Goal: Task Accomplishment & Management: Manage account settings

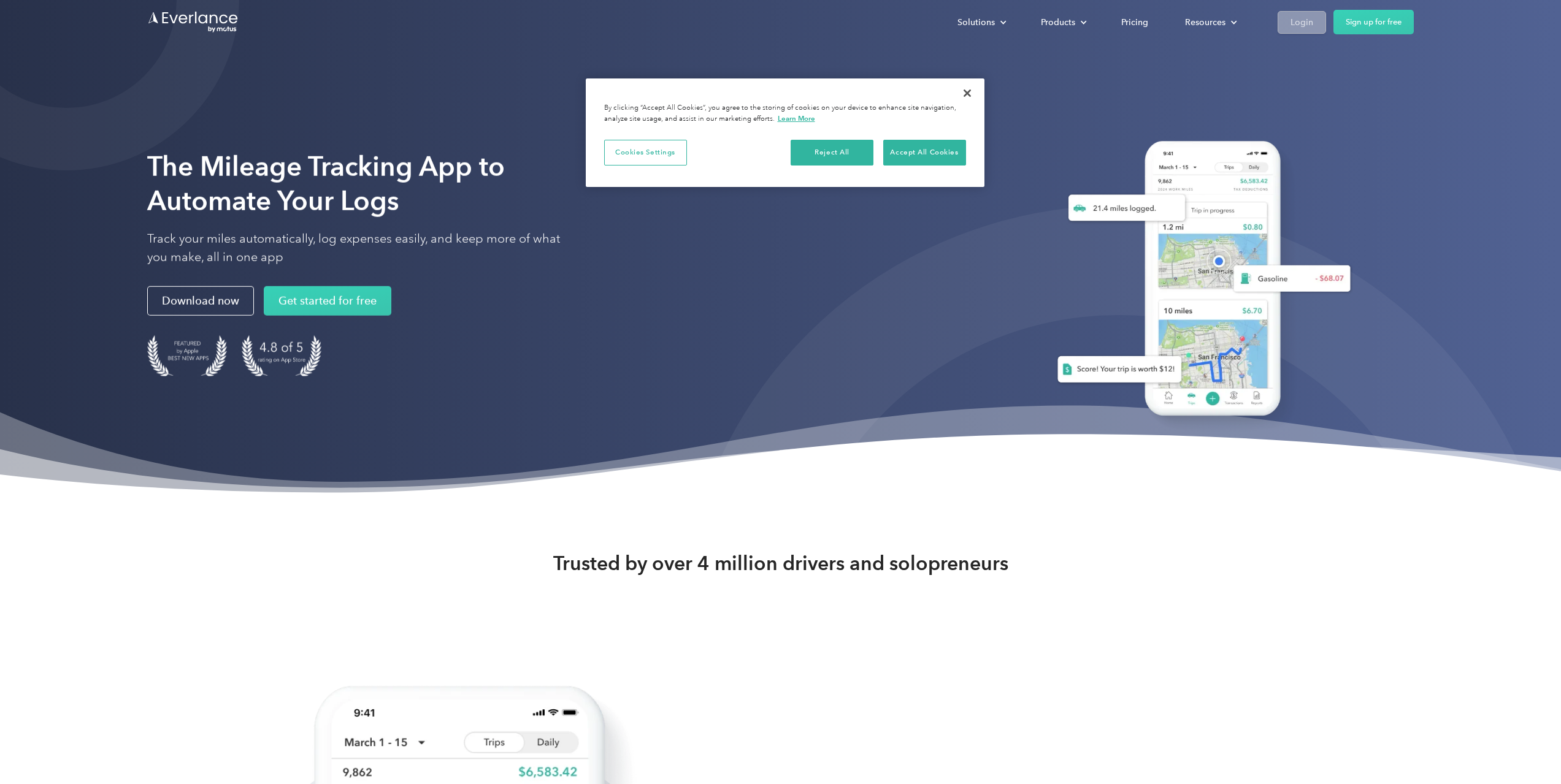
click at [1299, 27] on div "Login" at bounding box center [1302, 22] width 23 height 16
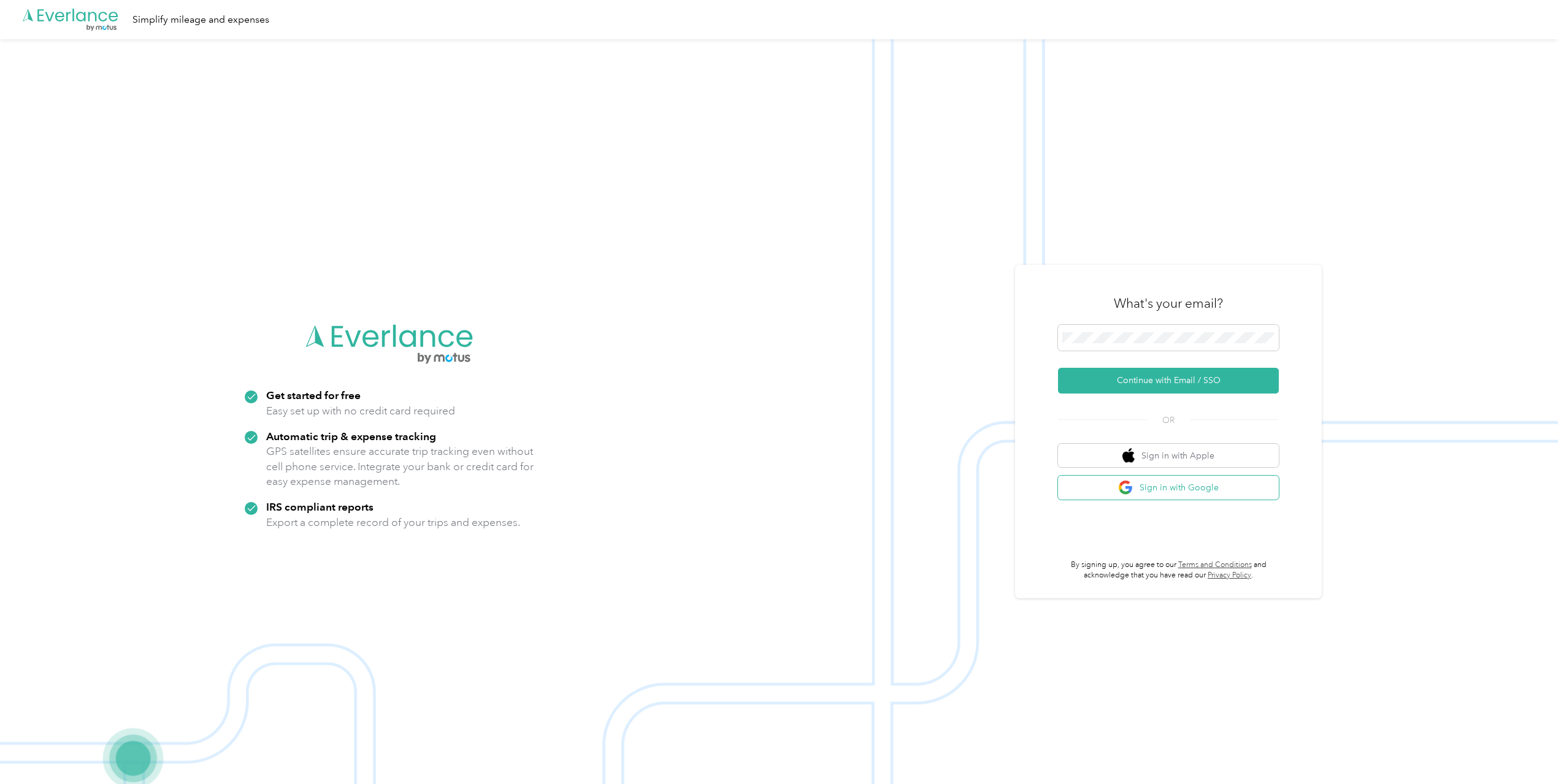
click at [1175, 488] on button "Sign in with Google" at bounding box center [1168, 488] width 221 height 24
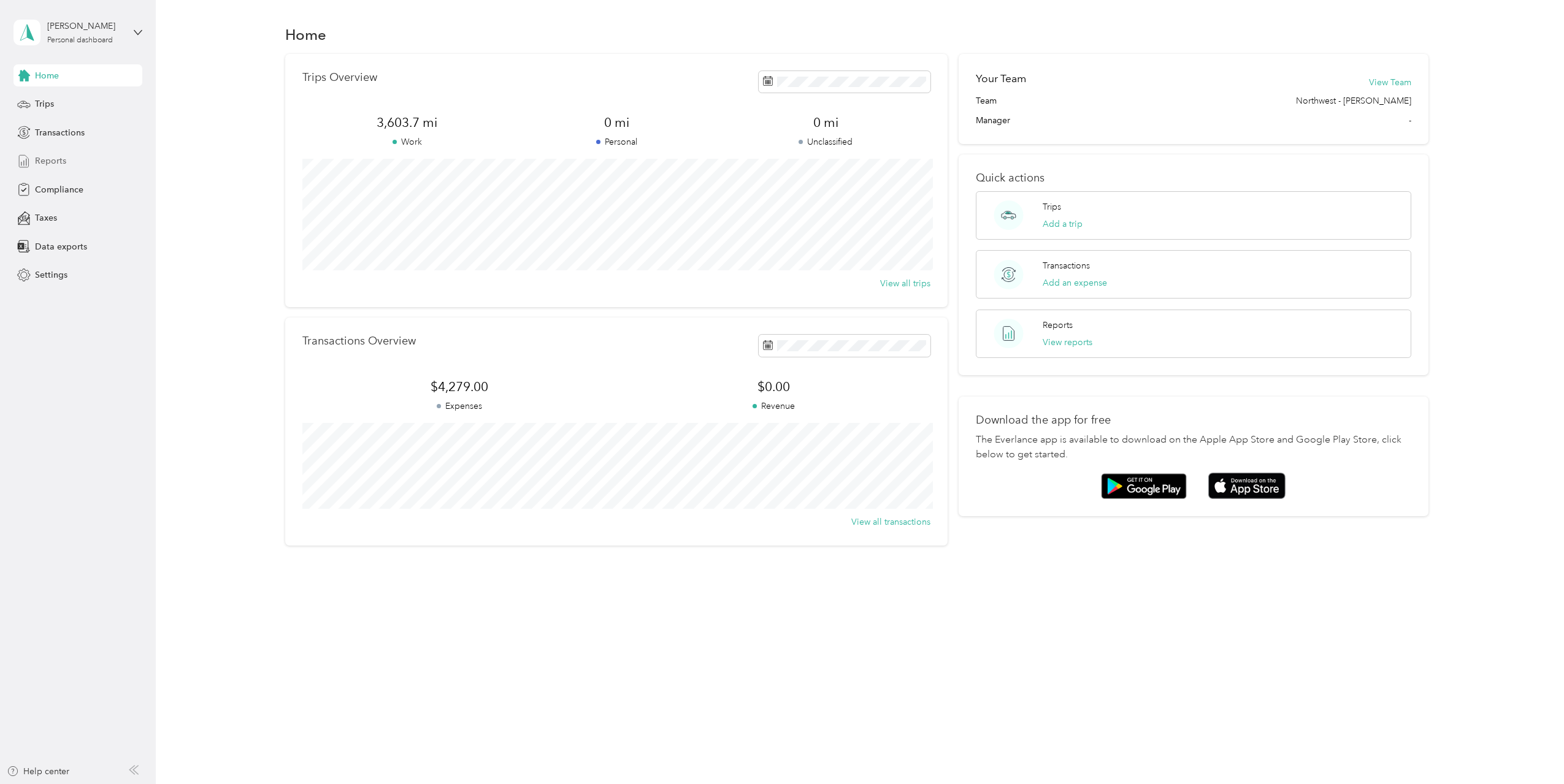
click at [76, 158] on div "Reports" at bounding box center [78, 162] width 129 height 22
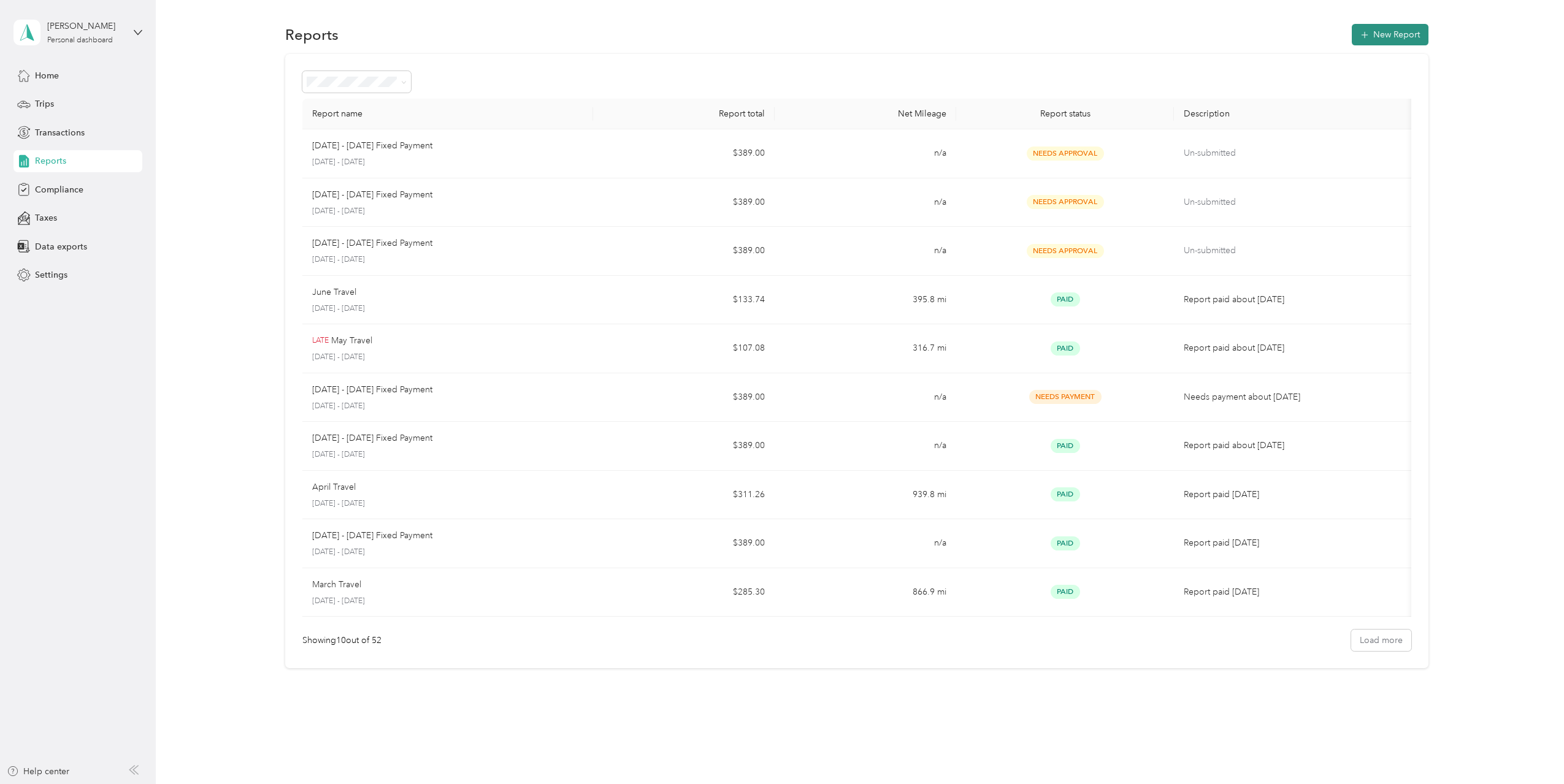
click at [1378, 33] on button "New Report" at bounding box center [1390, 34] width 76 height 21
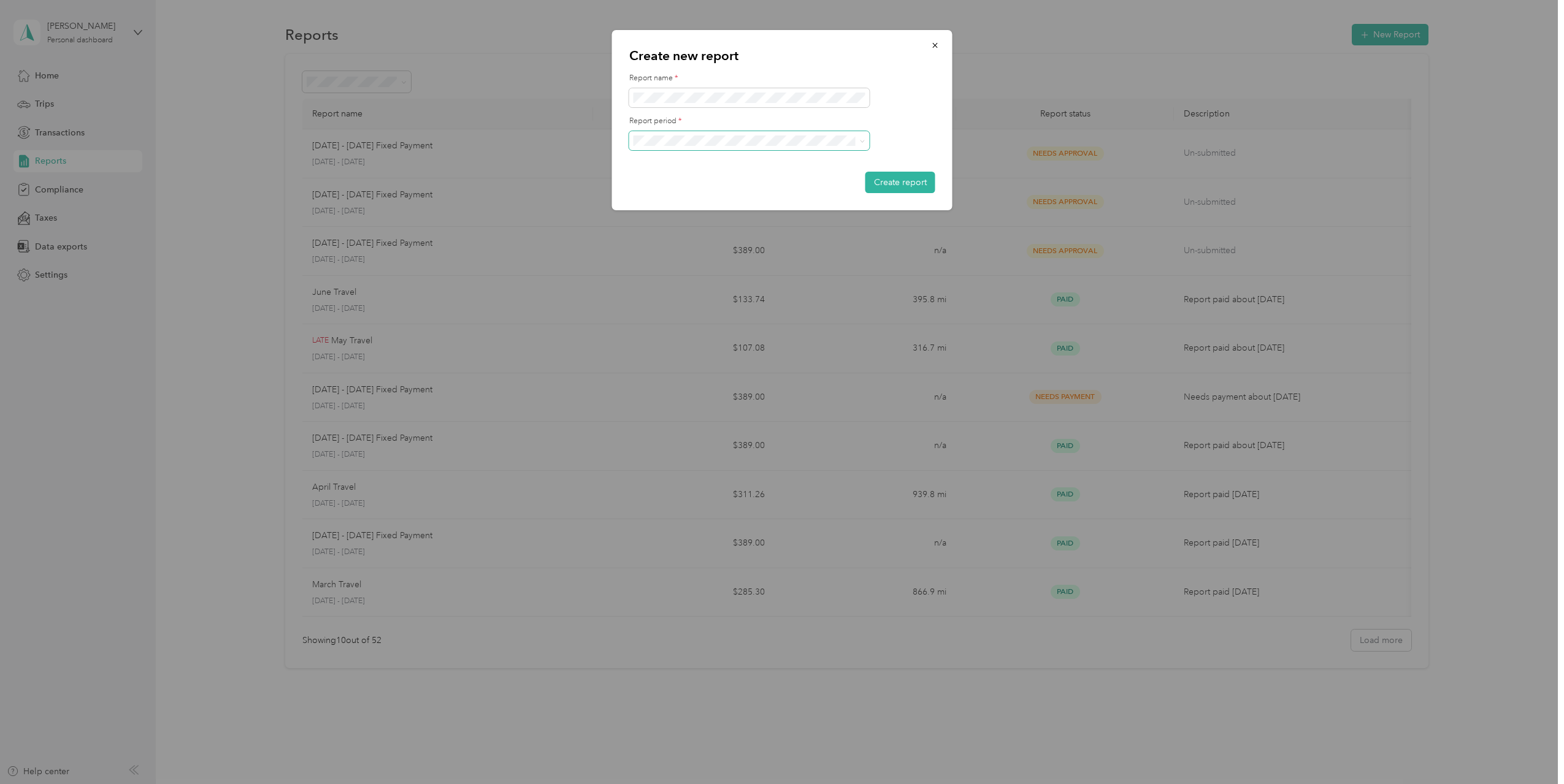
click at [863, 139] on icon at bounding box center [862, 141] width 5 height 5
click at [801, 218] on li "[DATE] - [DATE]" at bounding box center [749, 222] width 240 height 21
click at [918, 187] on button "Create report" at bounding box center [900, 182] width 70 height 21
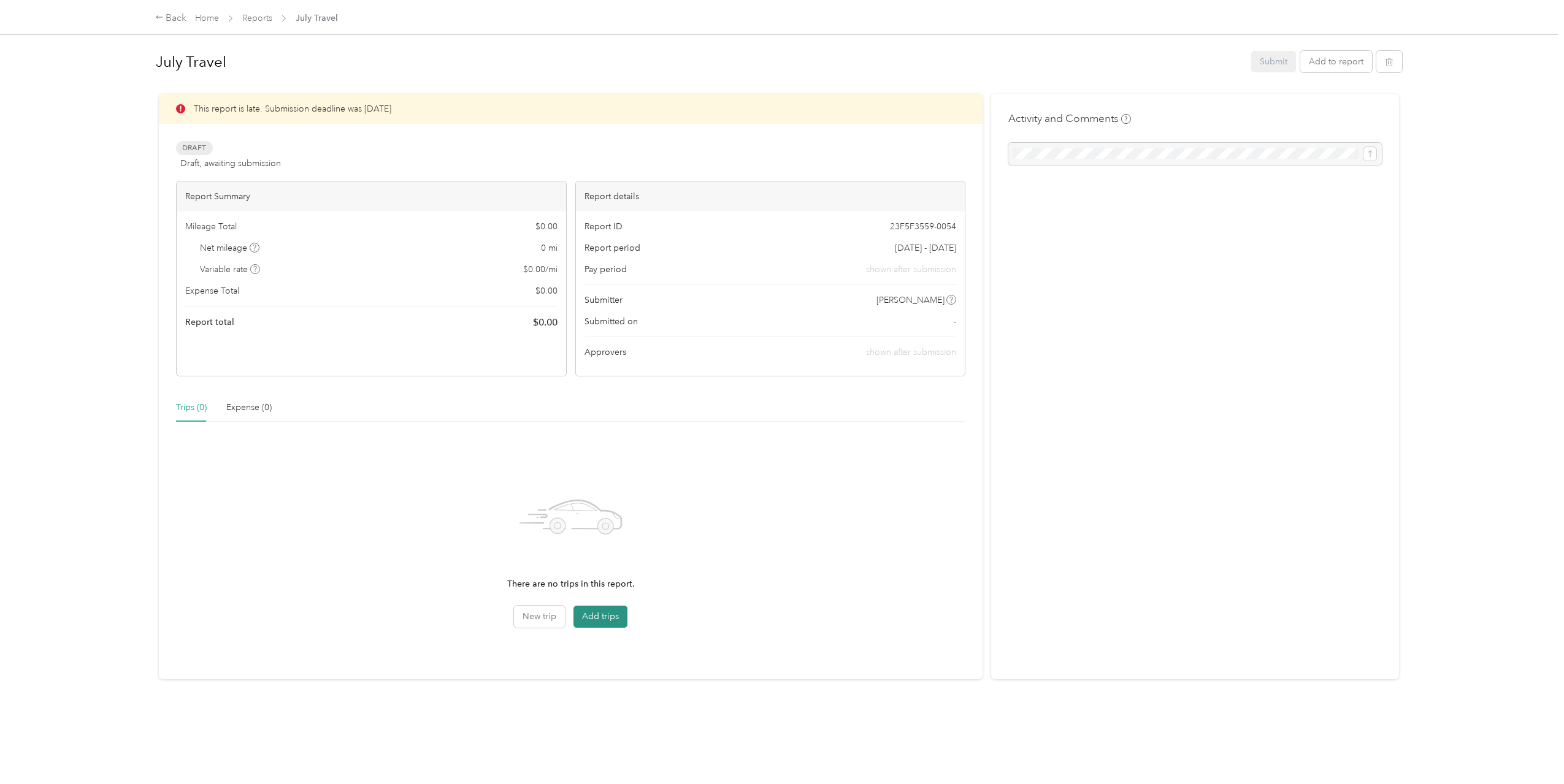
click at [595, 622] on button "Add trips" at bounding box center [600, 617] width 54 height 22
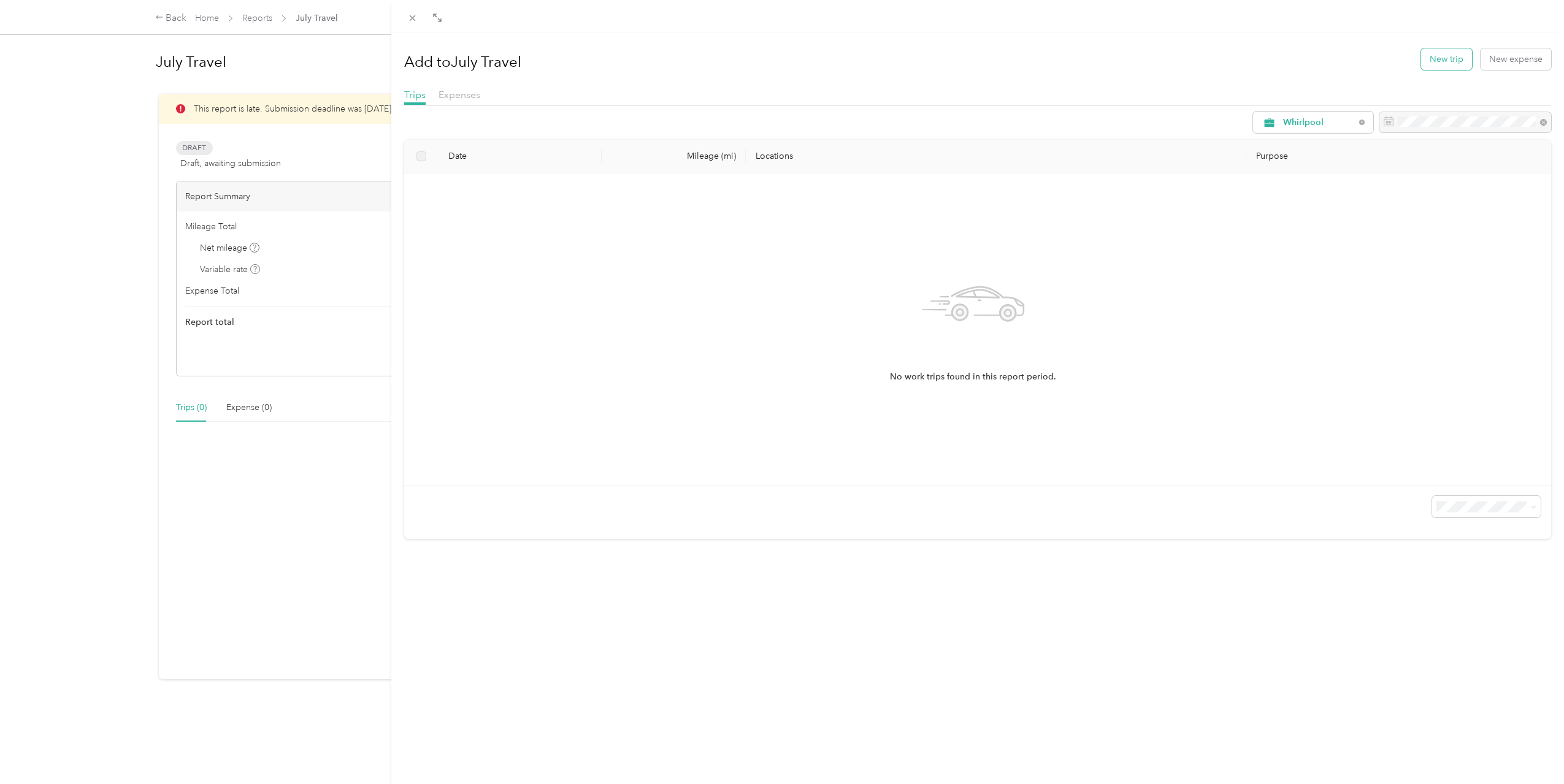
click at [1425, 57] on button "New trip" at bounding box center [1446, 59] width 51 height 21
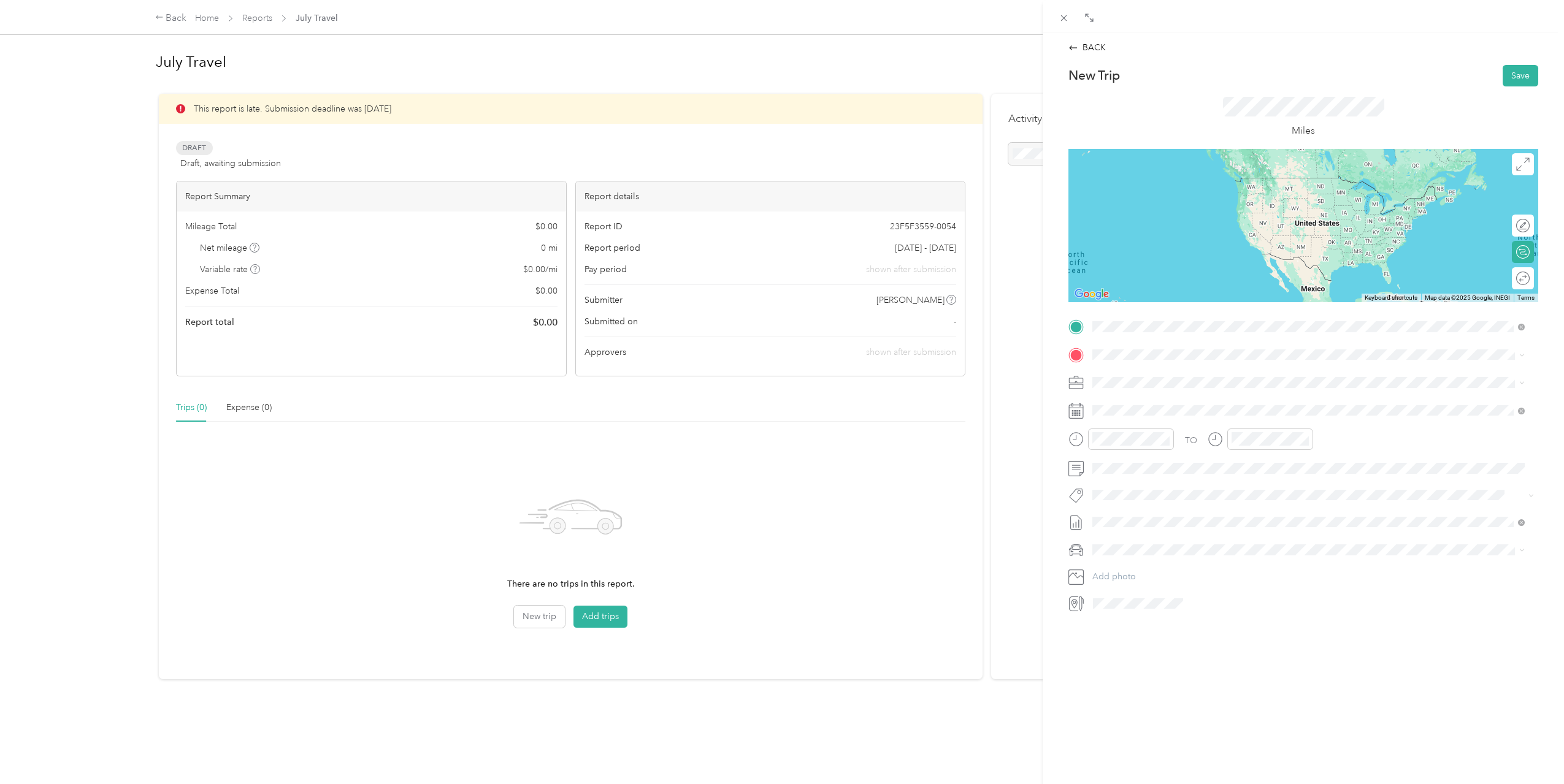
click at [1238, 385] on span "[STREET_ADDRESS][US_STATE]" at bounding box center [1176, 389] width 122 height 10
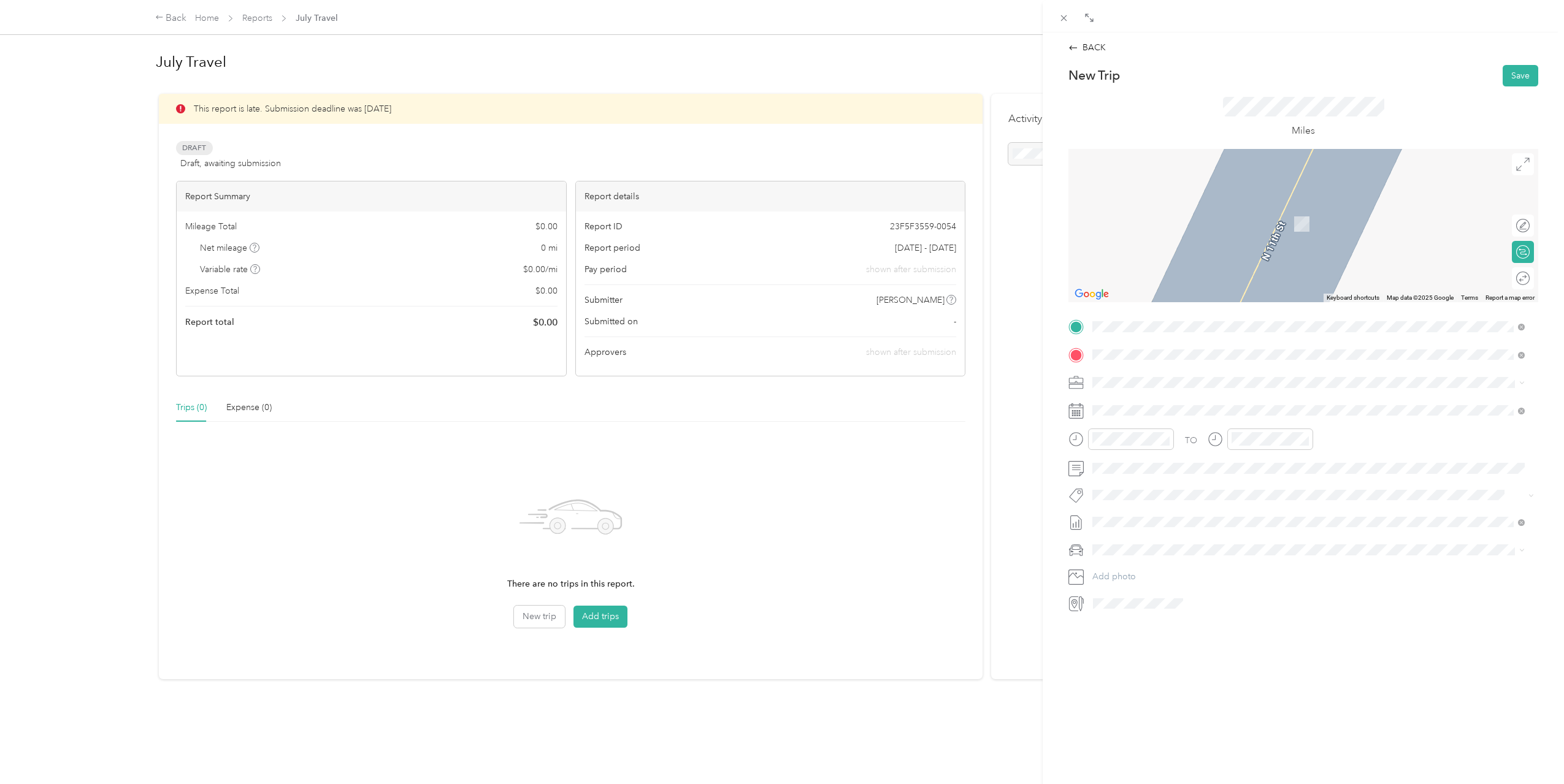
click at [1139, 402] on span "[STREET_ADDRESS][US_STATE]" at bounding box center [1176, 399] width 122 height 11
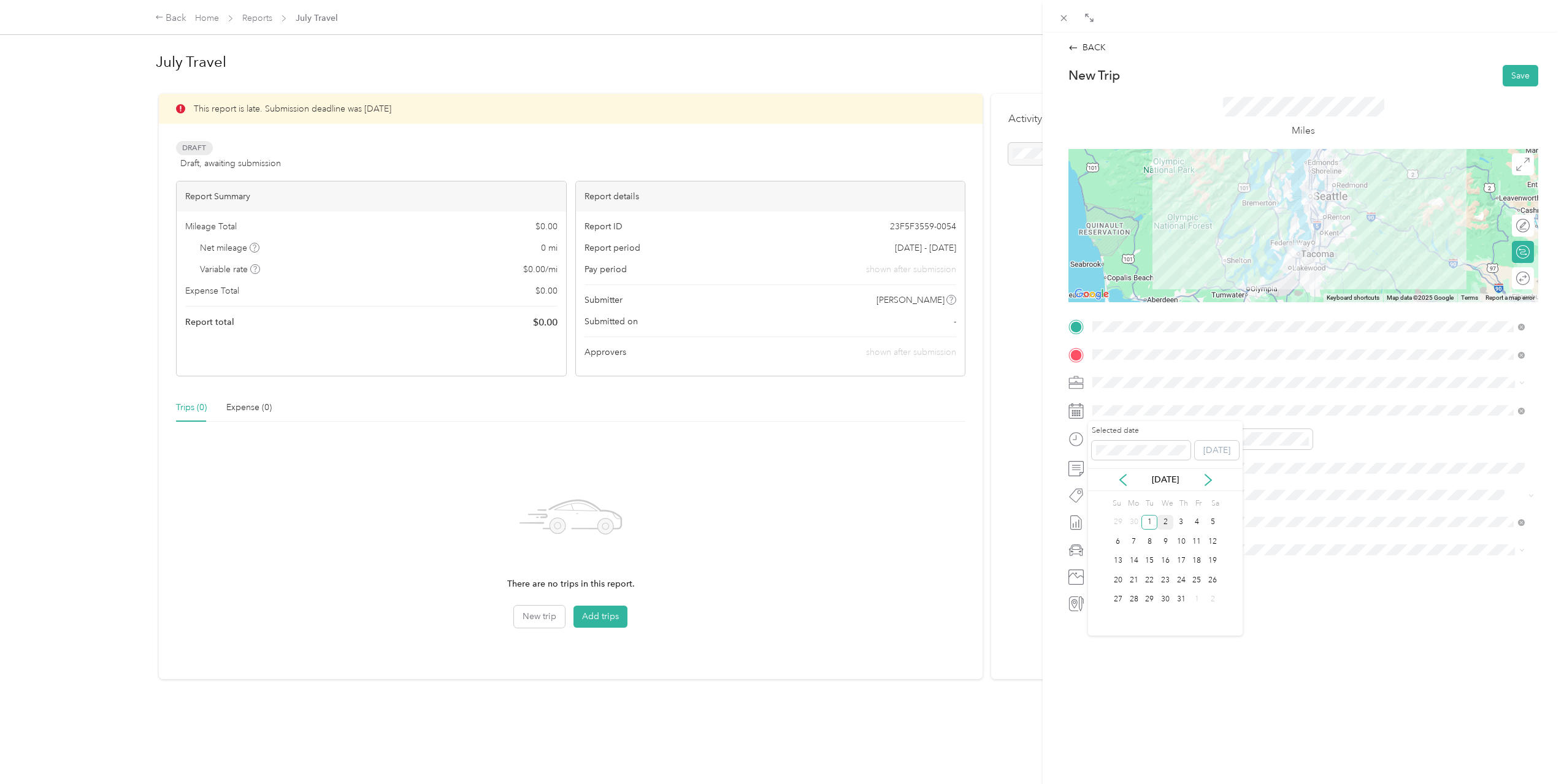
click at [1164, 521] on div "2" at bounding box center [1165, 522] width 16 height 16
click at [1306, 439] on icon "close-circle" at bounding box center [1305, 439] width 9 height 9
click at [1302, 439] on icon "close-circle" at bounding box center [1305, 439] width 9 height 9
click at [1242, 534] on div "04" at bounding box center [1244, 534] width 30 height 17
click at [1247, 531] on div "04" at bounding box center [1244, 534] width 30 height 17
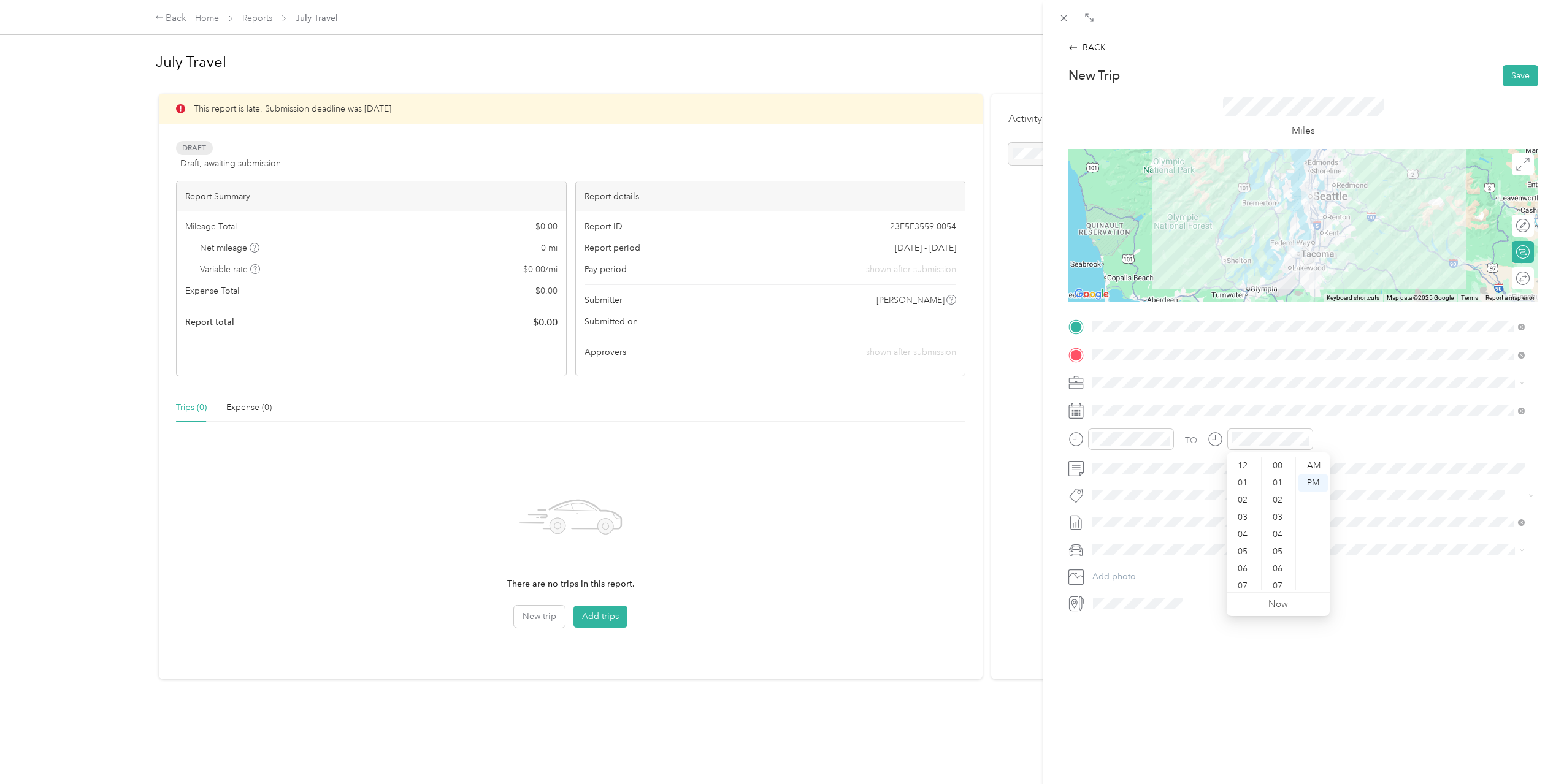
click at [1226, 396] on div "TO Add photo" at bounding box center [1303, 465] width 470 height 296
click at [1150, 446] on div at bounding box center [1131, 439] width 86 height 21
click at [1173, 480] on div "PM" at bounding box center [1175, 482] width 30 height 17
click at [1302, 439] on icon "close-circle" at bounding box center [1305, 439] width 9 height 9
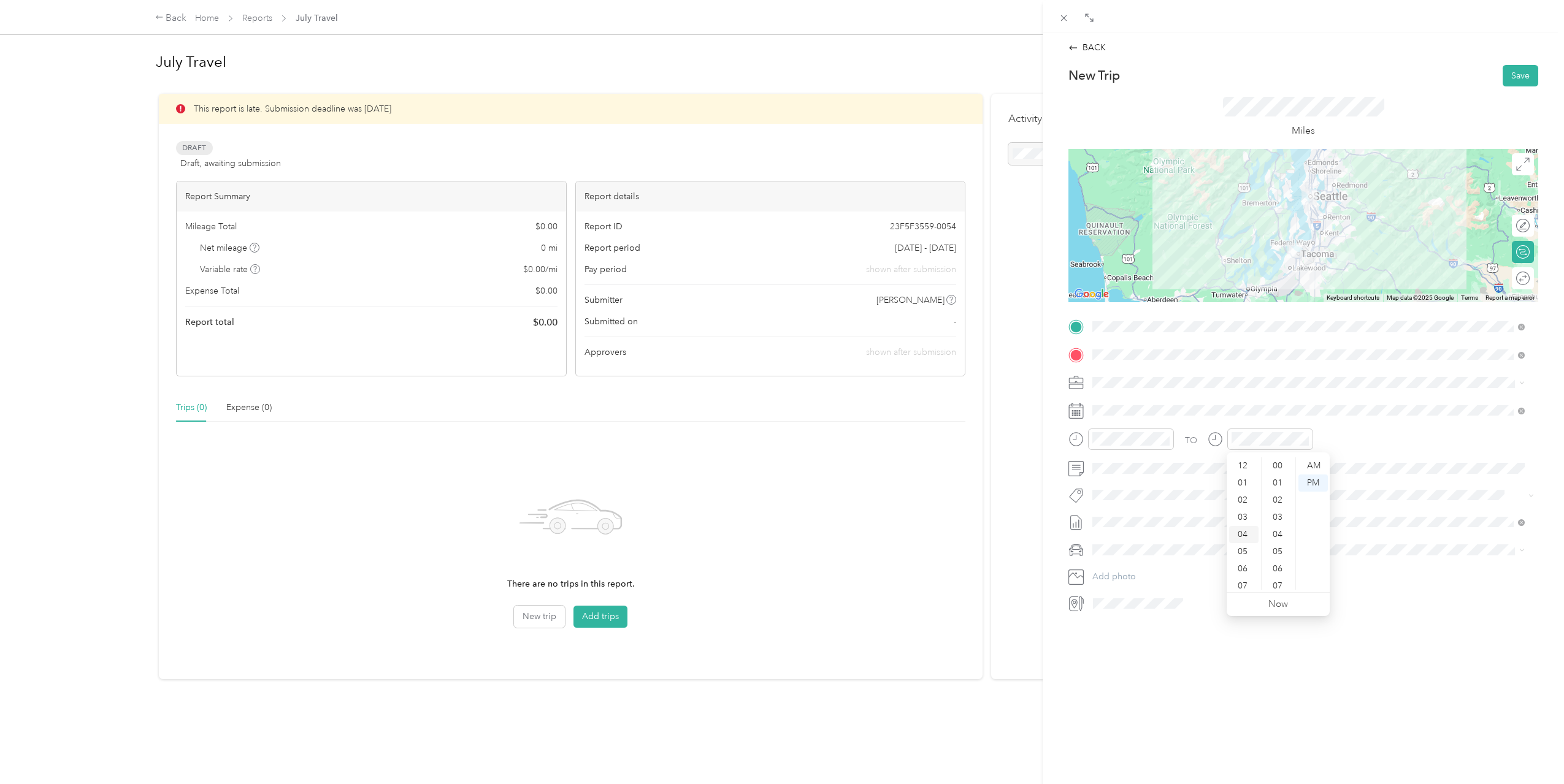
click at [1242, 526] on div "04" at bounding box center [1244, 534] width 30 height 17
click at [1278, 461] on div "00" at bounding box center [1279, 465] width 30 height 17
click at [1288, 601] on link "Now" at bounding box center [1278, 605] width 19 height 12
click at [1322, 541] on span at bounding box center [1313, 550] width 450 height 19
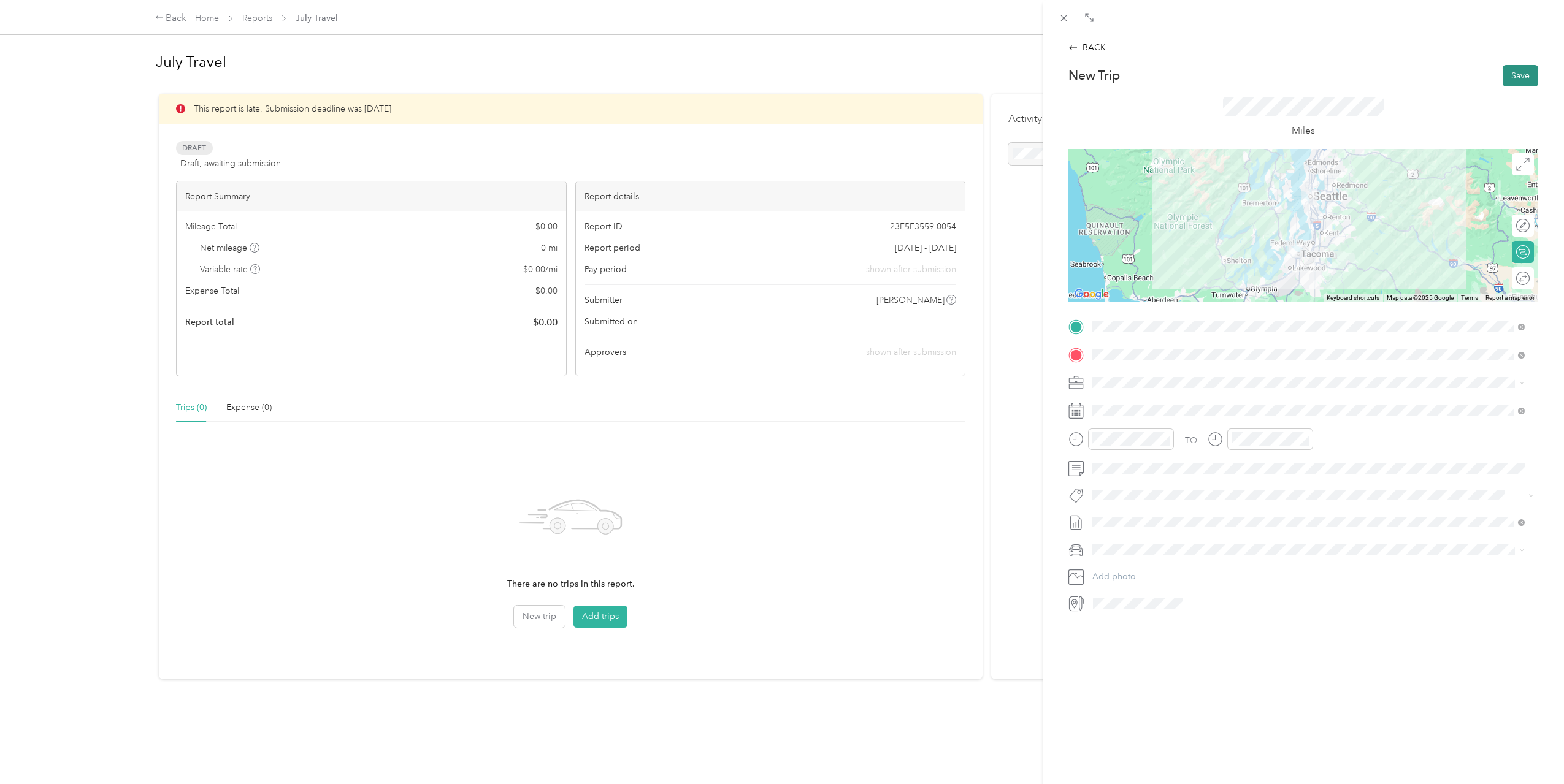
click at [1516, 82] on button "Save" at bounding box center [1520, 76] width 36 height 21
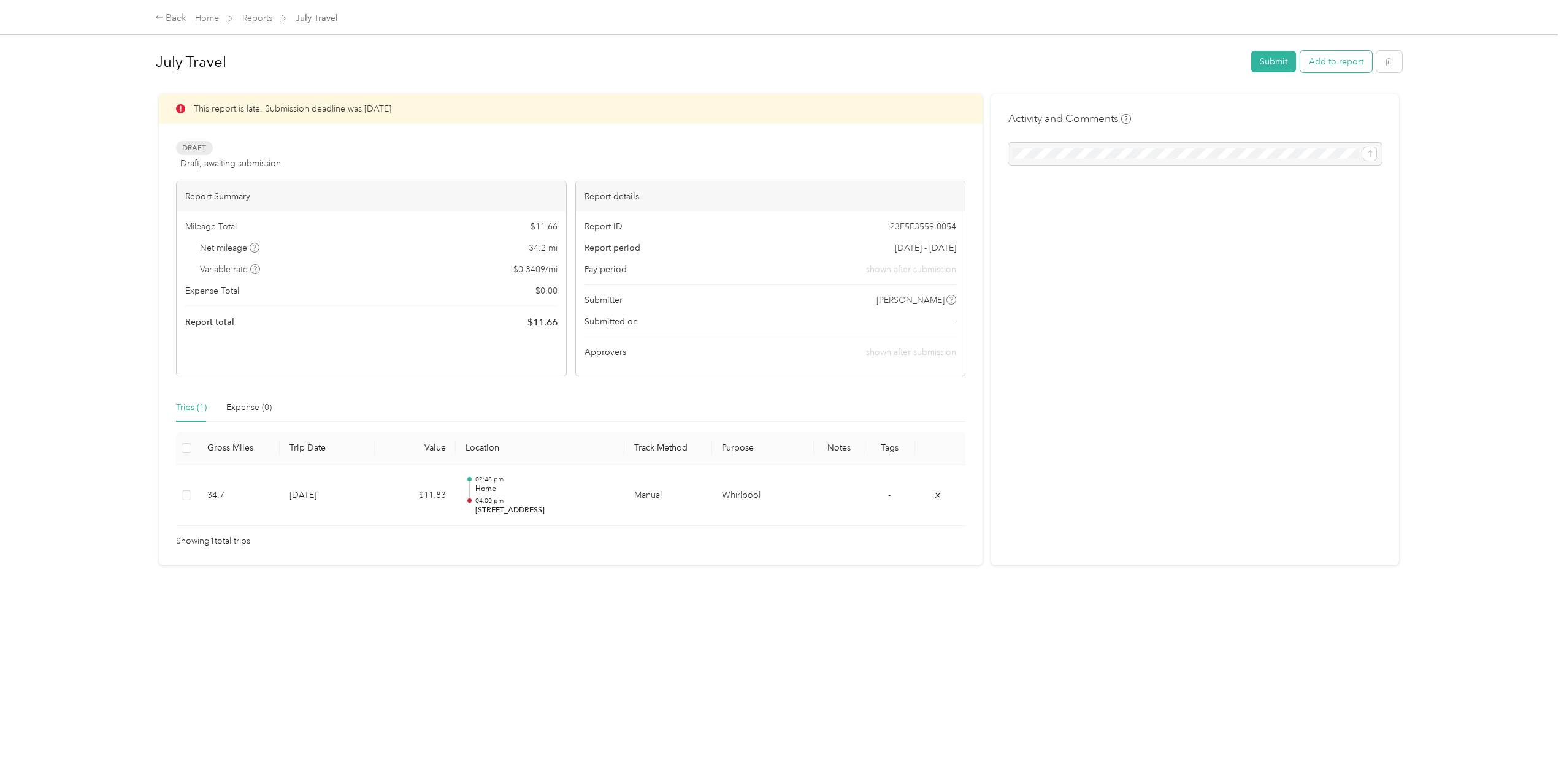
click at [1336, 61] on button "Add to report" at bounding box center [1336, 62] width 72 height 21
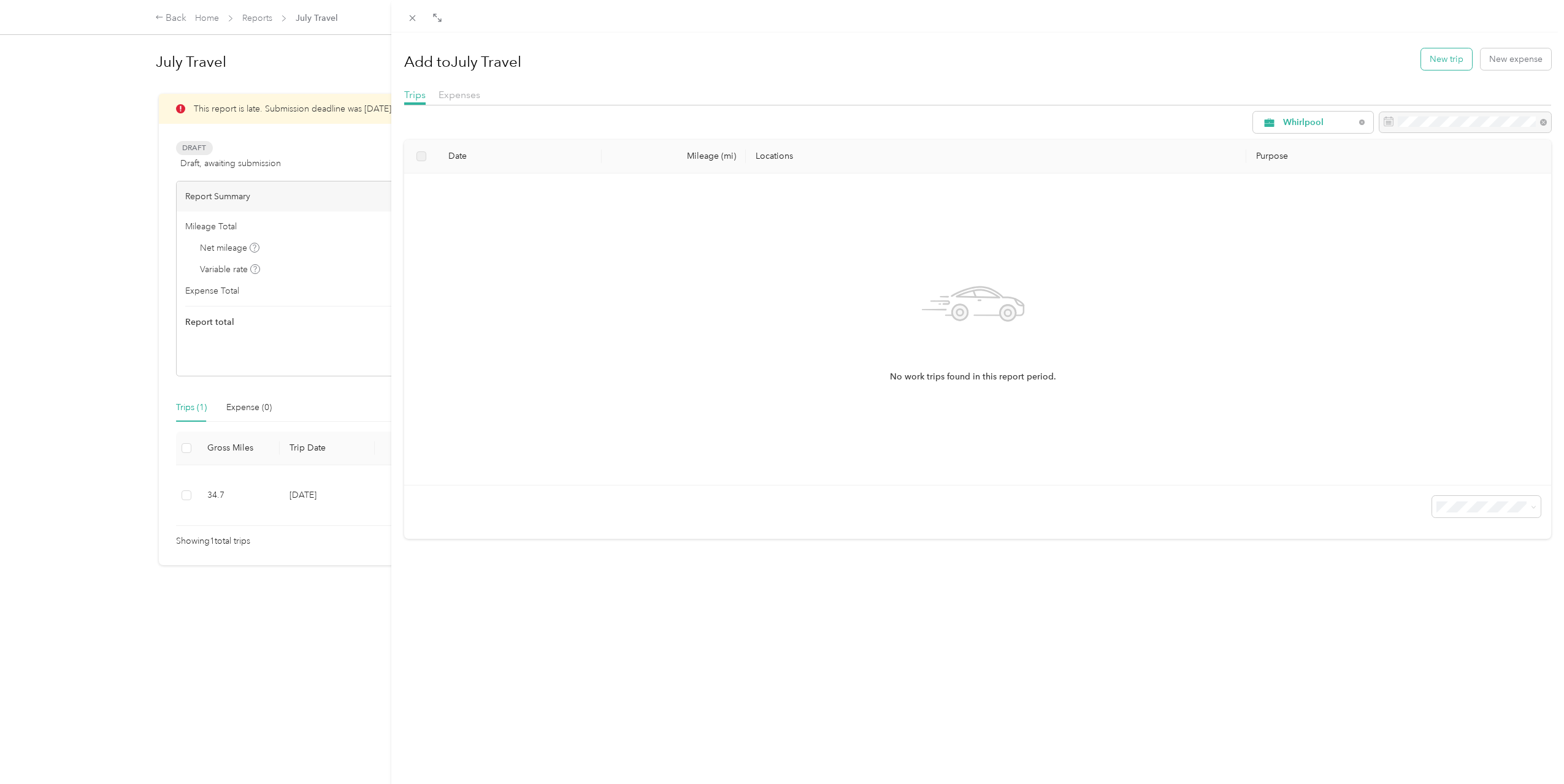
click at [1421, 64] on button "New trip" at bounding box center [1446, 59] width 51 height 21
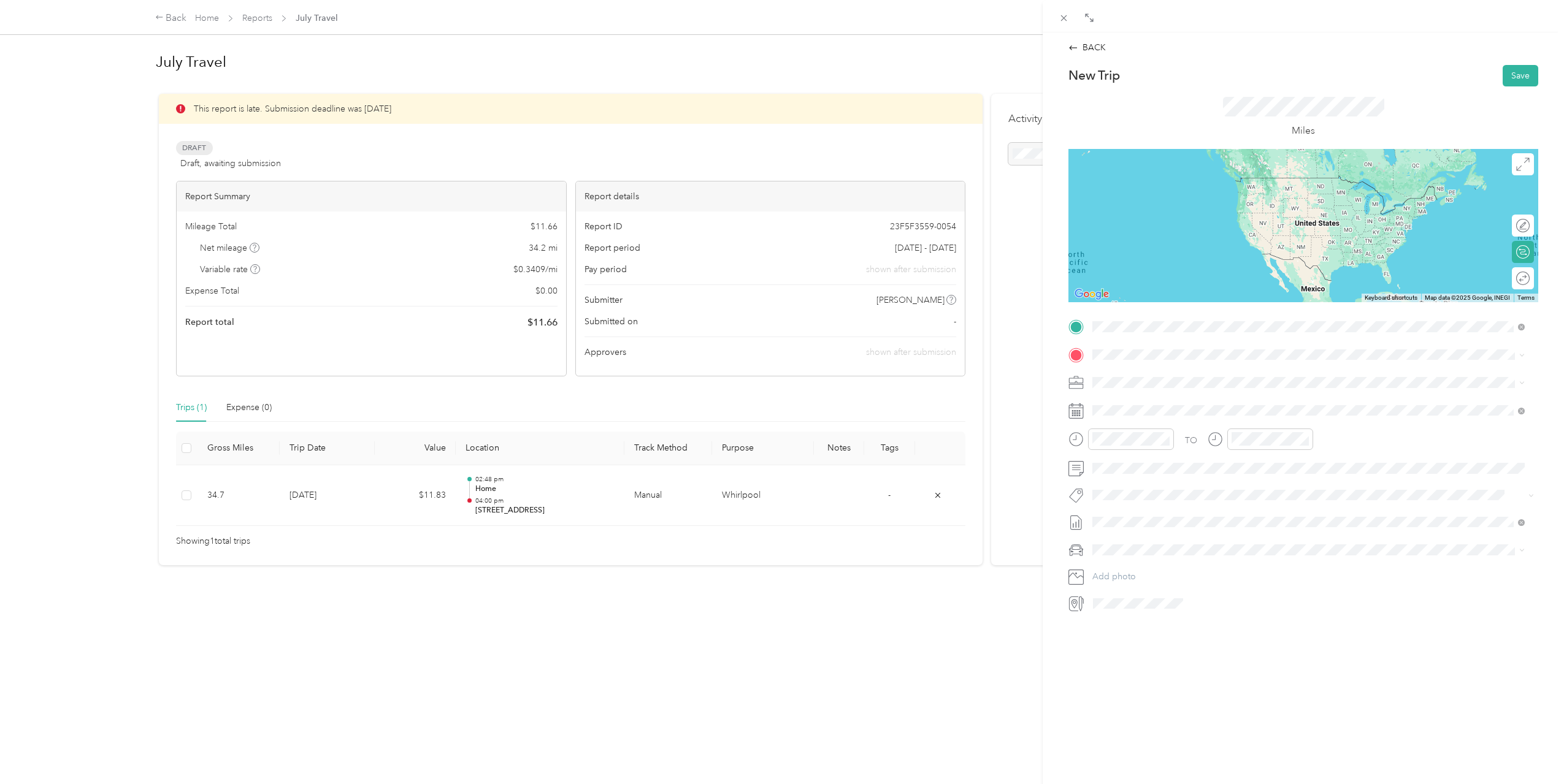
click at [1157, 370] on span "[STREET_ADDRESS][US_STATE]" at bounding box center [1176, 371] width 122 height 11
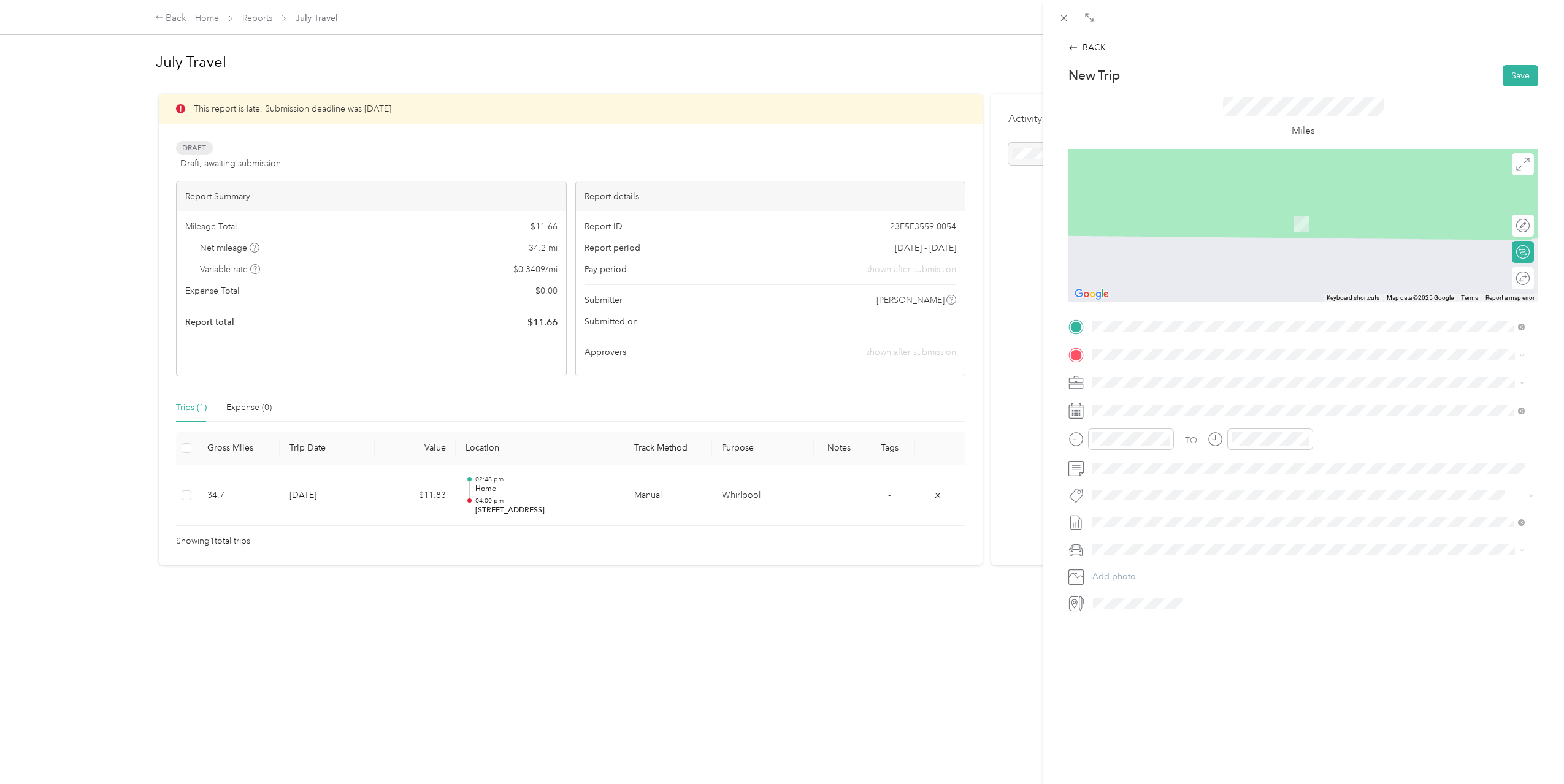
click at [1158, 408] on div "Home [STREET_ADDRESS][US_STATE]" at bounding box center [1176, 405] width 122 height 26
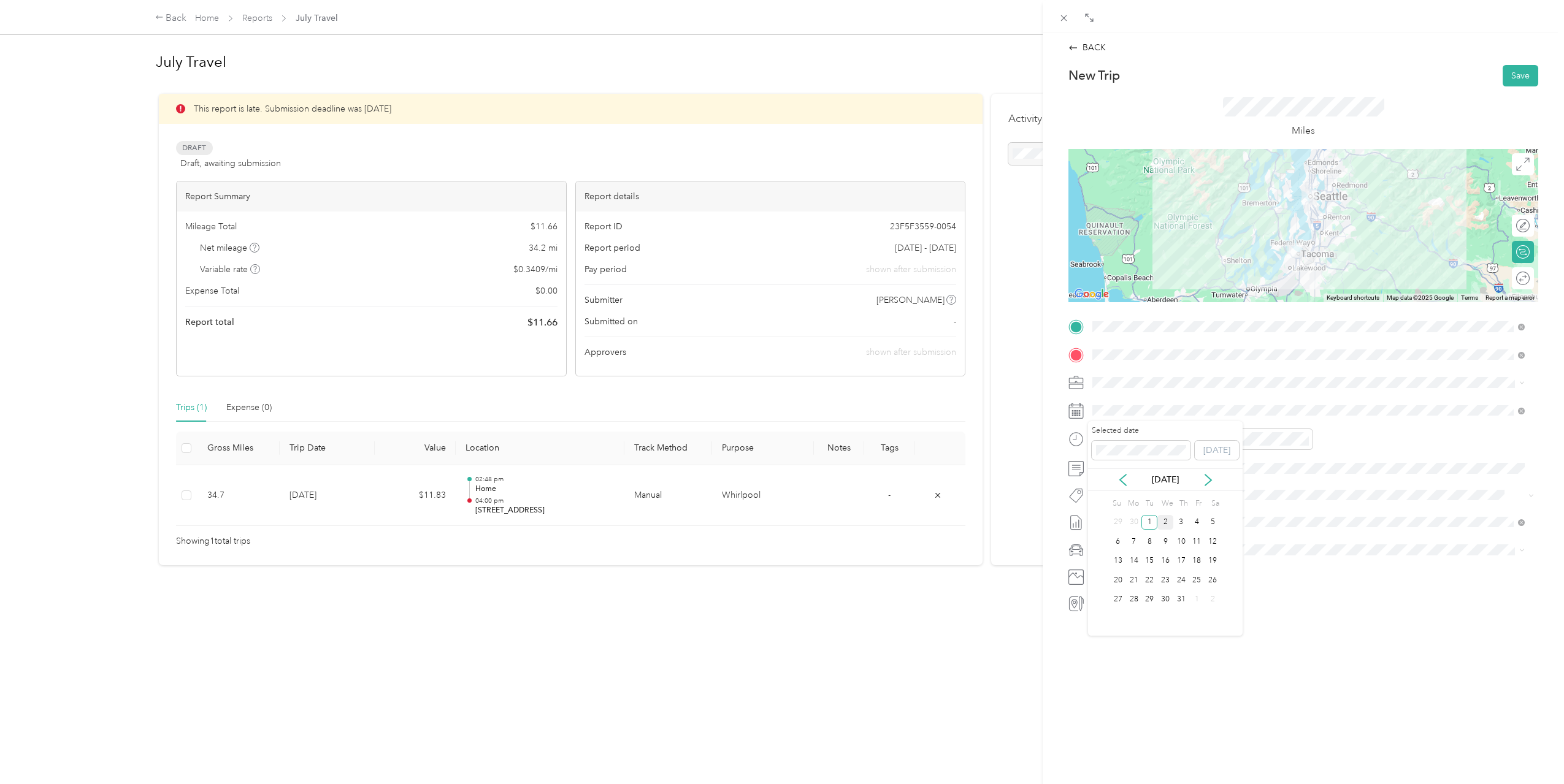
click at [1167, 524] on div "2" at bounding box center [1165, 522] width 16 height 16
click at [1106, 579] on div "09" at bounding box center [1105, 585] width 30 height 17
click at [1139, 580] on div "30" at bounding box center [1140, 585] width 30 height 17
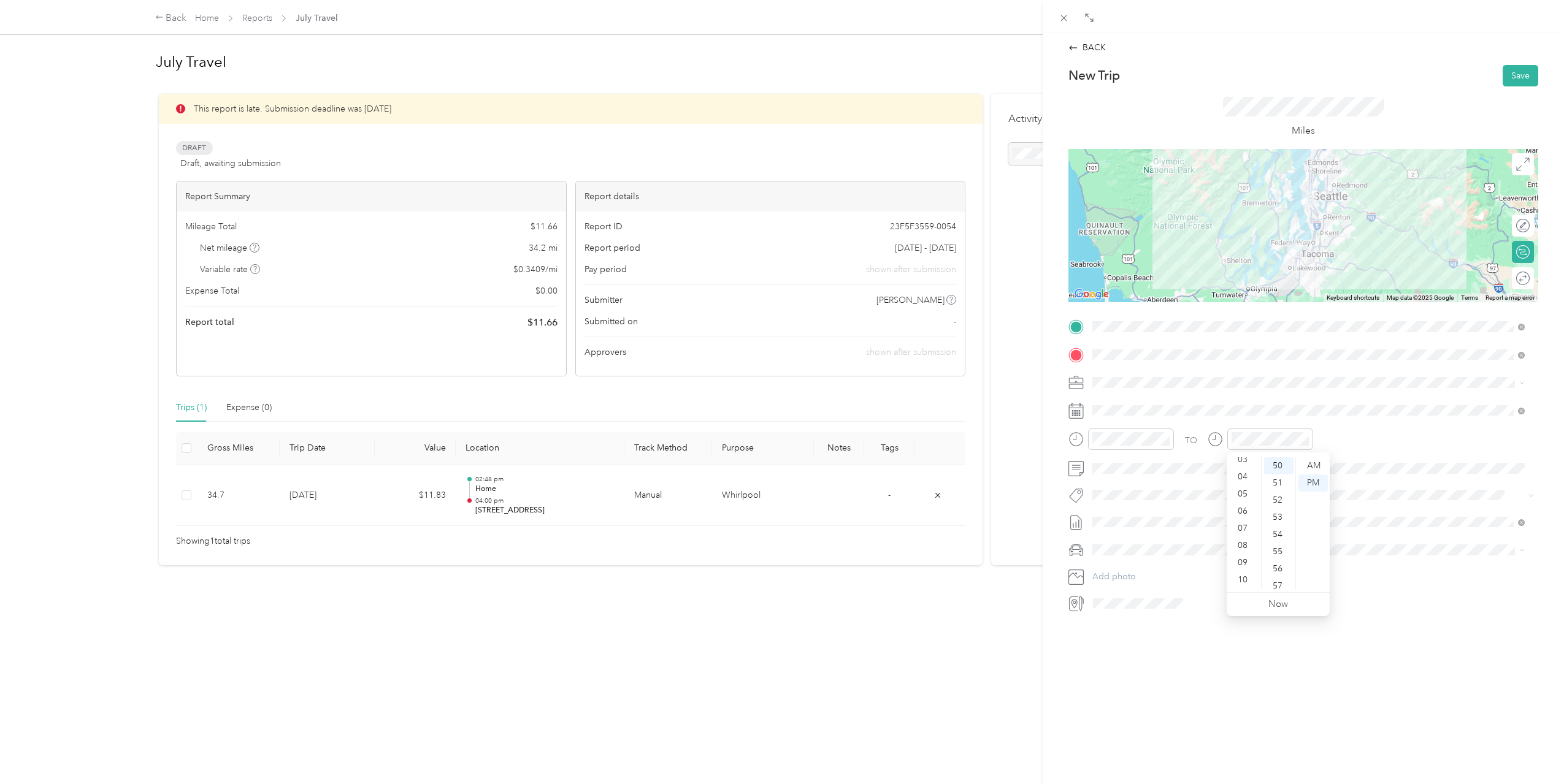
scroll to position [73, 0]
click at [1239, 581] on div "11" at bounding box center [1244, 581] width 30 height 17
click at [1282, 468] on div "00" at bounding box center [1279, 465] width 30 height 17
click at [1308, 480] on div "PM" at bounding box center [1313, 482] width 30 height 17
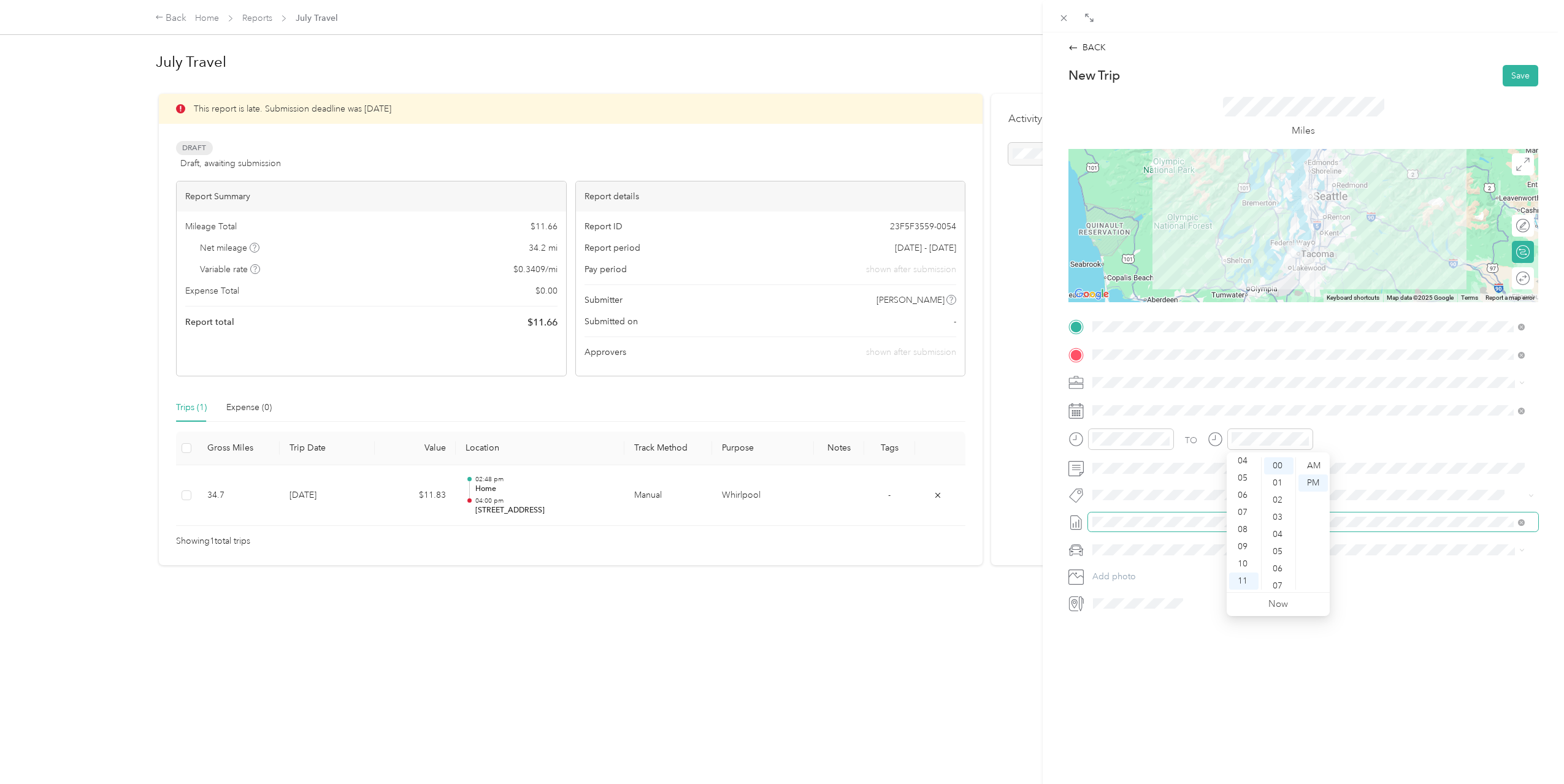
click at [1391, 529] on span at bounding box center [1313, 522] width 450 height 19
click at [1519, 77] on button "Save" at bounding box center [1520, 76] width 36 height 21
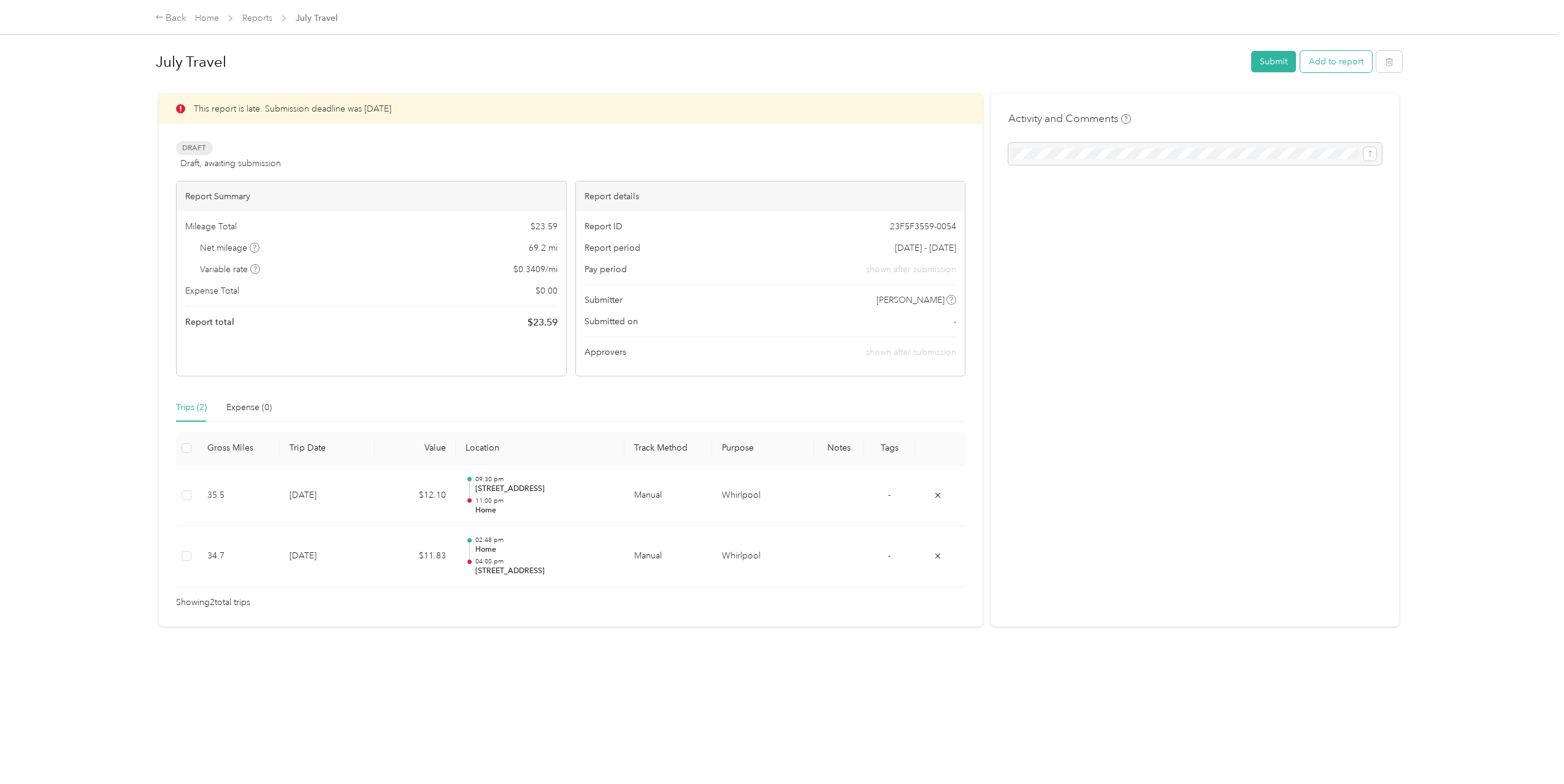
click at [1352, 62] on button "Add to report" at bounding box center [1336, 62] width 72 height 21
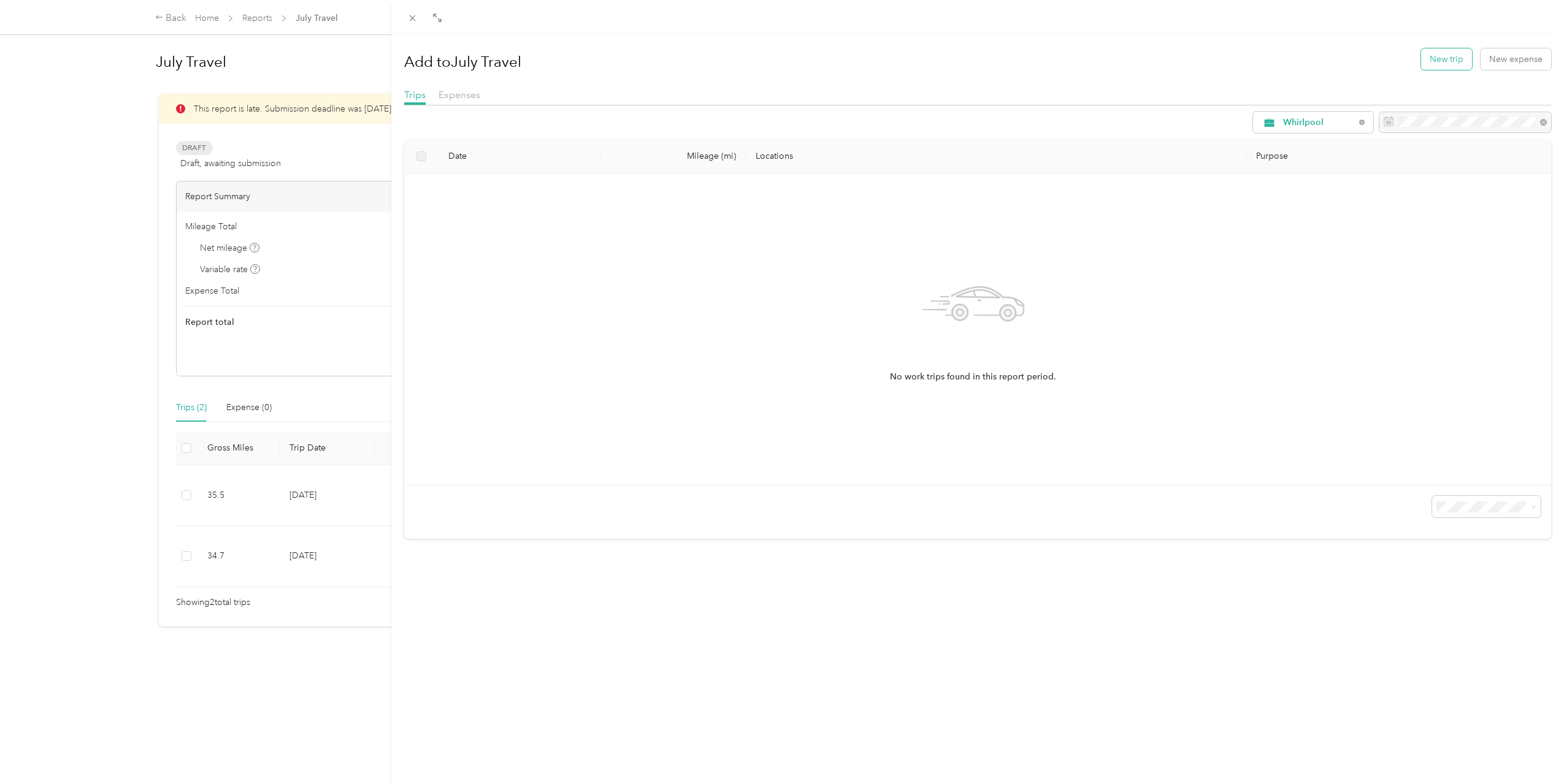
click at [1424, 62] on button "New trip" at bounding box center [1446, 59] width 51 height 21
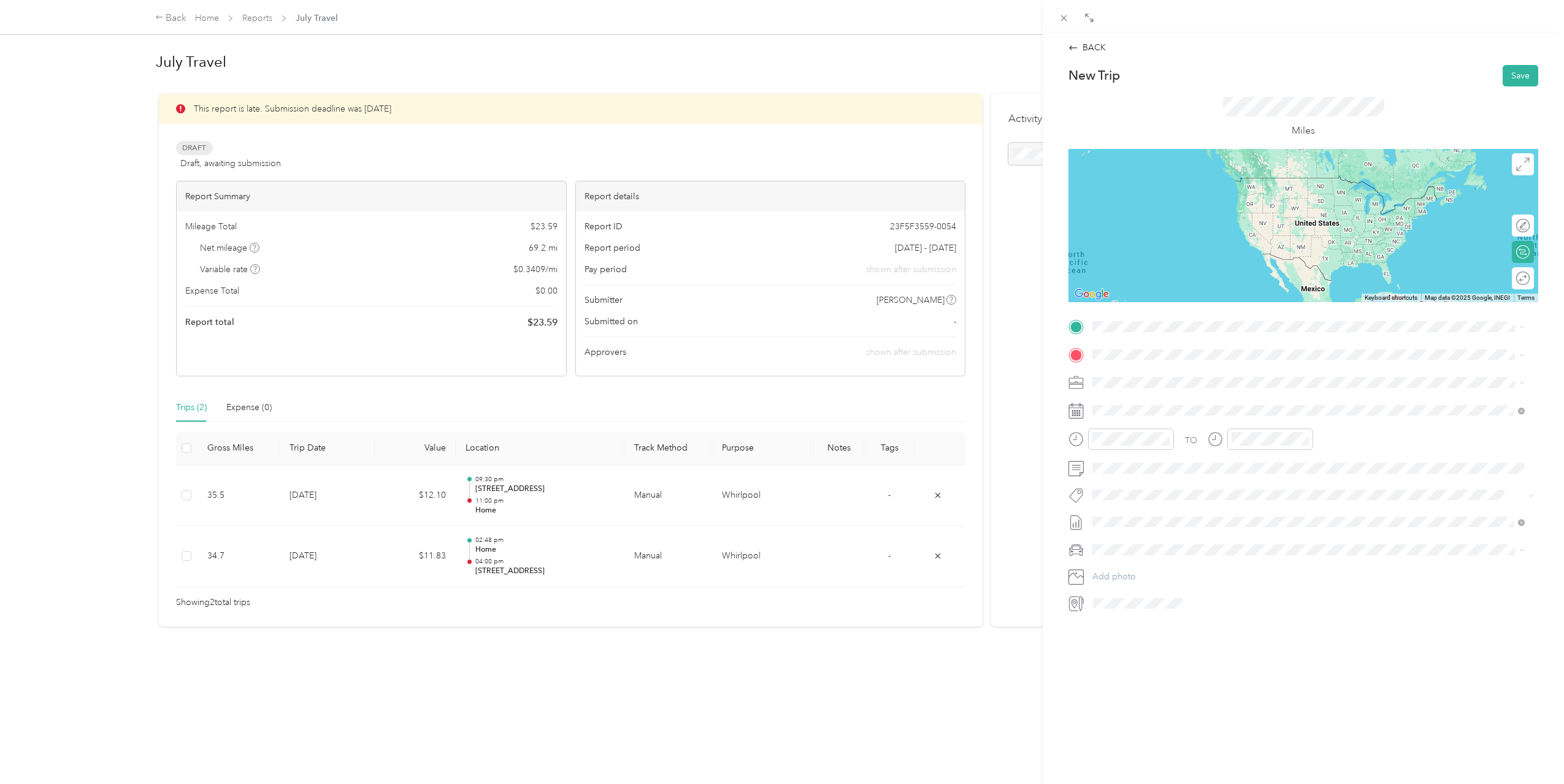
click at [1181, 392] on li "Home [STREET_ADDRESS][US_STATE]" at bounding box center [1308, 381] width 441 height 39
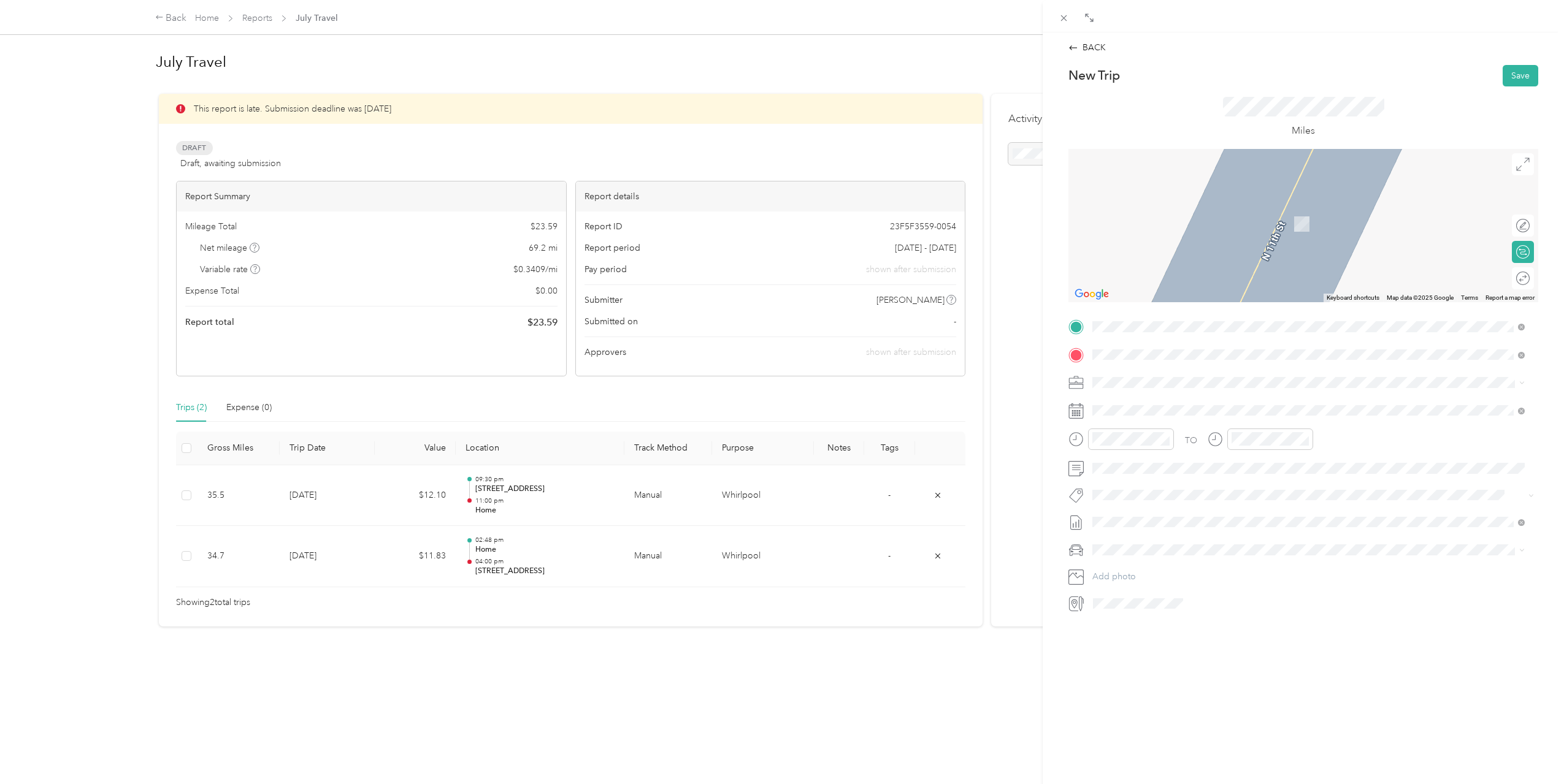
click at [1238, 405] on span "[STREET_ADDRESS][US_STATE]" at bounding box center [1176, 399] width 122 height 11
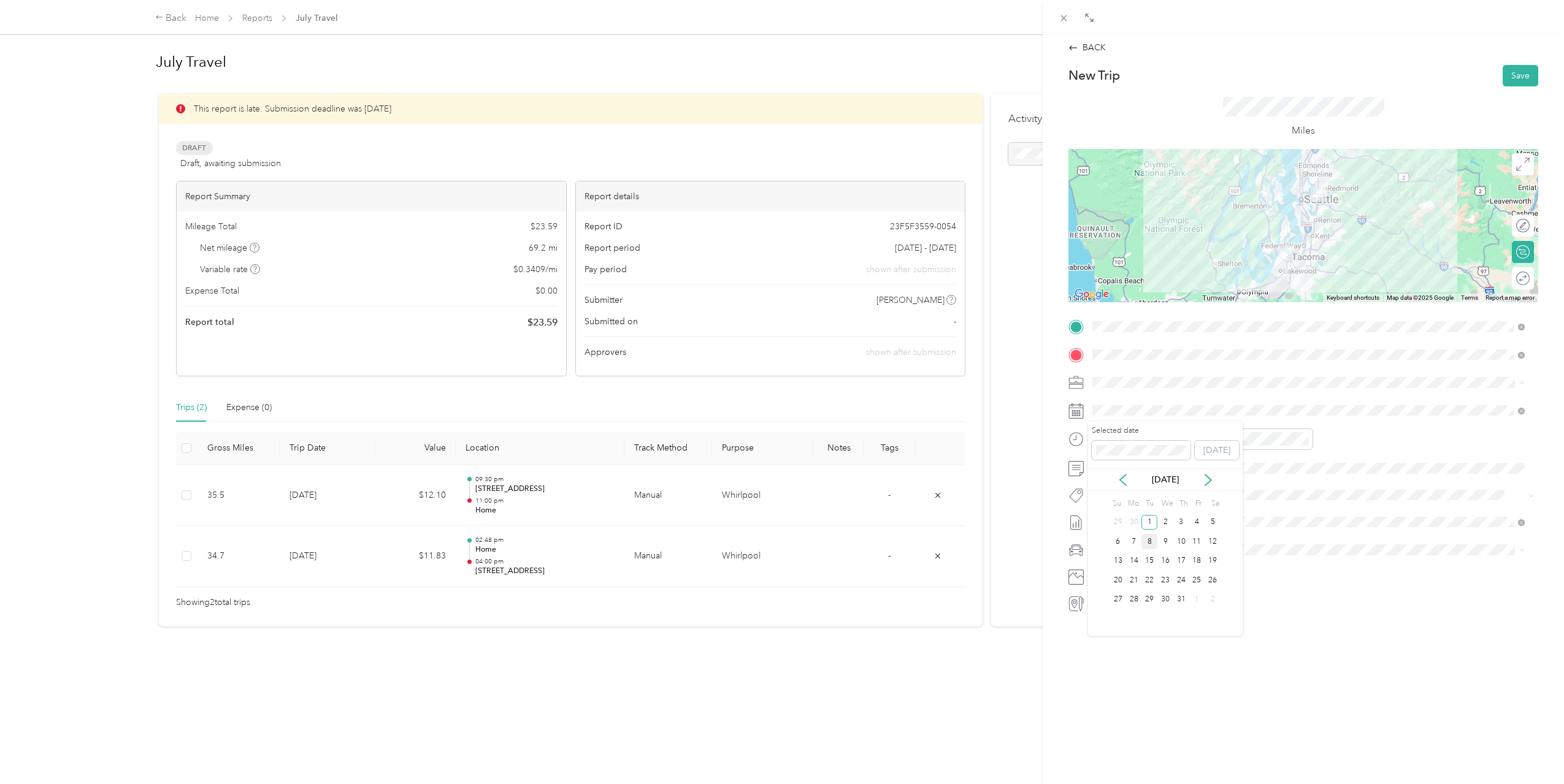
click at [1151, 539] on div "8" at bounding box center [1150, 542] width 16 height 16
click at [1109, 564] on div "09" at bounding box center [1105, 571] width 30 height 17
click at [1167, 463] on div "AM" at bounding box center [1175, 465] width 30 height 17
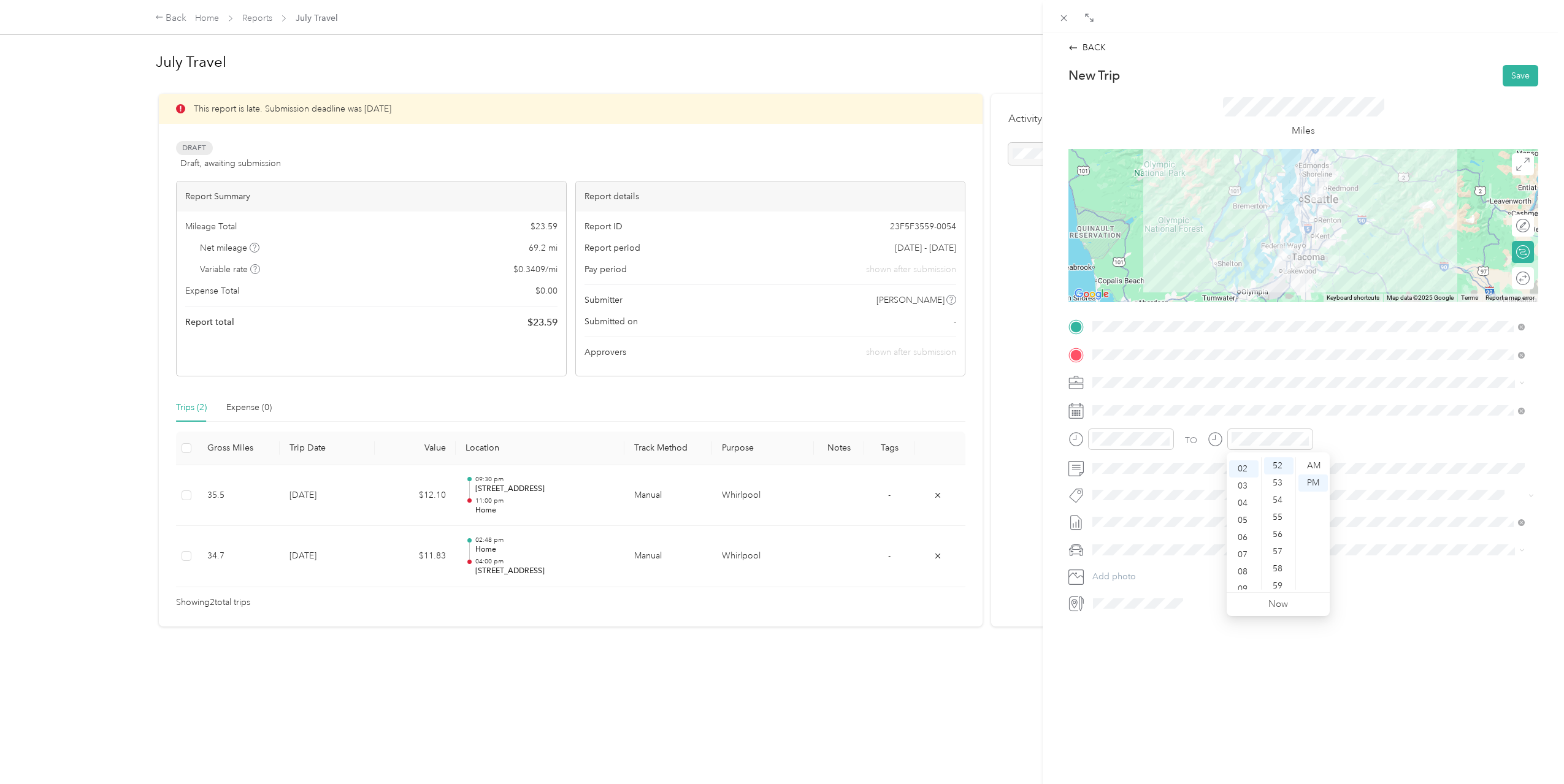
scroll to position [0, 0]
click at [1242, 459] on div "12" at bounding box center [1244, 465] width 30 height 17
click at [1309, 478] on div "PM" at bounding box center [1313, 482] width 30 height 17
click at [1283, 469] on div "00" at bounding box center [1279, 465] width 30 height 17
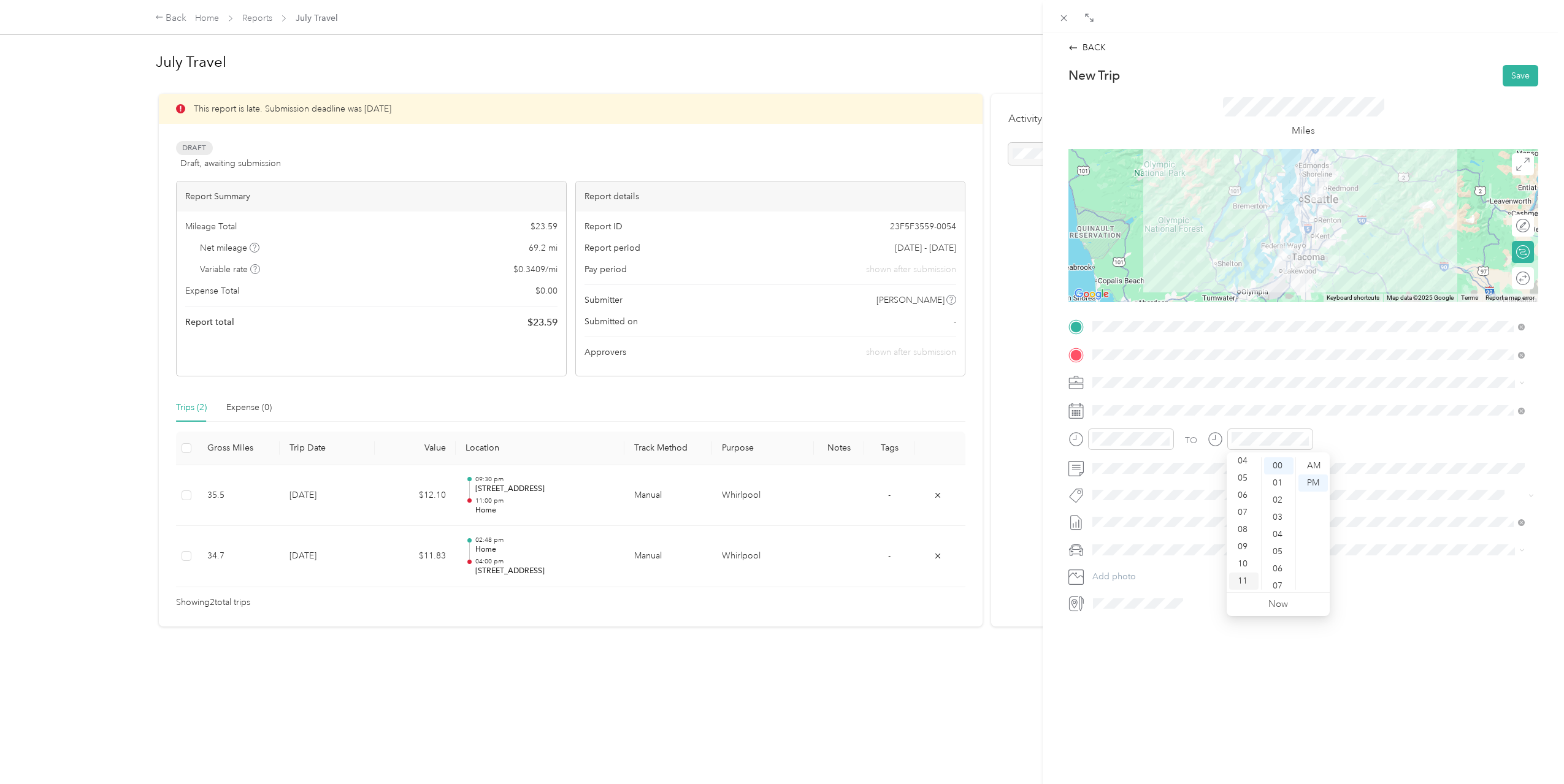
click at [1242, 577] on div "11" at bounding box center [1244, 581] width 30 height 17
click at [1358, 454] on div "TO" at bounding box center [1303, 443] width 470 height 30
click at [1508, 73] on button "Save" at bounding box center [1520, 76] width 36 height 21
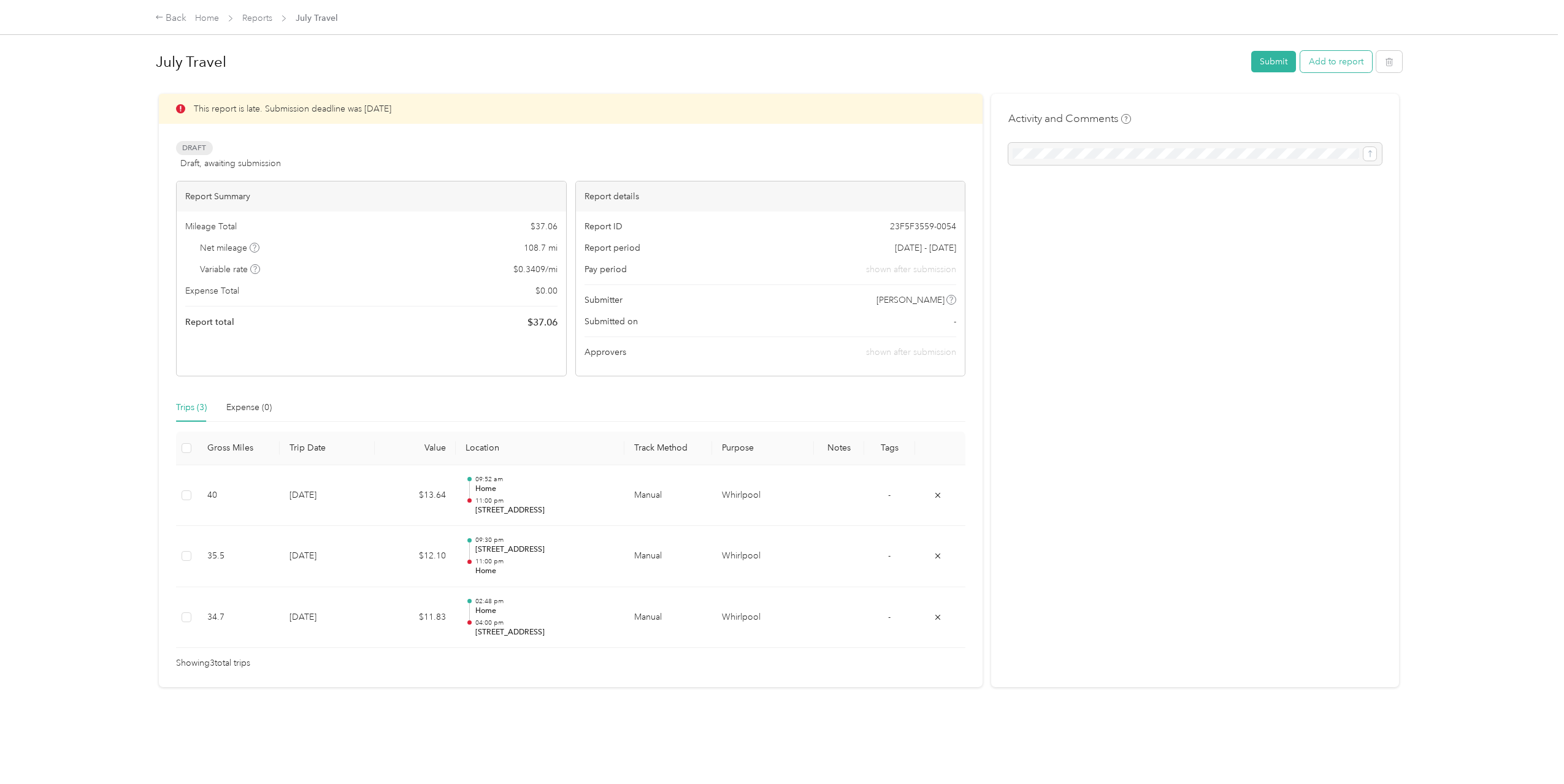
click at [1351, 60] on button "Add to report" at bounding box center [1336, 62] width 72 height 21
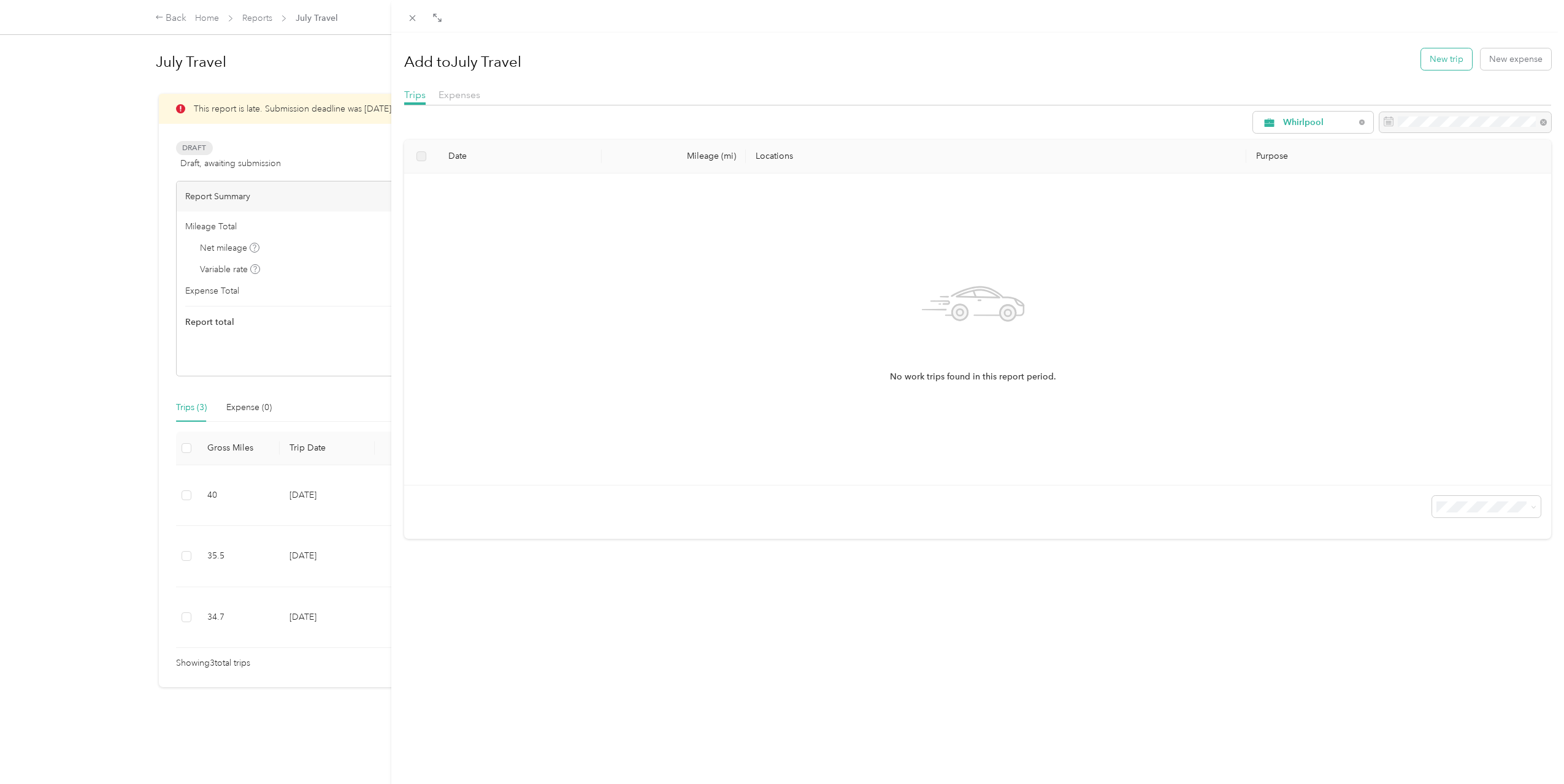
click at [1441, 62] on button "New trip" at bounding box center [1446, 59] width 51 height 21
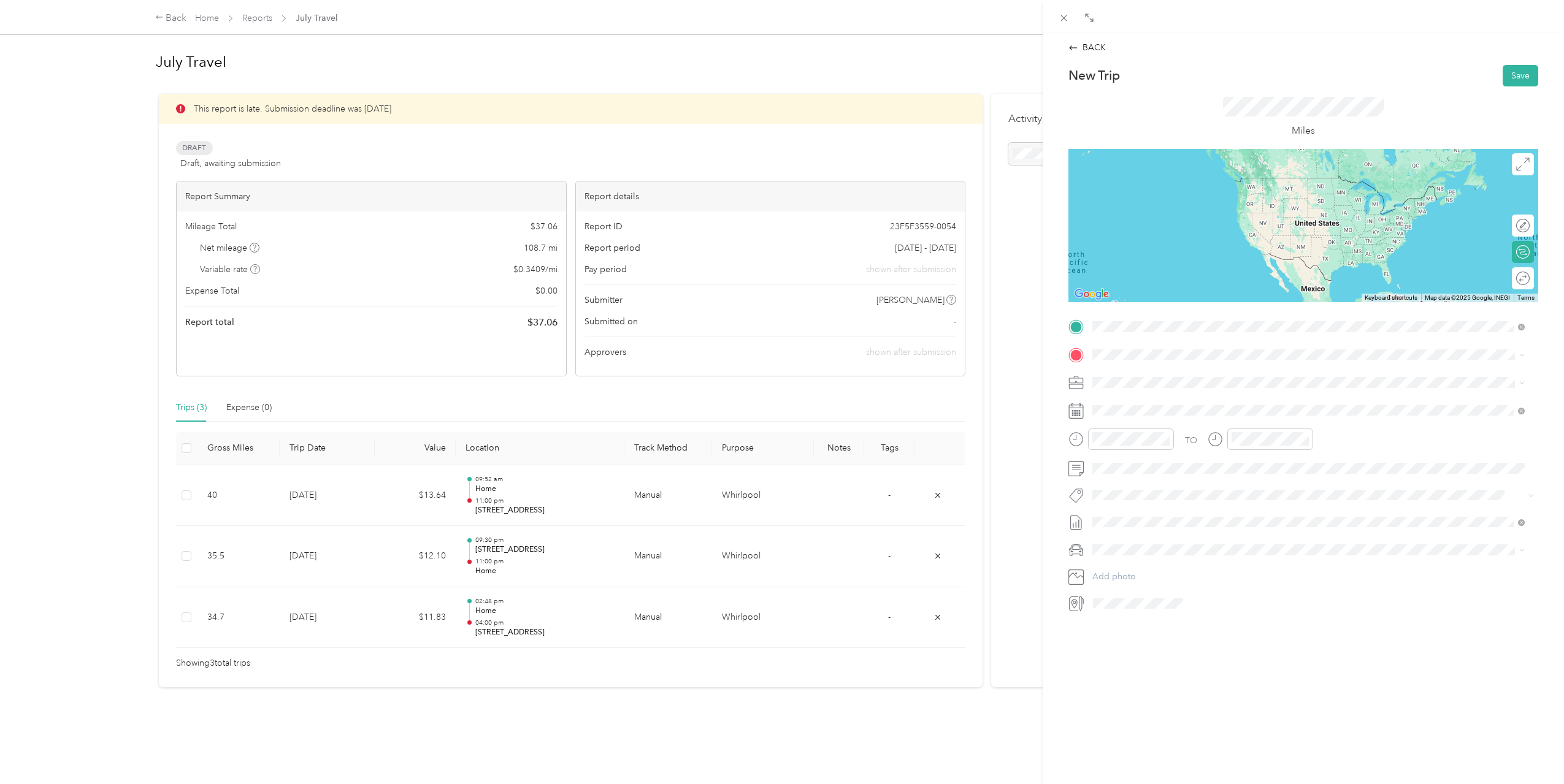
click at [1237, 376] on span "[STREET_ADDRESS][US_STATE]" at bounding box center [1176, 371] width 122 height 11
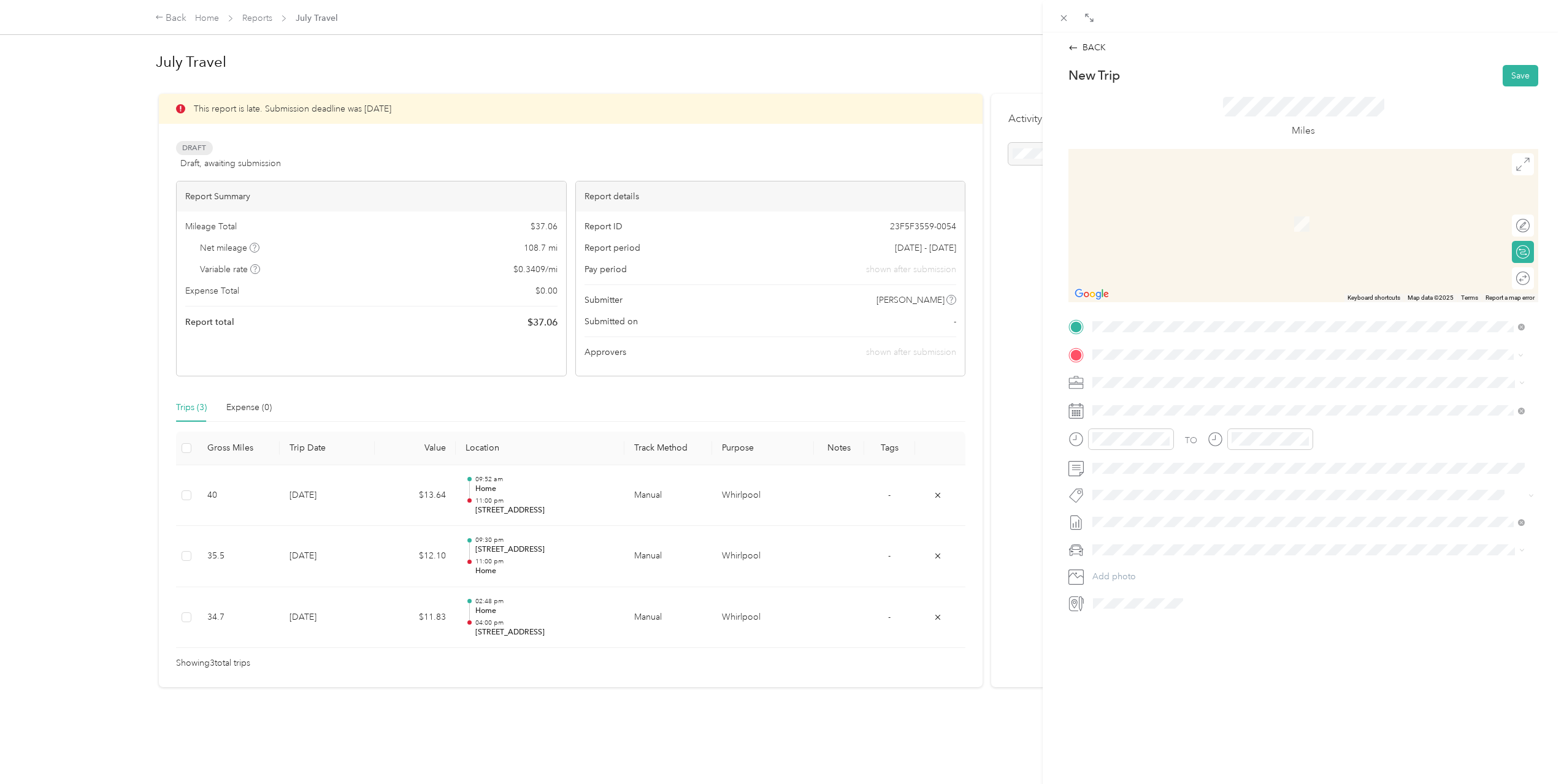
click at [1224, 411] on div "Home [STREET_ADDRESS][US_STATE]" at bounding box center [1176, 410] width 122 height 26
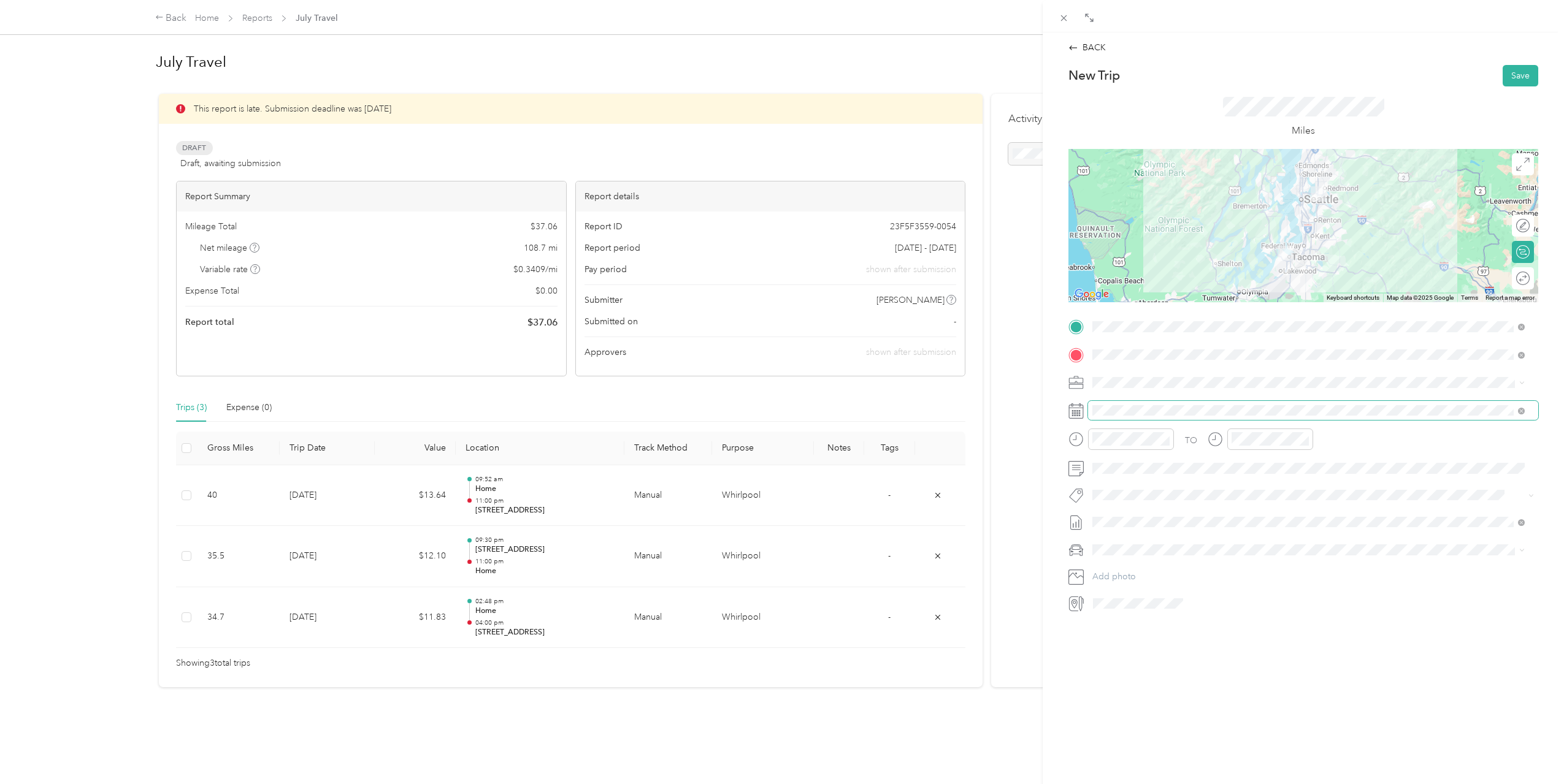
click at [1215, 417] on span at bounding box center [1313, 411] width 450 height 19
click at [1153, 545] on div "8" at bounding box center [1150, 542] width 16 height 16
click at [1112, 503] on div "04" at bounding box center [1105, 500] width 30 height 17
click at [1247, 531] on div "06" at bounding box center [1244, 534] width 30 height 17
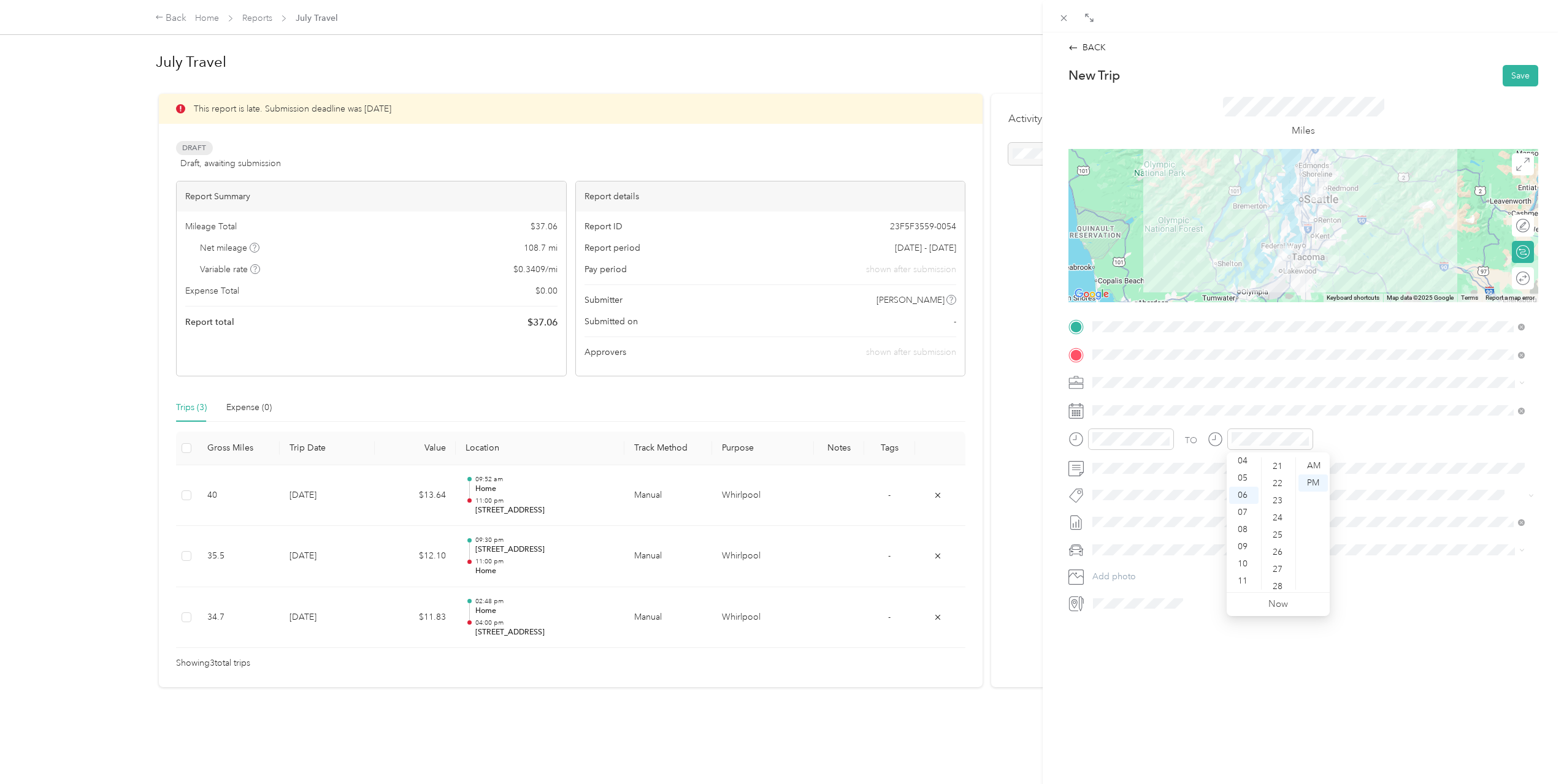
scroll to position [231, 0]
click at [1281, 494] on div "15" at bounding box center [1279, 492] width 30 height 17
click at [1320, 483] on div "PM" at bounding box center [1313, 482] width 30 height 17
click at [1382, 429] on div "TO" at bounding box center [1303, 443] width 470 height 30
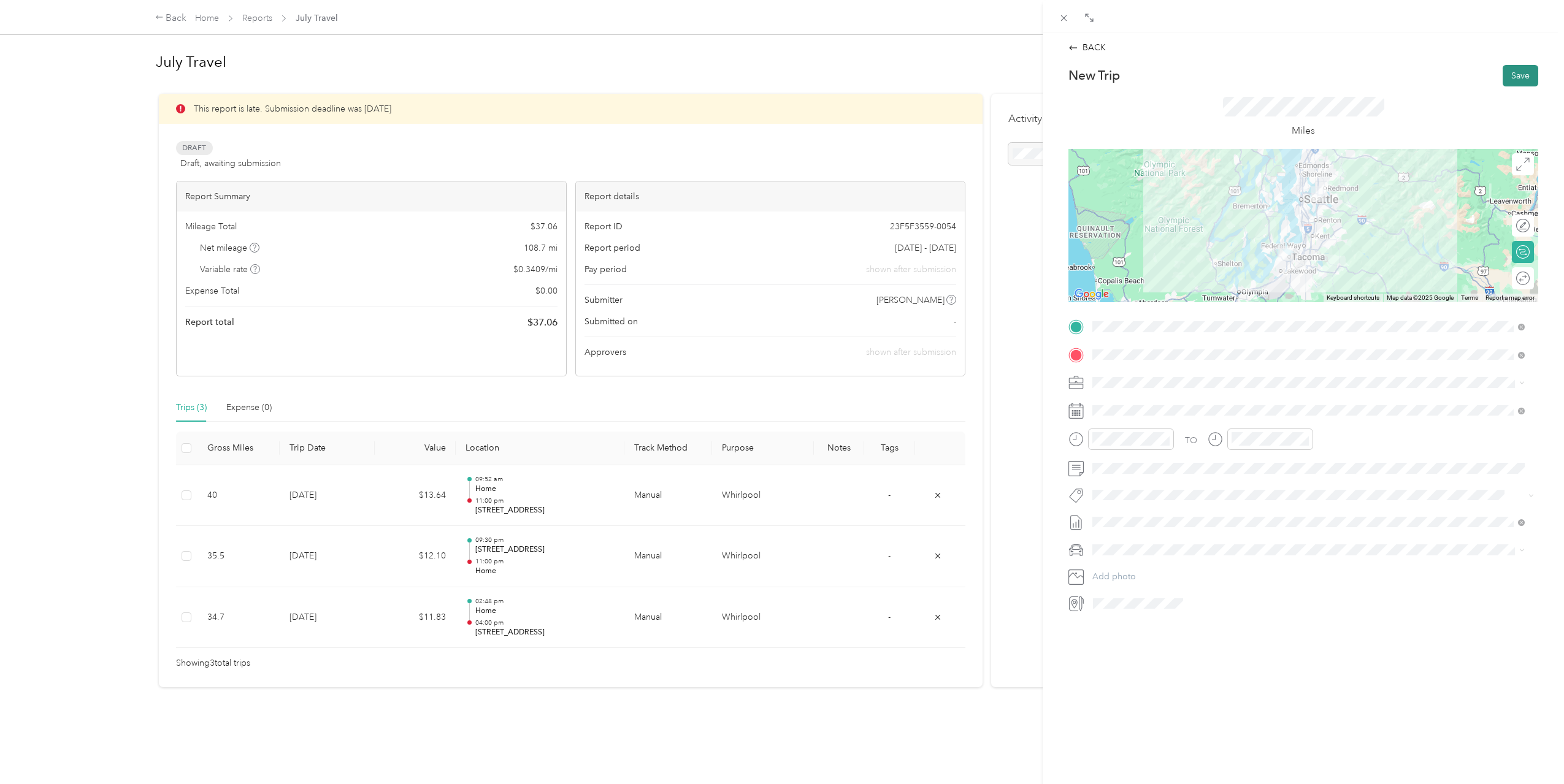
click at [1514, 79] on button "Save" at bounding box center [1520, 76] width 36 height 21
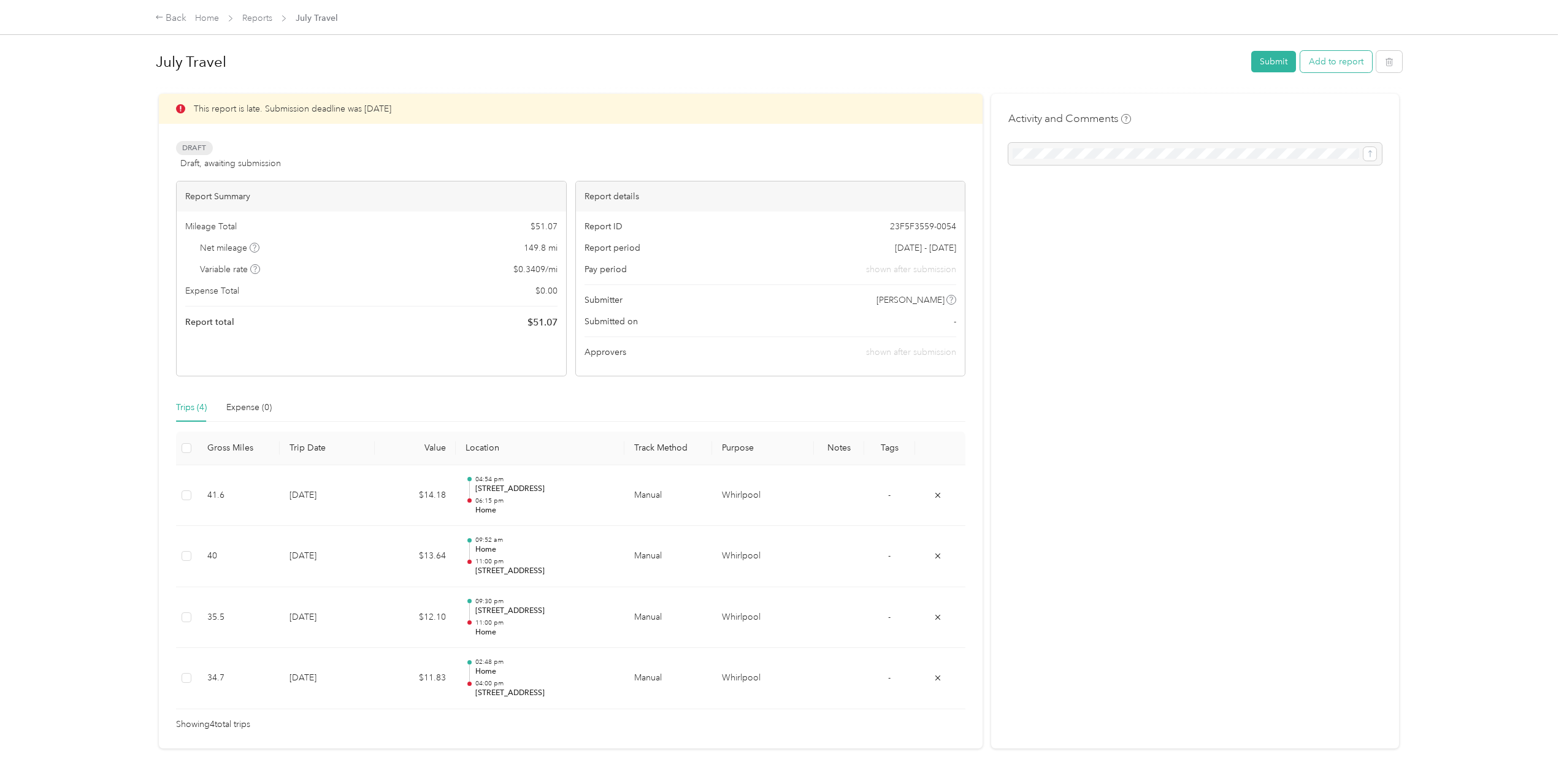
click at [1316, 65] on button "Add to report" at bounding box center [1336, 62] width 72 height 21
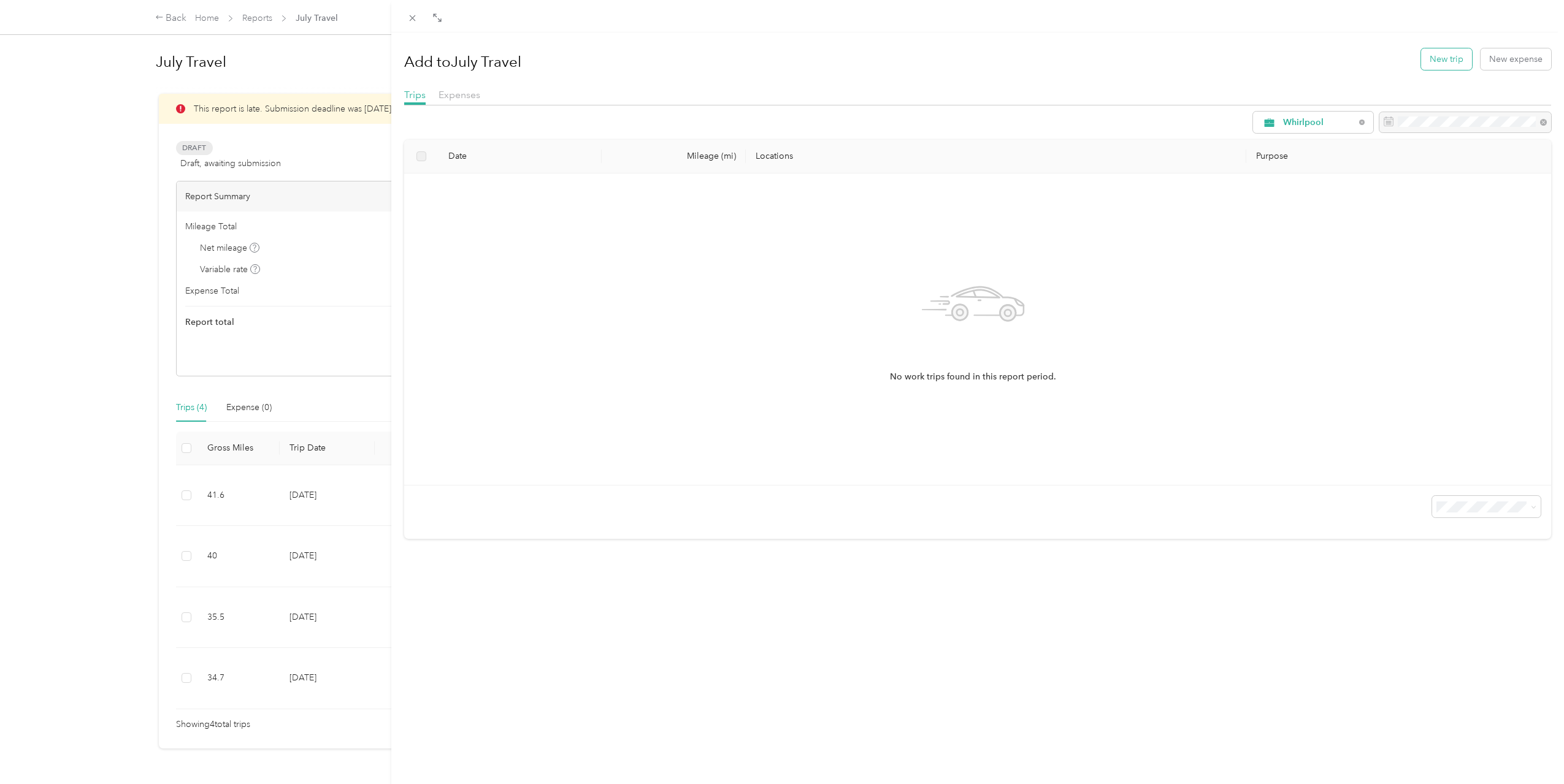
click at [1428, 59] on button "New trip" at bounding box center [1446, 59] width 51 height 21
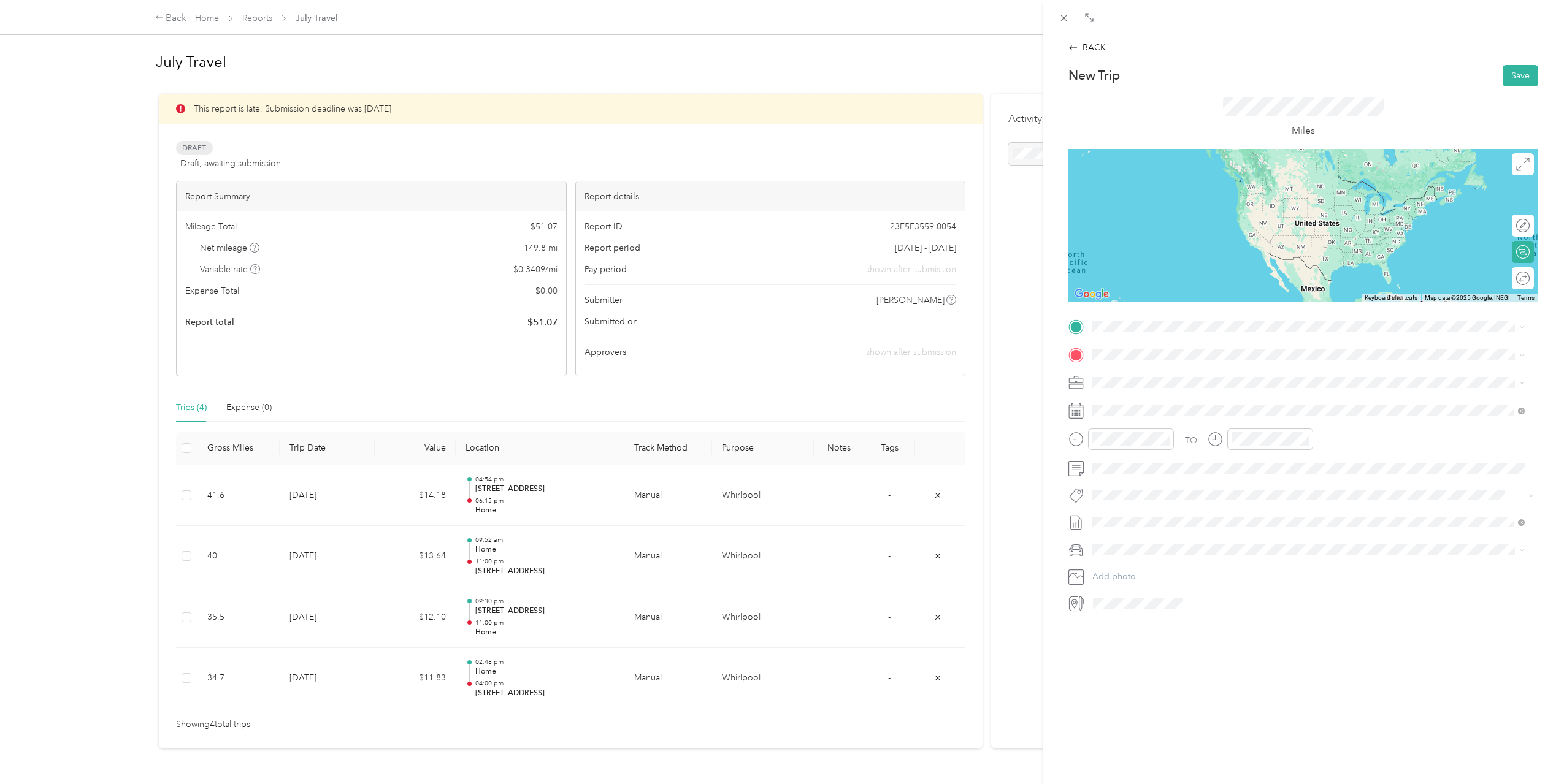
click at [1148, 391] on span "[STREET_ADDRESS][US_STATE]" at bounding box center [1176, 388] width 122 height 10
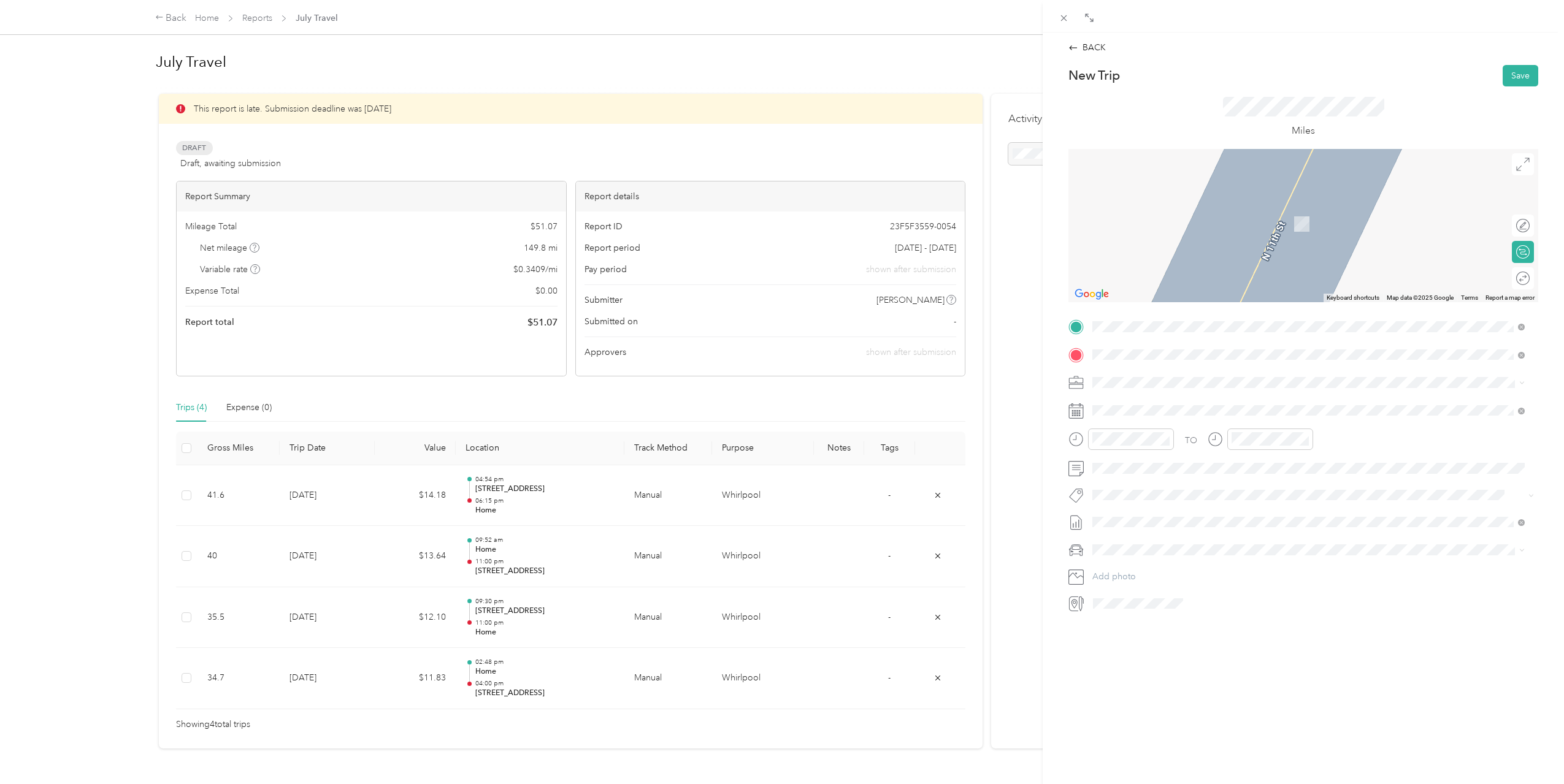
click at [1182, 408] on div "[STREET_ADDRESS][PERSON_NAME][US_STATE]" at bounding box center [1308, 399] width 424 height 16
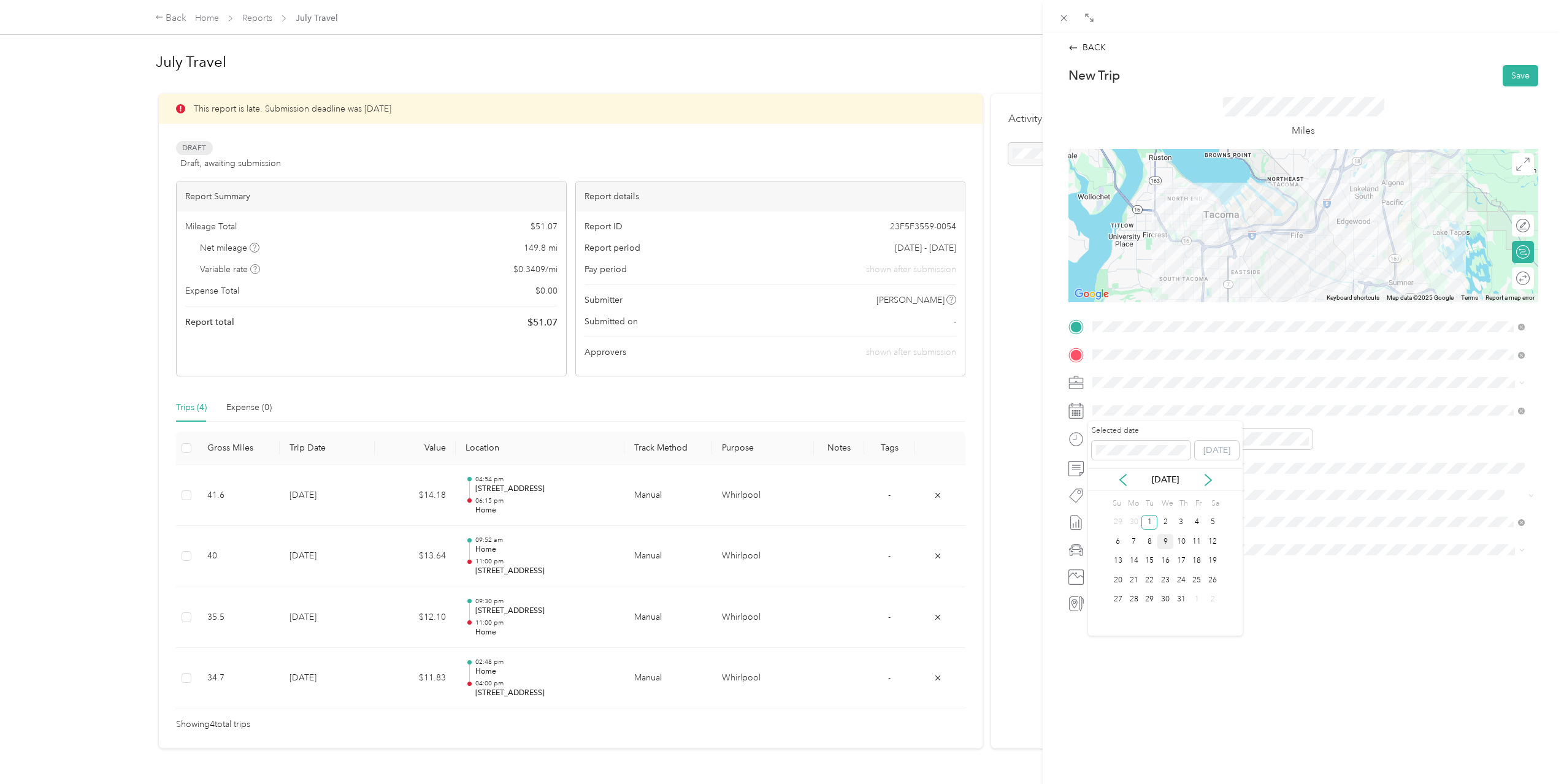
click at [1164, 539] on div "9" at bounding box center [1165, 542] width 16 height 16
click at [1112, 467] on div "12" at bounding box center [1105, 465] width 30 height 17
click at [1146, 465] on div "00" at bounding box center [1140, 465] width 30 height 17
click at [1243, 462] on div "12" at bounding box center [1244, 465] width 30 height 17
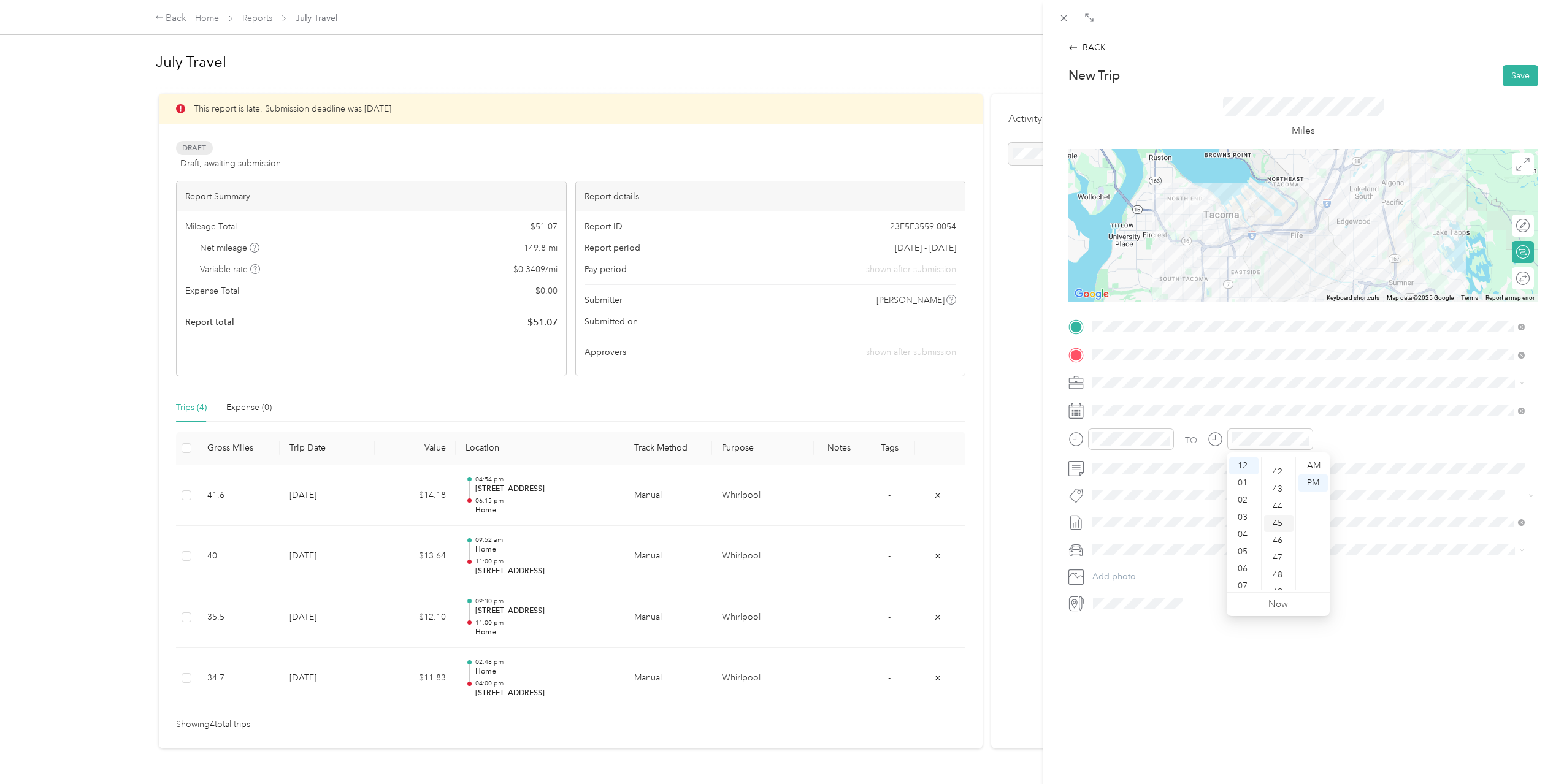
click at [1274, 519] on div "45" at bounding box center [1279, 523] width 30 height 17
click at [1411, 446] on div "TO" at bounding box center [1303, 443] width 470 height 30
click at [1519, 76] on button "Save" at bounding box center [1520, 76] width 36 height 21
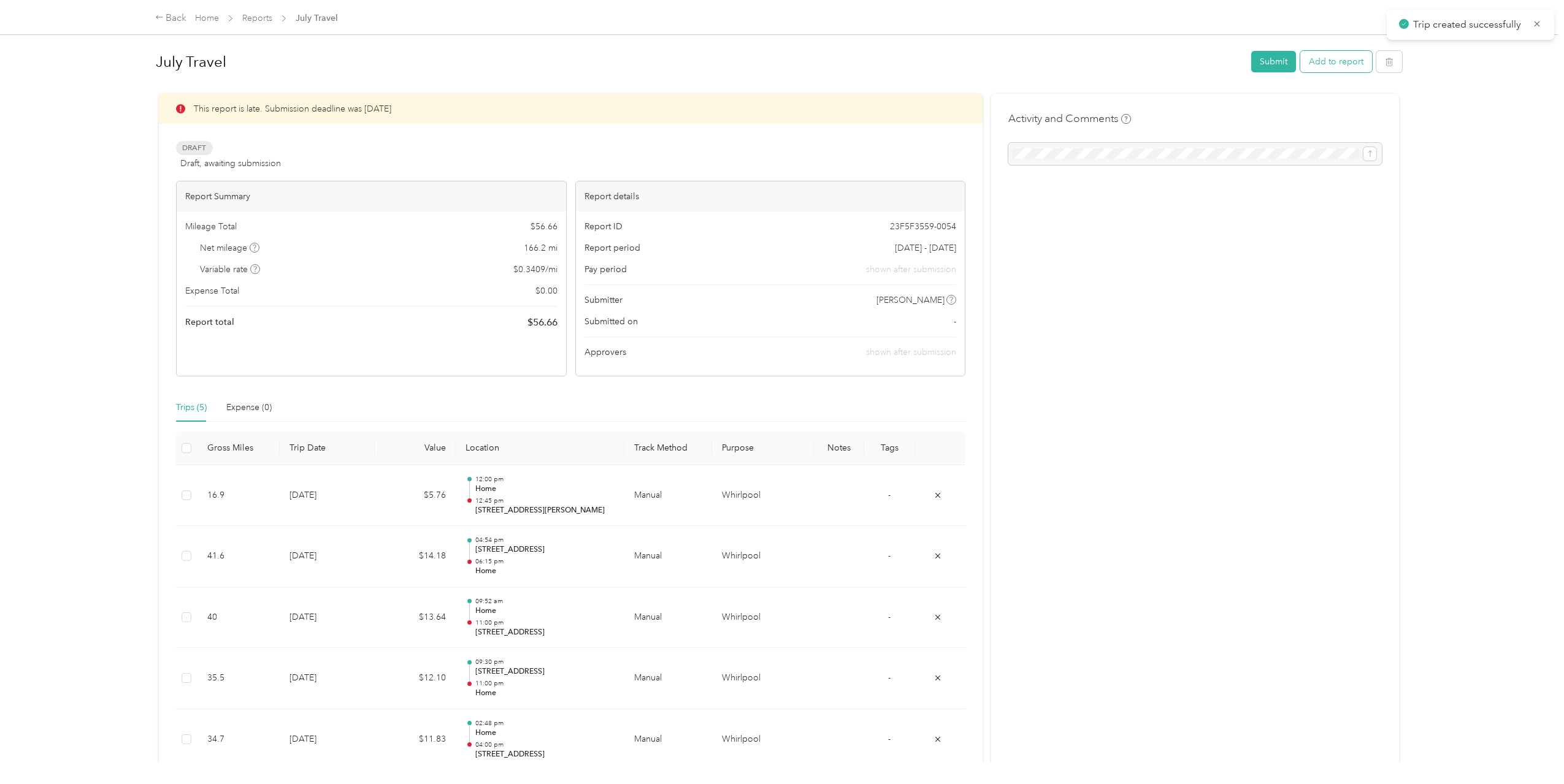
click at [1342, 62] on button "Add to report" at bounding box center [1336, 62] width 72 height 21
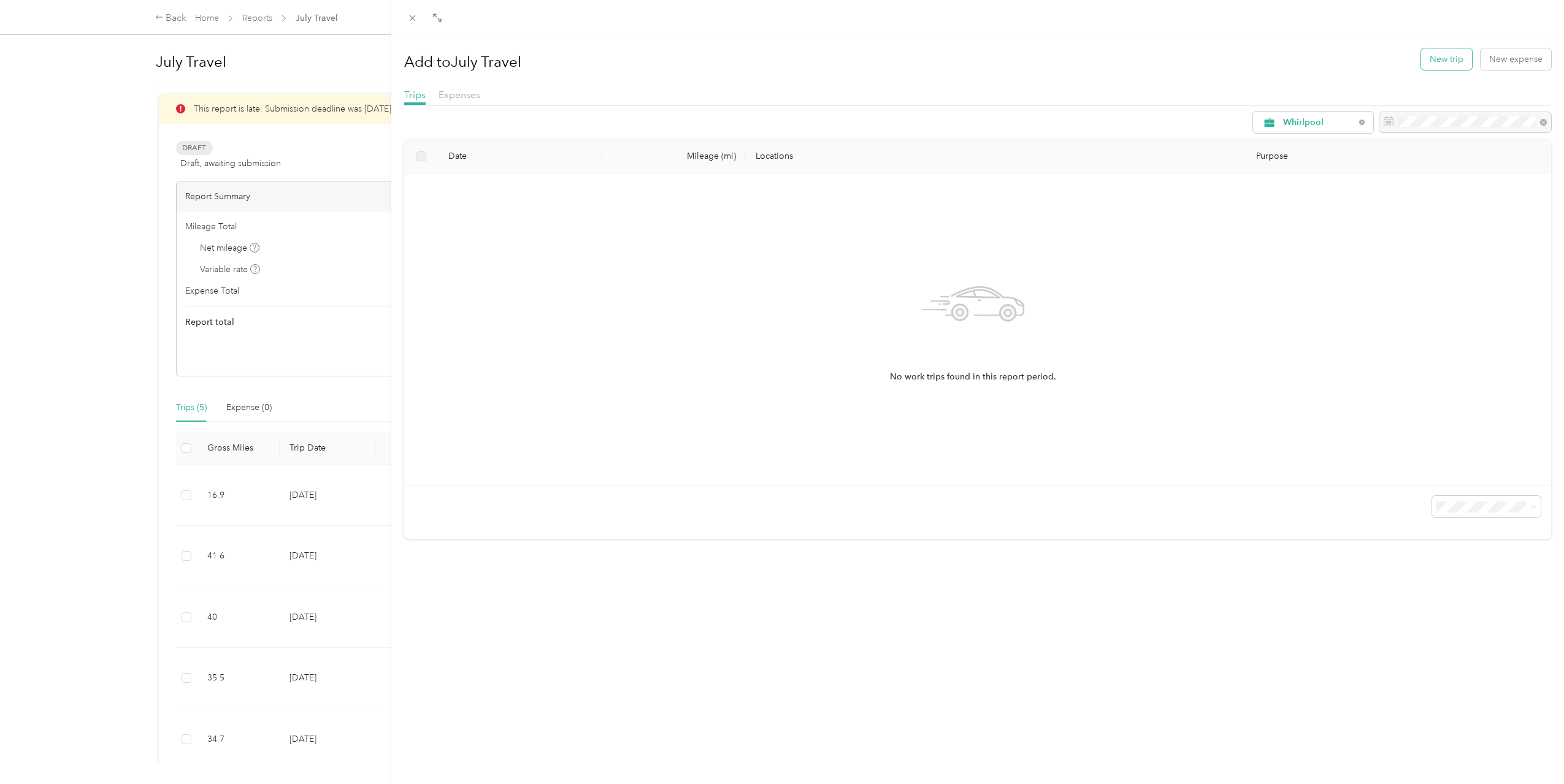
click at [1448, 64] on button "New trip" at bounding box center [1446, 59] width 51 height 21
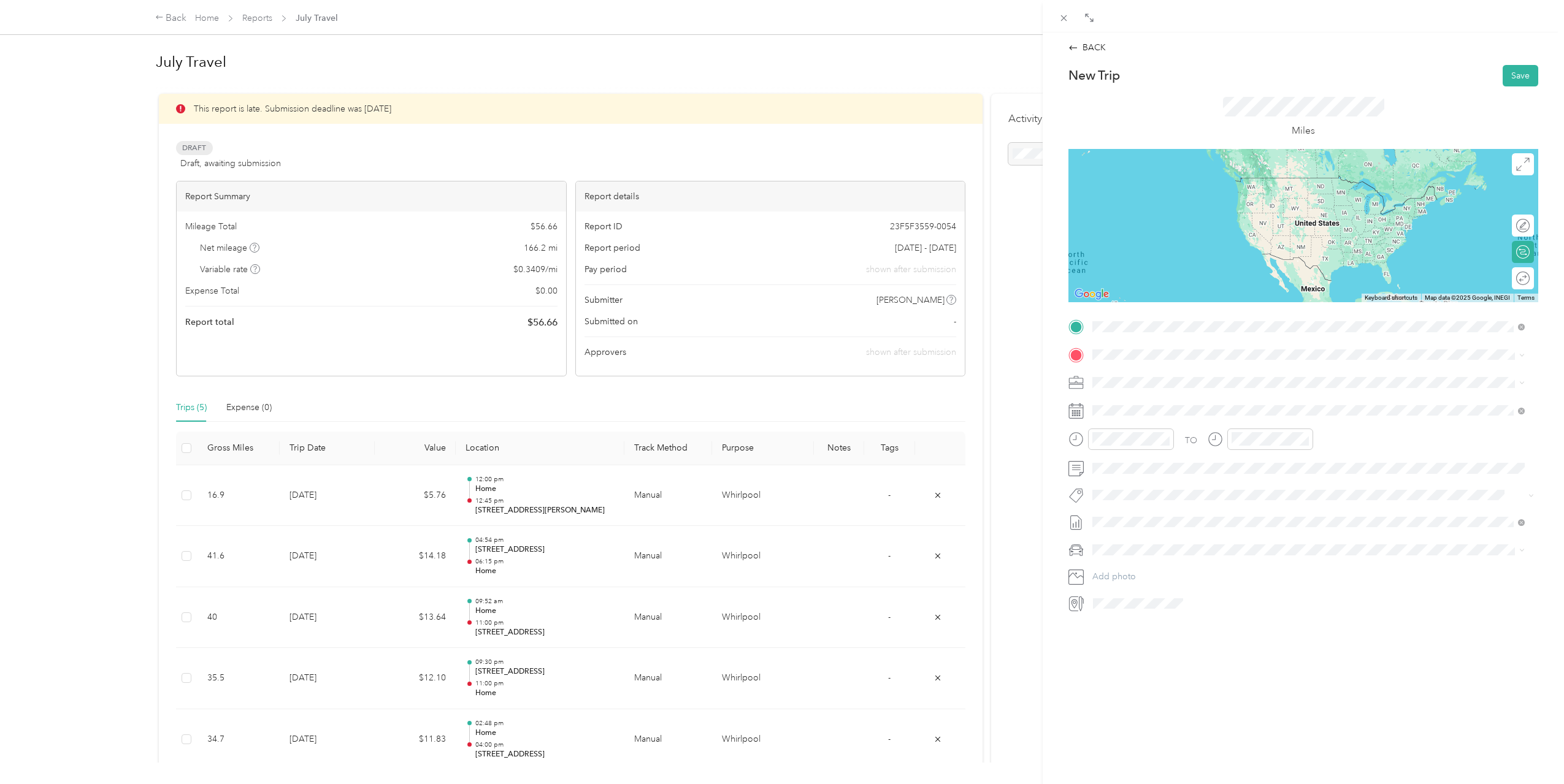
click at [1208, 374] on span "[STREET_ADDRESS][PERSON_NAME][US_STATE]" at bounding box center [1210, 371] width 190 height 11
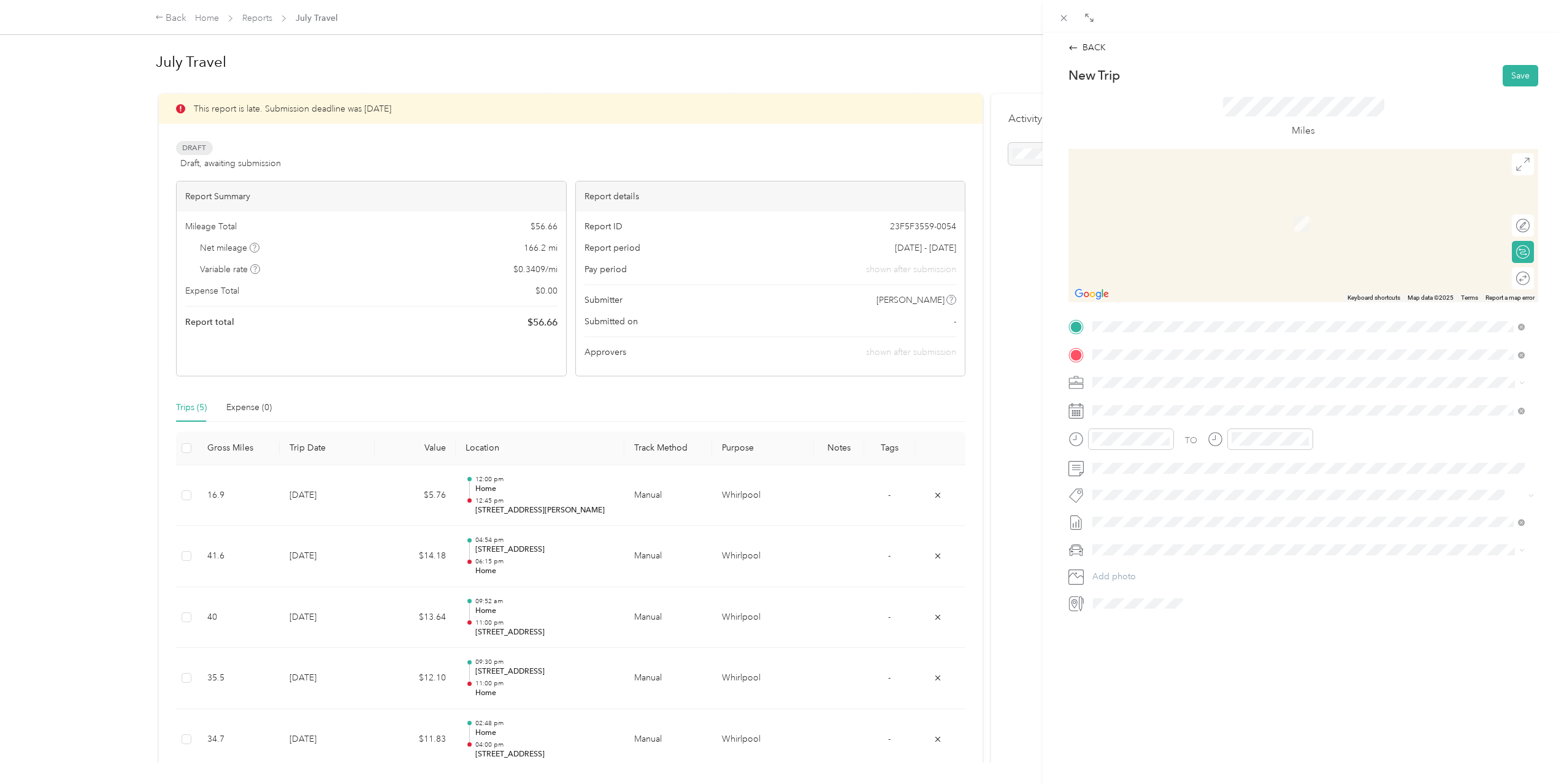
click at [1162, 417] on span "[STREET_ADDRESS][US_STATE]" at bounding box center [1176, 417] width 122 height 10
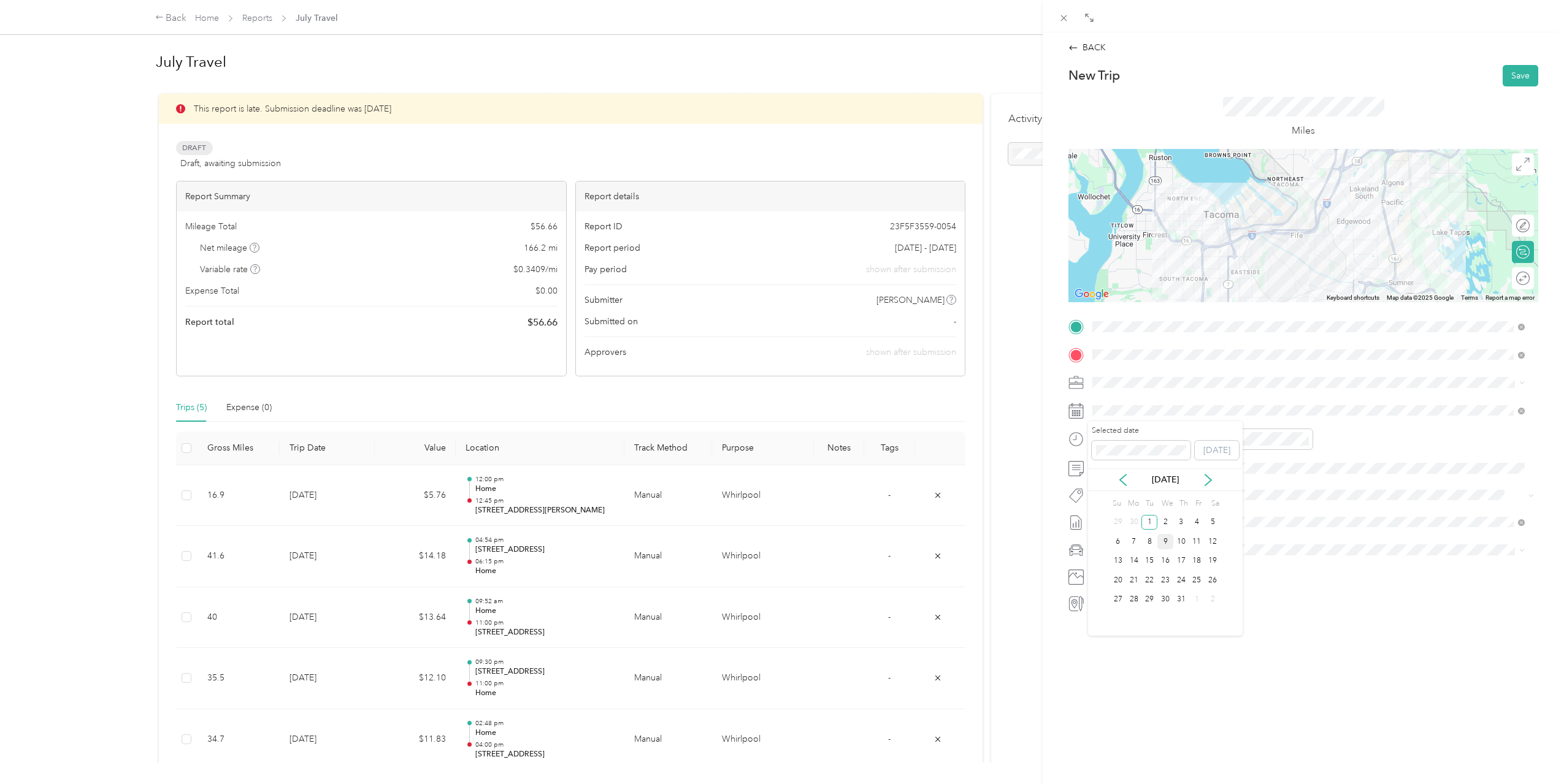
click at [1170, 540] on div "9" at bounding box center [1165, 542] width 16 height 16
click at [1111, 481] on div "03" at bounding box center [1105, 482] width 30 height 17
click at [1176, 474] on div "AM" at bounding box center [1175, 465] width 30 height 17
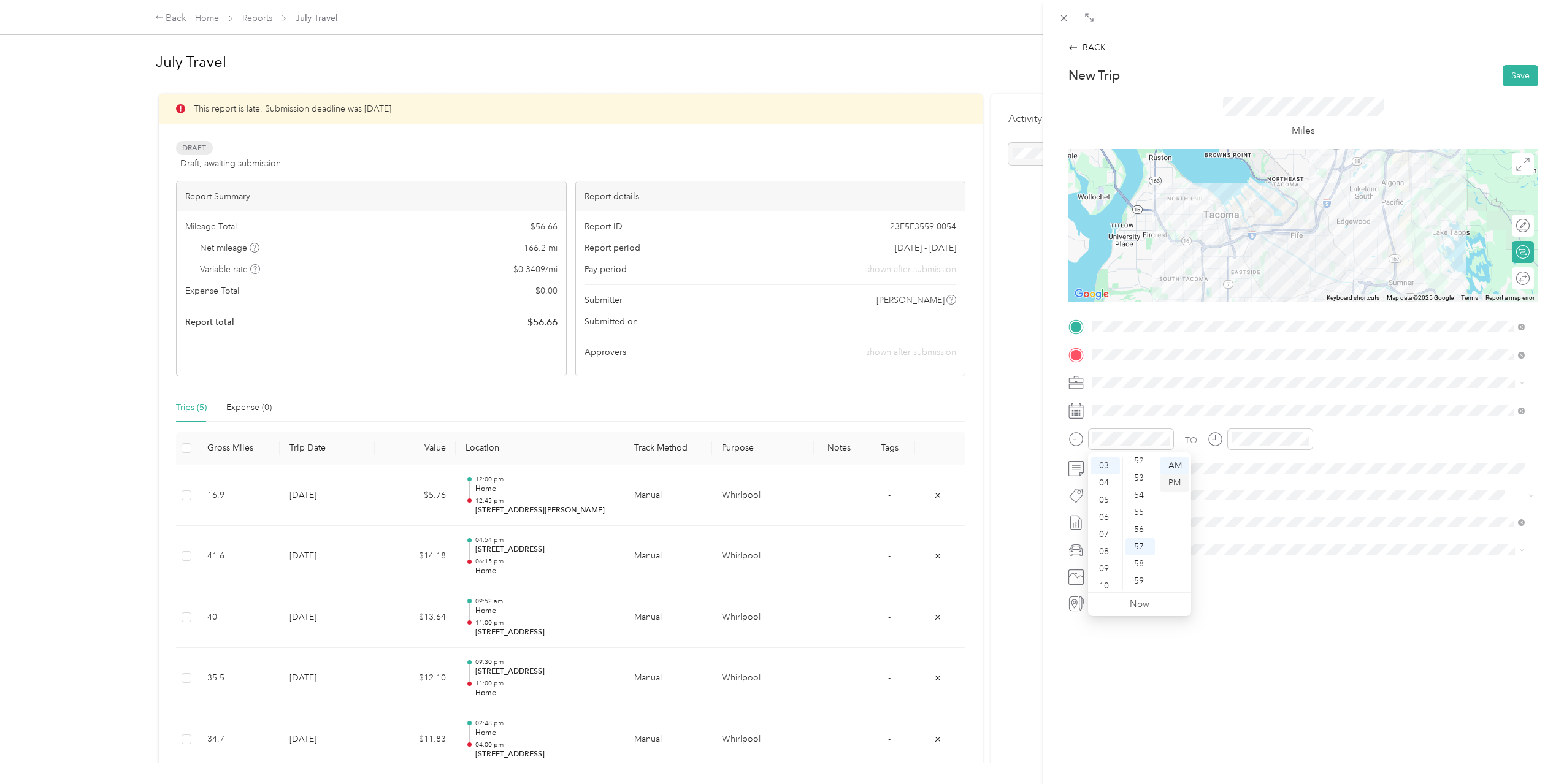
click at [1176, 481] on div "PM" at bounding box center [1175, 482] width 30 height 17
click at [1238, 511] on div "05" at bounding box center [1244, 517] width 30 height 17
click at [1305, 485] on div "PM" at bounding box center [1313, 482] width 30 height 17
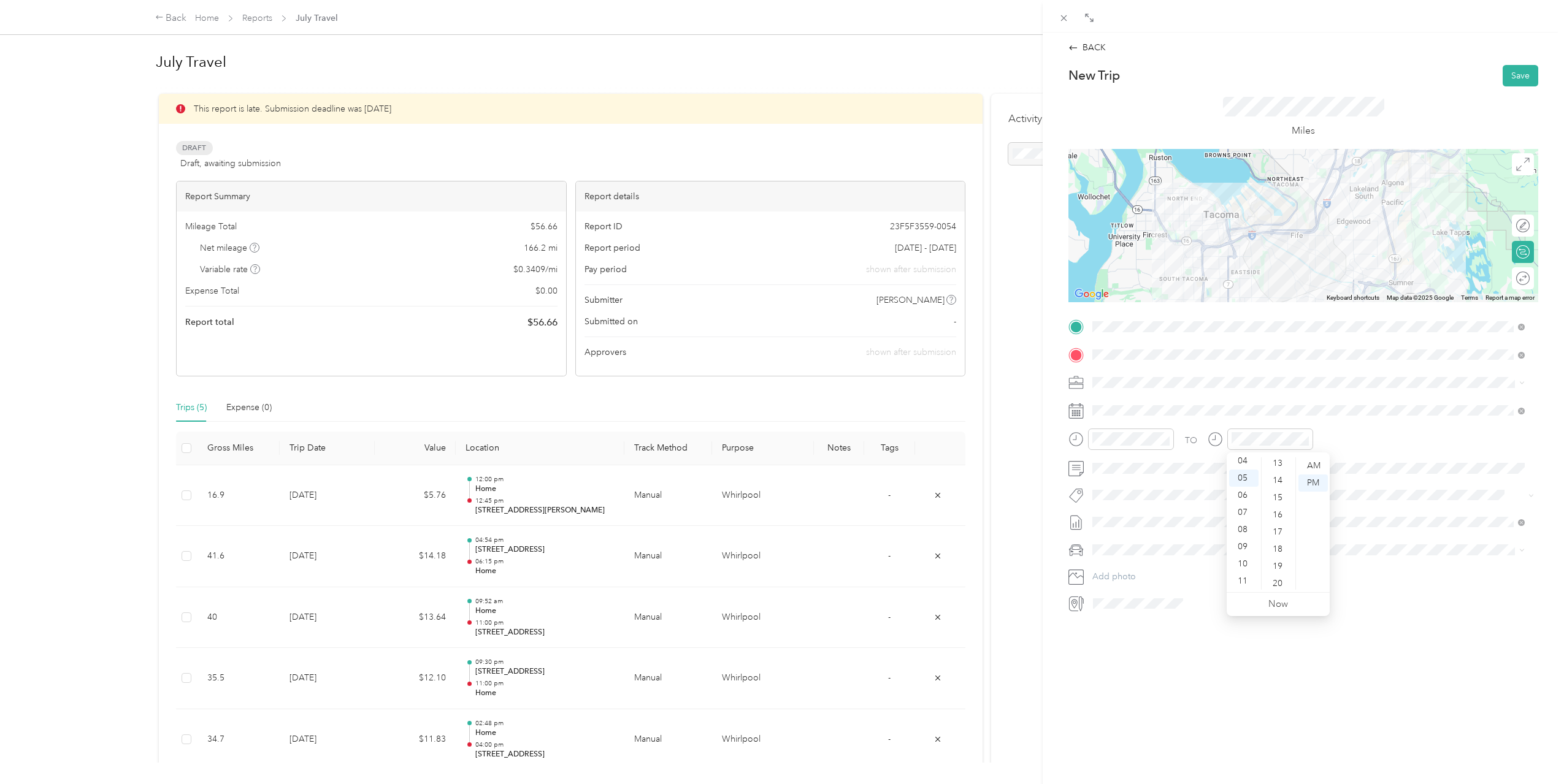
scroll to position [37, 0]
click at [1284, 482] on div "03" at bounding box center [1279, 479] width 30 height 17
click at [1323, 481] on div "PM" at bounding box center [1313, 482] width 30 height 17
click at [1357, 390] on span at bounding box center [1313, 382] width 450 height 19
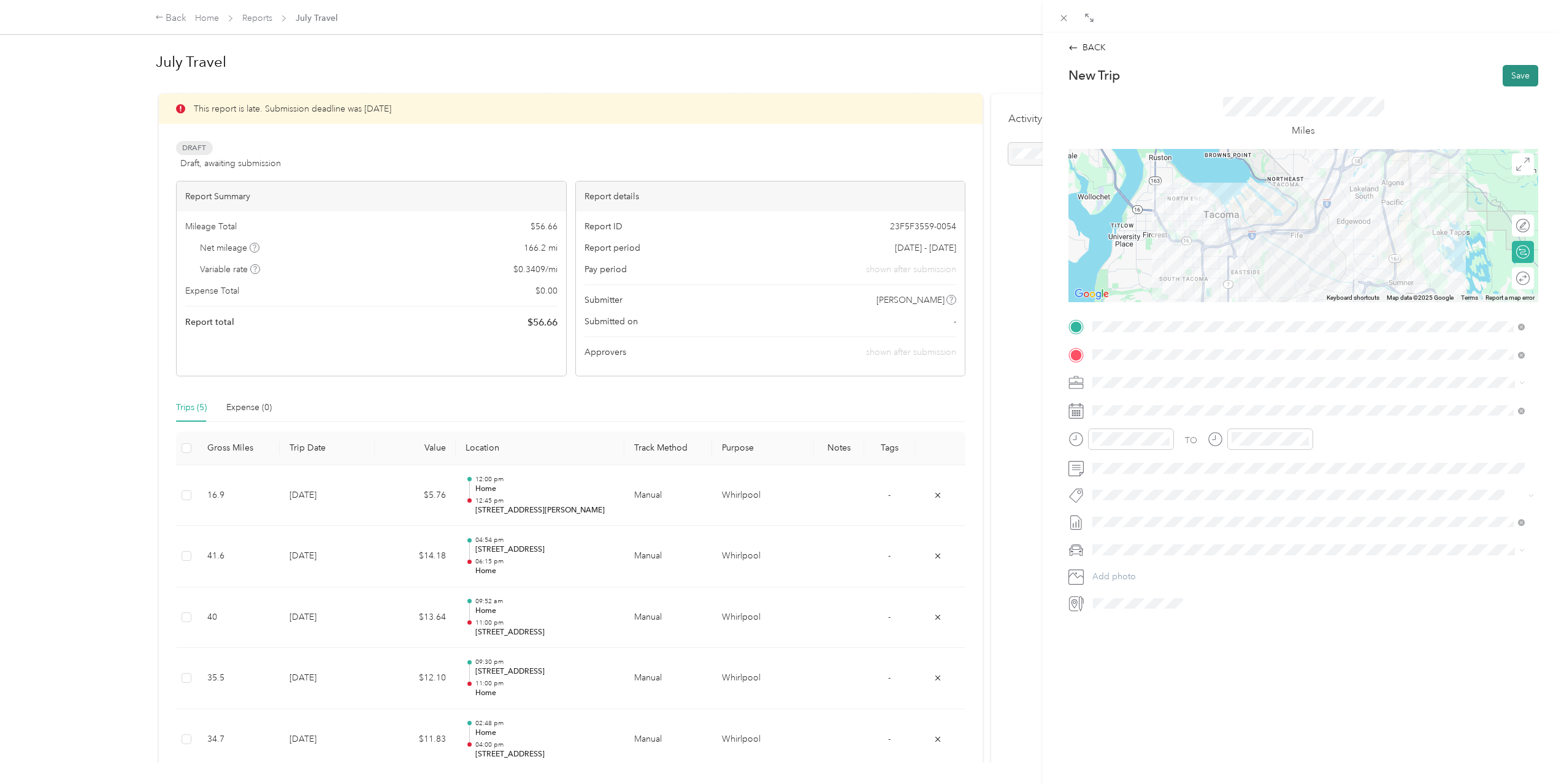
click at [1512, 76] on button "Save" at bounding box center [1520, 76] width 36 height 21
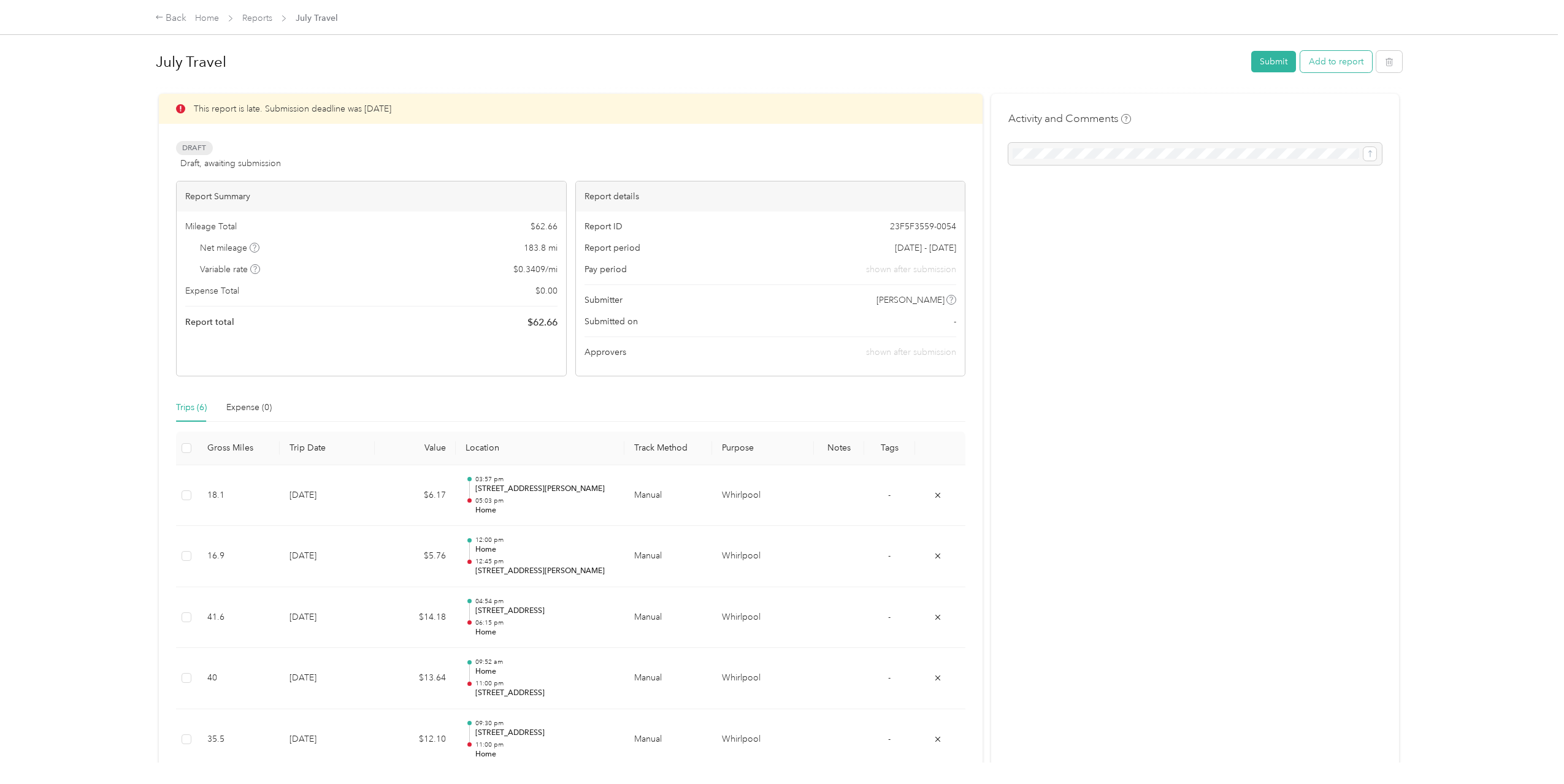
click at [1340, 63] on button "Add to report" at bounding box center [1336, 62] width 72 height 21
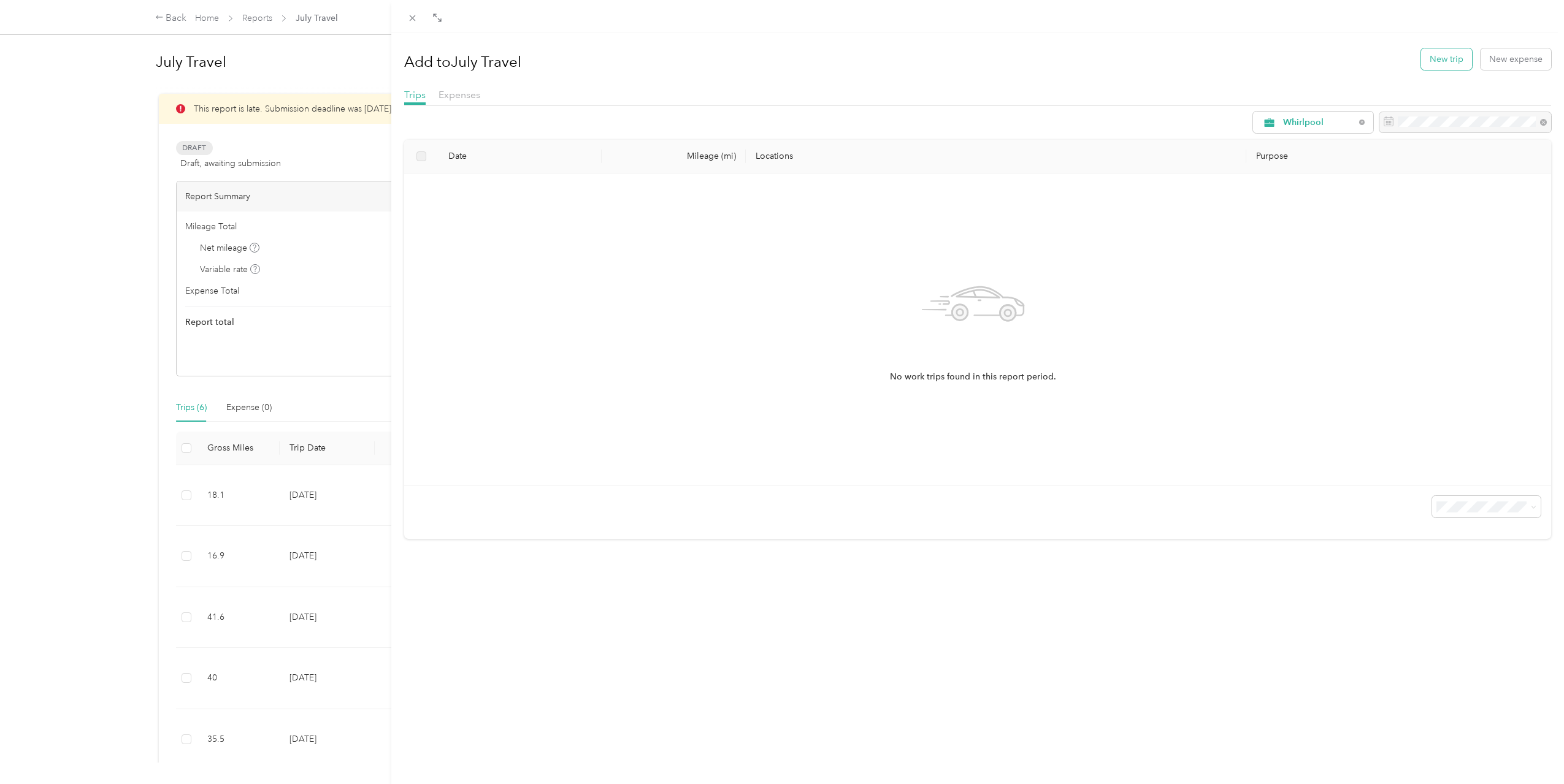
click at [1431, 51] on button "New trip" at bounding box center [1446, 59] width 51 height 21
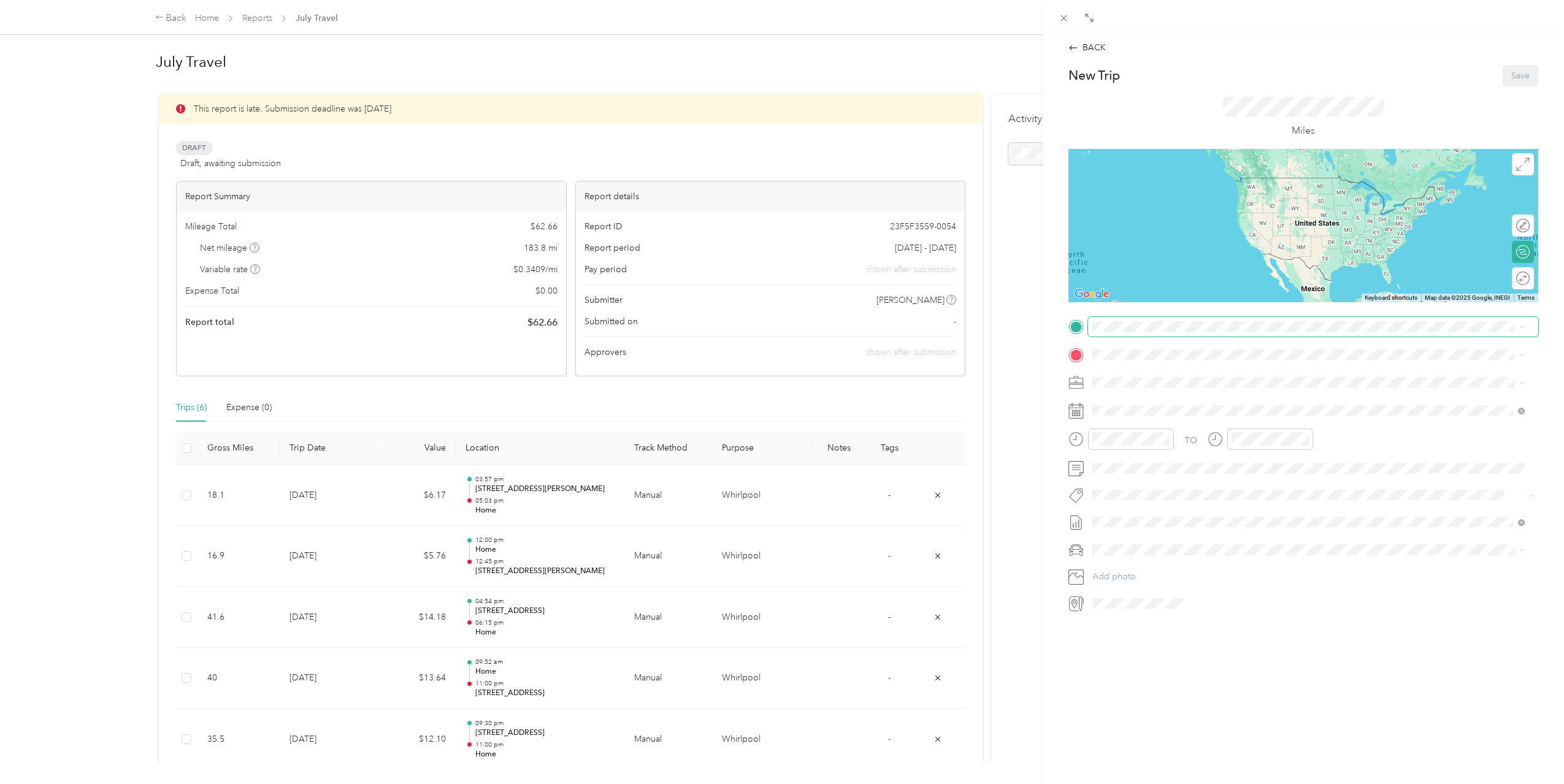
click at [1225, 333] on span at bounding box center [1313, 327] width 450 height 19
click at [1195, 383] on div "Home [STREET_ADDRESS][US_STATE]" at bounding box center [1176, 382] width 122 height 26
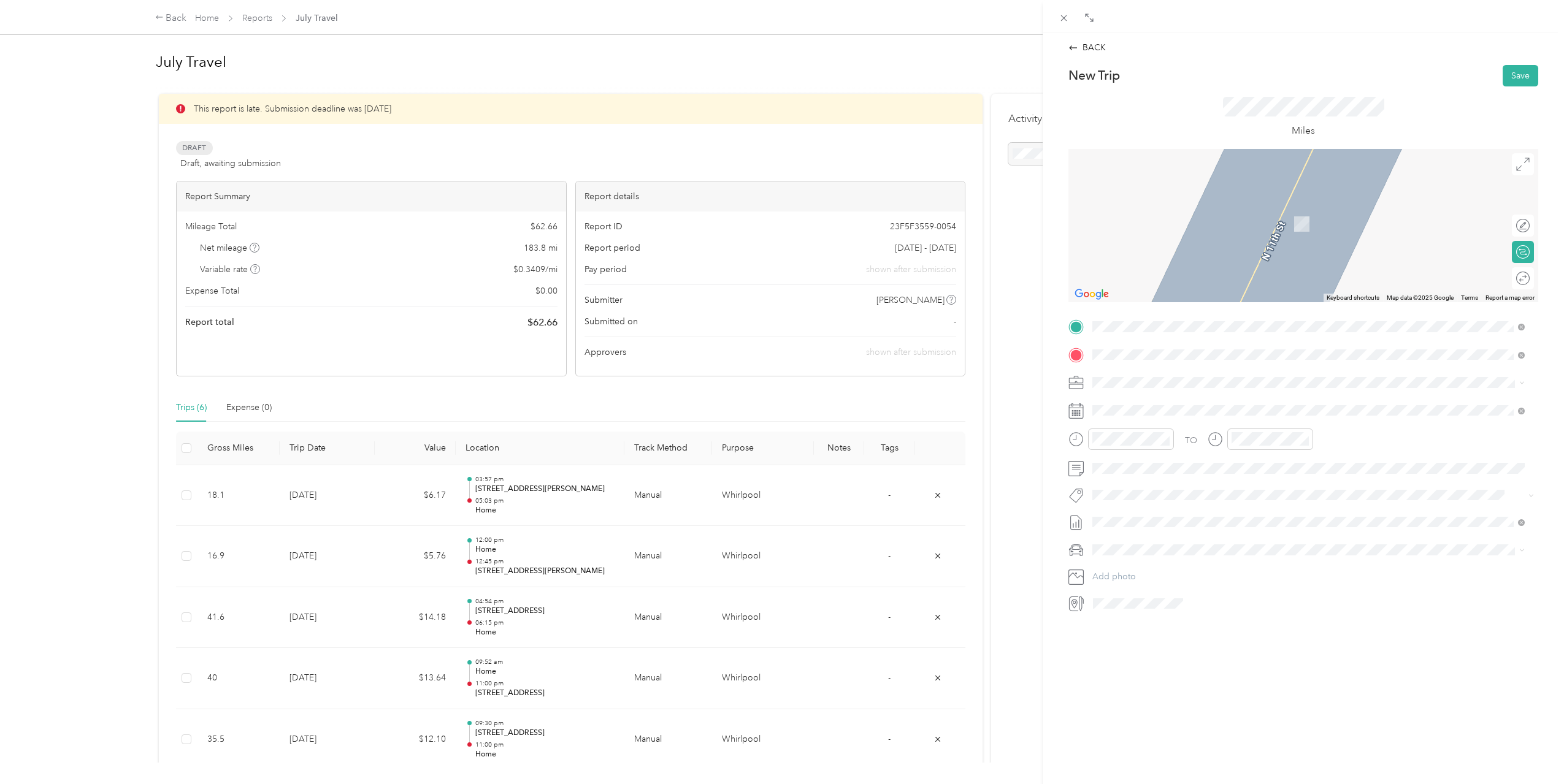
click at [1168, 404] on span "[STREET_ADDRESS][US_STATE]" at bounding box center [1176, 399] width 122 height 11
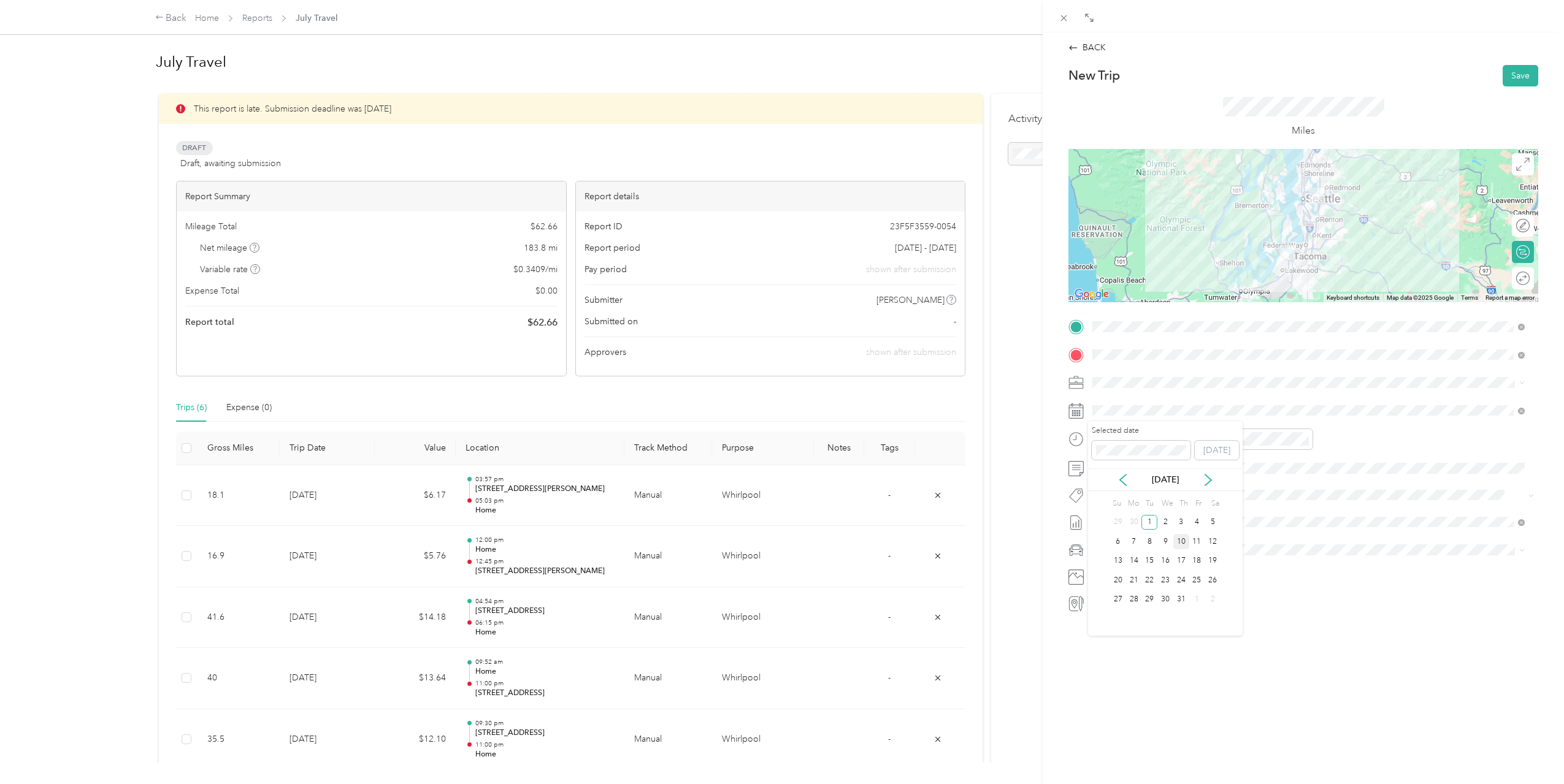
click at [1182, 542] on div "10" at bounding box center [1182, 542] width 16 height 16
click at [1110, 563] on div "10" at bounding box center [1105, 564] width 30 height 17
click at [1140, 557] on div "10" at bounding box center [1140, 562] width 30 height 17
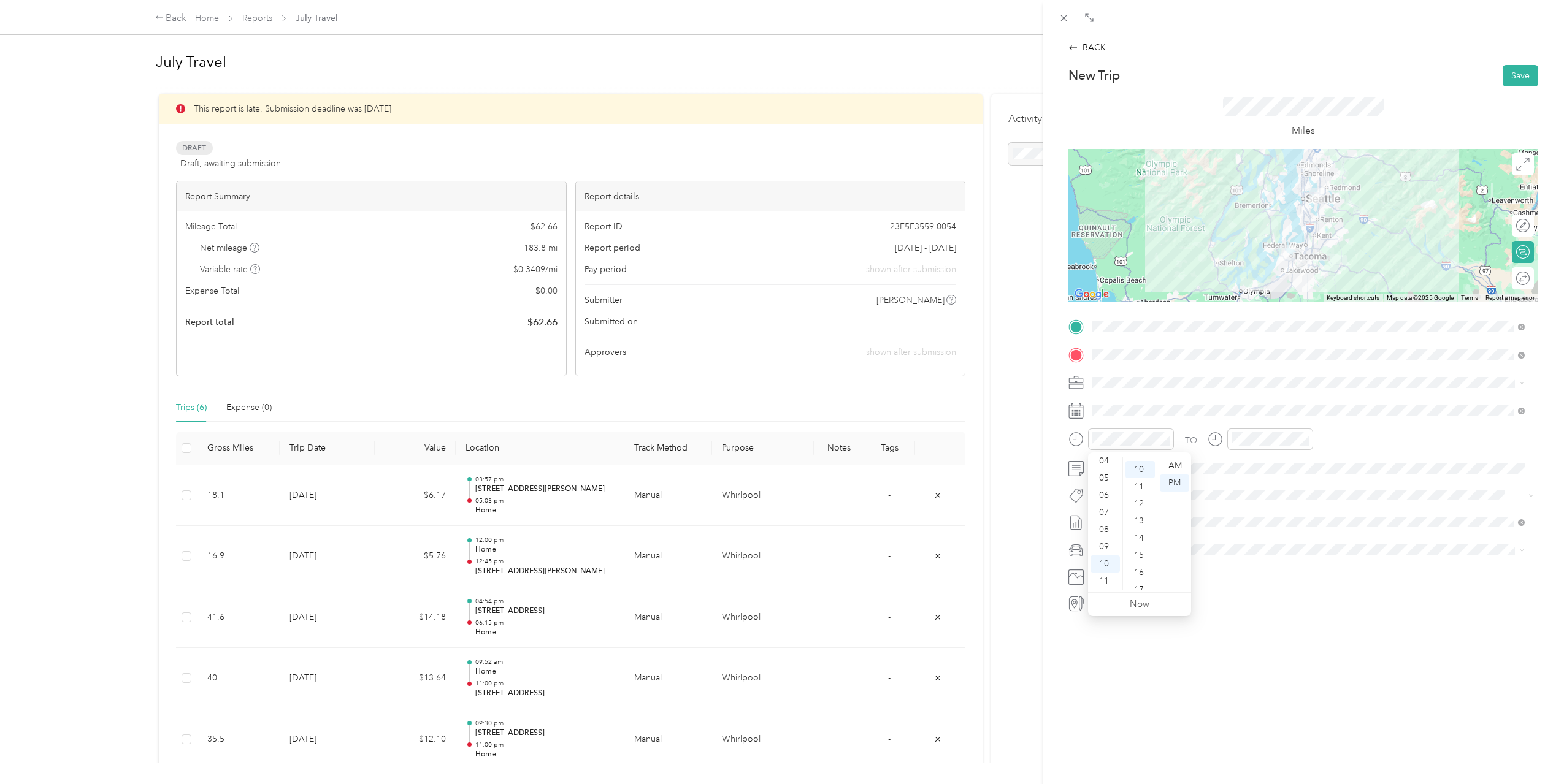
scroll to position [172, 0]
click at [1182, 467] on div "AM" at bounding box center [1175, 465] width 30 height 17
click at [1245, 581] on div "11" at bounding box center [1244, 581] width 30 height 17
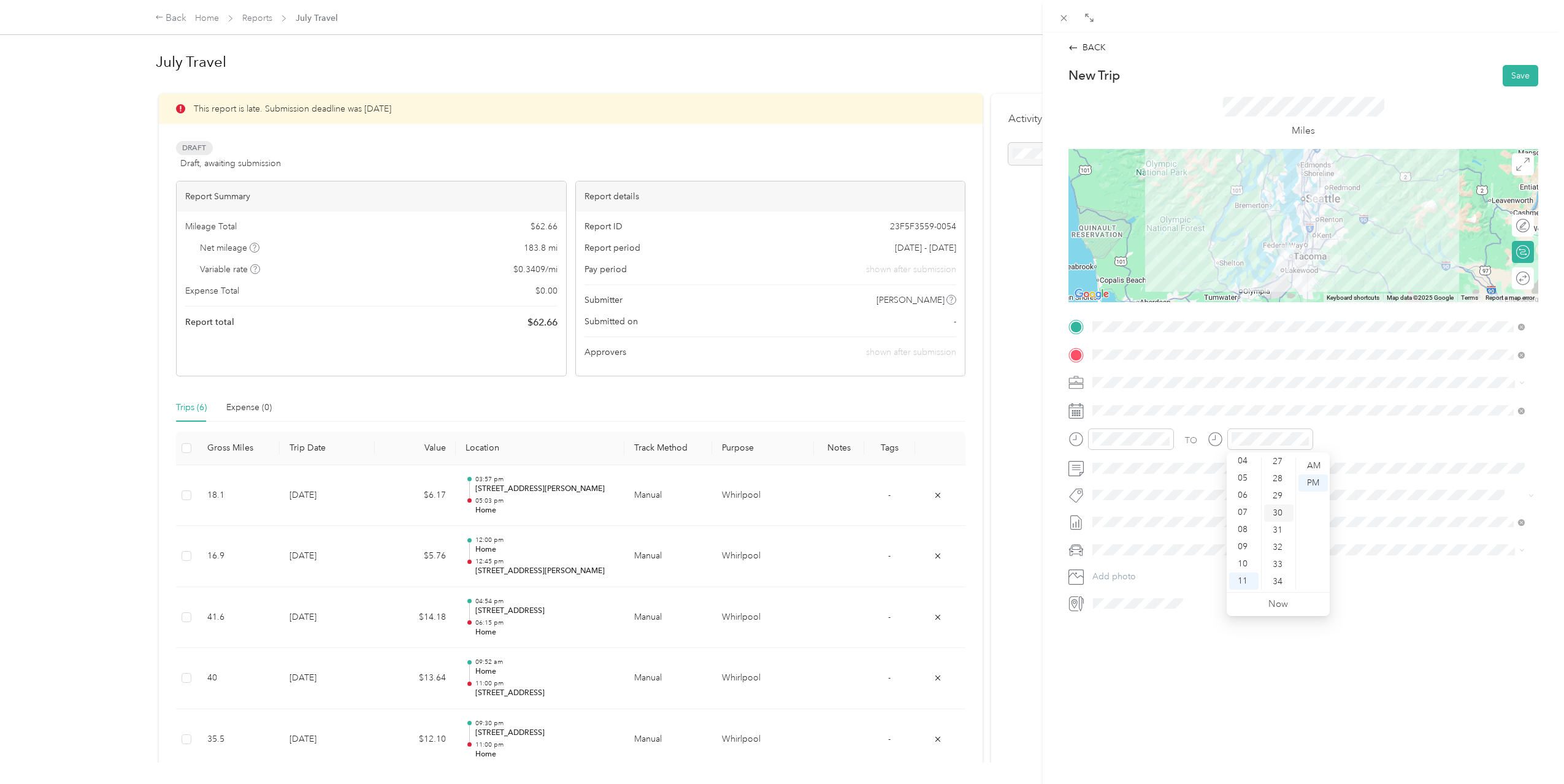
click at [1276, 513] on div "30" at bounding box center [1279, 513] width 30 height 17
click at [1317, 462] on div "AM" at bounding box center [1313, 465] width 30 height 17
click at [1364, 434] on div "TO" at bounding box center [1303, 443] width 470 height 30
click at [1510, 73] on button "Save" at bounding box center [1520, 76] width 36 height 21
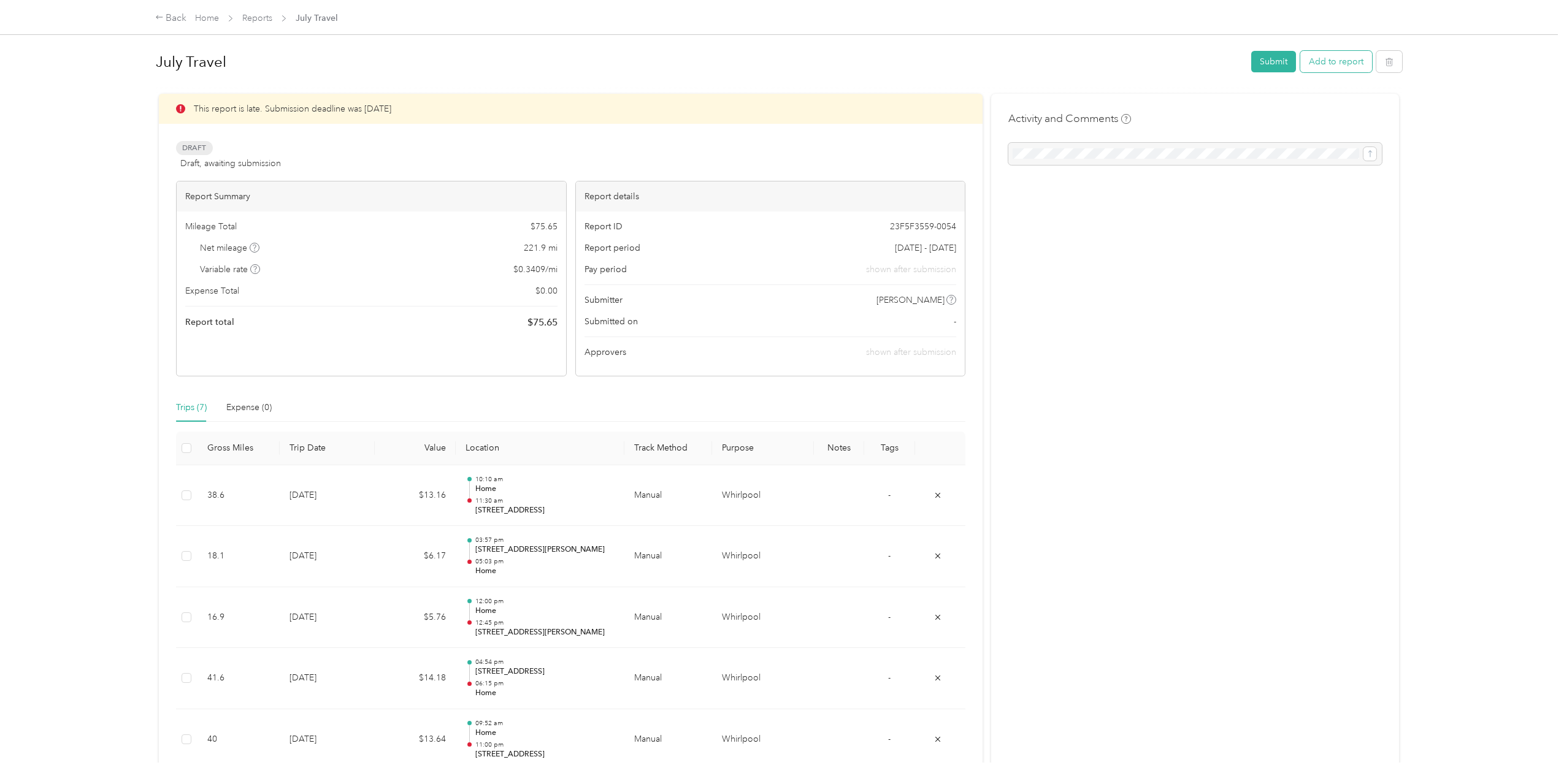
click at [1348, 64] on button "Add to report" at bounding box center [1336, 62] width 72 height 21
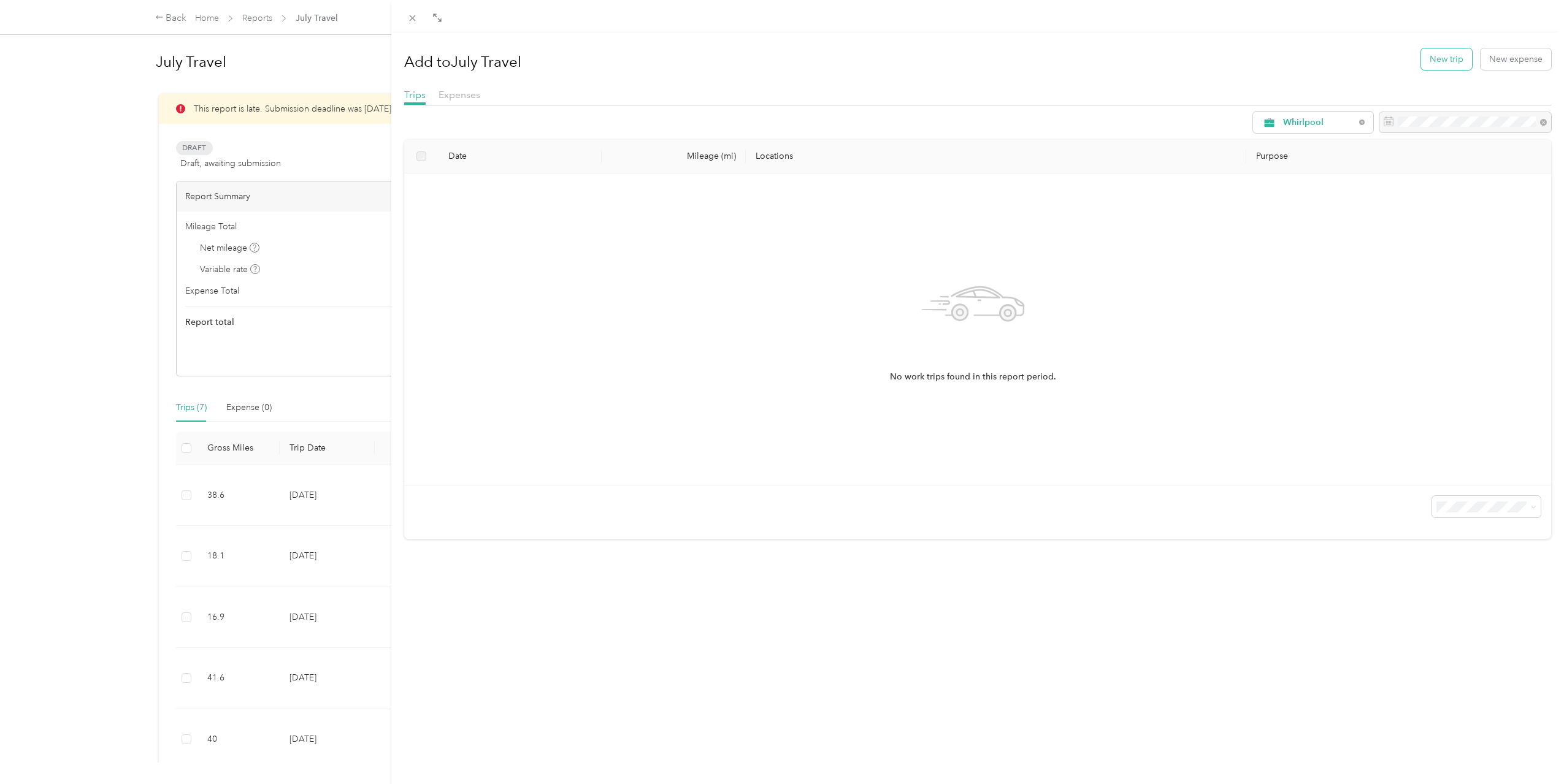
click at [1442, 65] on button "New trip" at bounding box center [1446, 59] width 51 height 21
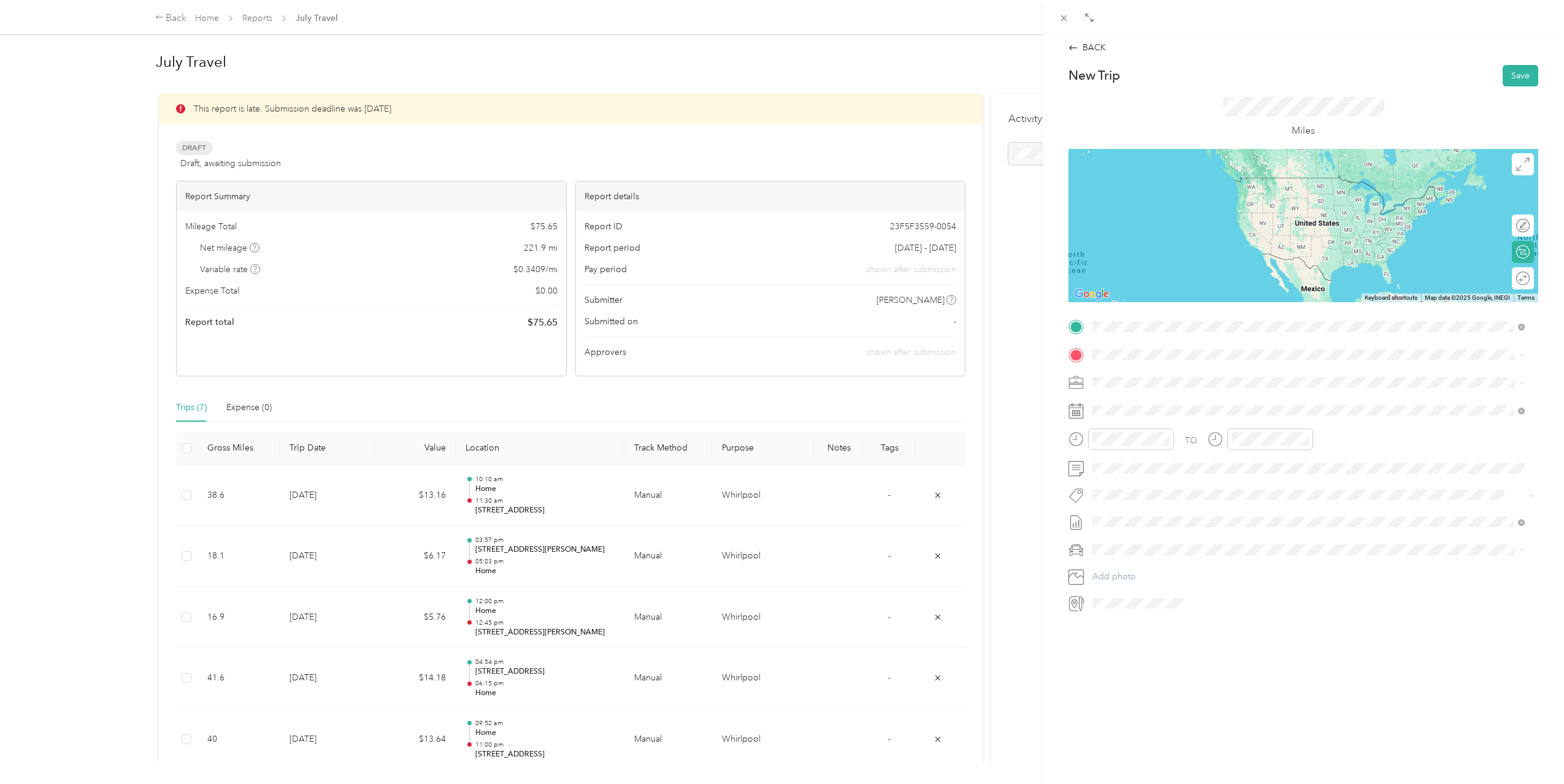
click at [1238, 376] on span "[STREET_ADDRESS][US_STATE]" at bounding box center [1176, 371] width 122 height 11
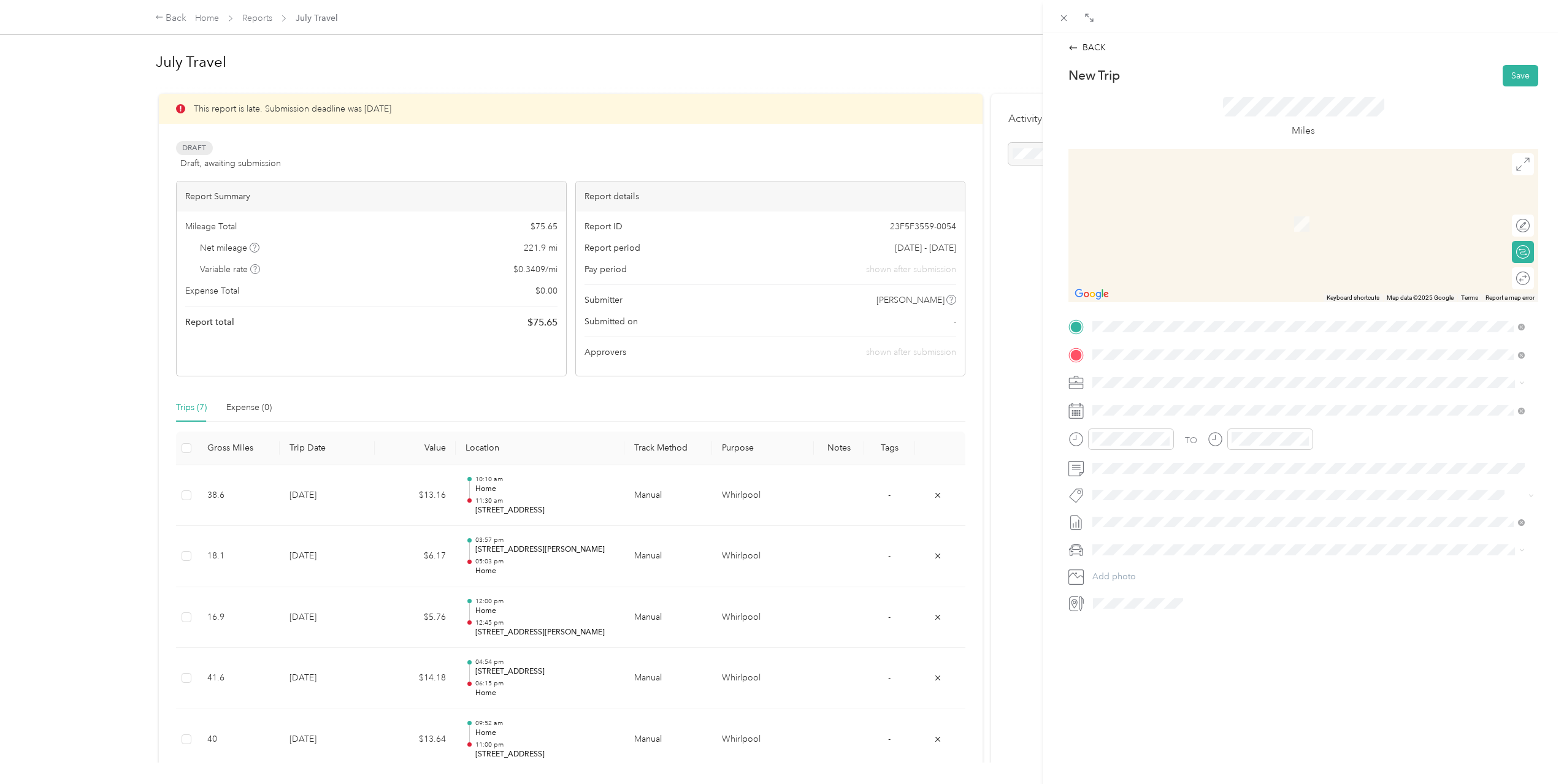
click at [1238, 490] on span "[STREET_ADDRESS][US_STATE]" at bounding box center [1176, 494] width 122 height 10
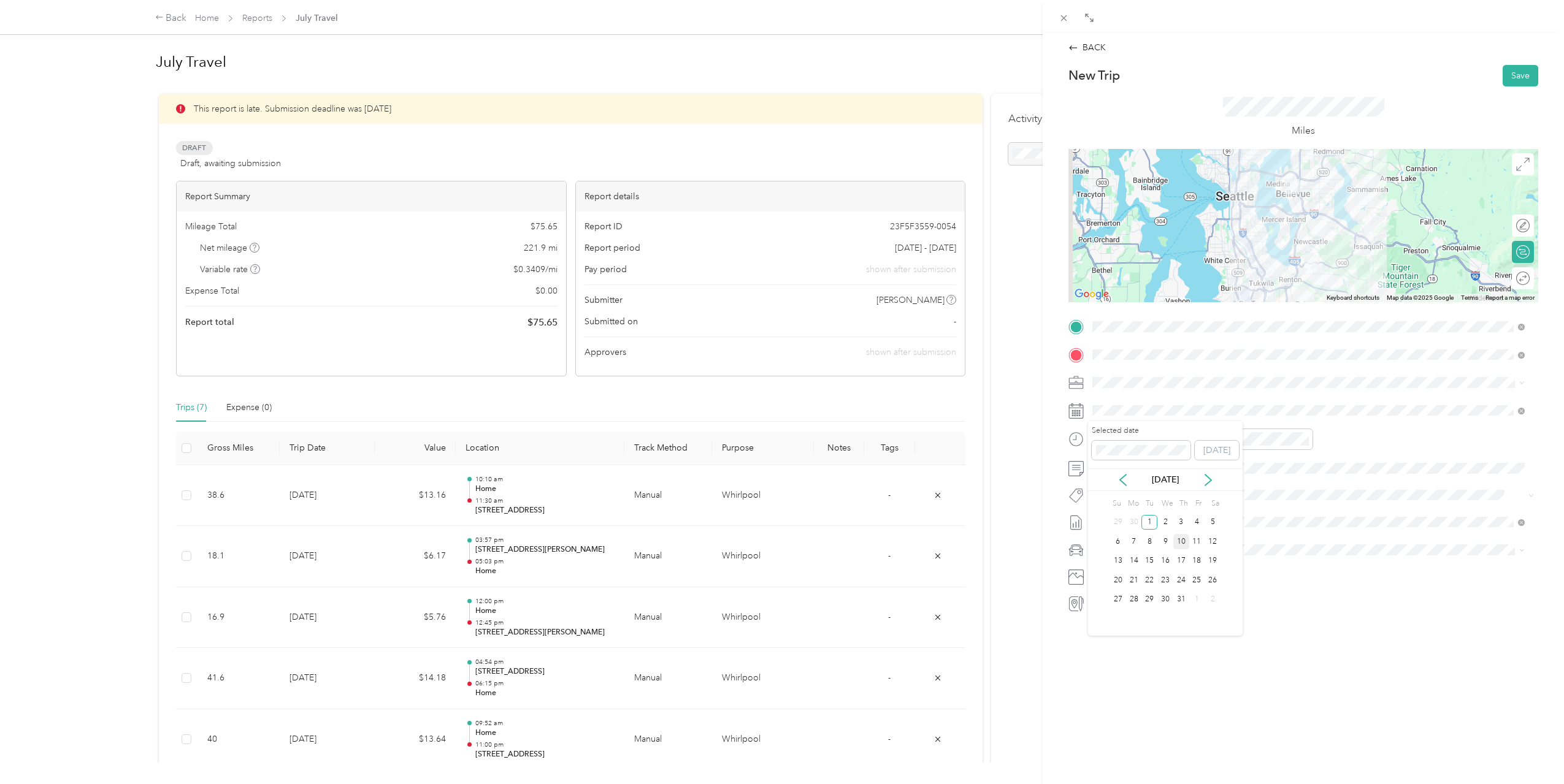
click at [1182, 541] on div "10" at bounding box center [1182, 542] width 16 height 16
click at [1167, 439] on icon "close-circle" at bounding box center [1165, 439] width 9 height 9
click at [1107, 499] on div "02" at bounding box center [1105, 500] width 30 height 17
click at [1165, 485] on div "PM" at bounding box center [1175, 482] width 30 height 17
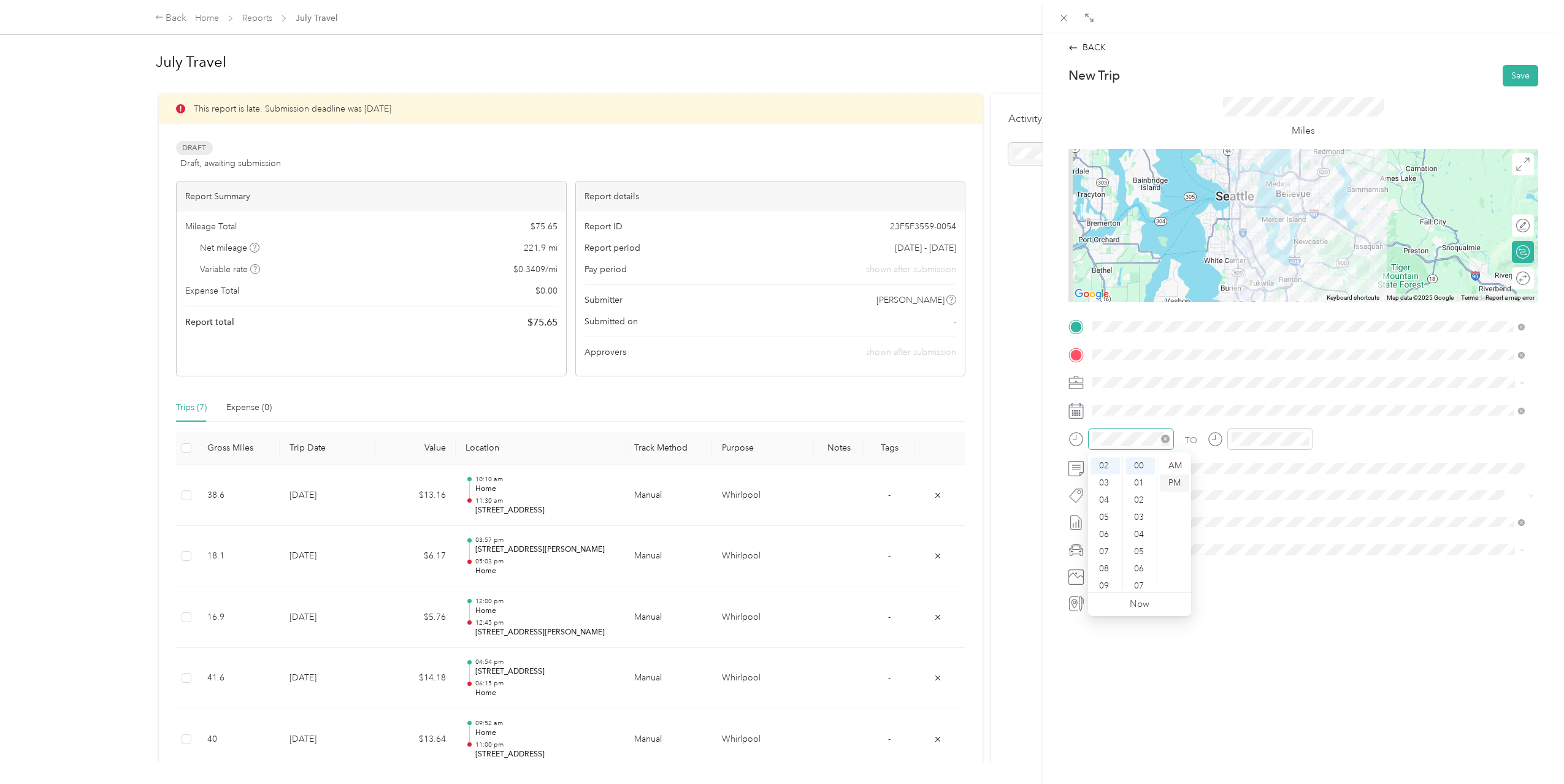
click at [1182, 485] on div "PM" at bounding box center [1175, 482] width 30 height 17
click at [1507, 77] on button "Save" at bounding box center [1520, 76] width 36 height 21
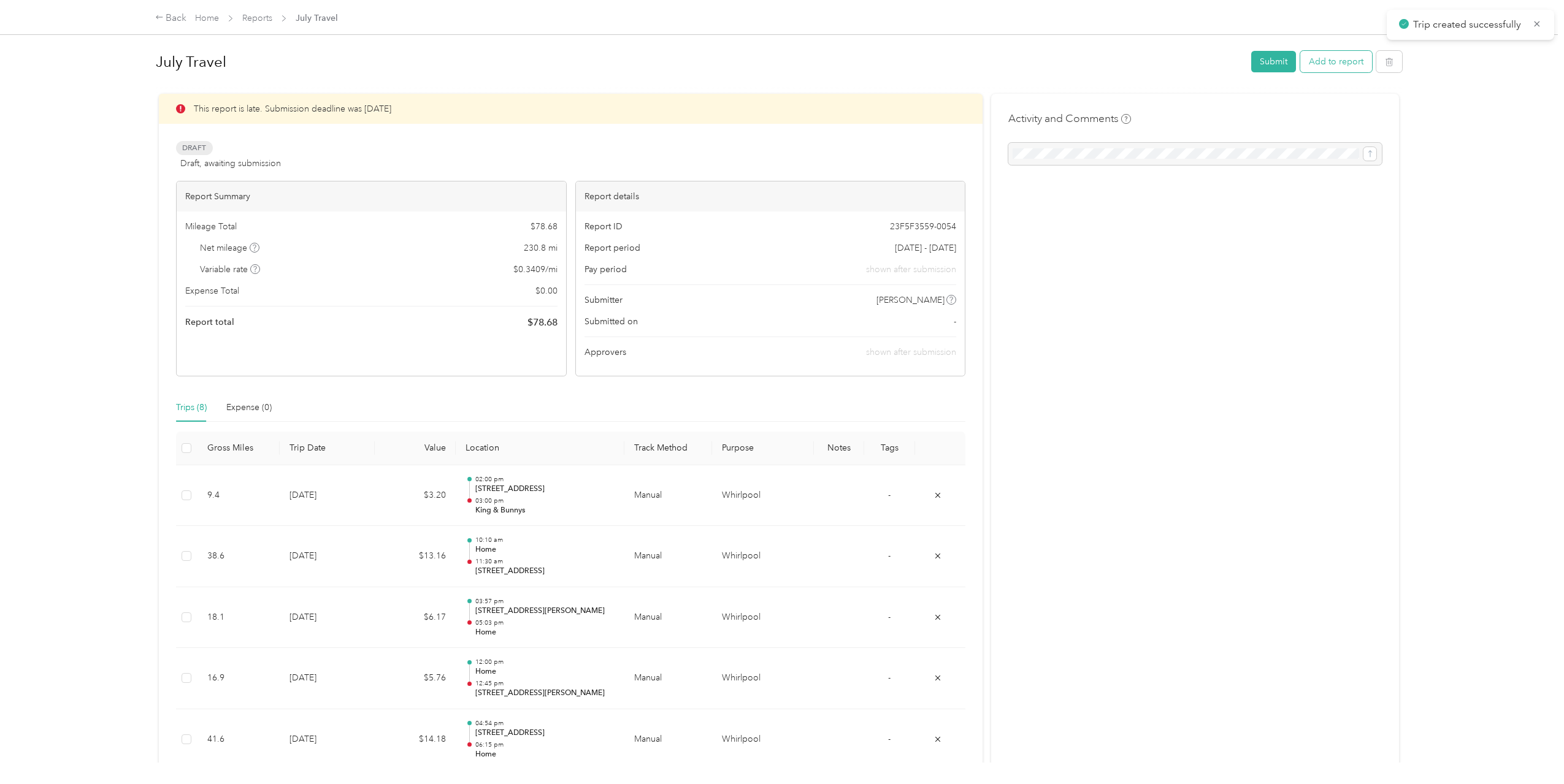
click at [1348, 63] on button "Add to report" at bounding box center [1336, 62] width 72 height 21
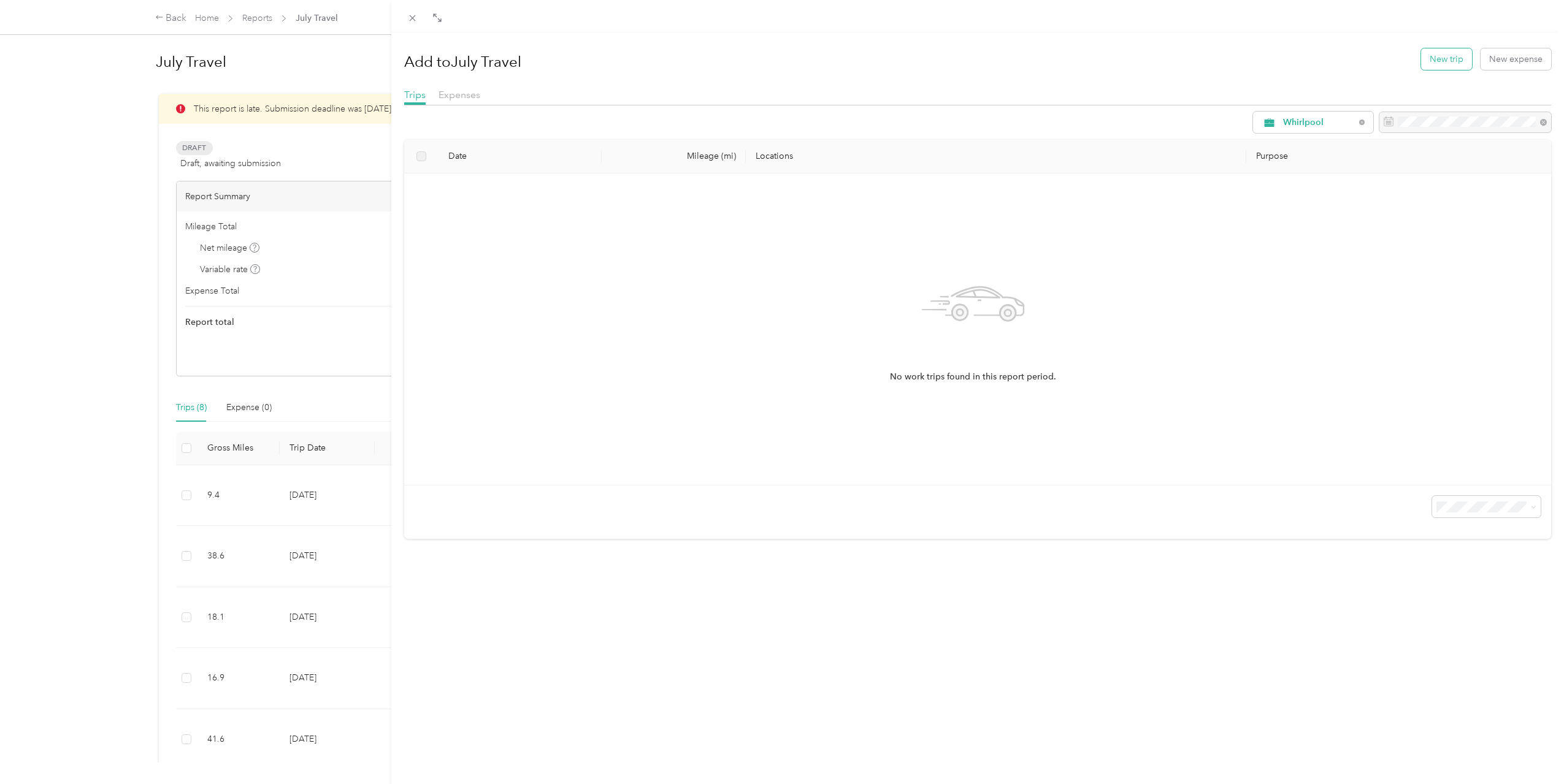
click at [1428, 64] on button "New trip" at bounding box center [1446, 59] width 51 height 21
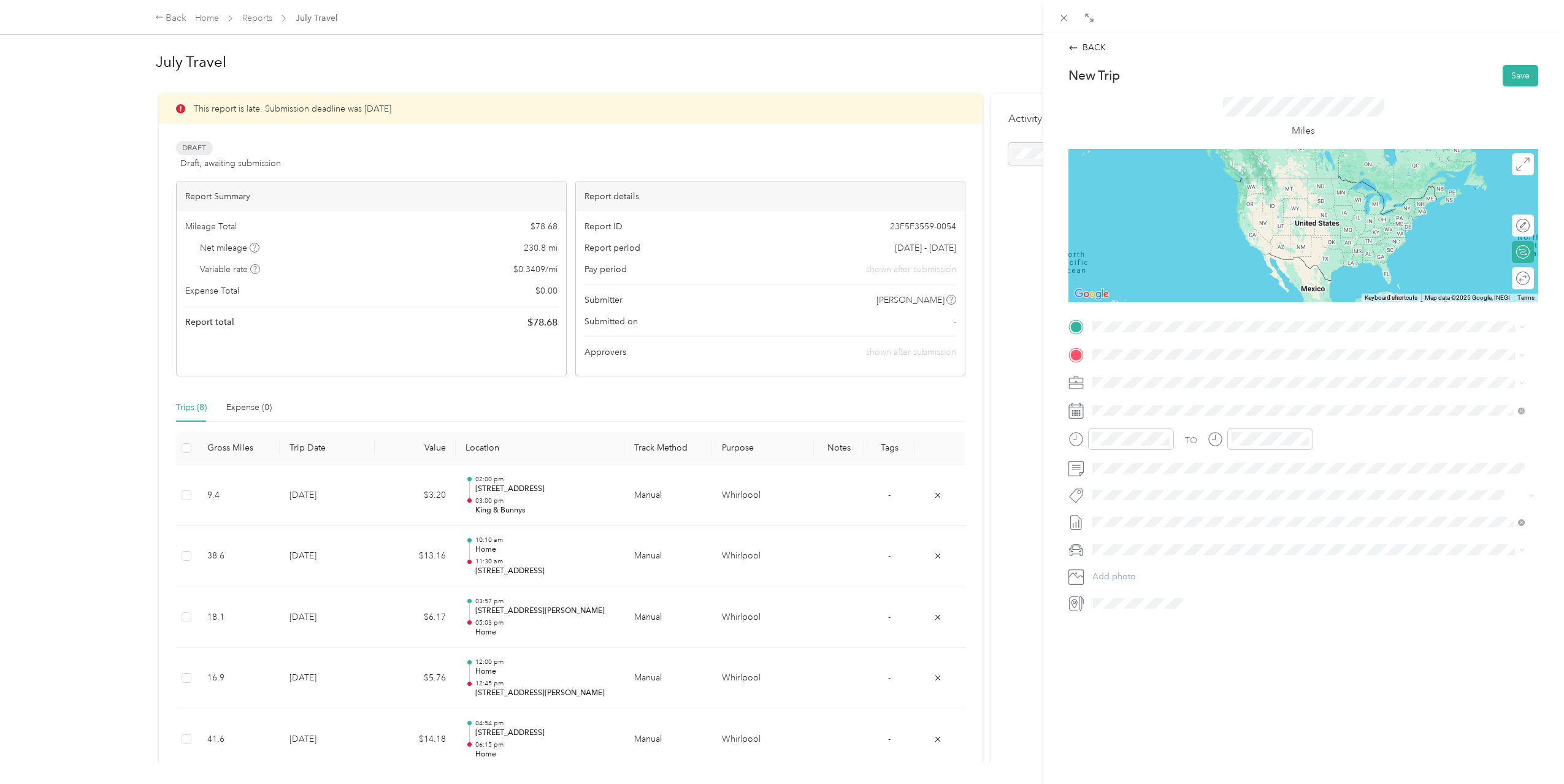
click at [1238, 461] on span "[STREET_ADDRESS][US_STATE]" at bounding box center [1176, 465] width 122 height 10
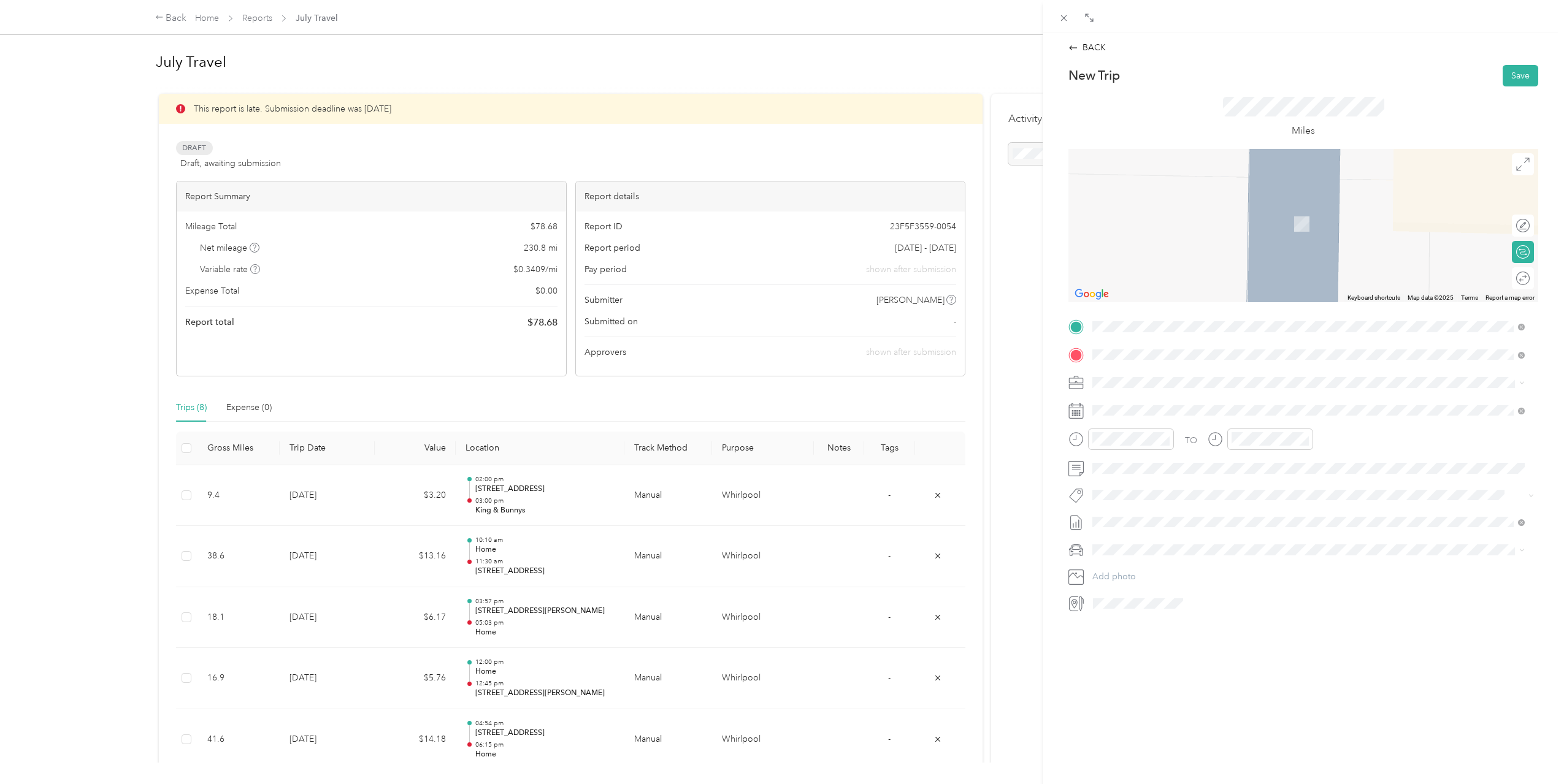
click at [1192, 422] on li "Home [STREET_ADDRESS][US_STATE]" at bounding box center [1308, 411] width 441 height 39
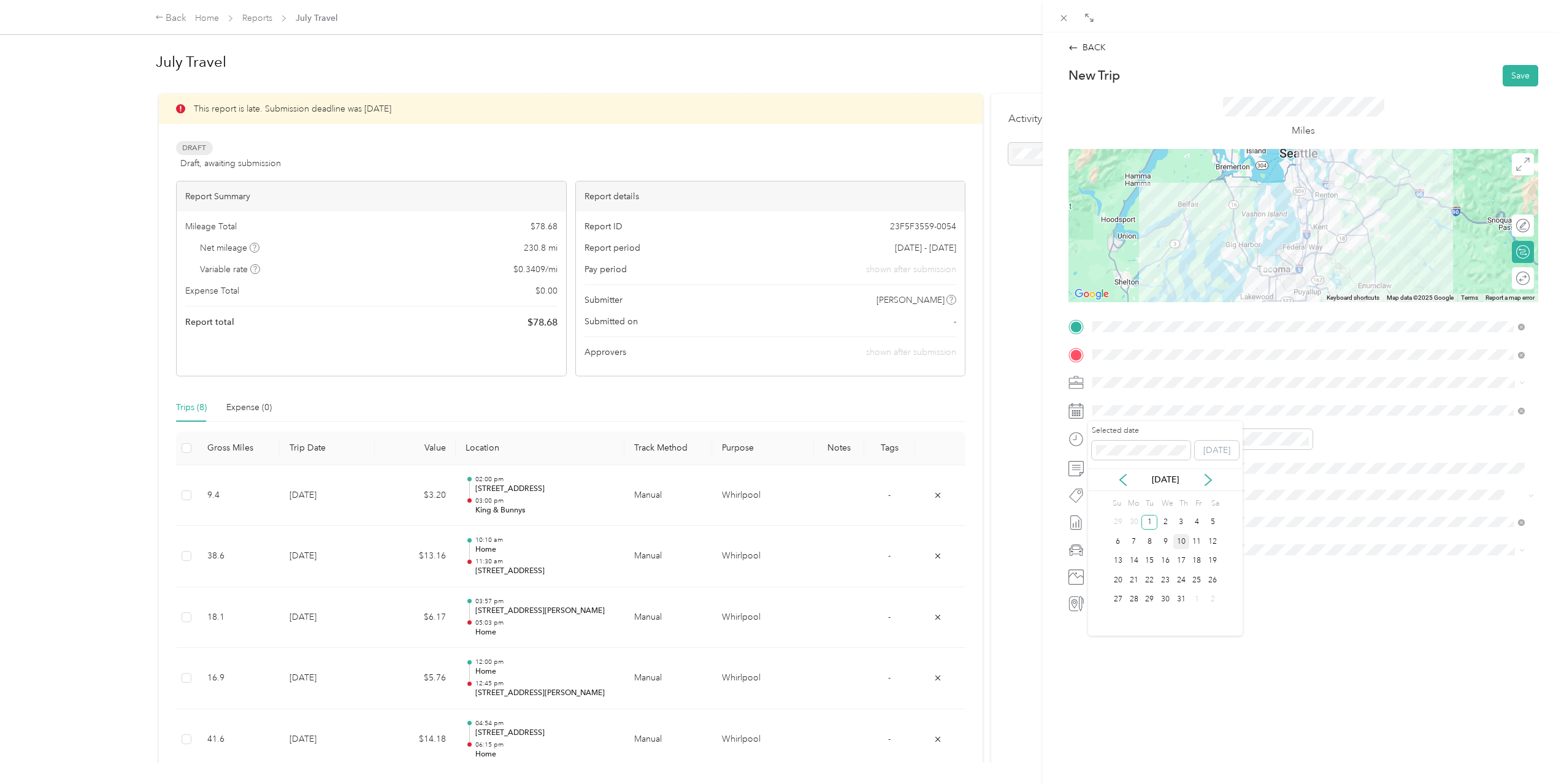
click at [1186, 545] on div "10" at bounding box center [1182, 542] width 16 height 16
click at [1102, 499] on div "05" at bounding box center [1105, 500] width 30 height 17
click at [1252, 515] on div "06" at bounding box center [1244, 517] width 30 height 17
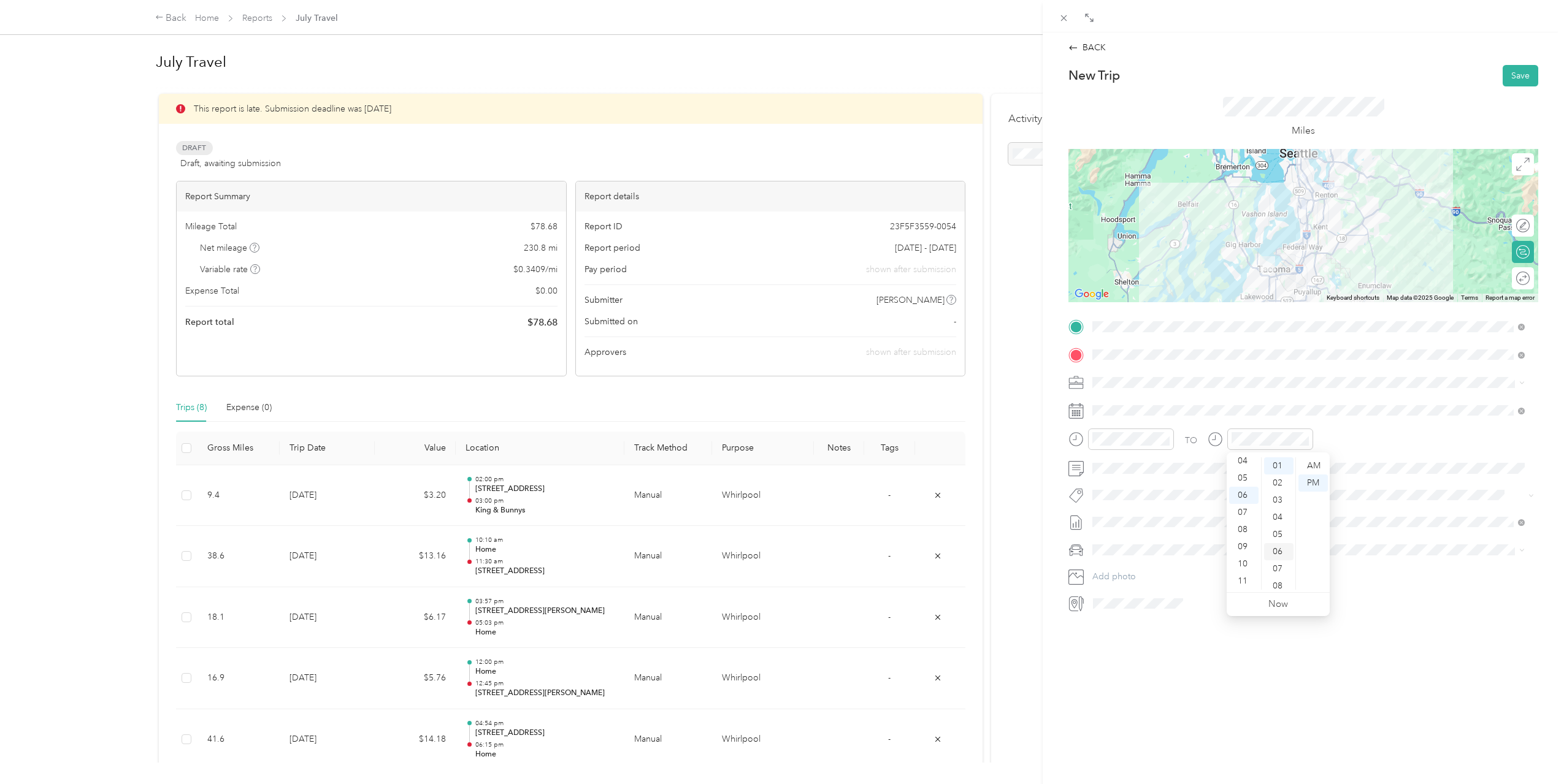
click at [1279, 552] on div "06" at bounding box center [1279, 551] width 30 height 17
click at [1315, 482] on div "PM" at bounding box center [1313, 482] width 30 height 17
click at [1418, 419] on span at bounding box center [1313, 411] width 450 height 19
click at [1516, 75] on button "Save" at bounding box center [1520, 76] width 36 height 21
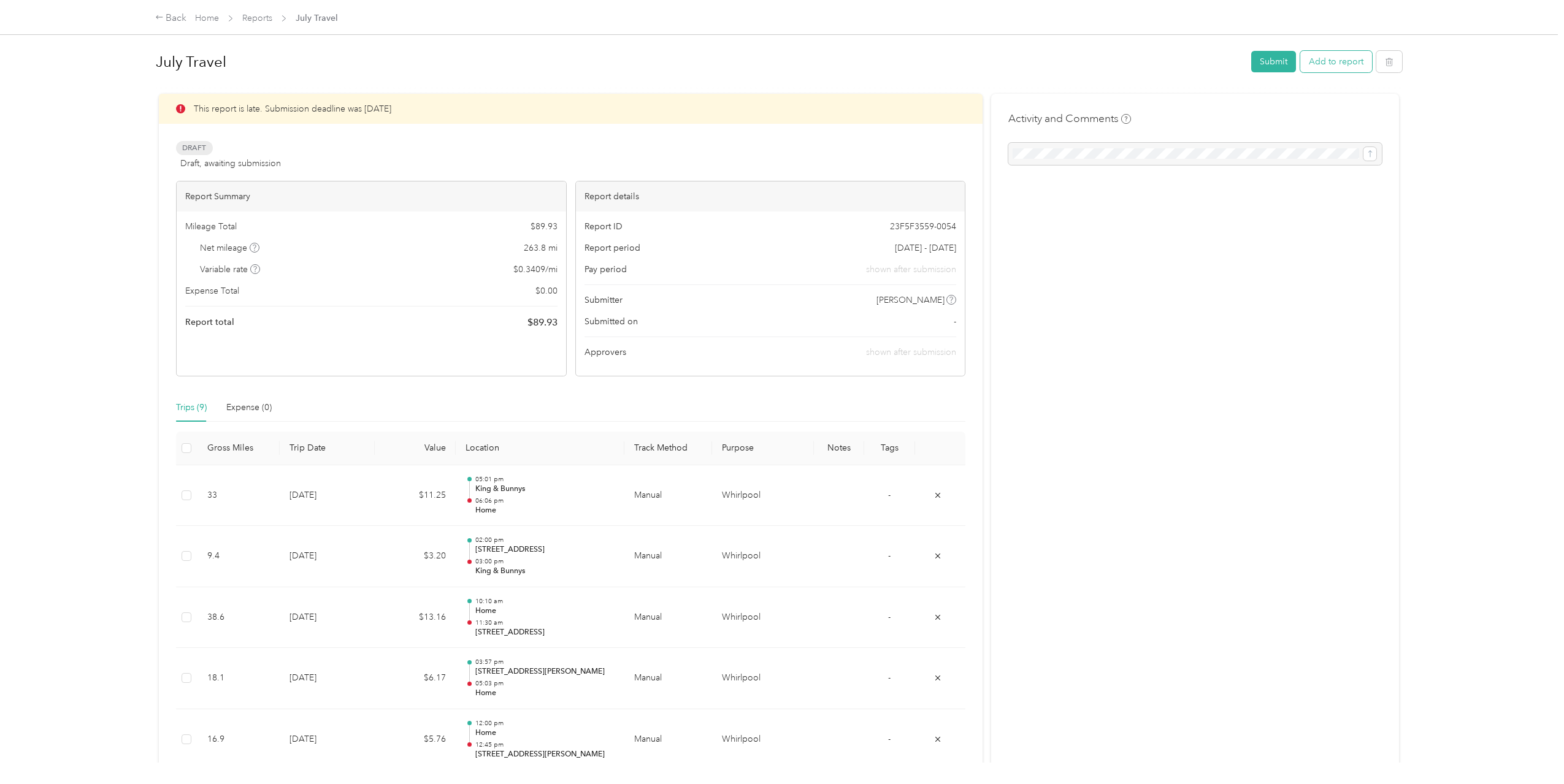
click at [1335, 53] on button "Add to report" at bounding box center [1336, 62] width 72 height 21
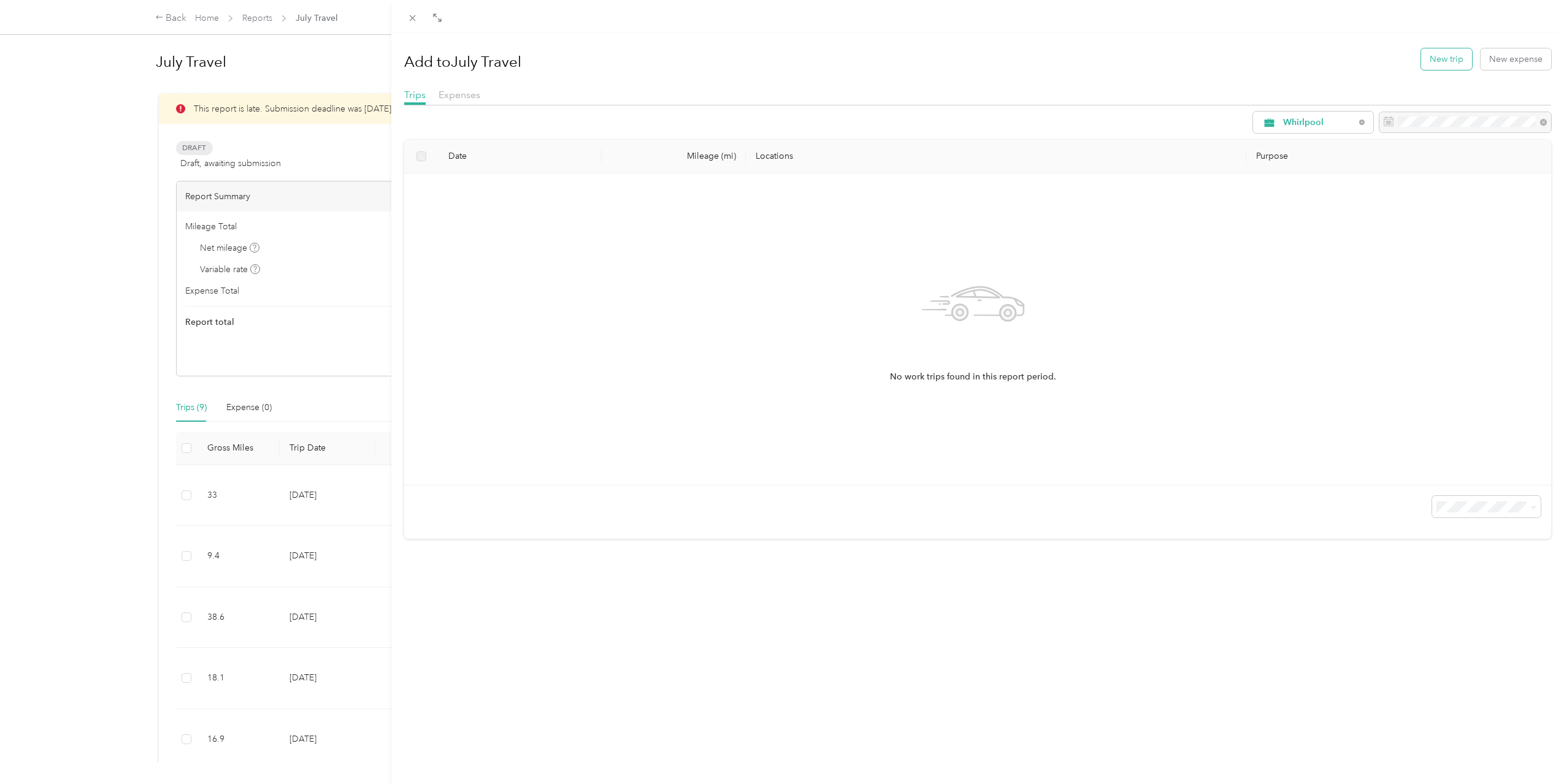
click at [1423, 59] on button "New trip" at bounding box center [1446, 59] width 51 height 21
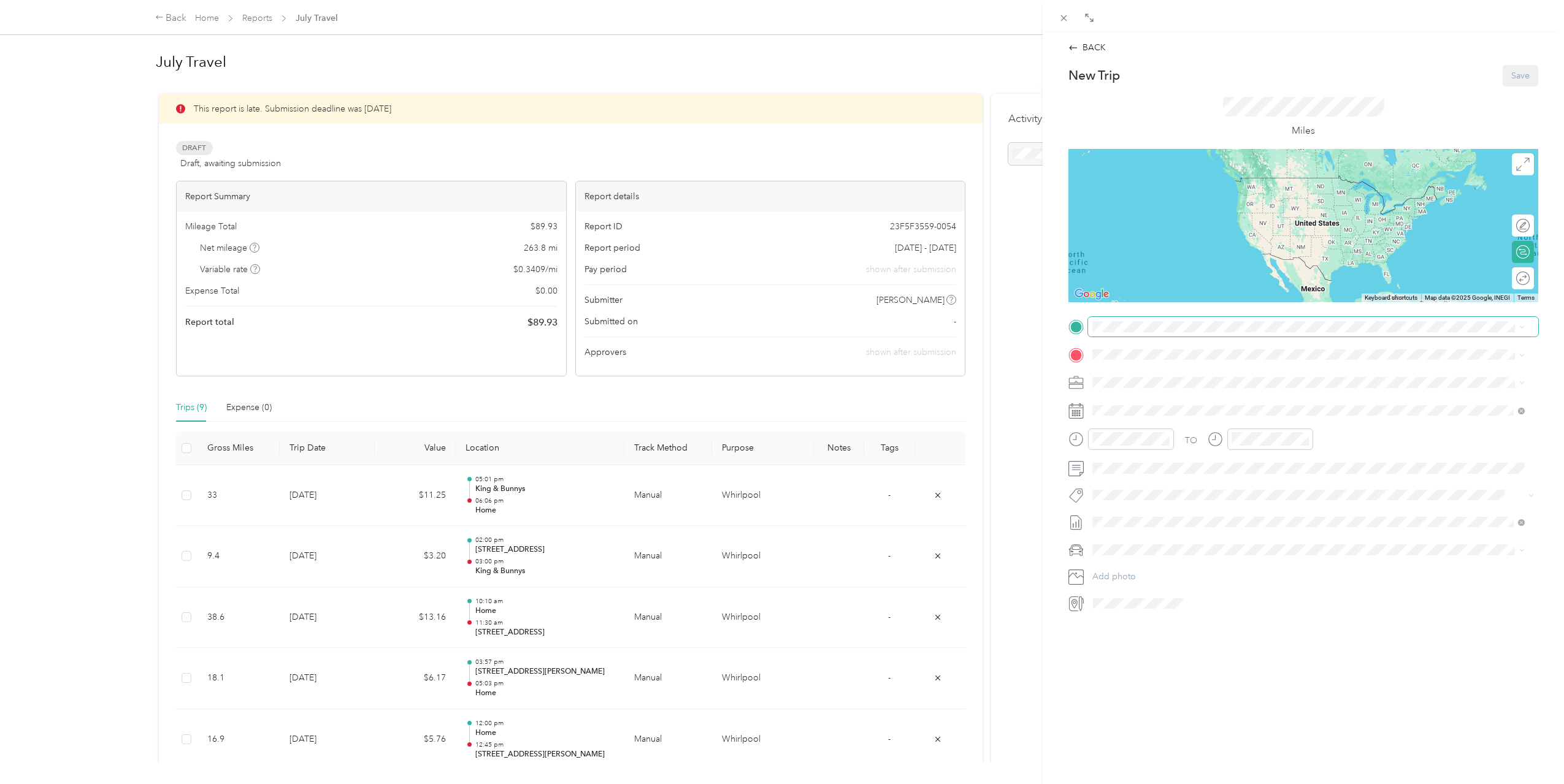
click at [1205, 321] on span at bounding box center [1313, 327] width 450 height 19
click at [1166, 384] on span "[STREET_ADDRESS][US_STATE]" at bounding box center [1176, 389] width 122 height 10
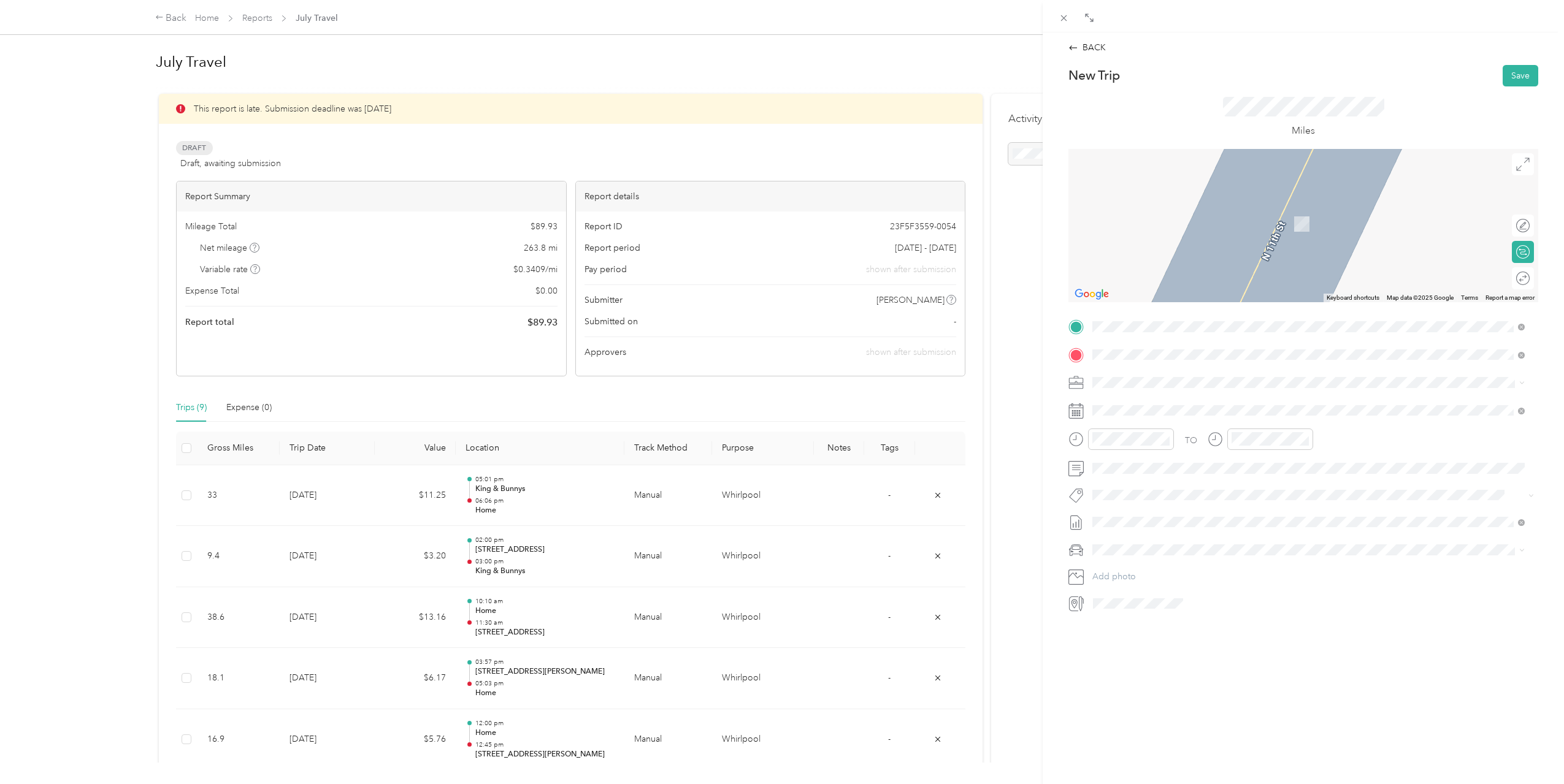
click at [1181, 485] on div "[PERSON_NAME] & [PERSON_NAME] [STREET_ADDRESS][PERSON_NAME][PERSON_NAME][US_STA…" at bounding box center [1245, 488] width 259 height 26
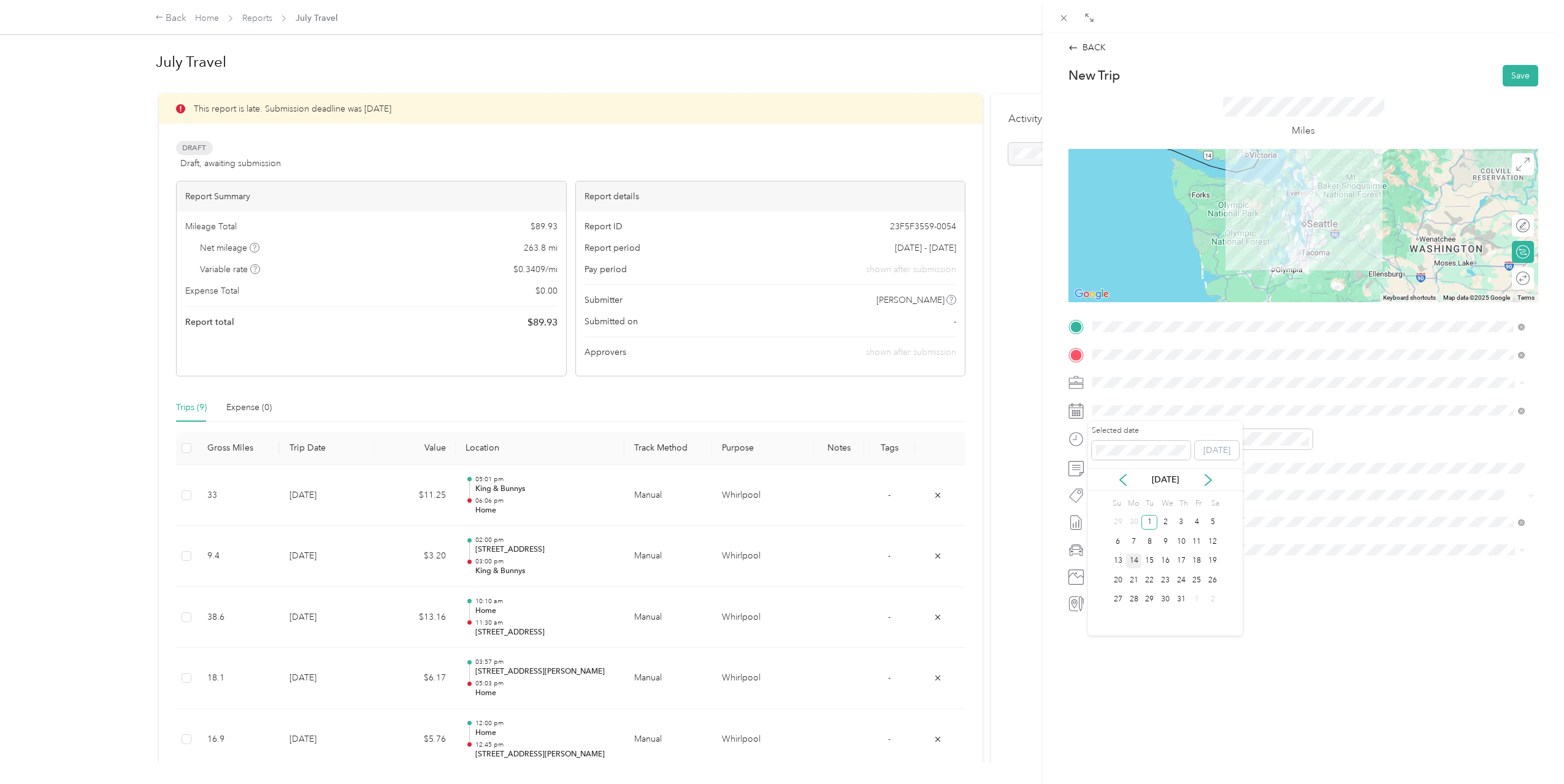
click at [1139, 559] on div "14" at bounding box center [1134, 561] width 16 height 16
click at [1108, 579] on div "09" at bounding box center [1105, 583] width 30 height 17
click at [1184, 467] on div "AM" at bounding box center [1175, 465] width 30 height 17
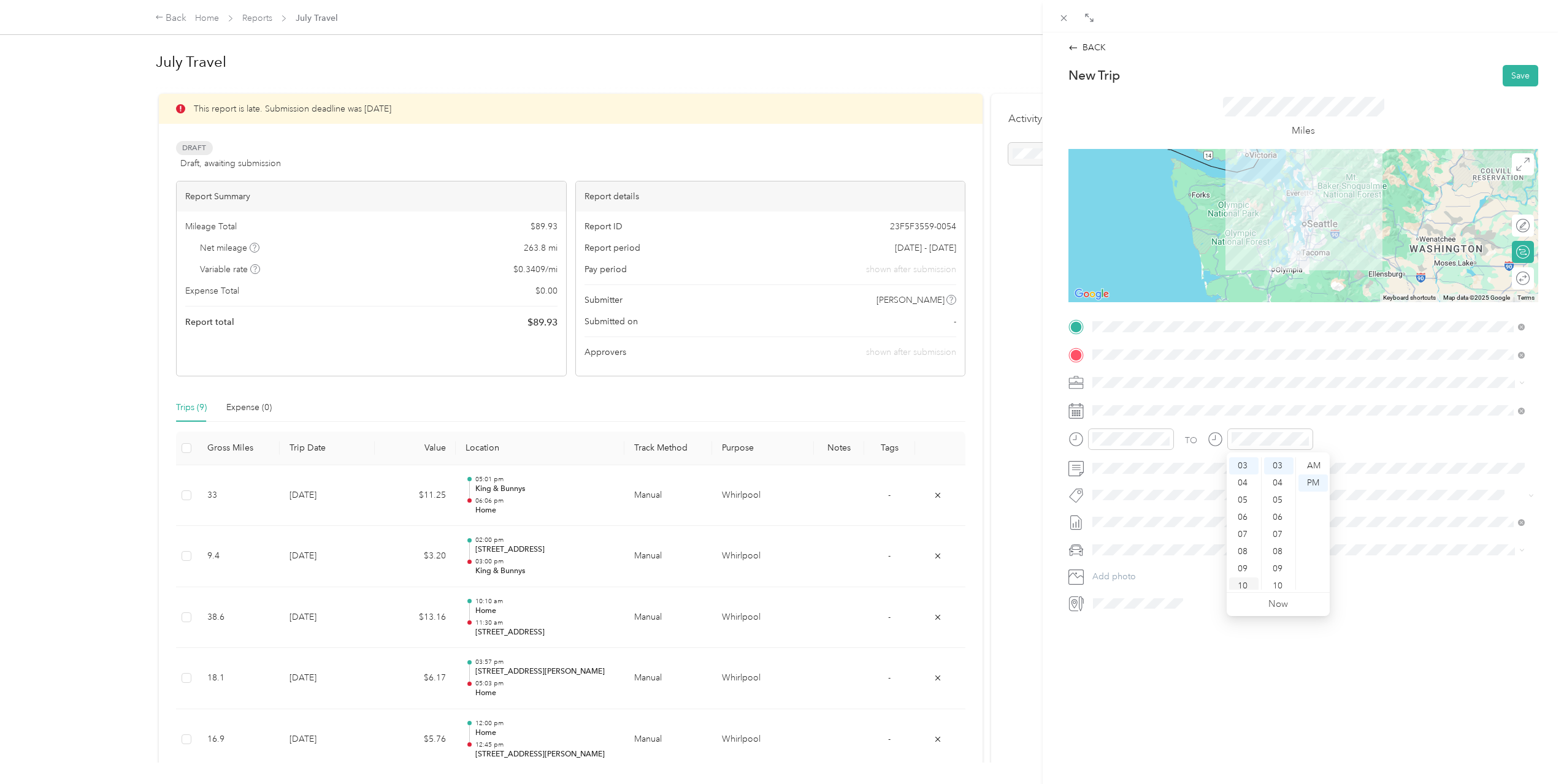
click at [1245, 584] on div "10" at bounding box center [1244, 585] width 30 height 17
drag, startPoint x: 1288, startPoint y: 475, endPoint x: 1293, endPoint y: 508, distance: 33.4
click at [1293, 508] on ul "00 01 02 03 04 05 06 07 08 09 10 11 12 13 14 15 16 17 18 19 20 21 22 23 24 25 2…" at bounding box center [1278, 523] width 34 height 133
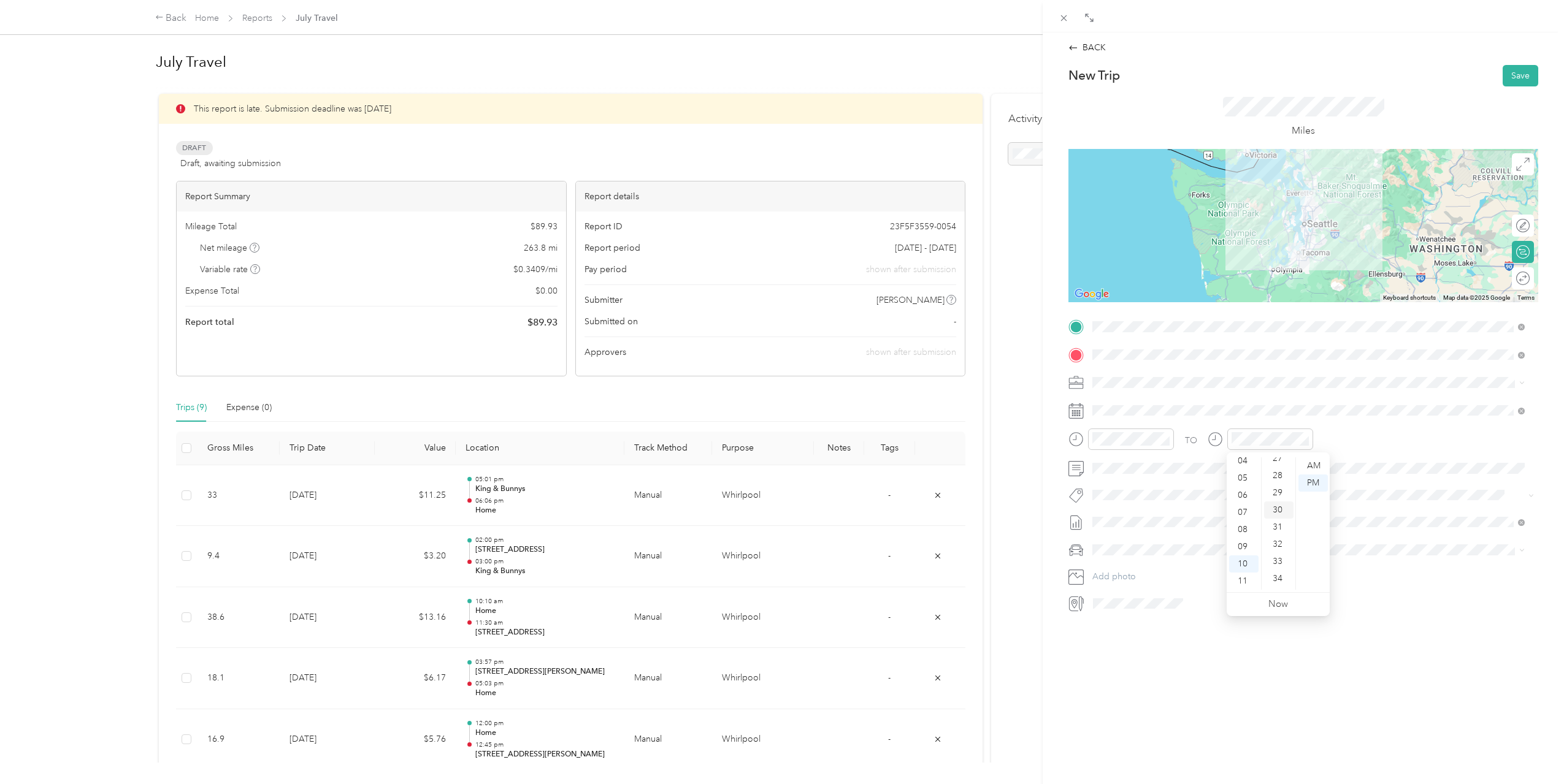
click at [1271, 509] on div "30" at bounding box center [1279, 510] width 30 height 17
click at [1320, 465] on div "AM" at bounding box center [1313, 465] width 30 height 17
click at [1320, 466] on div "AM" at bounding box center [1313, 465] width 30 height 17
click at [1502, 80] on button "Save" at bounding box center [1520, 76] width 36 height 21
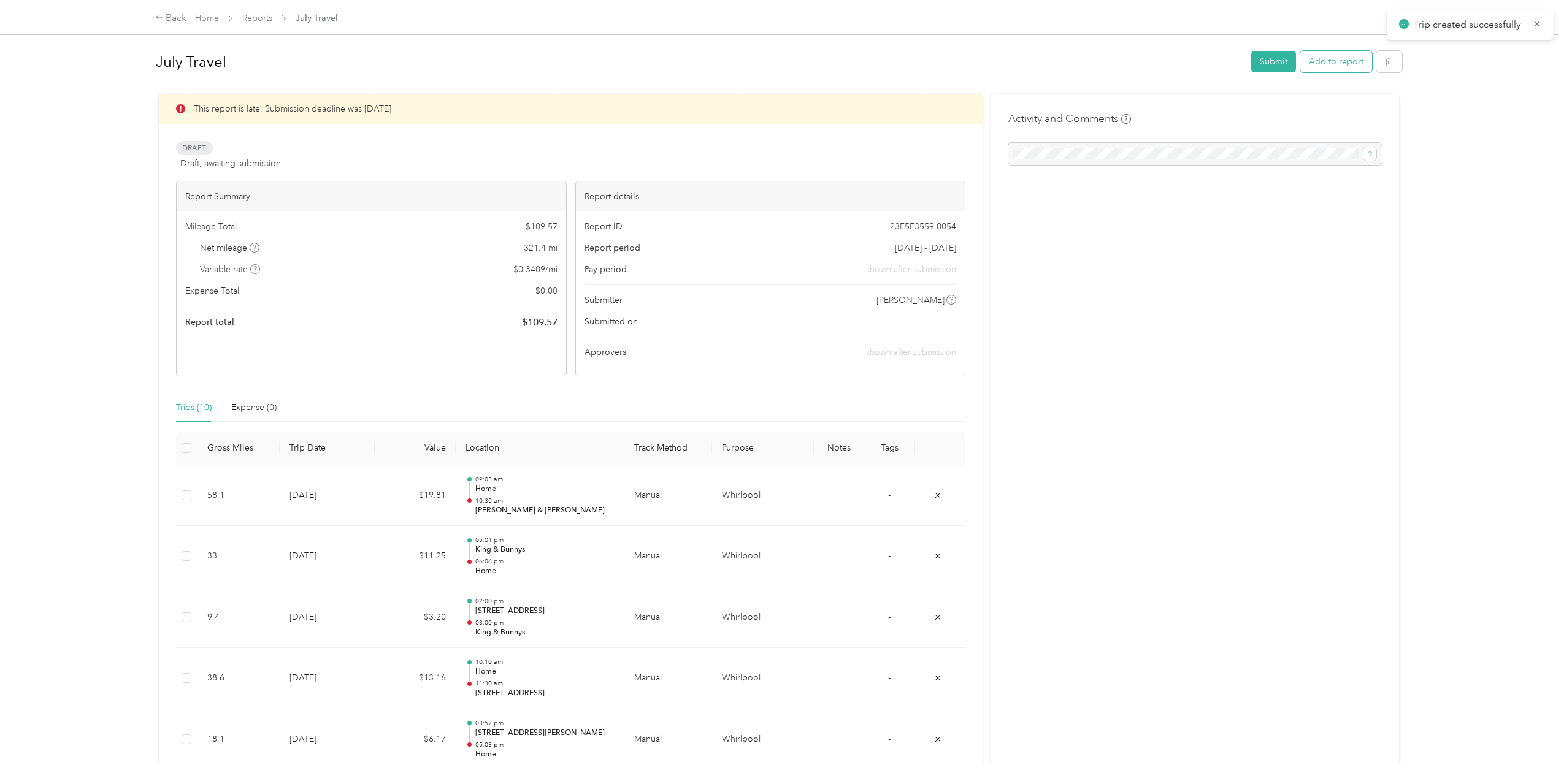
click at [1351, 65] on button "Add to report" at bounding box center [1336, 62] width 72 height 21
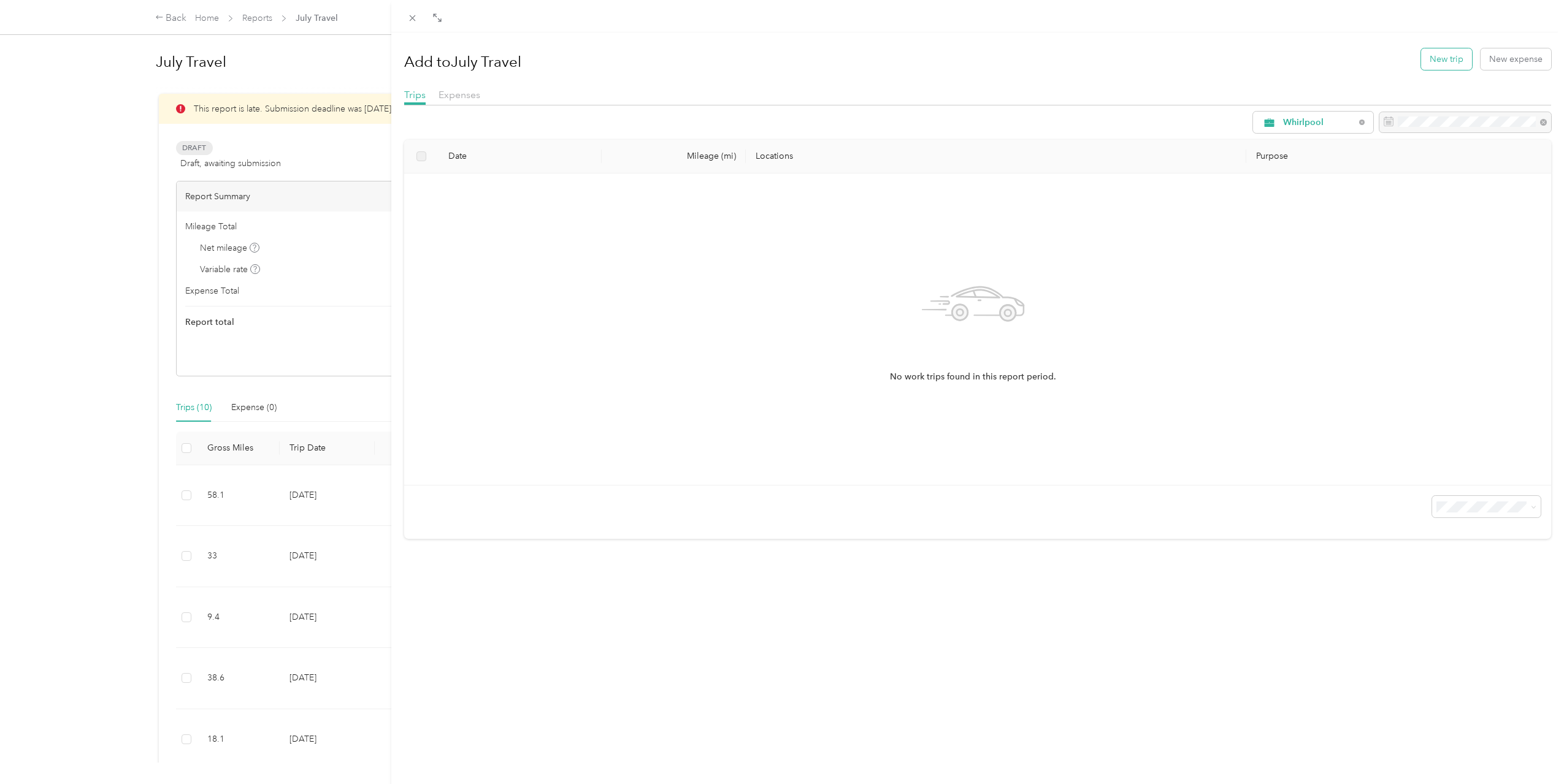
click at [1434, 62] on button "New trip" at bounding box center [1446, 59] width 51 height 21
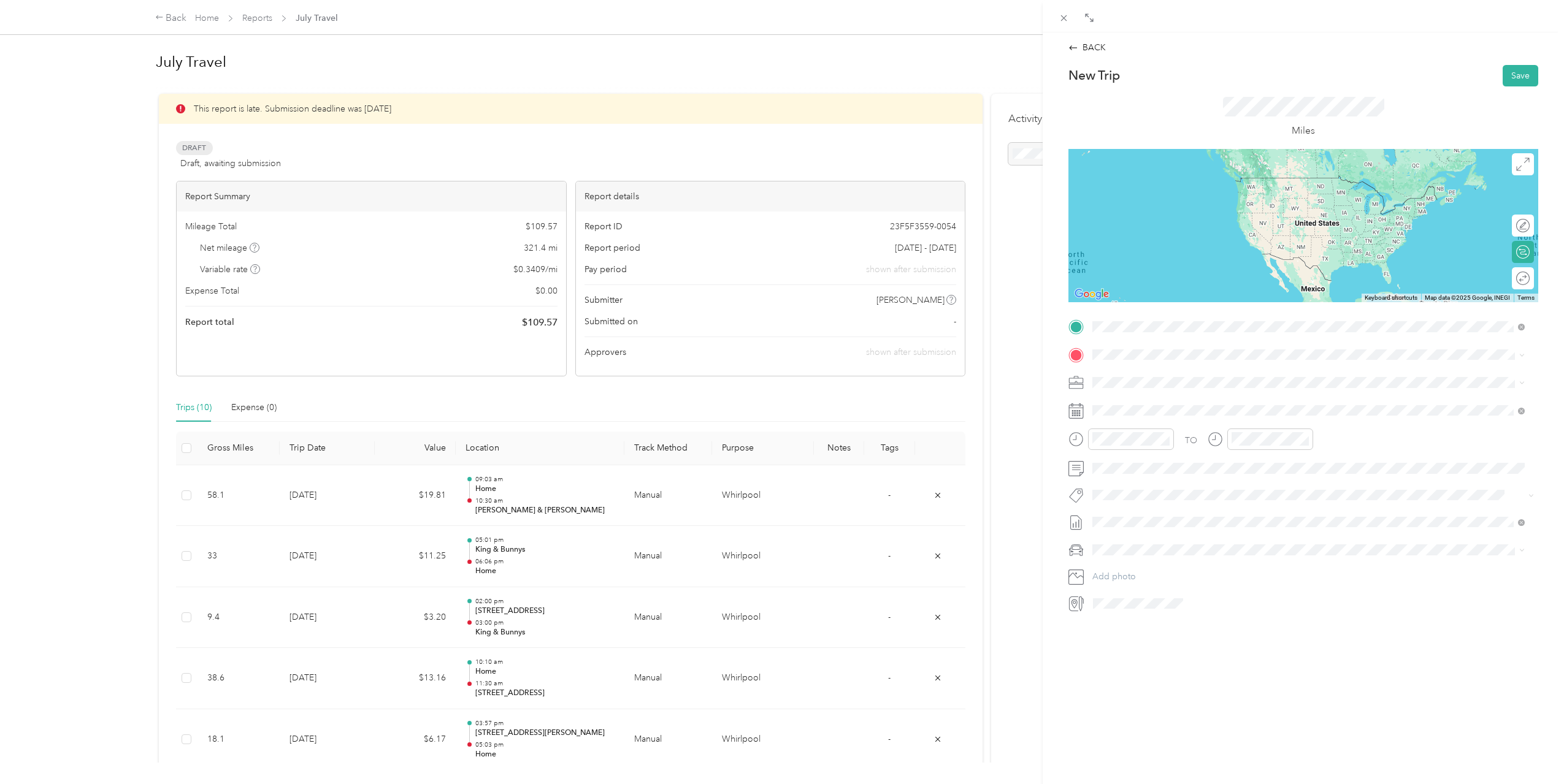
click at [1187, 457] on div "[PERSON_NAME] & [PERSON_NAME] [STREET_ADDRESS][PERSON_NAME][PERSON_NAME][US_STA…" at bounding box center [1245, 459] width 259 height 26
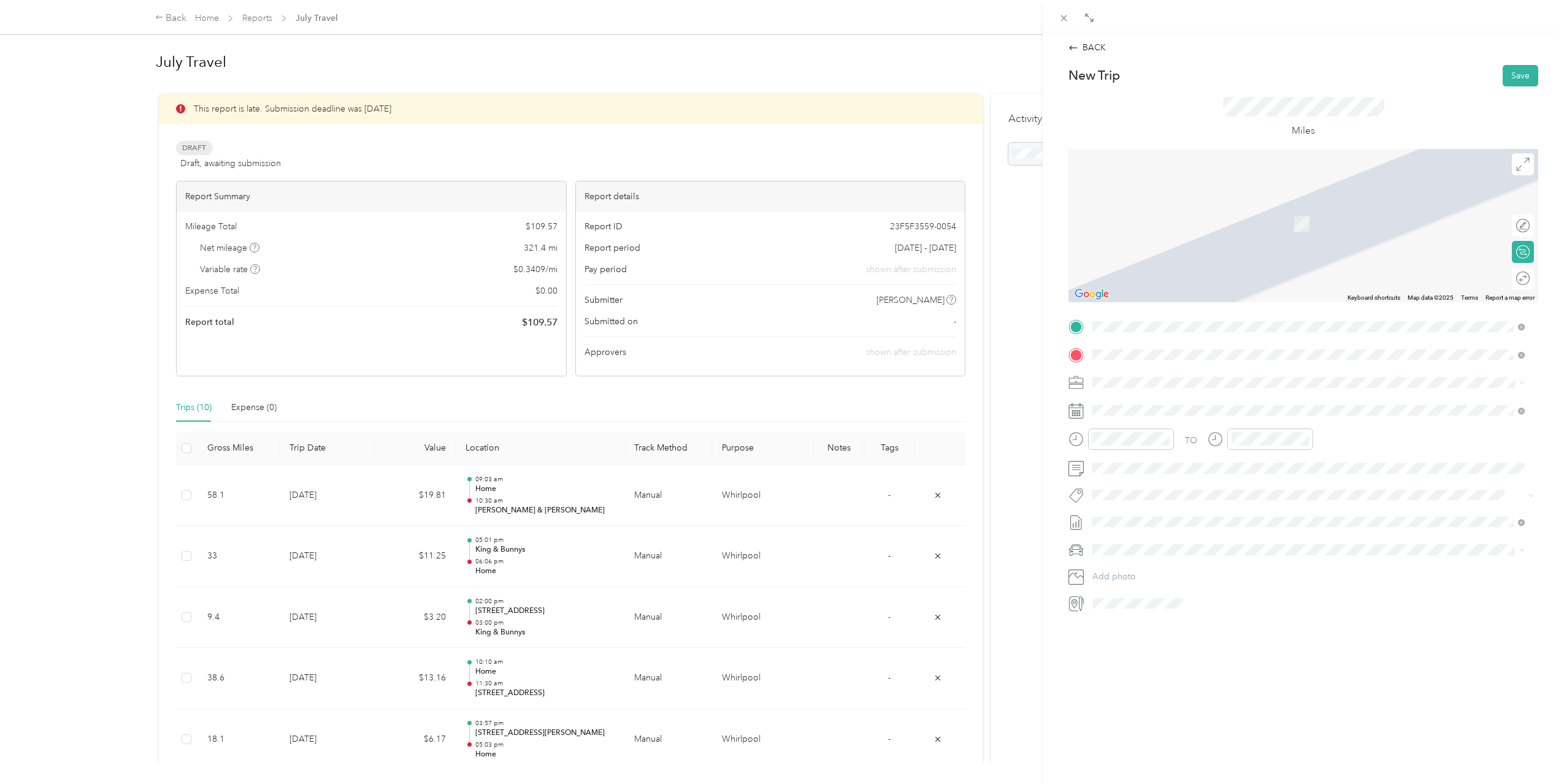
click at [1196, 412] on span "[STREET_ADDRESS][US_STATE]" at bounding box center [1176, 417] width 122 height 10
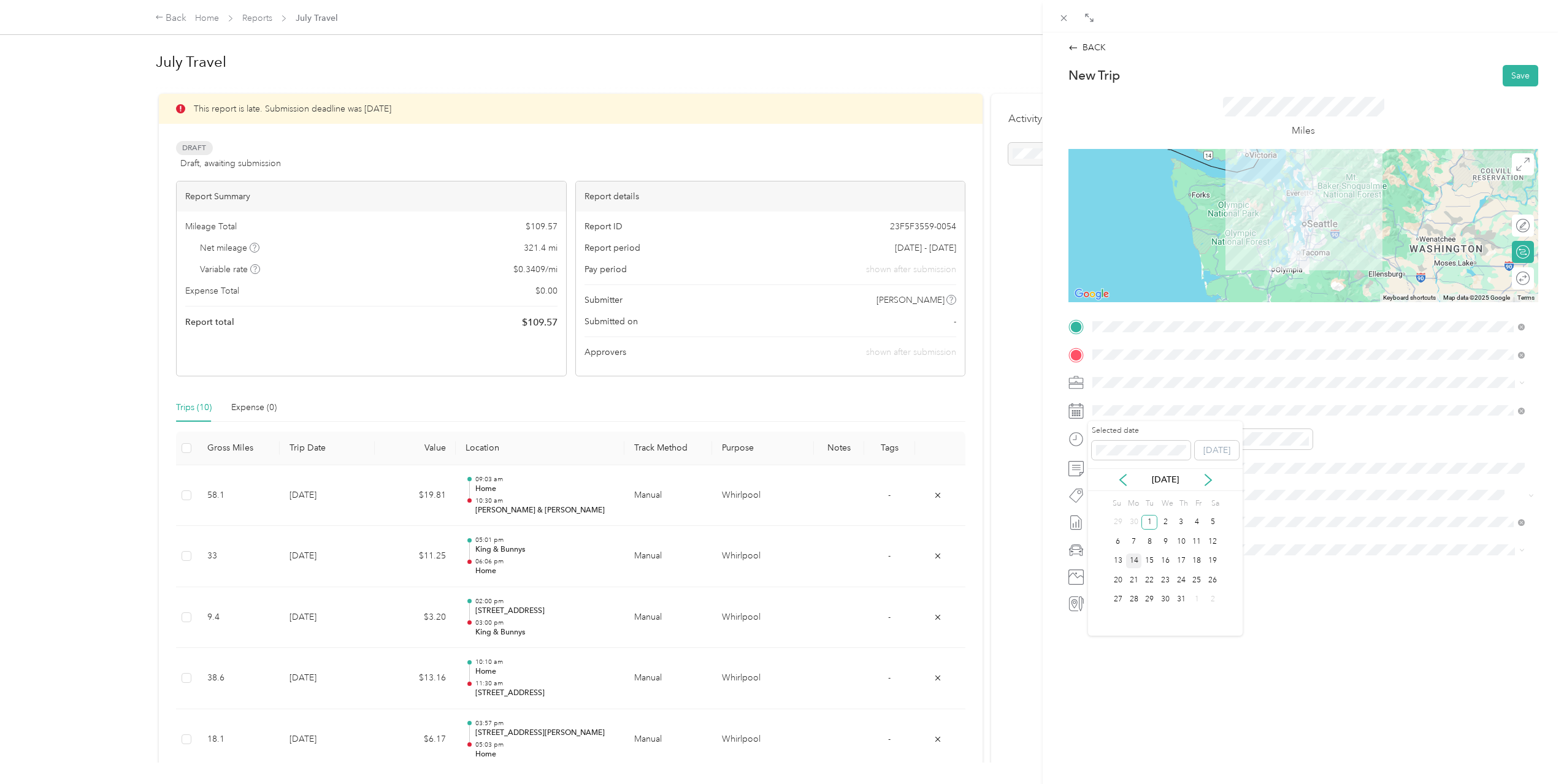
click at [1135, 565] on div "14" at bounding box center [1134, 561] width 16 height 16
click at [1248, 499] on div "05" at bounding box center [1244, 500] width 30 height 17
drag, startPoint x: 1295, startPoint y: 487, endPoint x: 1299, endPoint y: 506, distance: 19.4
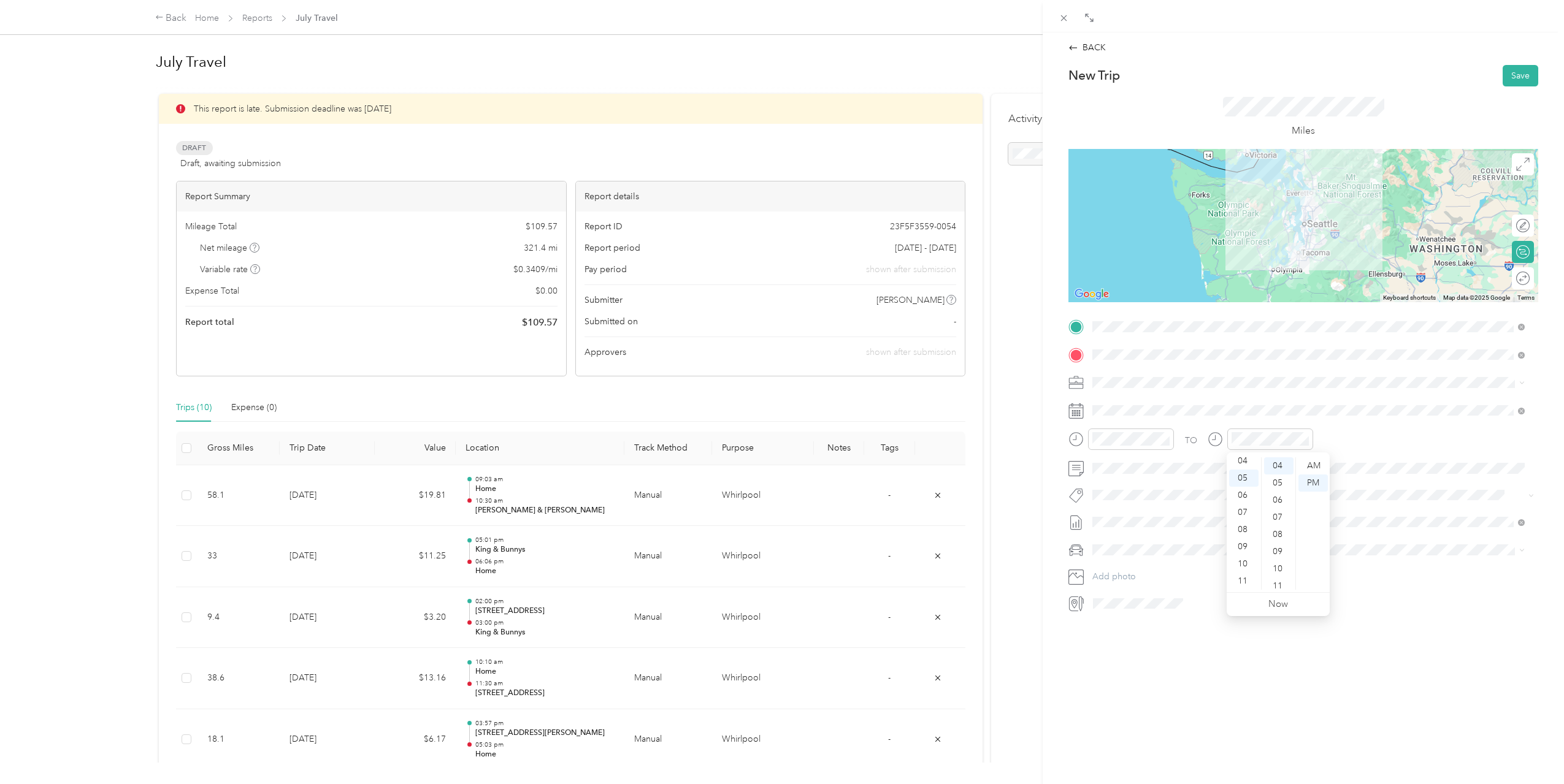
click at [1299, 506] on ul "AM PM" at bounding box center [1312, 523] width 34 height 133
click at [1279, 550] on div "16" at bounding box center [1279, 556] width 30 height 17
click at [1316, 478] on div "PM" at bounding box center [1313, 482] width 30 height 17
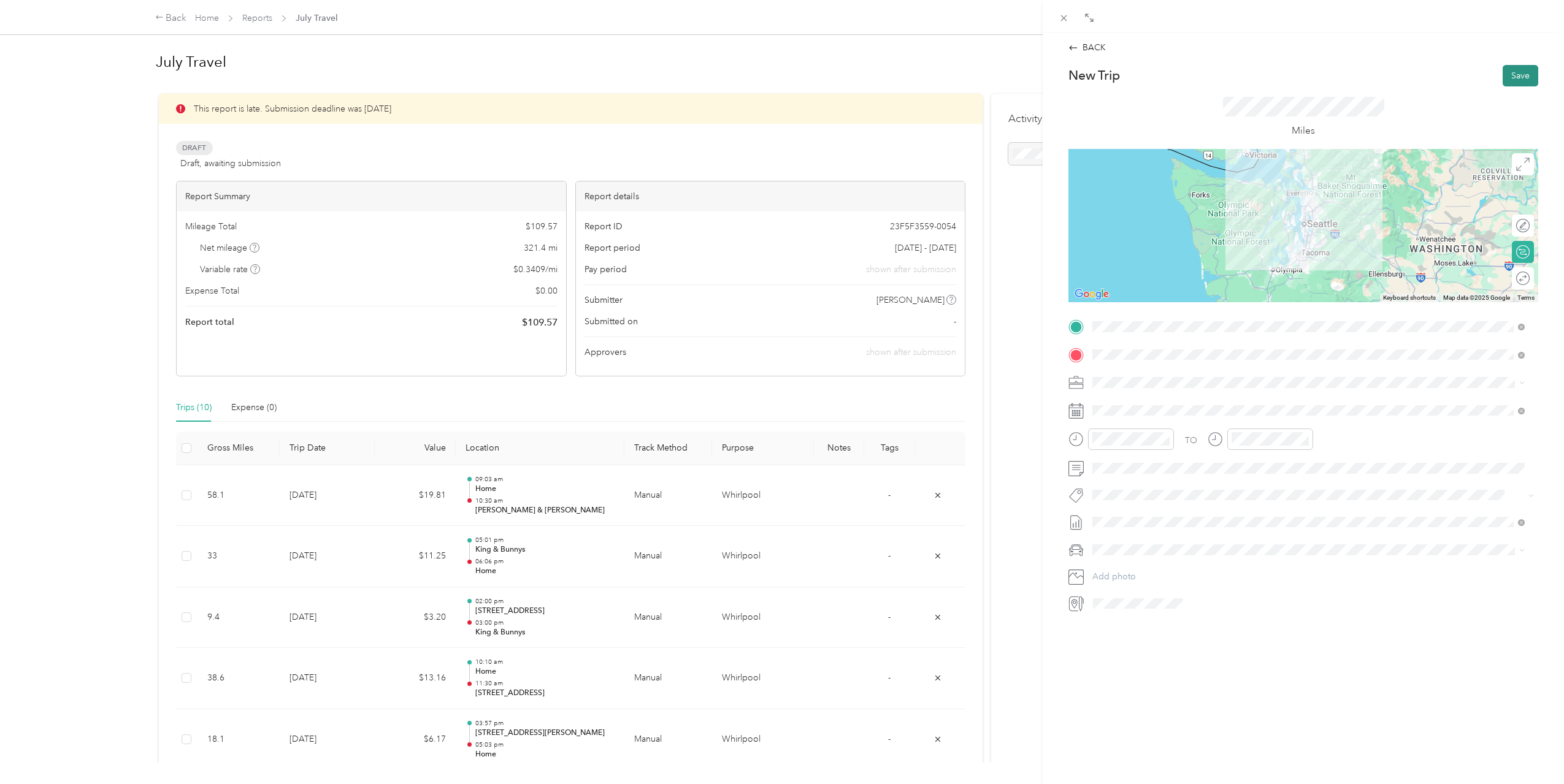
click at [1502, 73] on button "Save" at bounding box center [1520, 76] width 36 height 21
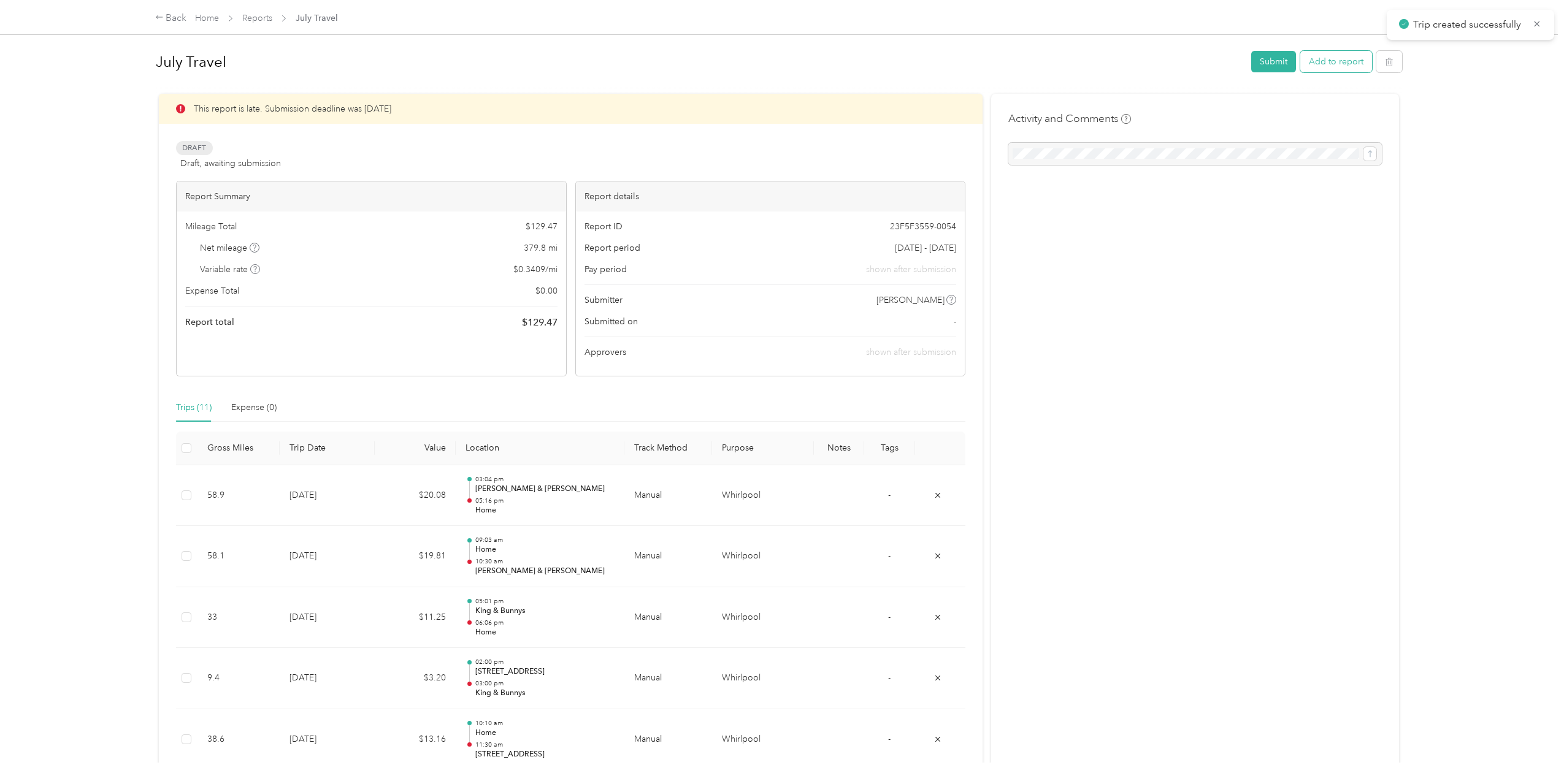
click at [1351, 61] on button "Add to report" at bounding box center [1336, 62] width 72 height 21
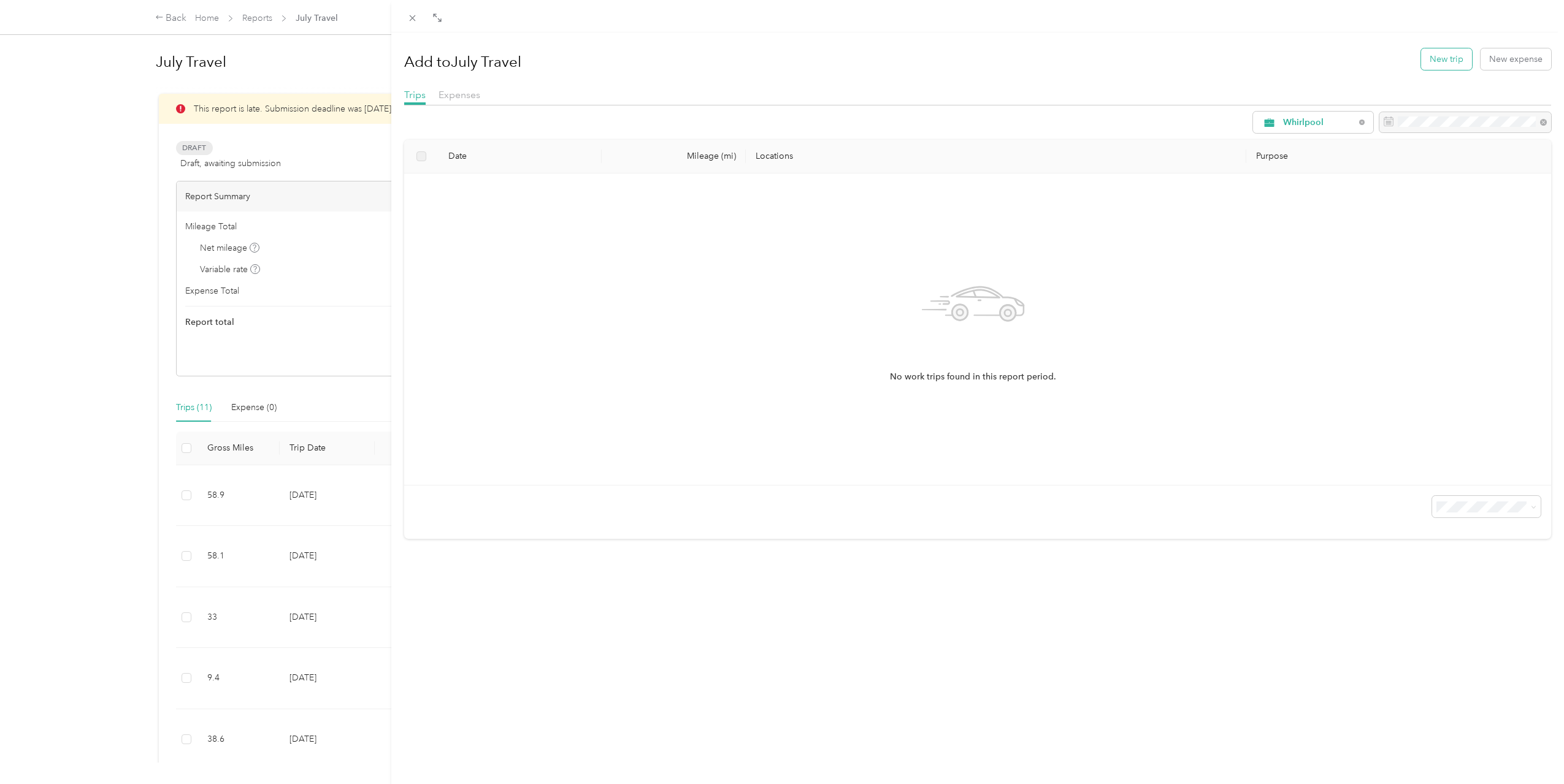
click at [1441, 59] on button "New trip" at bounding box center [1446, 59] width 51 height 21
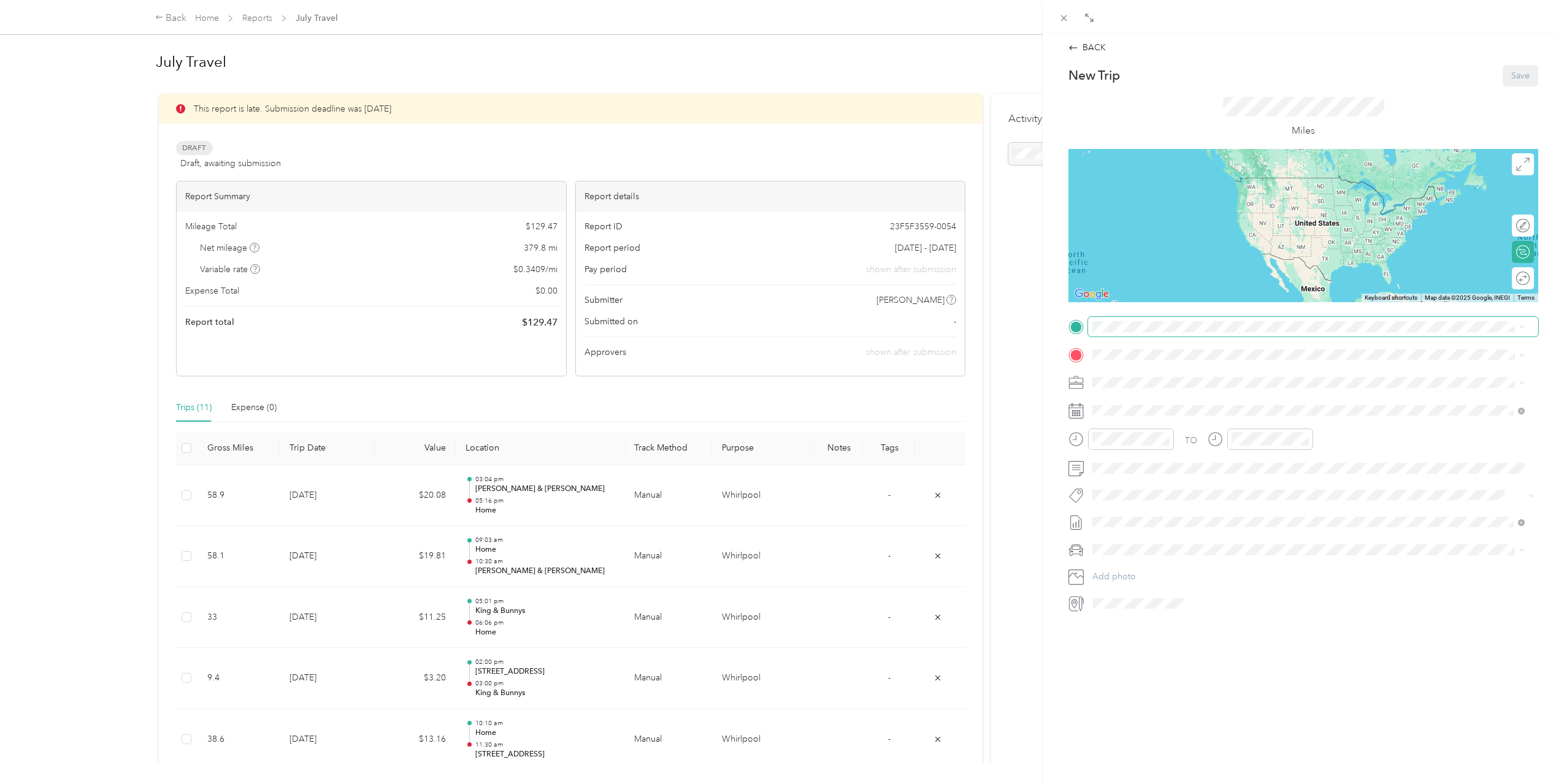
click at [1142, 318] on span at bounding box center [1313, 327] width 450 height 19
click at [1167, 375] on div "Home" at bounding box center [1176, 375] width 122 height 11
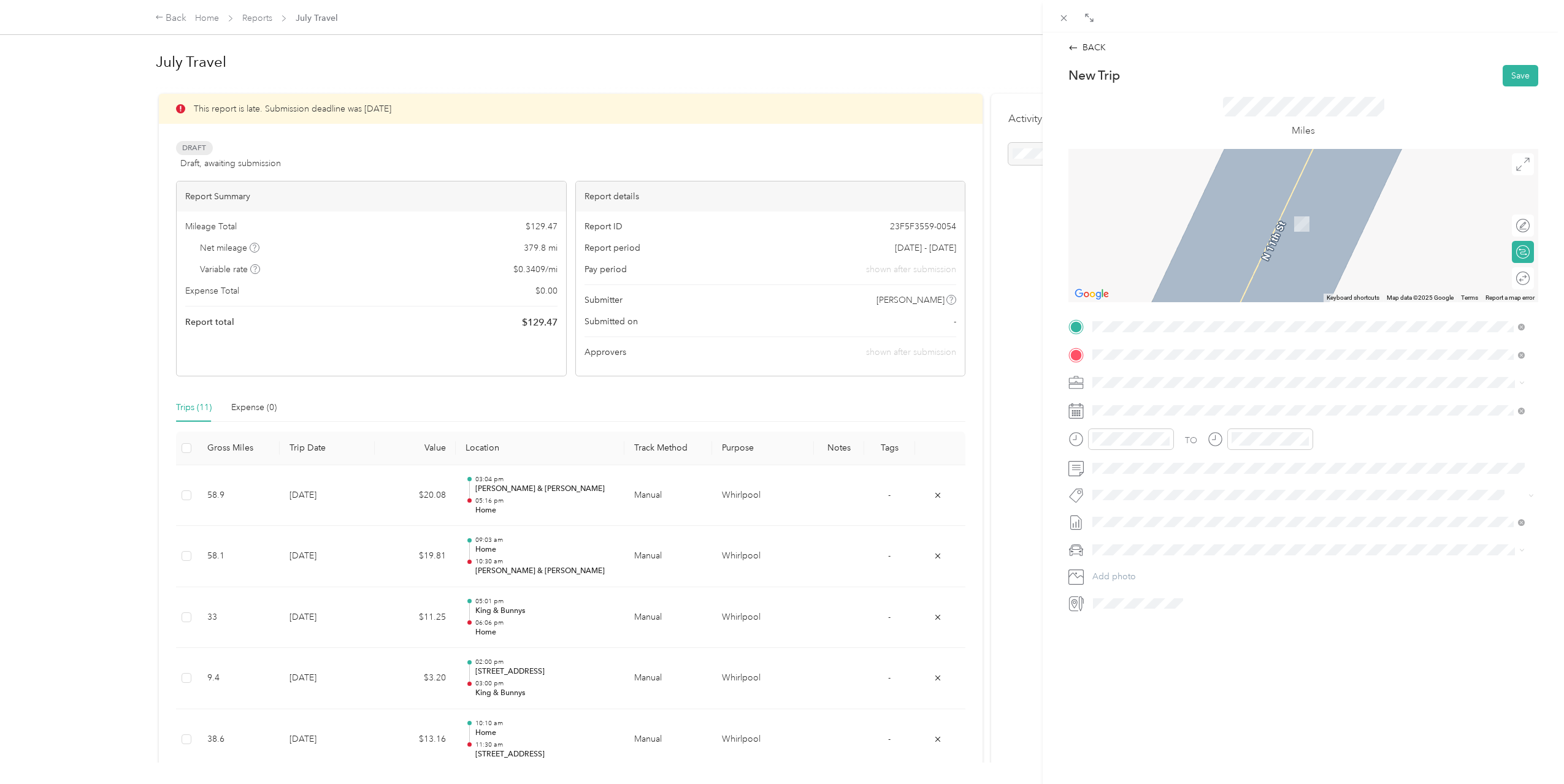
click at [1164, 490] on span "[STREET_ADDRESS][PERSON_NAME][US_STATE]" at bounding box center [1210, 494] width 190 height 10
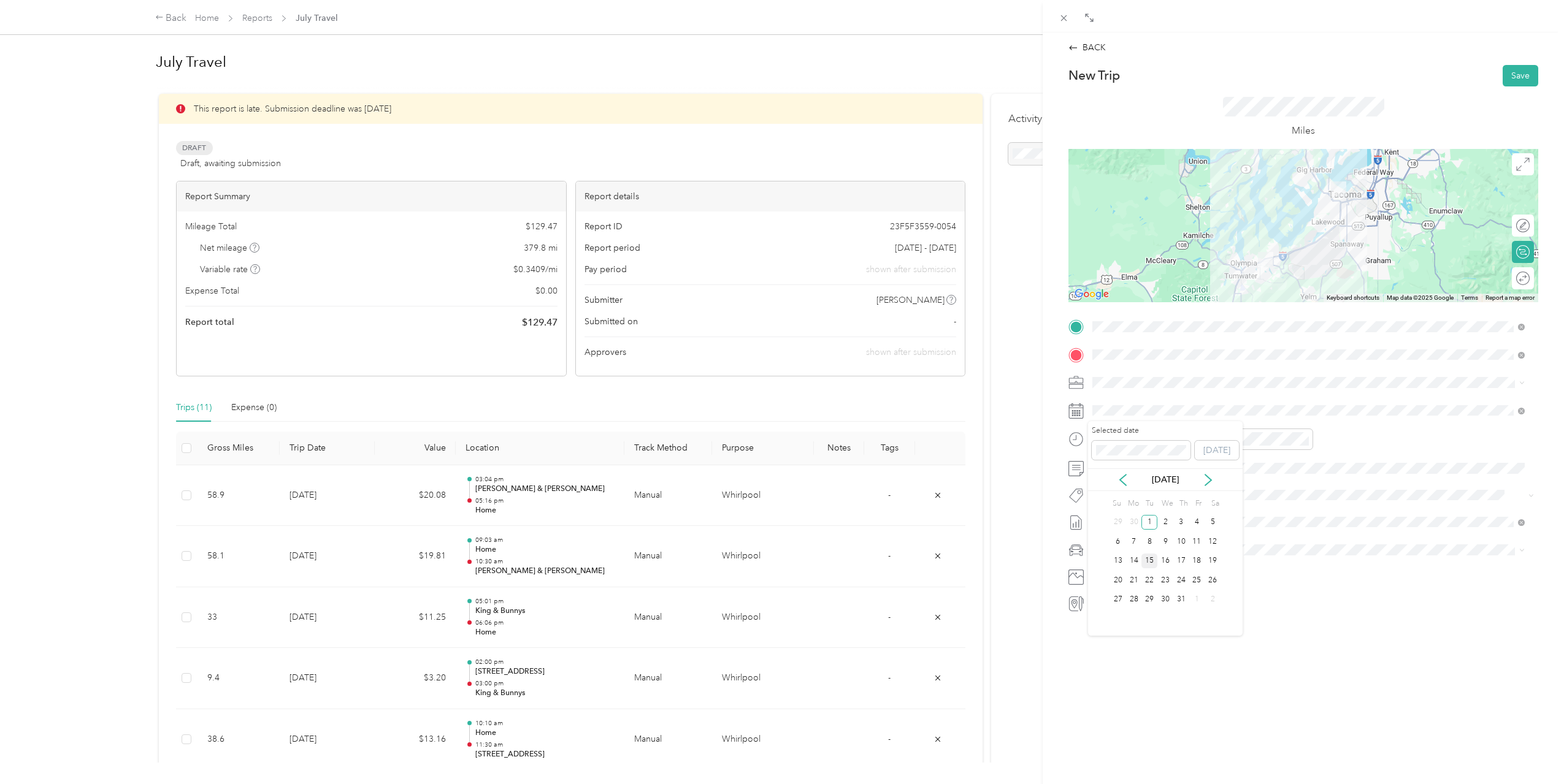
click at [1151, 561] on div "15" at bounding box center [1150, 561] width 16 height 16
click at [1107, 549] on div "09" at bounding box center [1105, 546] width 30 height 17
click at [1145, 581] on div "12" at bounding box center [1140, 585] width 30 height 17
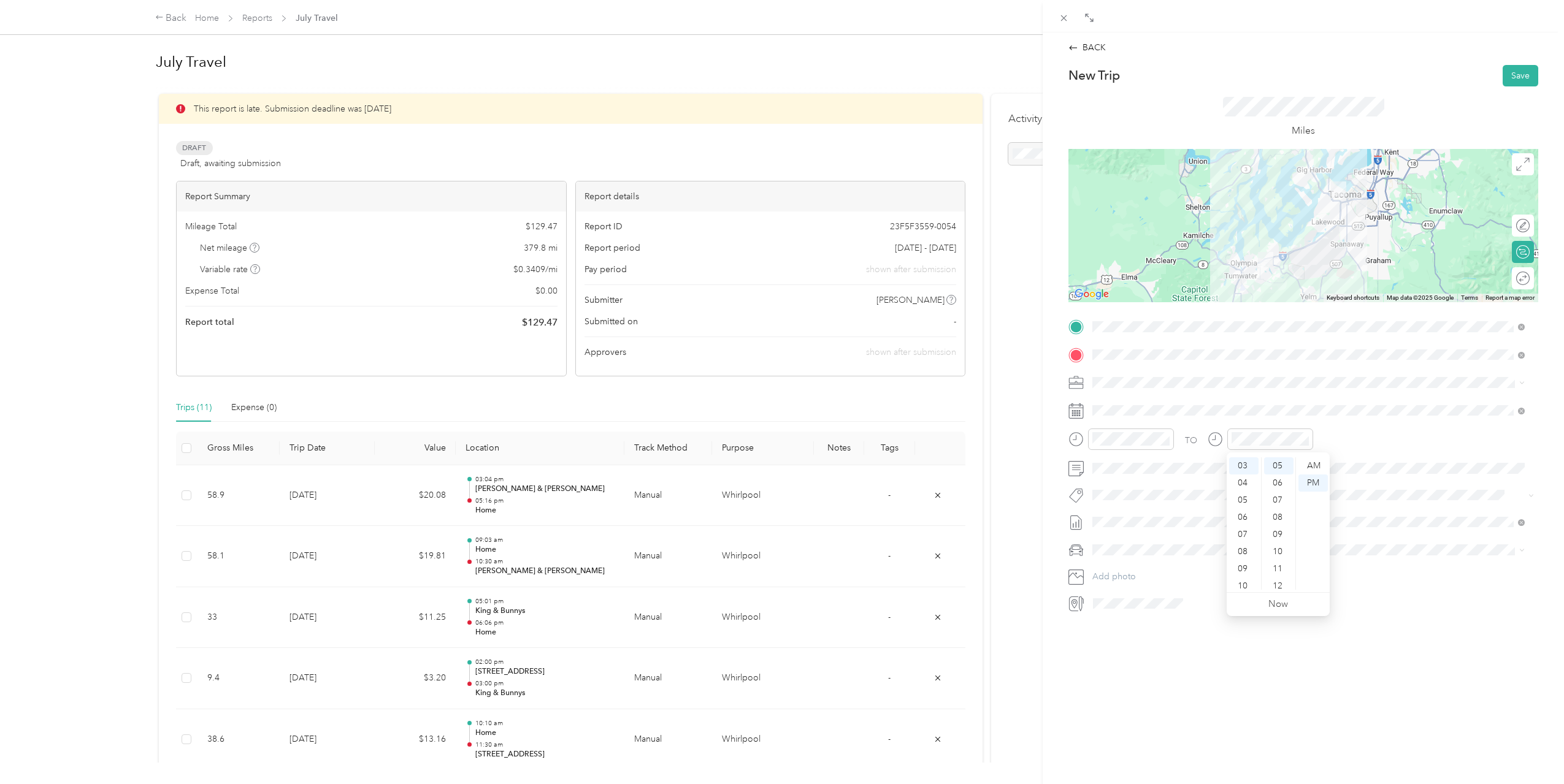
click at [1248, 577] on div "10" at bounding box center [1244, 585] width 30 height 17
click at [1282, 459] on div "02" at bounding box center [1279, 462] width 30 height 17
click at [1180, 466] on div "AM" at bounding box center [1175, 465] width 30 height 17
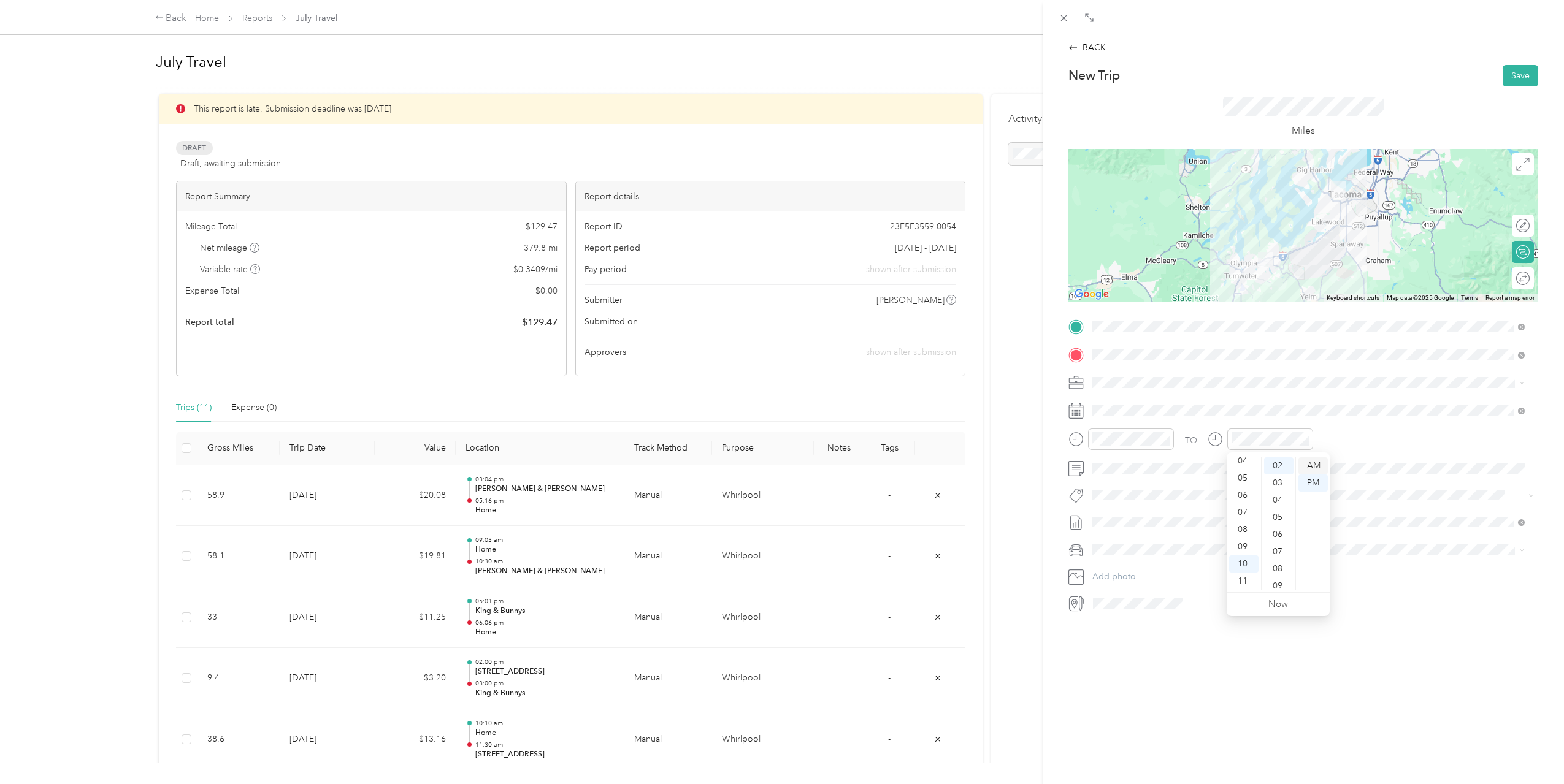
click at [1309, 463] on div "AM" at bounding box center [1313, 465] width 30 height 17
click at [1348, 417] on span at bounding box center [1313, 411] width 450 height 19
click at [1514, 79] on button "Save" at bounding box center [1520, 76] width 36 height 21
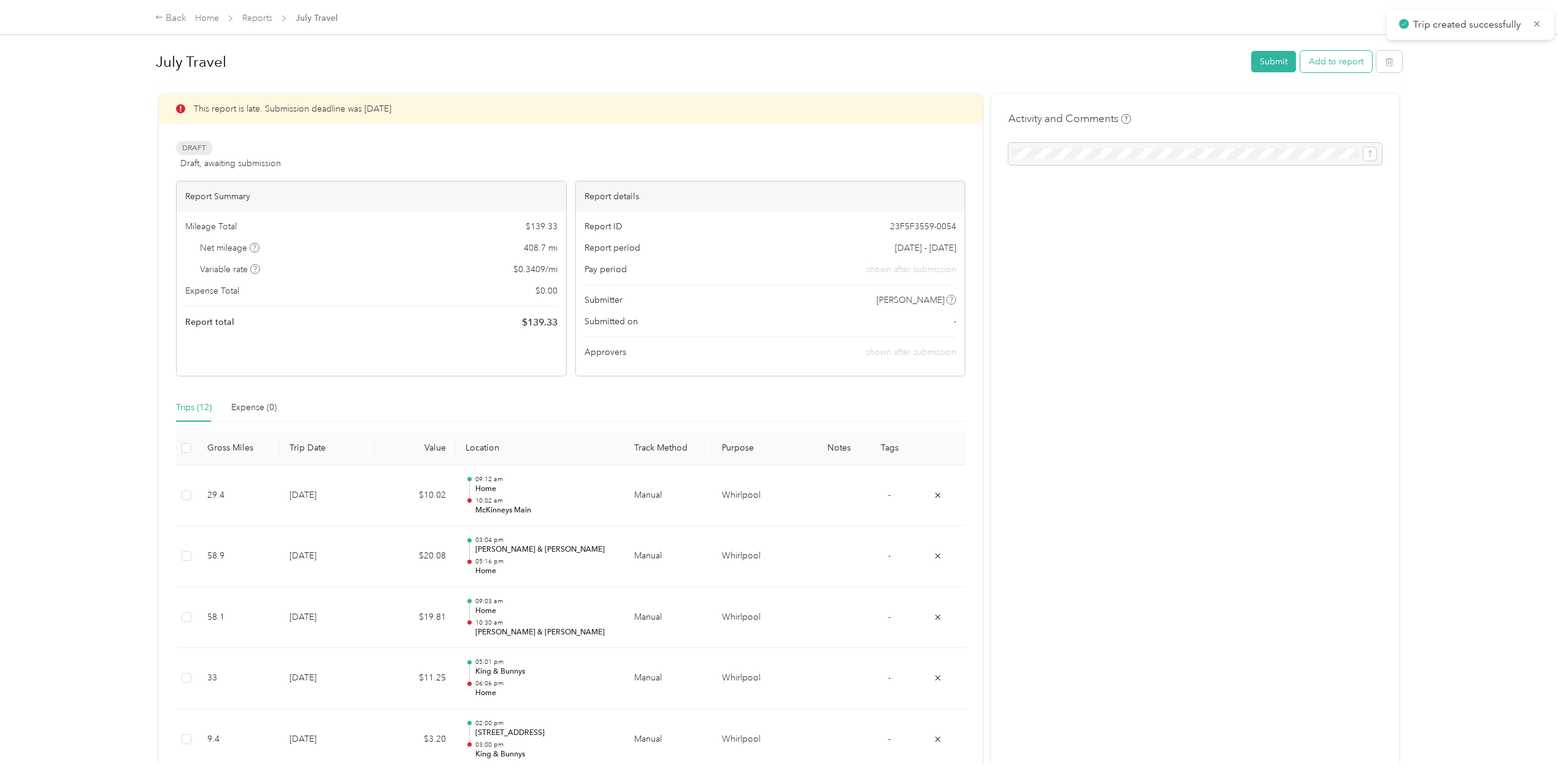
click at [1316, 61] on button "Add to report" at bounding box center [1336, 62] width 72 height 21
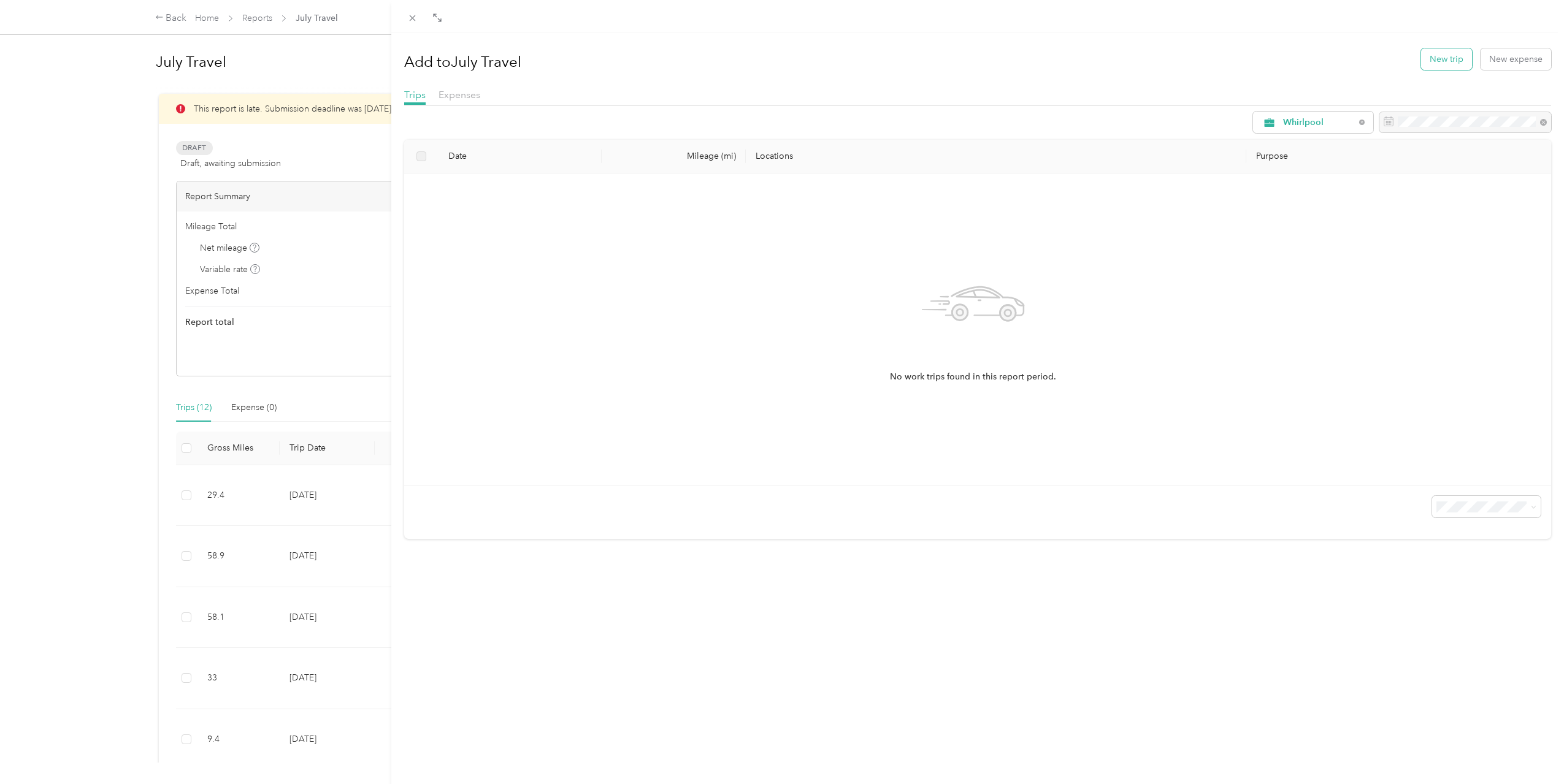
click at [1425, 62] on button "New trip" at bounding box center [1446, 59] width 51 height 21
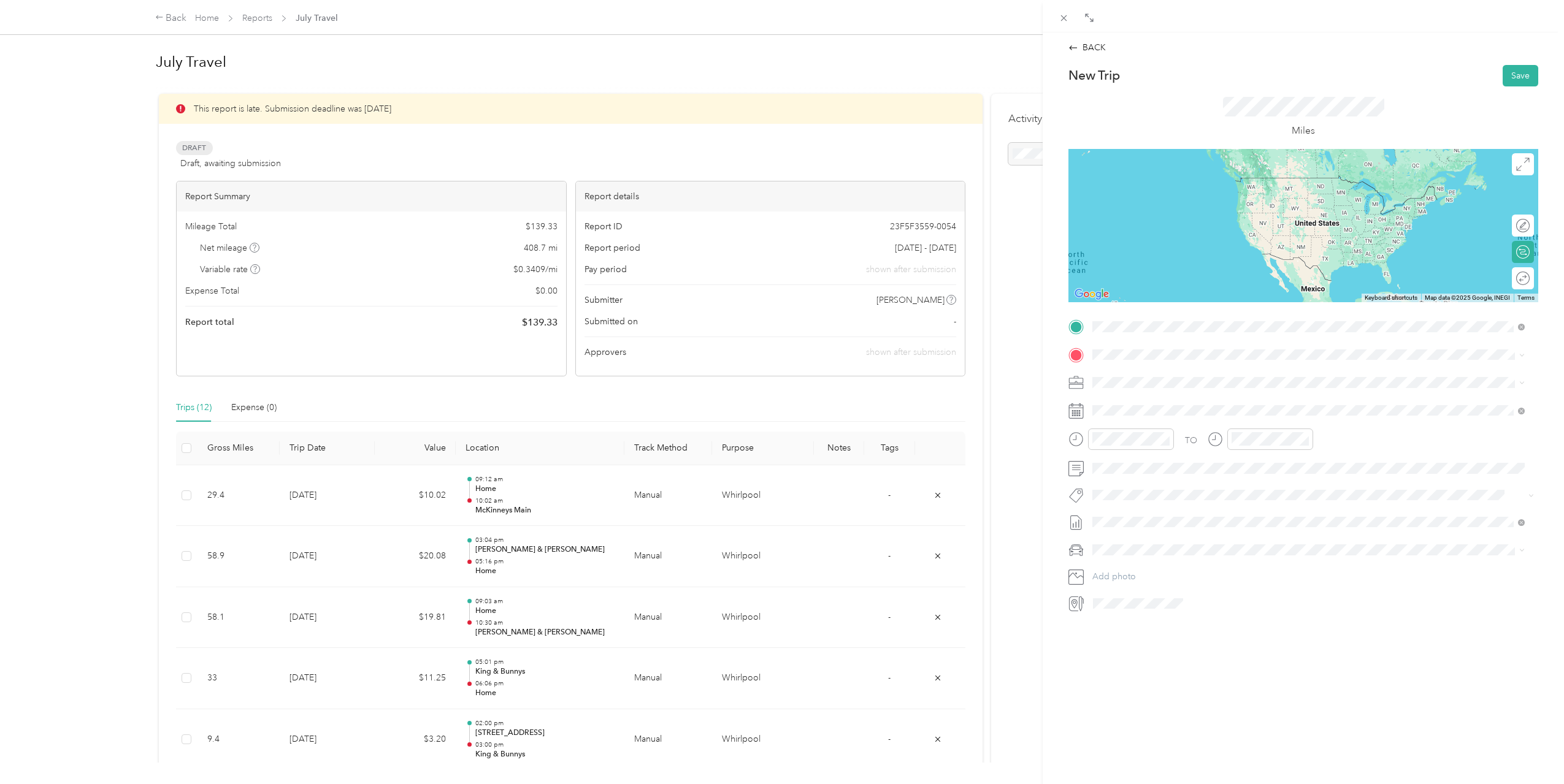
click at [1265, 463] on span "[STREET_ADDRESS][PERSON_NAME][US_STATE]" at bounding box center [1210, 466] width 190 height 10
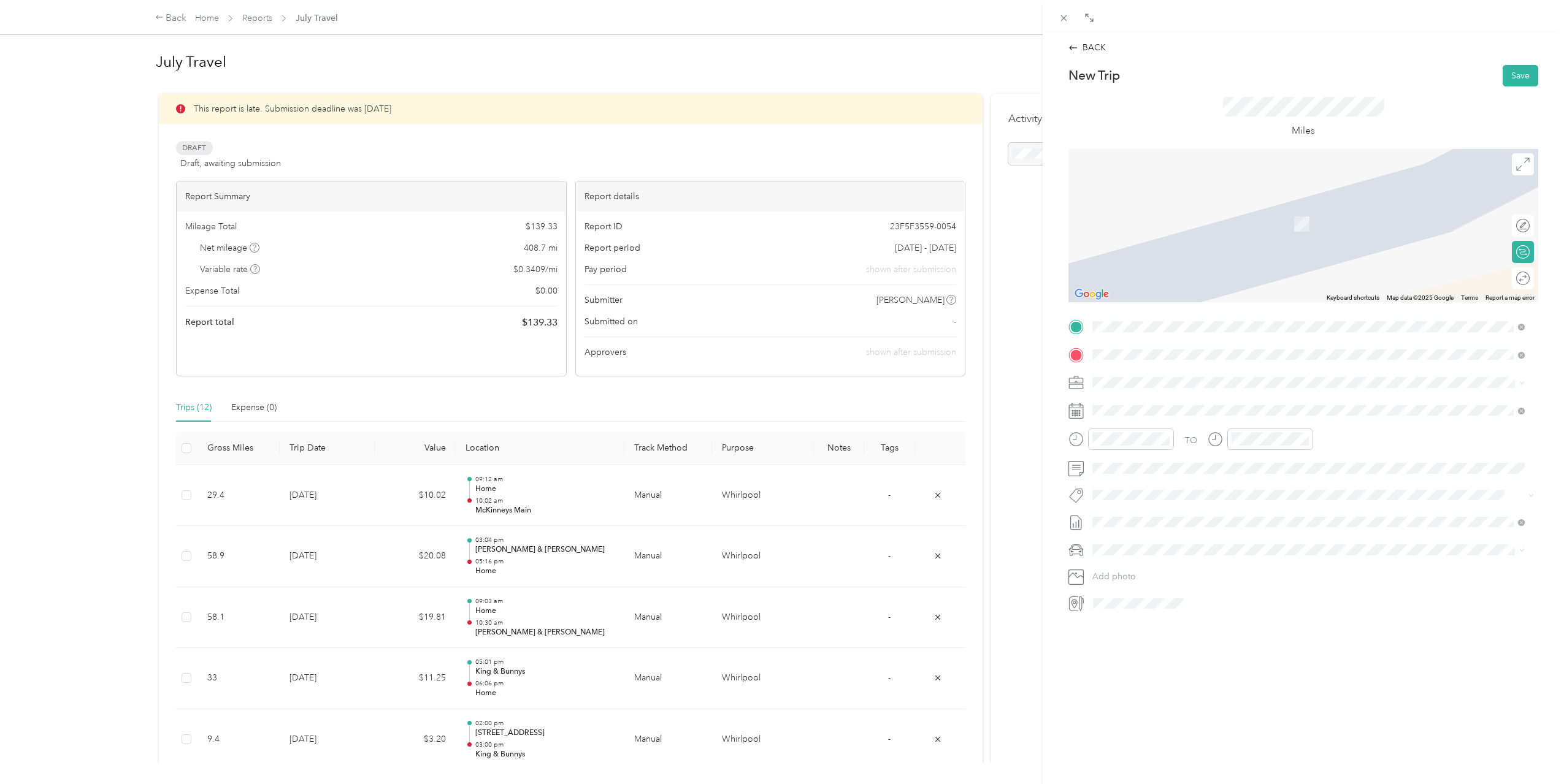
click at [1238, 489] on span "[STREET_ADDRESS][US_STATE]" at bounding box center [1176, 494] width 122 height 10
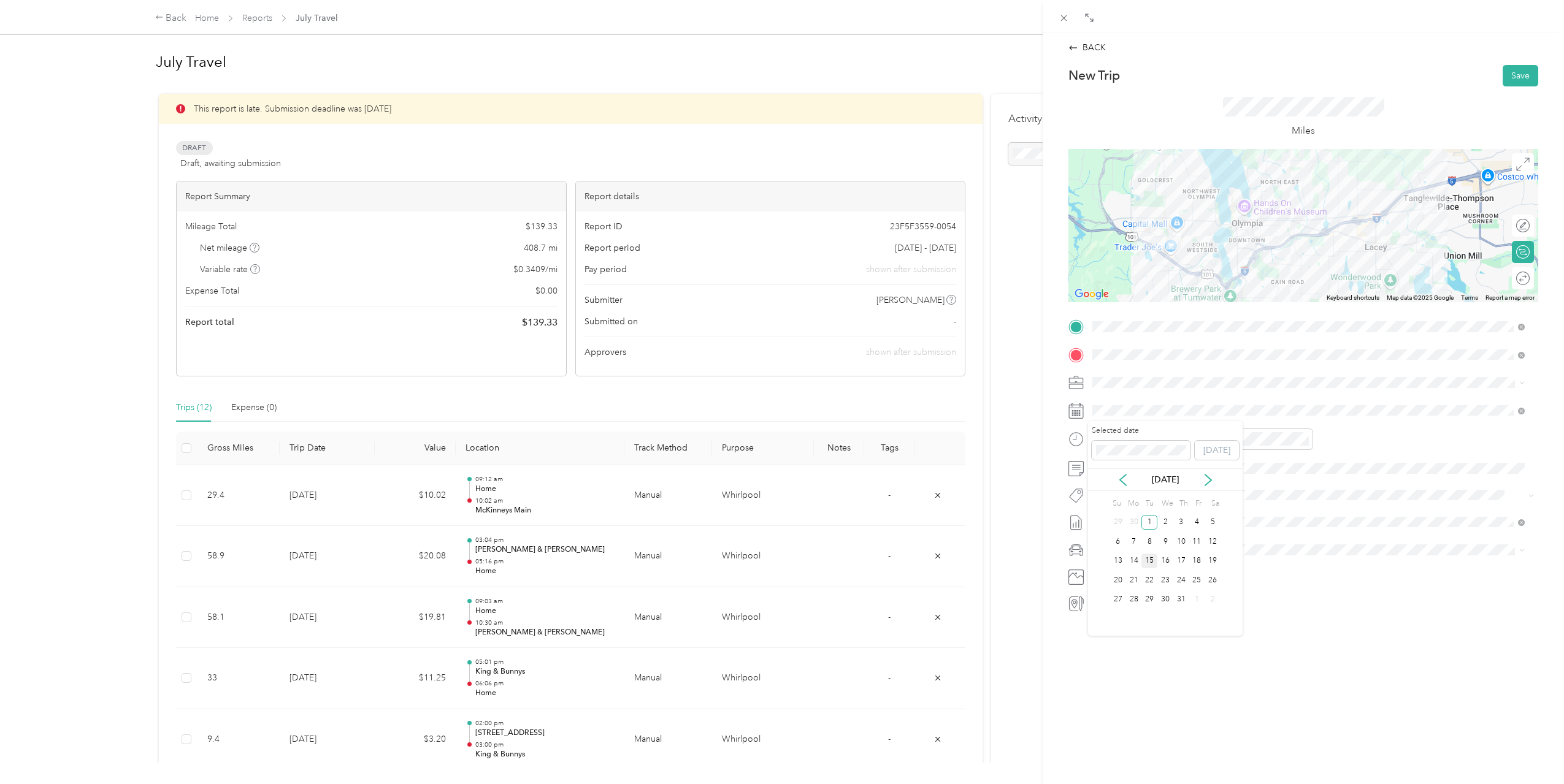
drag, startPoint x: 1149, startPoint y: 563, endPoint x: 1153, endPoint y: 537, distance: 26.3
click at [1150, 563] on div "15" at bounding box center [1150, 561] width 16 height 16
click at [1104, 488] on div "02" at bounding box center [1105, 488] width 30 height 17
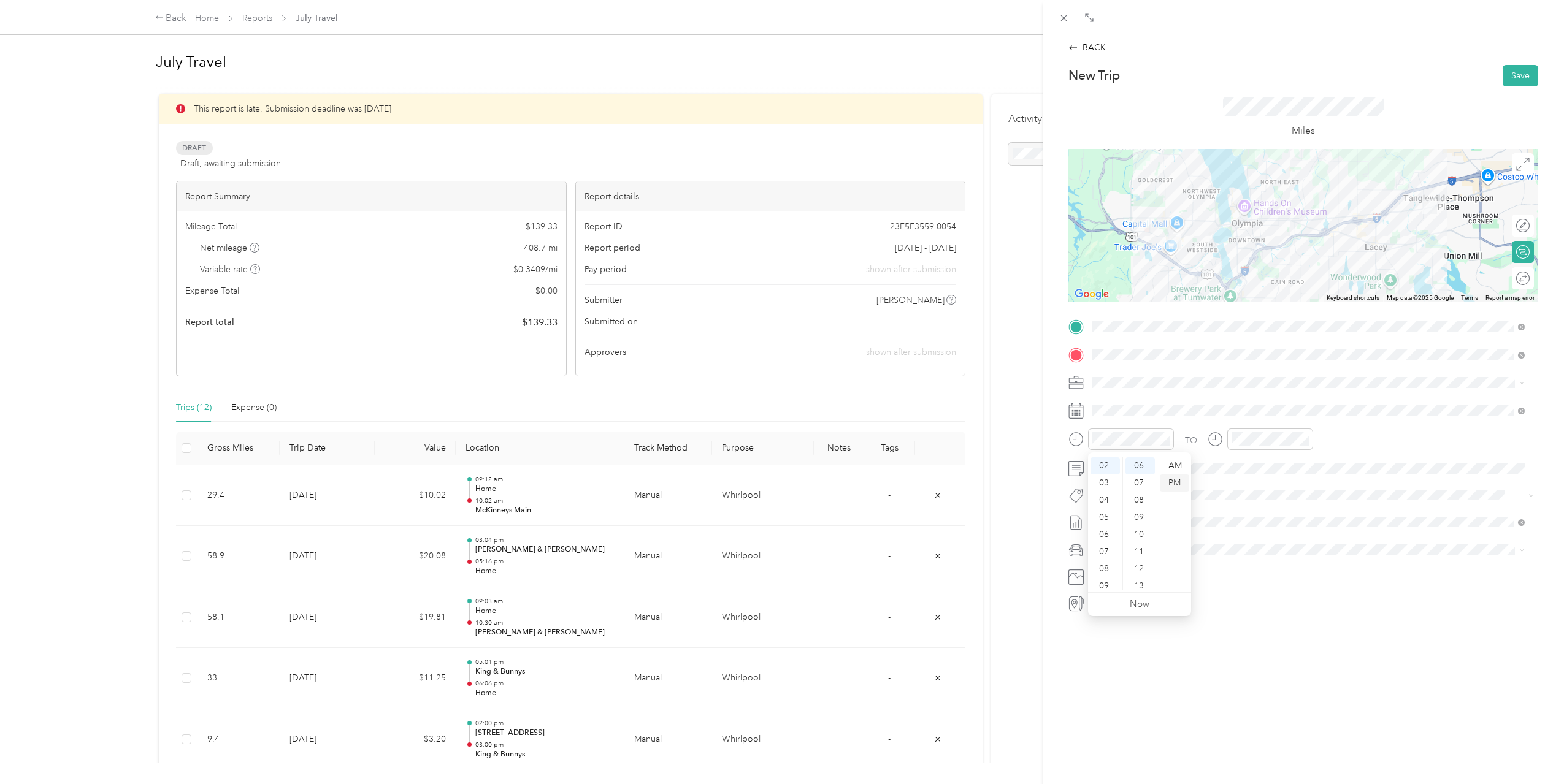
click at [1164, 478] on div "PM" at bounding box center [1175, 482] width 30 height 17
click at [1247, 484] on div "02" at bounding box center [1244, 486] width 30 height 17
drag, startPoint x: 1283, startPoint y: 512, endPoint x: 1285, endPoint y: 505, distance: 7.3
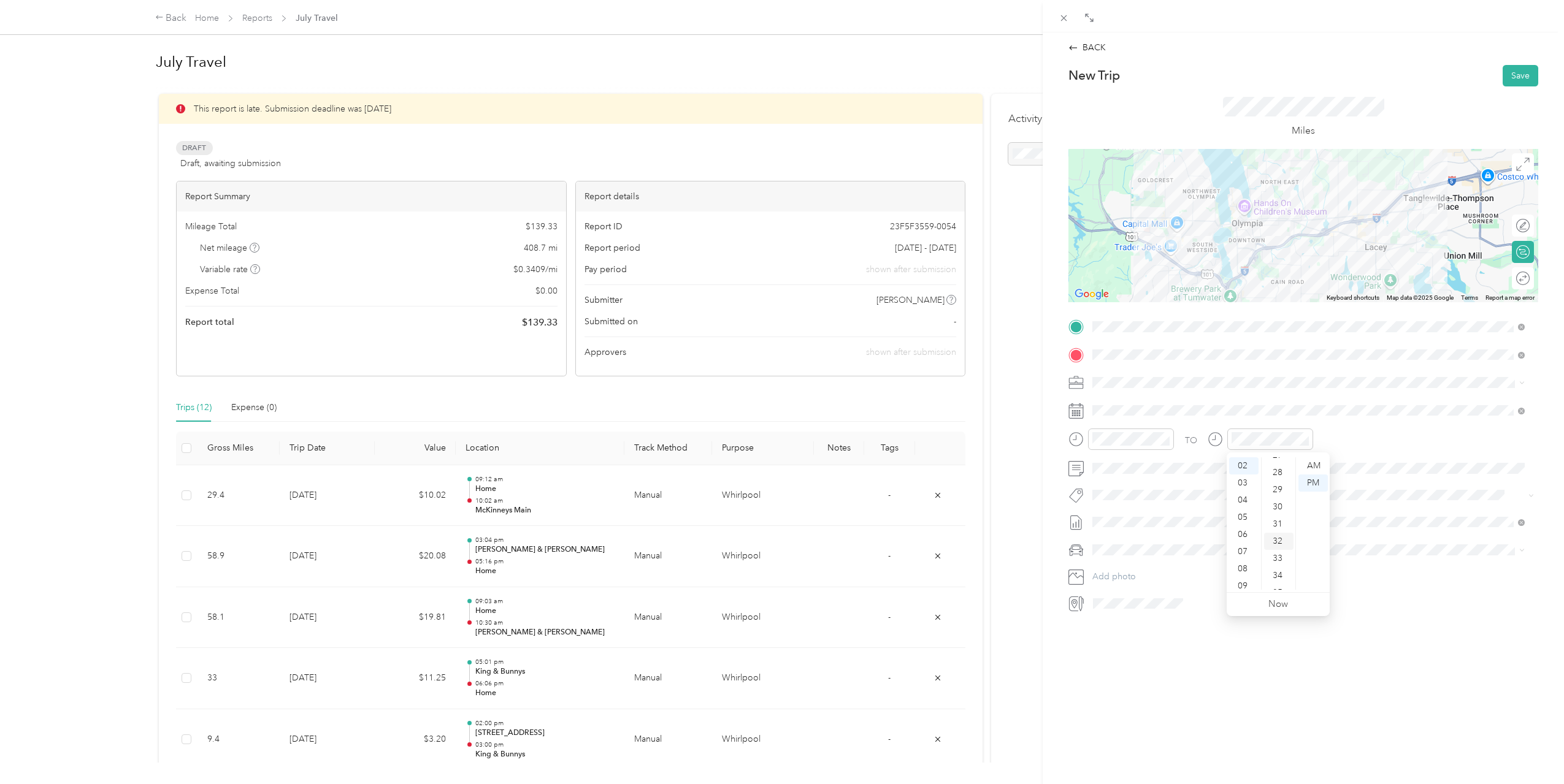
click at [1283, 511] on div "30" at bounding box center [1279, 507] width 30 height 17
click at [1307, 478] on div "PM" at bounding box center [1313, 482] width 30 height 17
click at [1354, 456] on div "TO" at bounding box center [1303, 443] width 470 height 30
click at [1505, 76] on button "Save" at bounding box center [1520, 76] width 36 height 21
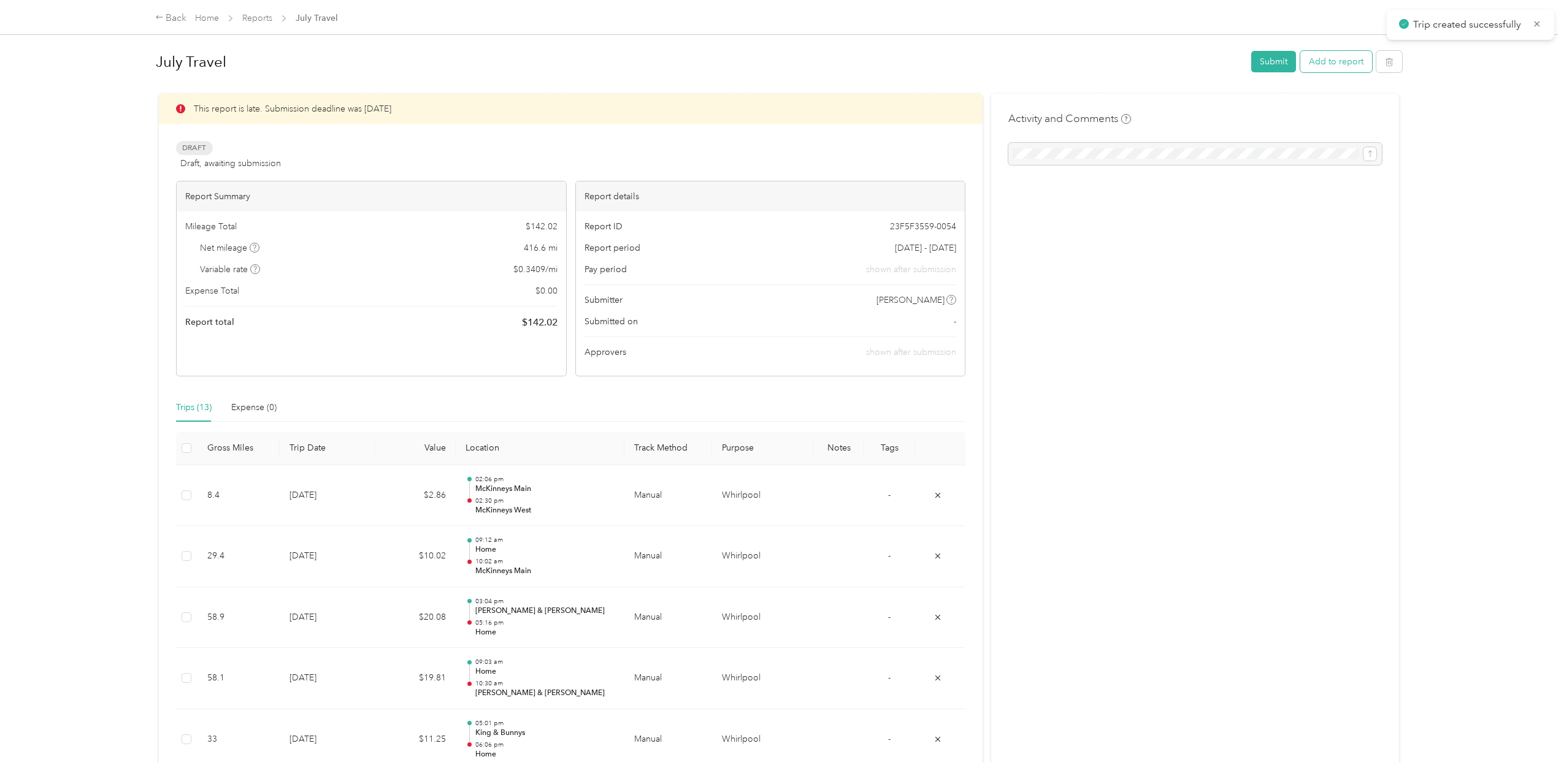
click at [1334, 55] on button "Add to report" at bounding box center [1336, 62] width 72 height 21
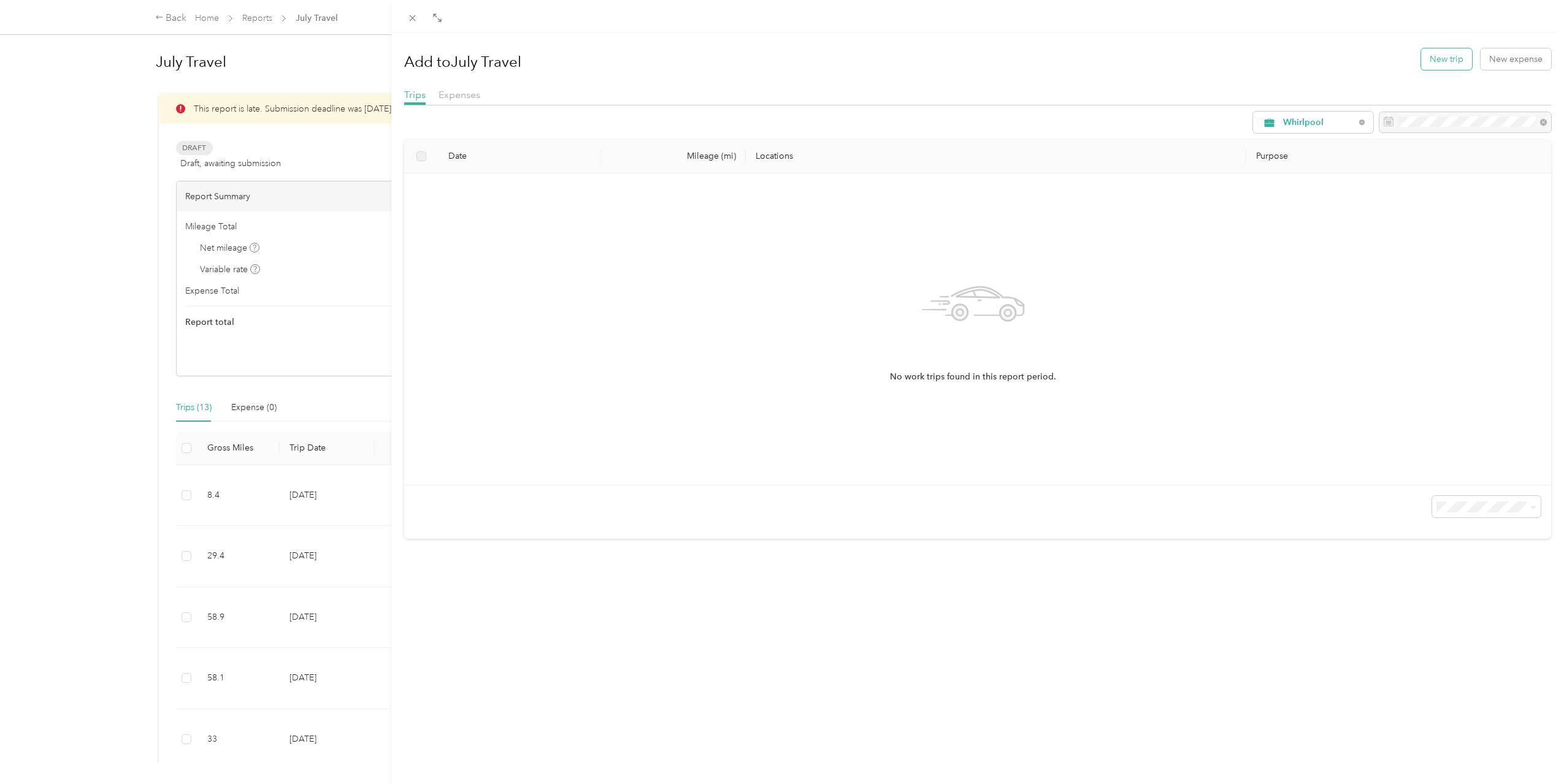
click at [1446, 59] on button "New trip" at bounding box center [1446, 59] width 51 height 21
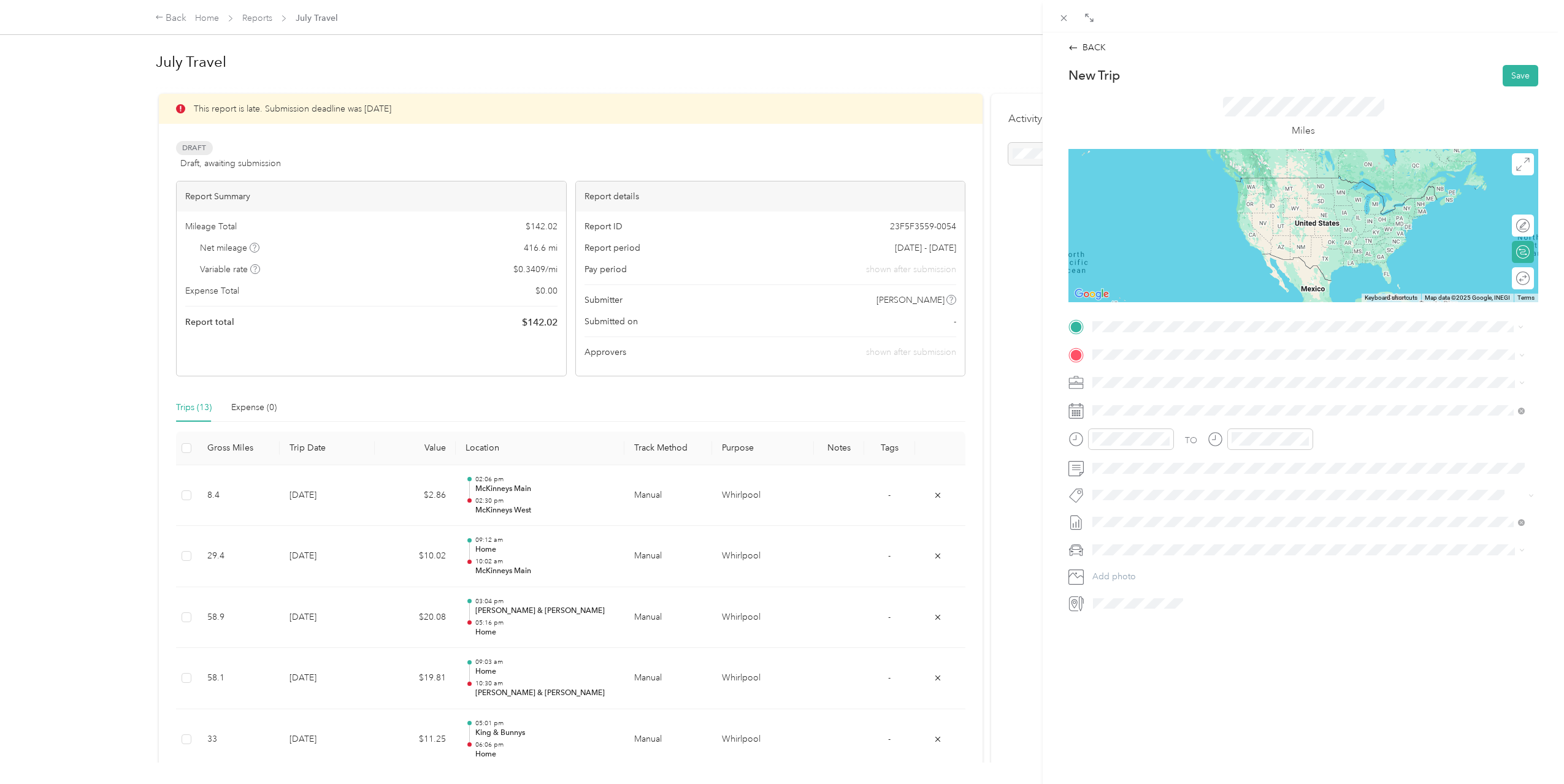
click at [1174, 428] on span "[STREET_ADDRESS][US_STATE]" at bounding box center [1176, 428] width 122 height 10
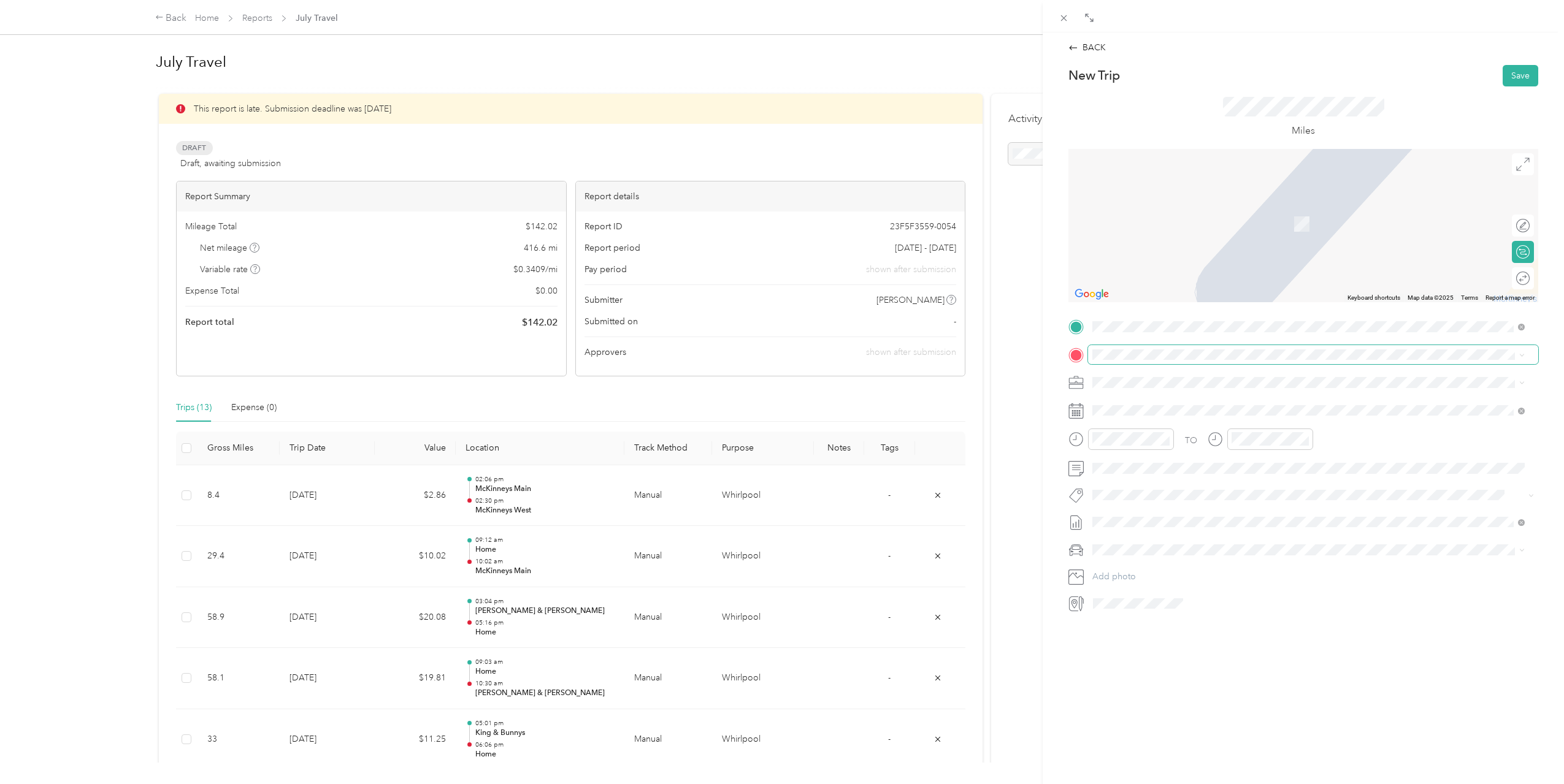
click at [1168, 360] on span at bounding box center [1313, 355] width 450 height 19
click at [1176, 417] on span "[STREET_ADDRESS][US_STATE]" at bounding box center [1176, 417] width 122 height 10
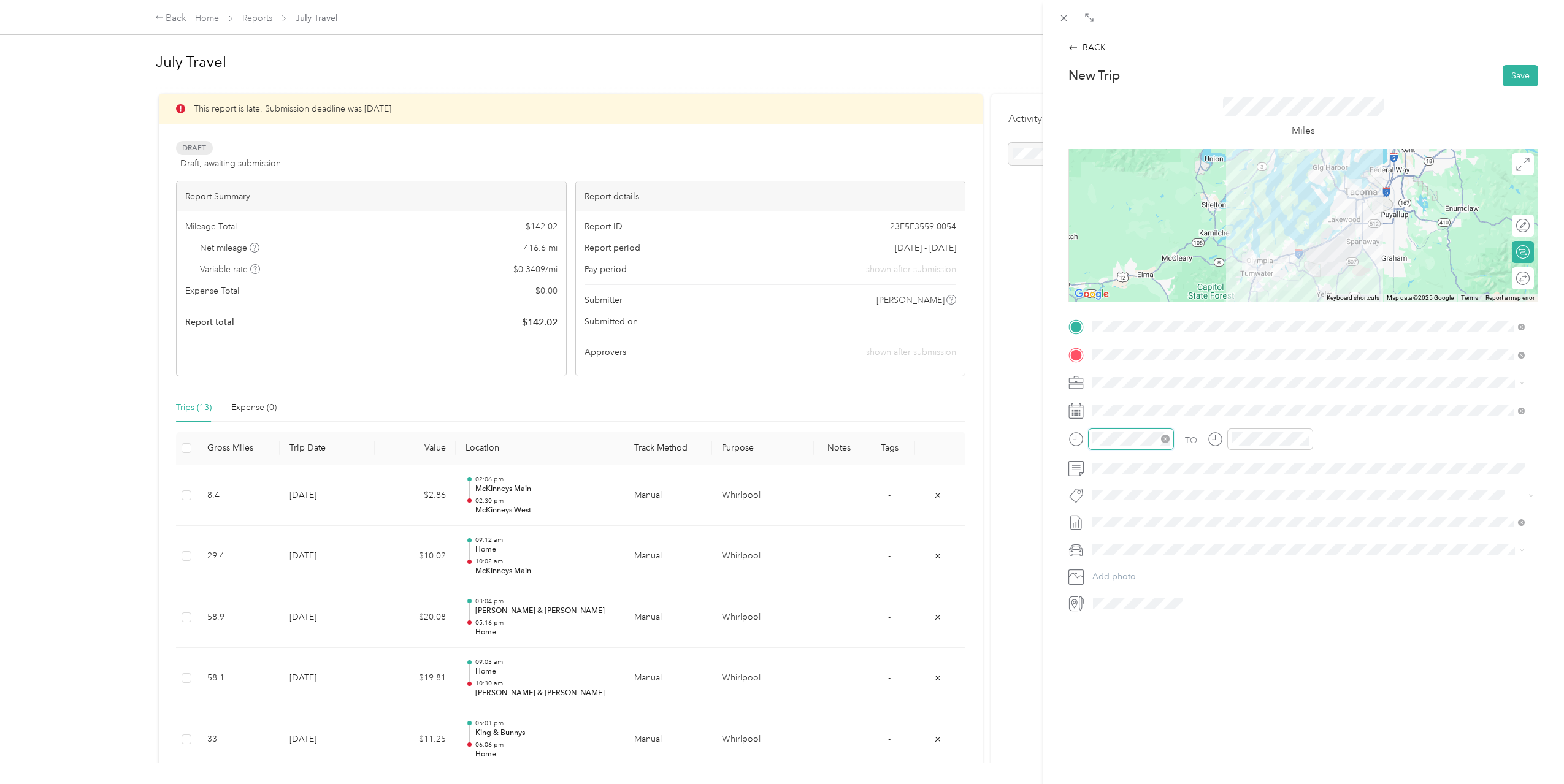
scroll to position [120, 0]
click at [1140, 545] on div "25" at bounding box center [1140, 549] width 30 height 17
click at [1235, 482] on div "04" at bounding box center [1244, 482] width 30 height 17
click at [1277, 551] on div "30" at bounding box center [1279, 554] width 30 height 17
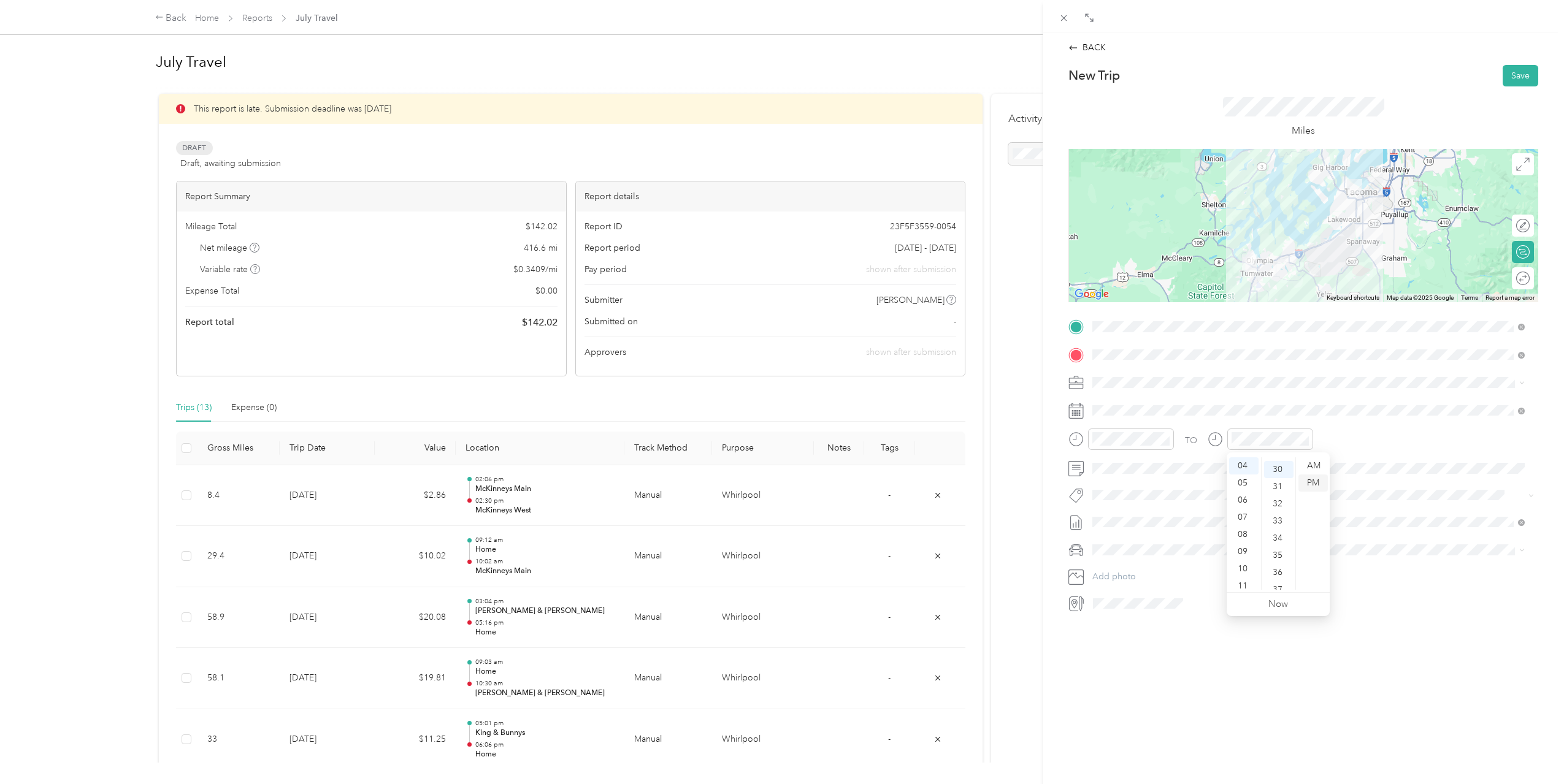
scroll to position [515, 0]
click at [1309, 482] on div "PM" at bounding box center [1313, 482] width 30 height 17
click at [1376, 435] on div "TO" at bounding box center [1303, 443] width 470 height 30
click at [1150, 559] on div "15" at bounding box center [1150, 561] width 16 height 16
click at [1515, 82] on button "Save" at bounding box center [1520, 76] width 36 height 21
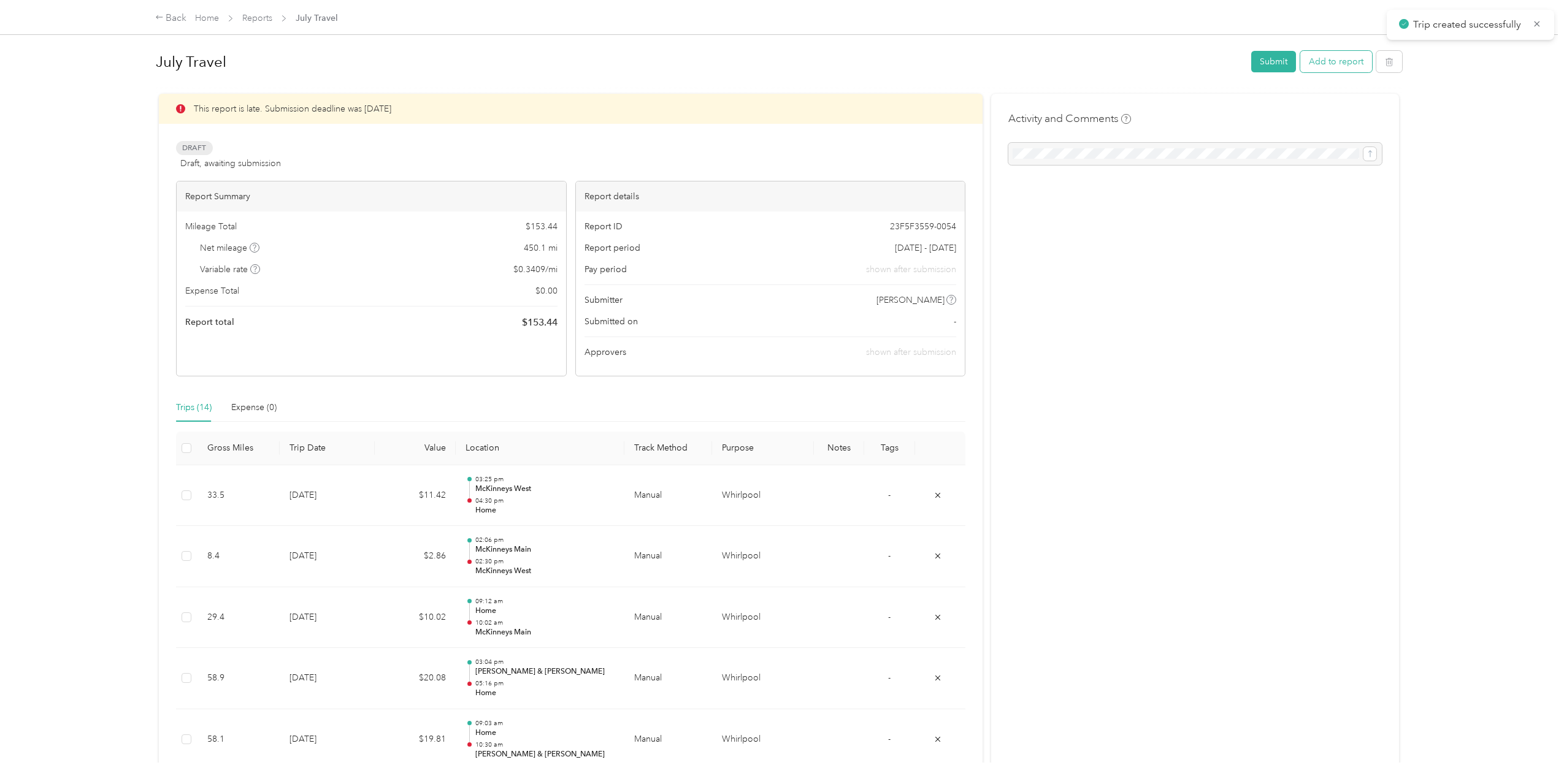
click at [1355, 59] on button "Add to report" at bounding box center [1336, 62] width 72 height 21
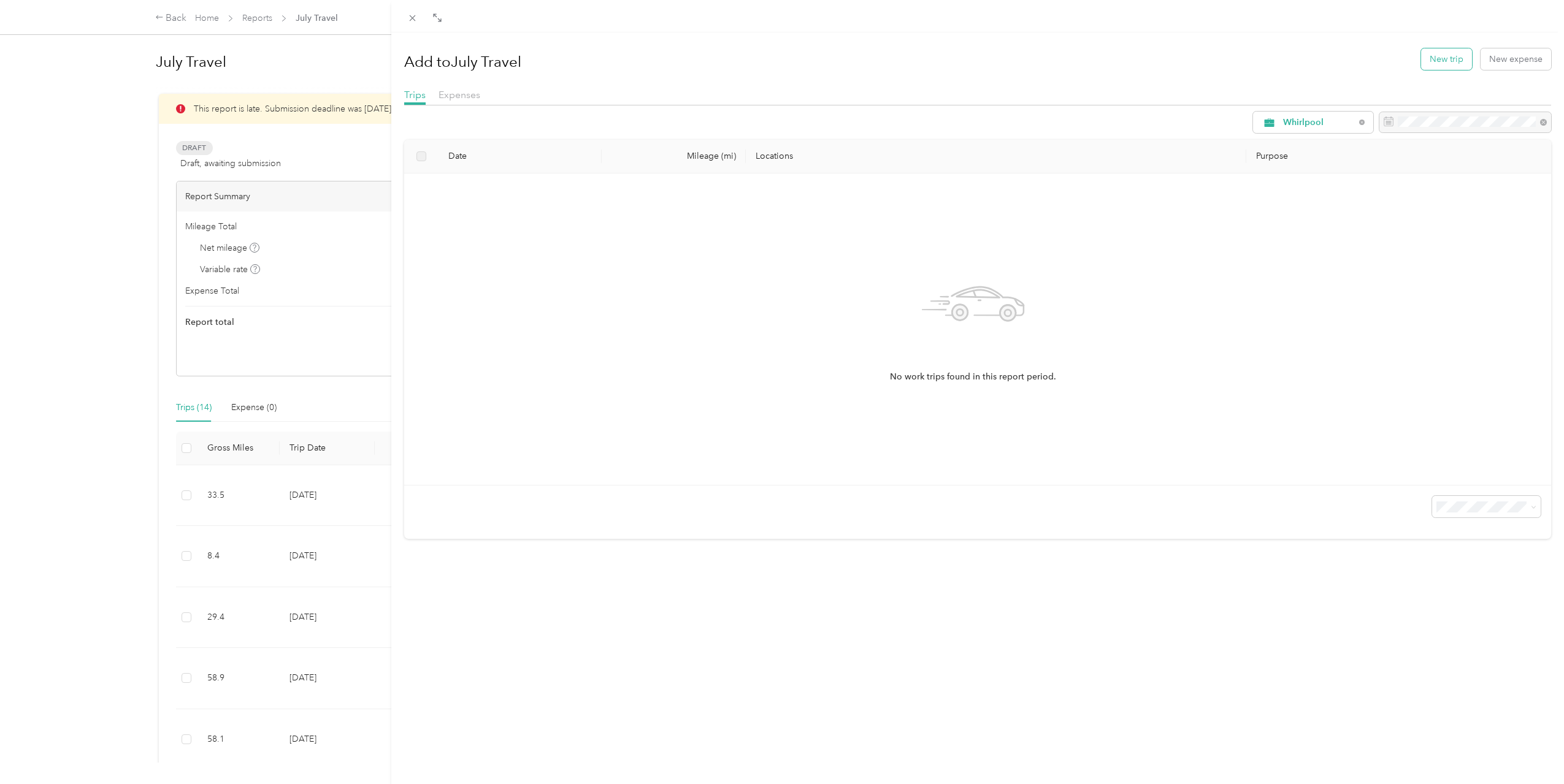
click at [1426, 62] on button "New trip" at bounding box center [1446, 59] width 51 height 21
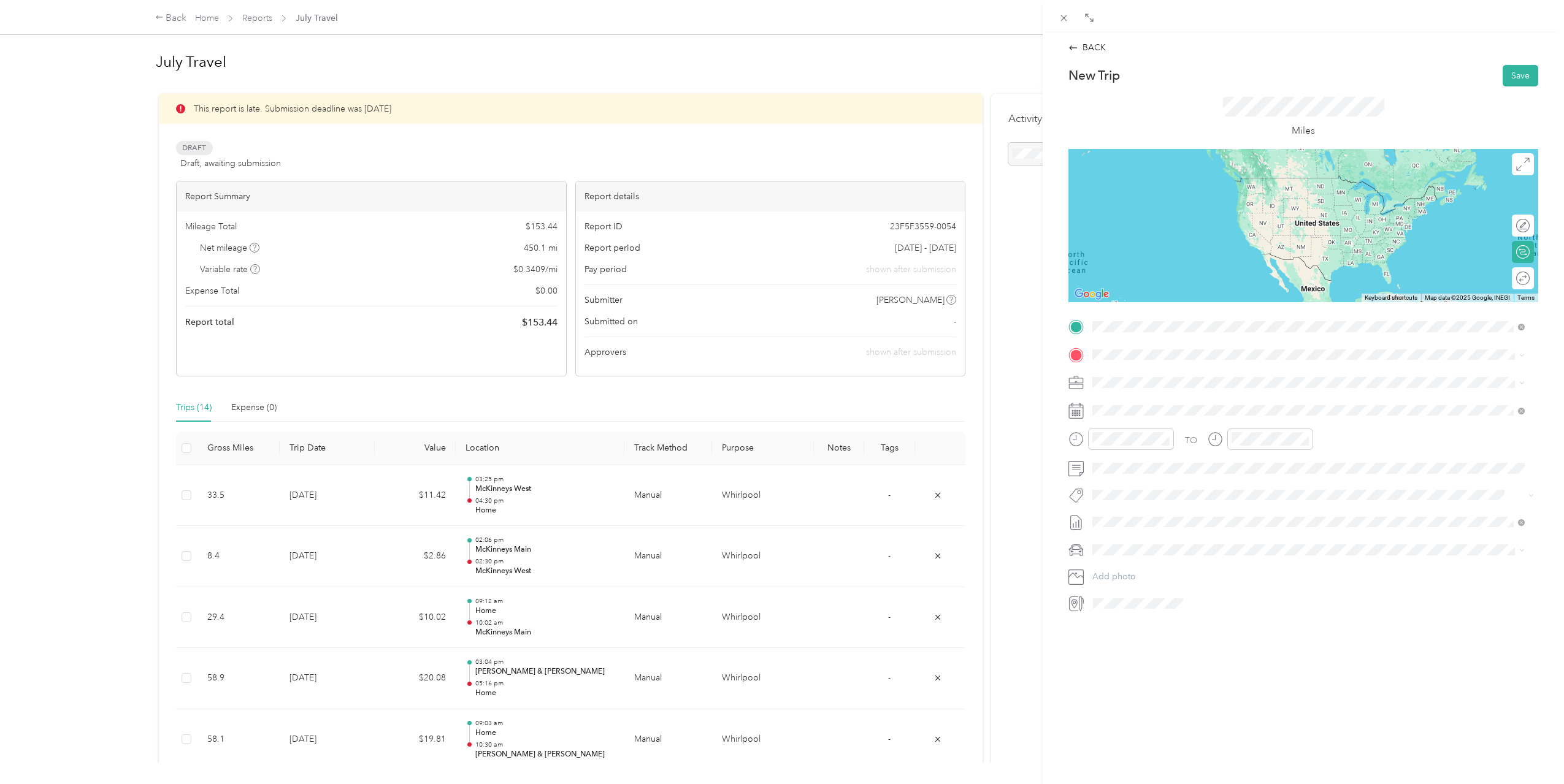
click at [1238, 385] on span "[STREET_ADDRESS][US_STATE]" at bounding box center [1176, 389] width 122 height 10
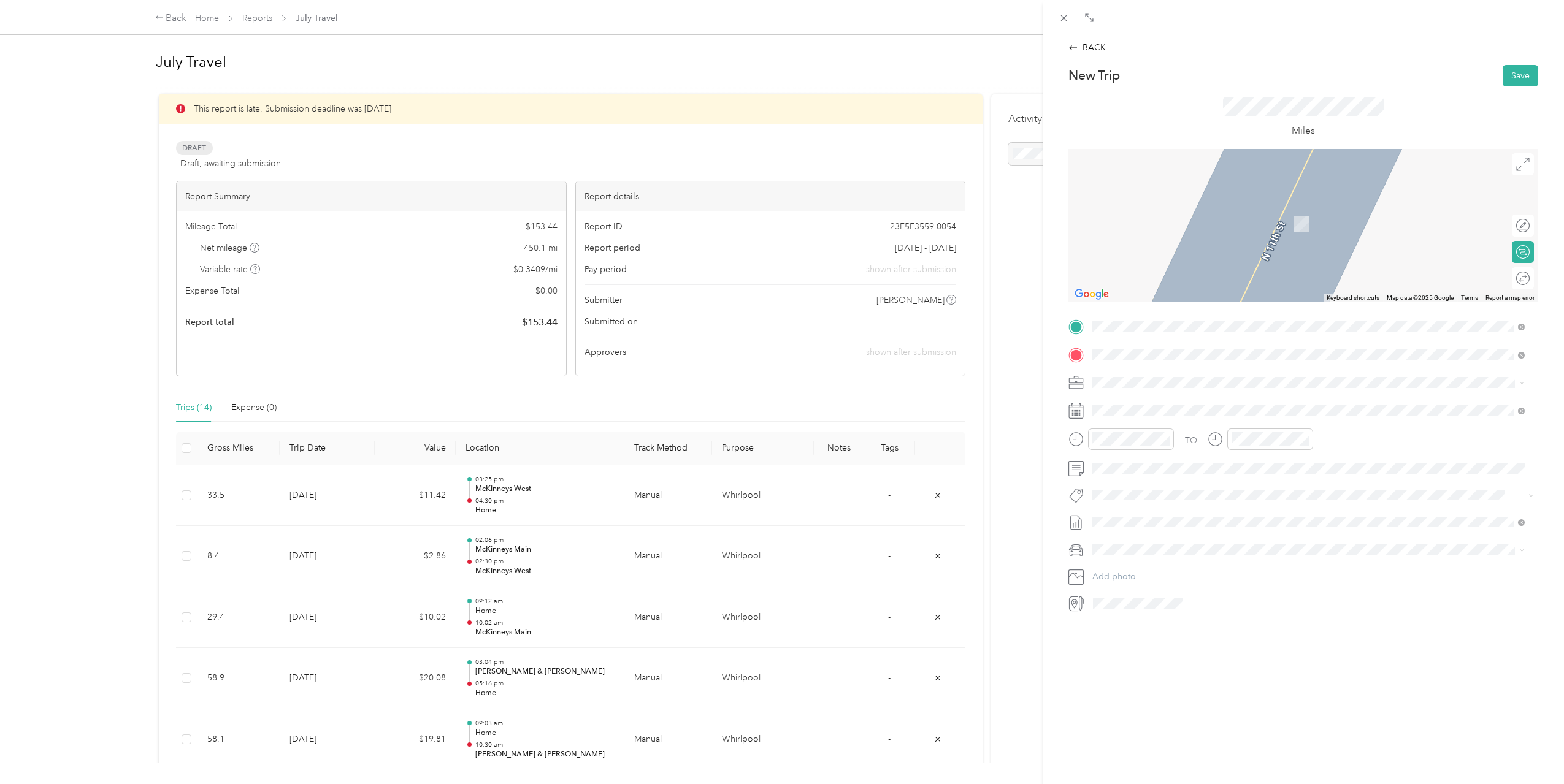
click at [1207, 449] on div "Arnolds [STREET_ADDRESS][US_STATE]" at bounding box center [1176, 449] width 122 height 26
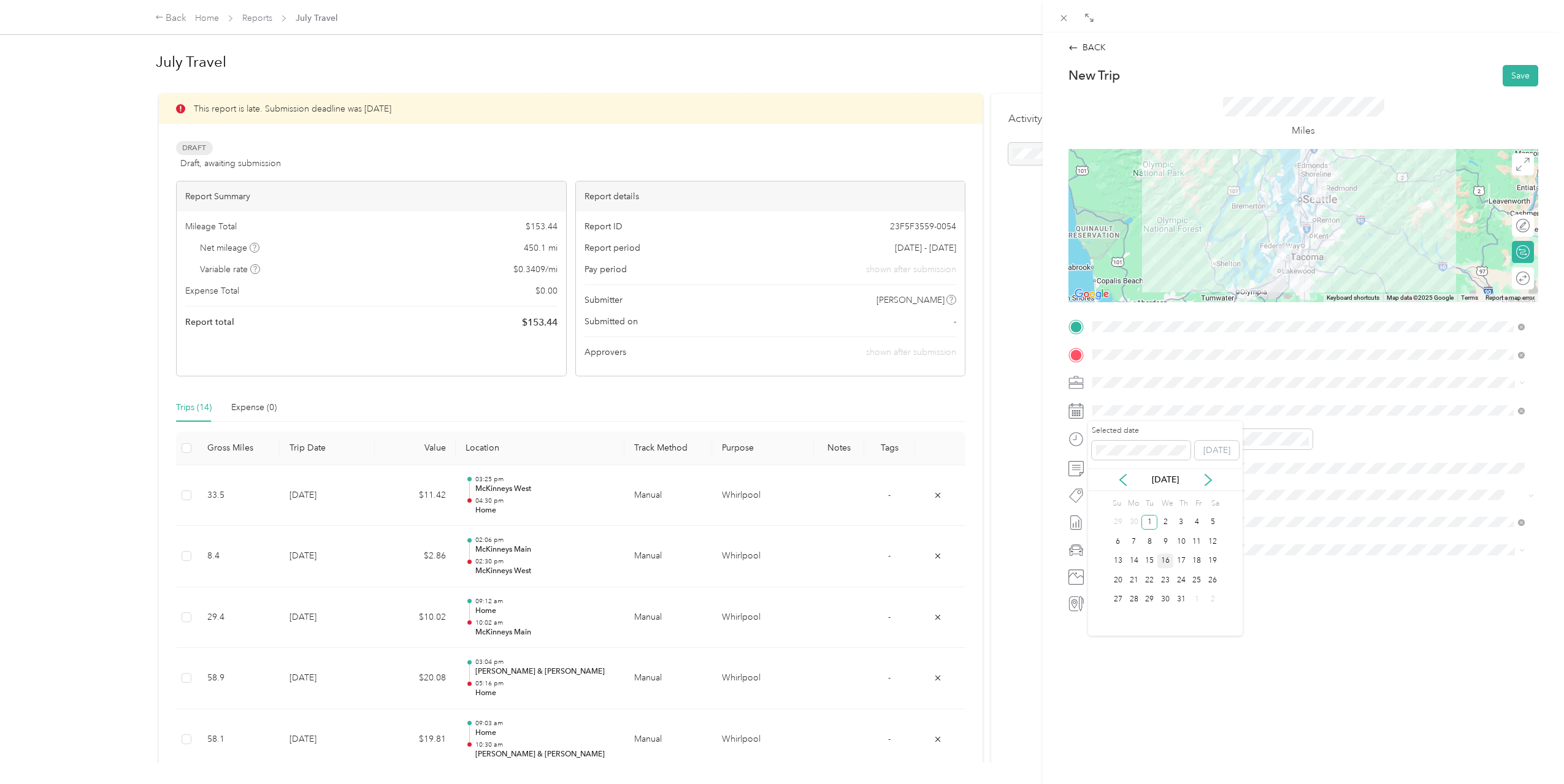
click at [1168, 559] on div "16" at bounding box center [1165, 561] width 16 height 16
click at [1101, 573] on div "09" at bounding box center [1105, 574] width 30 height 17
click at [1176, 462] on div "AM" at bounding box center [1175, 465] width 30 height 17
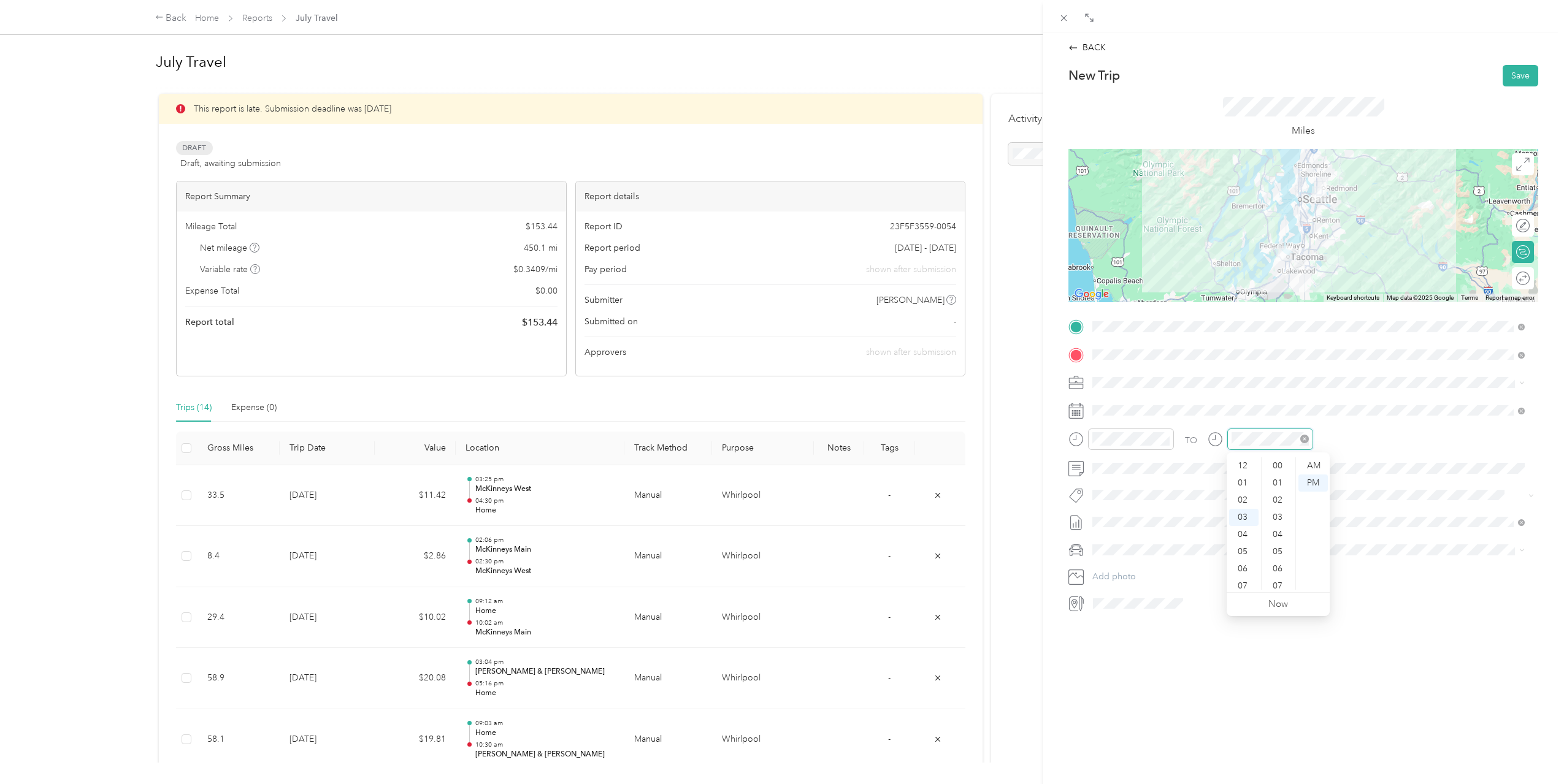
scroll to position [137, 0]
click at [1242, 584] on div "10" at bounding box center [1244, 585] width 30 height 17
click at [1281, 537] on div "35" at bounding box center [1279, 536] width 30 height 17
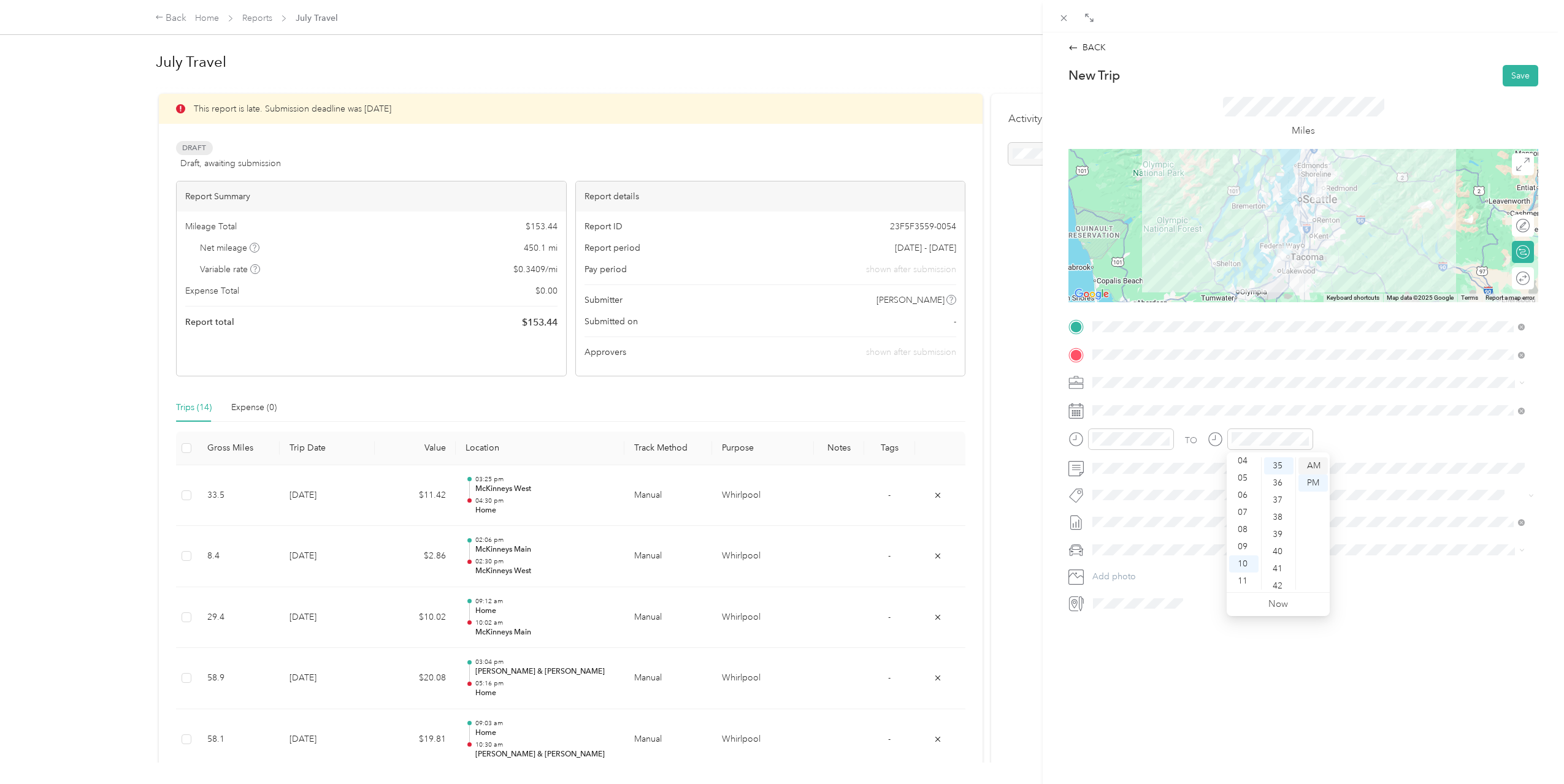
click at [1319, 467] on div "AM" at bounding box center [1313, 465] width 30 height 17
click at [1425, 584] on button "Add photo" at bounding box center [1313, 577] width 450 height 17
click at [1508, 79] on button "Save" at bounding box center [1520, 76] width 36 height 21
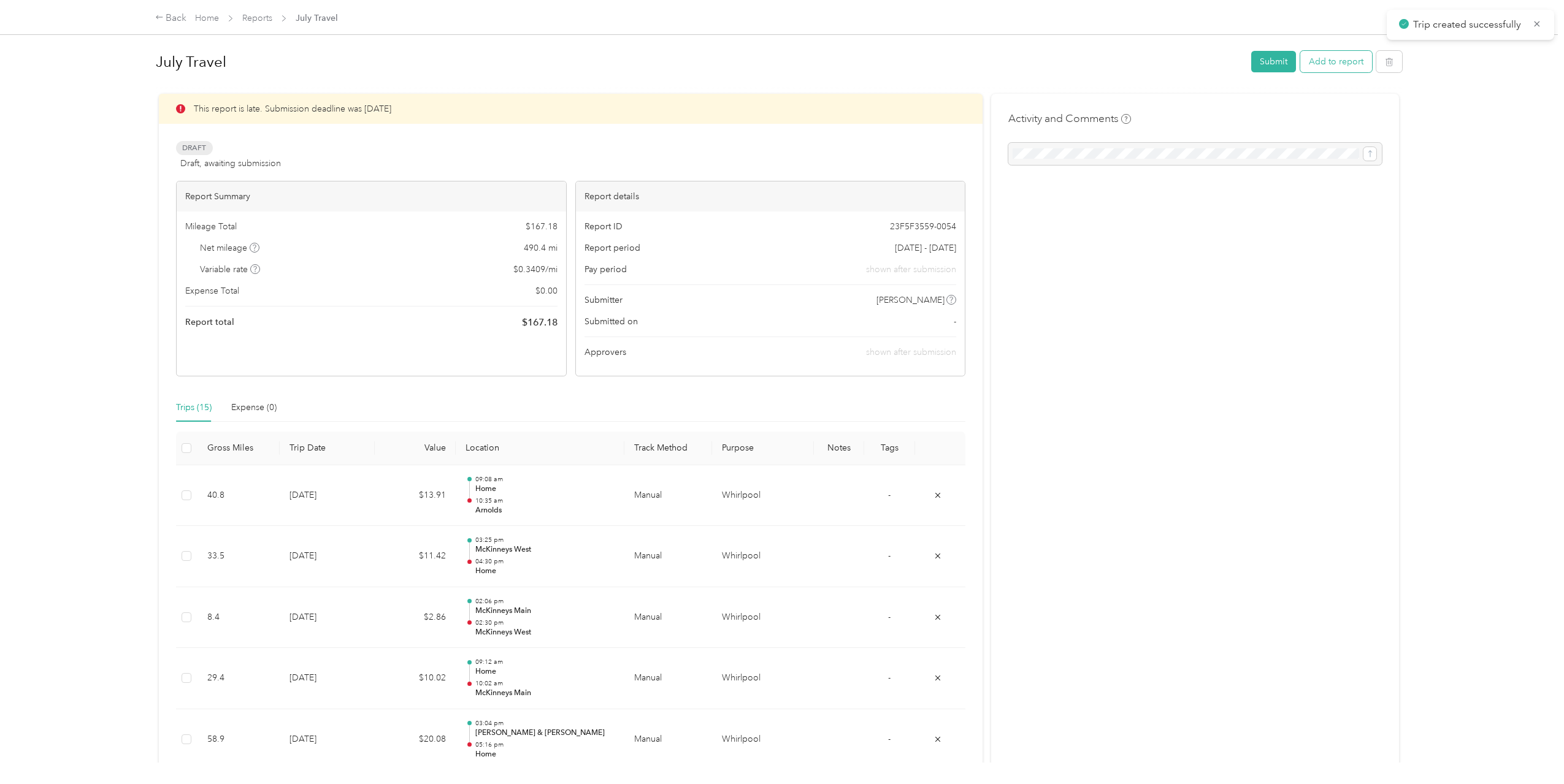
click at [1347, 62] on button "Add to report" at bounding box center [1336, 62] width 72 height 21
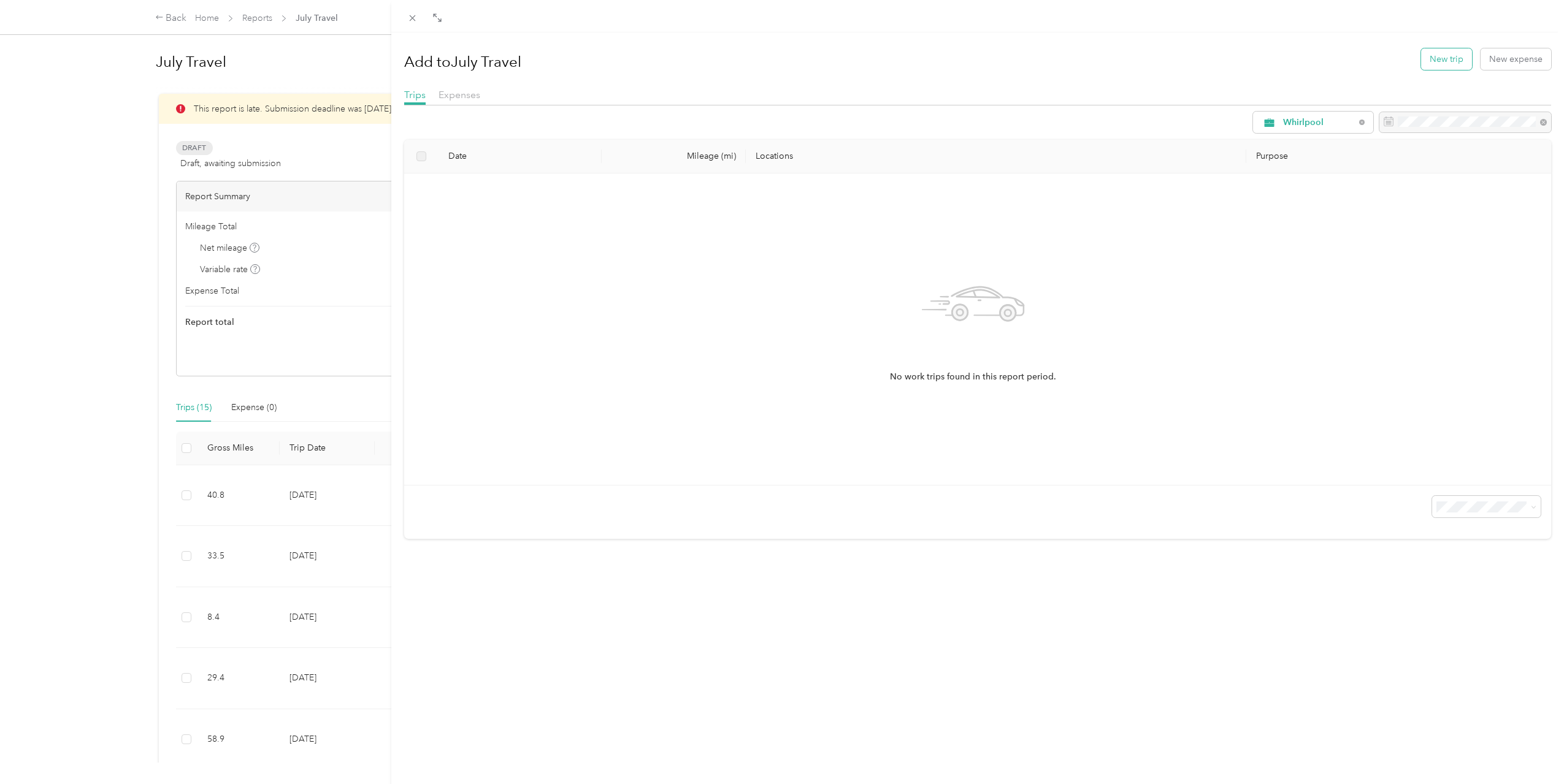
click at [1421, 66] on button "New trip" at bounding box center [1446, 59] width 51 height 21
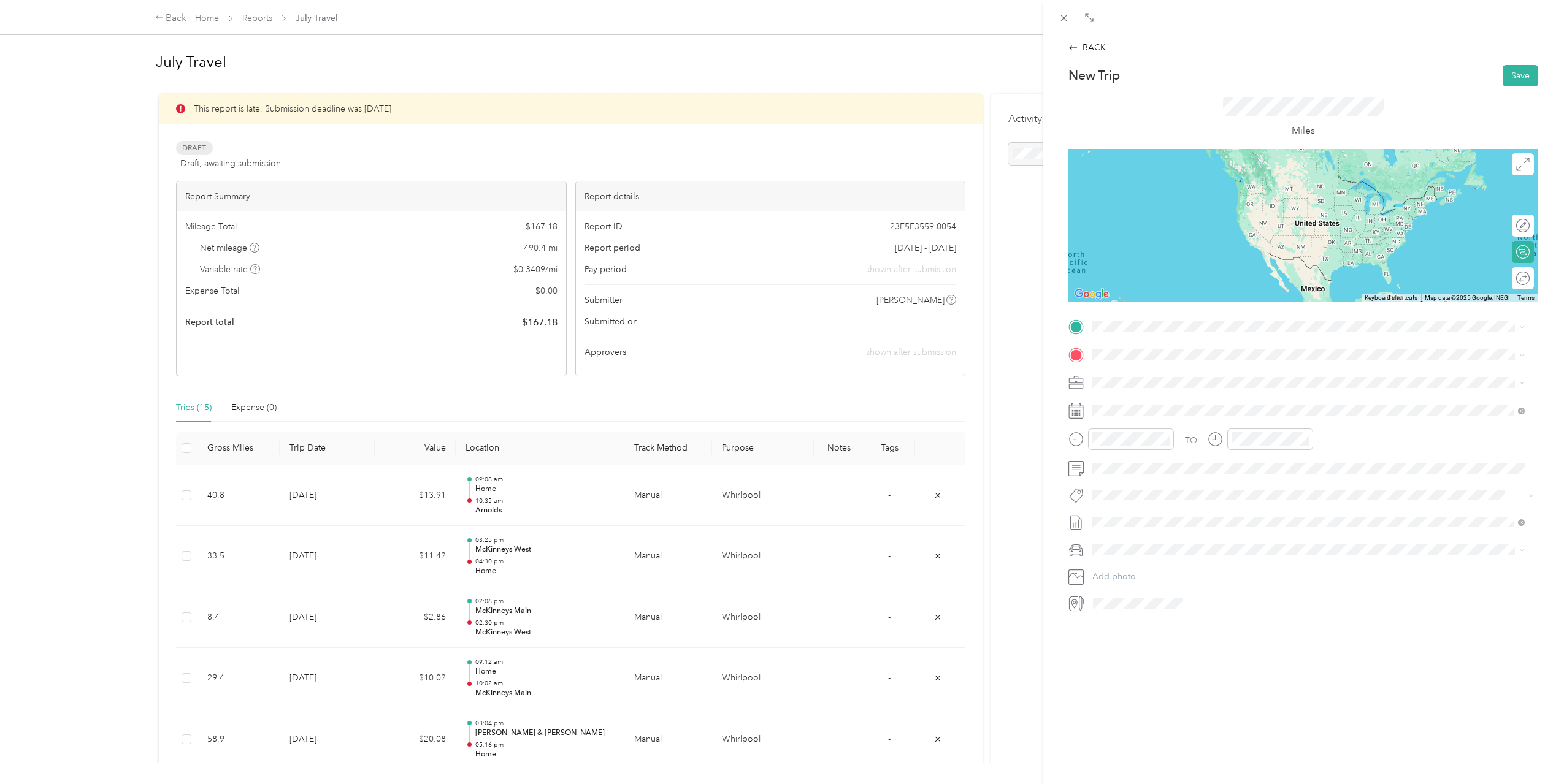
click at [1199, 425] on span "[STREET_ADDRESS][US_STATE]" at bounding box center [1176, 425] width 122 height 10
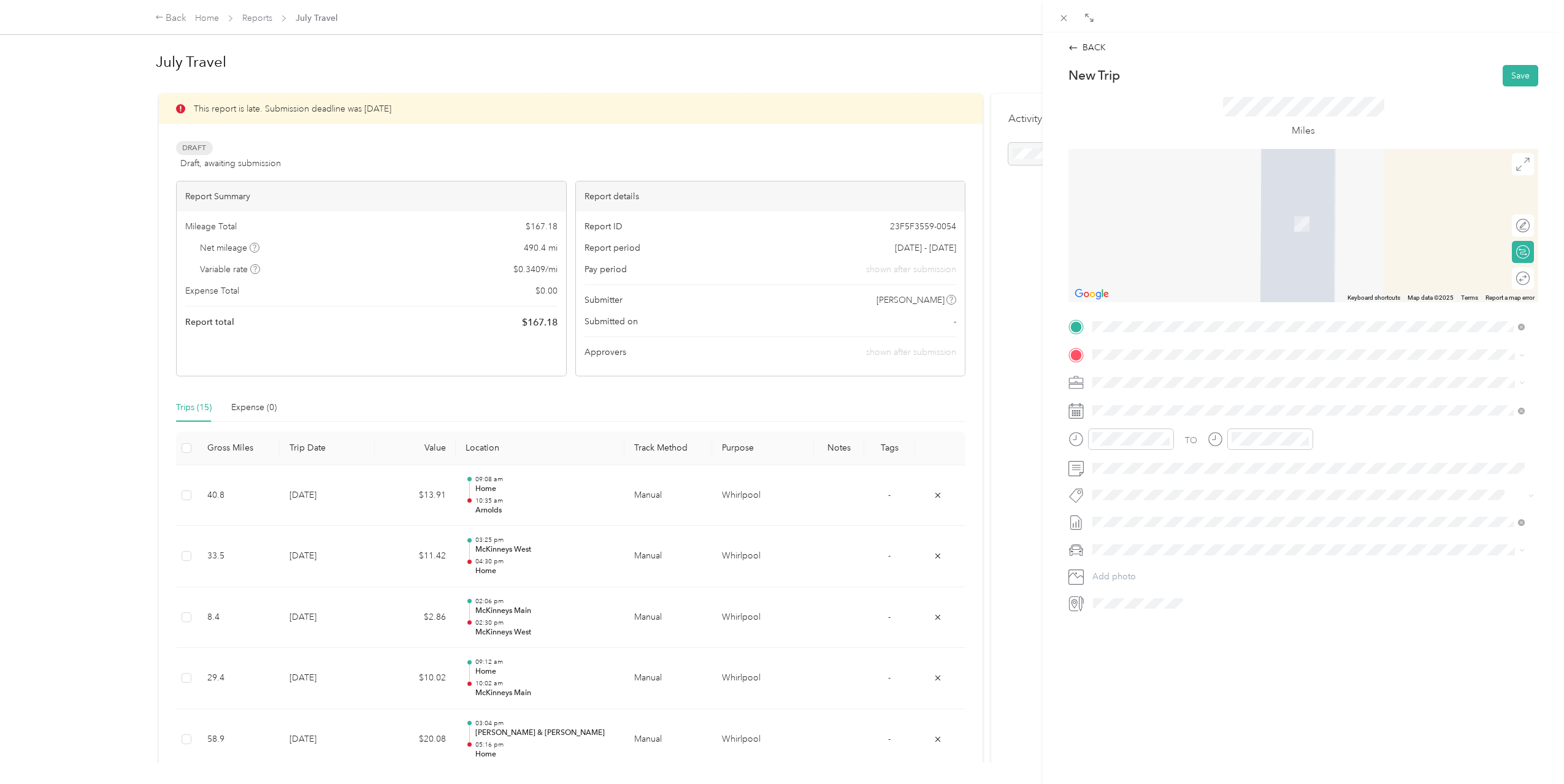
click at [1199, 400] on span "[STREET_ADDRESS][US_STATE]" at bounding box center [1176, 395] width 122 height 11
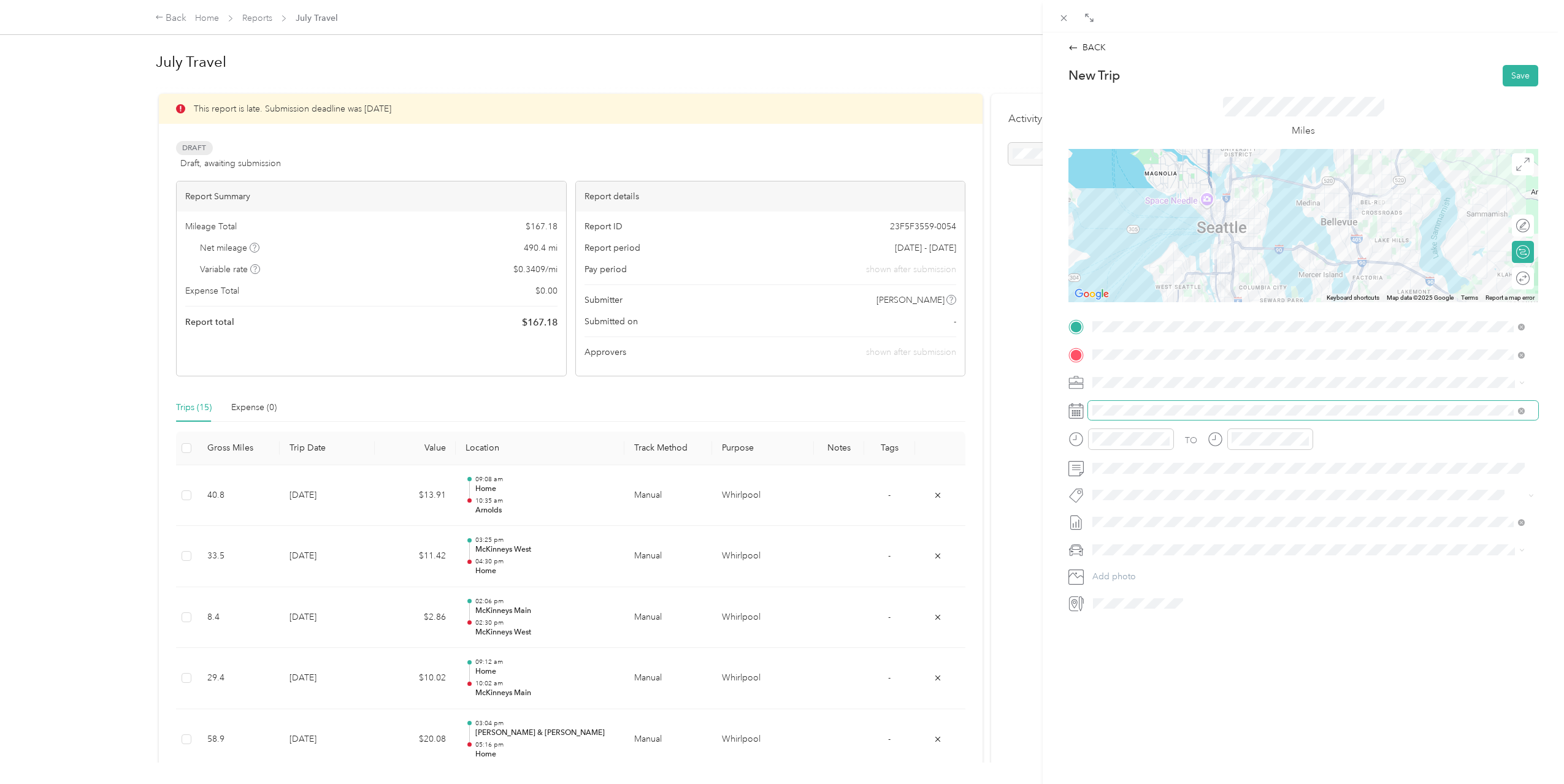
click at [1210, 416] on span at bounding box center [1313, 411] width 450 height 19
click at [1170, 562] on div "16" at bounding box center [1165, 561] width 16 height 16
click at [1106, 493] on div "02" at bounding box center [1105, 497] width 30 height 17
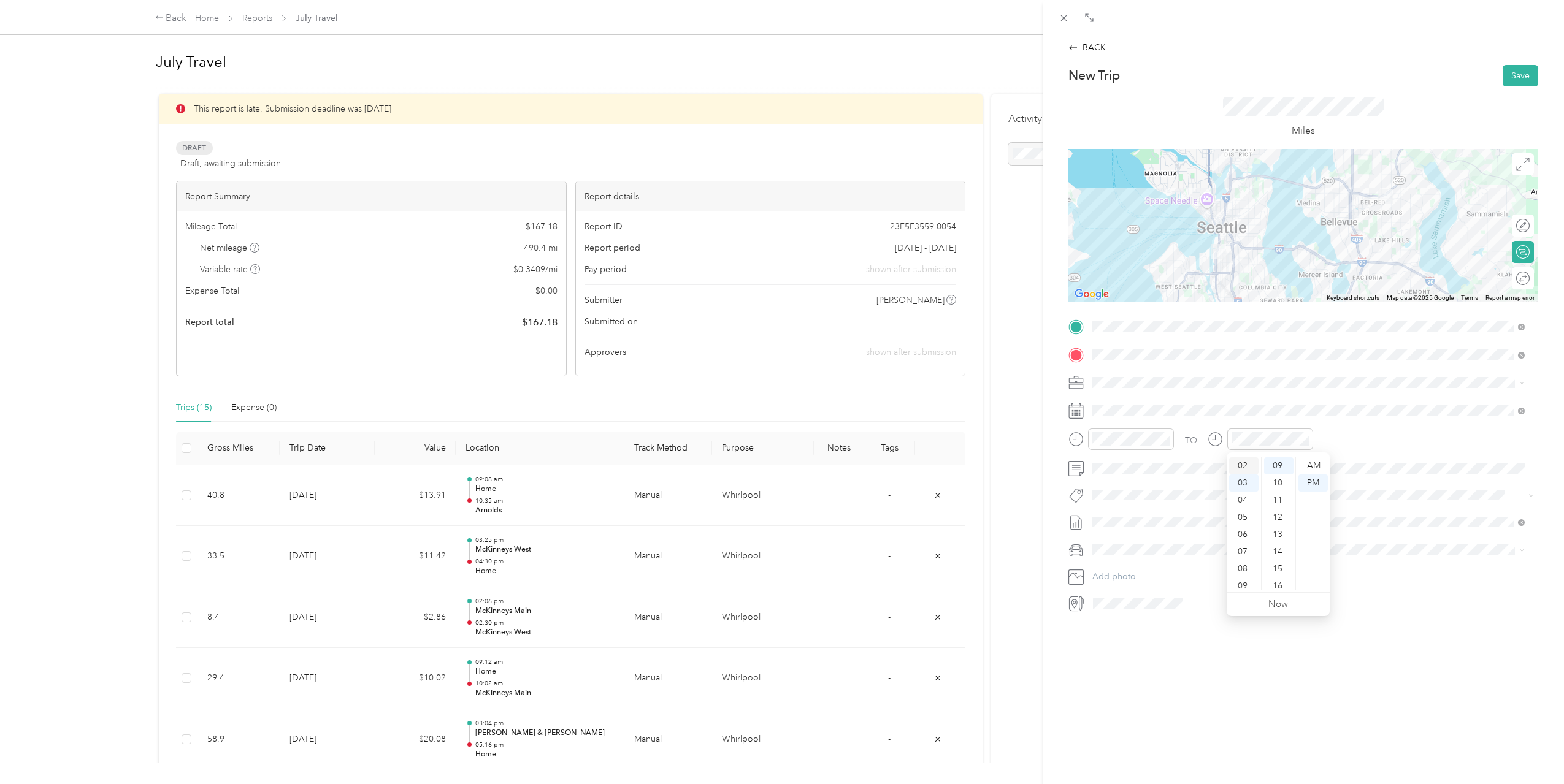
click at [1249, 467] on div "02" at bounding box center [1244, 465] width 30 height 17
click at [1275, 559] on div "26" at bounding box center [1279, 559] width 30 height 17
click at [1284, 584] on div "36" at bounding box center [1279, 588] width 30 height 17
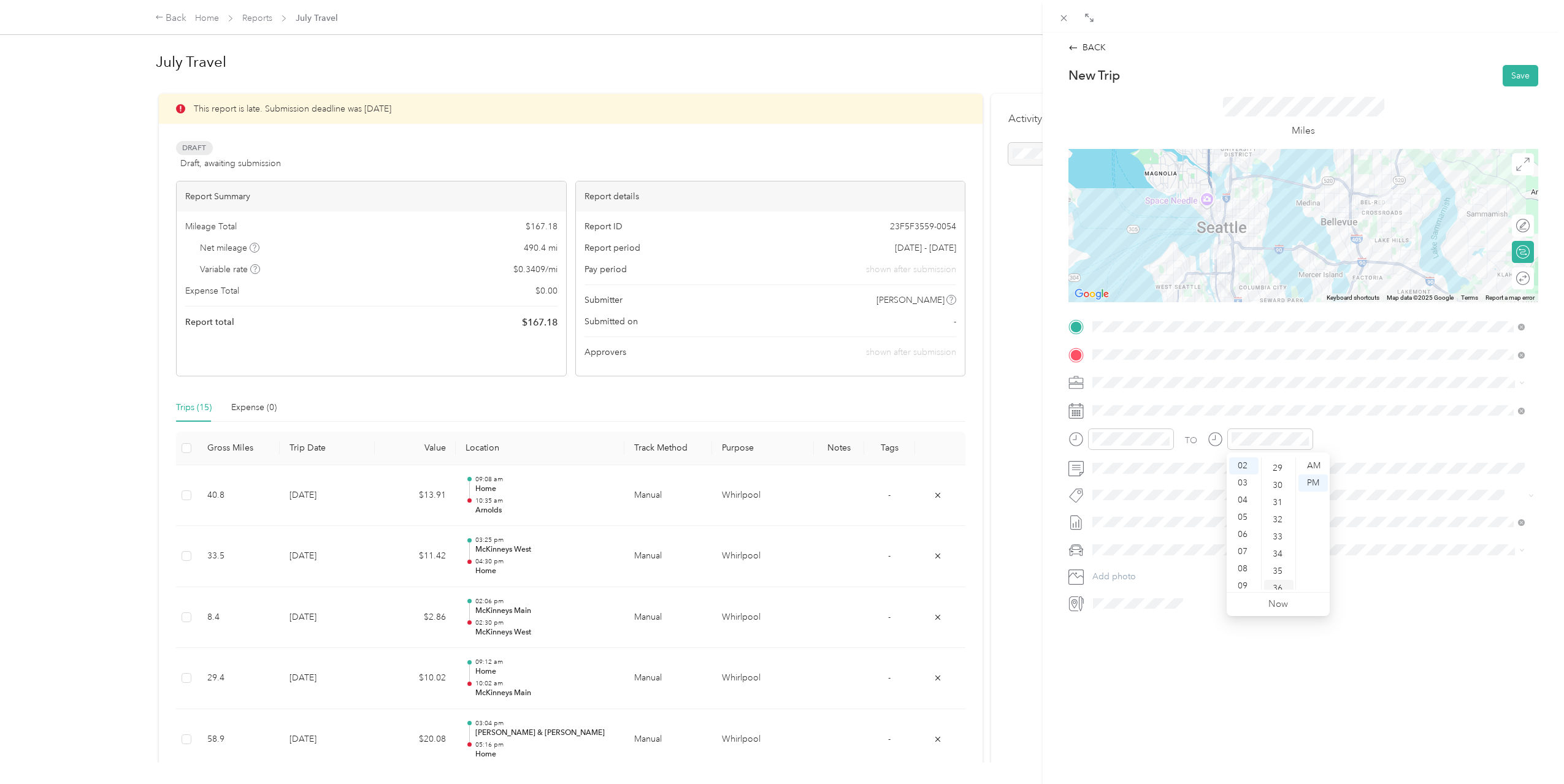
scroll to position [618, 0]
click at [1316, 488] on div "PM" at bounding box center [1313, 482] width 30 height 17
click at [1518, 80] on button "Save" at bounding box center [1520, 76] width 36 height 21
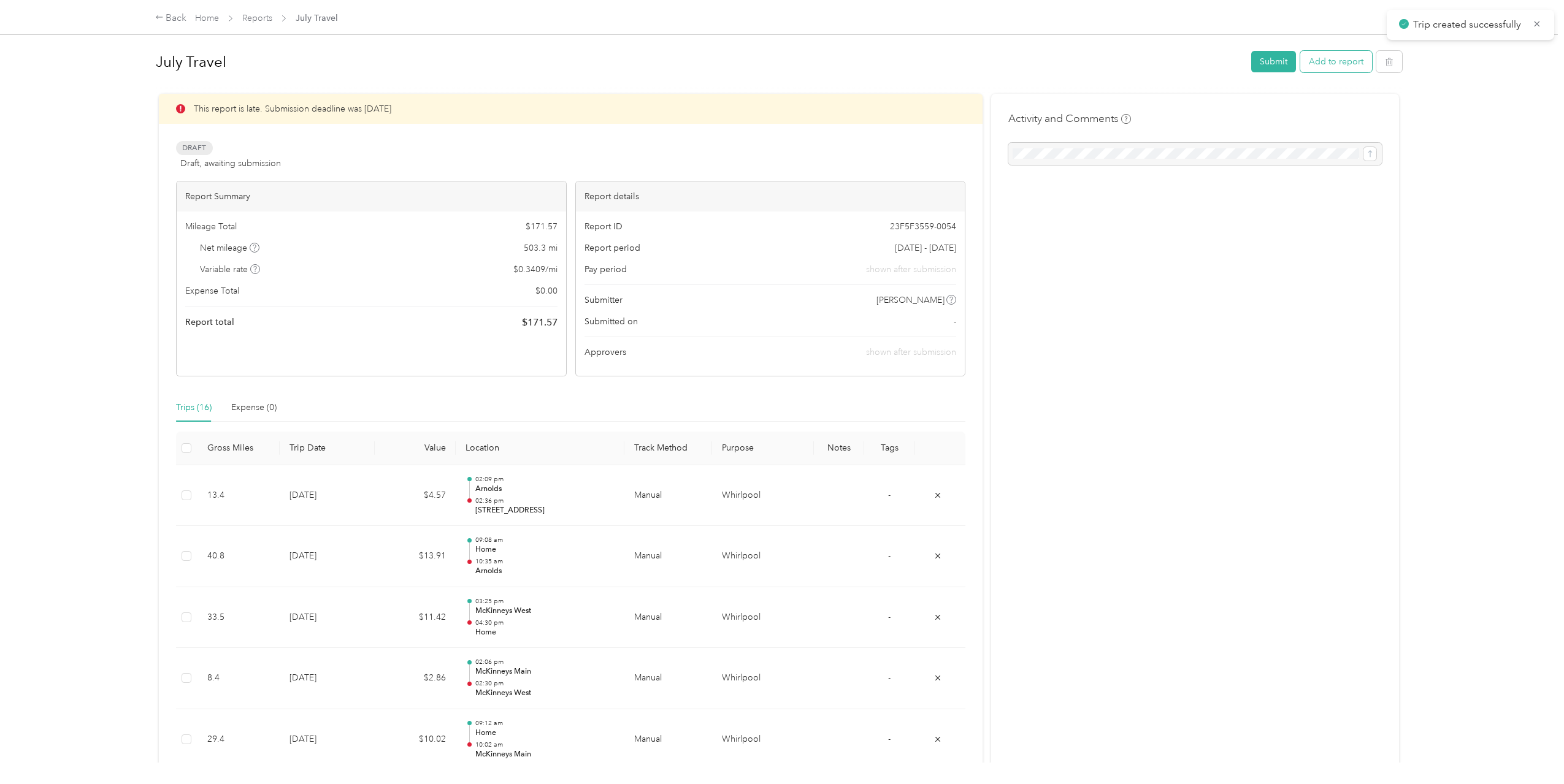
click at [1327, 65] on button "Add to report" at bounding box center [1336, 62] width 72 height 21
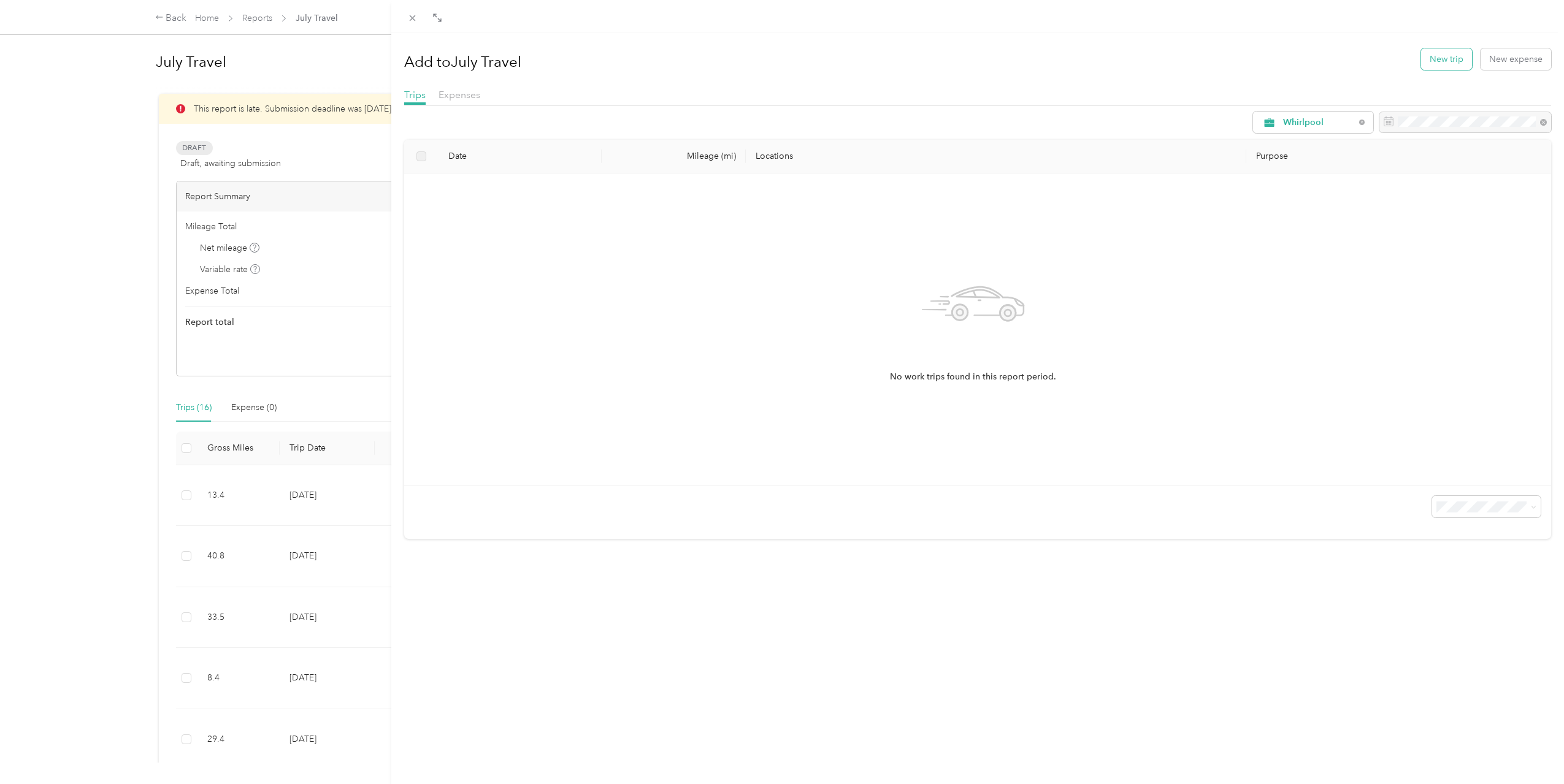
click at [1422, 66] on button "New trip" at bounding box center [1446, 59] width 51 height 21
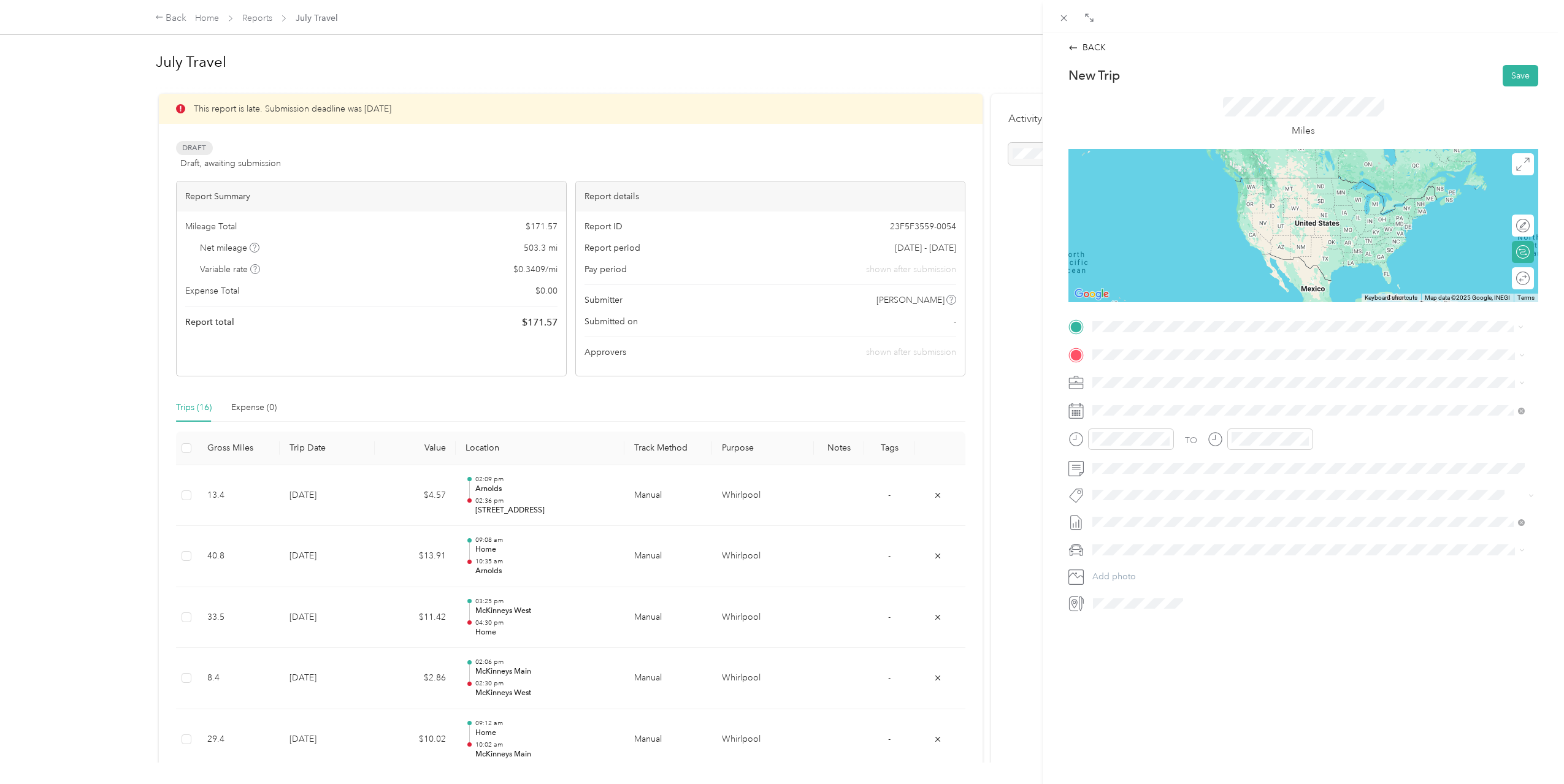
click at [1188, 376] on span "[STREET_ADDRESS][US_STATE]" at bounding box center [1176, 371] width 122 height 11
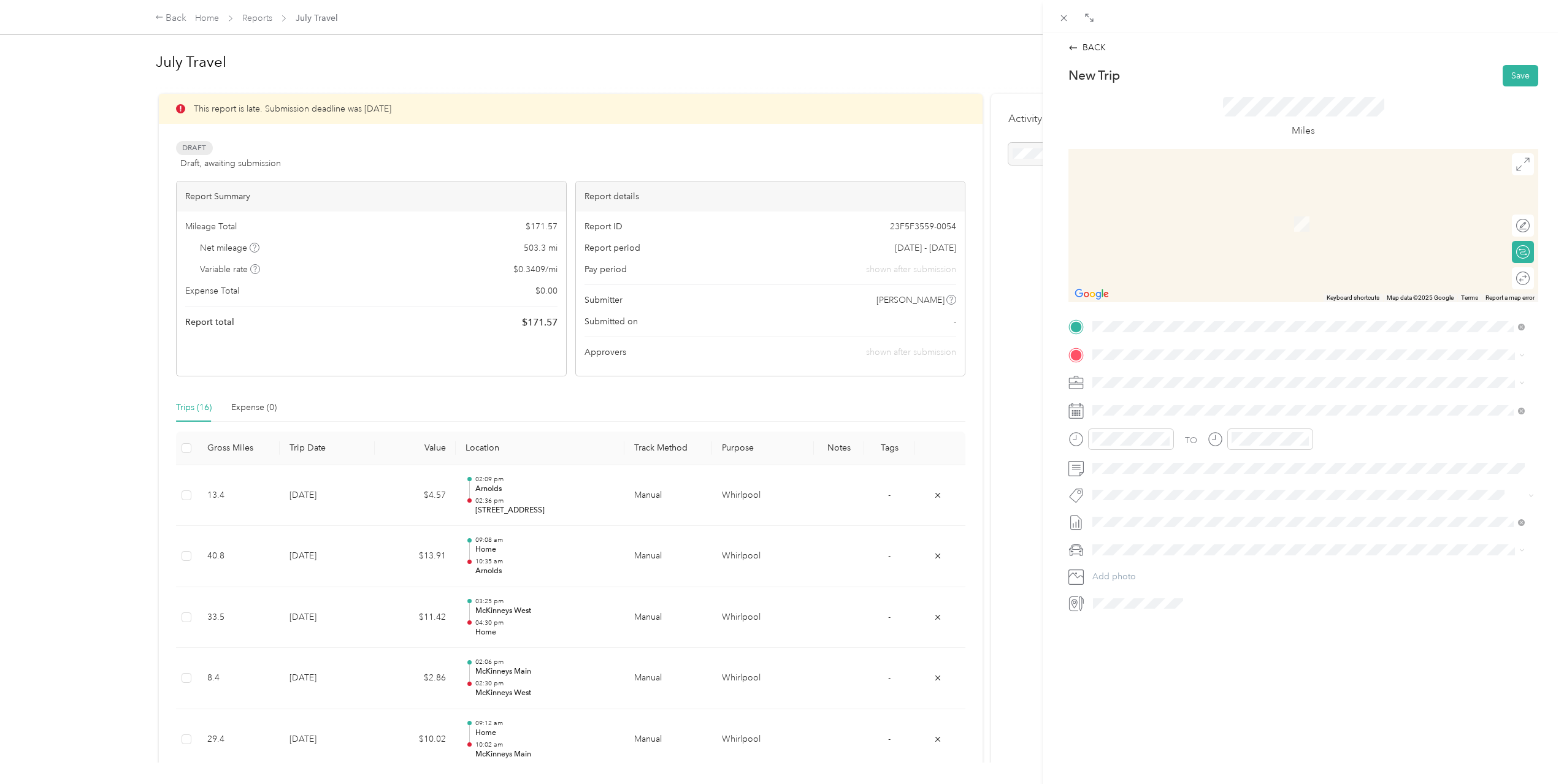
click at [1199, 411] on span "[STREET_ADDRESS][US_STATE]" at bounding box center [1176, 413] width 122 height 10
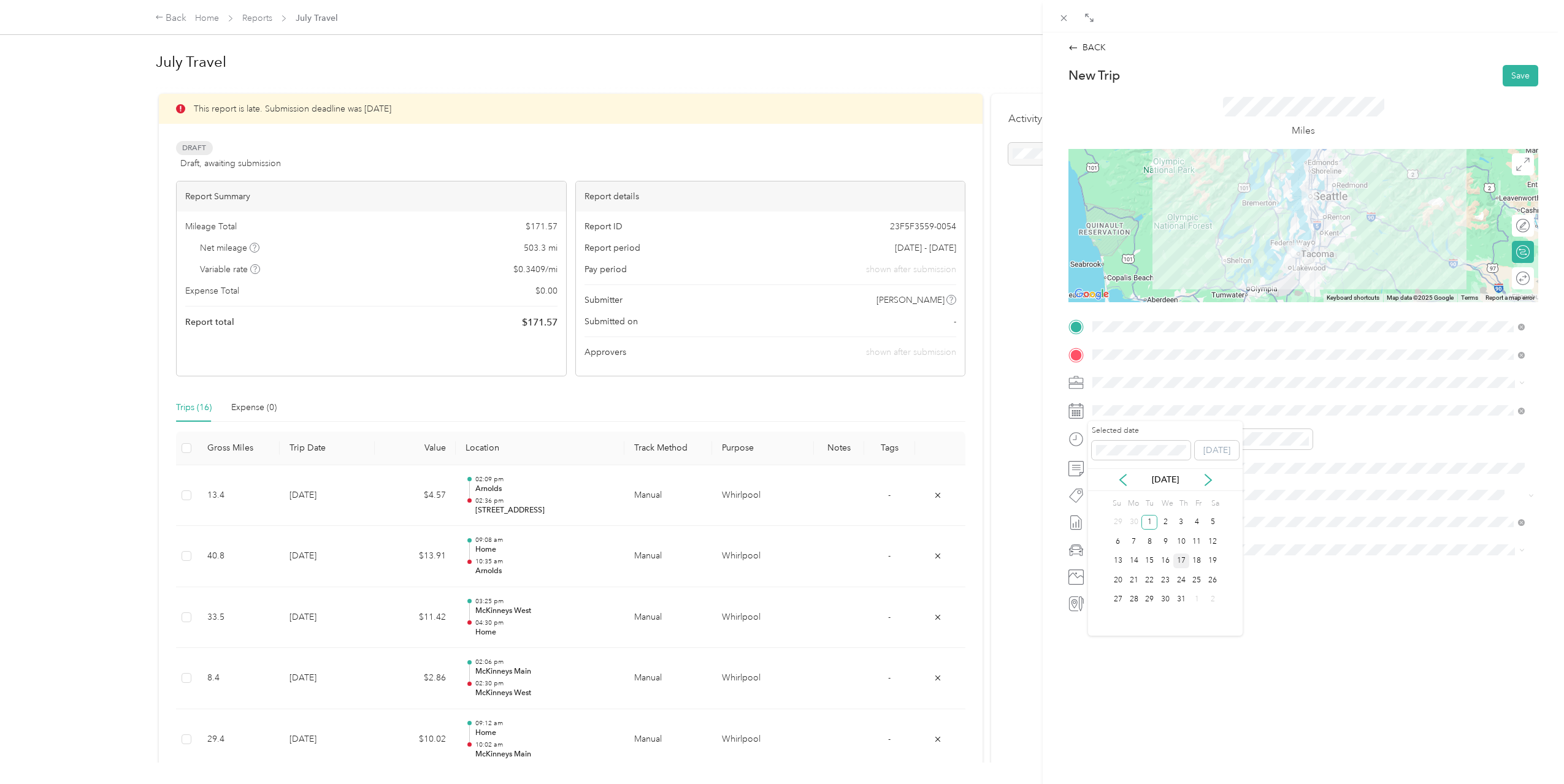
click at [1182, 563] on div "17" at bounding box center [1182, 561] width 16 height 16
click at [1164, 559] on div "16" at bounding box center [1165, 561] width 16 height 16
click at [1107, 479] on div "04" at bounding box center [1105, 482] width 30 height 17
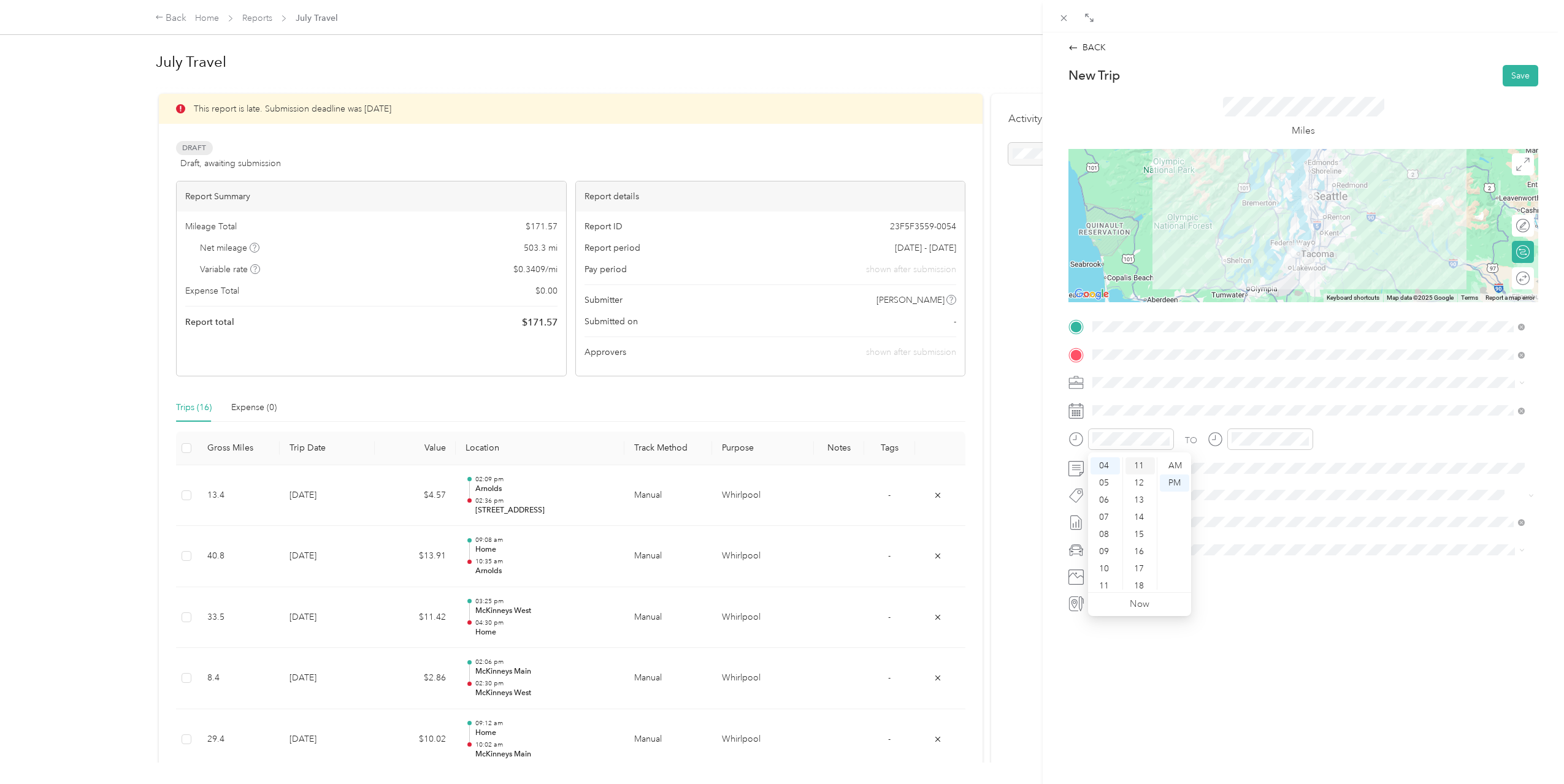
click at [1139, 465] on div "11" at bounding box center [1140, 465] width 30 height 17
click at [1242, 502] on div "05" at bounding box center [1244, 500] width 30 height 17
click at [1285, 556] on div "28" at bounding box center [1279, 559] width 30 height 17
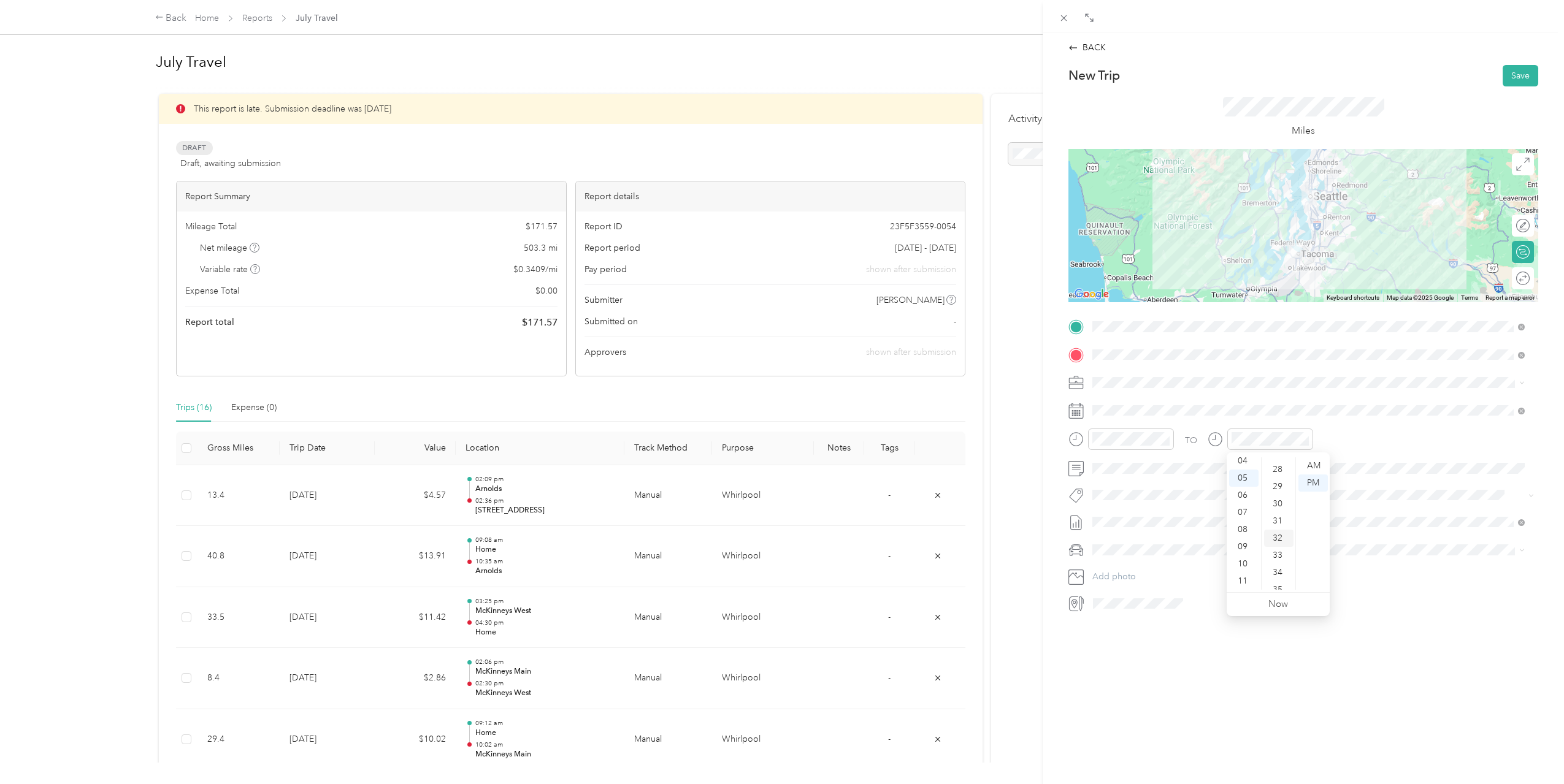
scroll to position [481, 0]
click at [1310, 479] on div "PM" at bounding box center [1313, 482] width 30 height 17
click at [1359, 581] on button "Add photo" at bounding box center [1313, 577] width 450 height 17
click at [1511, 76] on button "Save" at bounding box center [1520, 76] width 36 height 21
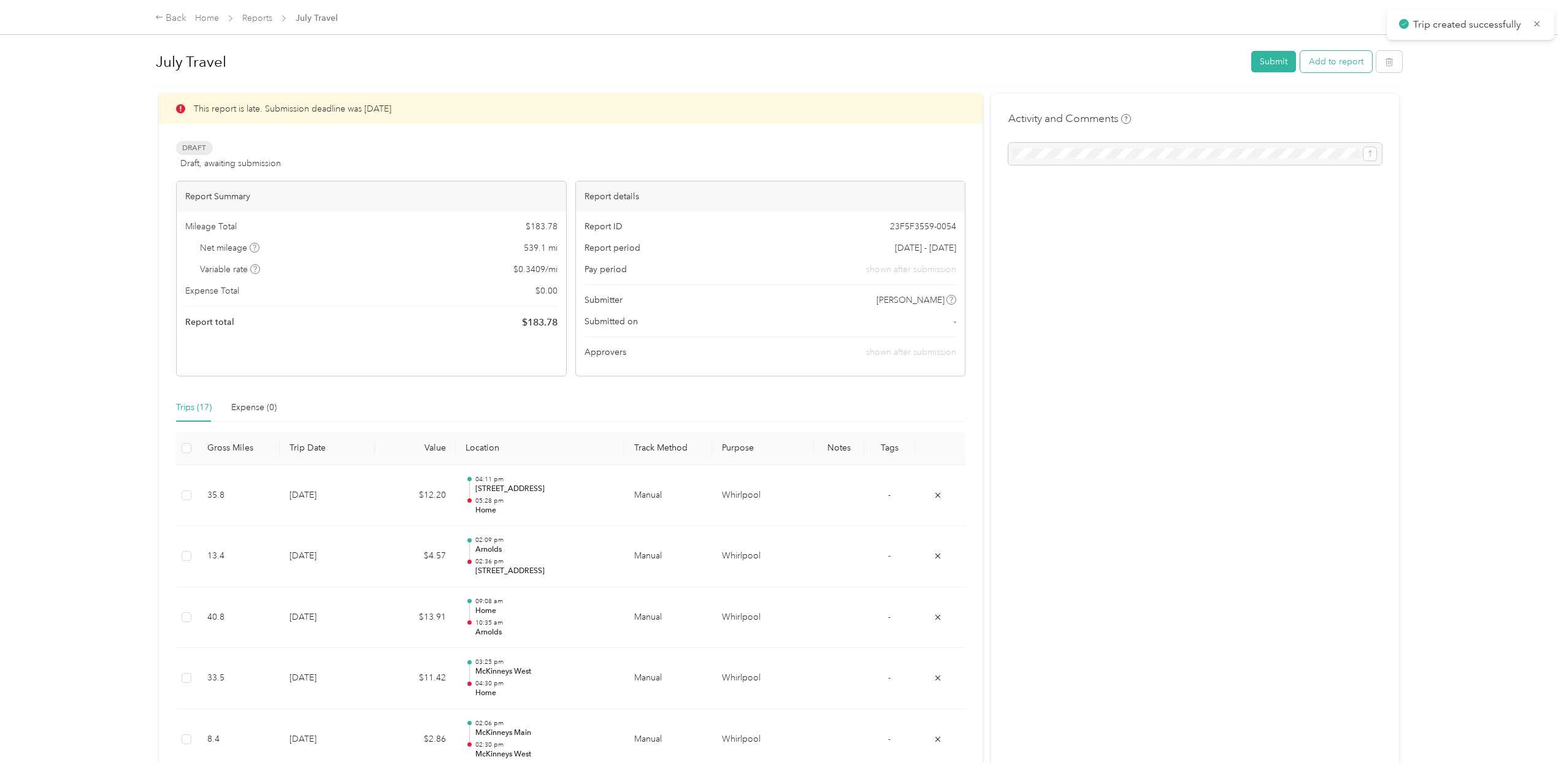
click at [1346, 64] on button "Add to report" at bounding box center [1336, 62] width 72 height 21
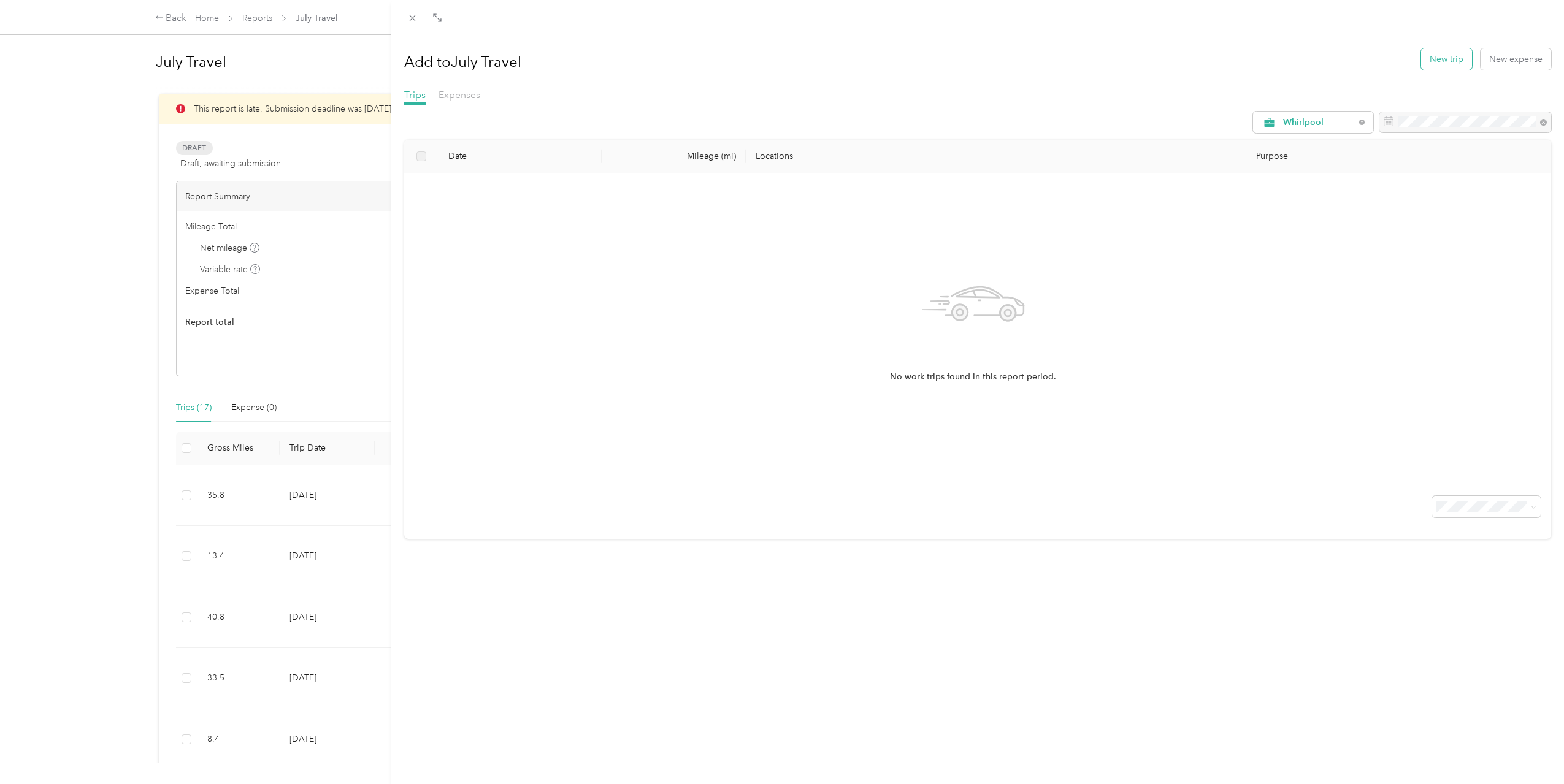
click at [1442, 49] on button "New trip" at bounding box center [1446, 59] width 51 height 21
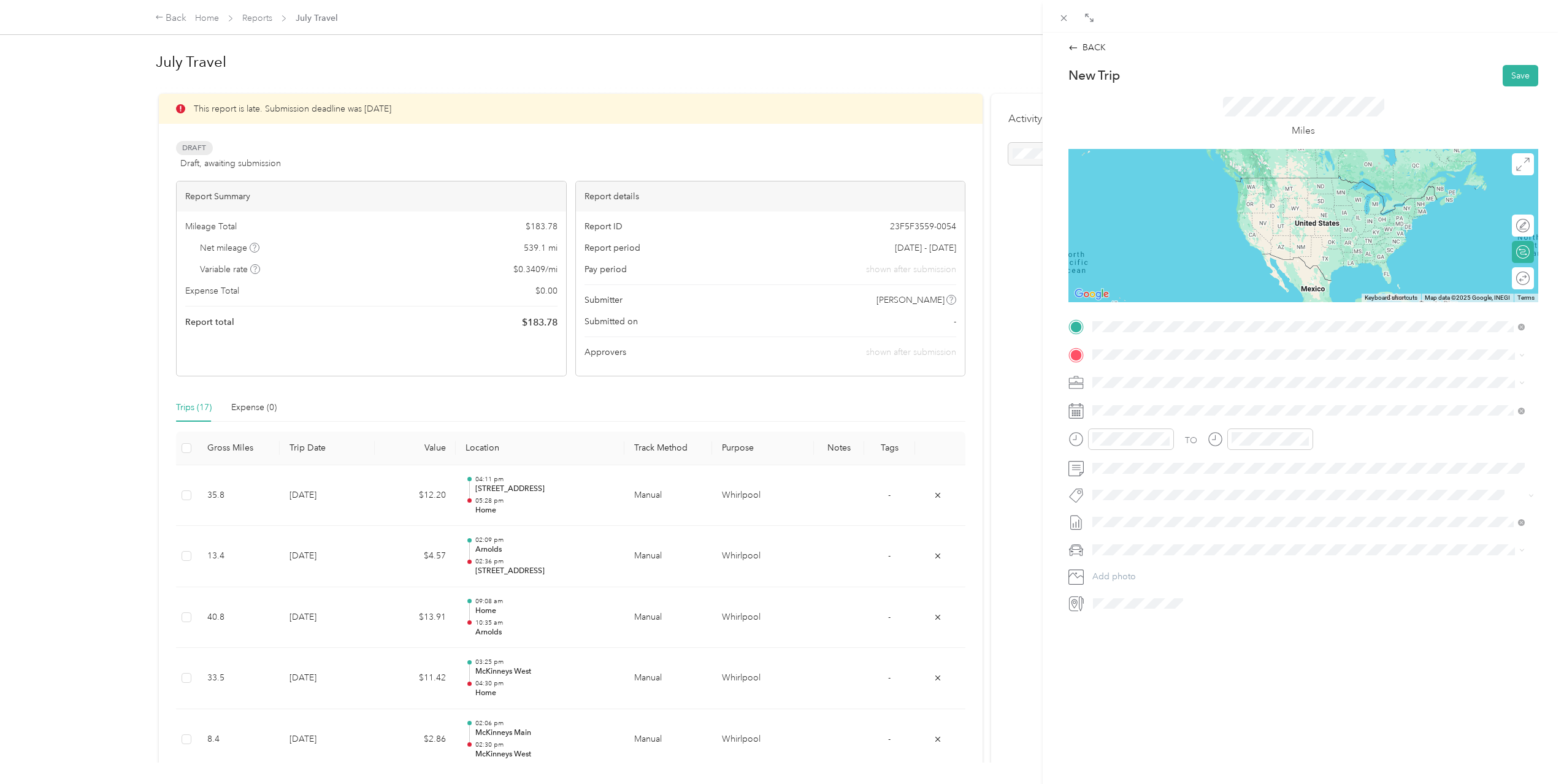
click at [1163, 374] on div "Home" at bounding box center [1176, 375] width 122 height 11
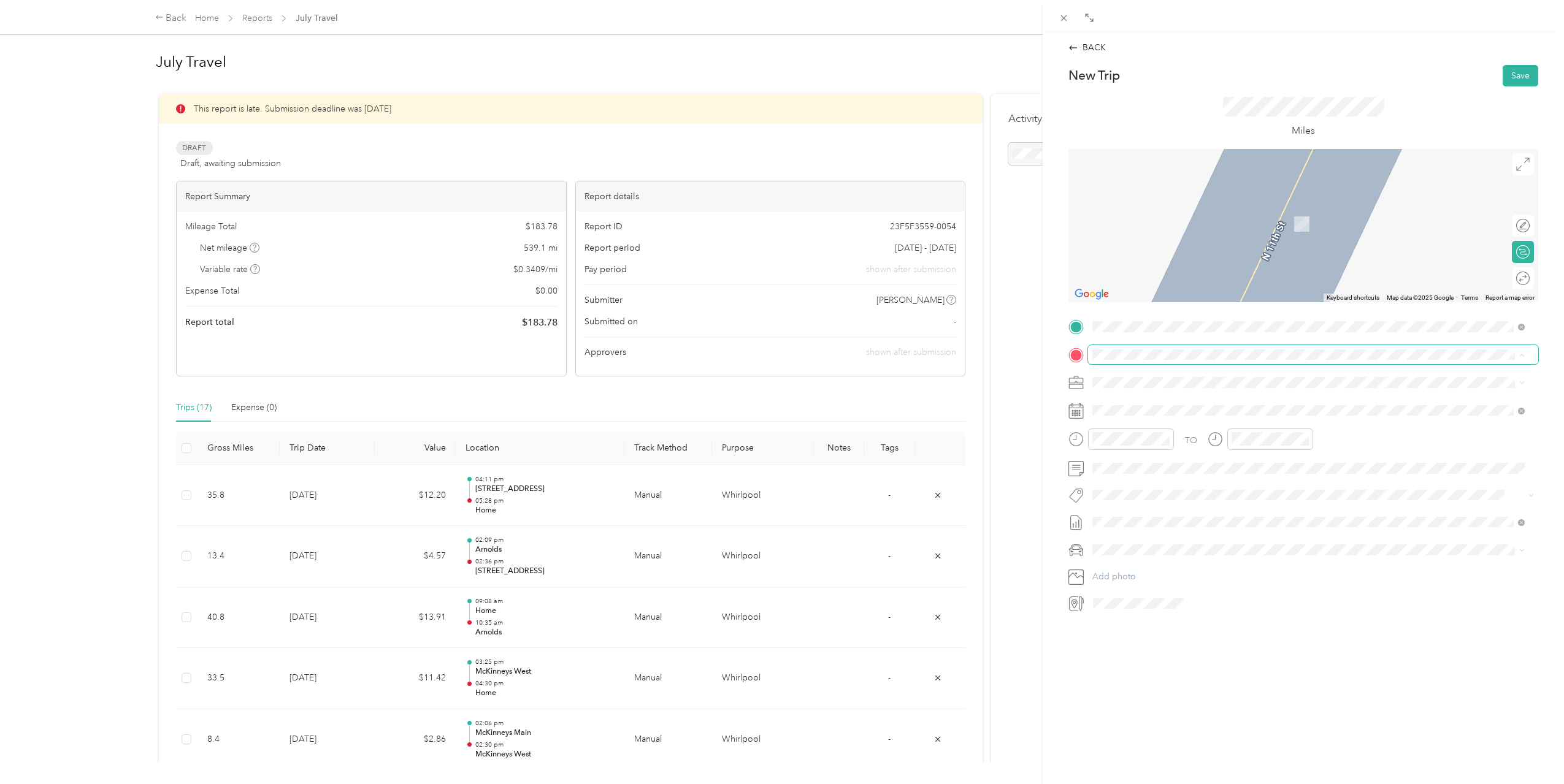
click at [1133, 359] on li "From your Favorite places" at bounding box center [1308, 372] width 441 height 26
click at [1162, 405] on span "[STREET_ADDRESS][US_STATE]" at bounding box center [1176, 399] width 122 height 11
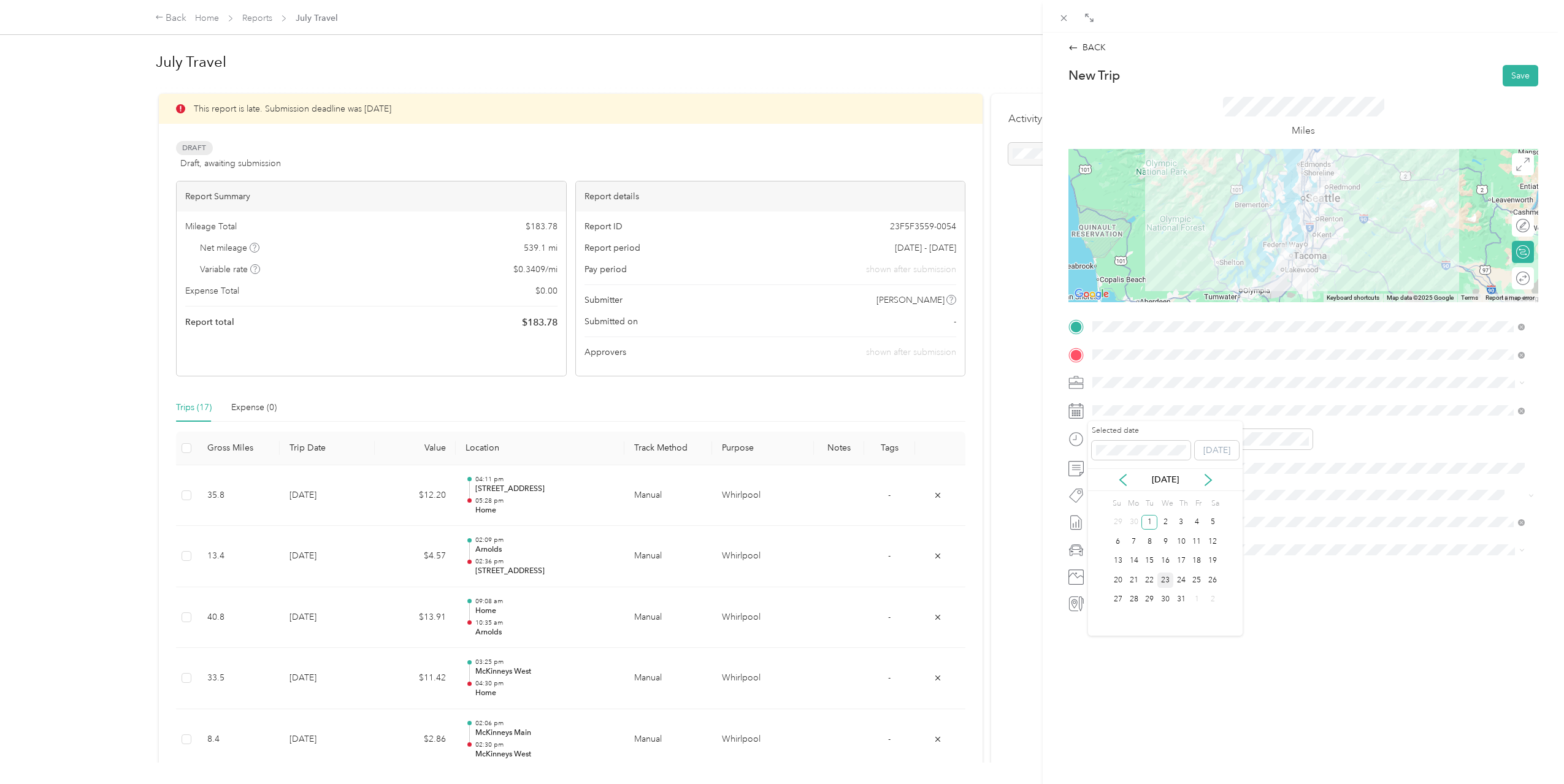
click at [1164, 579] on div "23" at bounding box center [1165, 580] width 16 height 16
click at [1110, 563] on div "10" at bounding box center [1105, 564] width 30 height 17
click at [1140, 568] on div "20" at bounding box center [1140, 568] width 30 height 17
click at [1246, 573] on div "11" at bounding box center [1244, 581] width 30 height 17
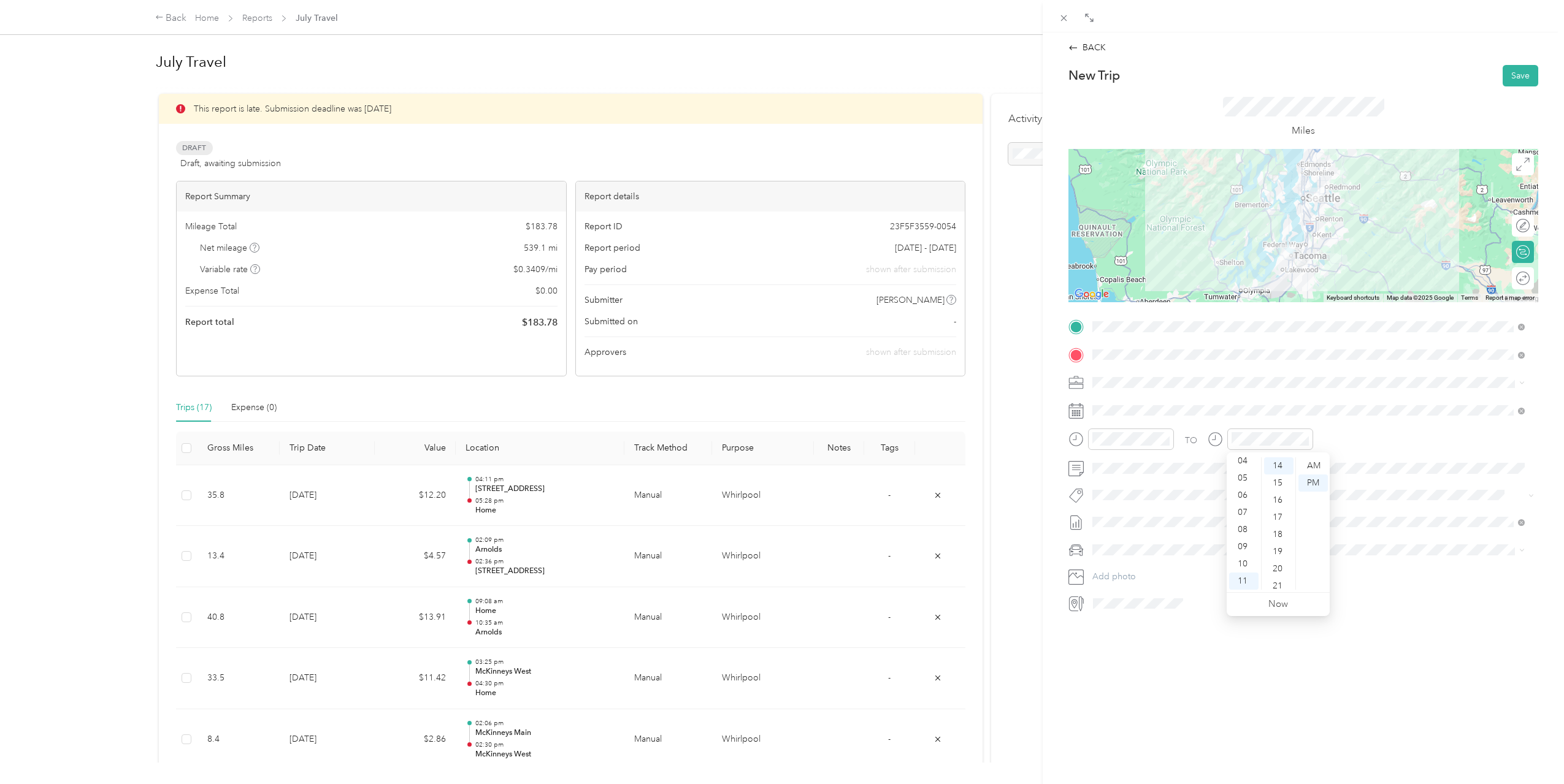
scroll to position [445, 0]
click at [1285, 534] on div "30" at bounding box center [1279, 536] width 30 height 17
click at [1166, 463] on div "AM" at bounding box center [1175, 465] width 30 height 17
click at [1316, 467] on div "AM" at bounding box center [1313, 465] width 30 height 17
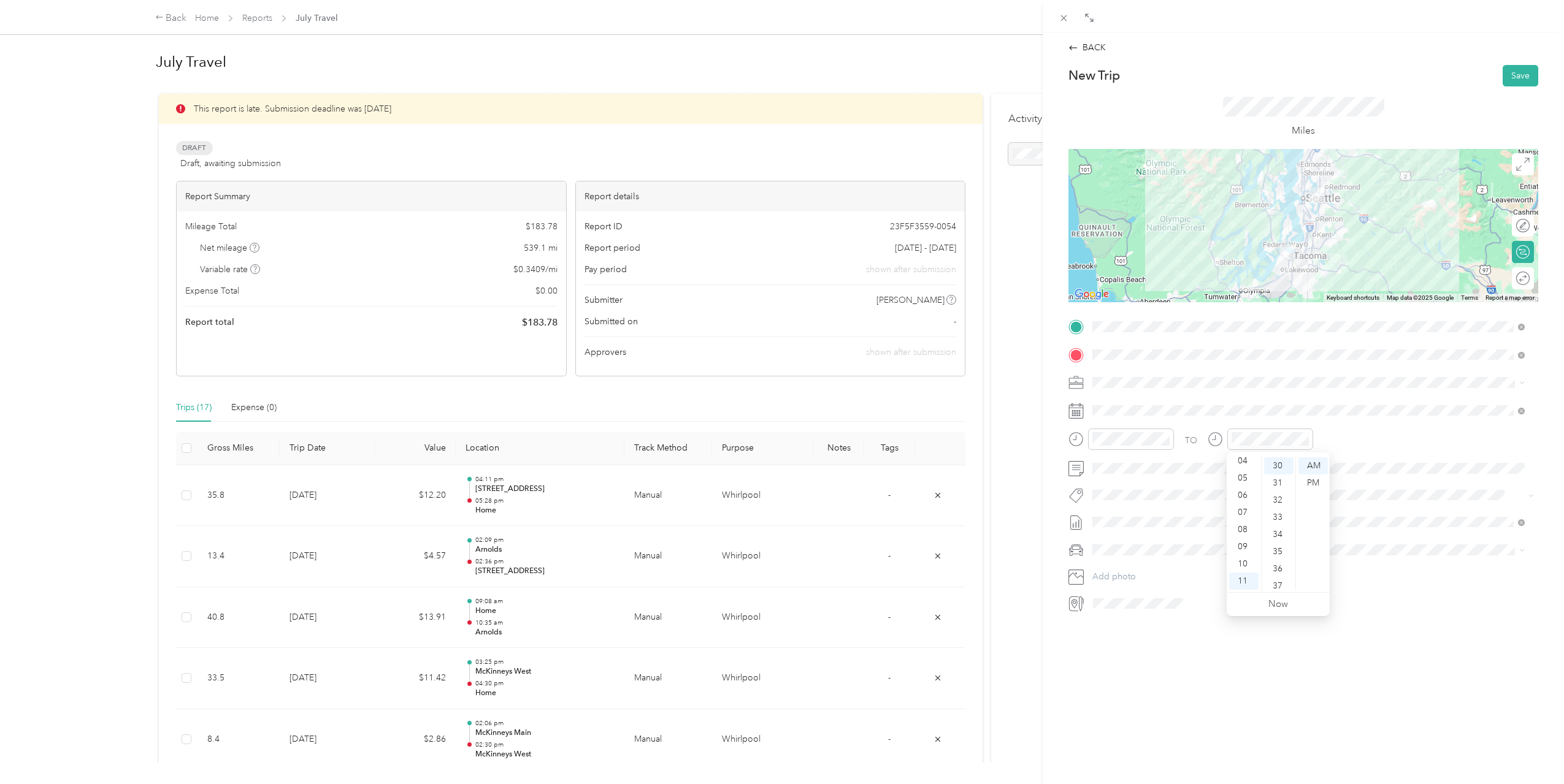
click at [1354, 432] on div "TO" at bounding box center [1303, 443] width 470 height 30
click at [1511, 75] on button "Save" at bounding box center [1520, 76] width 36 height 21
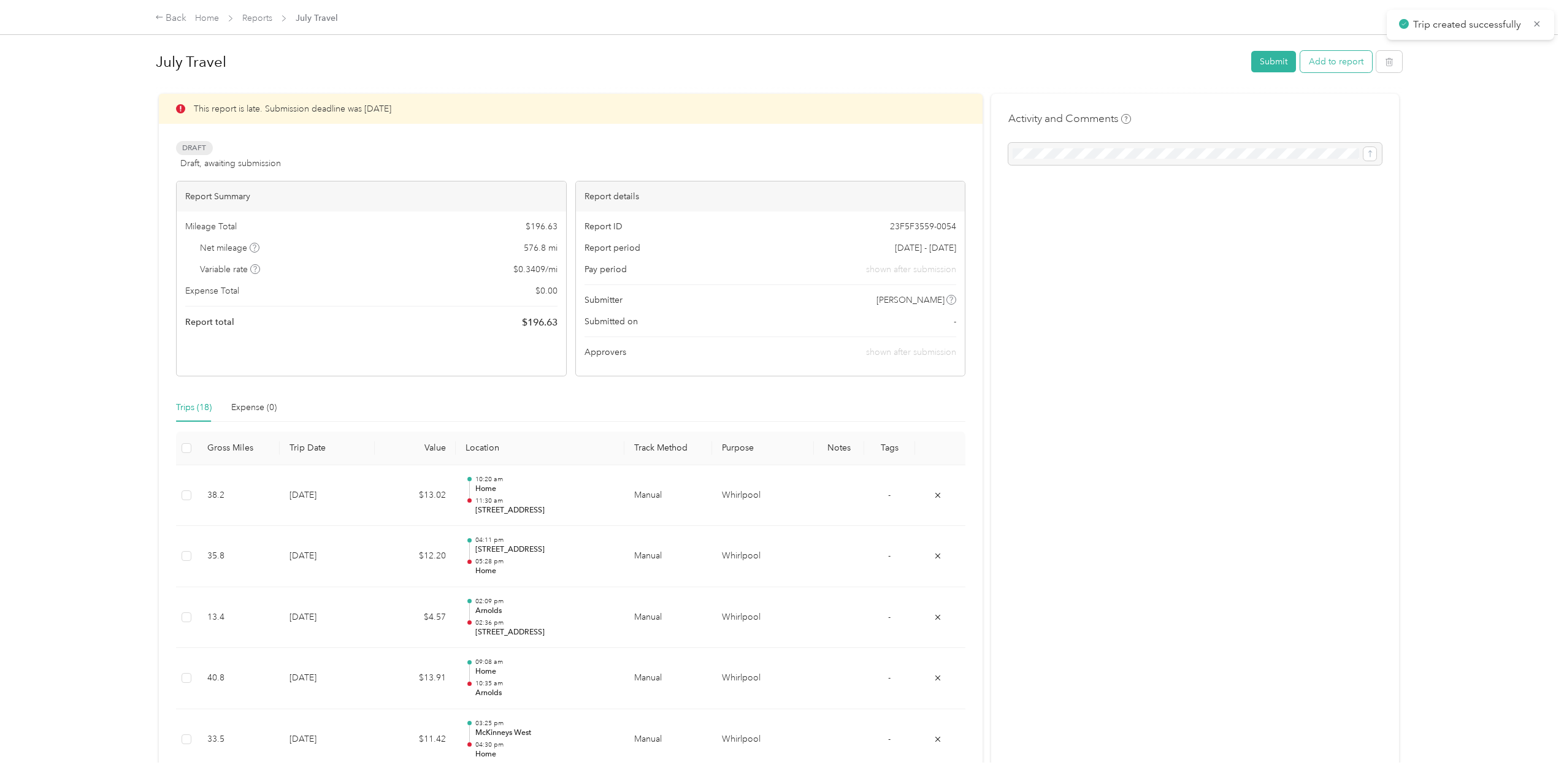
click at [1331, 67] on button "Add to report" at bounding box center [1336, 62] width 72 height 21
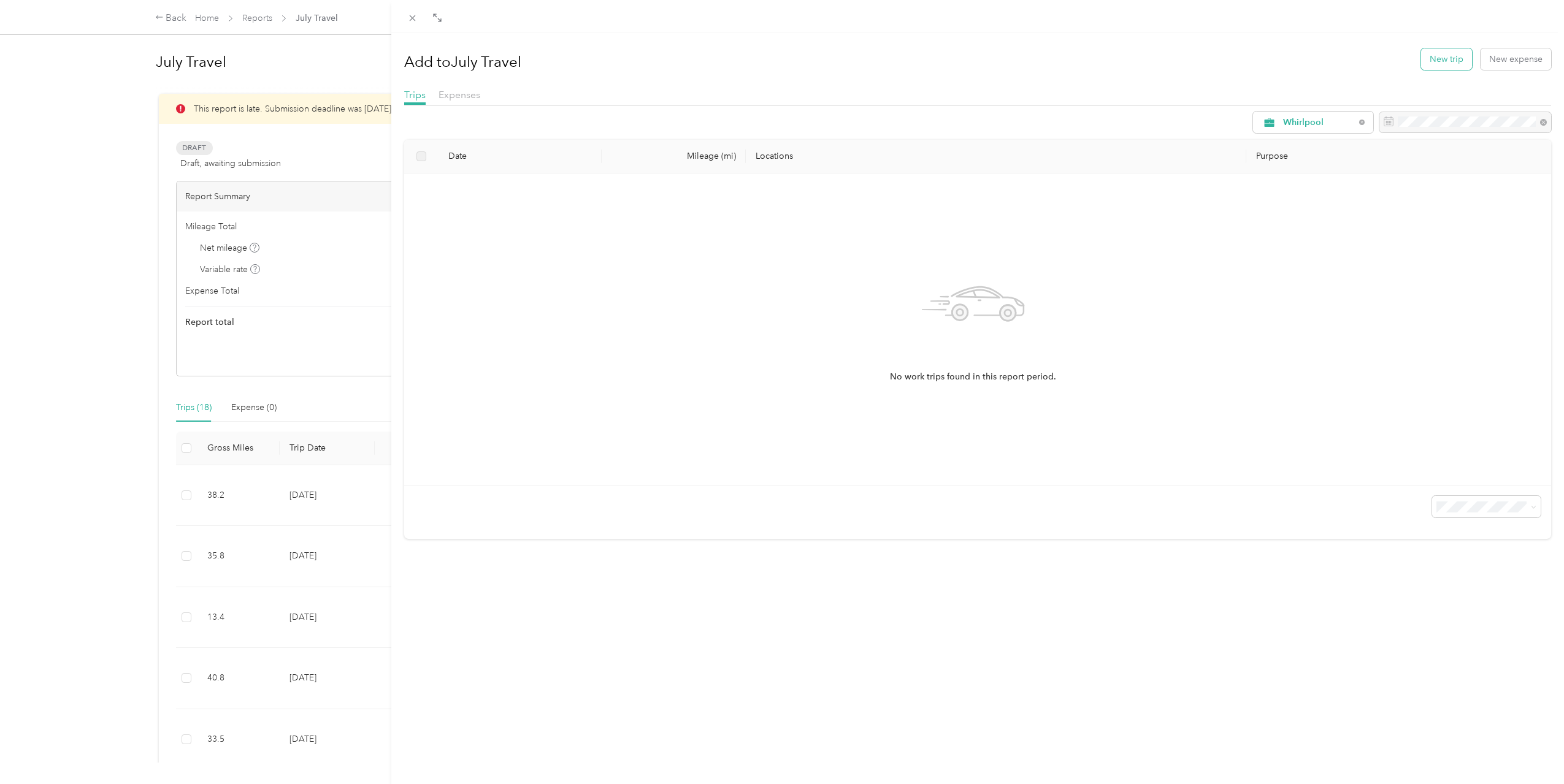
click at [1444, 50] on button "New trip" at bounding box center [1446, 59] width 51 height 21
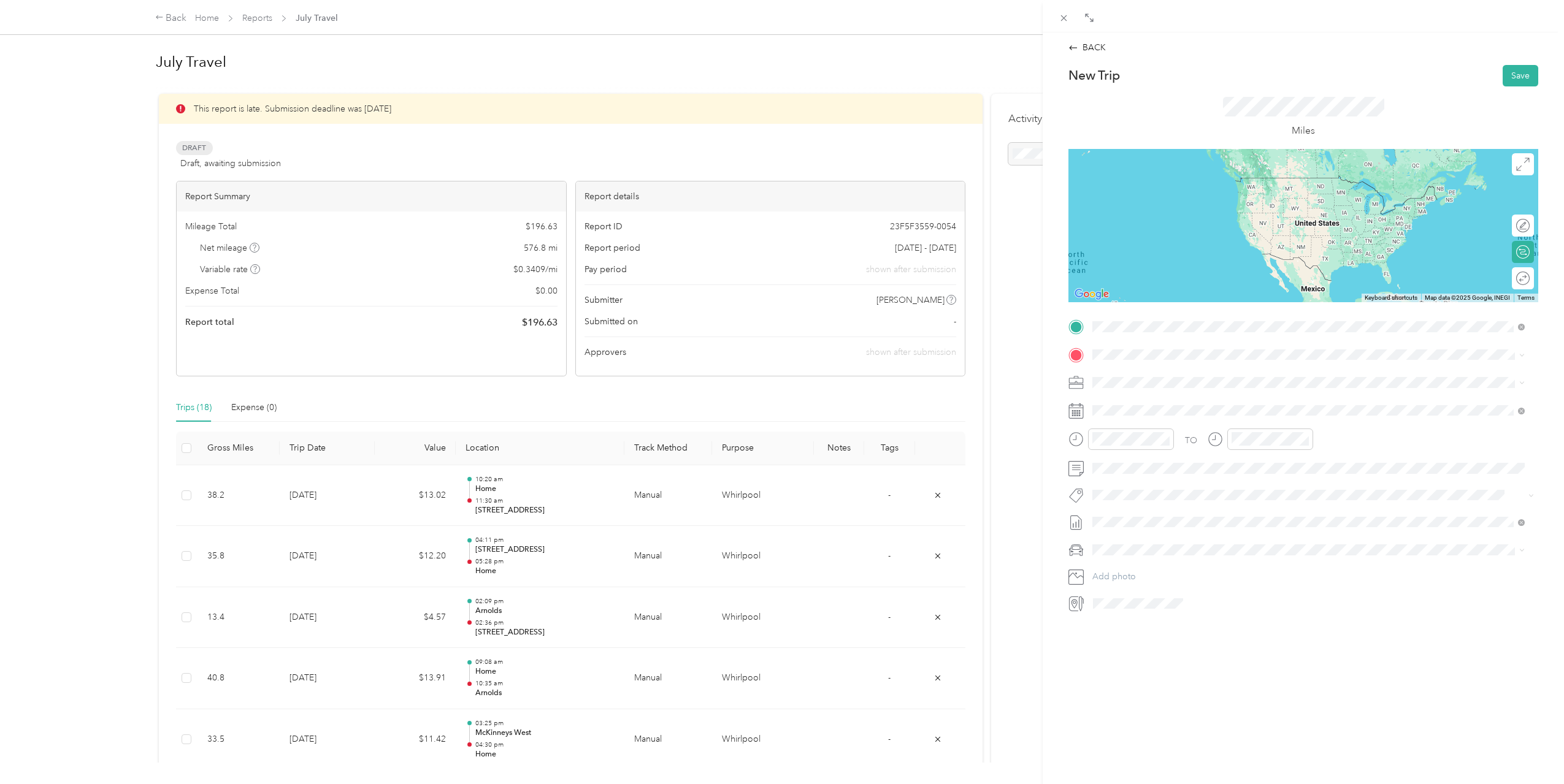
click at [1209, 375] on span "[STREET_ADDRESS][US_STATE]" at bounding box center [1176, 371] width 122 height 11
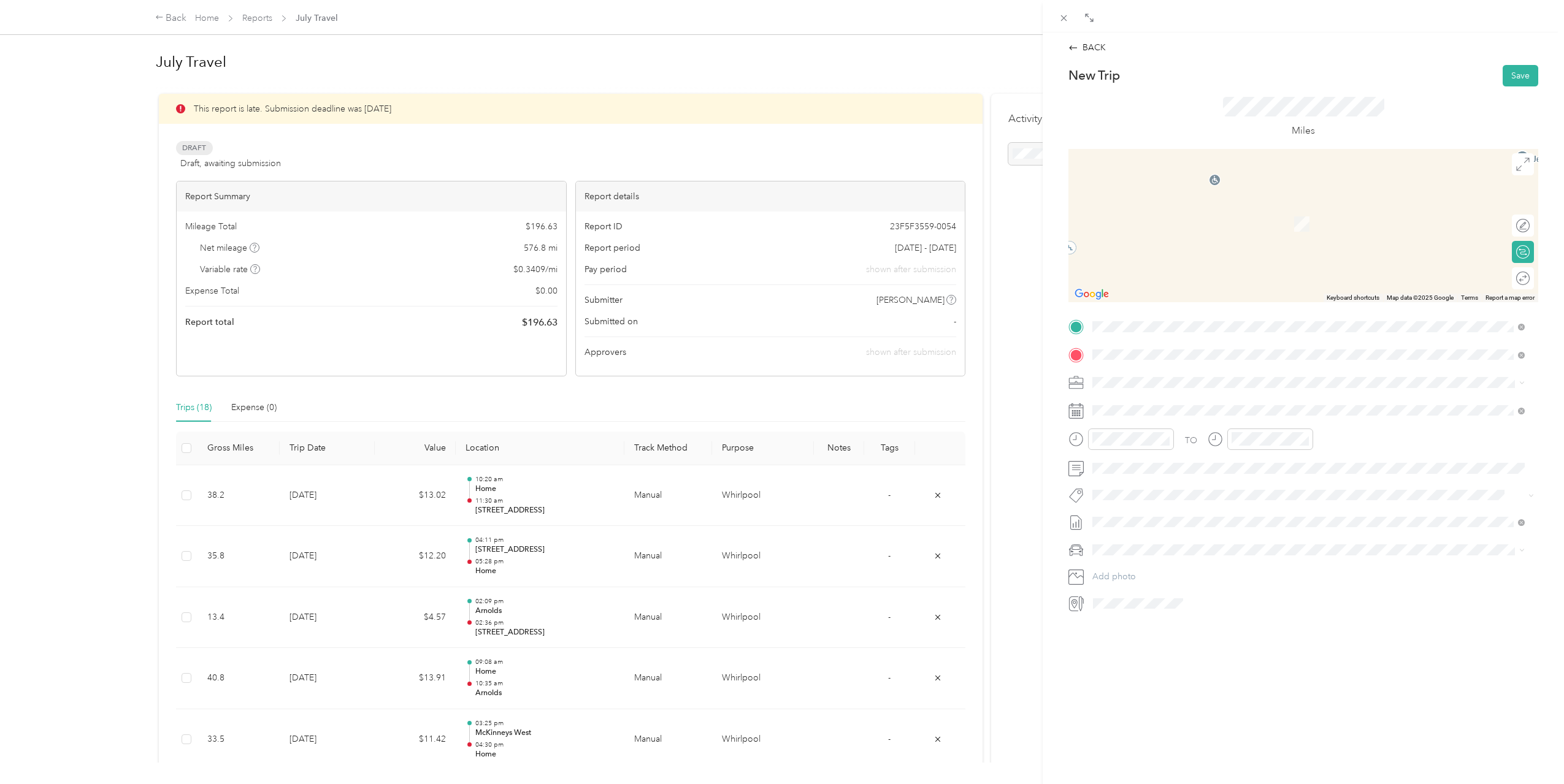
click at [1164, 405] on span "[STREET_ADDRESS][US_STATE]" at bounding box center [1176, 399] width 122 height 11
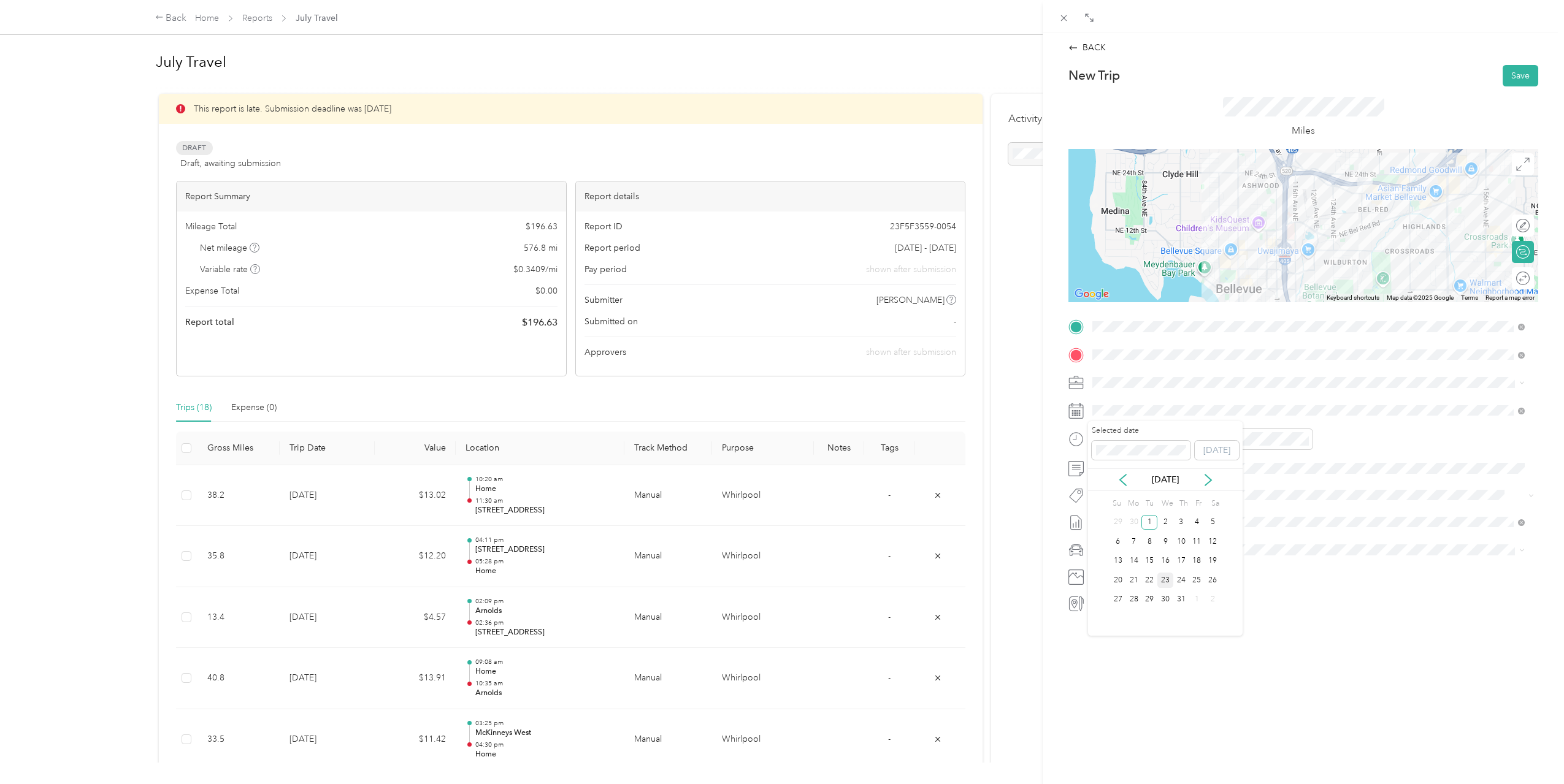
click at [1166, 575] on div "23" at bounding box center [1165, 580] width 16 height 16
click at [1104, 478] on div "01" at bounding box center [1105, 474] width 30 height 17
click at [1139, 565] on div "22" at bounding box center [1140, 568] width 30 height 17
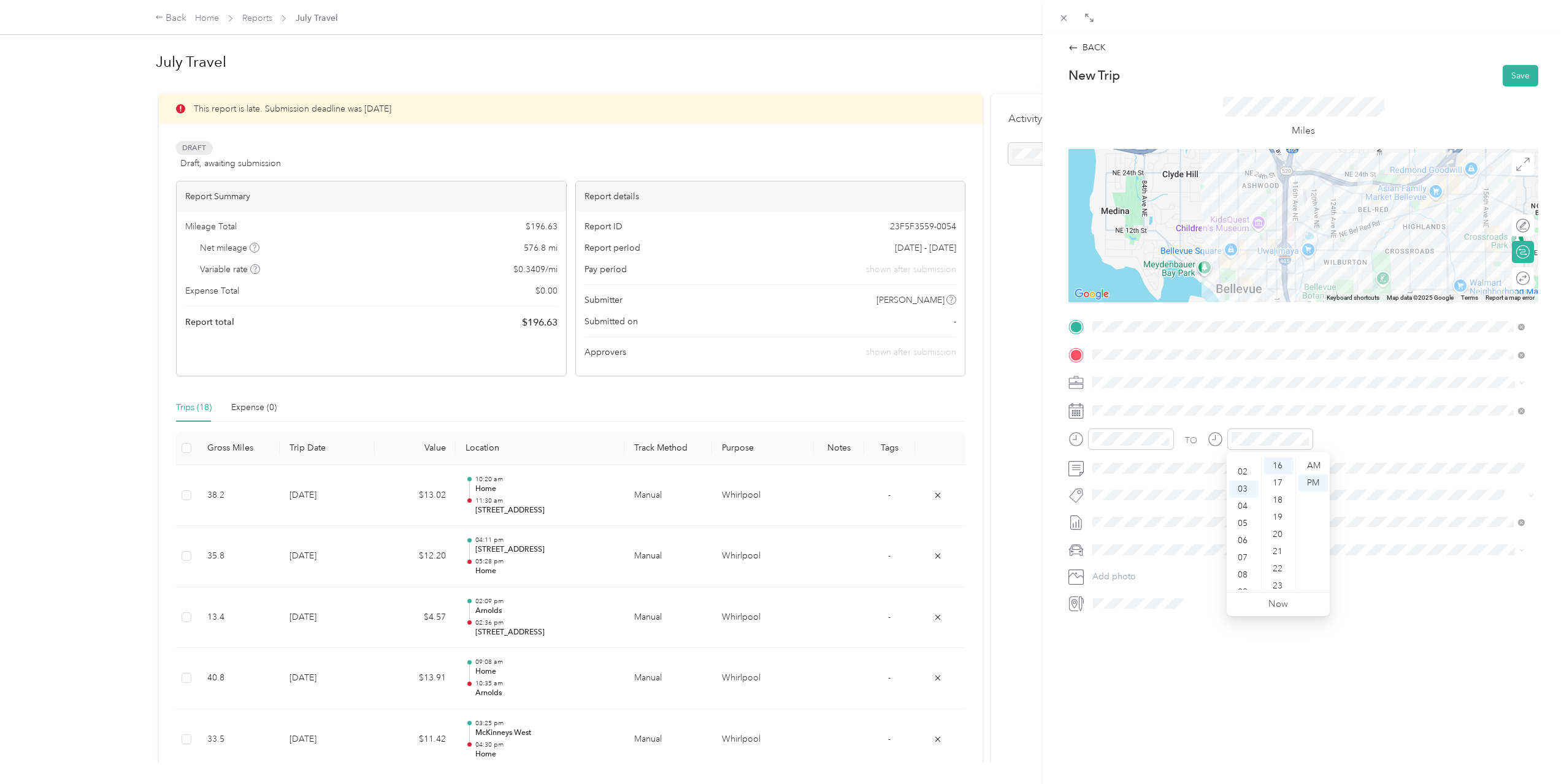
scroll to position [10, 0]
drag, startPoint x: 1247, startPoint y: 473, endPoint x: 1253, endPoint y: 478, distance: 7.8
click at [1247, 472] on div "01" at bounding box center [1244, 473] width 30 height 17
click at [1273, 570] on div "41" at bounding box center [1279, 578] width 30 height 17
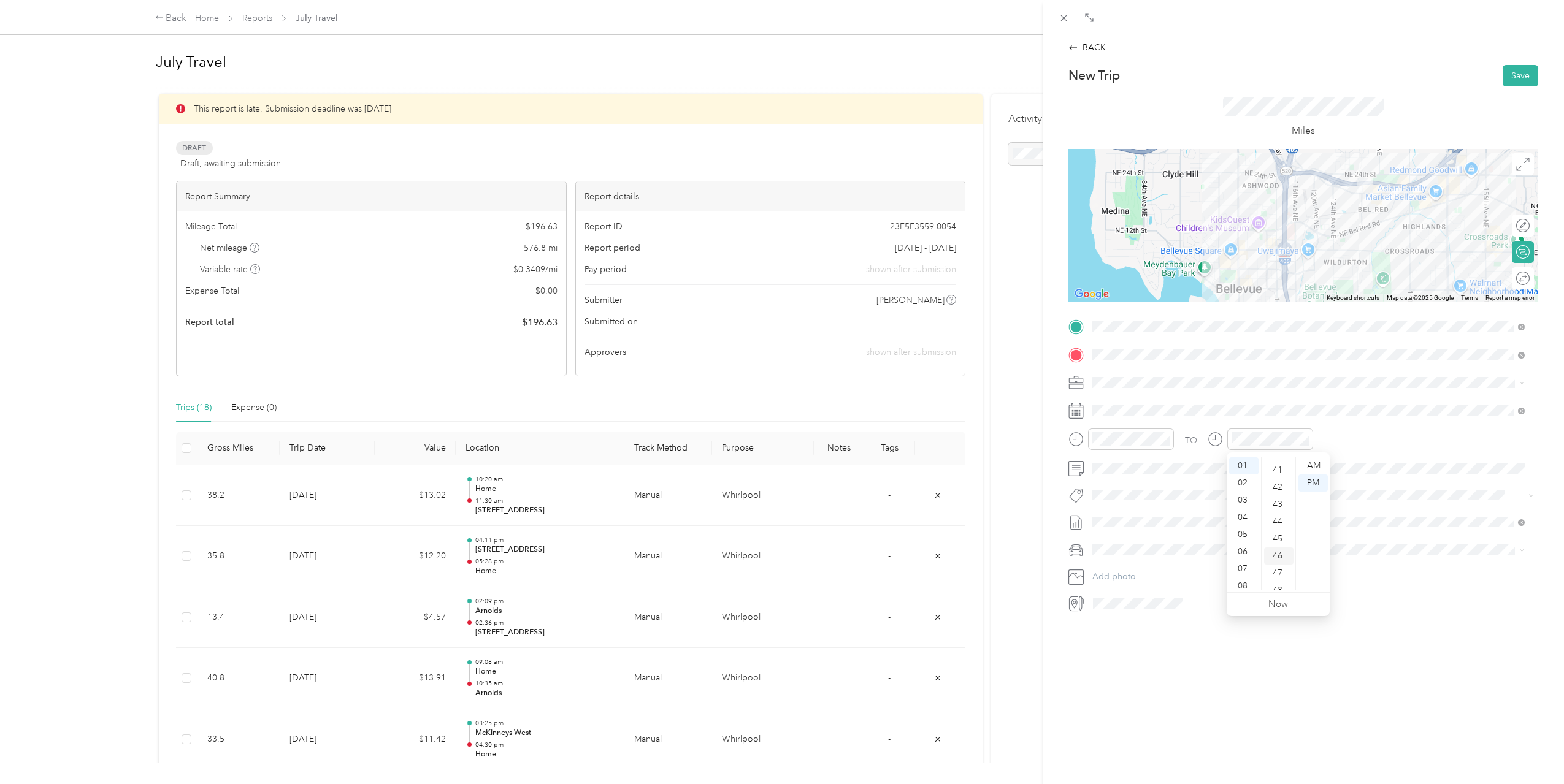
scroll to position [704, 0]
click at [1310, 482] on div "PM" at bounding box center [1313, 482] width 30 height 17
click at [1355, 423] on div "TO Add photo" at bounding box center [1303, 465] width 470 height 296
click at [1512, 75] on button "Save" at bounding box center [1520, 76] width 36 height 21
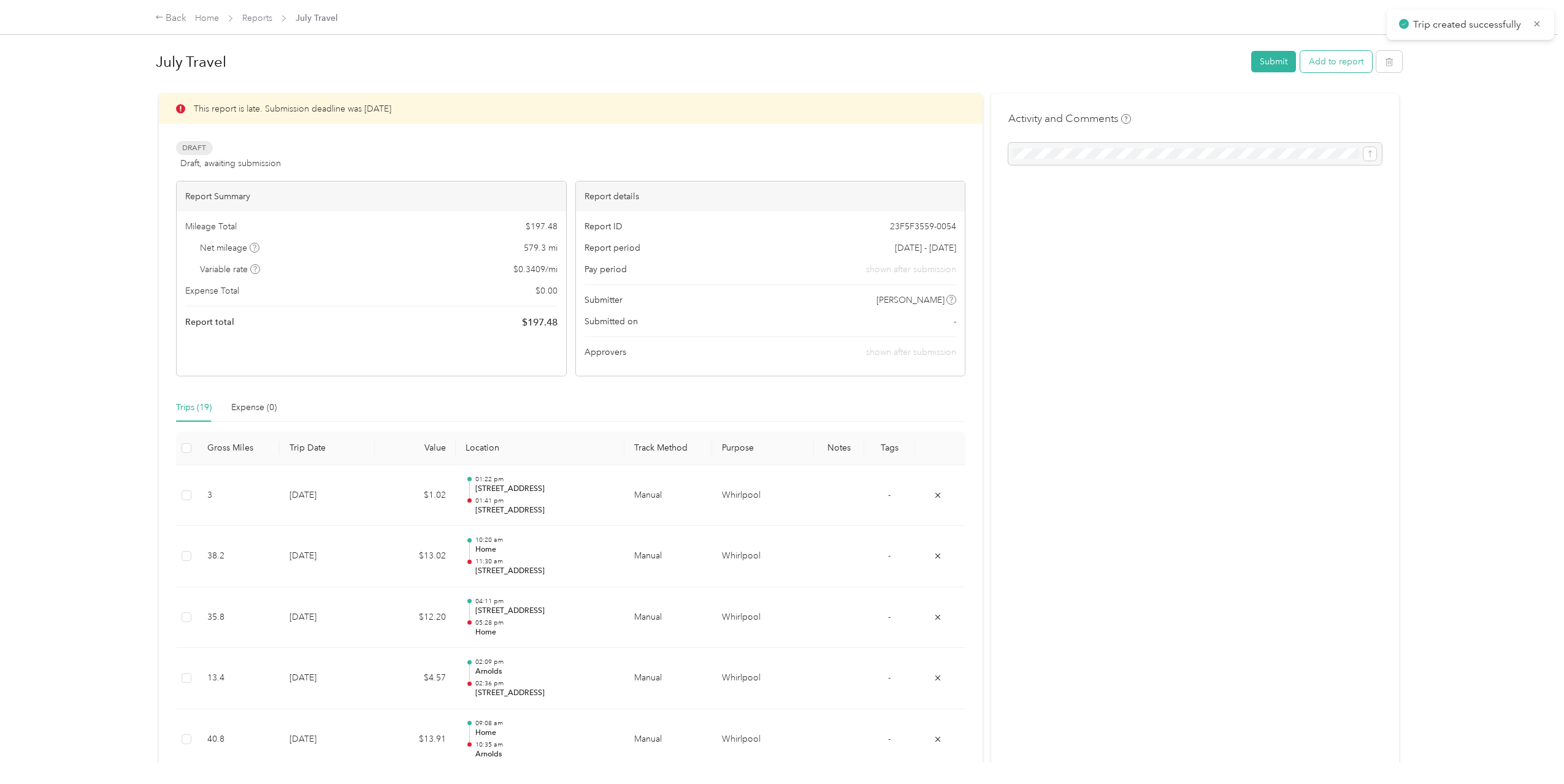
click at [1358, 67] on button "Add to report" at bounding box center [1336, 62] width 72 height 21
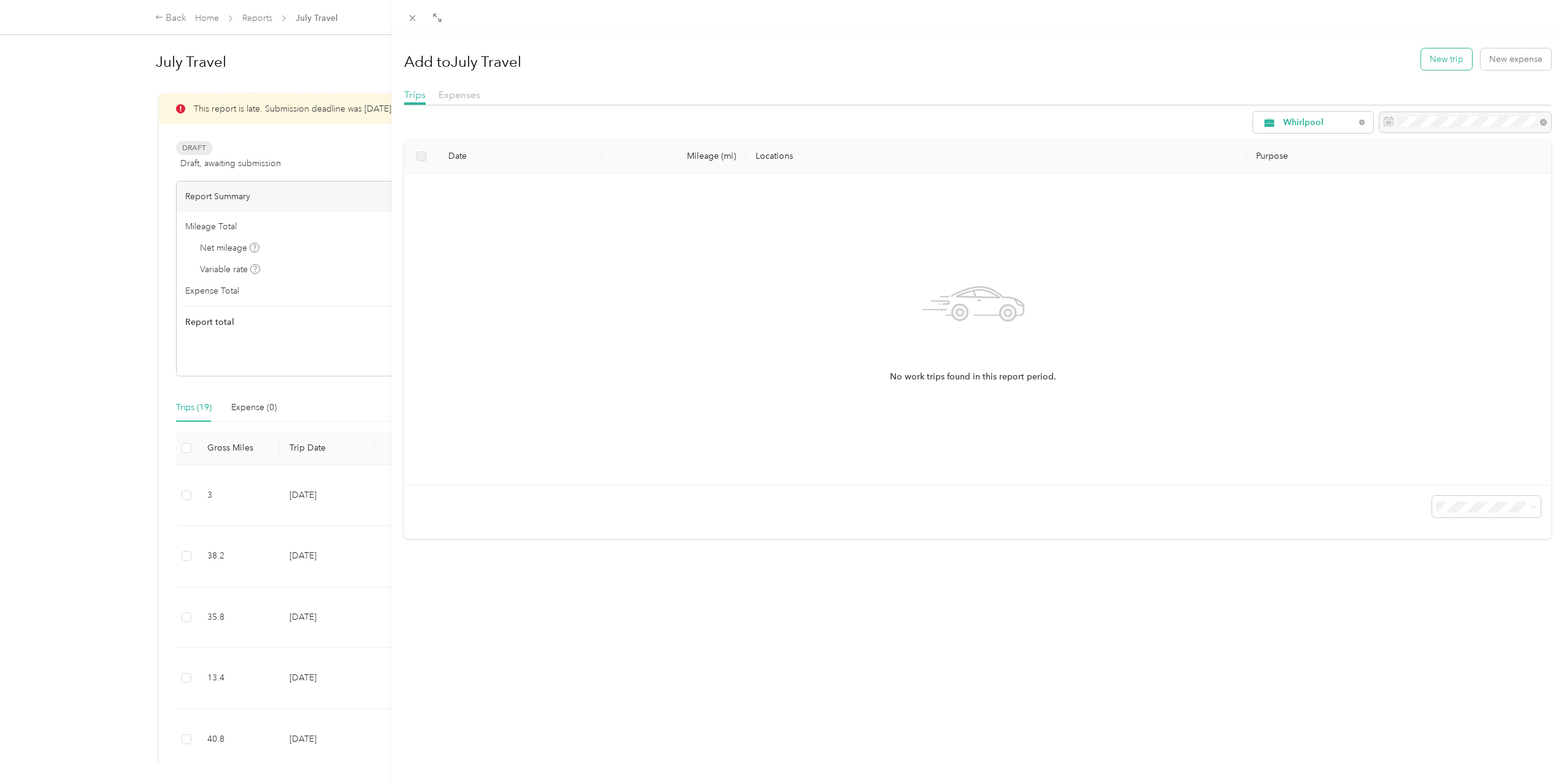
click at [1434, 53] on button "New trip" at bounding box center [1446, 59] width 51 height 21
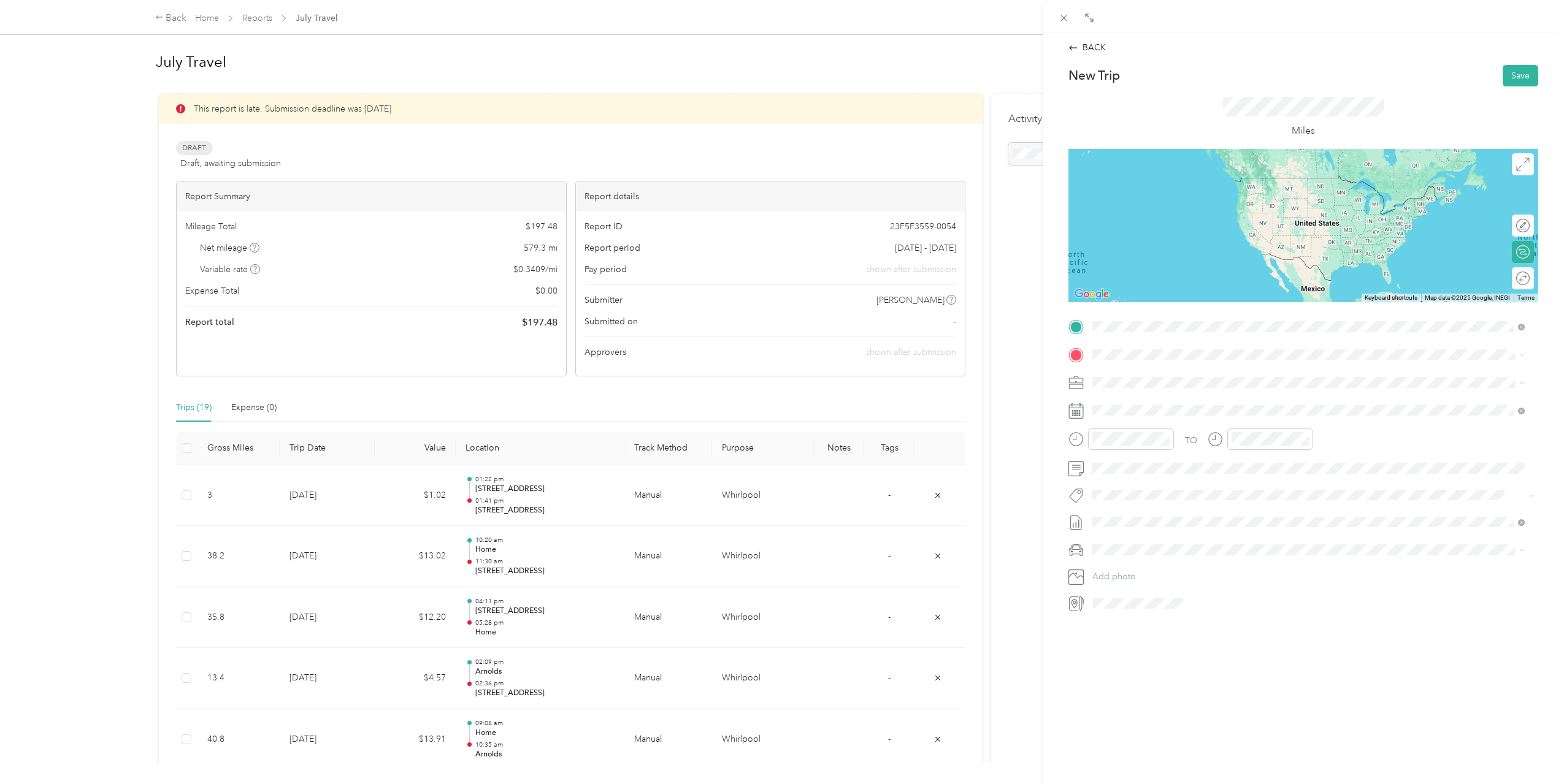
click at [1156, 372] on span "[STREET_ADDRESS][US_STATE]" at bounding box center [1176, 371] width 122 height 11
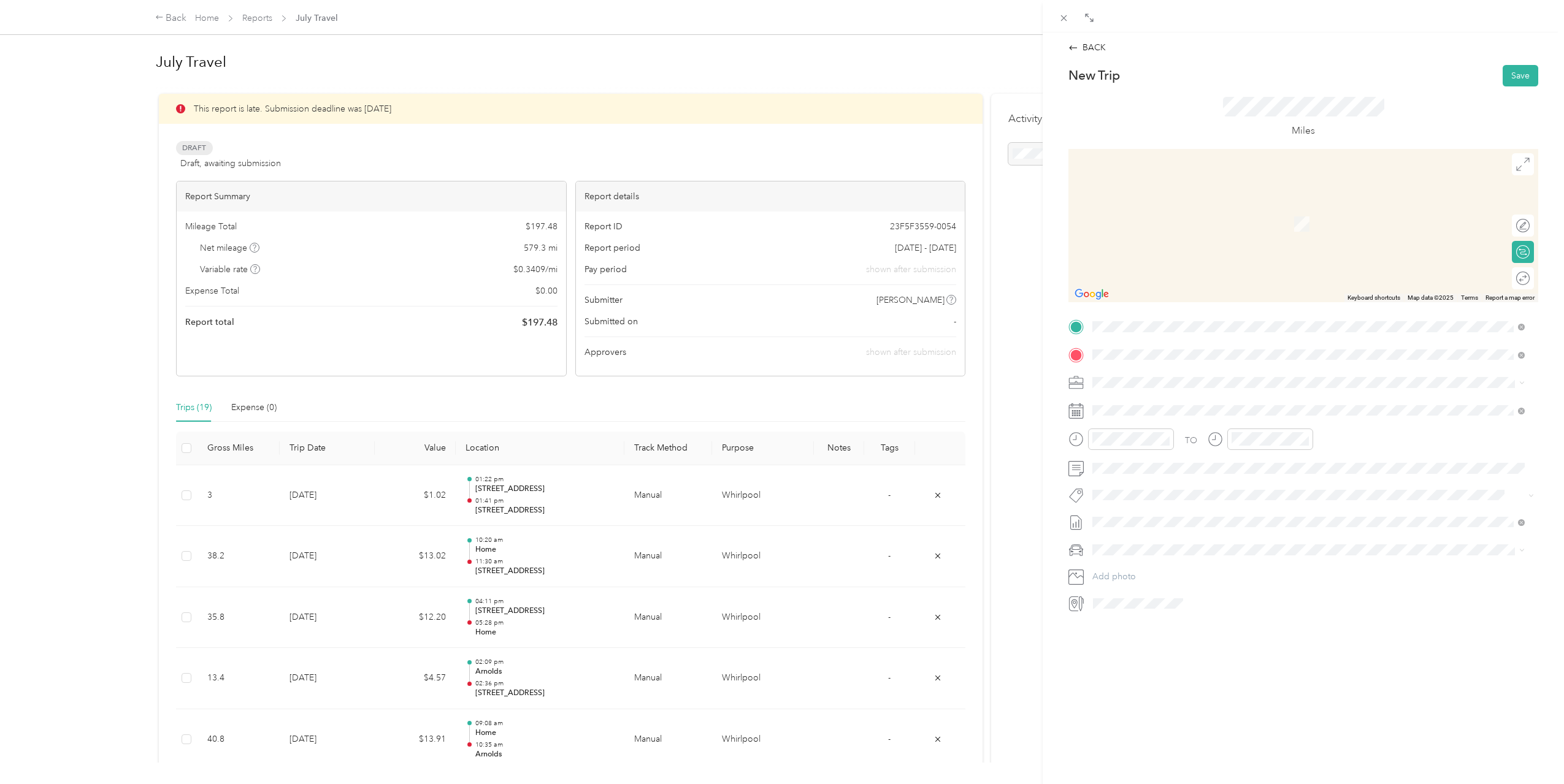
click at [1174, 489] on span "[STREET_ADDRESS][US_STATE]" at bounding box center [1176, 494] width 122 height 10
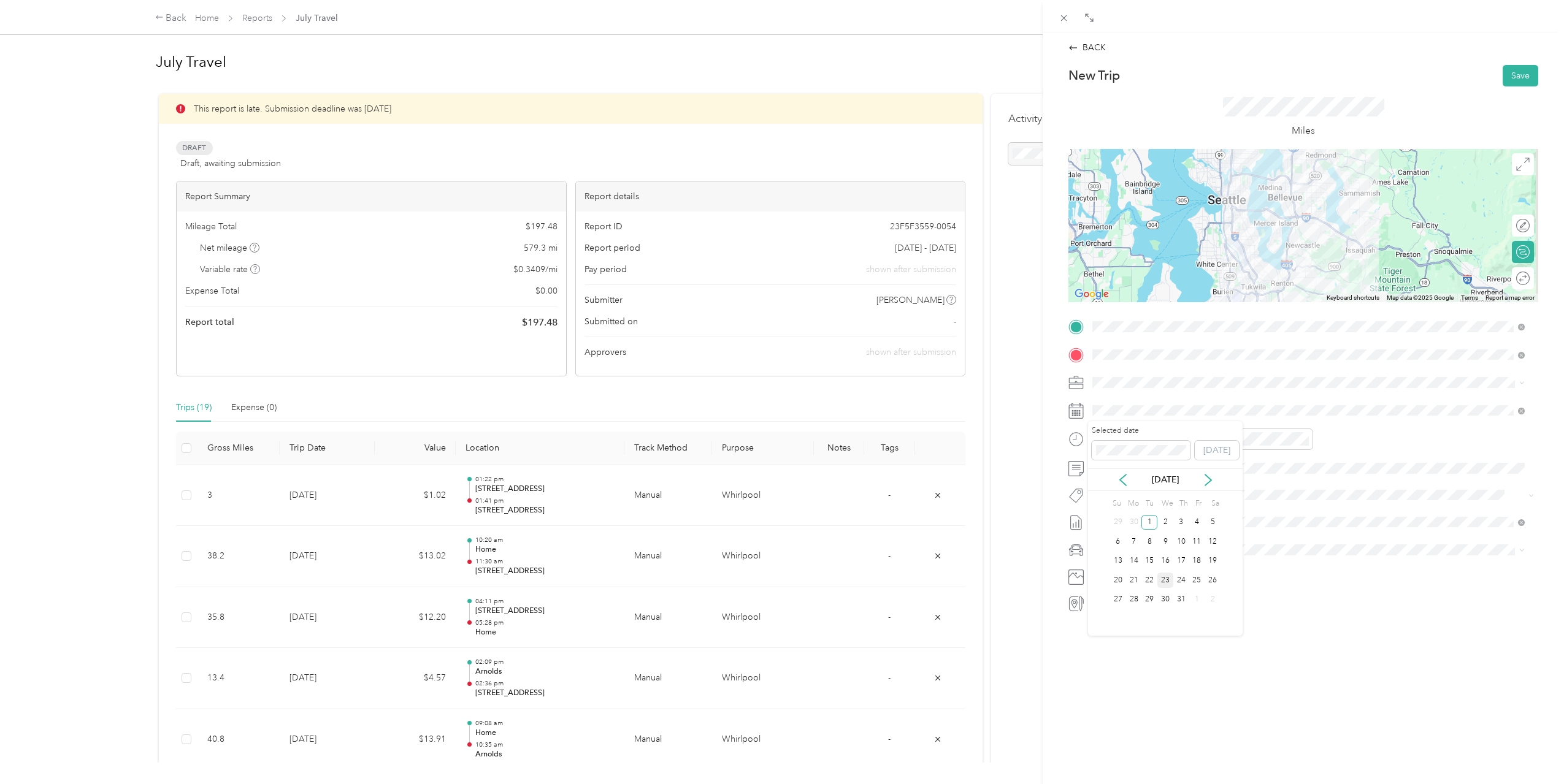
click at [1163, 578] on div "23" at bounding box center [1165, 580] width 16 height 16
click at [1110, 466] on div "03" at bounding box center [1105, 465] width 30 height 17
click at [1286, 542] on div "30" at bounding box center [1279, 548] width 30 height 17
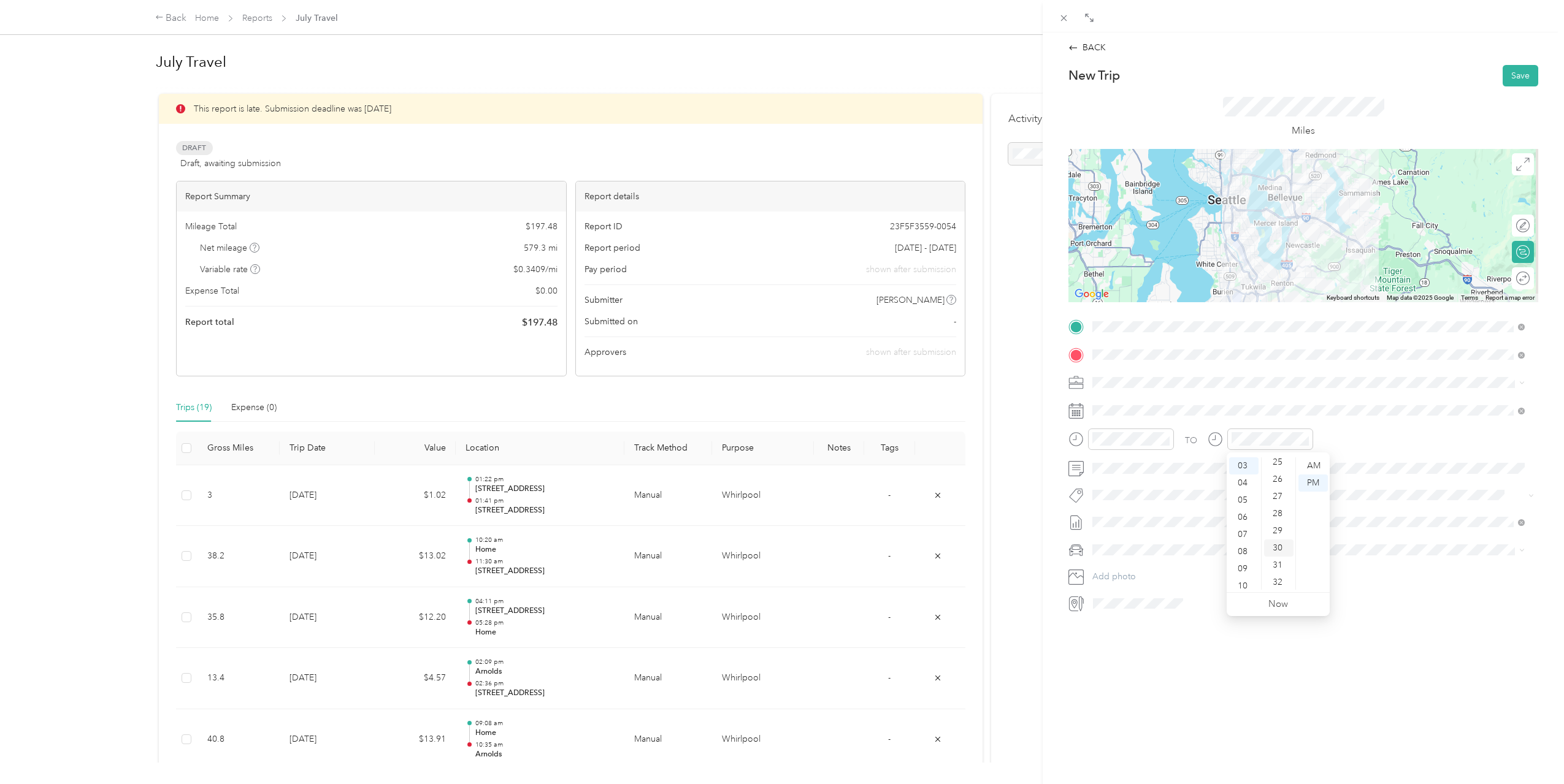
scroll to position [515, 0]
click at [1311, 486] on div "PM" at bounding box center [1313, 482] width 30 height 17
click at [1516, 67] on button "Save" at bounding box center [1520, 76] width 36 height 21
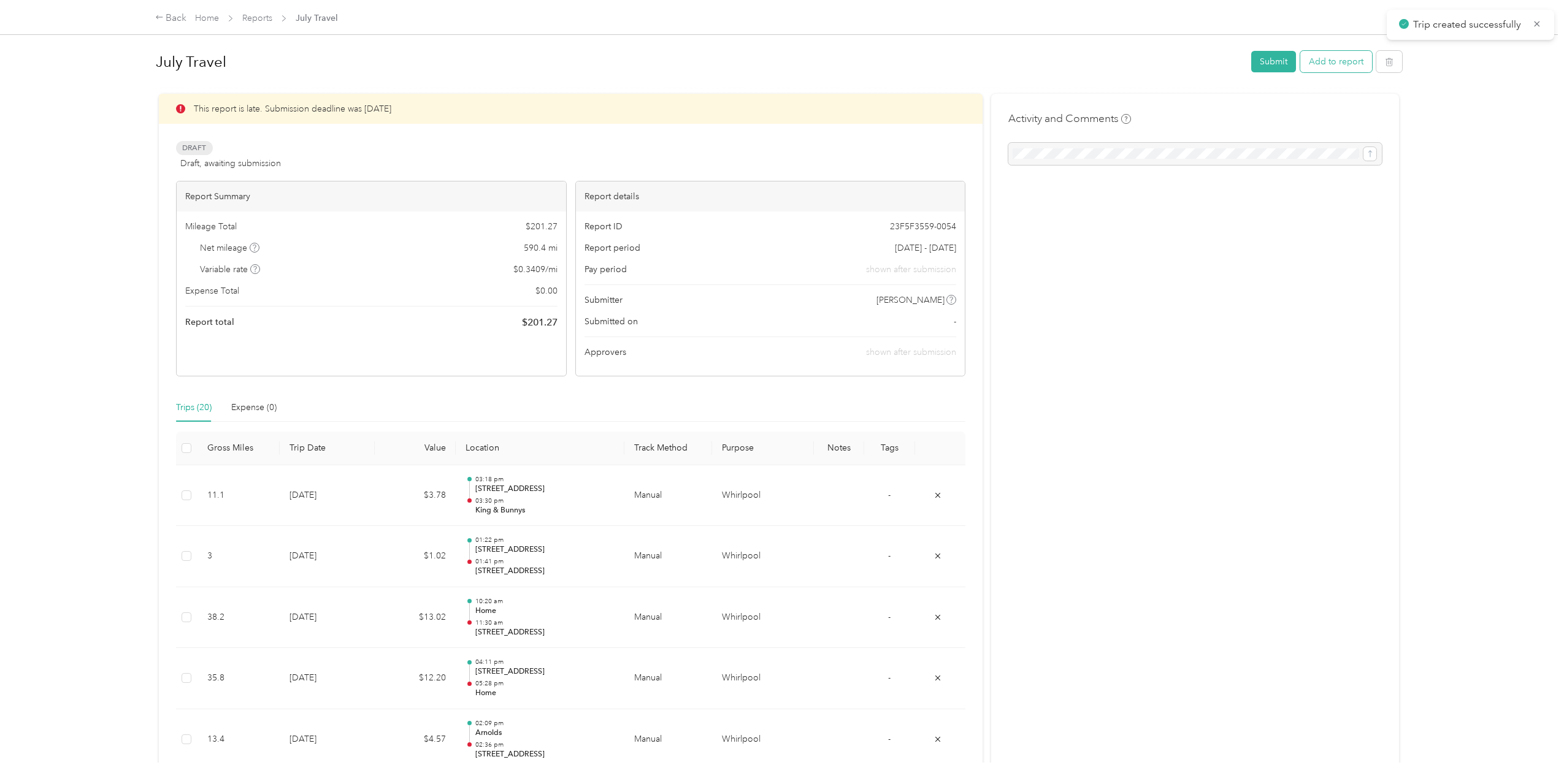
click at [1338, 69] on button "Add to report" at bounding box center [1336, 62] width 72 height 21
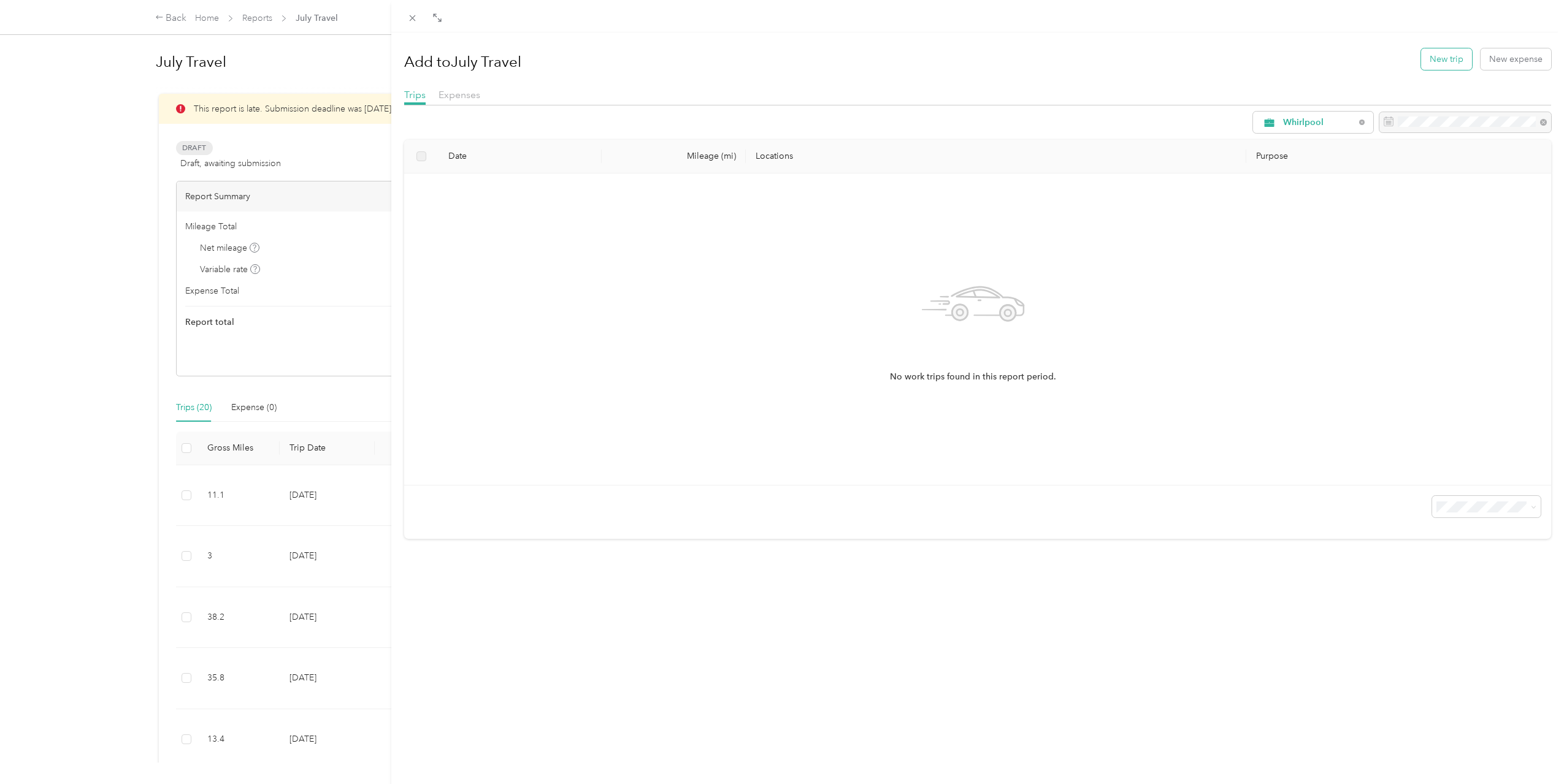
click at [1431, 66] on button "New trip" at bounding box center [1446, 59] width 51 height 21
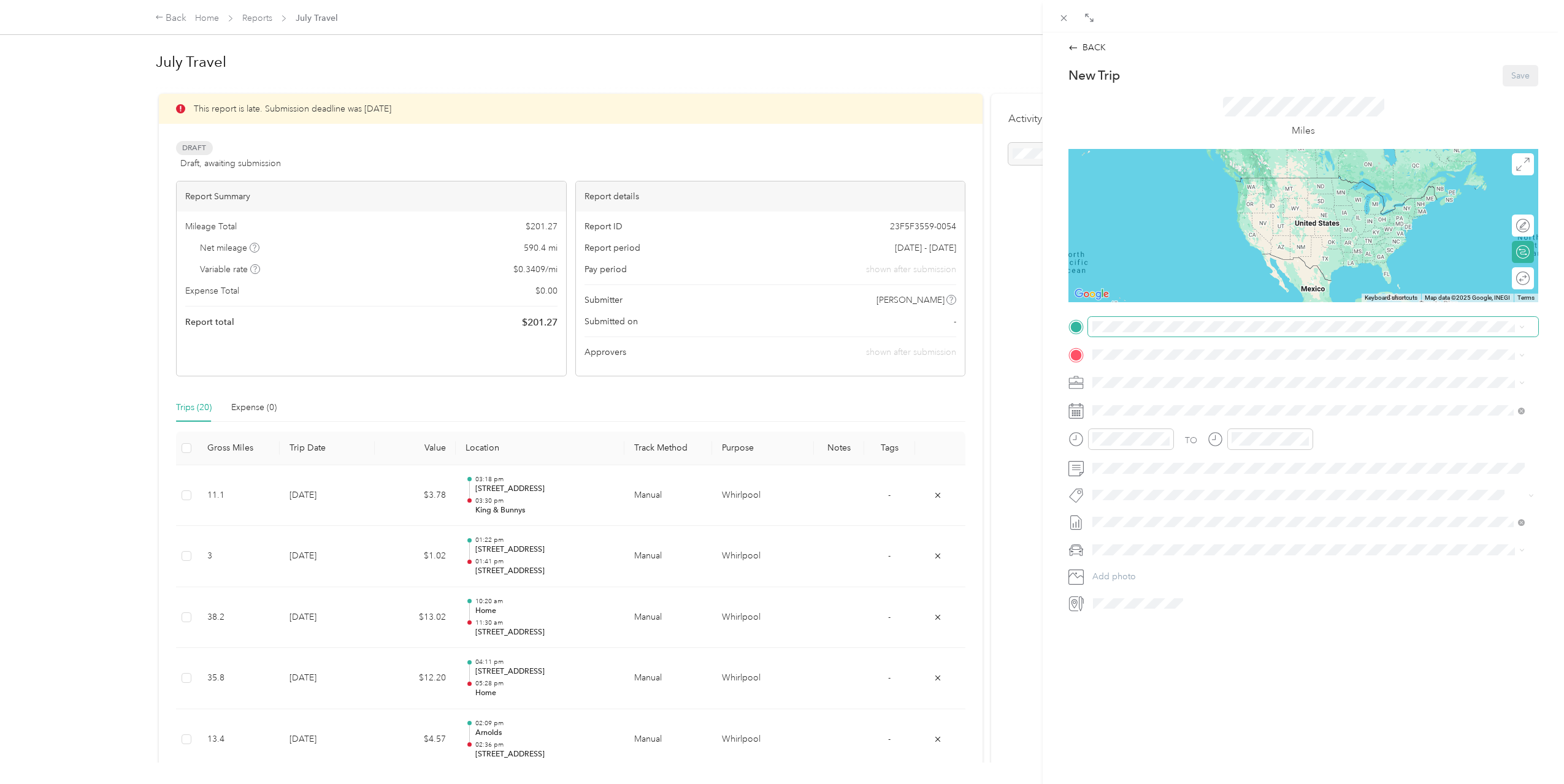
click at [1213, 332] on span at bounding box center [1313, 327] width 450 height 19
click at [1191, 463] on span "[STREET_ADDRESS][US_STATE]" at bounding box center [1176, 462] width 122 height 10
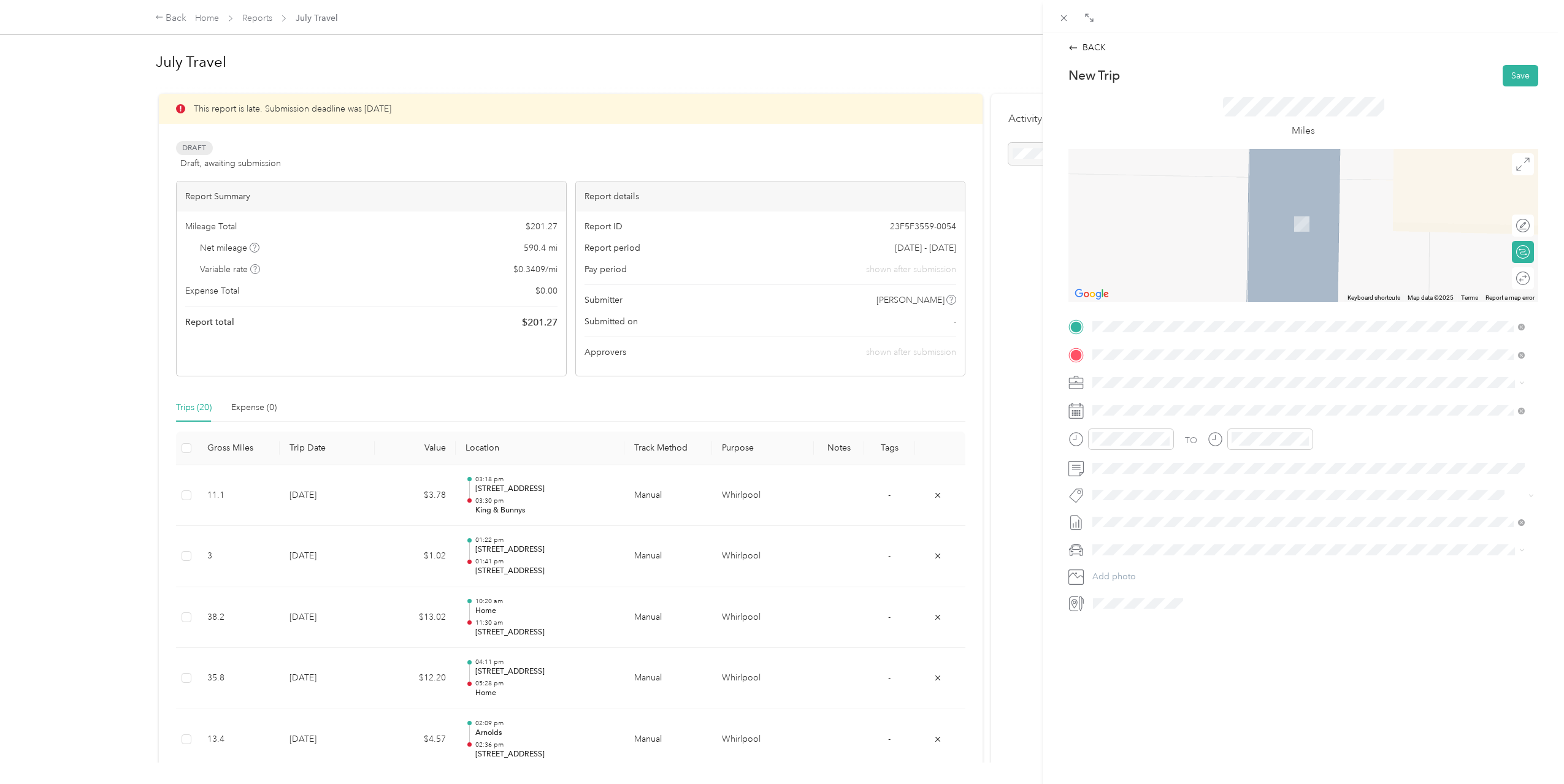
click at [1195, 425] on ol "From your Favorite places Home [STREET_ADDRESS][US_STATE] Home [STREET_ADDRESS]…" at bounding box center [1308, 451] width 441 height 172
click at [1166, 579] on div "23" at bounding box center [1165, 580] width 16 height 16
click at [1110, 482] on div "04" at bounding box center [1105, 482] width 30 height 17
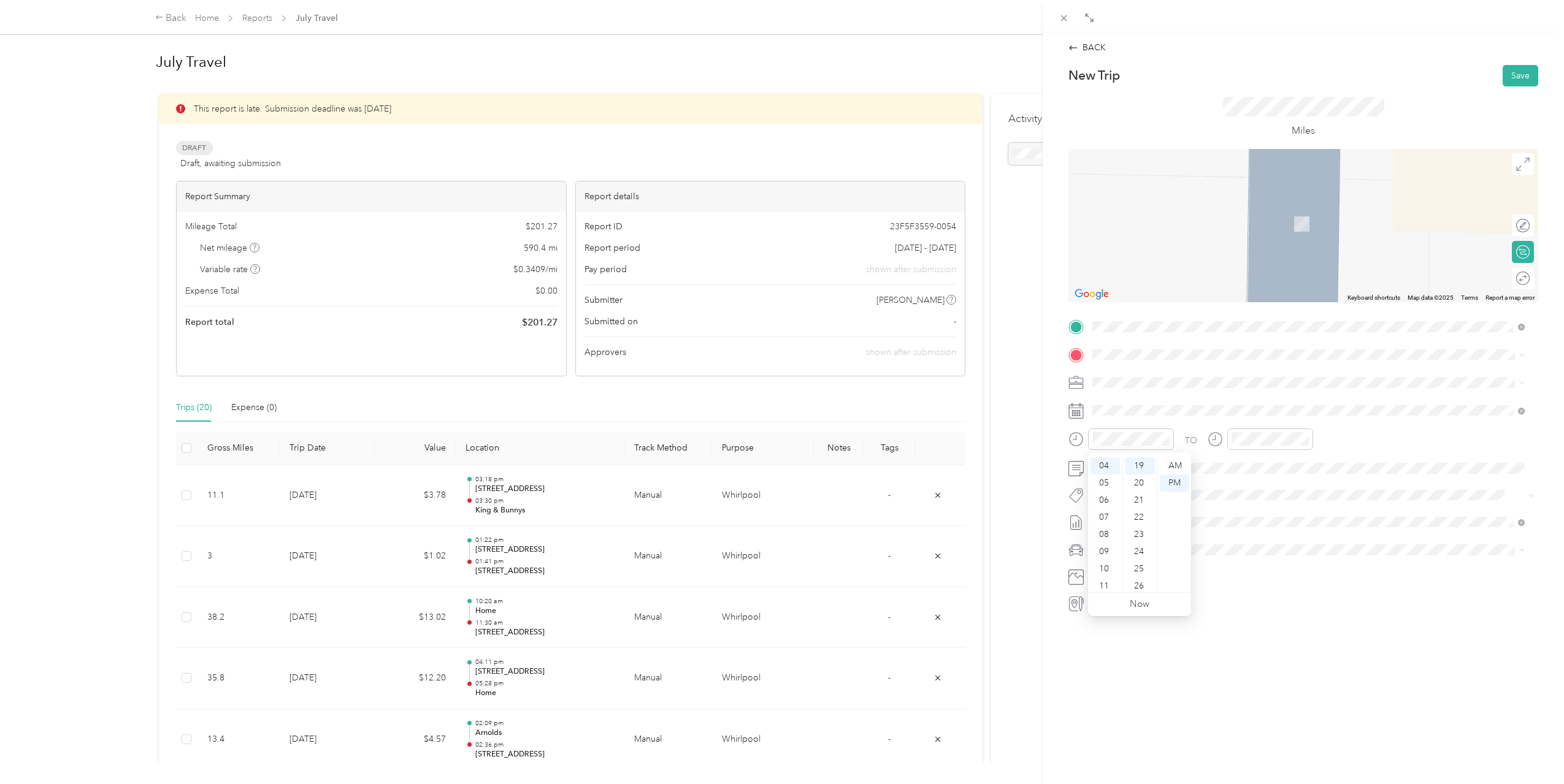
click at [1138, 549] on div "24" at bounding box center [1140, 551] width 30 height 17
click at [1245, 496] on div "05" at bounding box center [1244, 500] width 30 height 17
click at [1276, 568] on div "25" at bounding box center [1279, 568] width 30 height 17
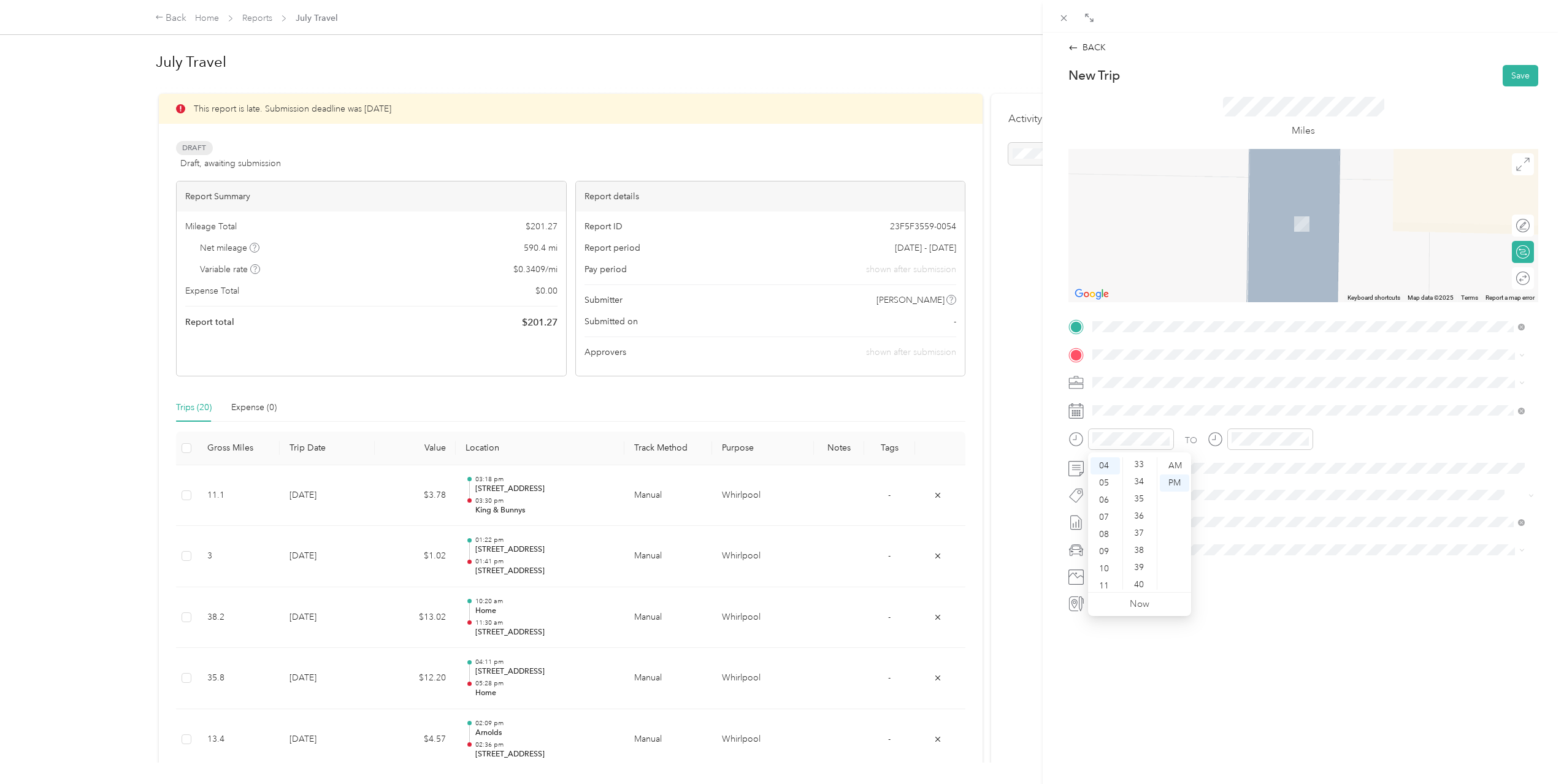
scroll to position [627, 0]
click at [1141, 574] on div "43" at bounding box center [1140, 577] width 30 height 17
click at [1248, 482] on div "TO Add photo" at bounding box center [1303, 465] width 470 height 296
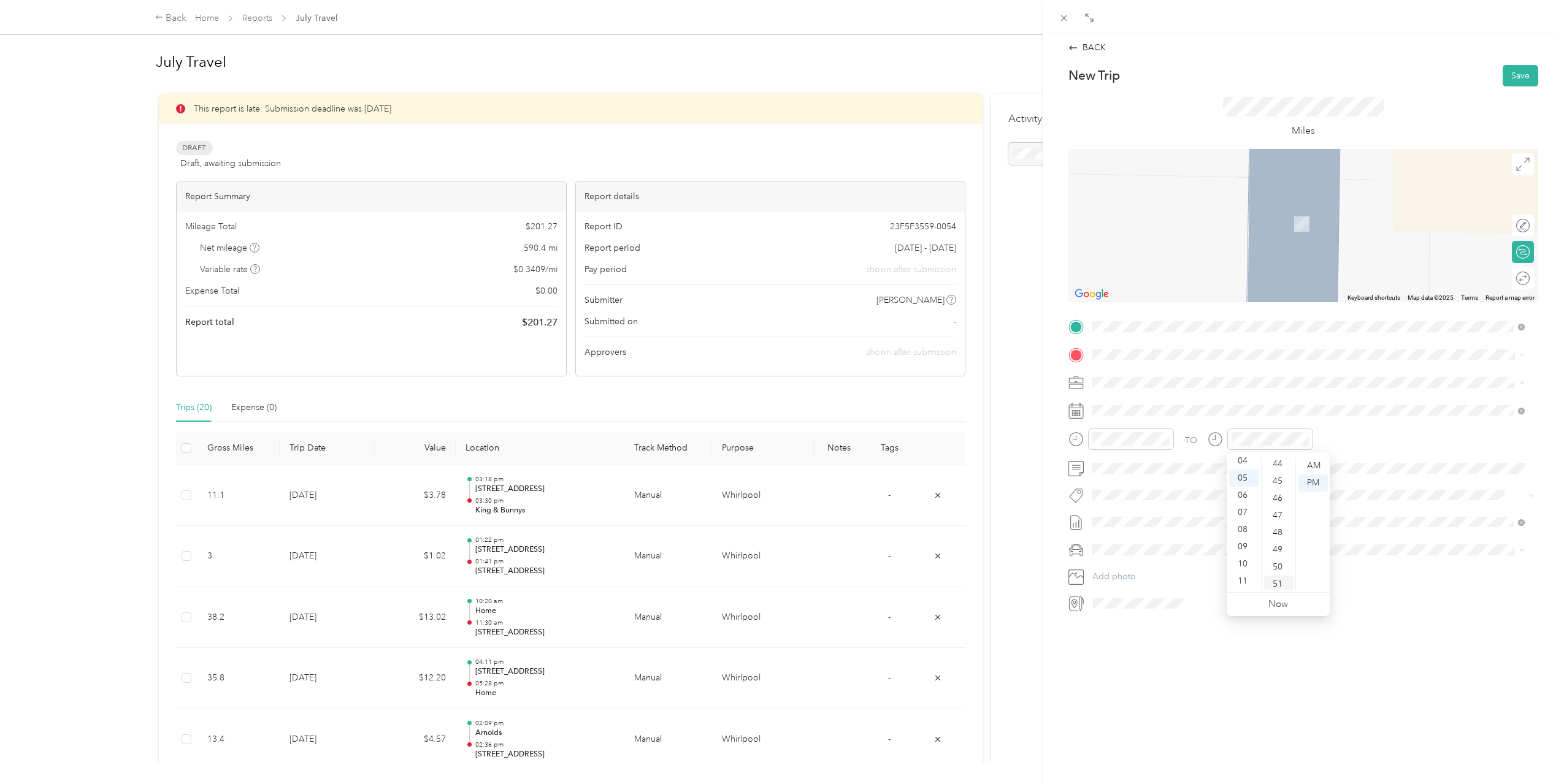
click at [1274, 579] on div "51" at bounding box center [1279, 584] width 30 height 17
click at [1325, 422] on div "TO Add photo" at bounding box center [1303, 465] width 470 height 296
click at [1236, 411] on div "Home [STREET_ADDRESS][US_STATE]" at bounding box center [1176, 411] width 122 height 26
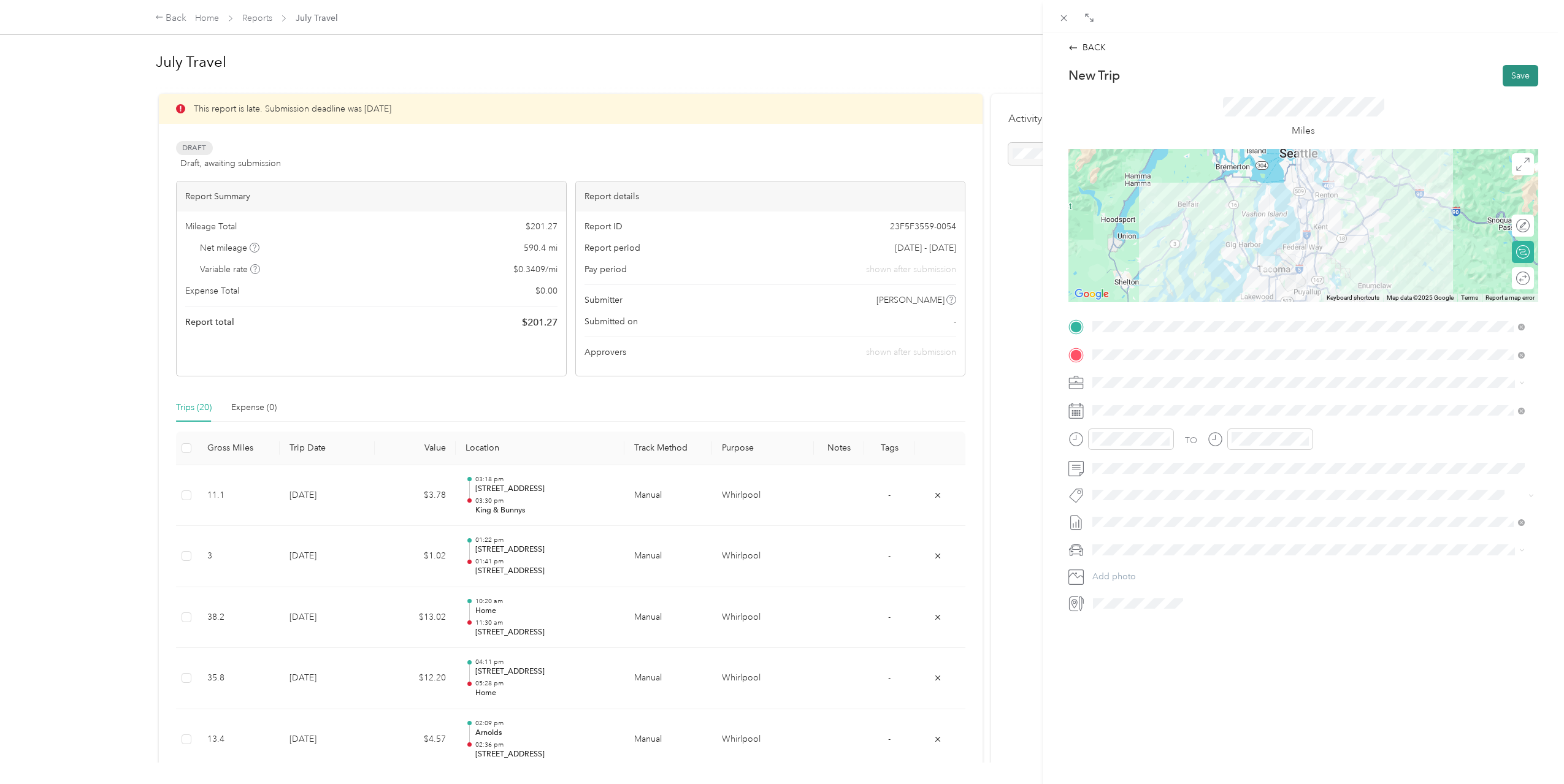
click at [1515, 76] on button "Save" at bounding box center [1520, 76] width 36 height 21
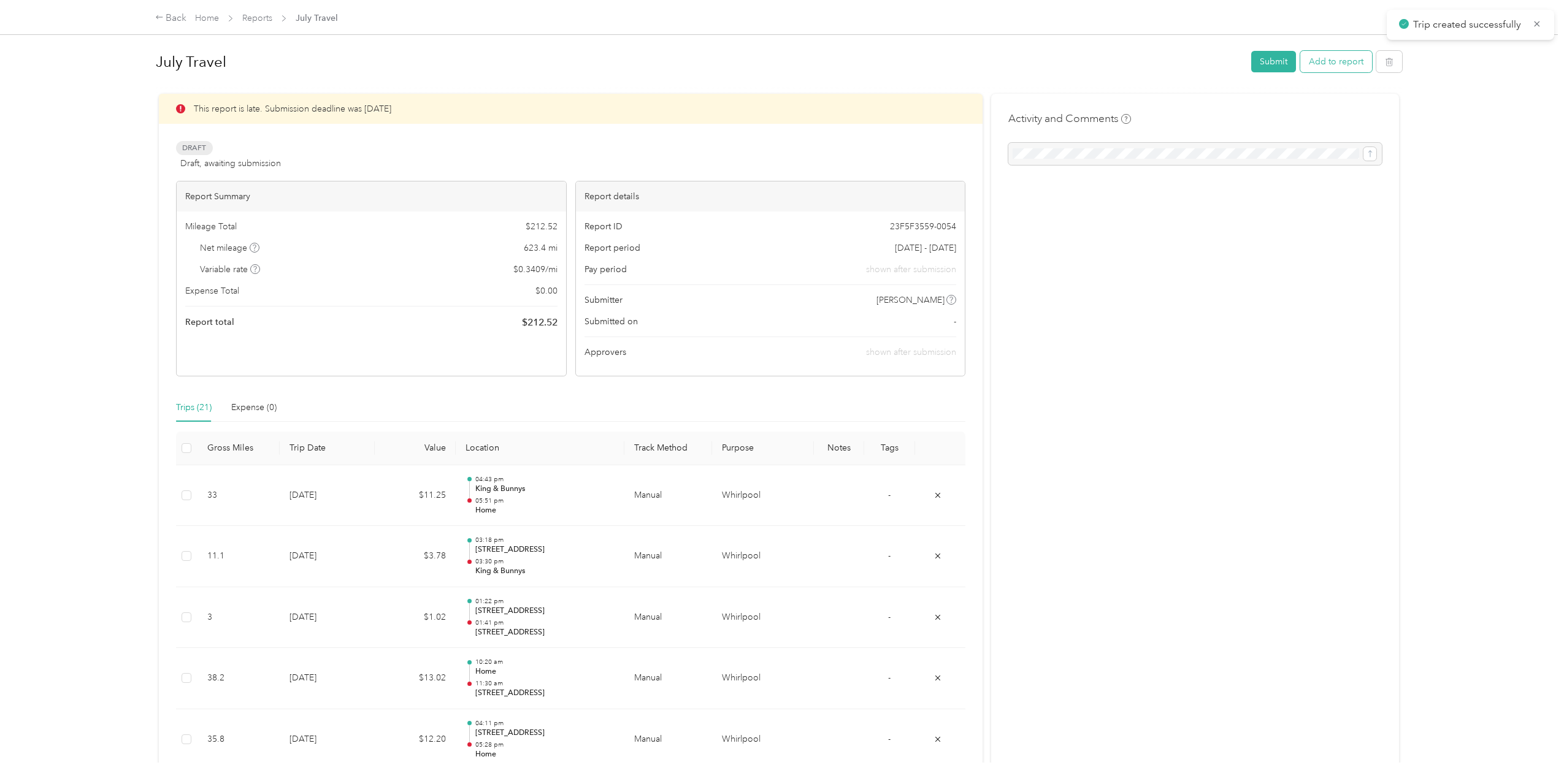
click at [1323, 68] on button "Add to report" at bounding box center [1336, 62] width 72 height 21
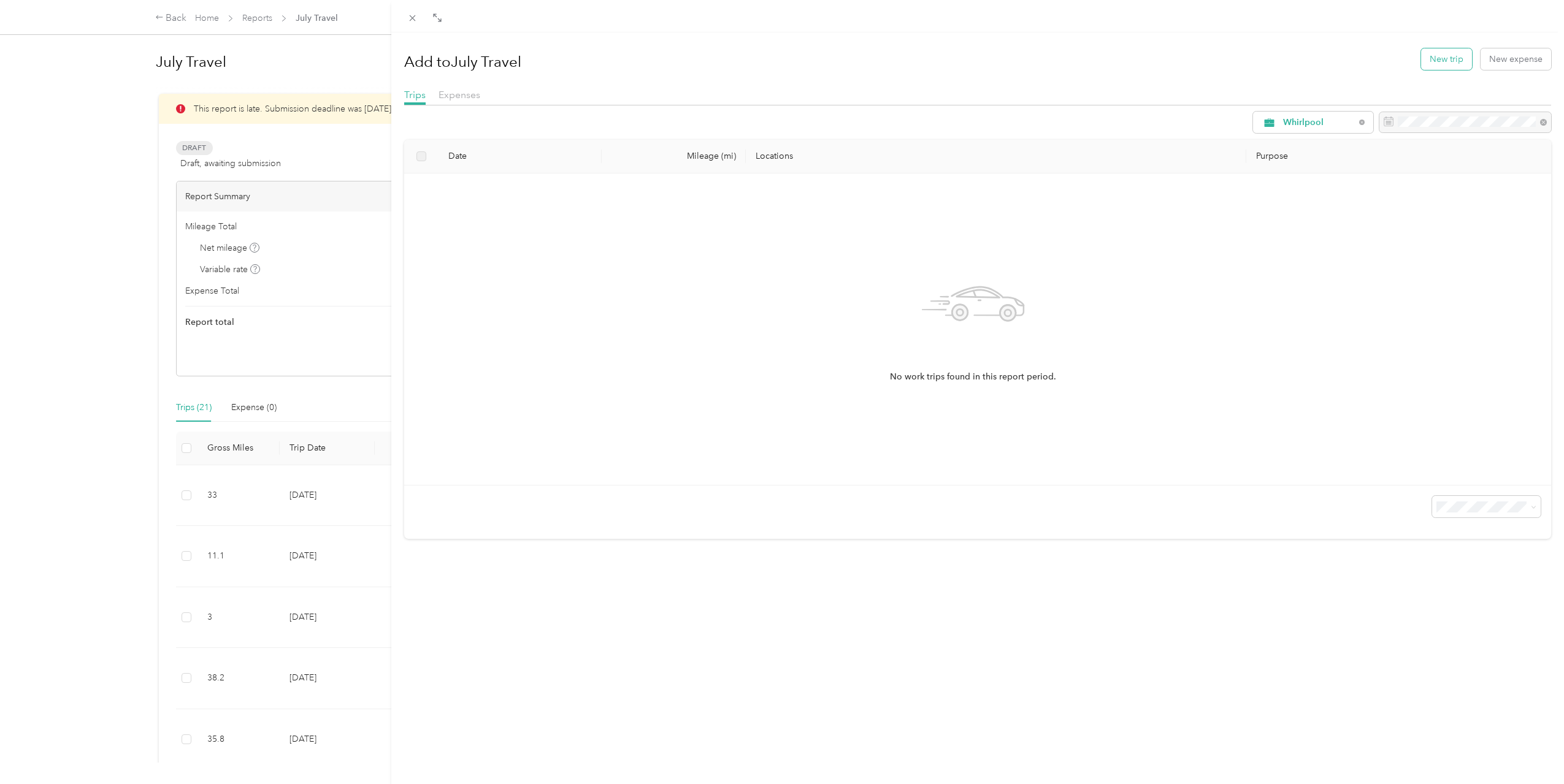
click at [1421, 59] on button "New trip" at bounding box center [1446, 59] width 51 height 21
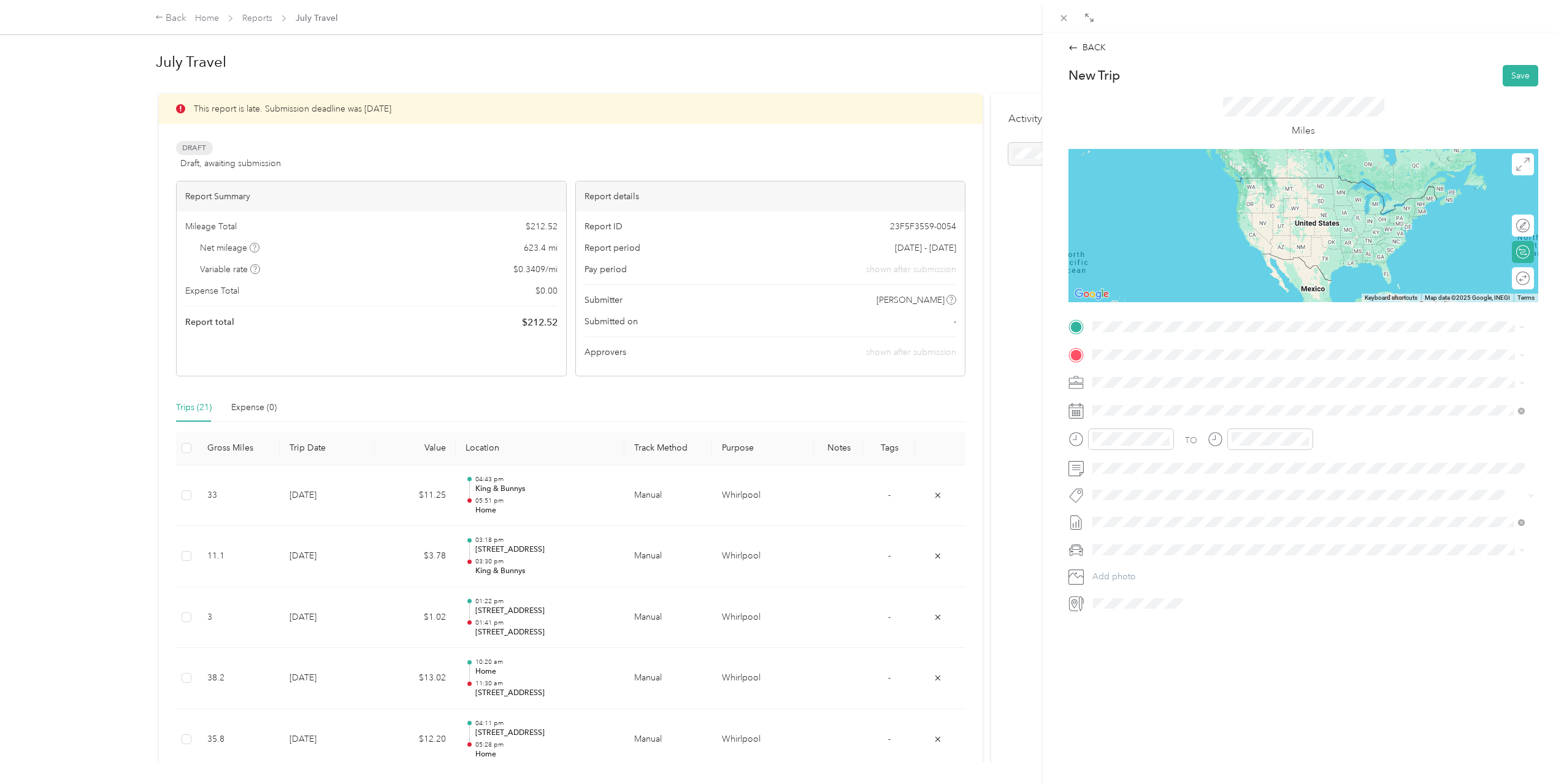
click at [1180, 381] on div "Home [STREET_ADDRESS][US_STATE]" at bounding box center [1176, 378] width 122 height 26
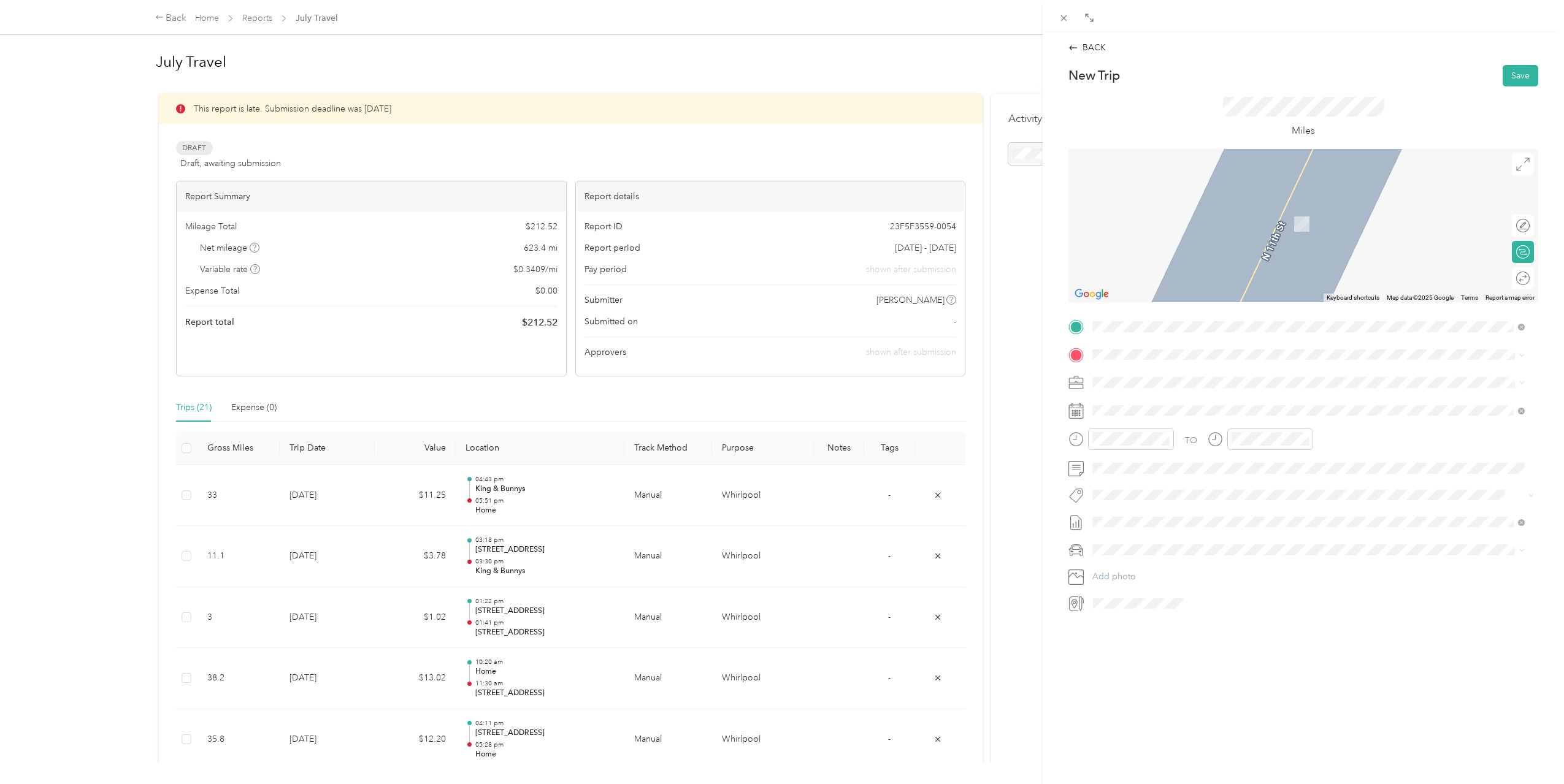
click at [1204, 519] on div "[PERSON_NAME] & Black [GEOGRAPHIC_DATA][PERSON_NAME] [STREET_ADDRESS][PERSON_NA…" at bounding box center [1251, 525] width 272 height 26
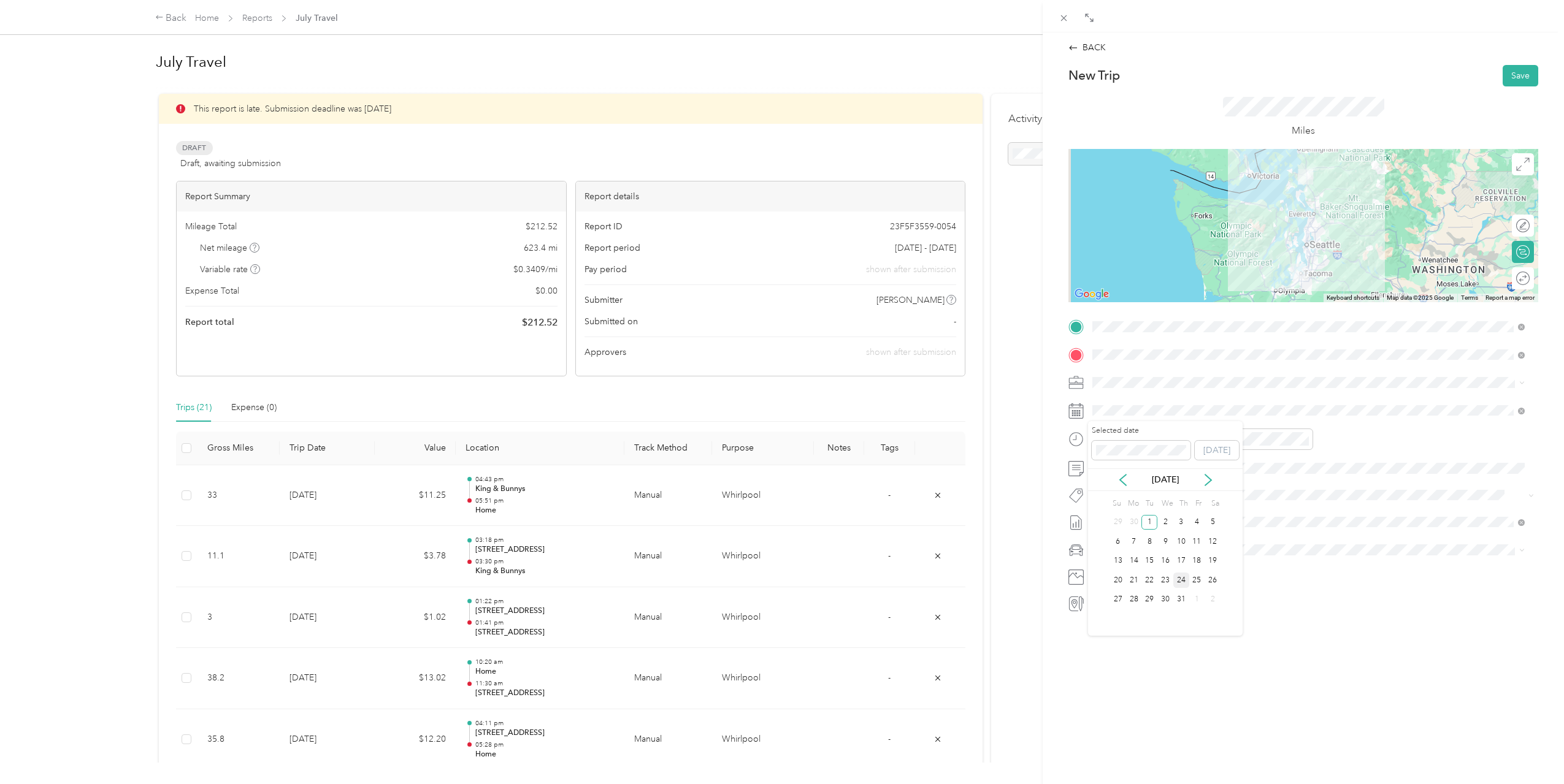
click at [1180, 577] on div "24" at bounding box center [1182, 580] width 16 height 16
click at [1105, 544] on div "07" at bounding box center [1105, 540] width 30 height 17
click at [1170, 462] on div "AM" at bounding box center [1175, 465] width 30 height 17
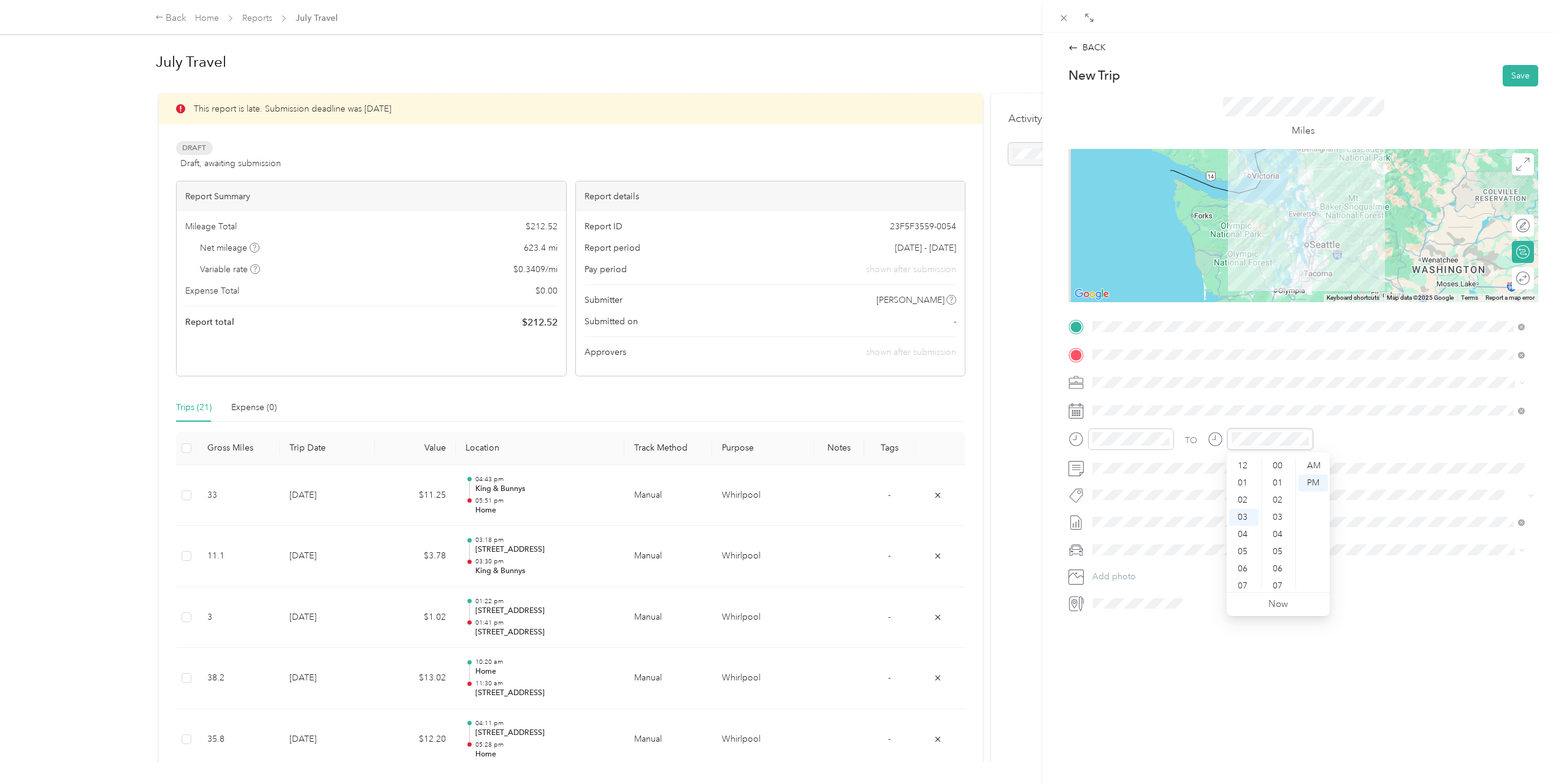
scroll to position [360, 0]
click at [1240, 584] on div "10" at bounding box center [1244, 585] width 30 height 17
click at [1316, 466] on div "AM" at bounding box center [1313, 465] width 30 height 17
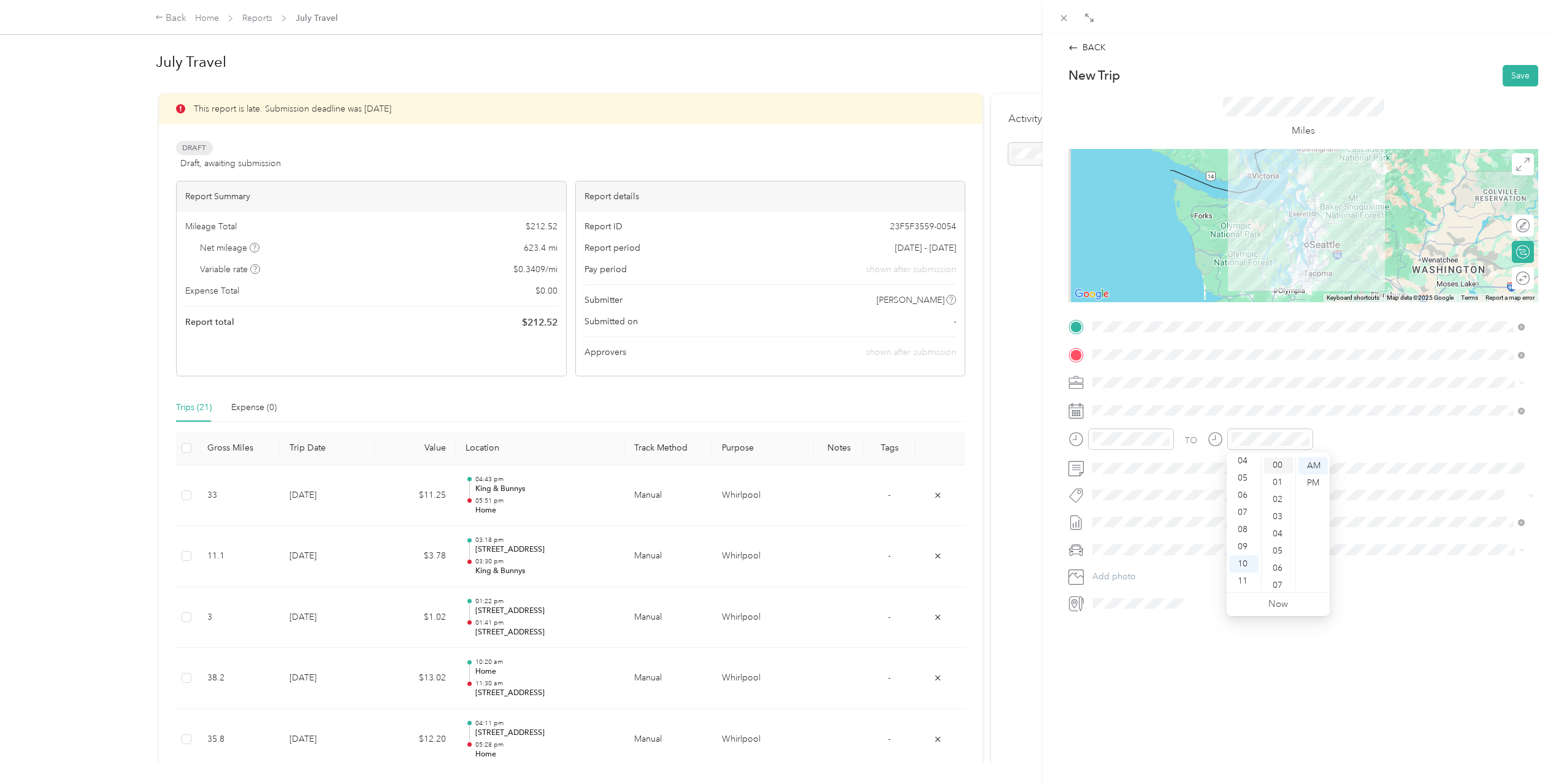
click at [1276, 465] on div "00" at bounding box center [1279, 465] width 30 height 17
click at [1510, 79] on button "Save" at bounding box center [1520, 76] width 36 height 21
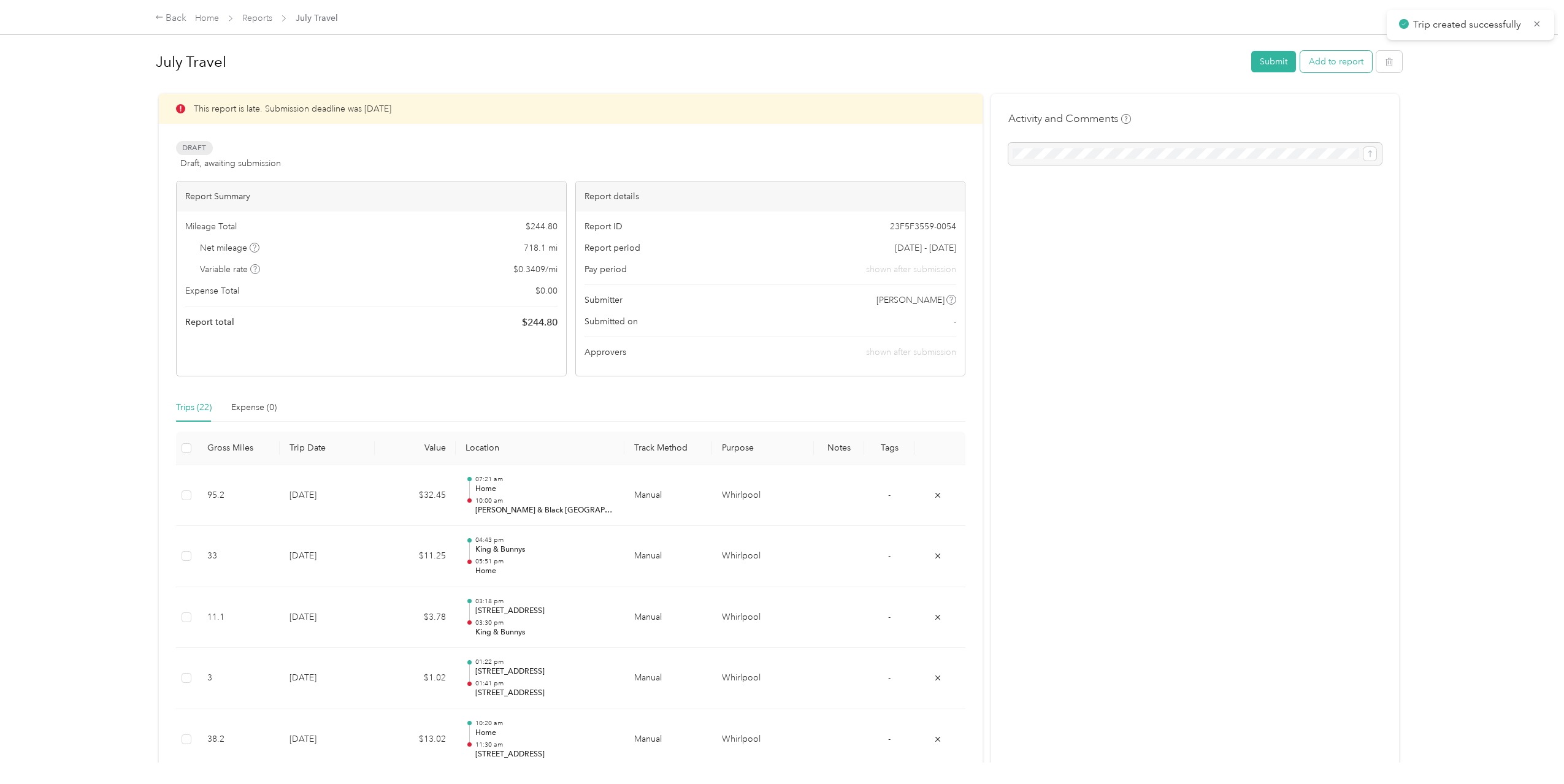
click at [1334, 59] on button "Add to report" at bounding box center [1336, 62] width 72 height 21
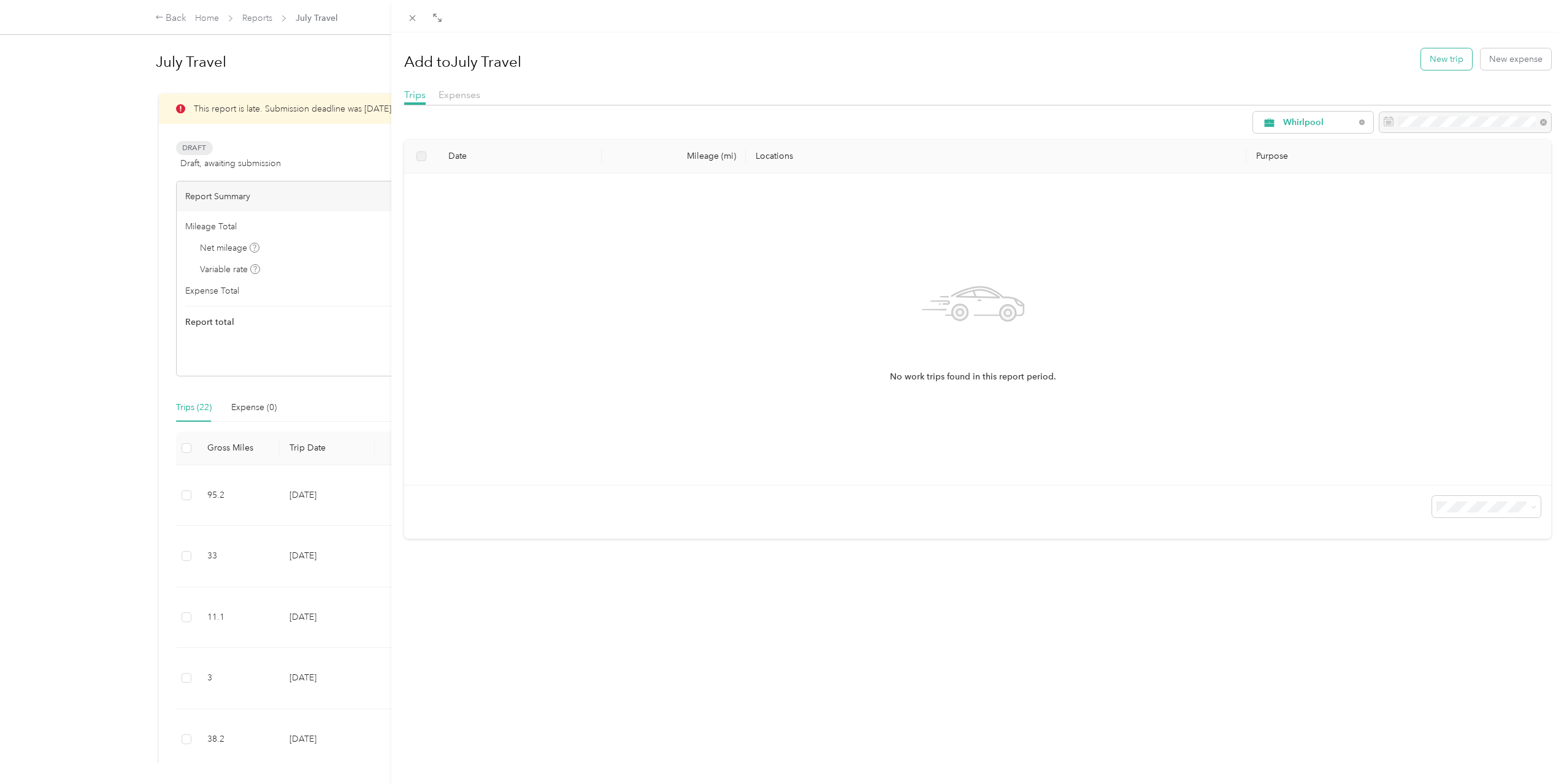
click at [1421, 53] on button "New trip" at bounding box center [1446, 59] width 51 height 21
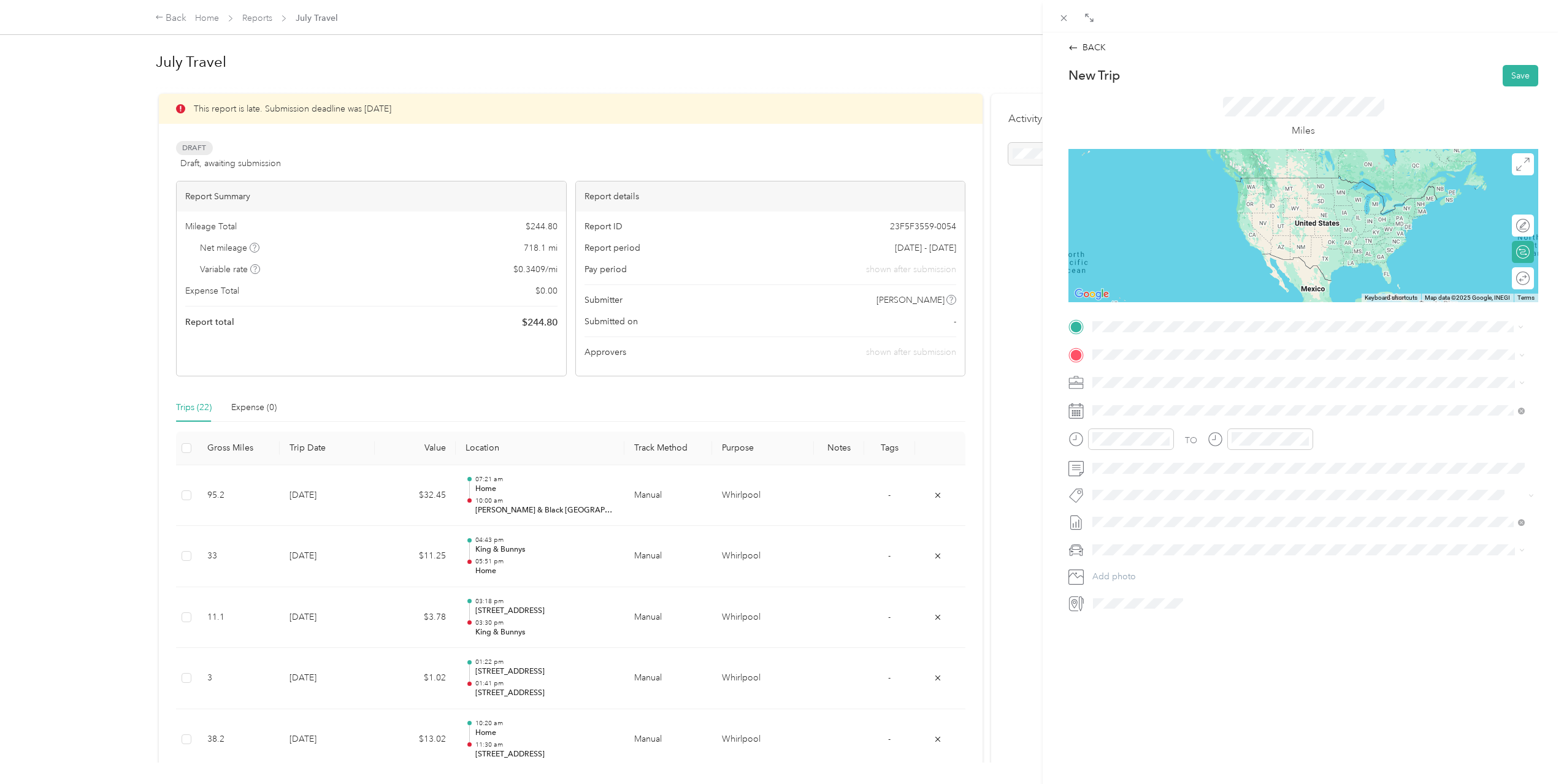
click at [1230, 495] on div "[PERSON_NAME] & Black [GEOGRAPHIC_DATA][PERSON_NAME] [STREET_ADDRESS][PERSON_NA…" at bounding box center [1251, 498] width 272 height 26
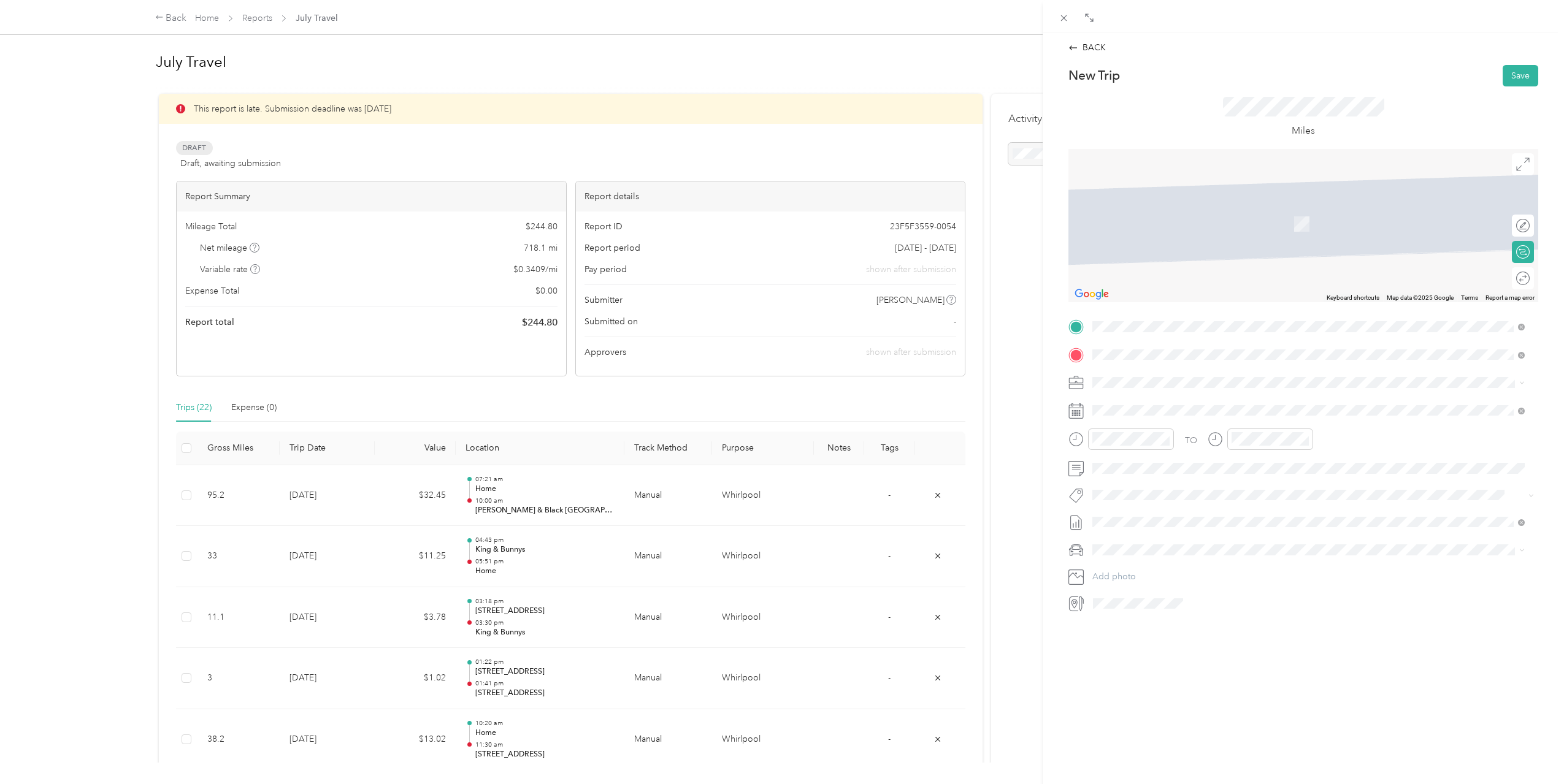
click at [1185, 526] on div "[PERSON_NAME] & Black Marysville [STREET_ADDRESS][US_STATE]" at bounding box center [1190, 526] width 148 height 26
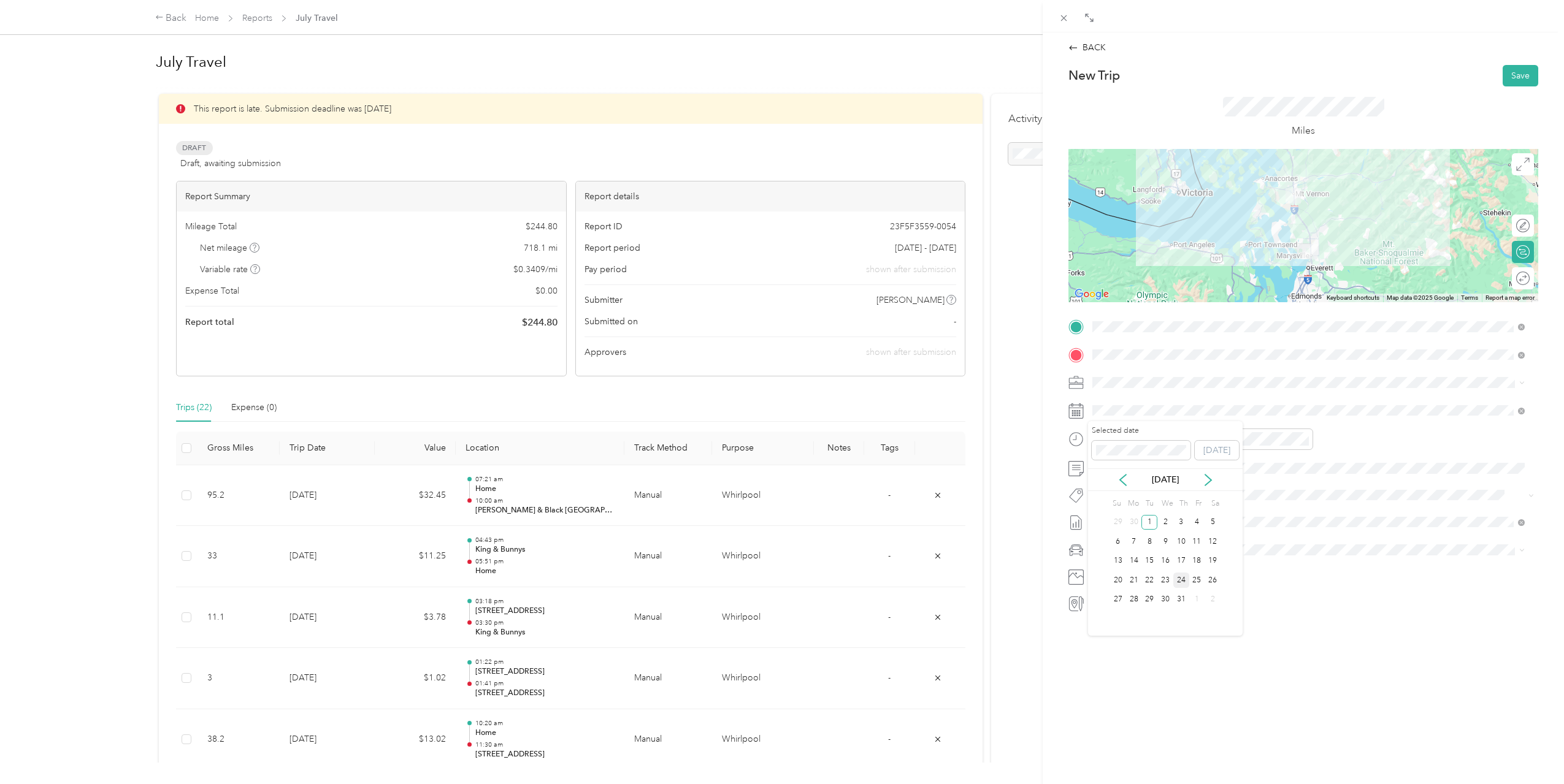
click at [1184, 577] on div "24" at bounding box center [1182, 580] width 16 height 16
click at [1110, 471] on div "02" at bounding box center [1105, 468] width 30 height 17
click at [1144, 479] on div "01" at bounding box center [1140, 482] width 30 height 17
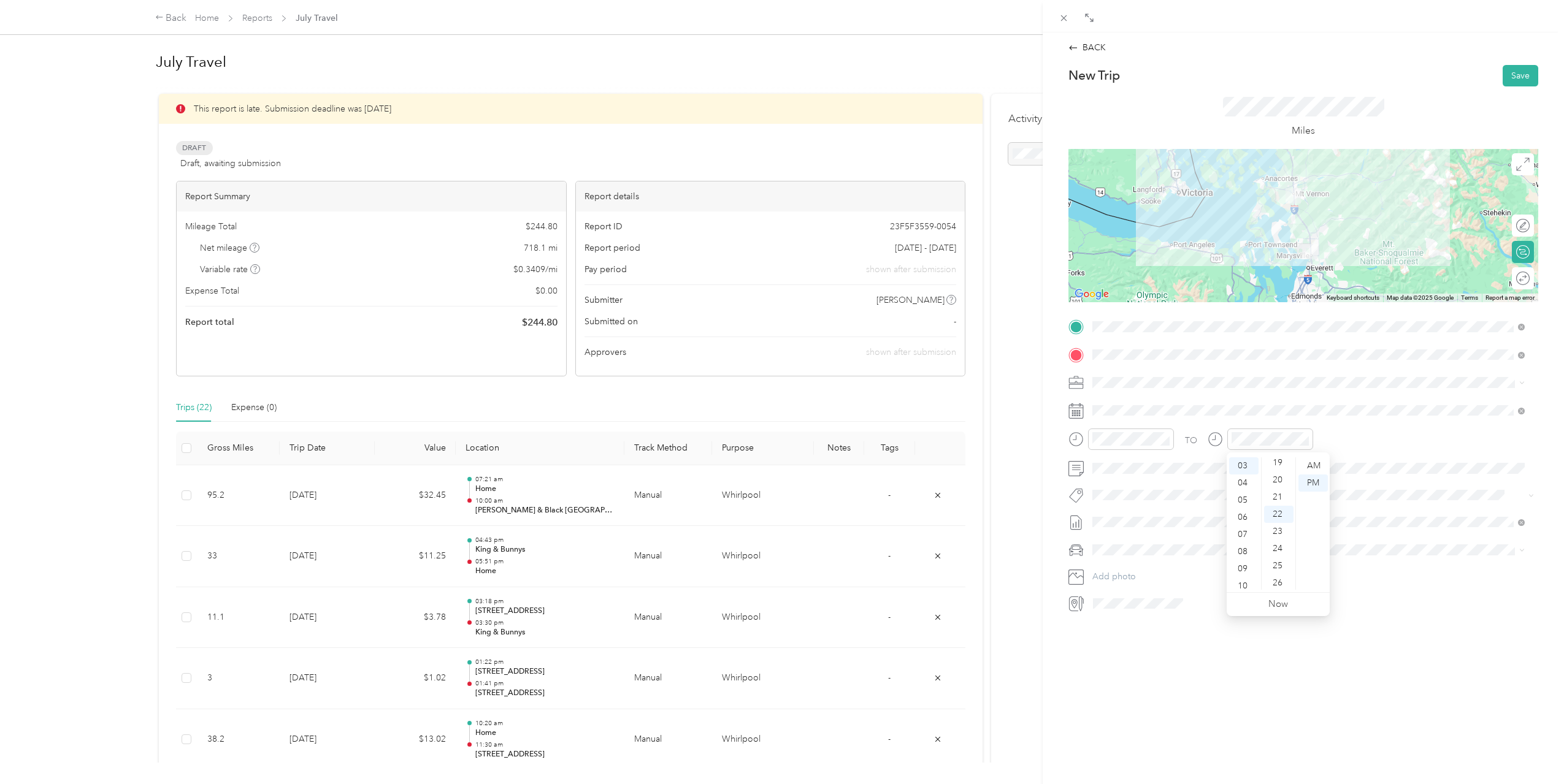
scroll to position [324, 0]
click at [1245, 472] on div "02" at bounding box center [1244, 470] width 30 height 17
click at [1279, 587] on div "32" at bounding box center [1279, 583] width 30 height 17
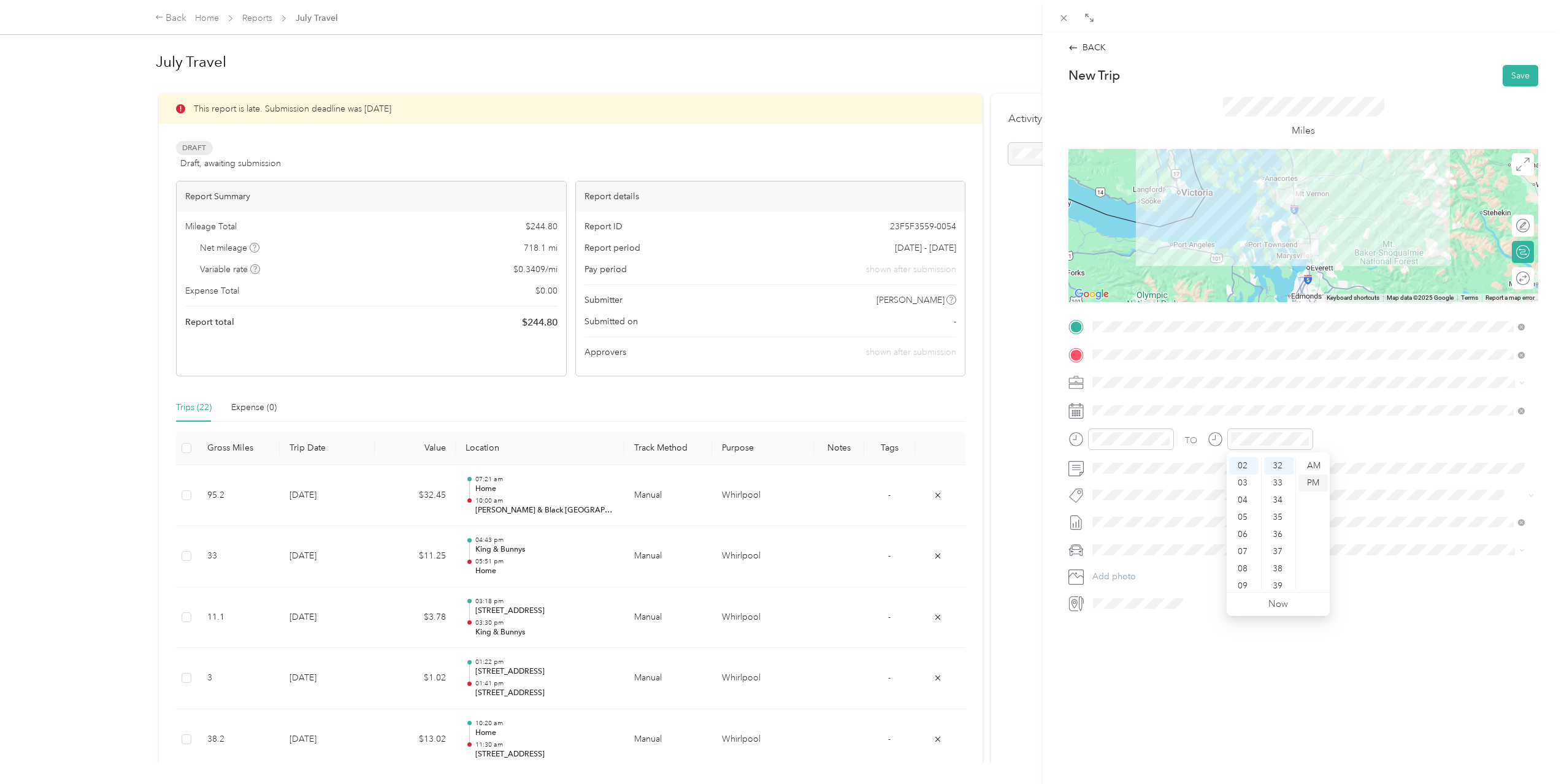
click at [1318, 481] on div "PM" at bounding box center [1313, 482] width 30 height 17
click at [1442, 435] on div "TO" at bounding box center [1303, 443] width 470 height 30
click at [1515, 70] on button "Save" at bounding box center [1520, 76] width 36 height 21
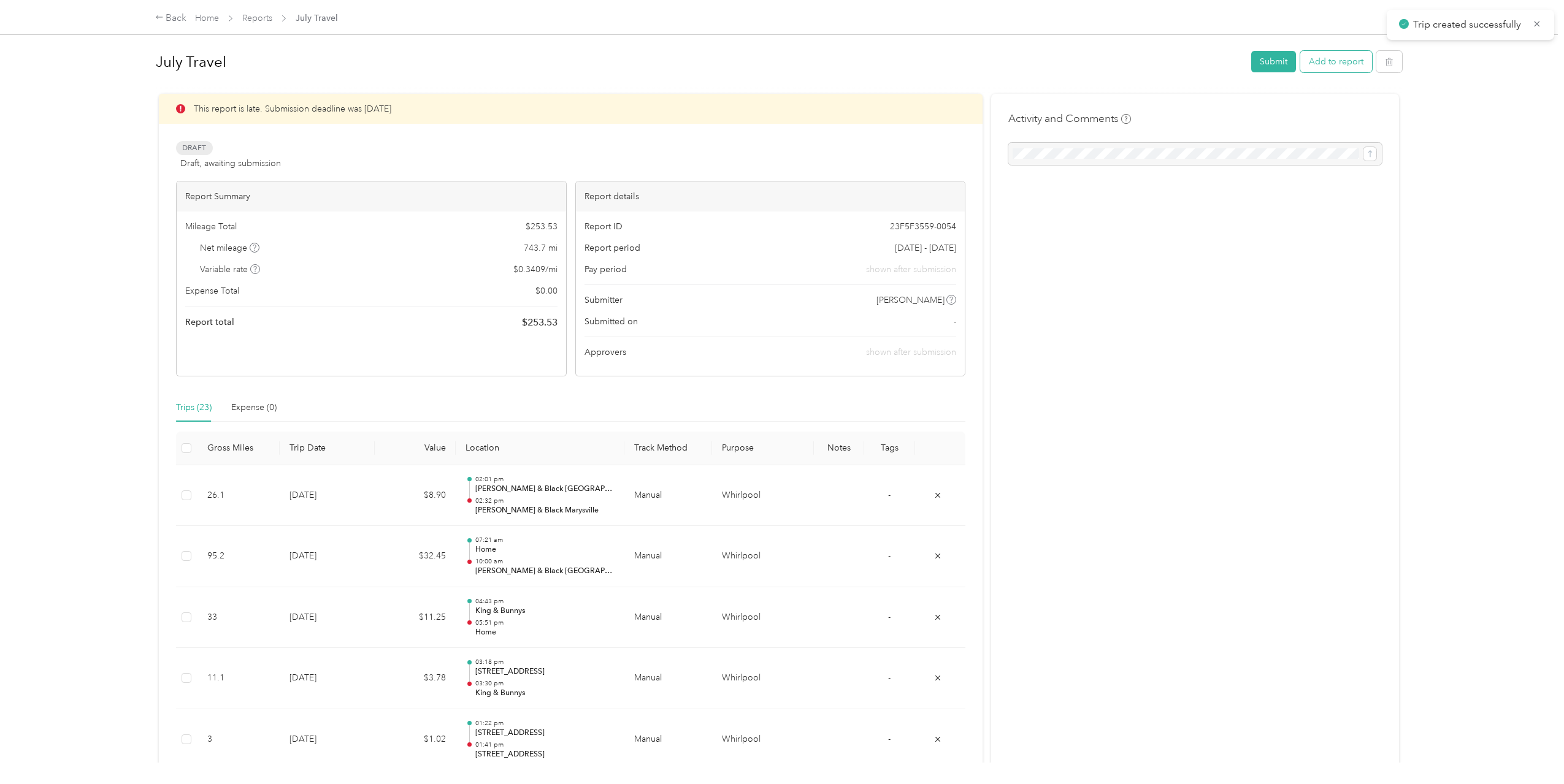
click at [1347, 58] on button "Add to report" at bounding box center [1336, 62] width 72 height 21
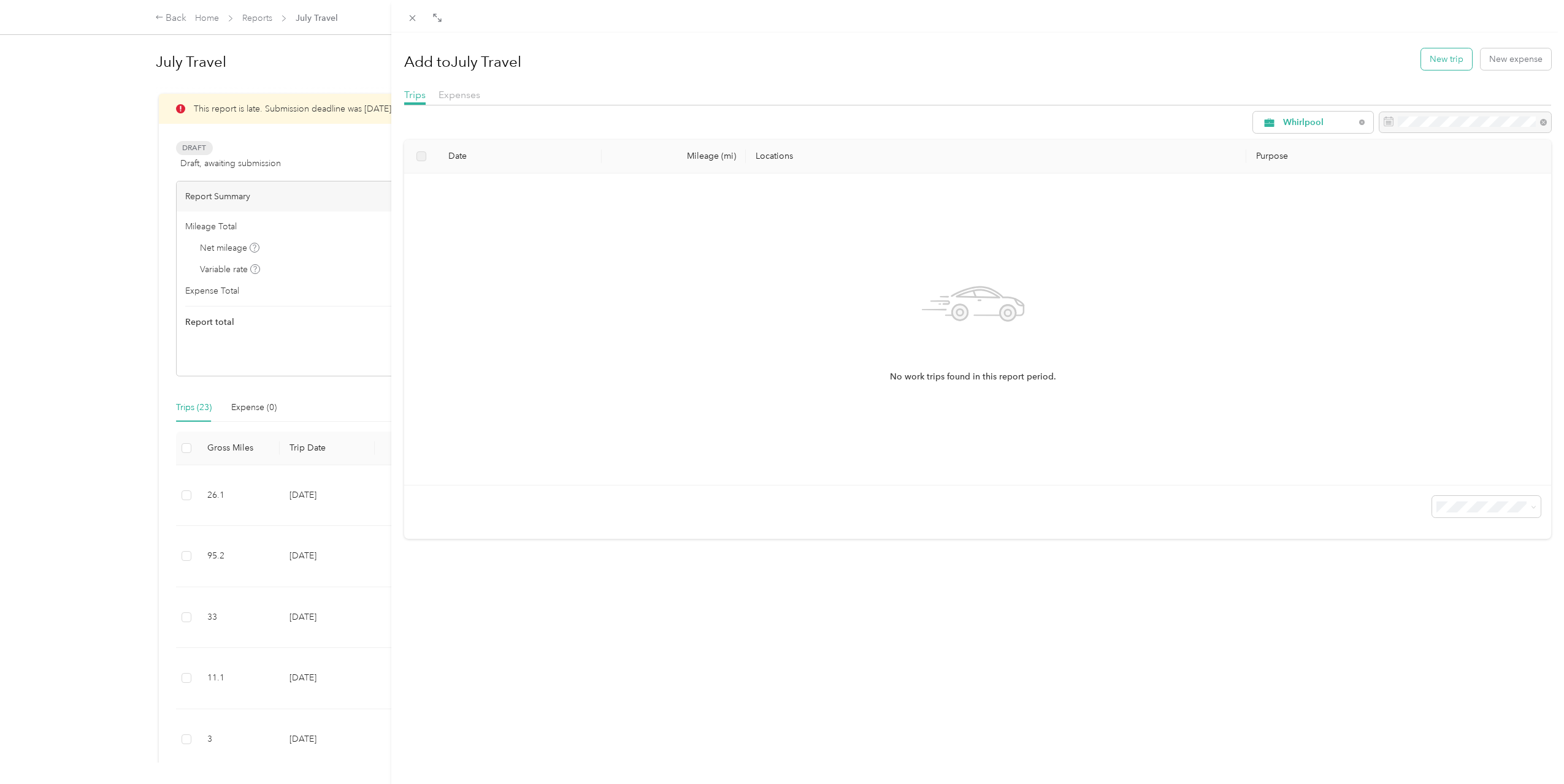
click at [1421, 63] on button "New trip" at bounding box center [1446, 59] width 51 height 21
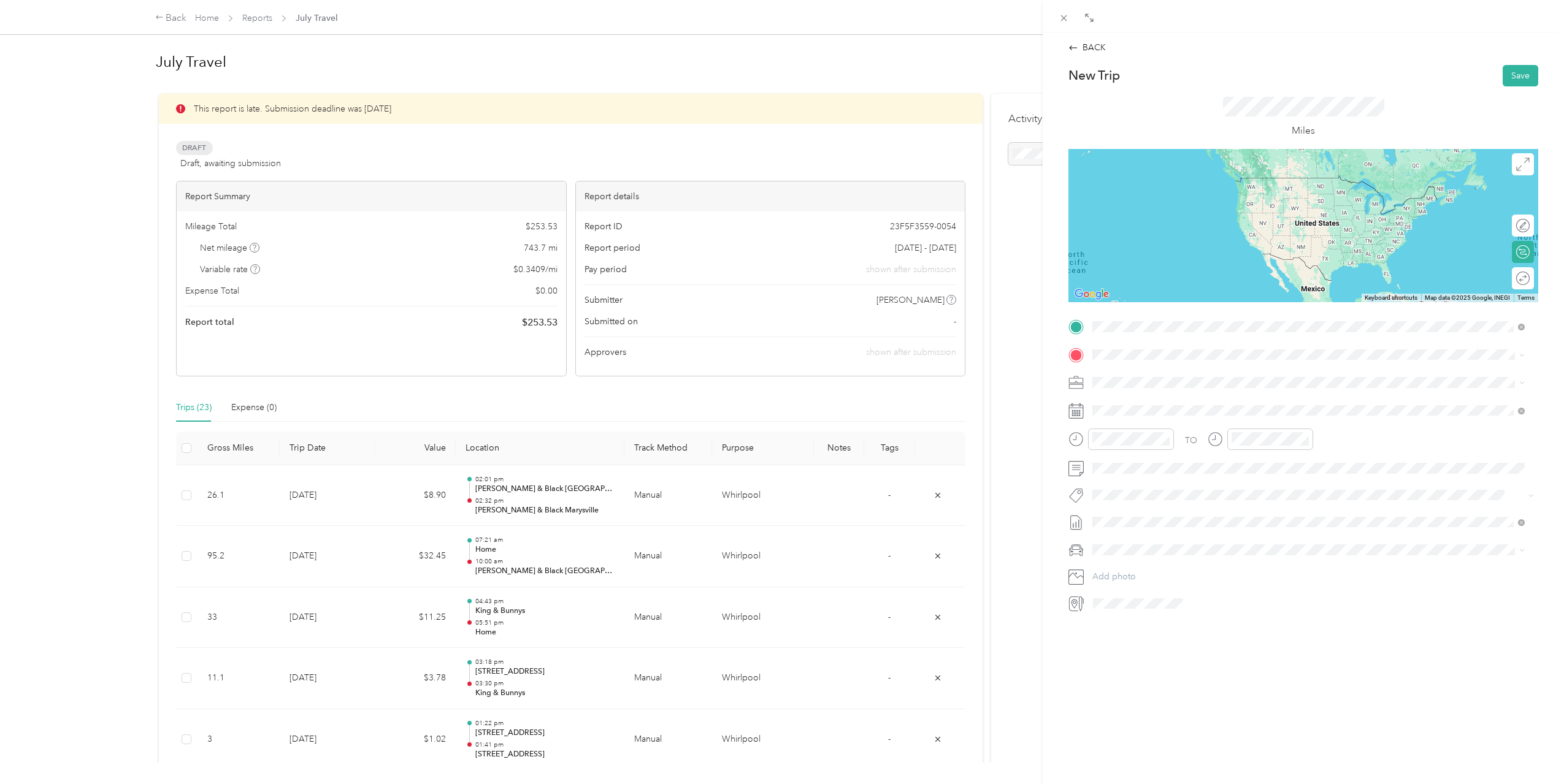
click at [1166, 384] on span "[STREET_ADDRESS][US_STATE]" at bounding box center [1176, 389] width 122 height 10
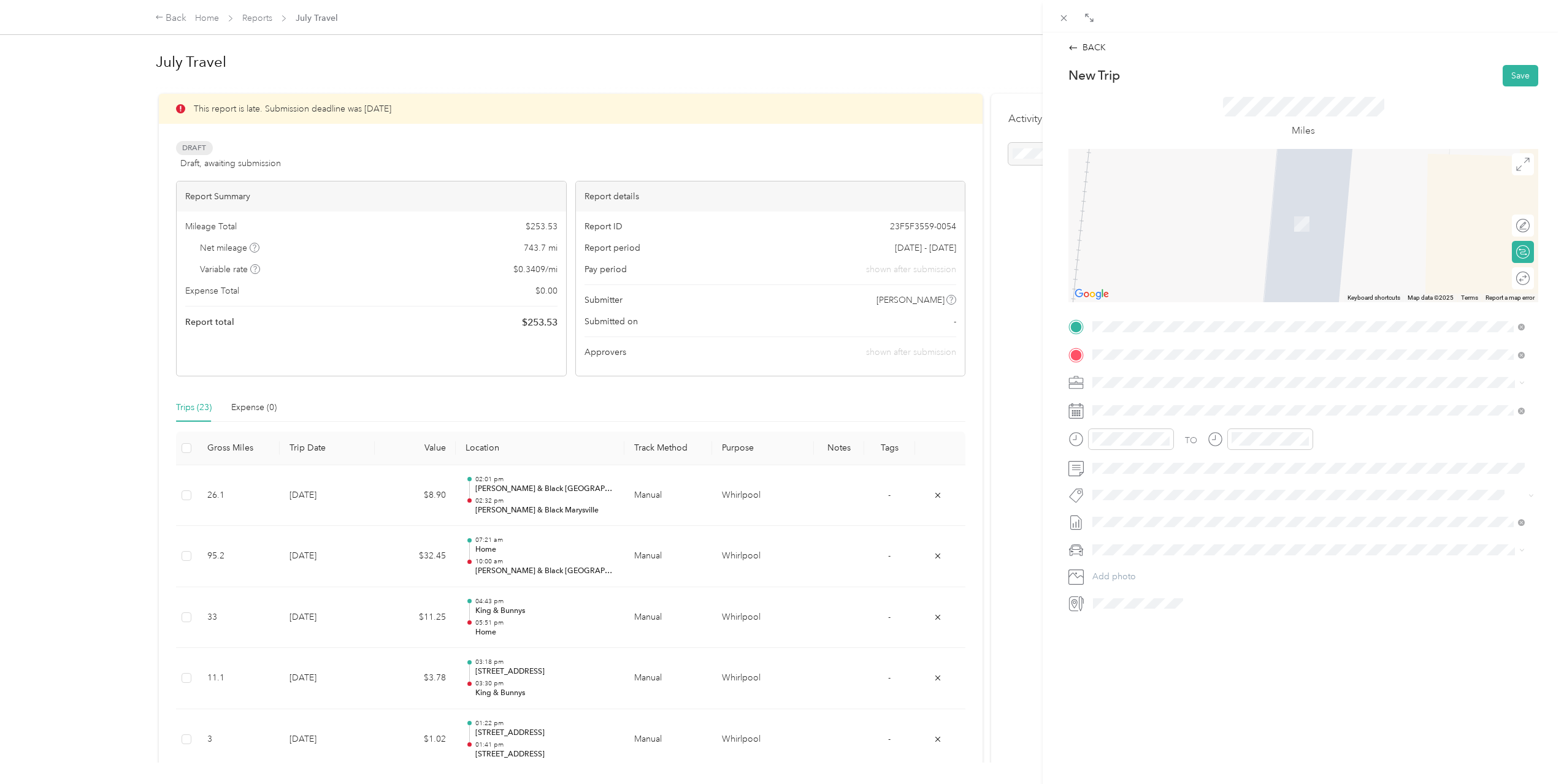
click at [1156, 405] on div "Home [STREET_ADDRESS][US_STATE]" at bounding box center [1176, 411] width 122 height 26
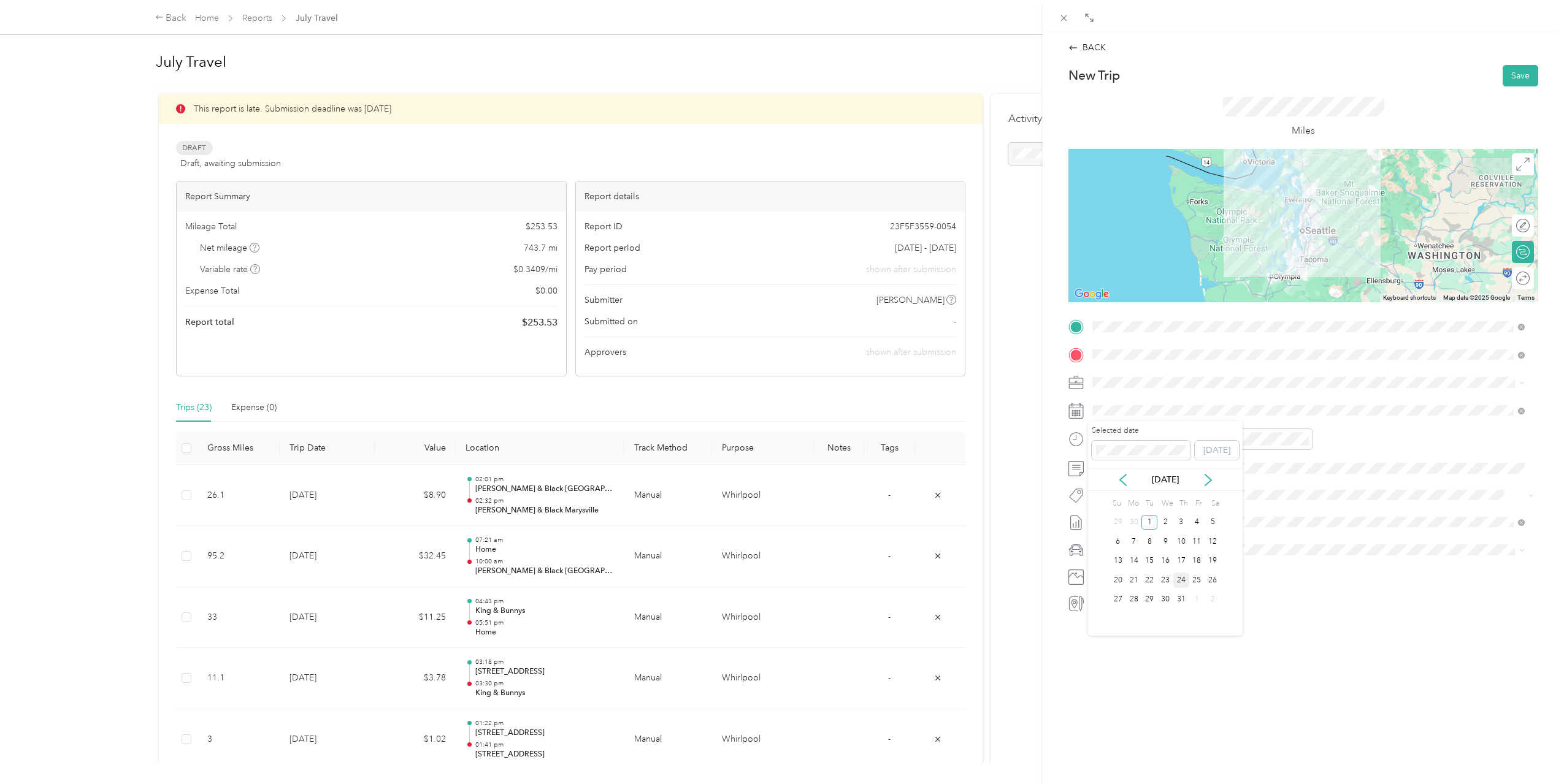
click at [1182, 579] on div "24" at bounding box center [1182, 580] width 16 height 16
click at [1247, 498] on div "05" at bounding box center [1244, 500] width 30 height 17
click at [1281, 524] on div "20" at bounding box center [1279, 522] width 30 height 17
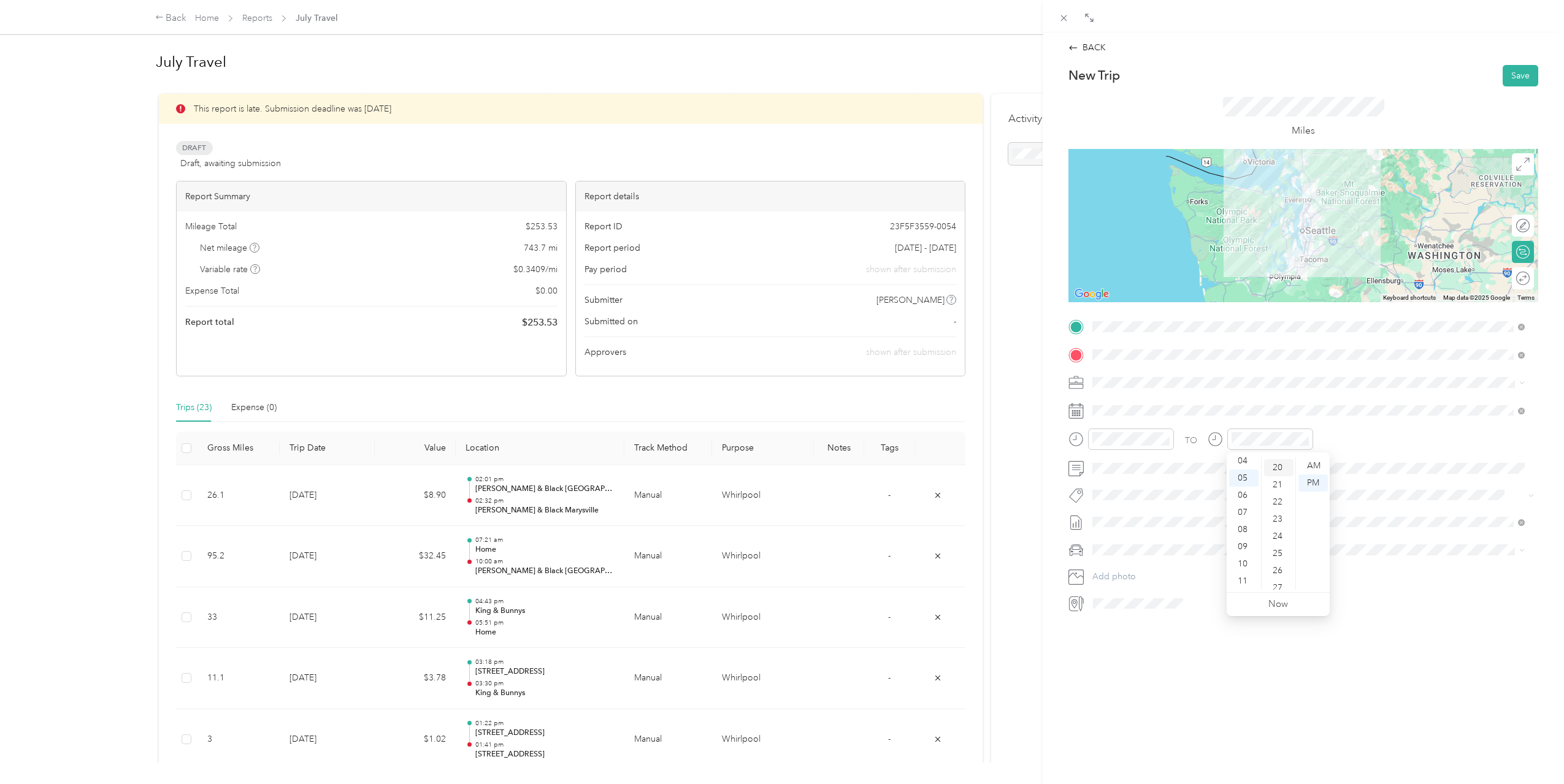
scroll to position [343, 0]
click at [1352, 431] on div "TO" at bounding box center [1303, 443] width 470 height 30
click at [1507, 76] on button "Save" at bounding box center [1520, 76] width 36 height 21
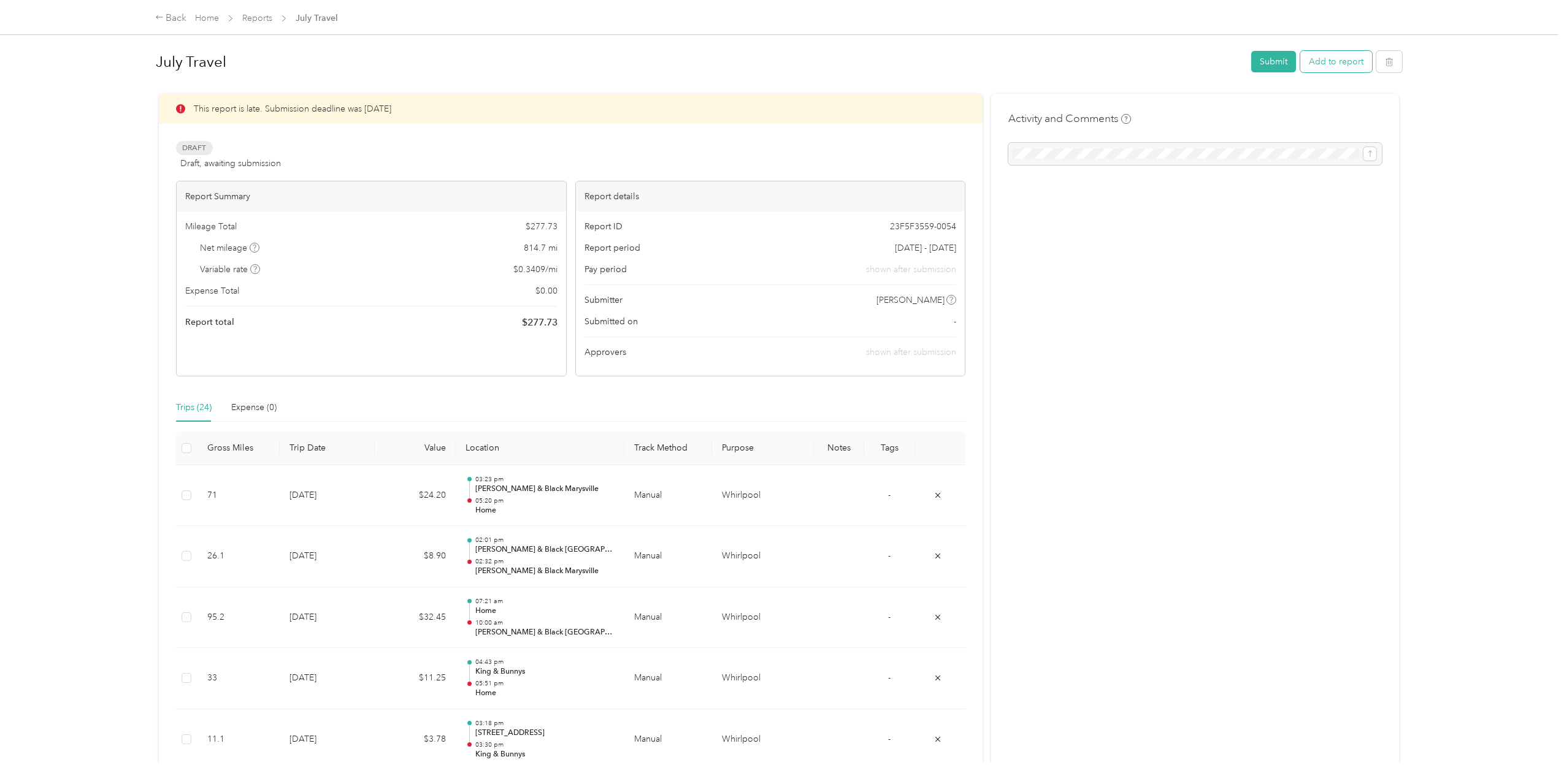
click at [1331, 53] on button "Add to report" at bounding box center [1336, 62] width 72 height 21
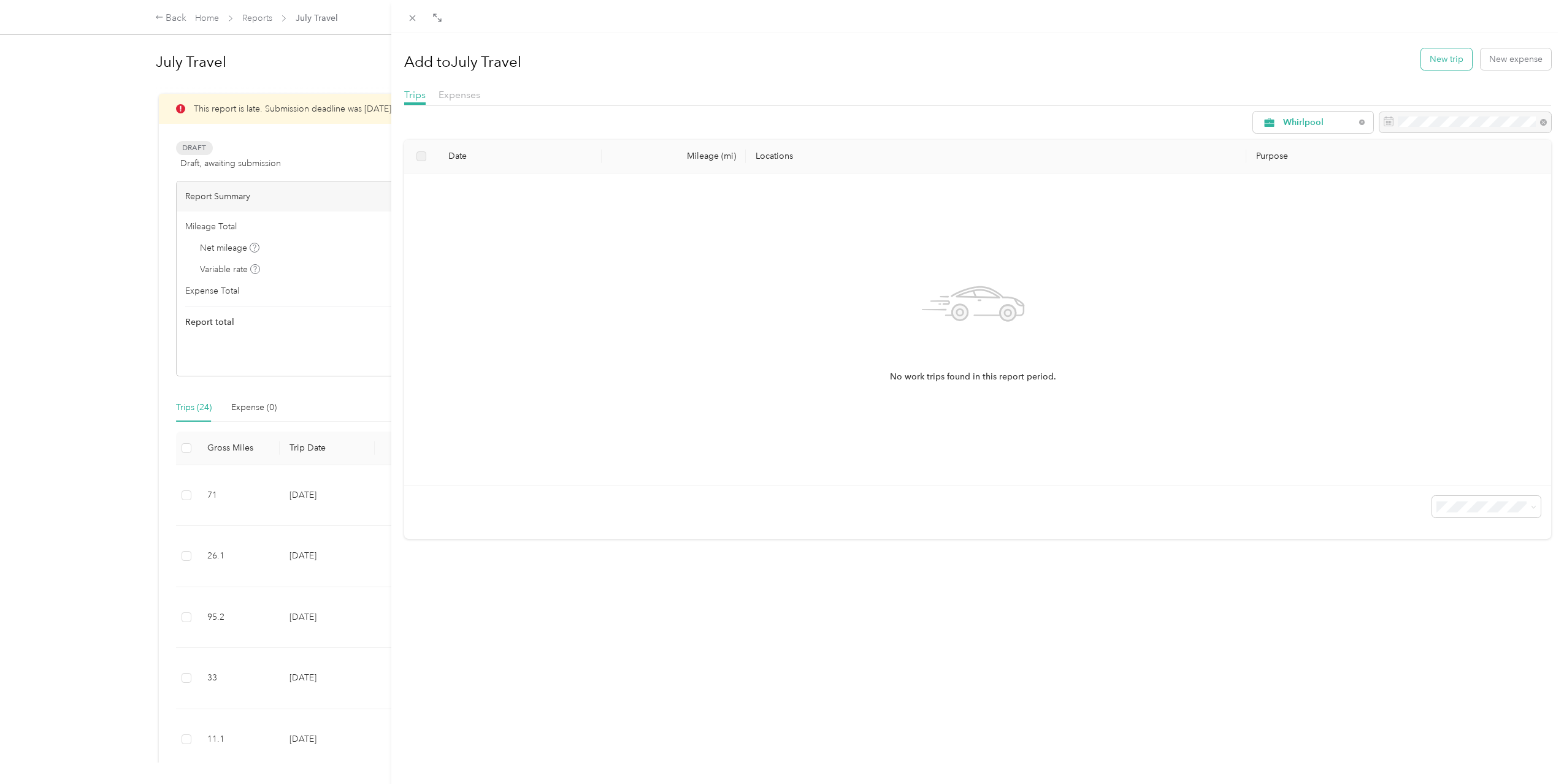
click at [1454, 60] on button "New trip" at bounding box center [1446, 59] width 51 height 21
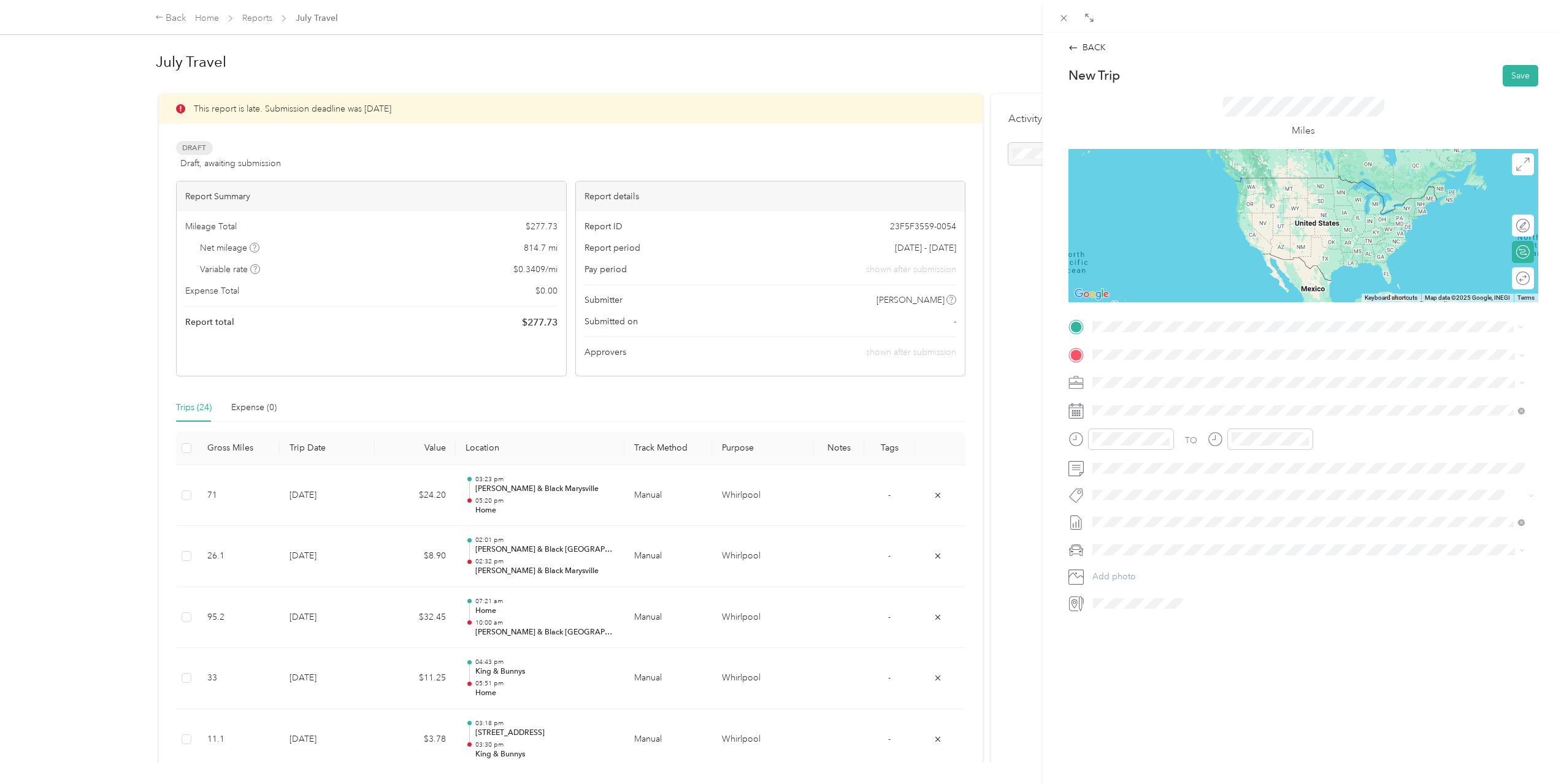
click at [1225, 385] on span "[STREET_ADDRESS][US_STATE]" at bounding box center [1176, 388] width 122 height 10
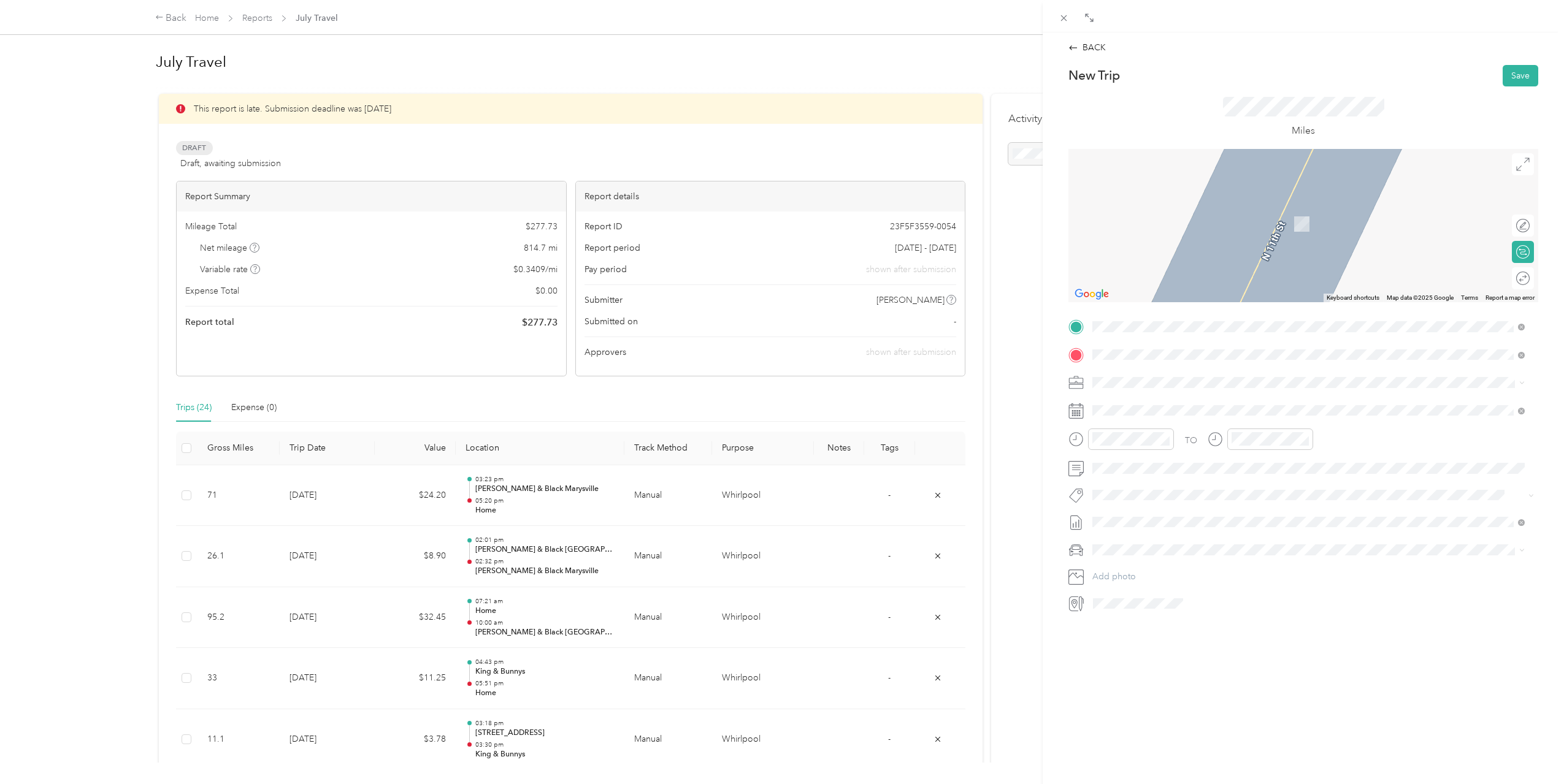
click at [1157, 405] on span "[STREET_ADDRESS][PERSON_NAME][US_STATE]" at bounding box center [1210, 399] width 190 height 11
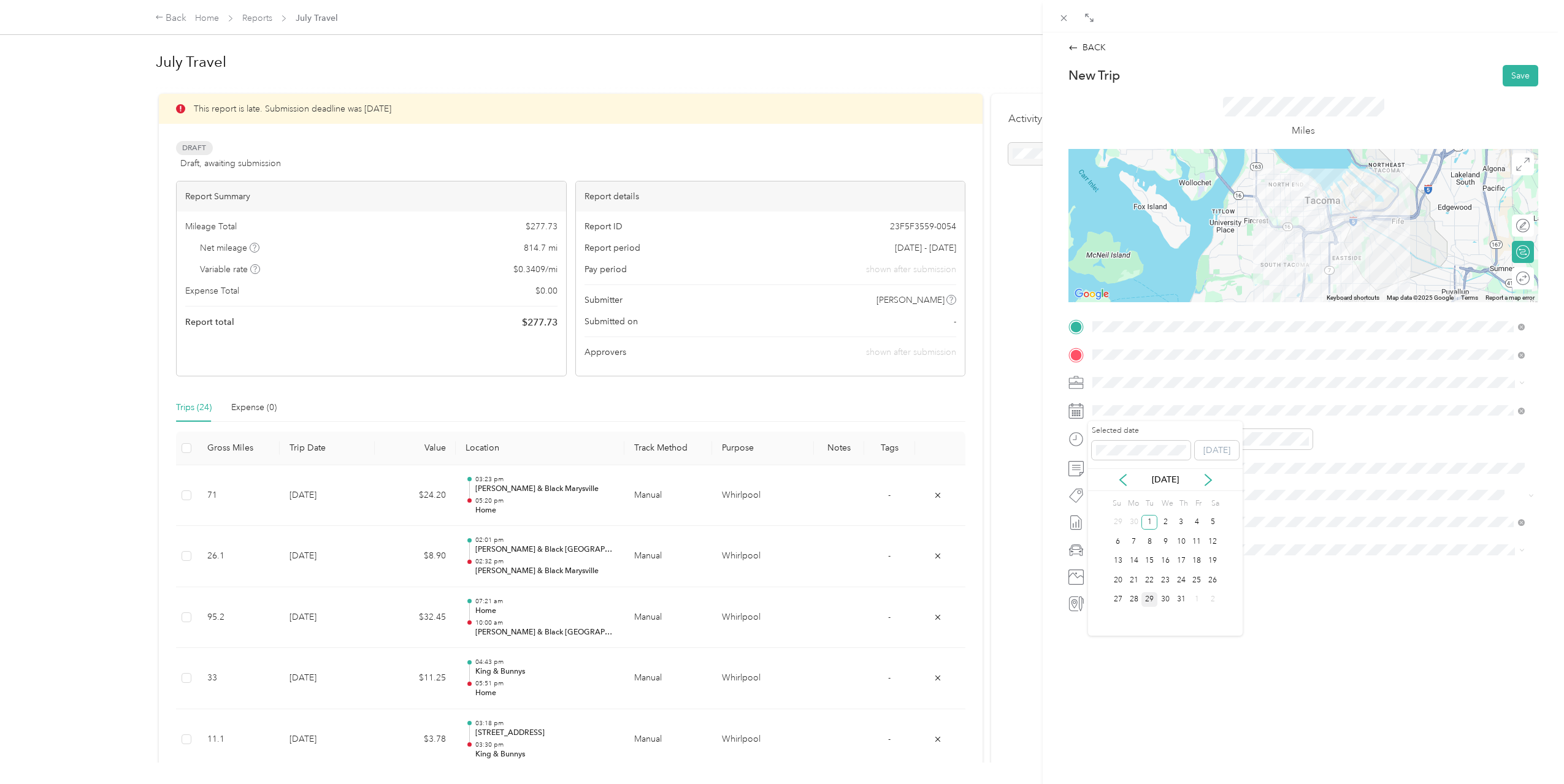
click at [1153, 599] on div "29" at bounding box center [1150, 599] width 16 height 16
click at [1104, 548] on div "08" at bounding box center [1105, 551] width 30 height 17
click at [1162, 471] on div "AM" at bounding box center [1175, 465] width 30 height 17
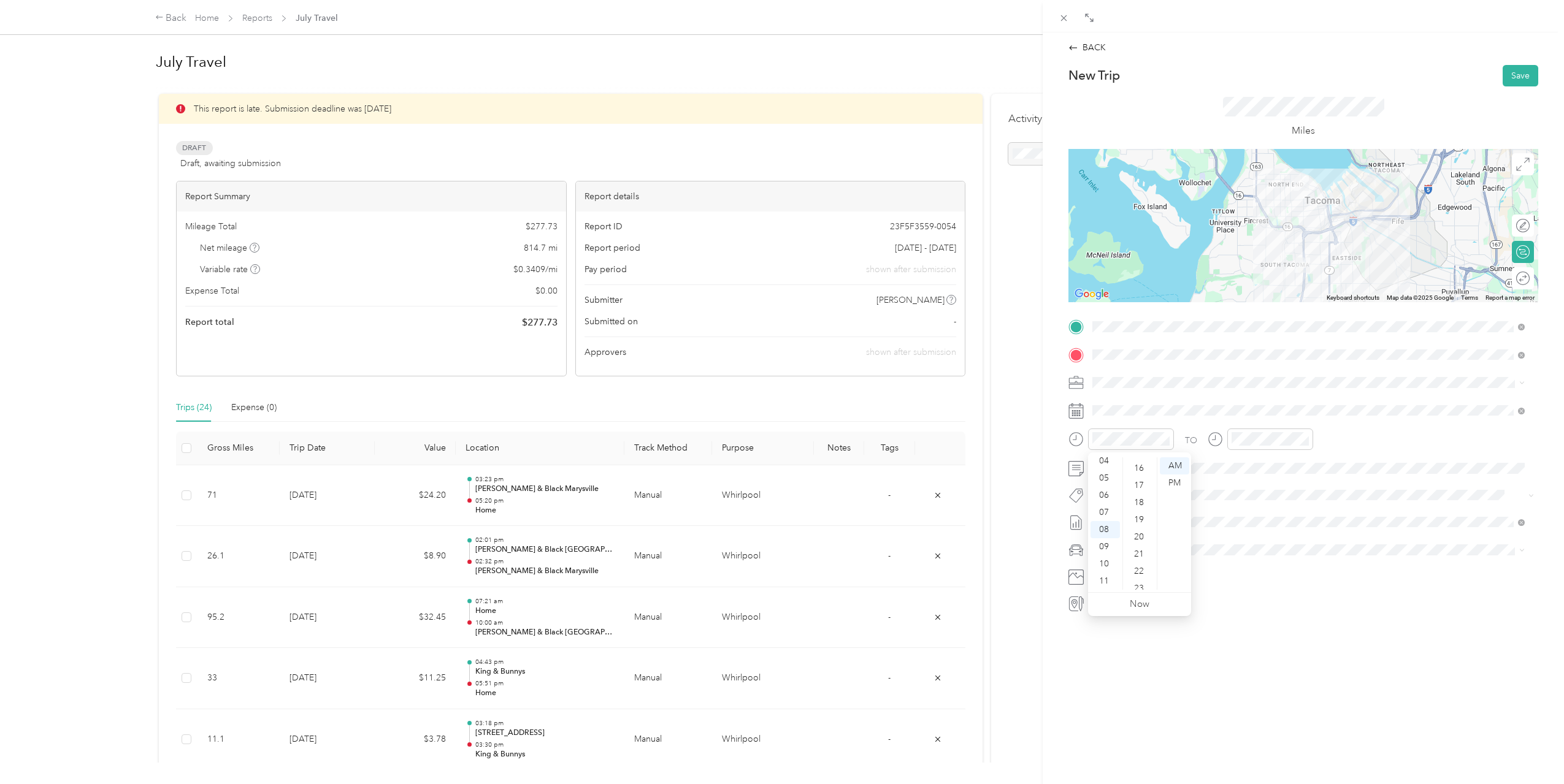
scroll to position [30, 0]
click at [1136, 465] on div "02" at bounding box center [1140, 469] width 30 height 17
click at [1245, 545] on div "08" at bounding box center [1244, 551] width 30 height 17
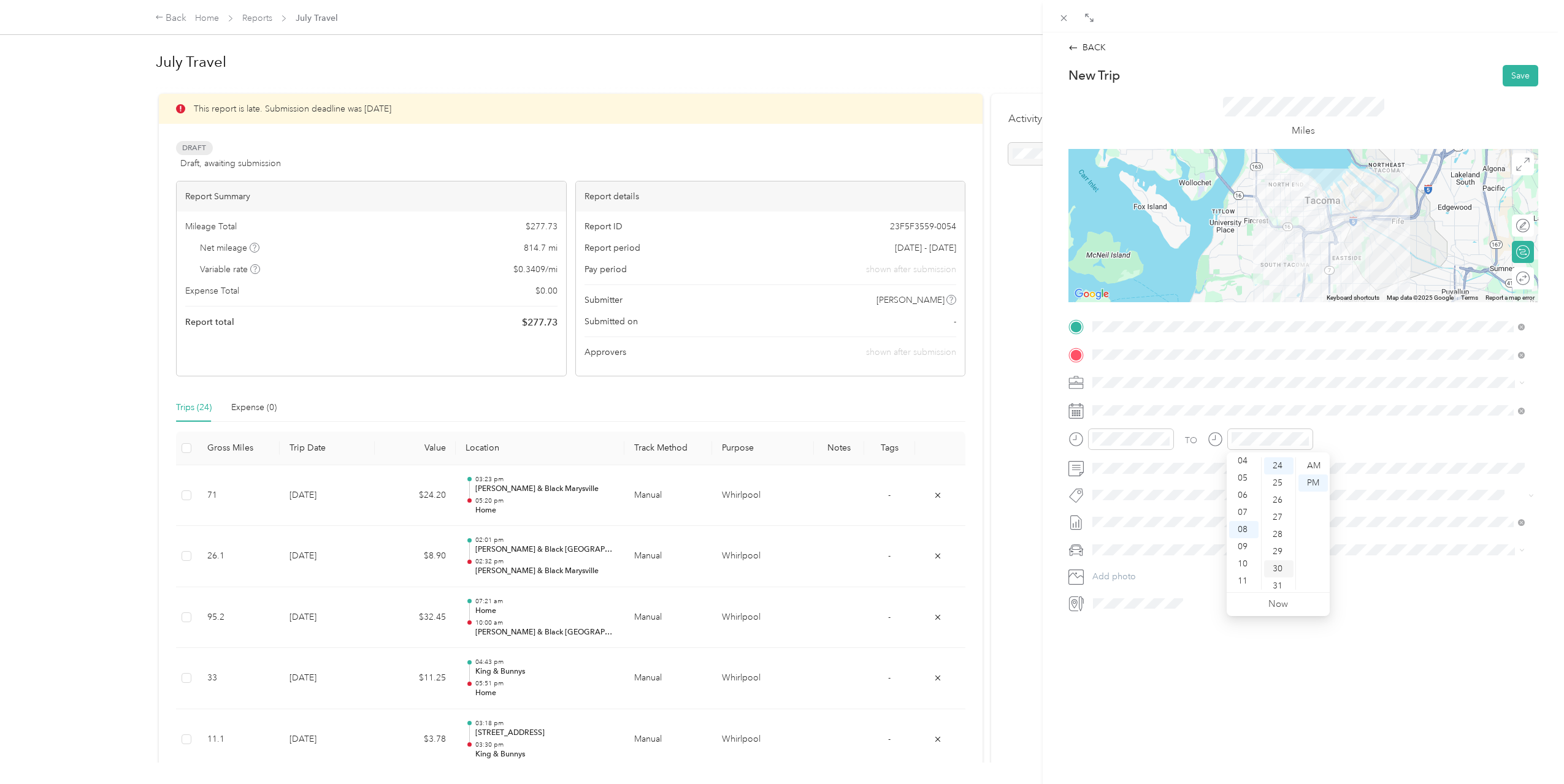
click at [1273, 562] on div "30" at bounding box center [1279, 568] width 30 height 17
click at [1316, 464] on div "AM" at bounding box center [1313, 465] width 30 height 17
click at [1508, 81] on button "Save" at bounding box center [1520, 76] width 36 height 21
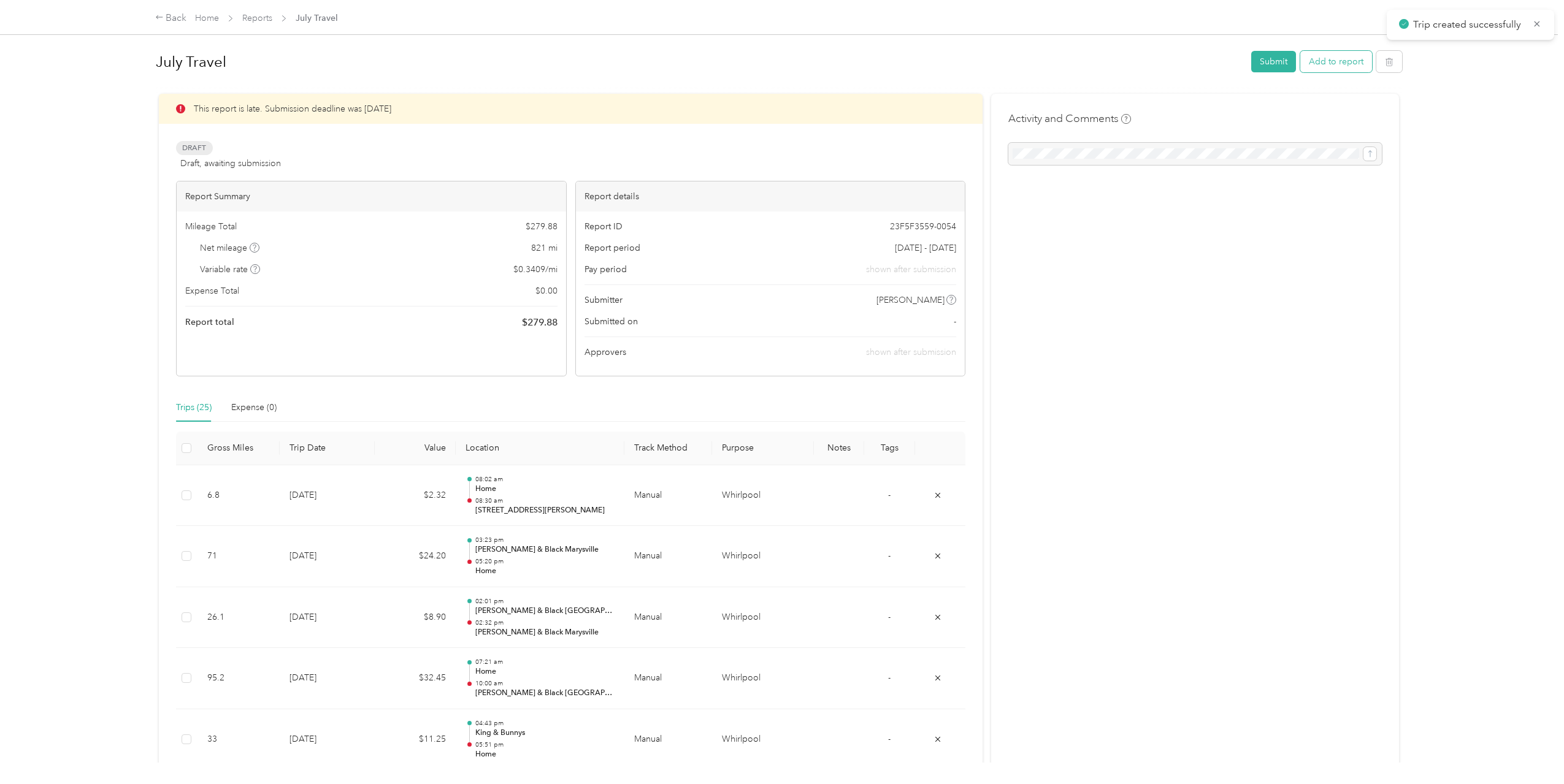
click at [1352, 67] on button "Add to report" at bounding box center [1336, 62] width 72 height 21
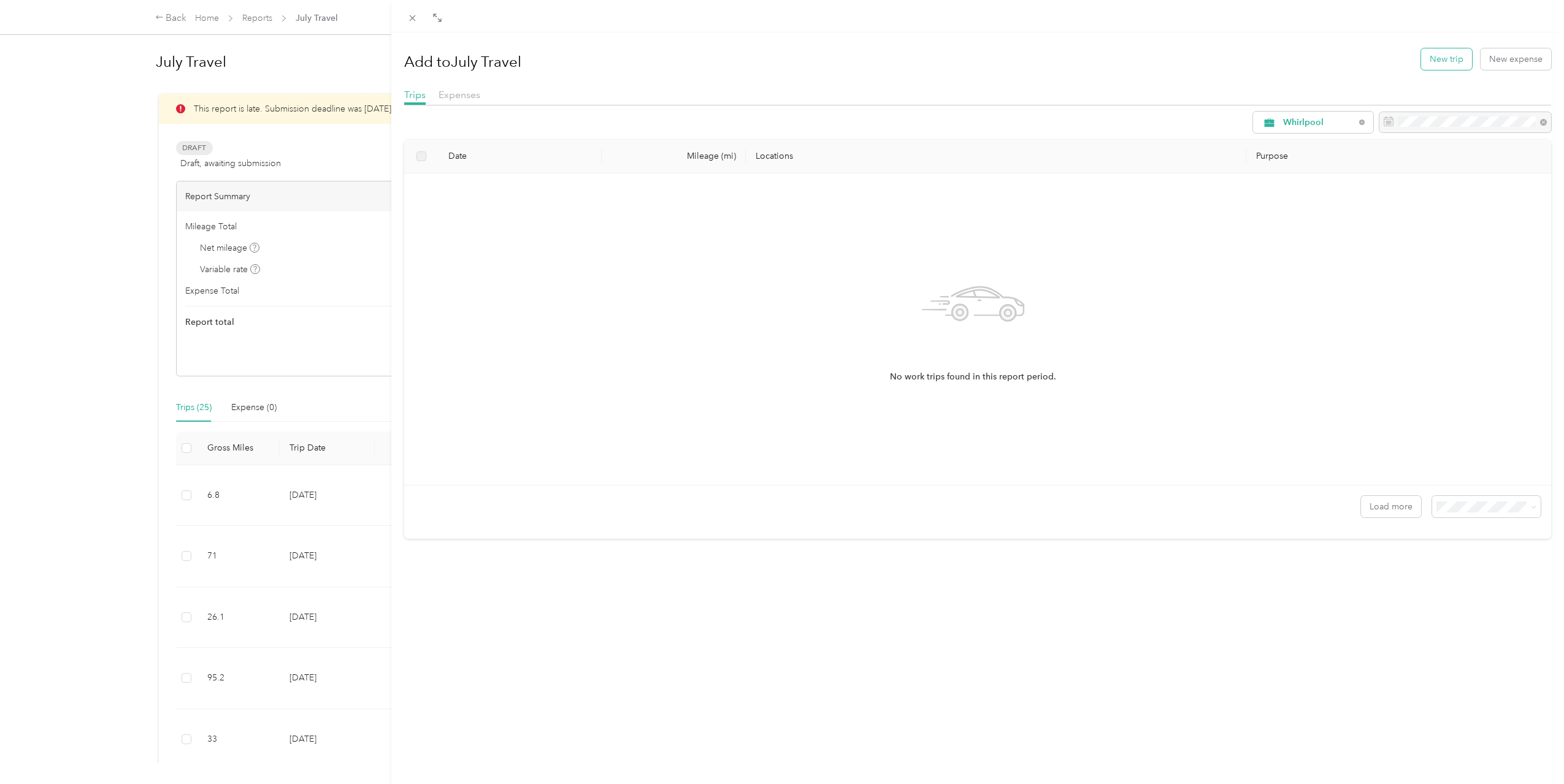
click at [1421, 59] on button "New trip" at bounding box center [1446, 59] width 51 height 21
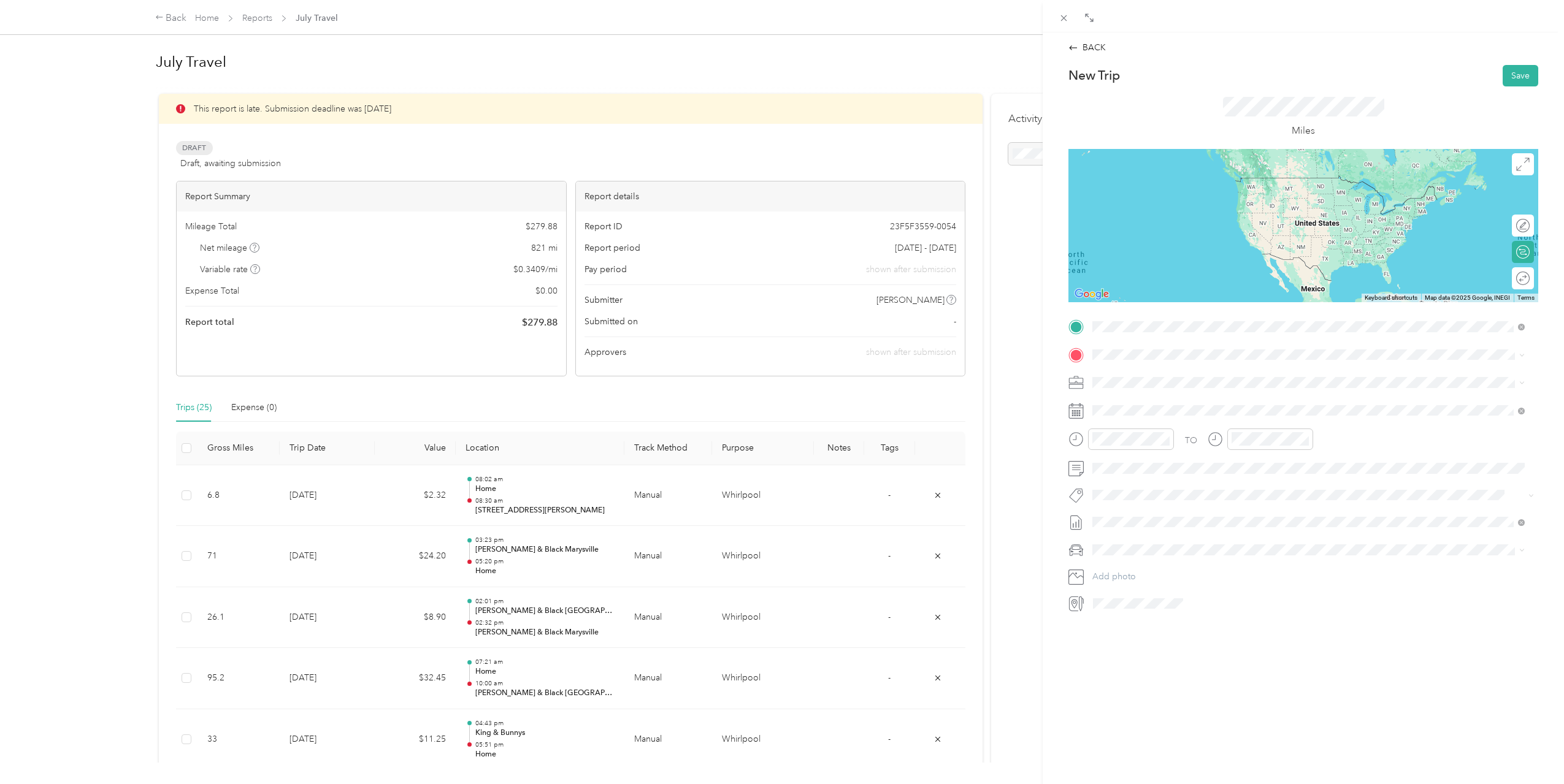
click at [1160, 388] on span "[STREET_ADDRESS][PERSON_NAME][US_STATE]" at bounding box center [1210, 389] width 190 height 10
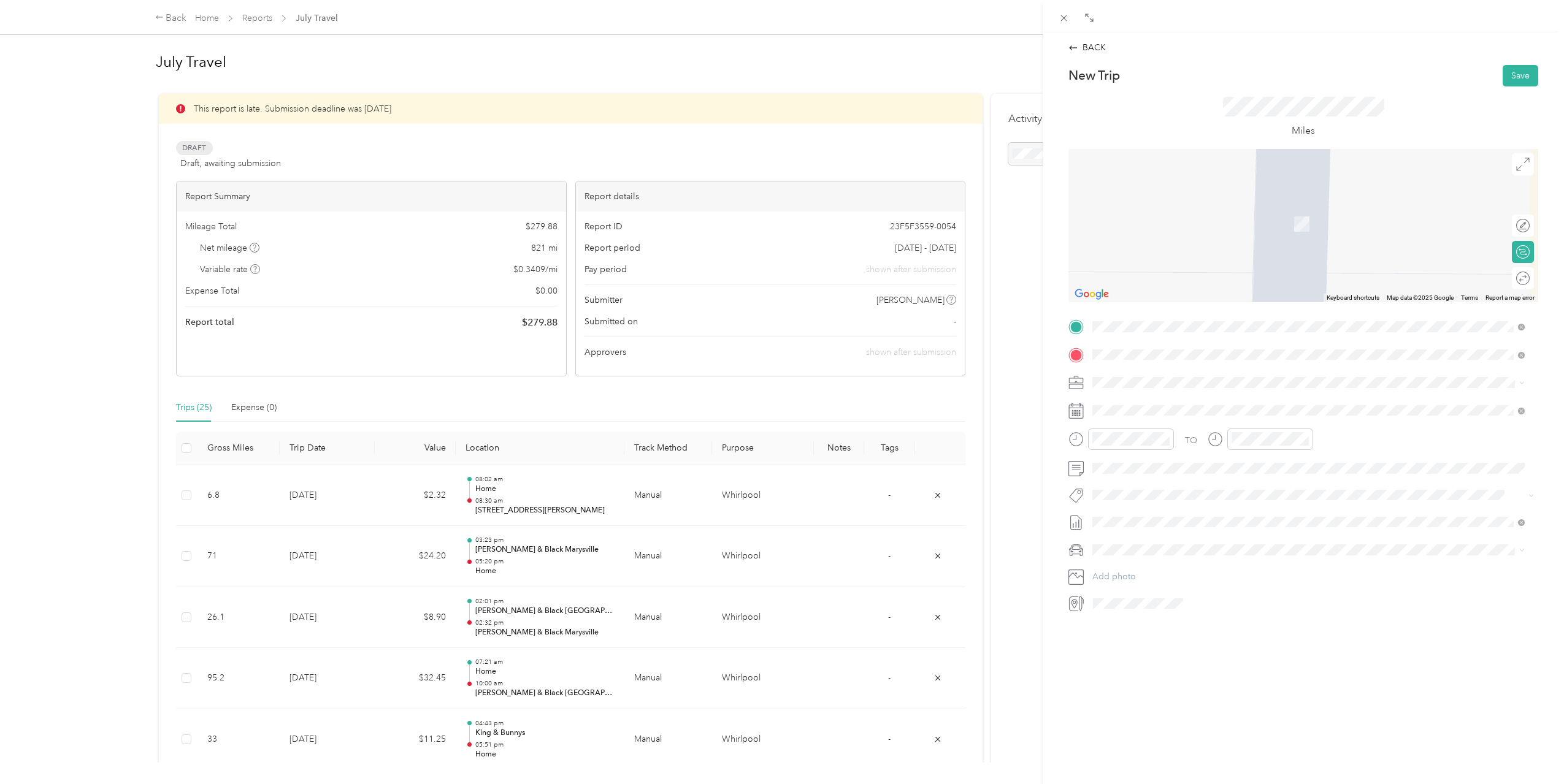
click at [1288, 408] on div "[STREET_ADDRESS][US_STATE]" at bounding box center [1308, 399] width 424 height 16
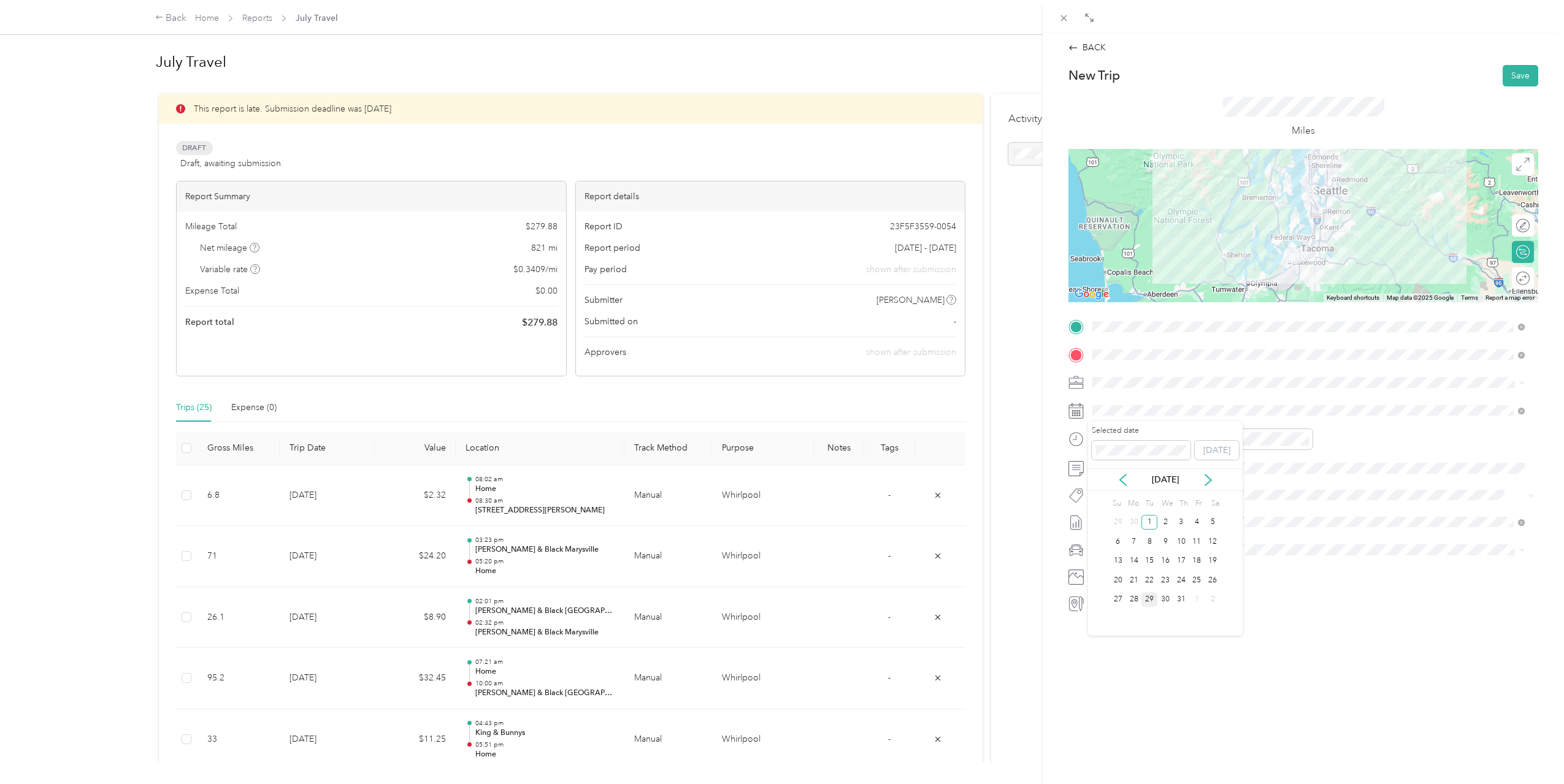
click at [1156, 596] on div "29" at bounding box center [1150, 599] width 16 height 16
click at [1165, 439] on icon "close-circle" at bounding box center [1165, 439] width 9 height 9
click at [1105, 571] on div "10" at bounding box center [1105, 572] width 30 height 17
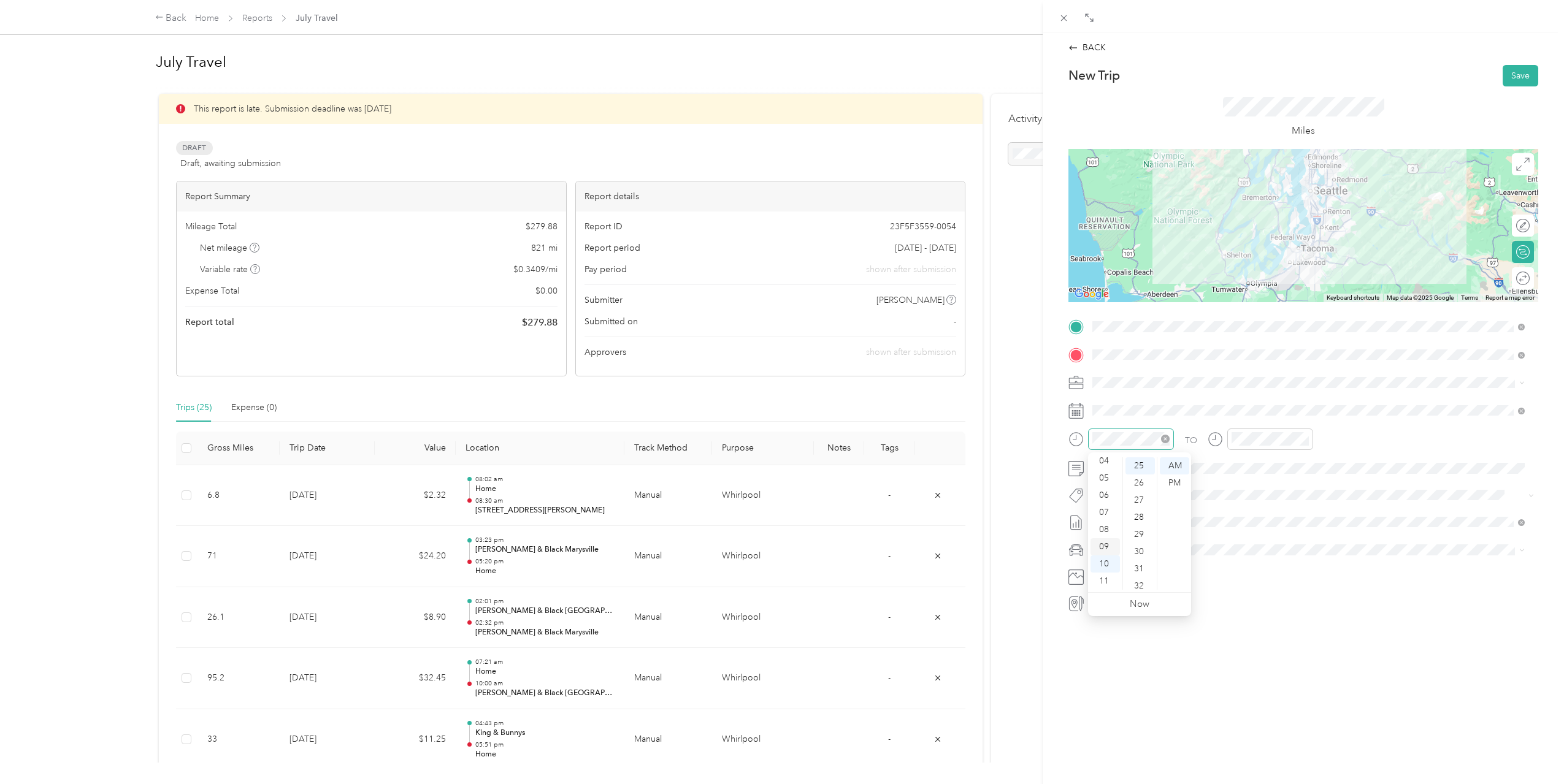
click at [1107, 545] on div "09" at bounding box center [1105, 546] width 30 height 17
click at [1144, 562] on div "47" at bounding box center [1140, 564] width 30 height 17
click at [1242, 583] on div "10" at bounding box center [1244, 585] width 30 height 17
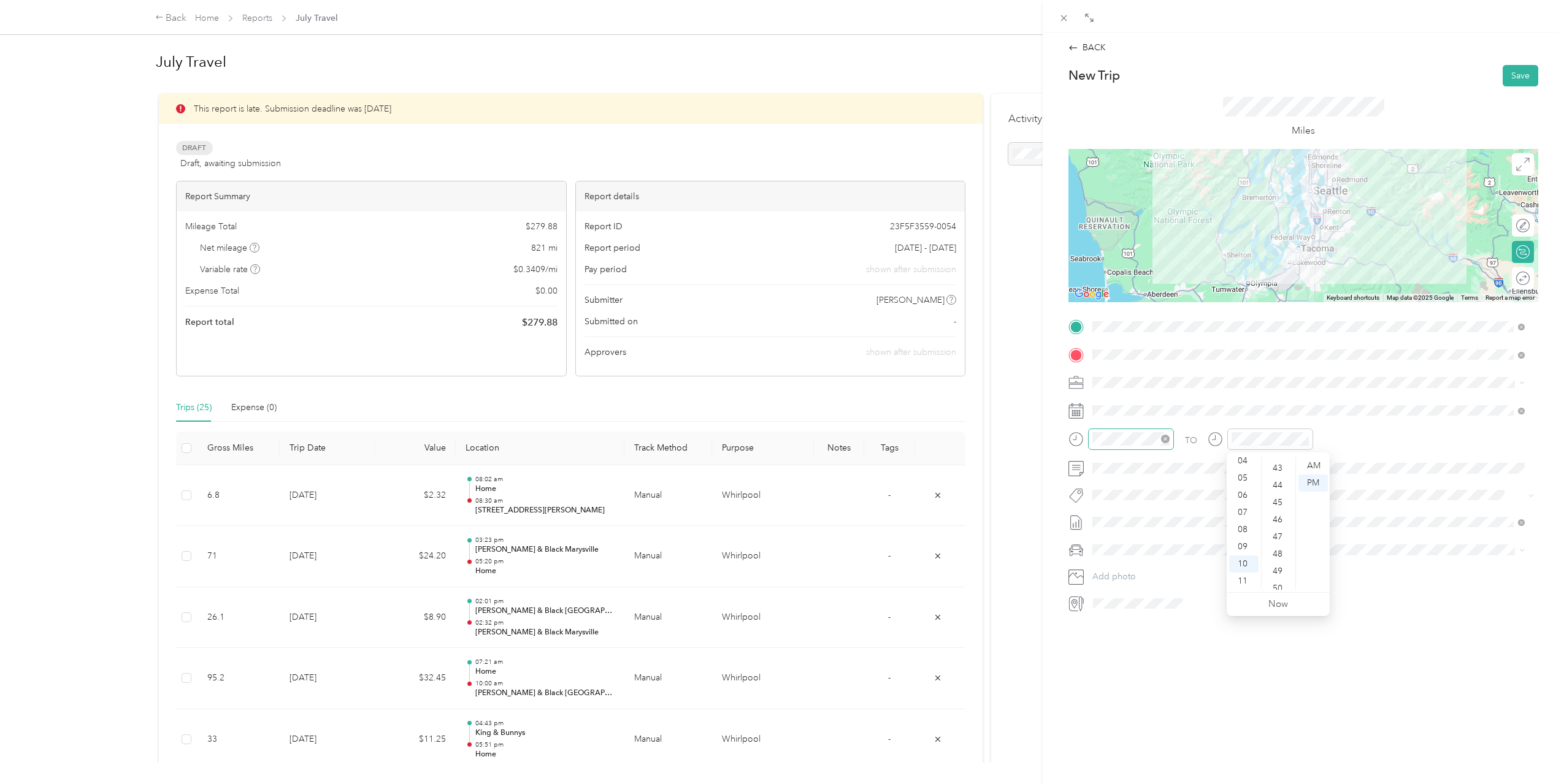
scroll to position [897, 0]
click at [1283, 562] on div "58" at bounding box center [1279, 564] width 30 height 17
click at [1318, 465] on div "AM" at bounding box center [1313, 465] width 30 height 17
click at [1502, 77] on button "Save" at bounding box center [1520, 76] width 36 height 21
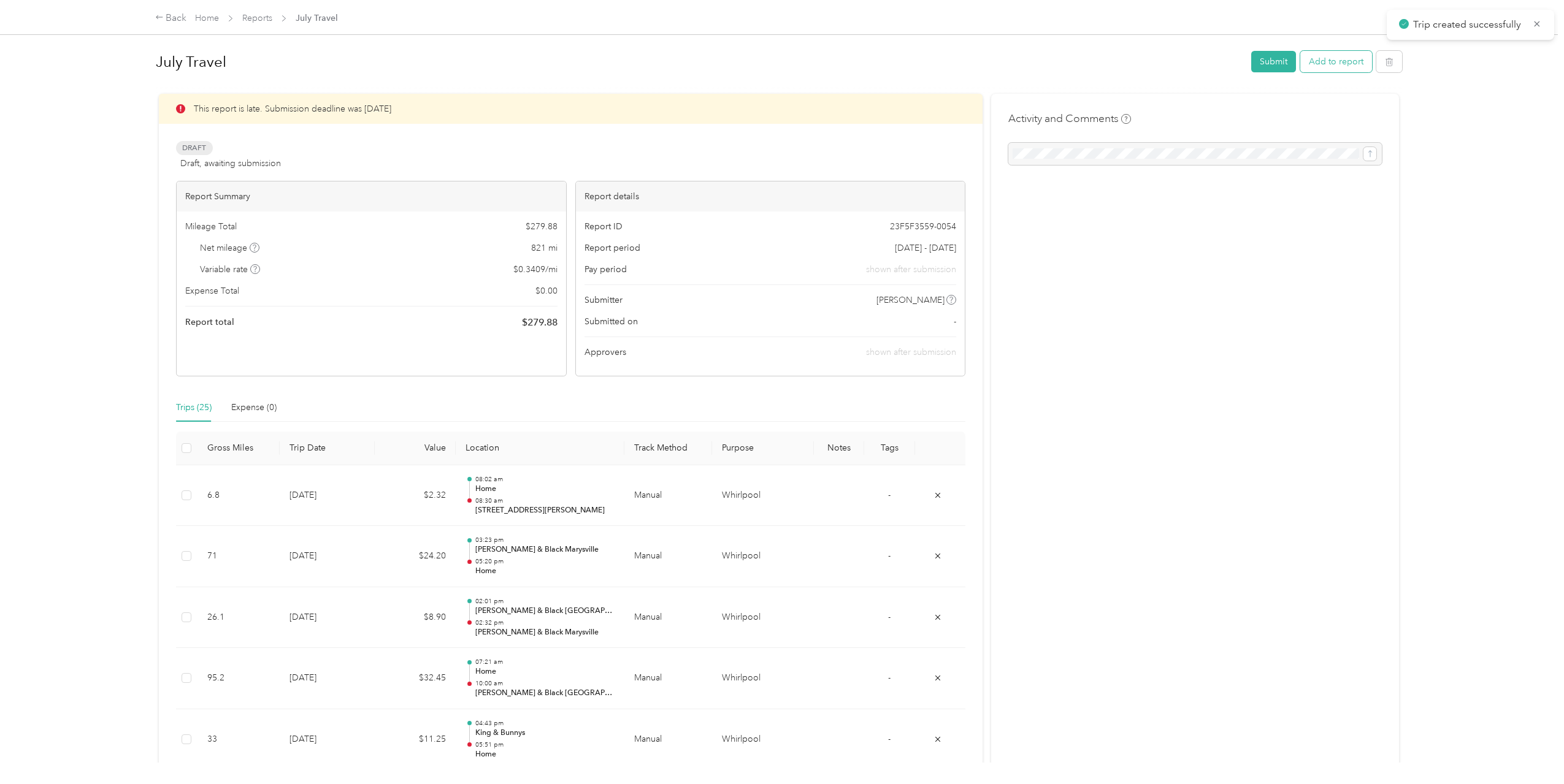
click at [1351, 62] on button "Add to report" at bounding box center [1336, 62] width 72 height 21
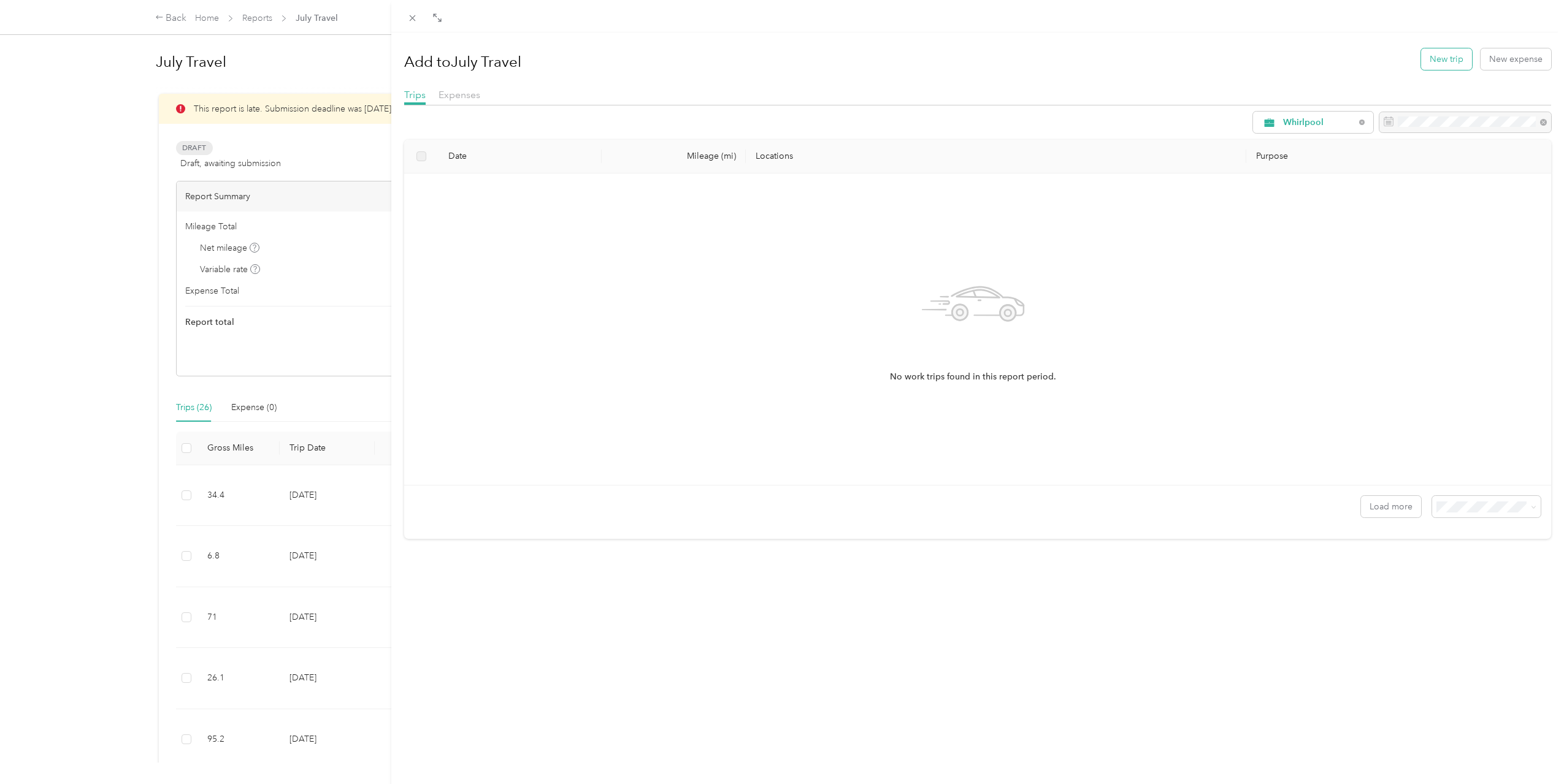
click at [1439, 55] on button "New trip" at bounding box center [1446, 59] width 51 height 21
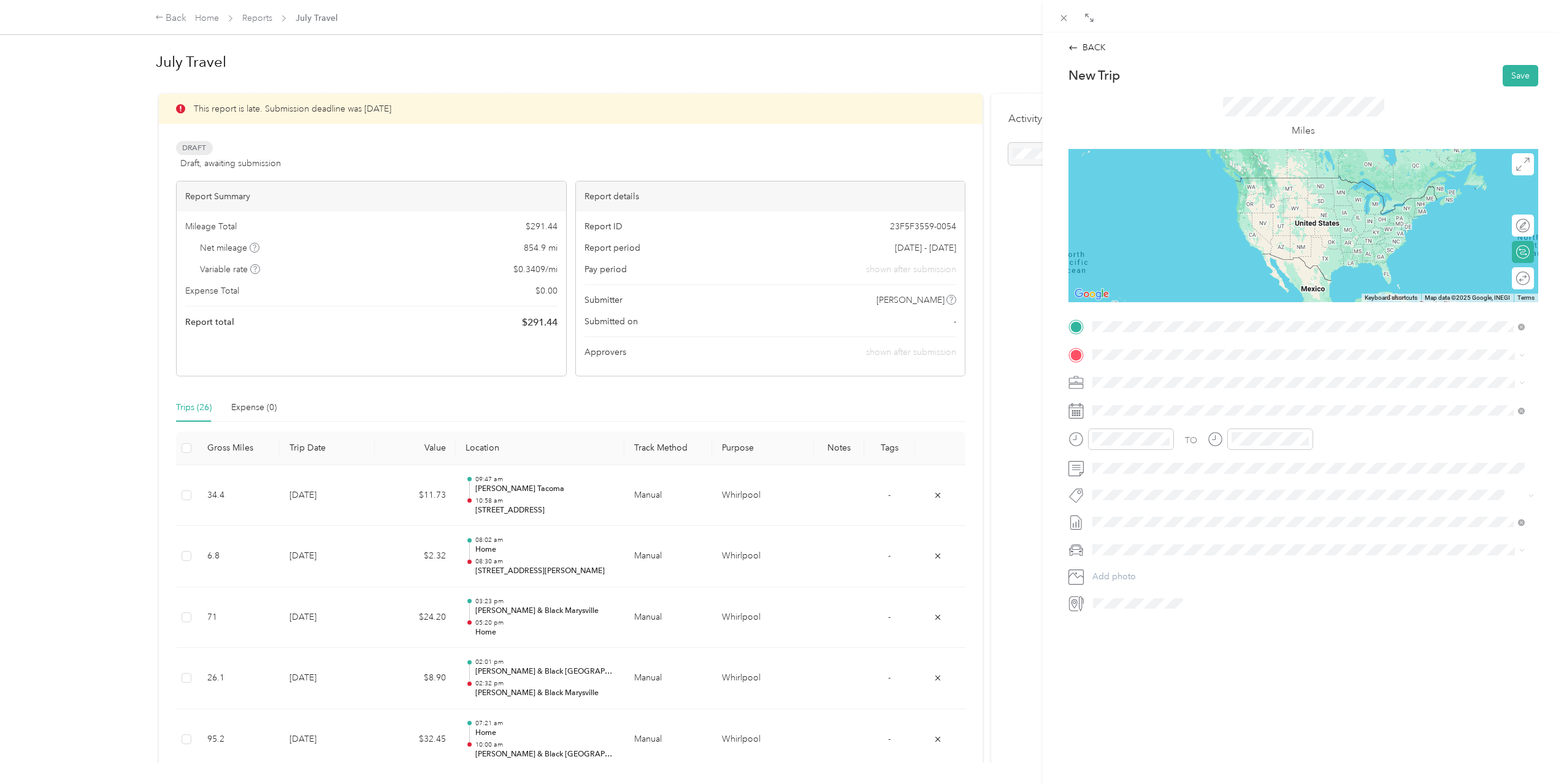
click at [1184, 362] on li "[STREET_ADDRESS][US_STATE]" at bounding box center [1308, 372] width 441 height 25
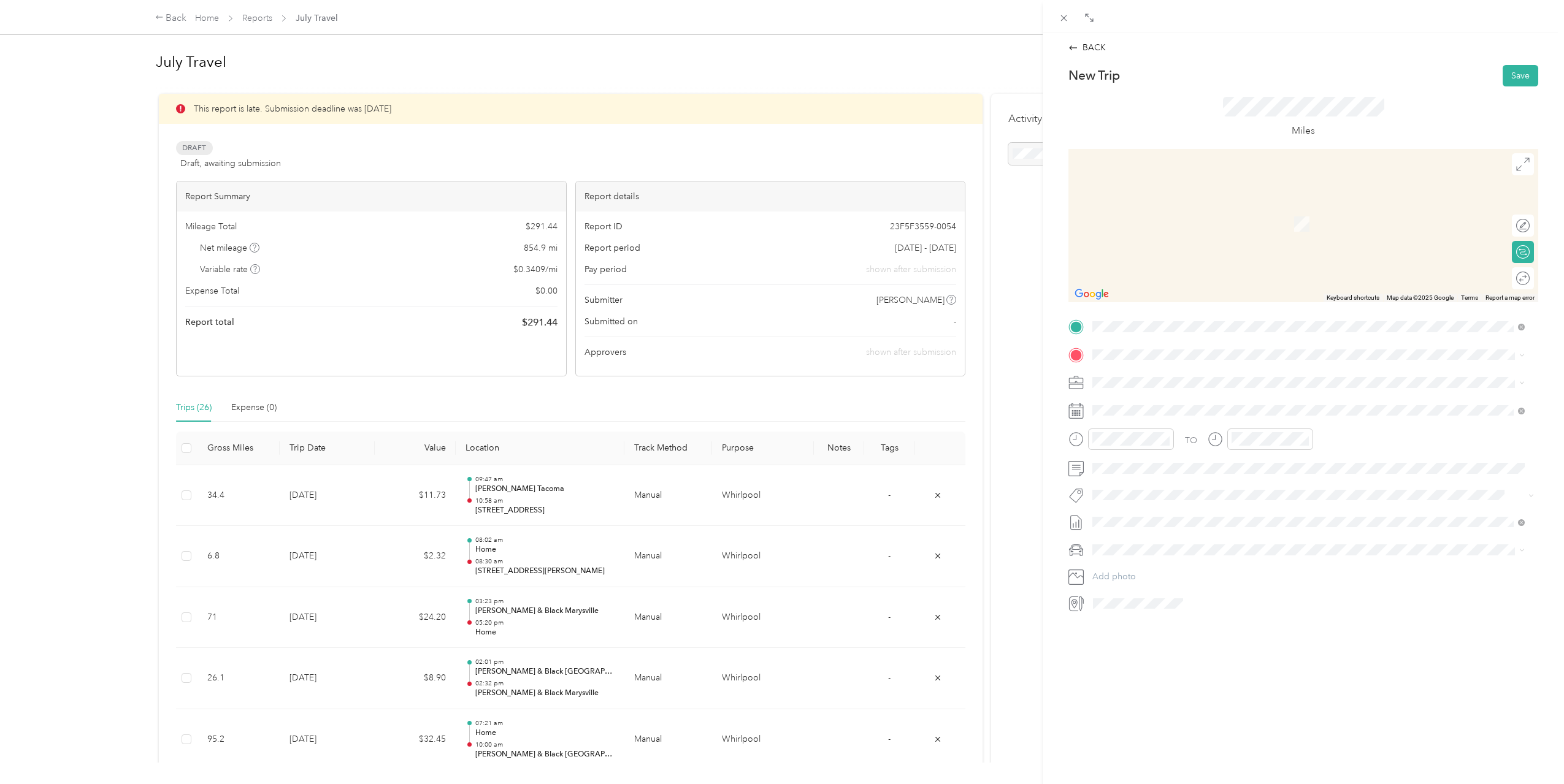
click at [1201, 514] on strong "[PERSON_NAME] & Black [GEOGRAPHIC_DATA][PERSON_NAME]" at bounding box center [1251, 516] width 272 height 11
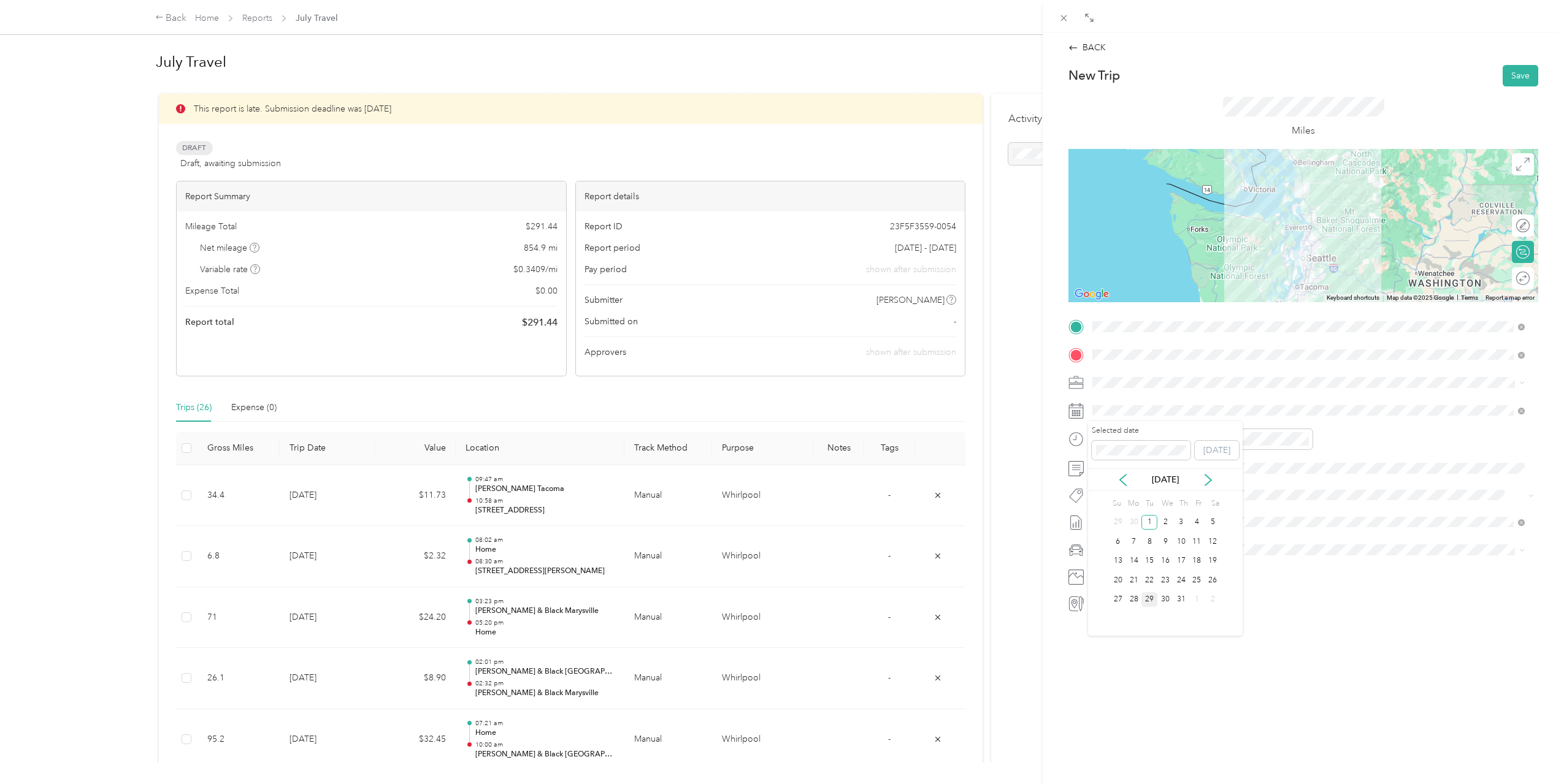
click at [1149, 596] on div "29" at bounding box center [1150, 599] width 16 height 16
click at [1162, 439] on icon "close-circle" at bounding box center [1165, 439] width 9 height 9
click at [1111, 481] on div "01" at bounding box center [1105, 482] width 30 height 17
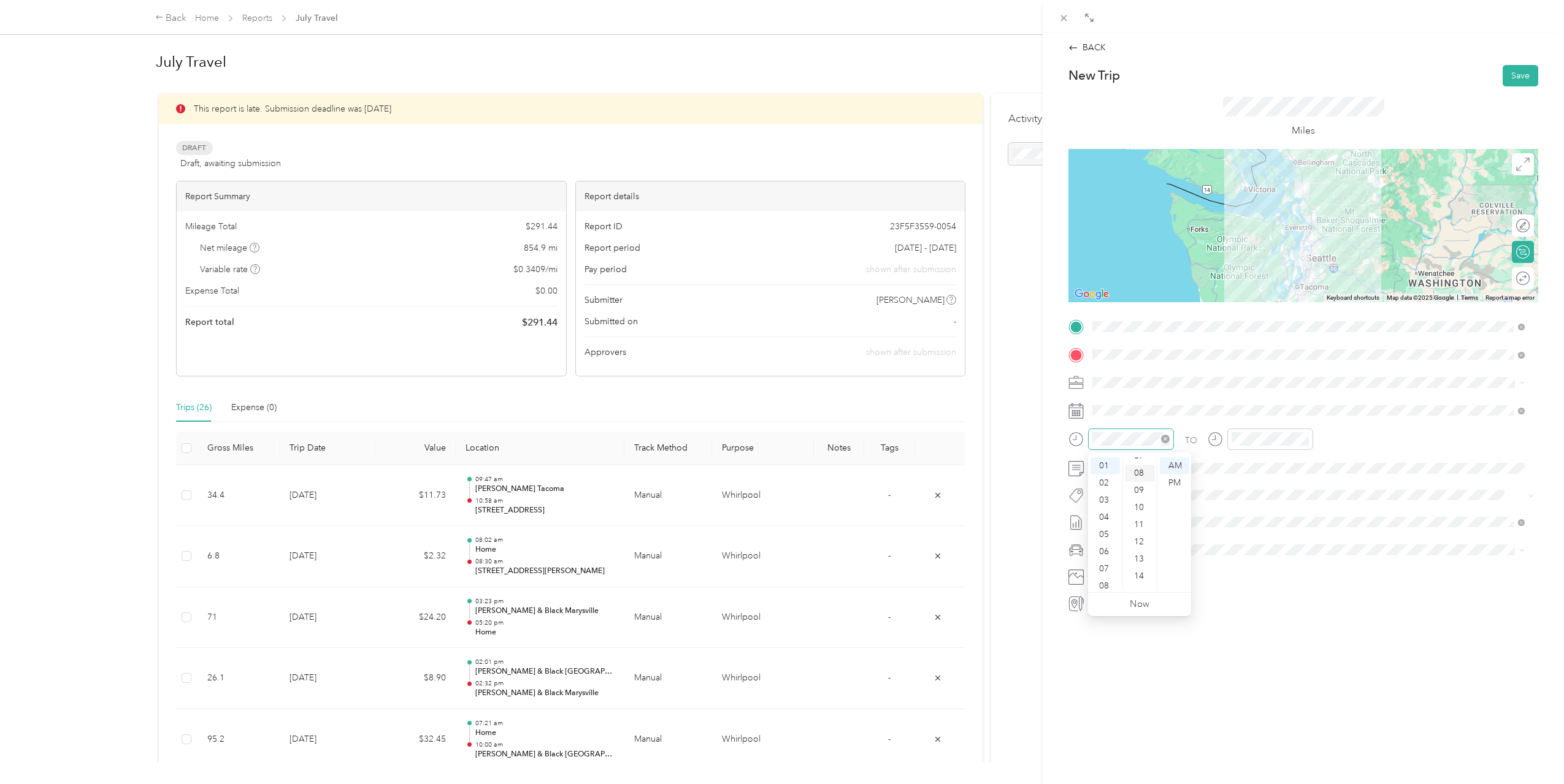
click at [1142, 475] on div "08" at bounding box center [1140, 473] width 30 height 17
click at [1167, 484] on div "PM" at bounding box center [1175, 482] width 30 height 17
click at [1235, 471] on div "02" at bounding box center [1244, 477] width 30 height 17
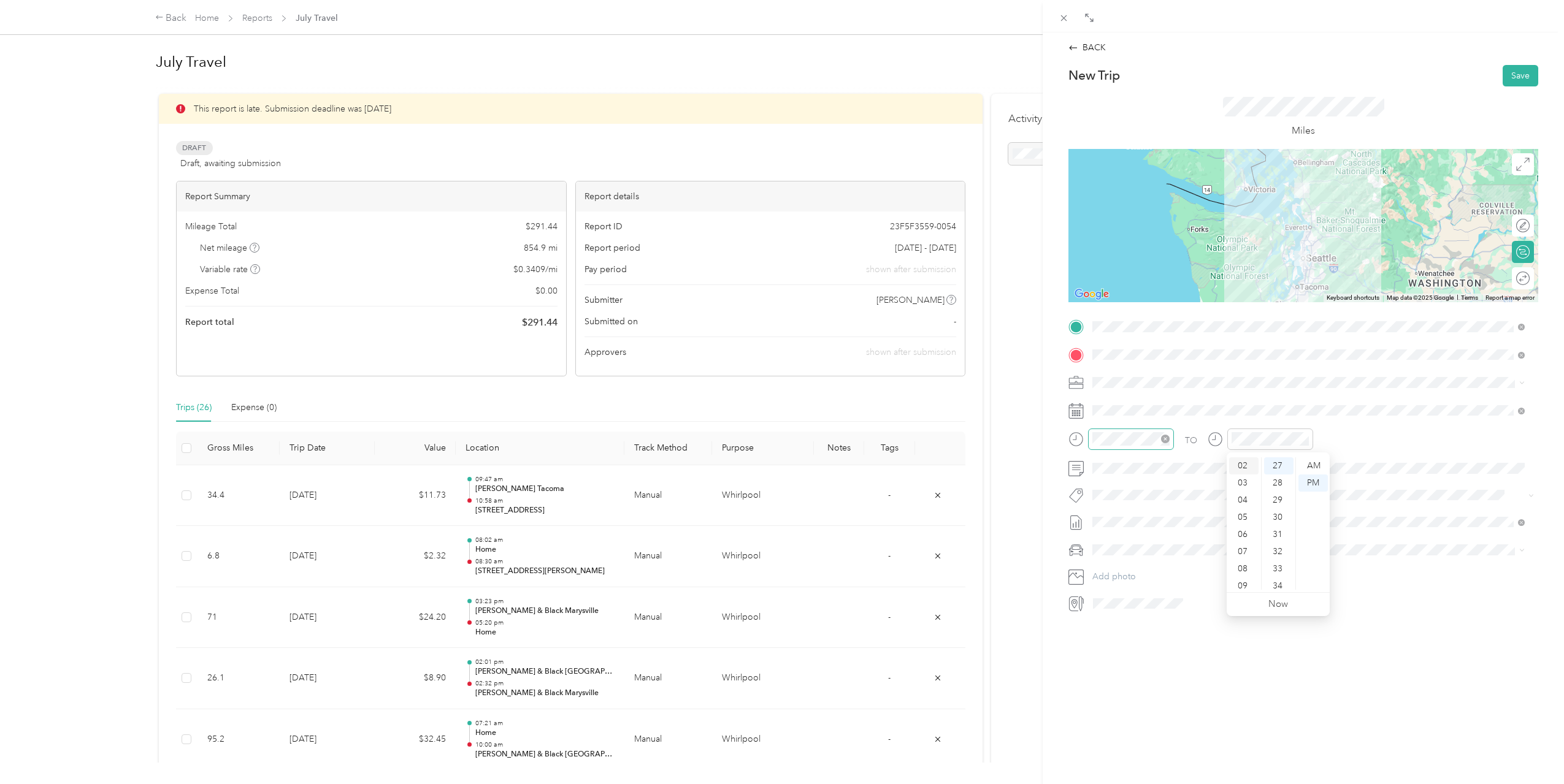
scroll to position [34, 0]
click at [1285, 514] on div "30" at bounding box center [1279, 517] width 30 height 17
click at [1305, 481] on div "PM" at bounding box center [1313, 482] width 30 height 17
click at [1311, 485] on div "PM" at bounding box center [1313, 482] width 30 height 17
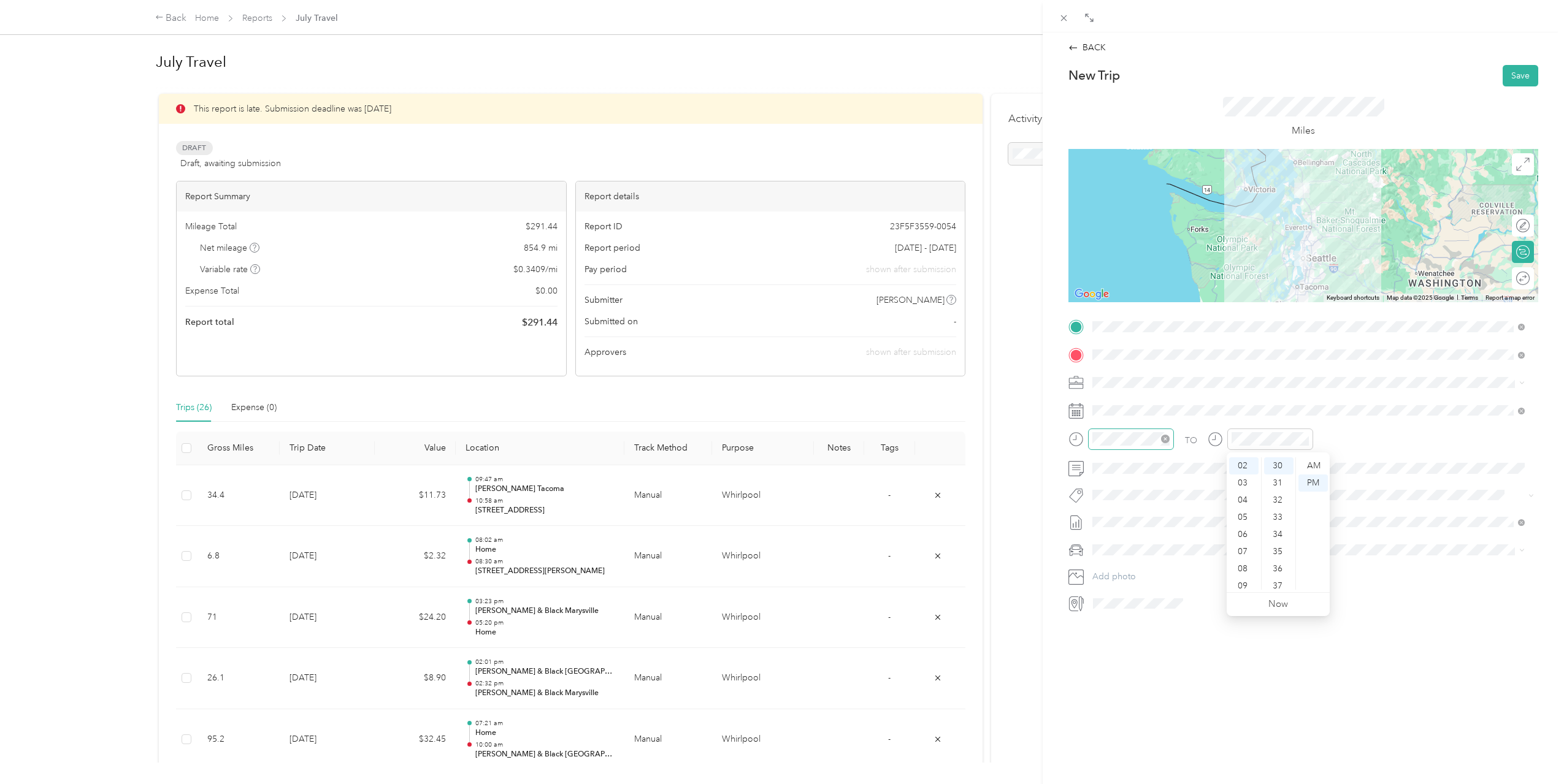
click at [1365, 420] on div "TO Add photo" at bounding box center [1303, 465] width 470 height 296
click at [1523, 81] on button "Save" at bounding box center [1520, 76] width 36 height 21
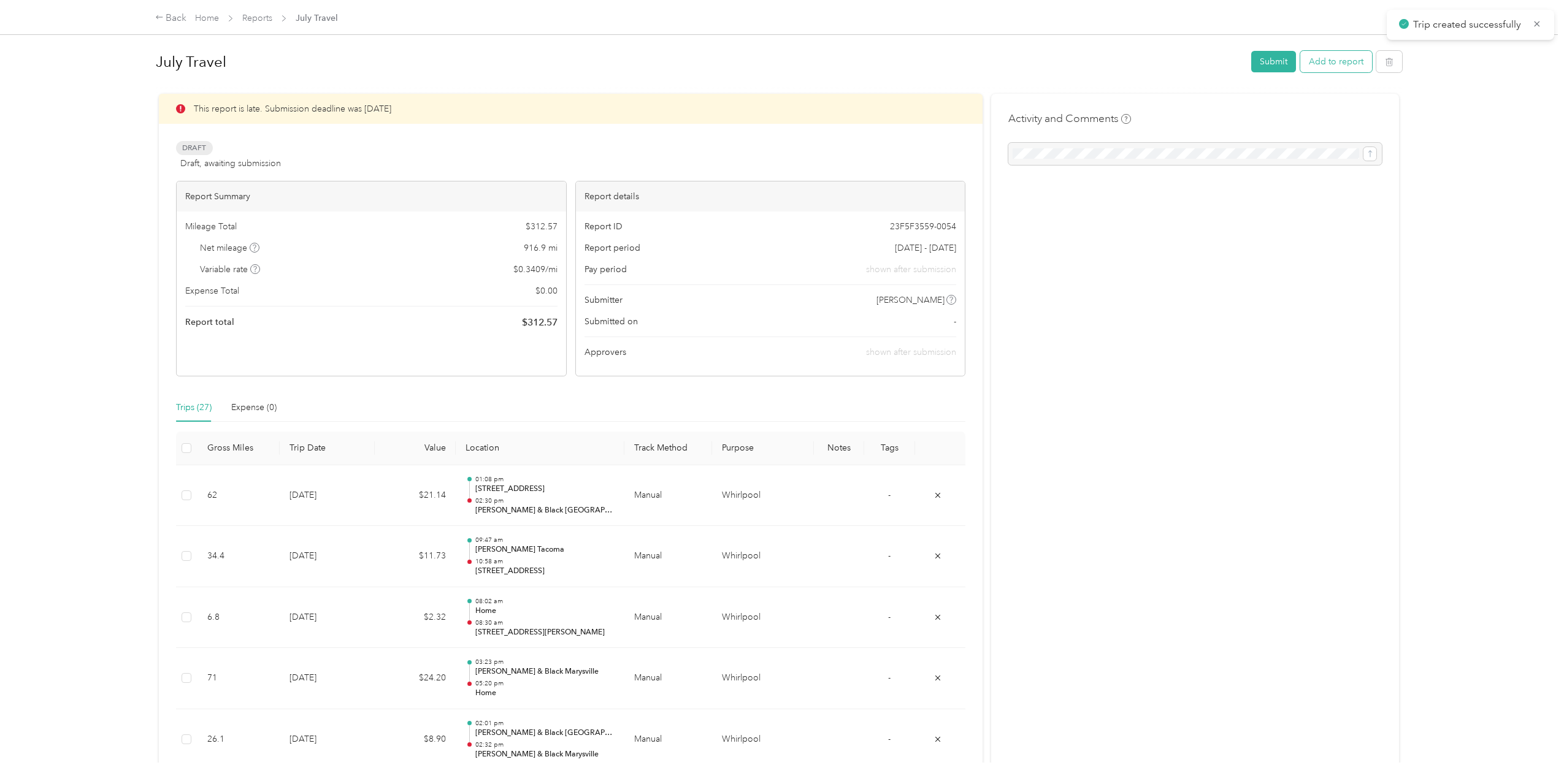
click at [1327, 59] on button "Add to report" at bounding box center [1336, 62] width 72 height 21
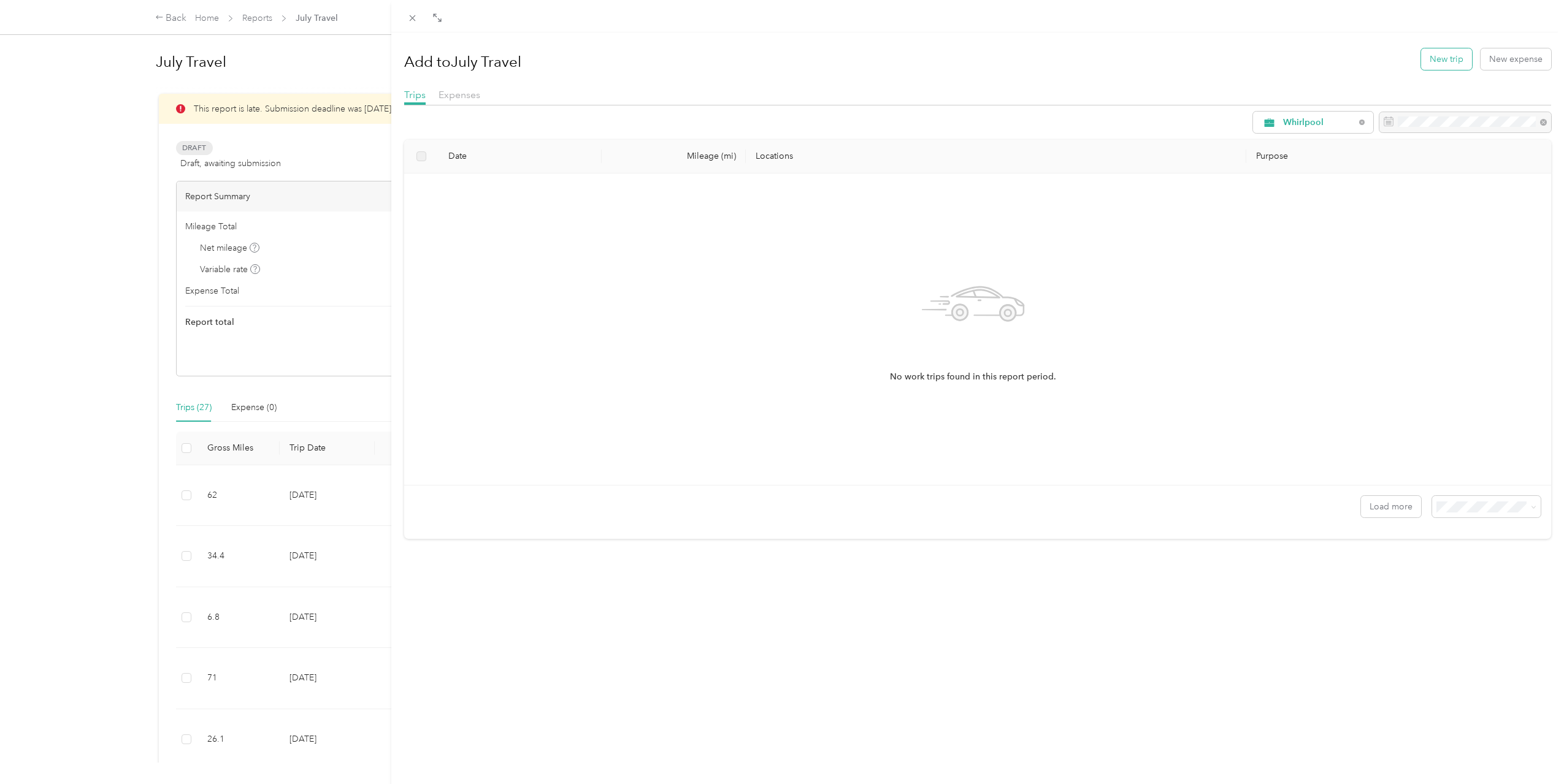
click at [1428, 56] on button "New trip" at bounding box center [1446, 59] width 51 height 21
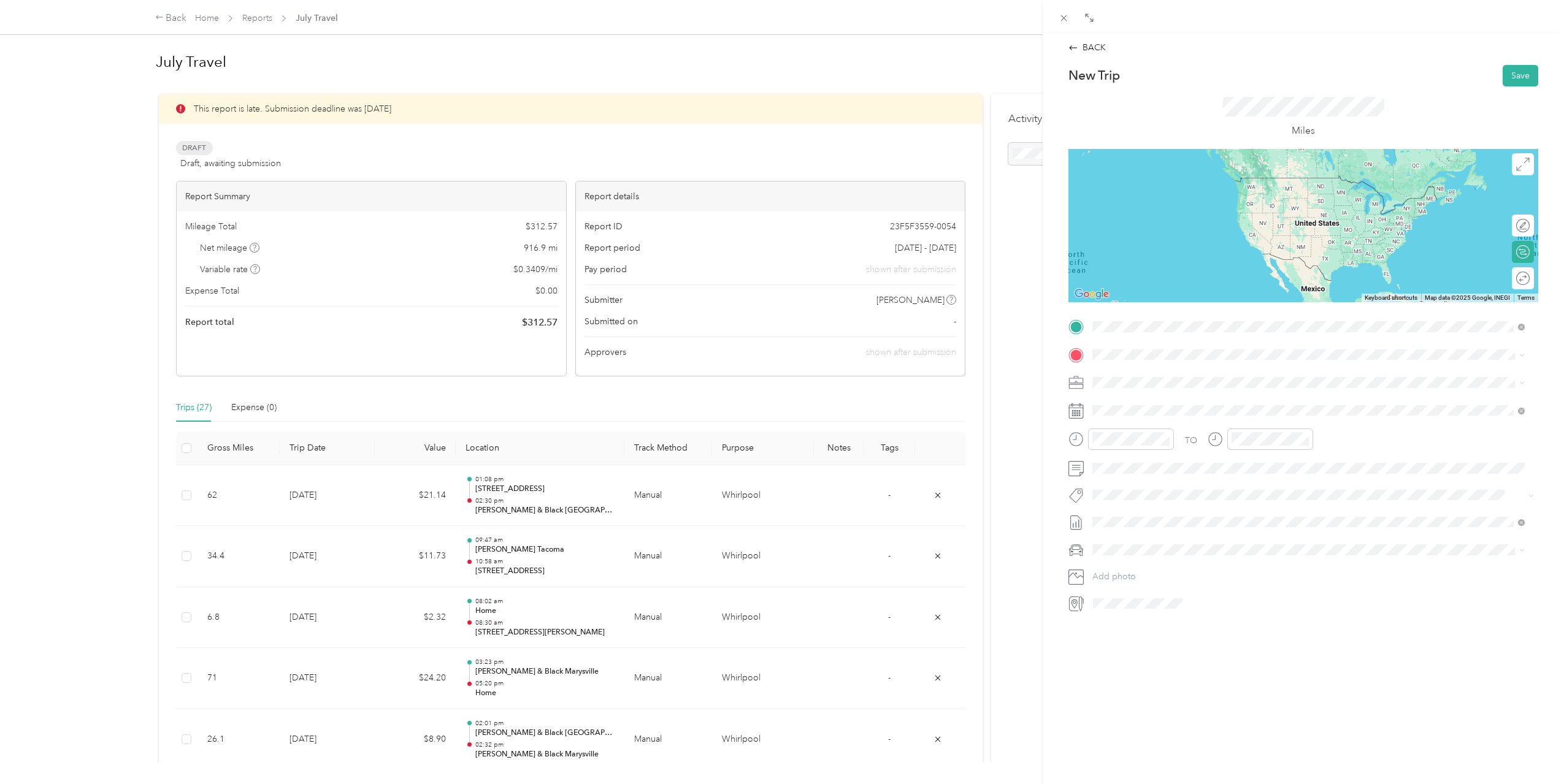
click at [1253, 392] on div "[PERSON_NAME] & Black [GEOGRAPHIC_DATA][PERSON_NAME] [STREET_ADDRESS][PERSON_NA…" at bounding box center [1308, 382] width 424 height 30
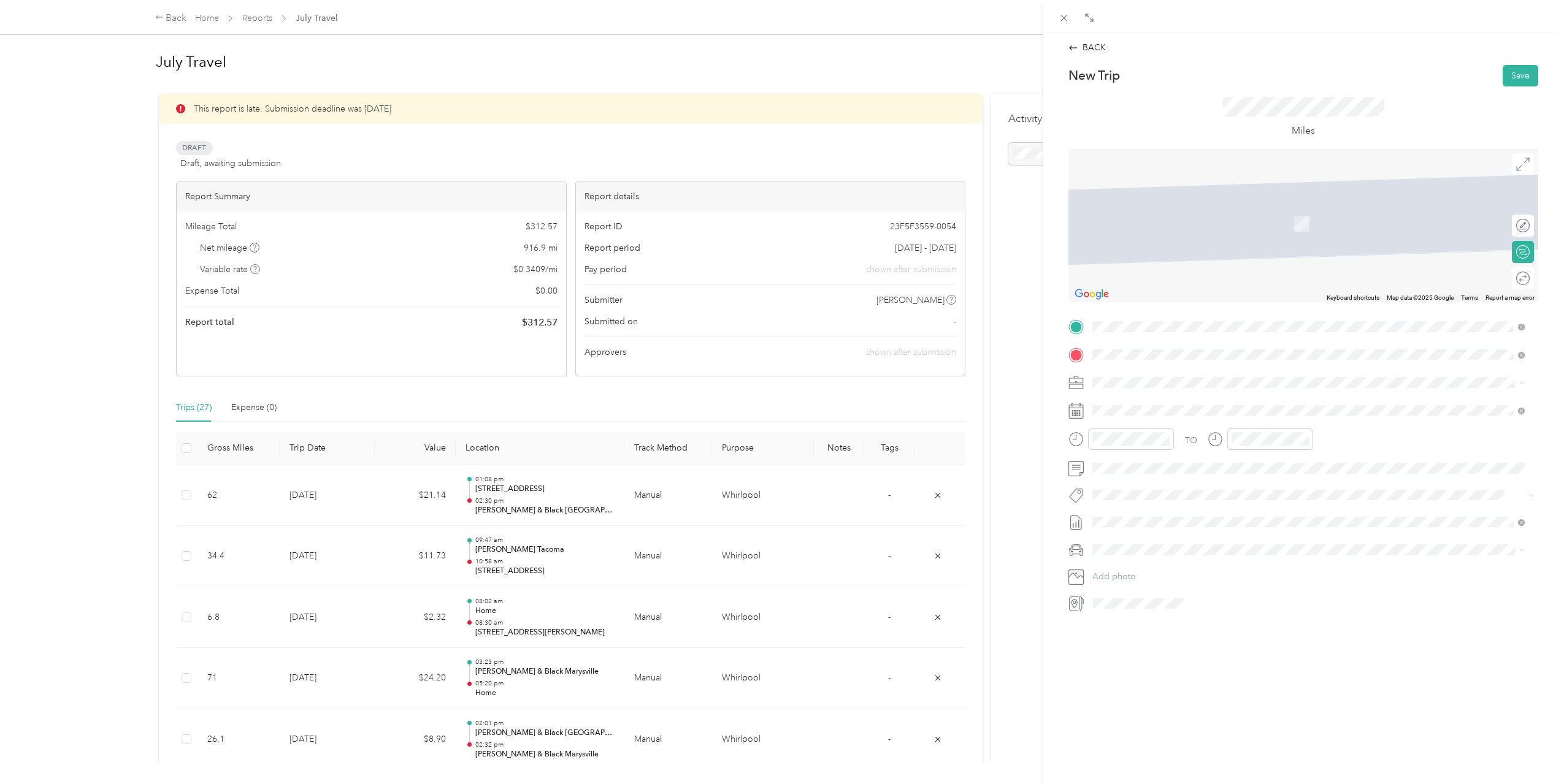
click at [1238, 411] on div "Home [STREET_ADDRESS][US_STATE]" at bounding box center [1176, 411] width 122 height 26
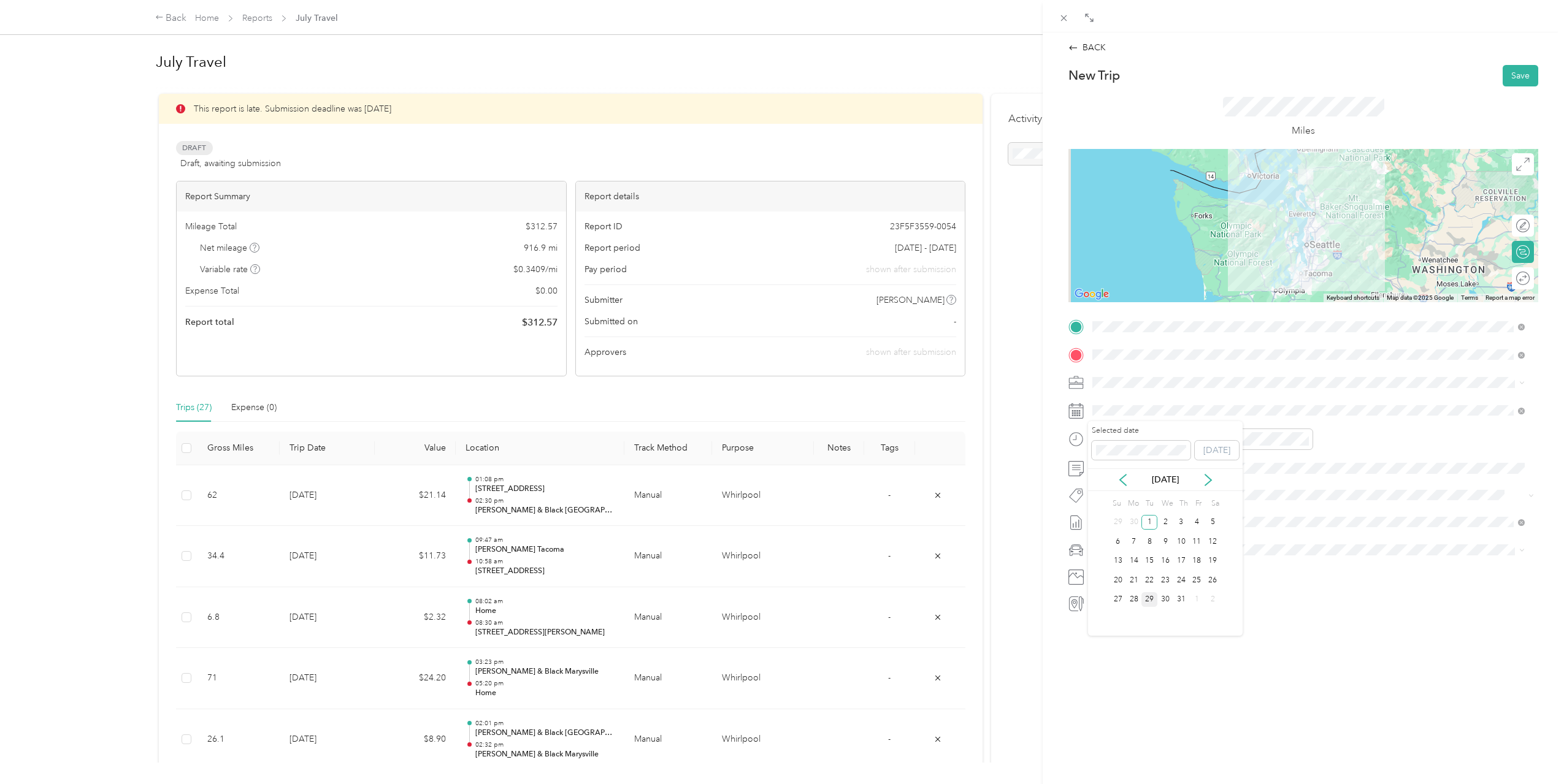
click at [1152, 600] on div "29" at bounding box center [1150, 599] width 16 height 16
click at [1106, 493] on div "05" at bounding box center [1105, 500] width 30 height 17
click at [1245, 531] on div "07" at bounding box center [1244, 534] width 30 height 17
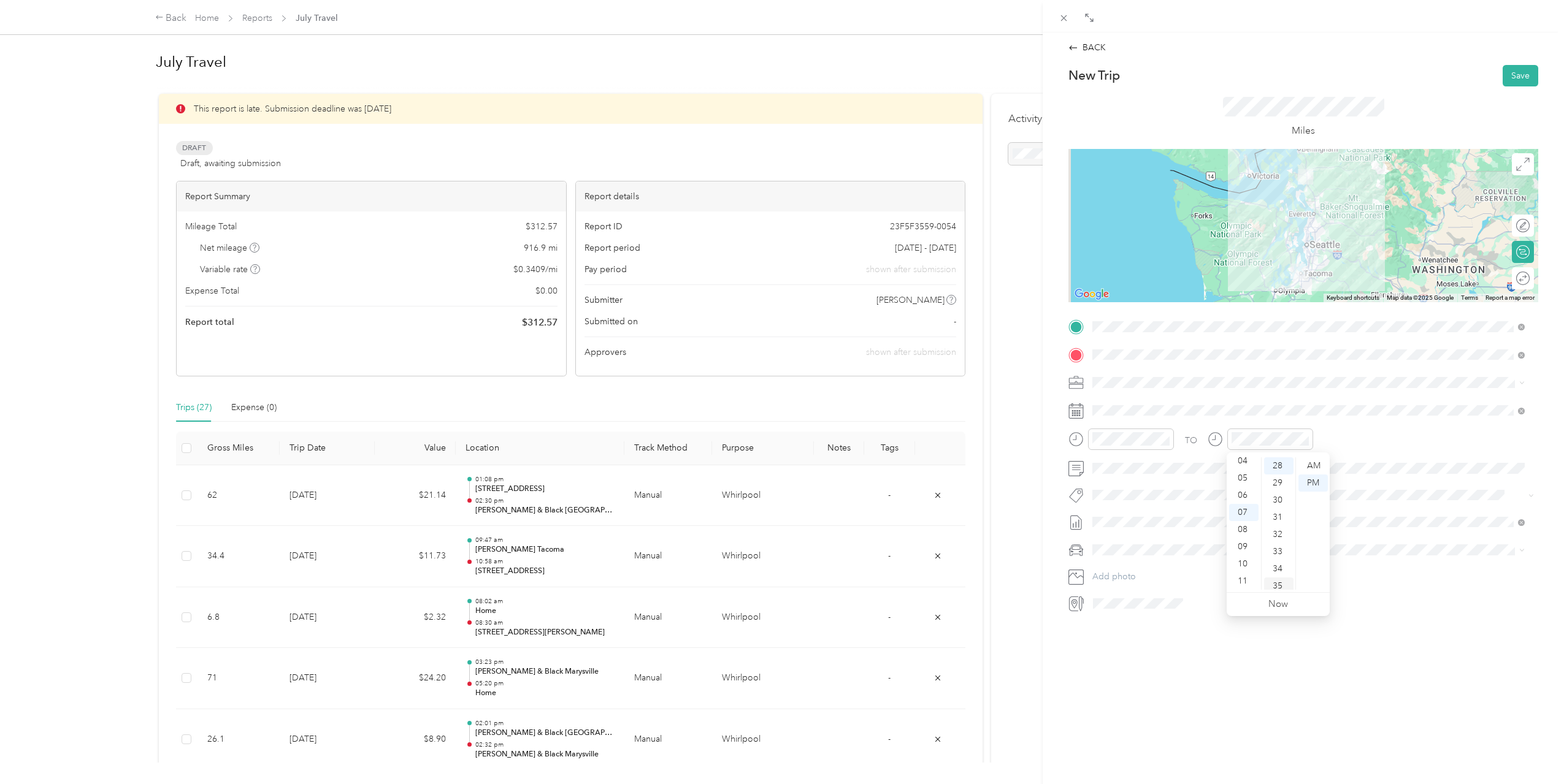
click at [1279, 581] on div "35" at bounding box center [1279, 585] width 30 height 17
click at [1319, 484] on div "PM" at bounding box center [1313, 482] width 30 height 17
click at [1517, 76] on button "Save" at bounding box center [1520, 76] width 36 height 21
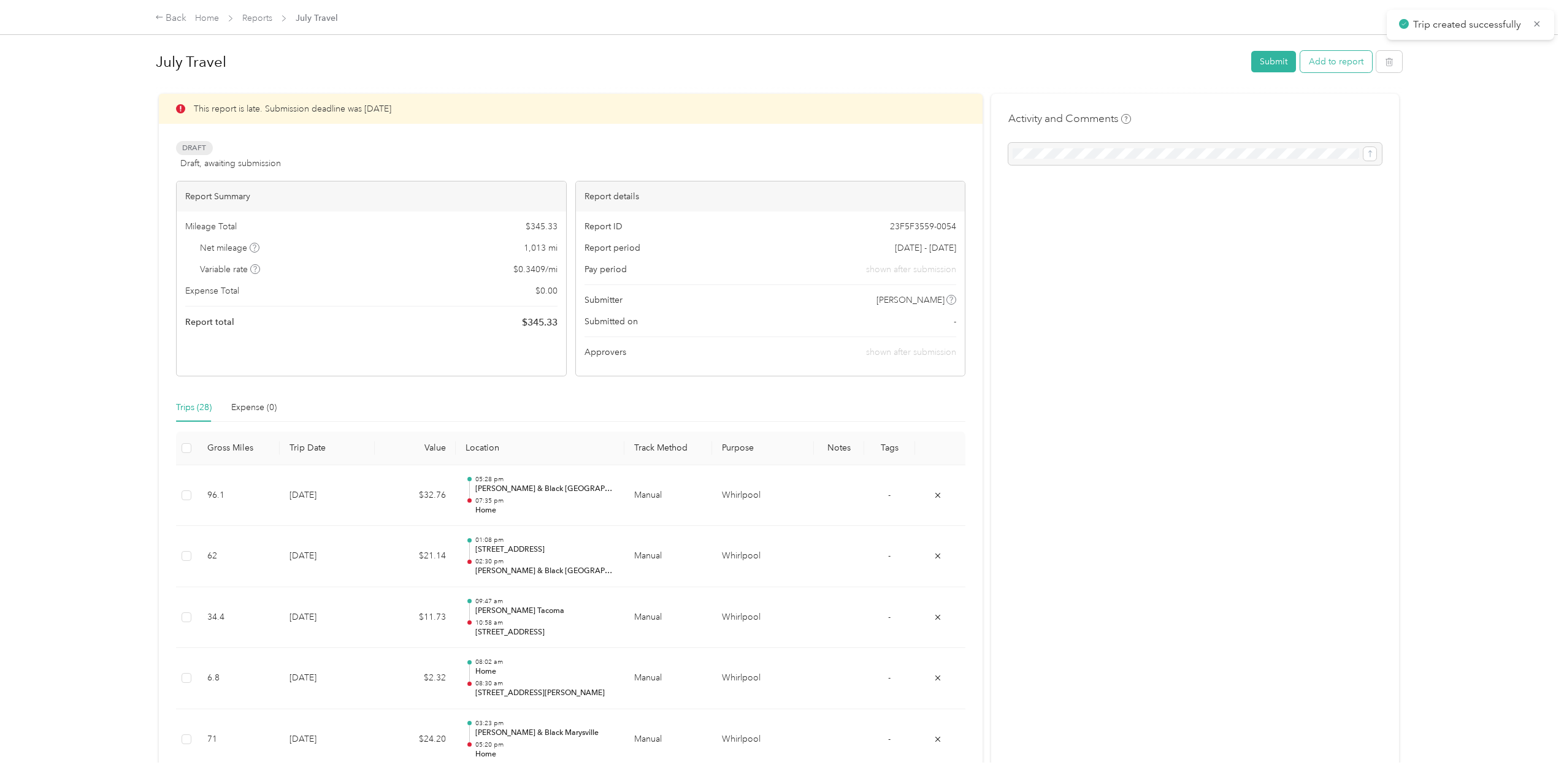
click at [1351, 64] on button "Add to report" at bounding box center [1336, 62] width 72 height 21
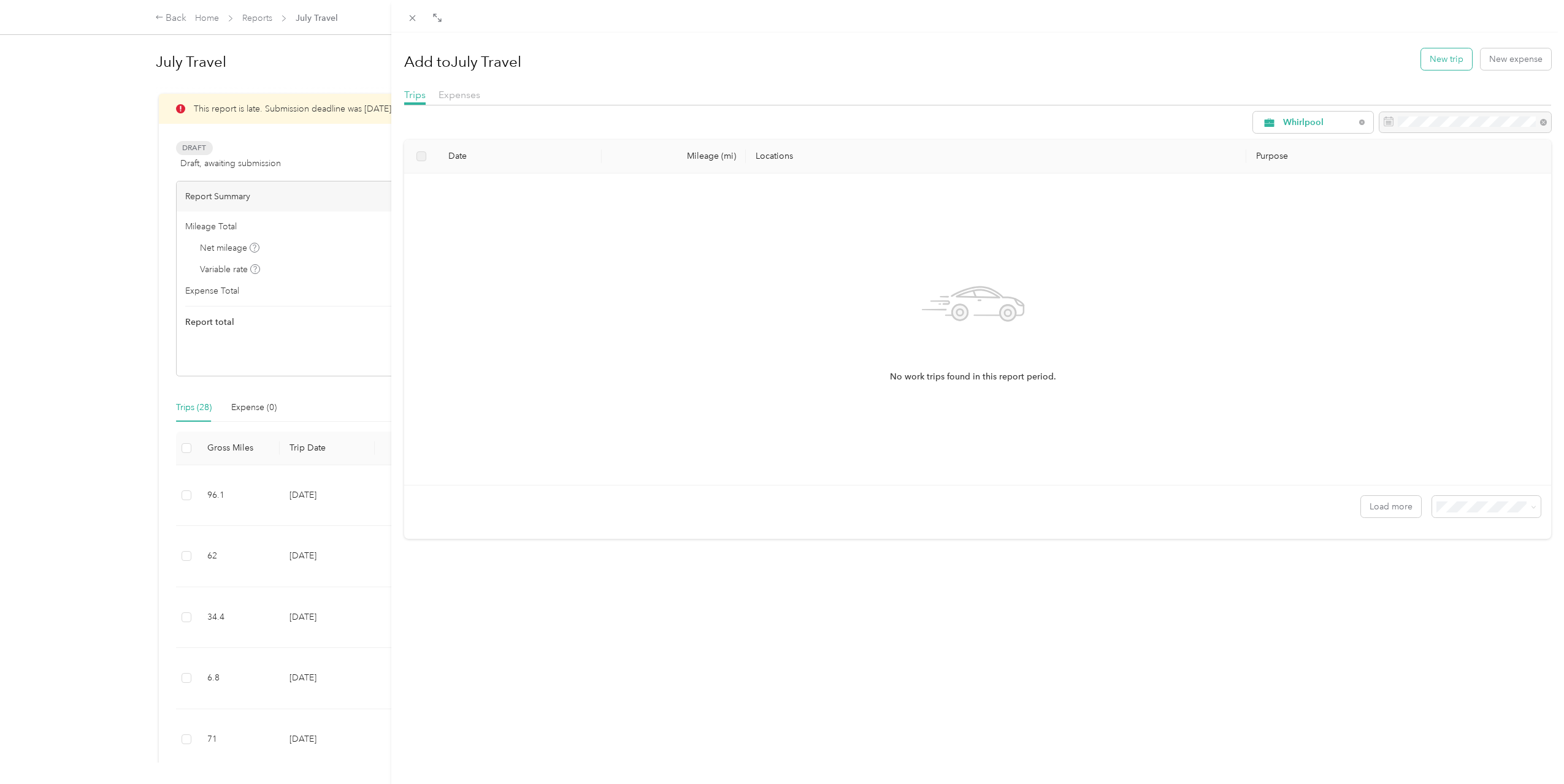
click at [1427, 62] on button "New trip" at bounding box center [1446, 59] width 51 height 21
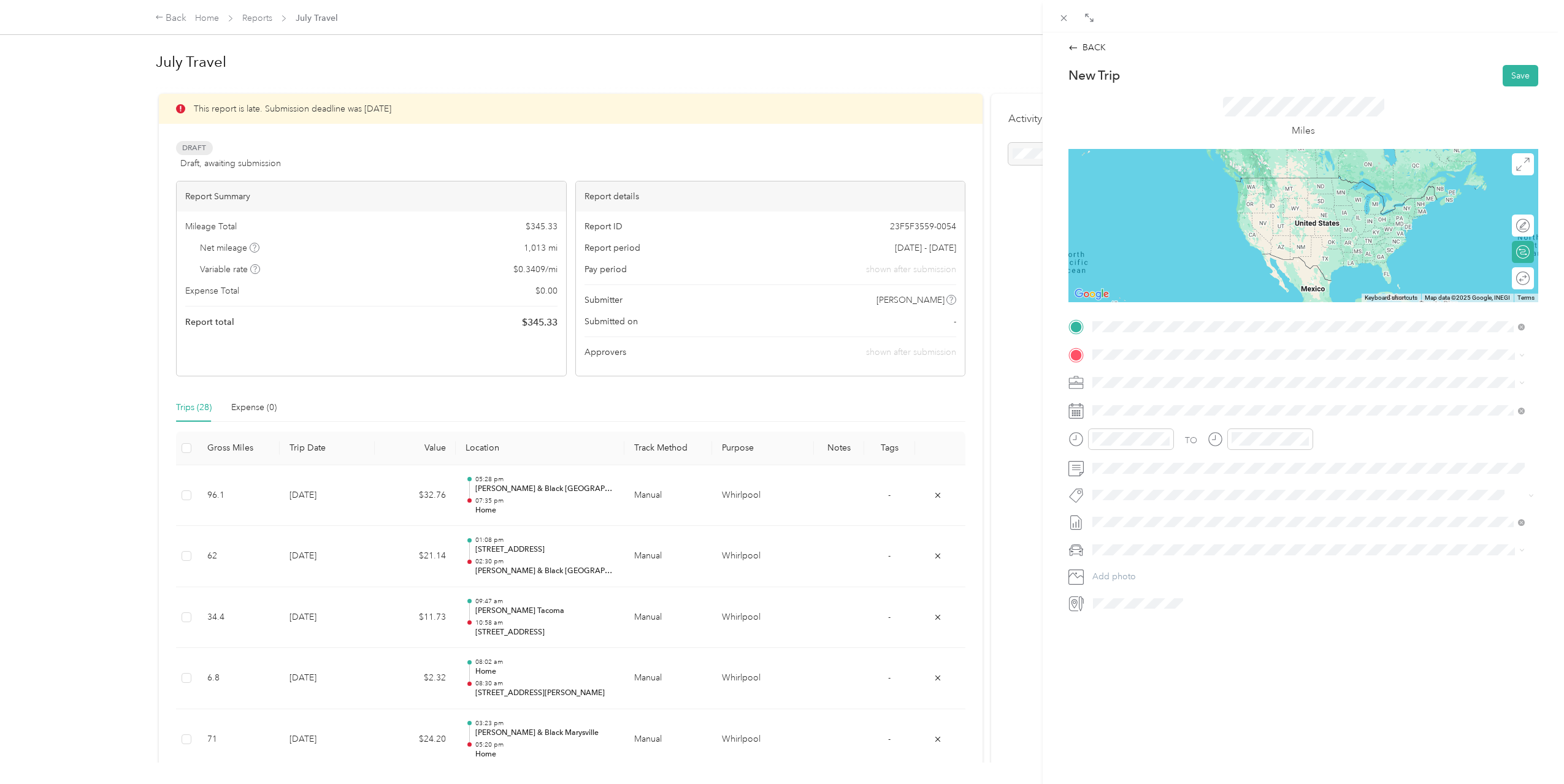
click at [1192, 382] on div "Home [STREET_ADDRESS][US_STATE]" at bounding box center [1176, 382] width 122 height 26
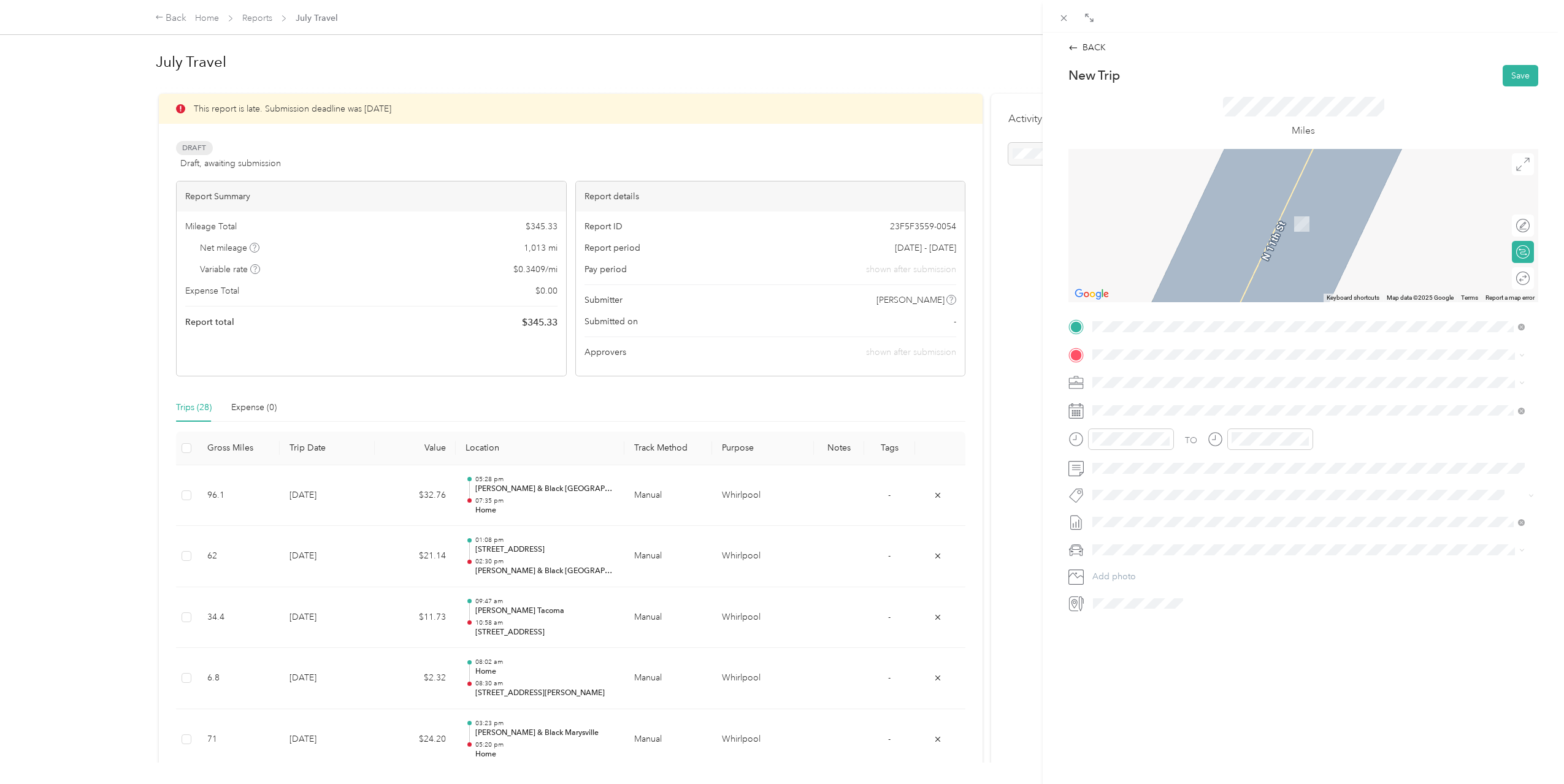
click at [1193, 428] on span "1521 [STREET_ADDRESS][US_STATE]" at bounding box center [1187, 422] width 145 height 11
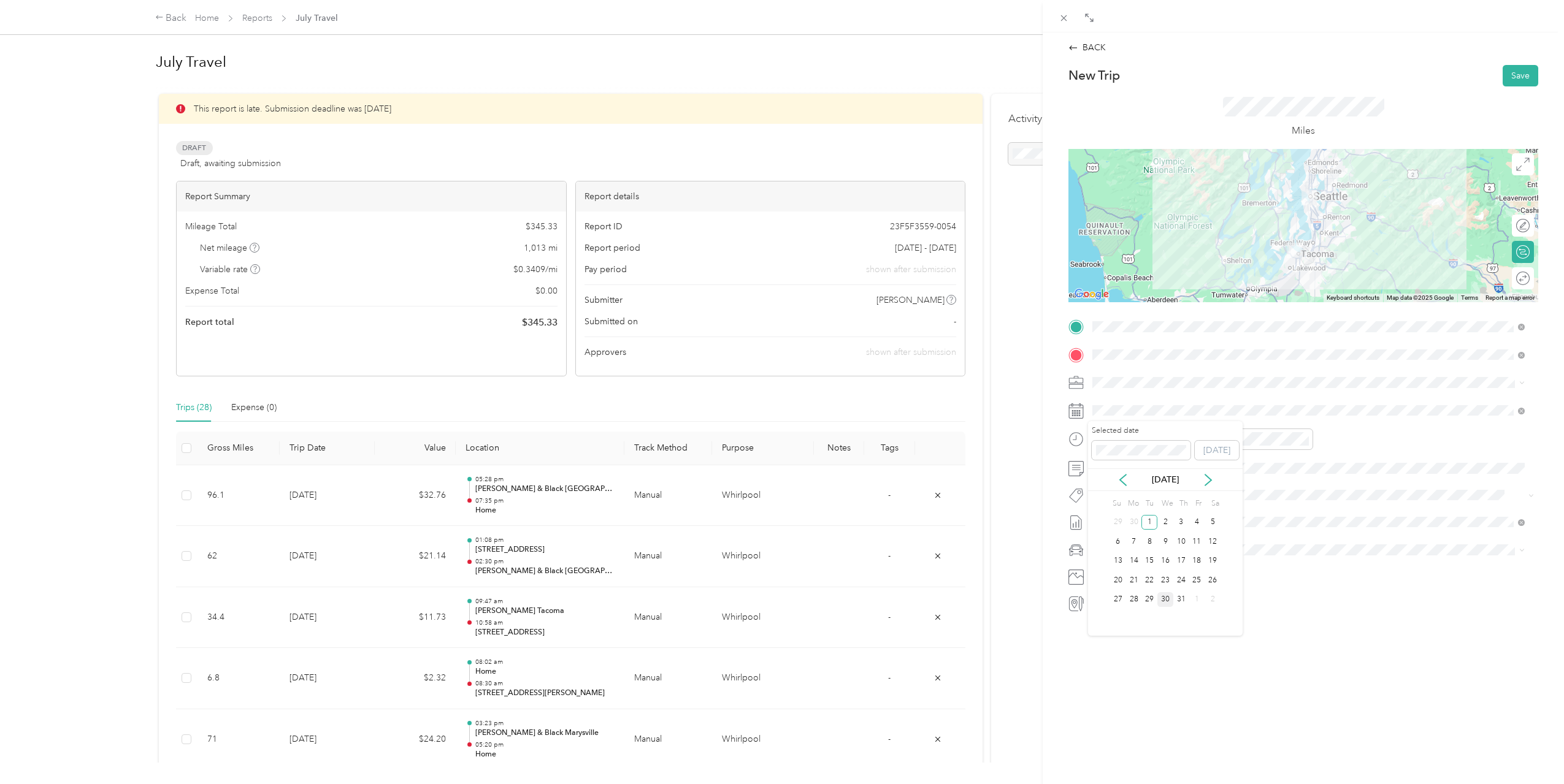
click at [1166, 599] on div "30" at bounding box center [1165, 599] width 16 height 16
click at [1105, 563] on div "09" at bounding box center [1105, 568] width 30 height 17
click at [1141, 480] on div "03" at bounding box center [1140, 479] width 30 height 17
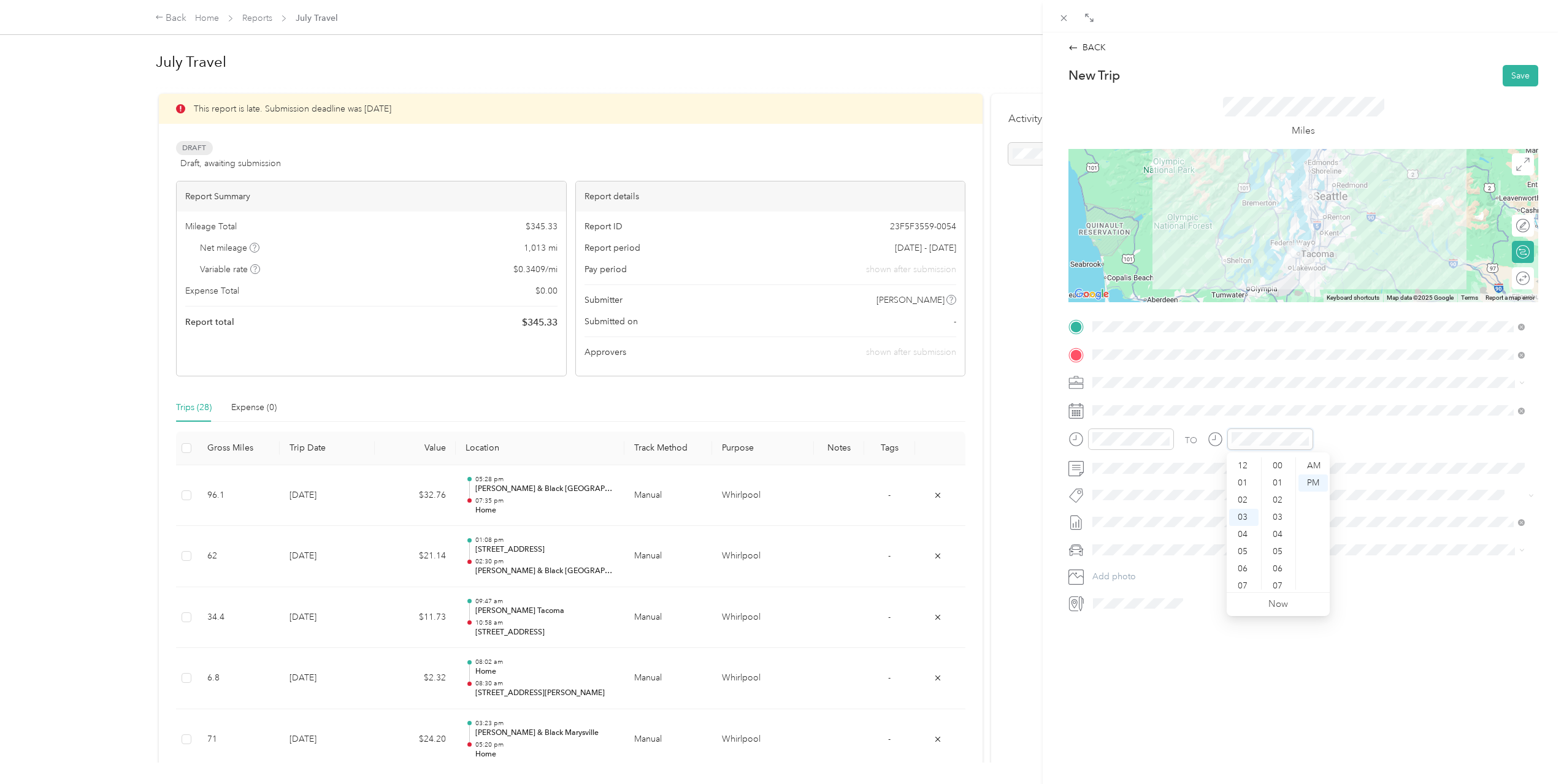
scroll to position [51, 0]
click at [1237, 581] on div "10" at bounding box center [1244, 585] width 30 height 17
click at [1271, 469] on div "05" at bounding box center [1279, 471] width 30 height 17
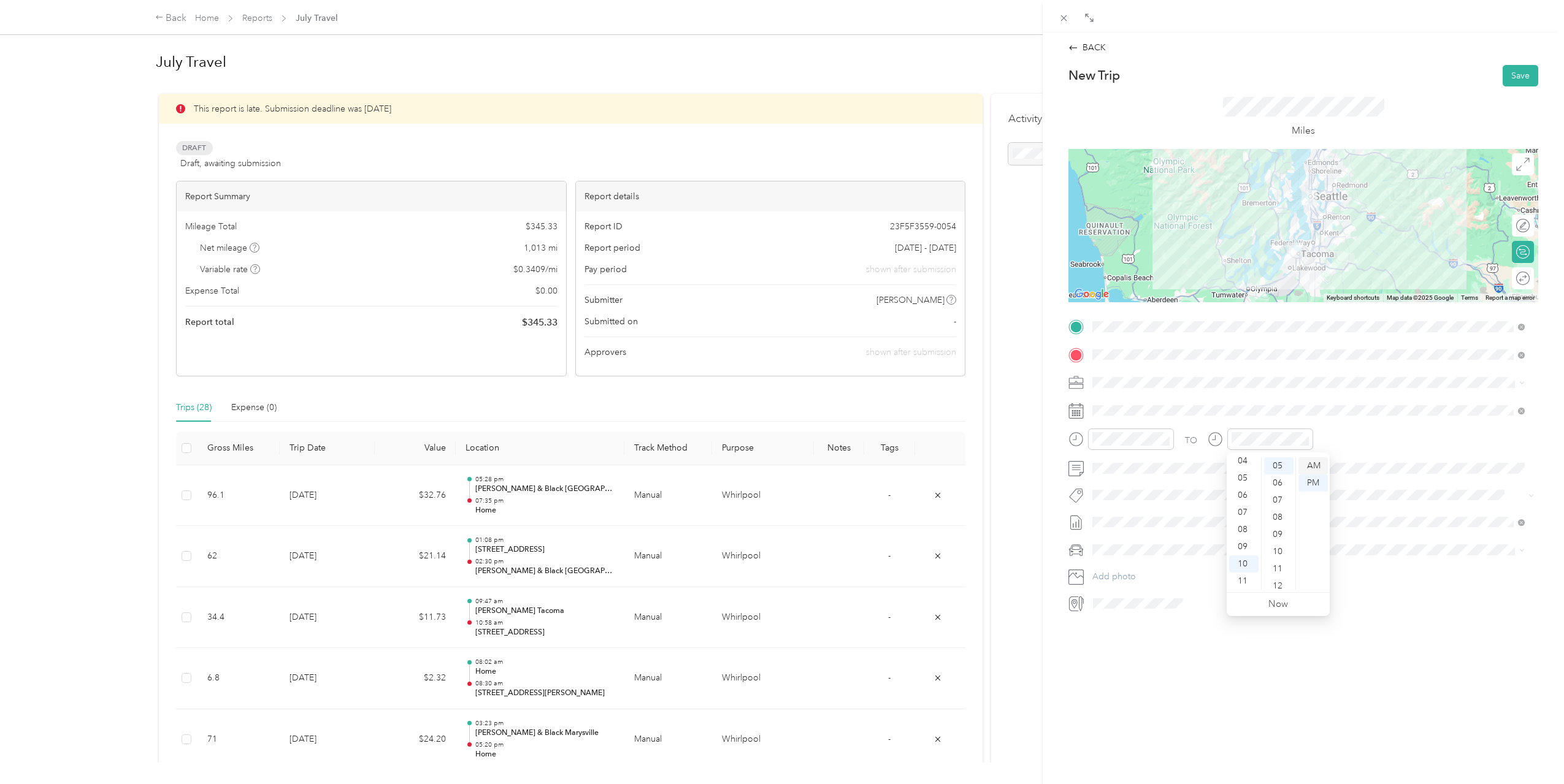
click at [1320, 465] on div "AM" at bounding box center [1313, 465] width 30 height 17
click at [1179, 458] on div "AM" at bounding box center [1175, 465] width 30 height 17
click at [1170, 465] on div "AM" at bounding box center [1175, 465] width 30 height 17
click at [1302, 463] on div "AM" at bounding box center [1313, 465] width 30 height 17
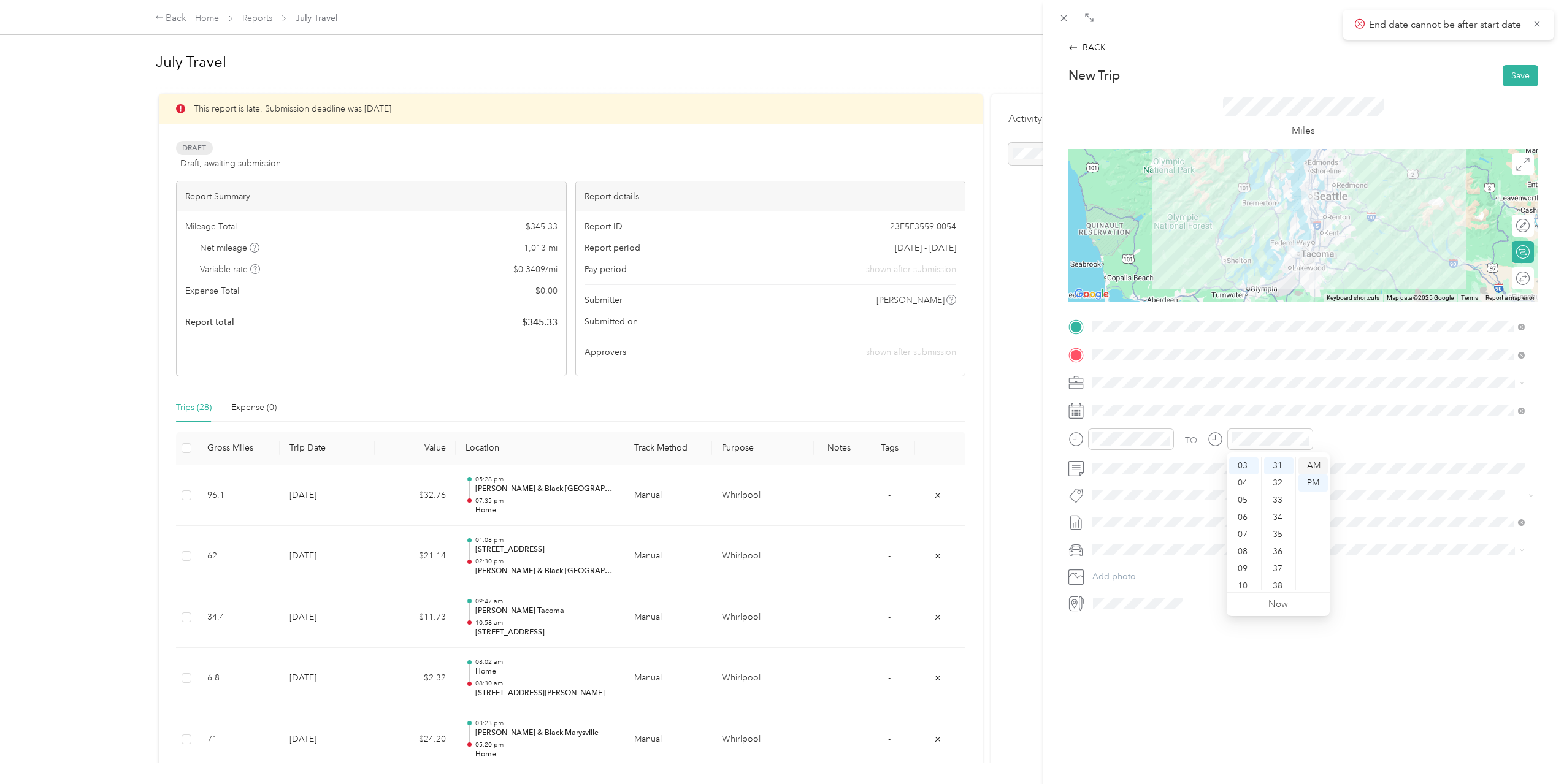
click at [1308, 463] on div "AM" at bounding box center [1313, 465] width 30 height 17
click at [1359, 425] on div "TO Add photo" at bounding box center [1303, 465] width 470 height 296
click at [1511, 80] on button "Save" at bounding box center [1520, 76] width 36 height 21
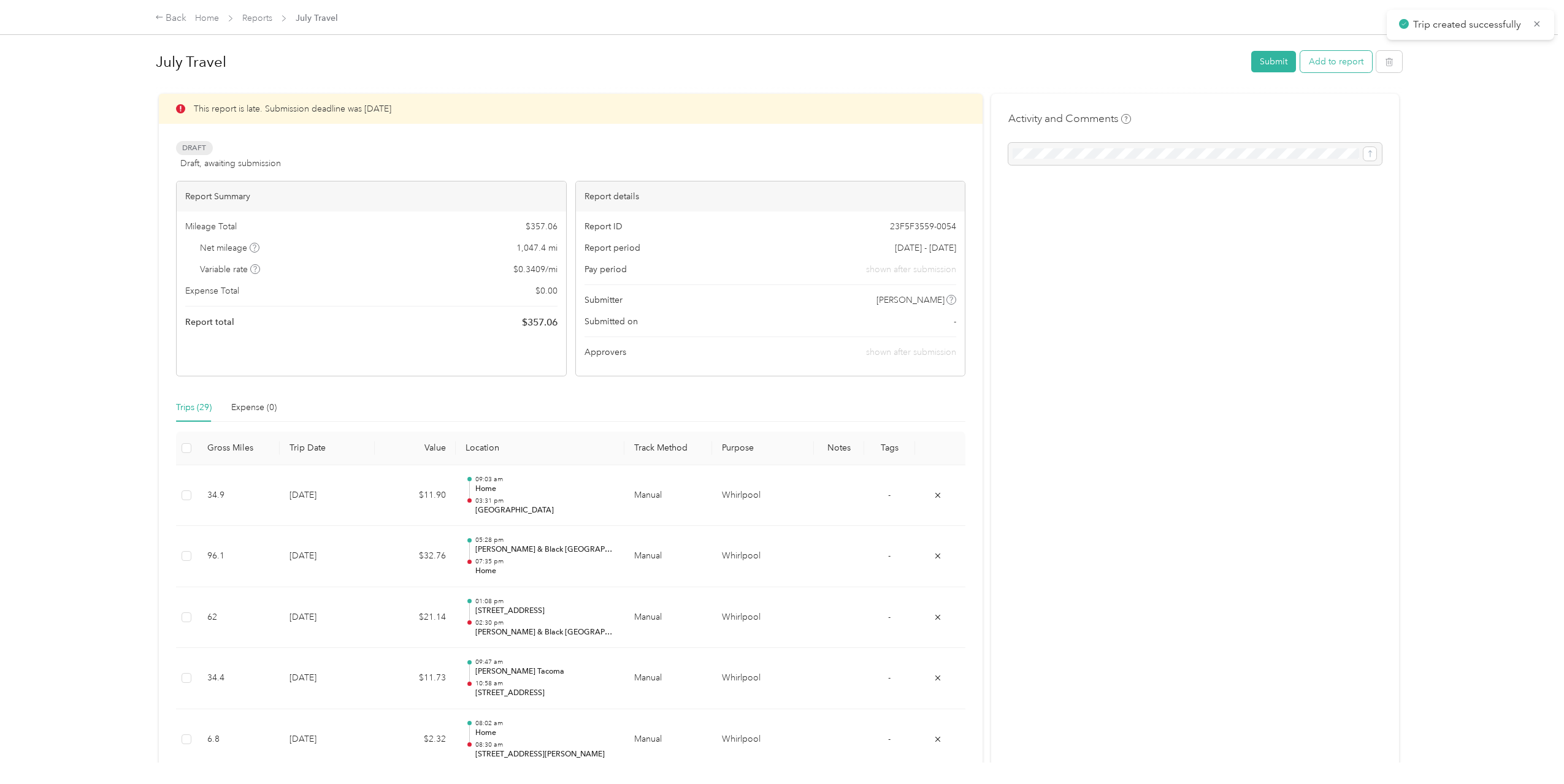
click at [1336, 64] on button "Add to report" at bounding box center [1336, 62] width 72 height 21
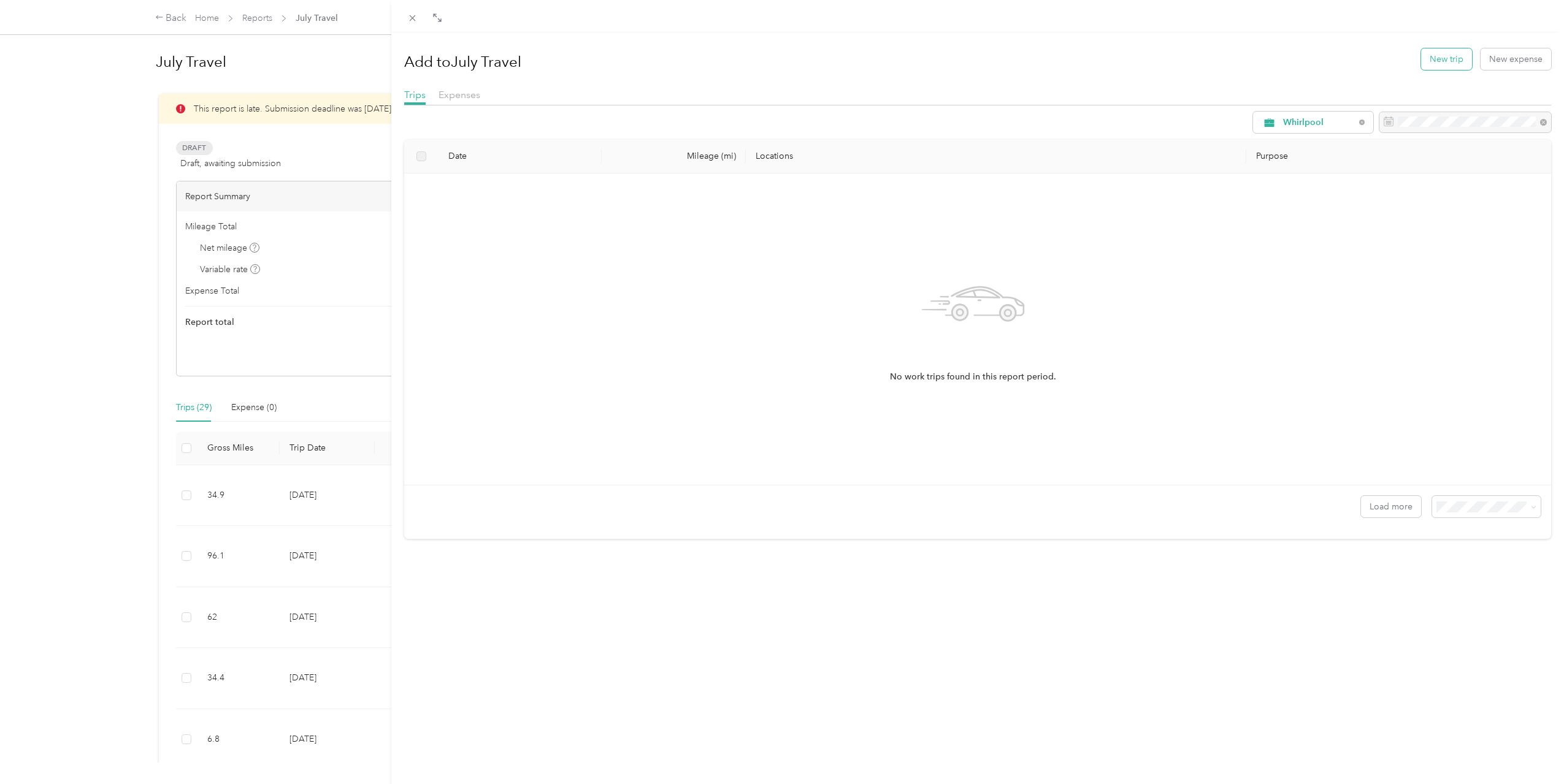
click at [1433, 66] on button "New trip" at bounding box center [1446, 59] width 51 height 21
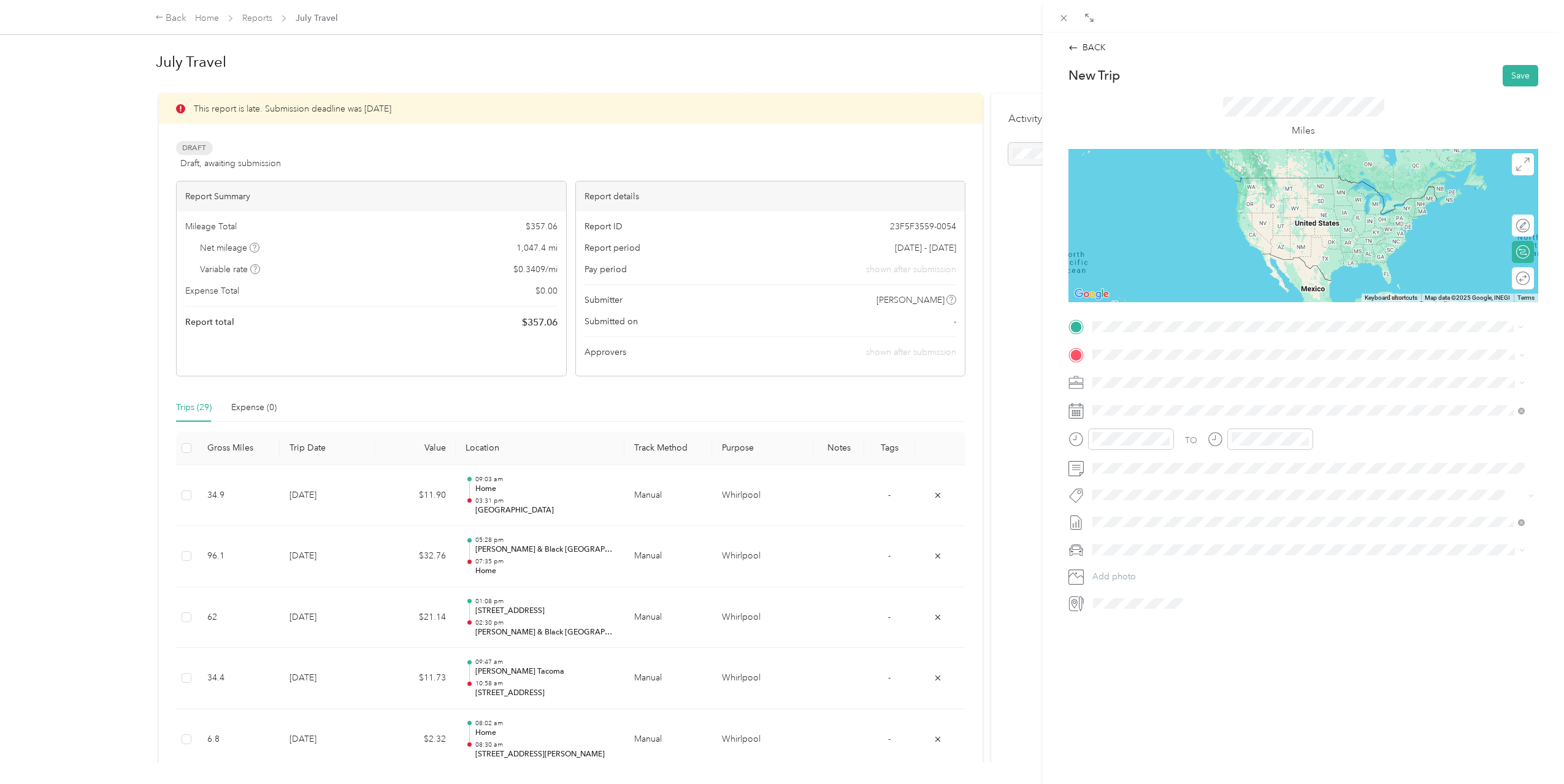
click at [1235, 402] on span "1521 [STREET_ADDRESS][US_STATE]" at bounding box center [1187, 396] width 145 height 11
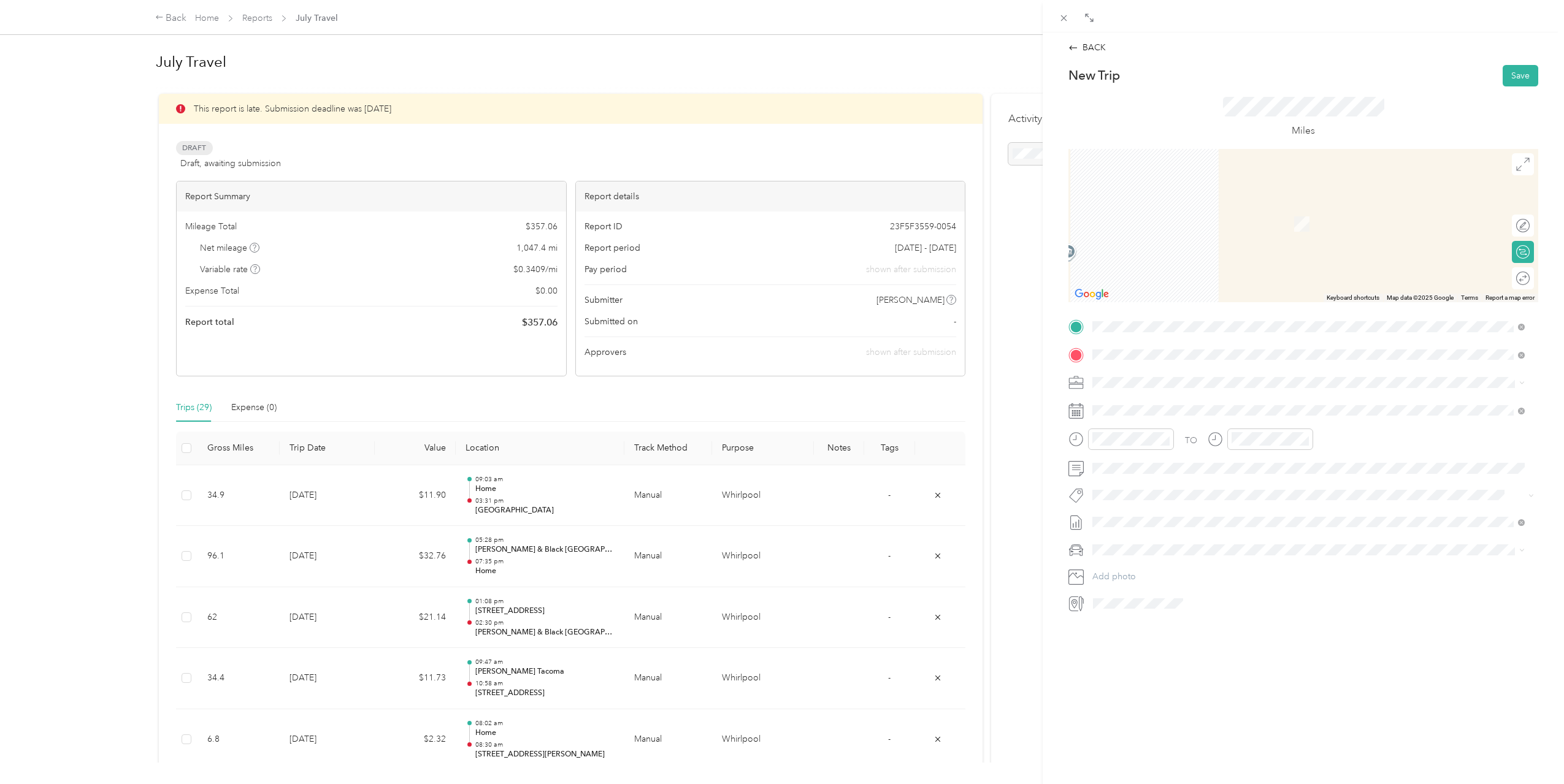
click at [1225, 416] on ol "From search results [STREET_ADDRESS][US_STATE] [STREET_ADDRESS][US_STATE]" at bounding box center [1308, 401] width 441 height 72
click at [1207, 403] on span "[STREET_ADDRESS][US_STATE]" at bounding box center [1176, 397] width 122 height 11
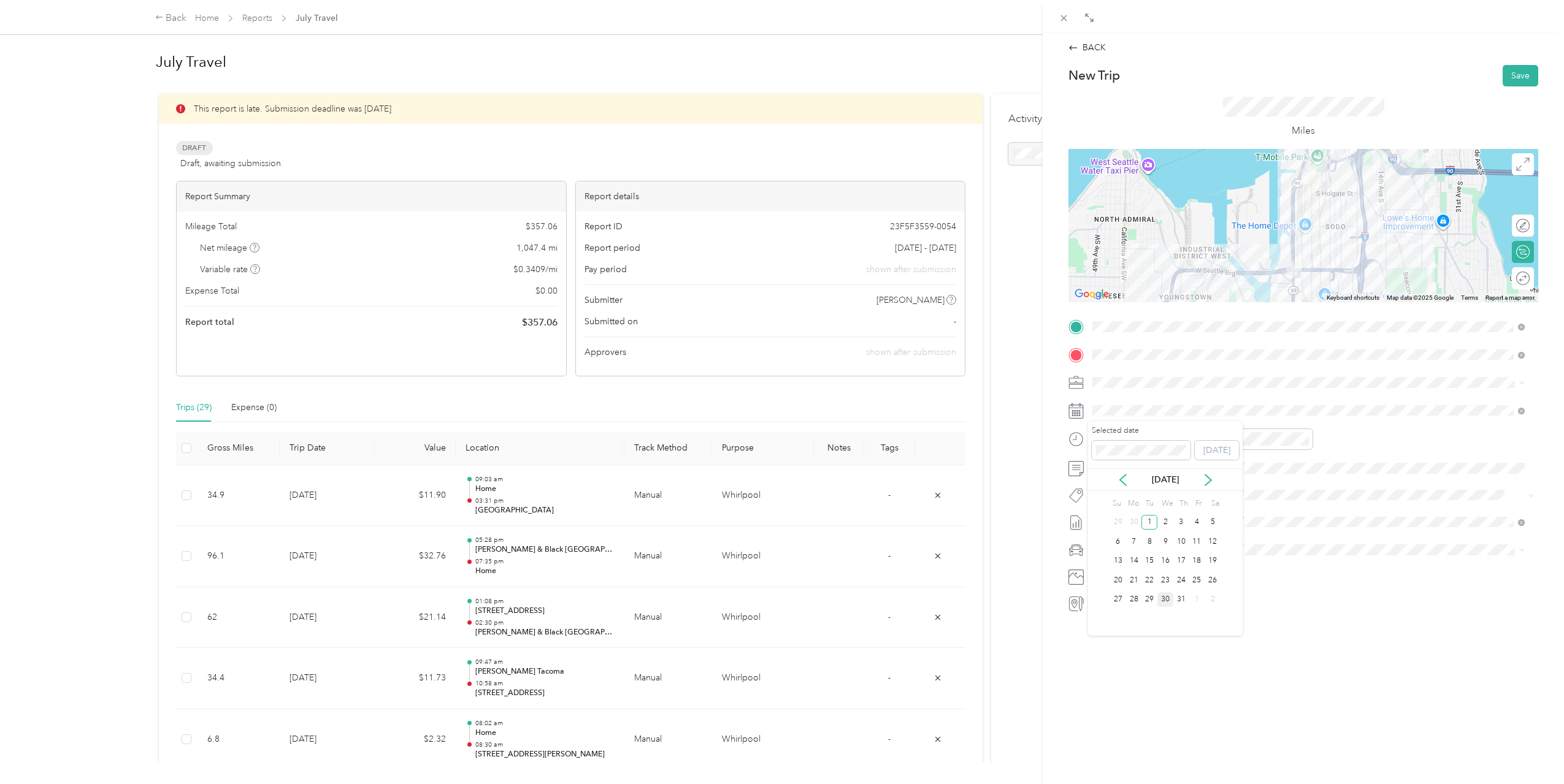
click at [1160, 596] on div "30" at bounding box center [1165, 599] width 16 height 16
click at [1102, 561] on div "10" at bounding box center [1105, 564] width 30 height 17
click at [1146, 479] on div "30" at bounding box center [1140, 479] width 30 height 17
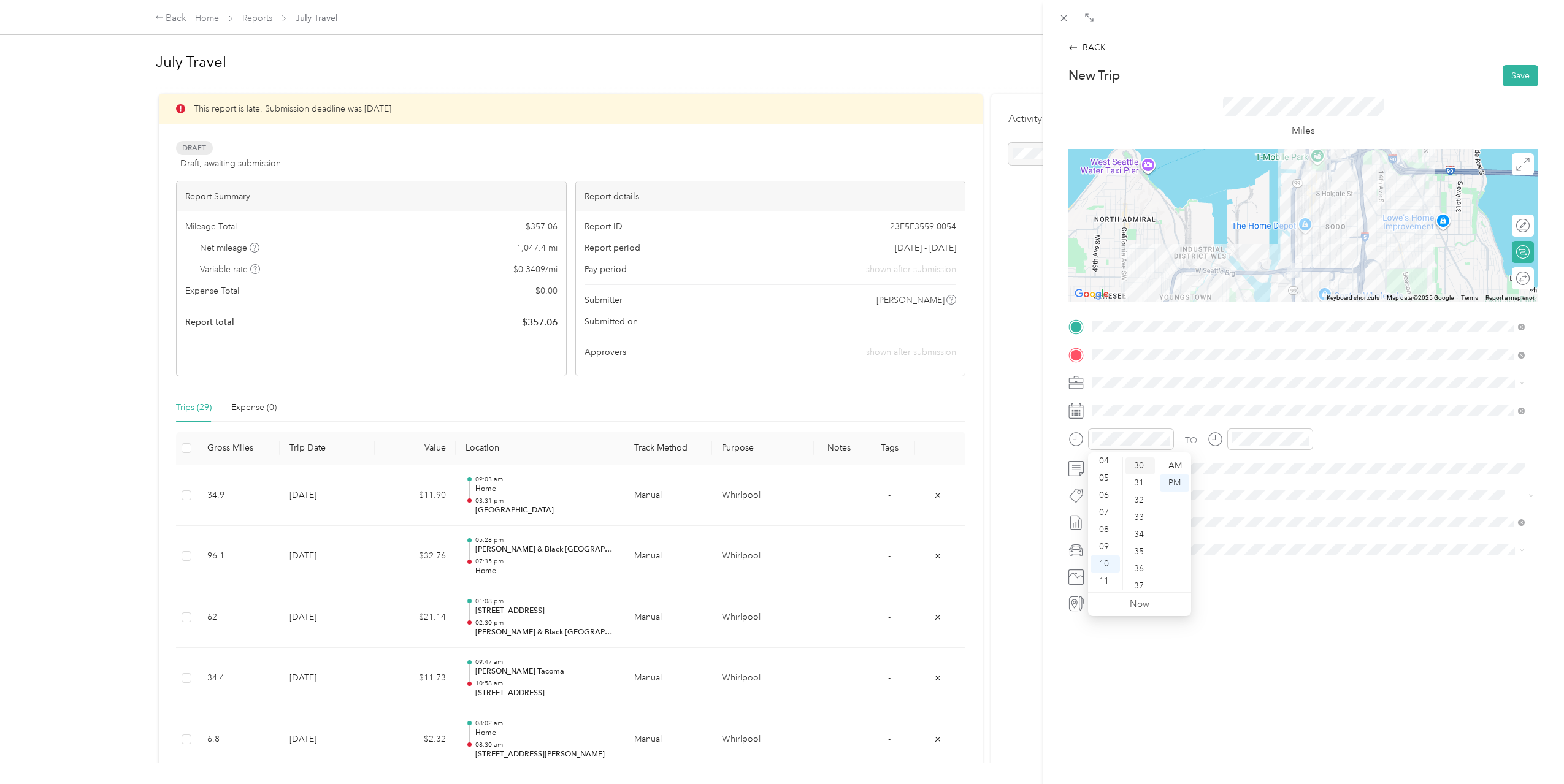
scroll to position [515, 0]
click at [1179, 465] on div "AM" at bounding box center [1175, 465] width 30 height 17
click at [1241, 573] on div "11" at bounding box center [1244, 581] width 30 height 17
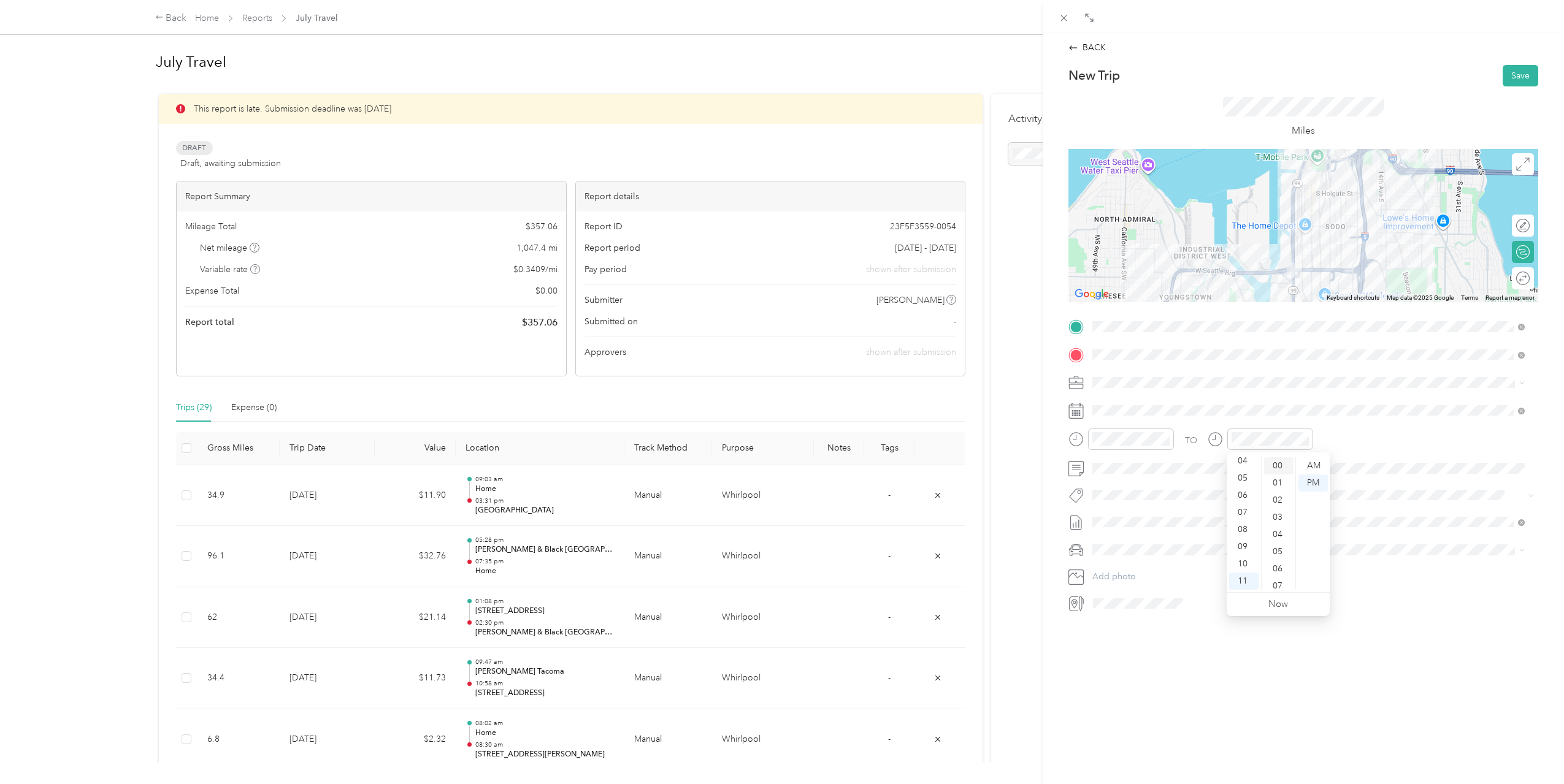
click at [1276, 467] on div "00" at bounding box center [1279, 465] width 30 height 17
click at [1316, 463] on div "AM" at bounding box center [1313, 465] width 30 height 17
click at [1280, 571] on div "06" at bounding box center [1279, 568] width 30 height 17
click at [1522, 77] on button "Save" at bounding box center [1520, 76] width 36 height 21
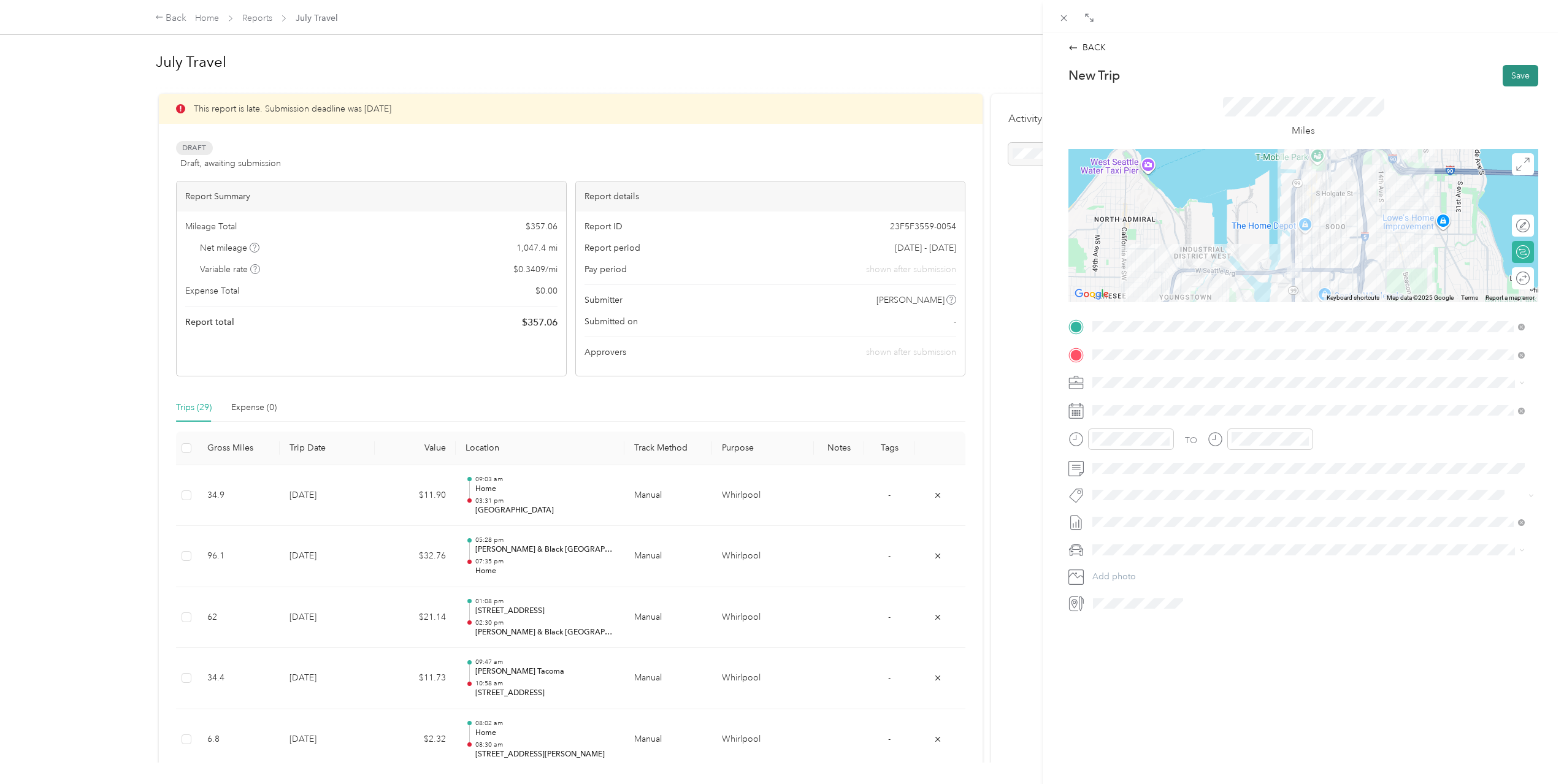
click at [1504, 76] on button "Save" at bounding box center [1520, 76] width 36 height 21
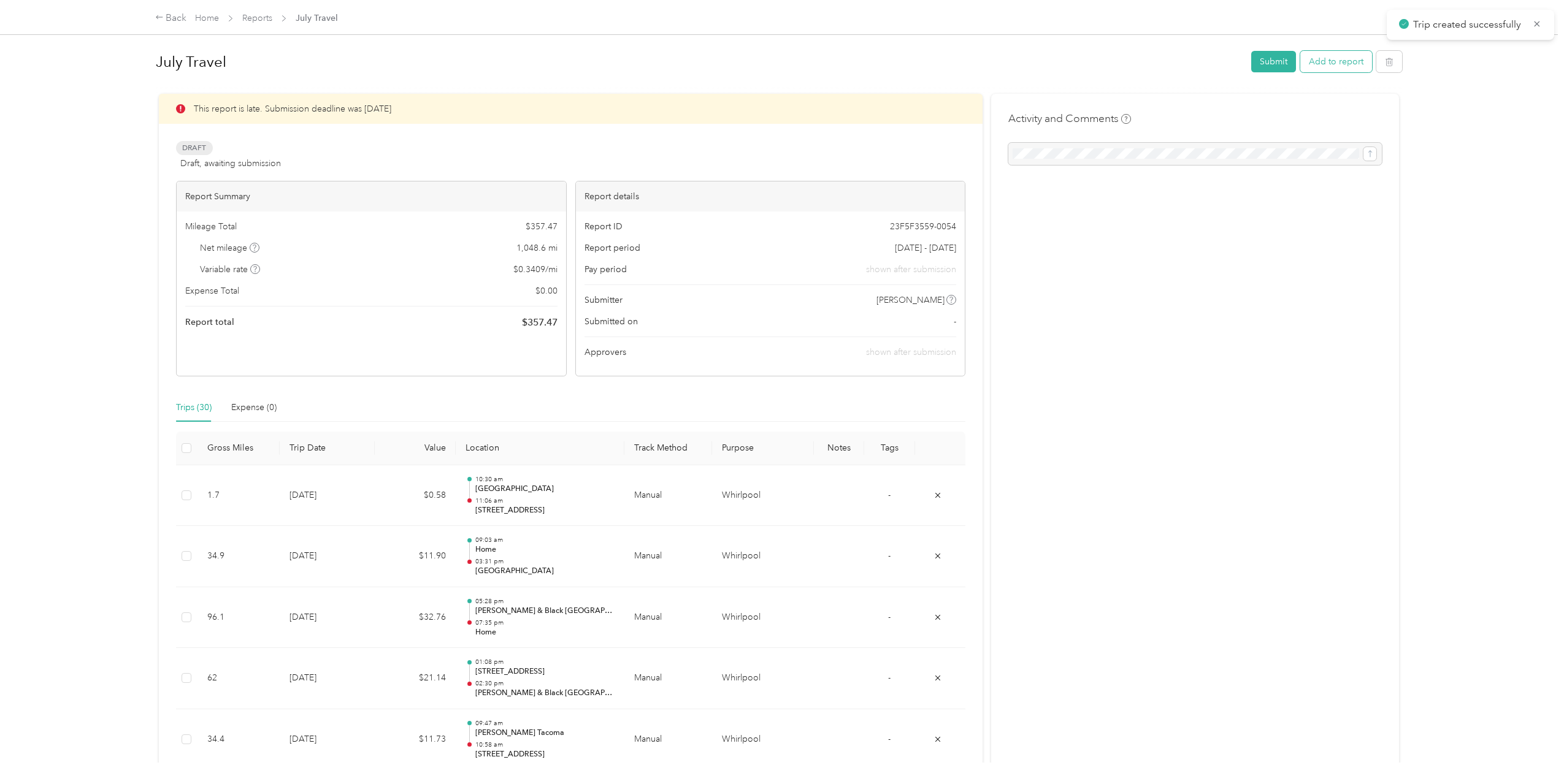
click at [1331, 69] on button "Add to report" at bounding box center [1336, 62] width 72 height 21
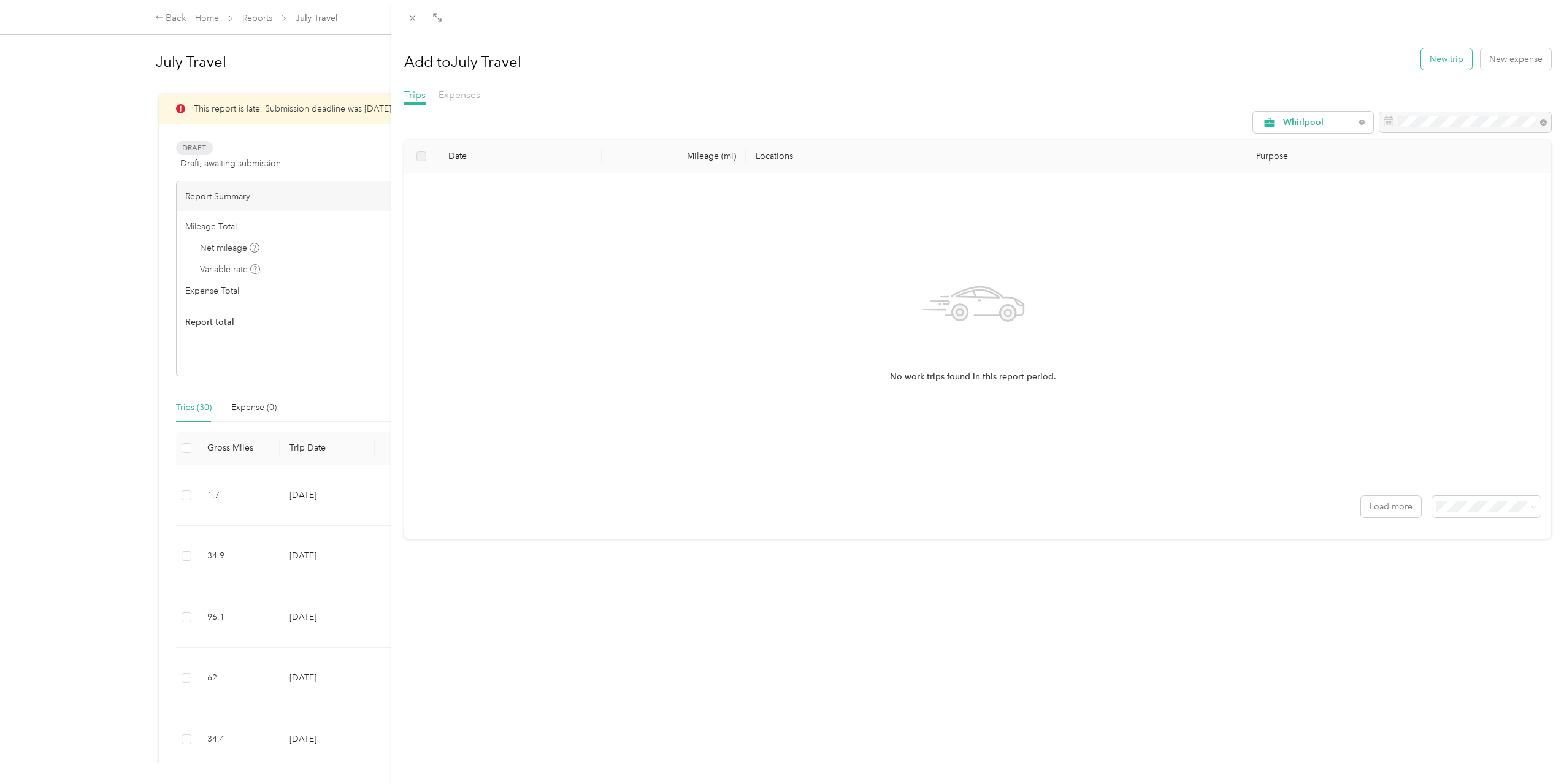
click at [1421, 60] on button "New trip" at bounding box center [1446, 59] width 51 height 21
click at [1533, 23] on icon at bounding box center [1537, 24] width 10 height 11
click at [1441, 59] on button "New trip" at bounding box center [1446, 59] width 51 height 21
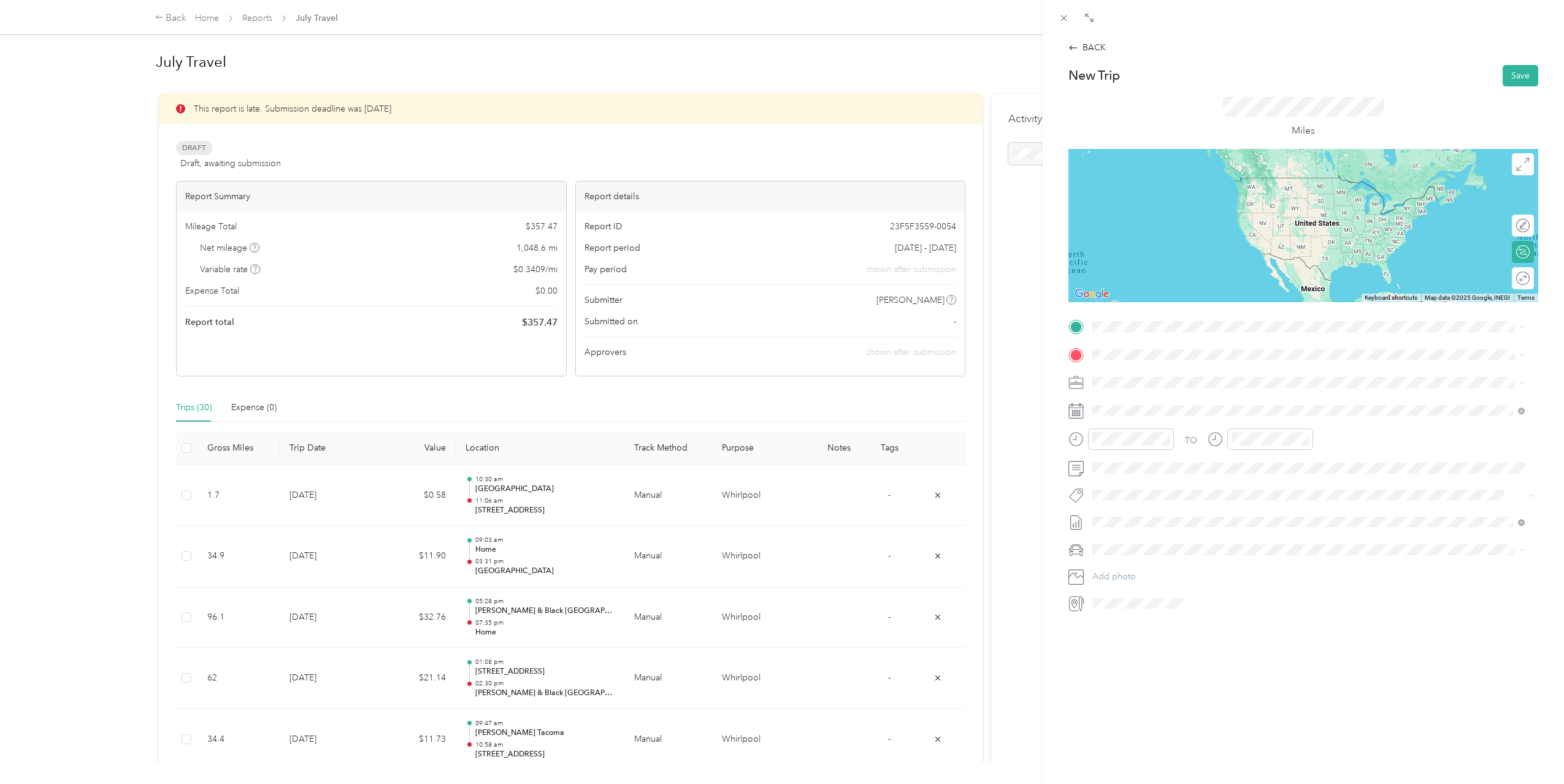
click at [1238, 371] on span "[STREET_ADDRESS][US_STATE]" at bounding box center [1176, 365] width 122 height 11
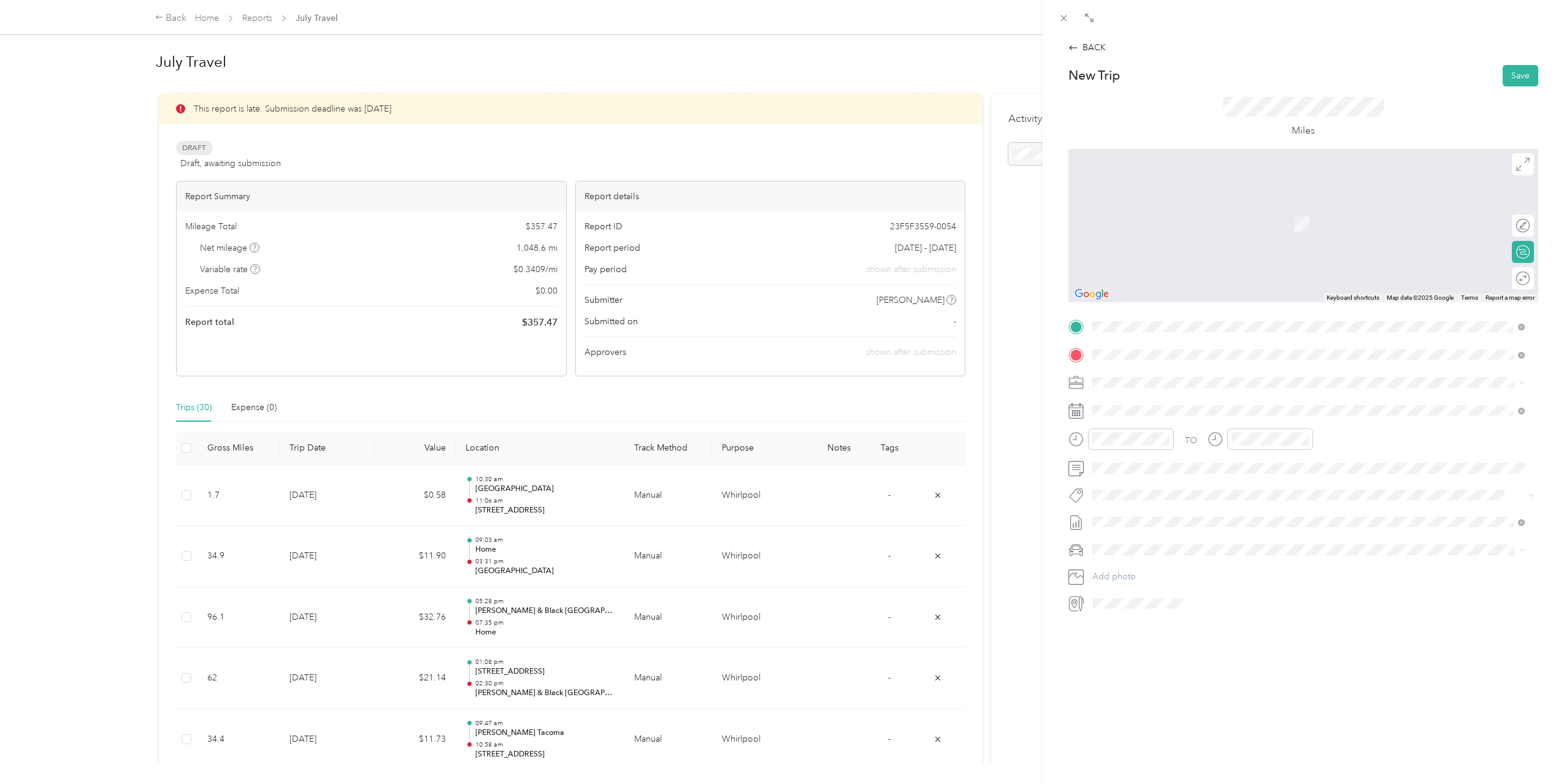
click at [1238, 417] on div "Home [STREET_ADDRESS][US_STATE]" at bounding box center [1176, 411] width 122 height 26
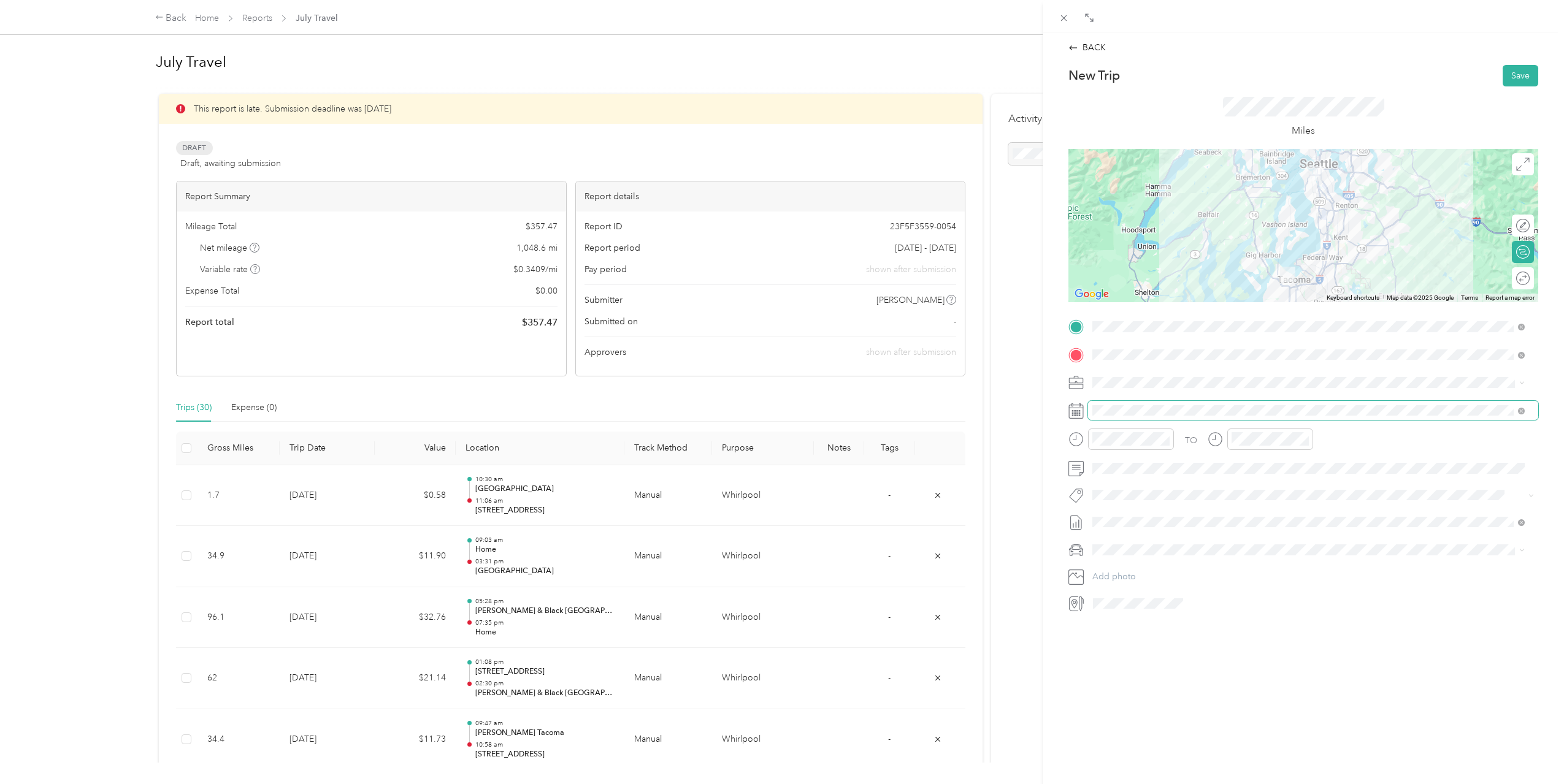
click at [1231, 416] on span at bounding box center [1313, 411] width 450 height 19
click at [1170, 599] on div "30" at bounding box center [1165, 599] width 16 height 16
click at [1250, 481] on div "04" at bounding box center [1244, 482] width 30 height 17
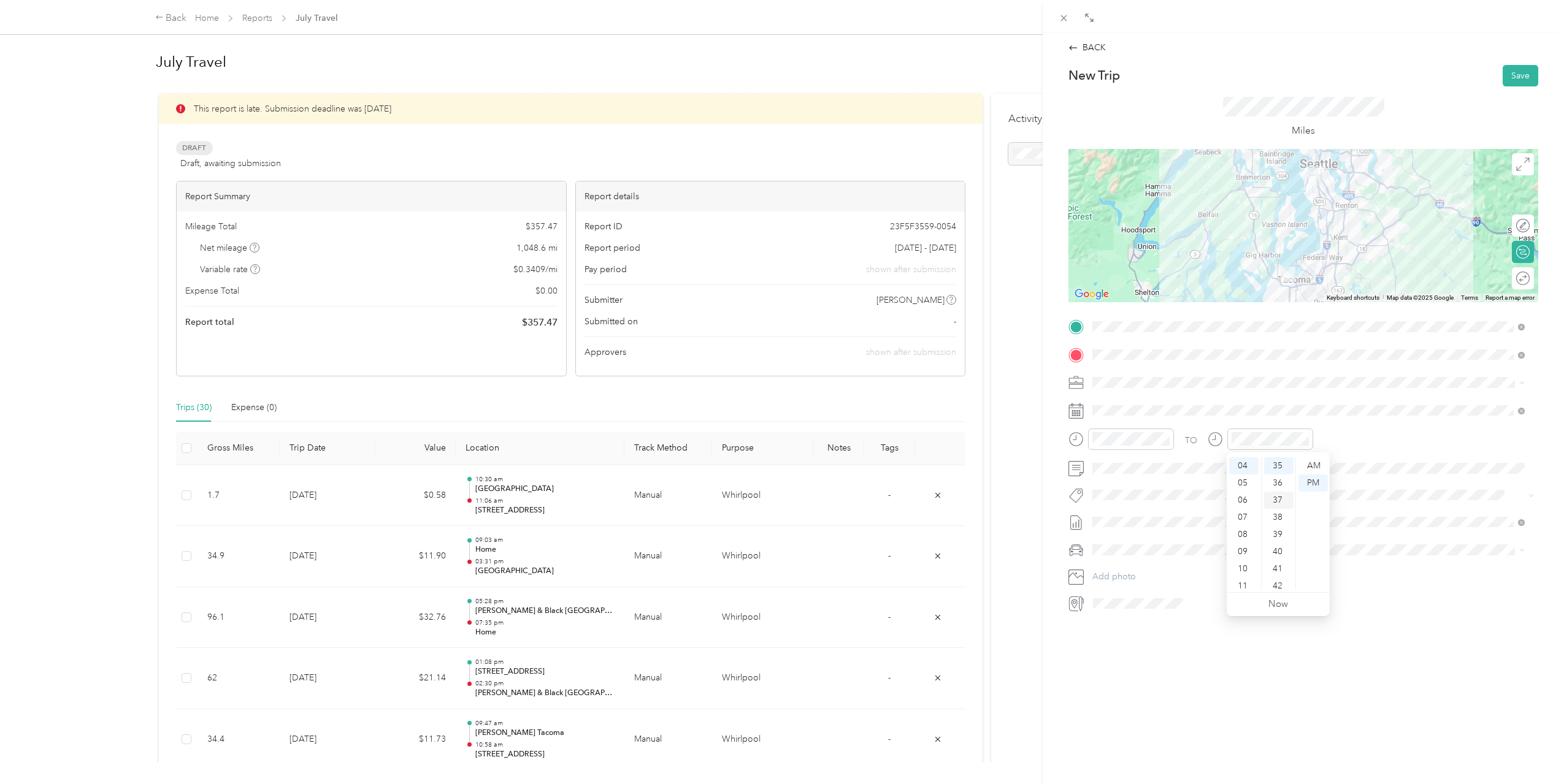
click at [1275, 496] on div "37" at bounding box center [1279, 500] width 30 height 17
click at [1310, 485] on div "PM" at bounding box center [1313, 482] width 30 height 17
click at [1396, 425] on div "TO Add photo" at bounding box center [1303, 465] width 470 height 296
click at [1508, 71] on button "Save" at bounding box center [1520, 76] width 36 height 21
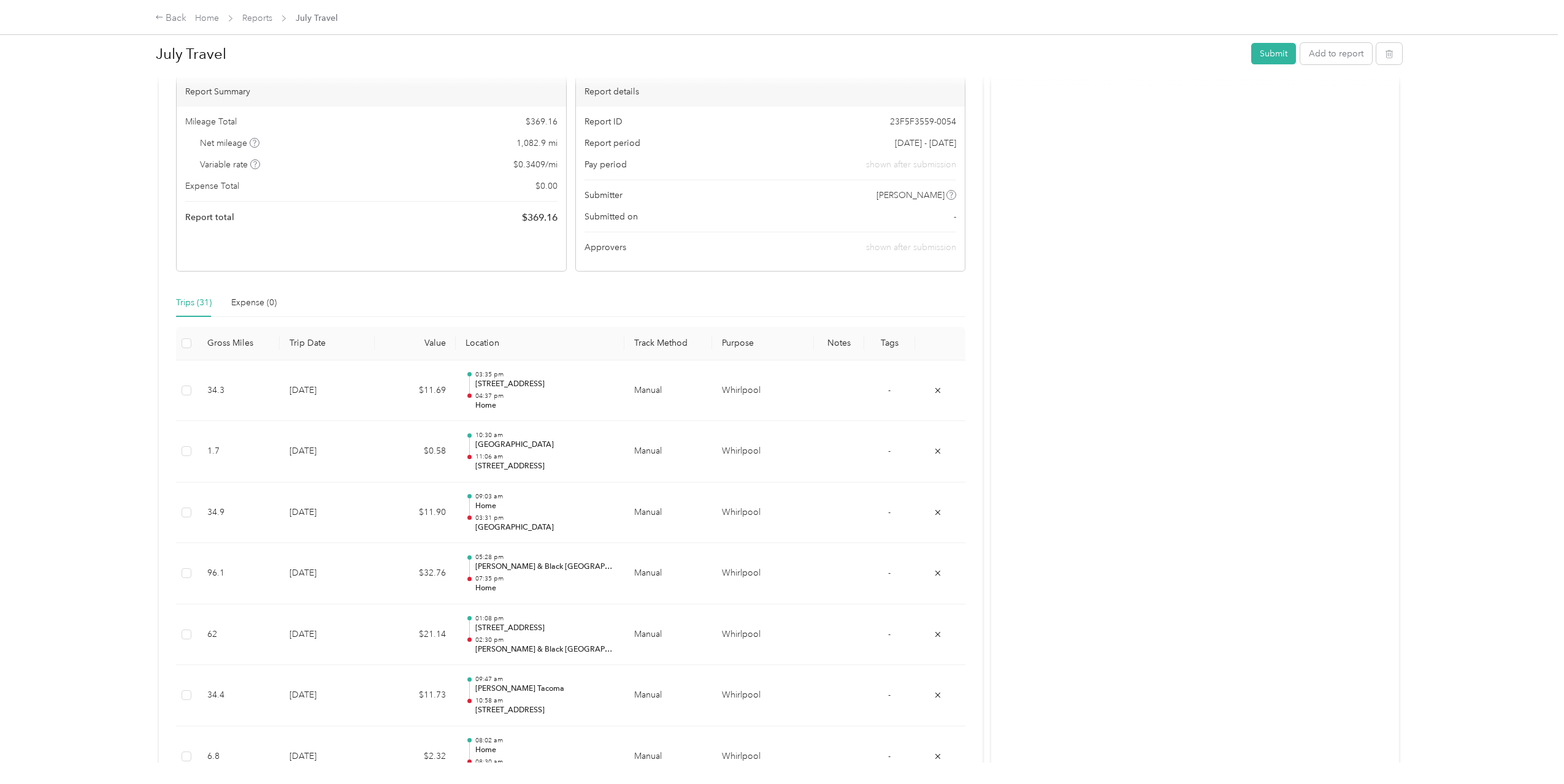
scroll to position [90, 0]
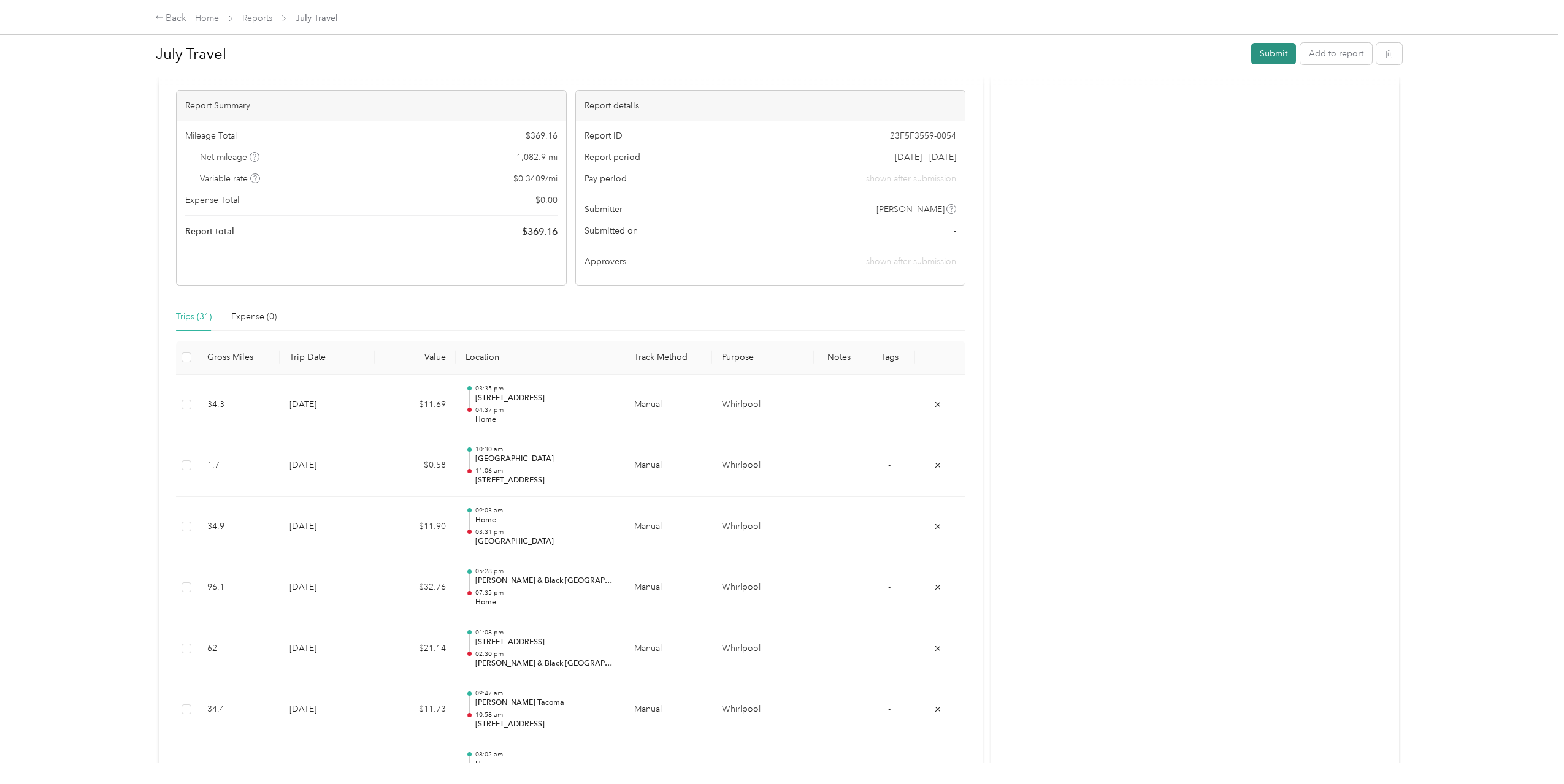
click at [1282, 52] on button "Submit" at bounding box center [1273, 53] width 44 height 21
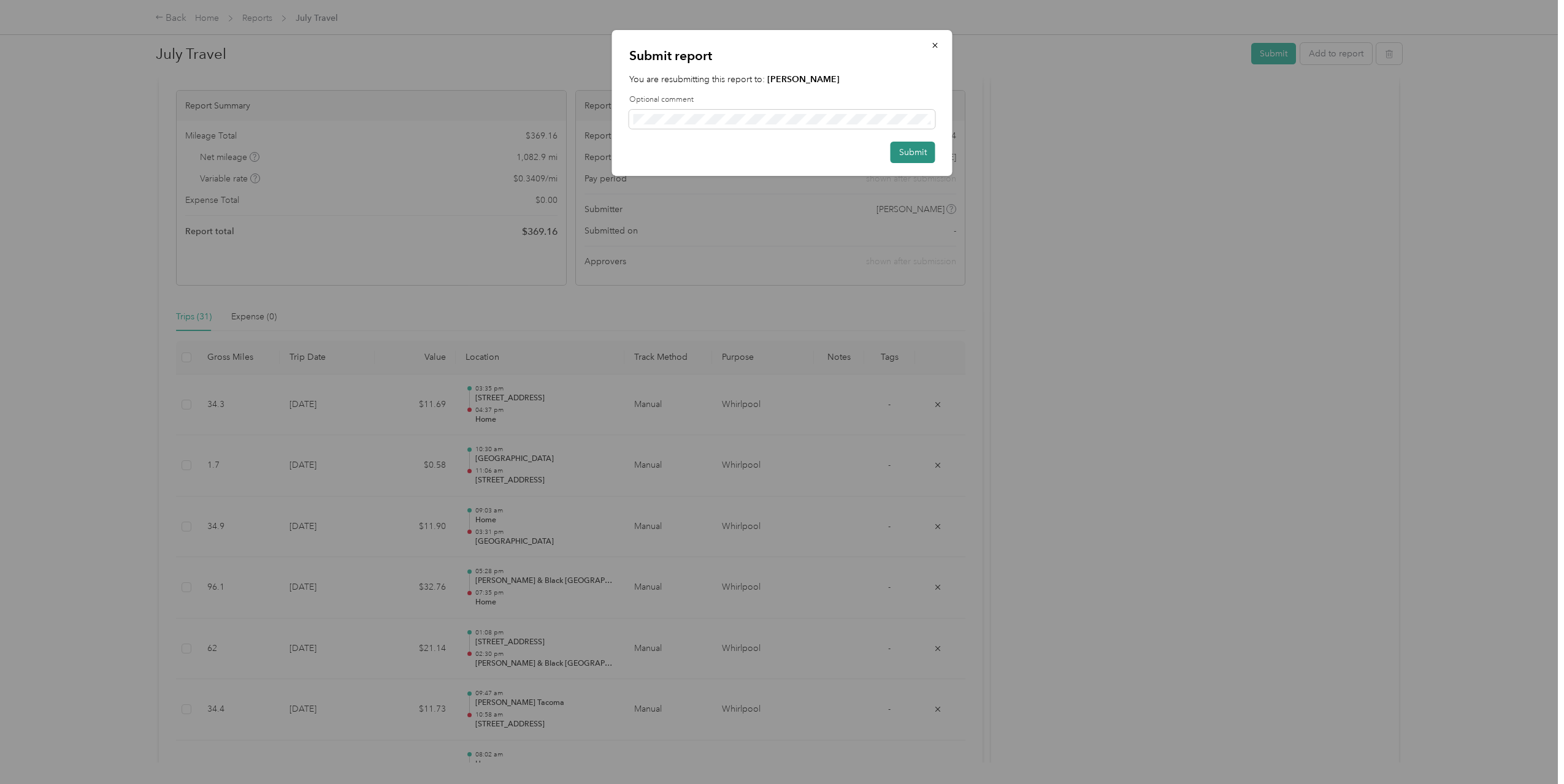
click at [906, 151] on button "Submit" at bounding box center [912, 152] width 44 height 21
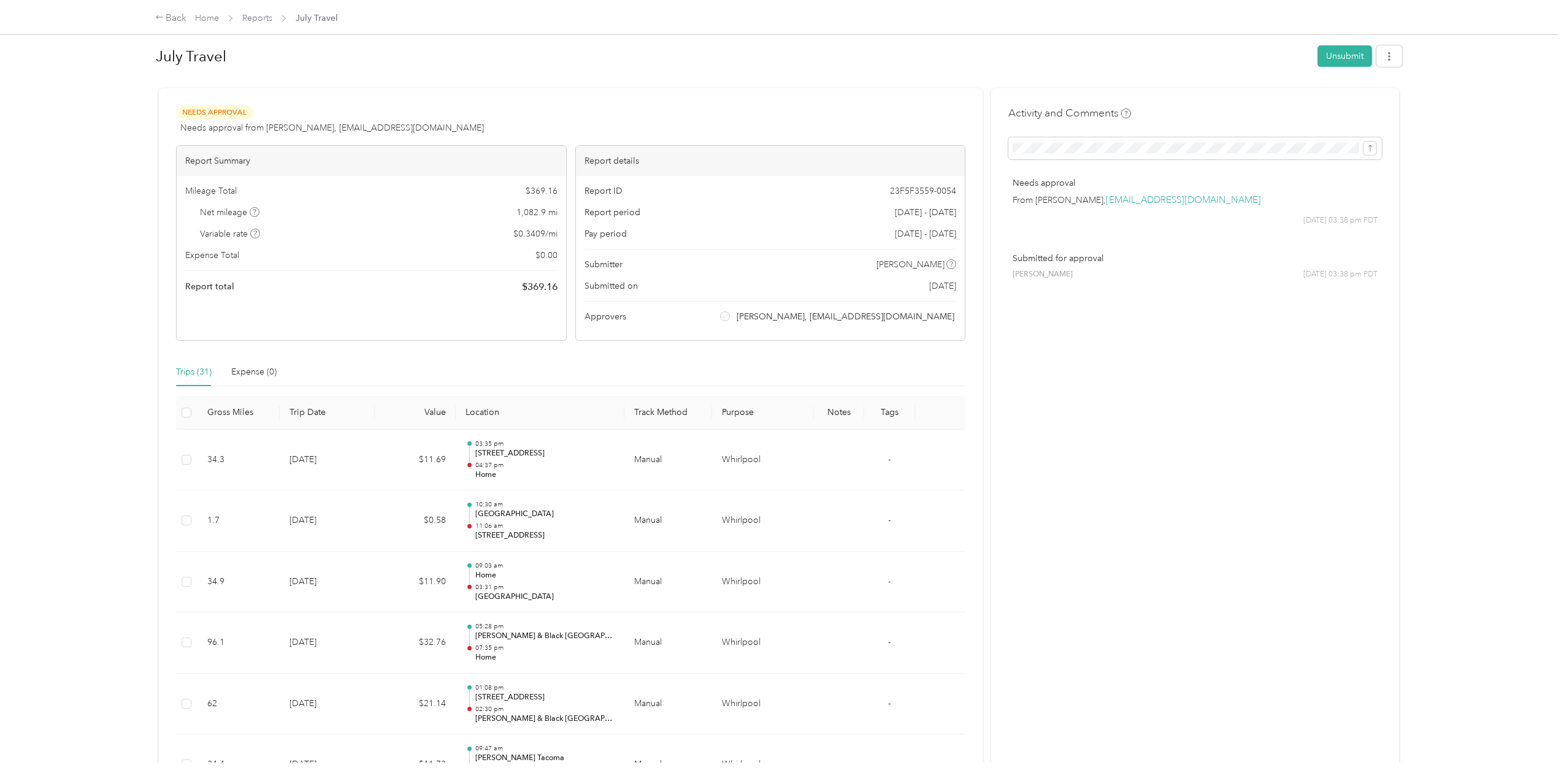
scroll to position [0, 0]
click at [254, 19] on link "Reports" at bounding box center [257, 18] width 30 height 10
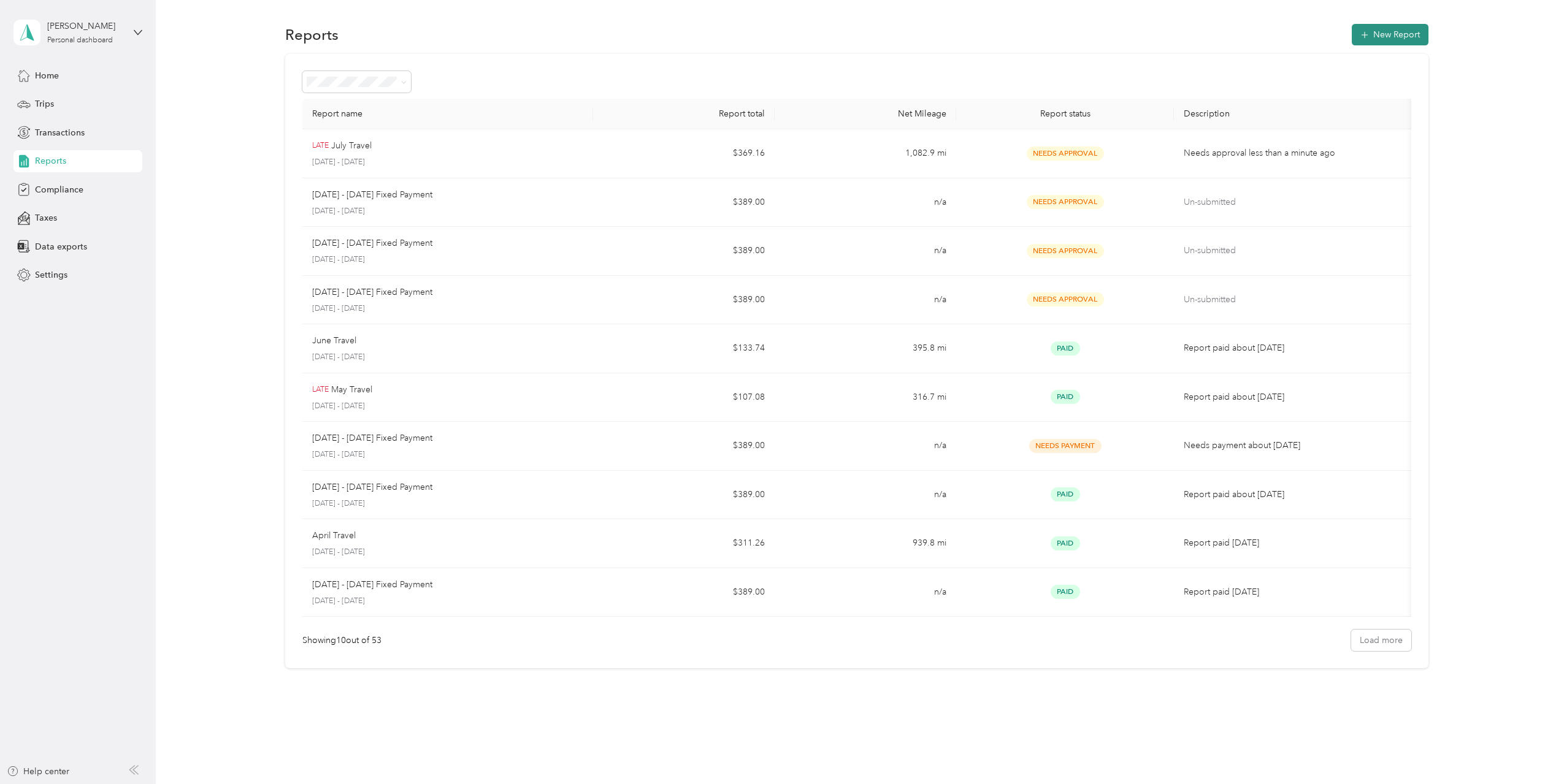
click at [1385, 35] on button "New Report" at bounding box center [1390, 34] width 76 height 21
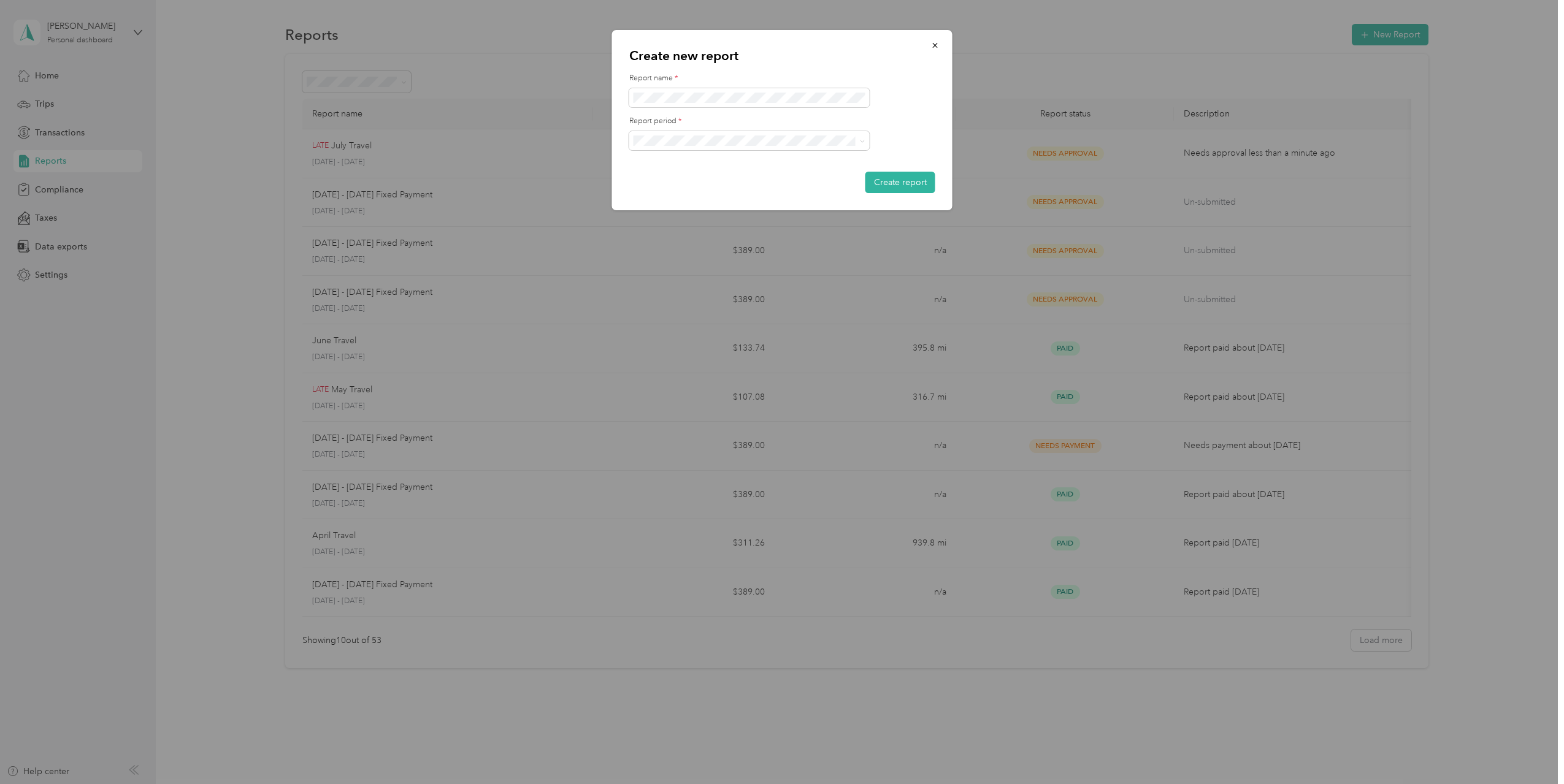
click at [728, 202] on div "[DATE] - [DATE]" at bounding box center [749, 204] width 223 height 13
click at [902, 179] on button "Create report" at bounding box center [900, 182] width 70 height 21
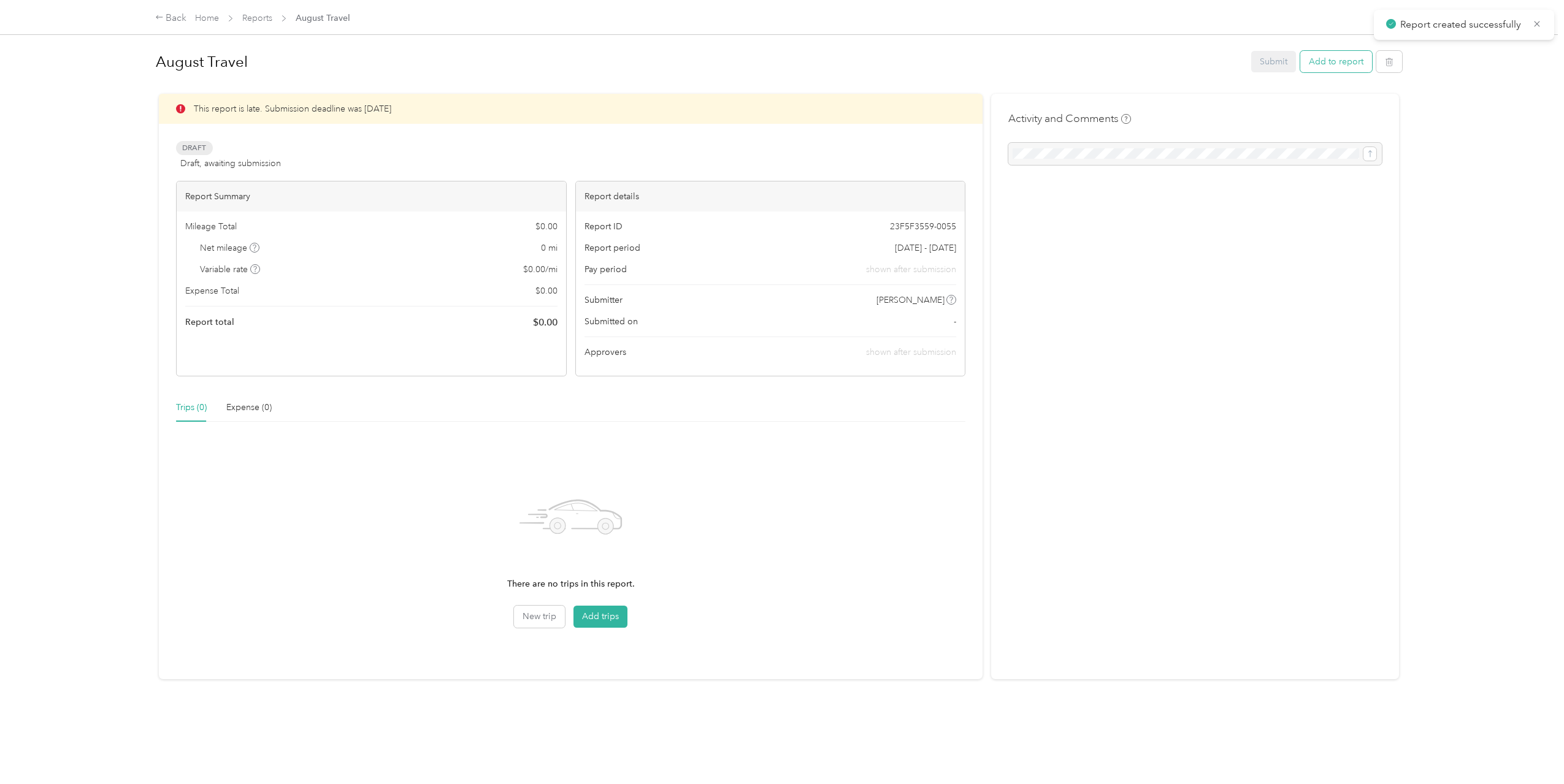
click at [1325, 59] on button "Add to report" at bounding box center [1336, 62] width 72 height 21
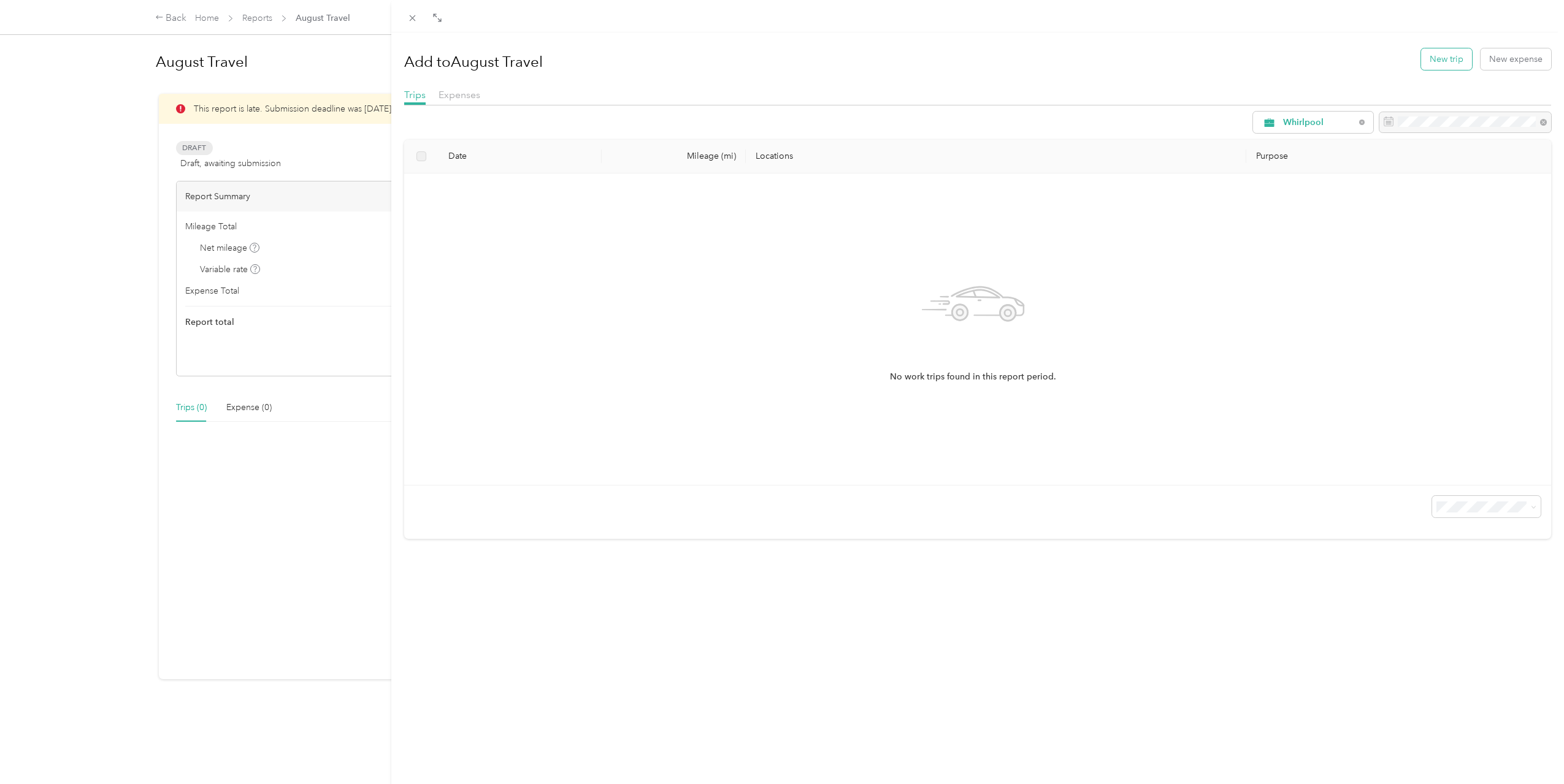
click at [1440, 66] on button "New trip" at bounding box center [1446, 59] width 51 height 21
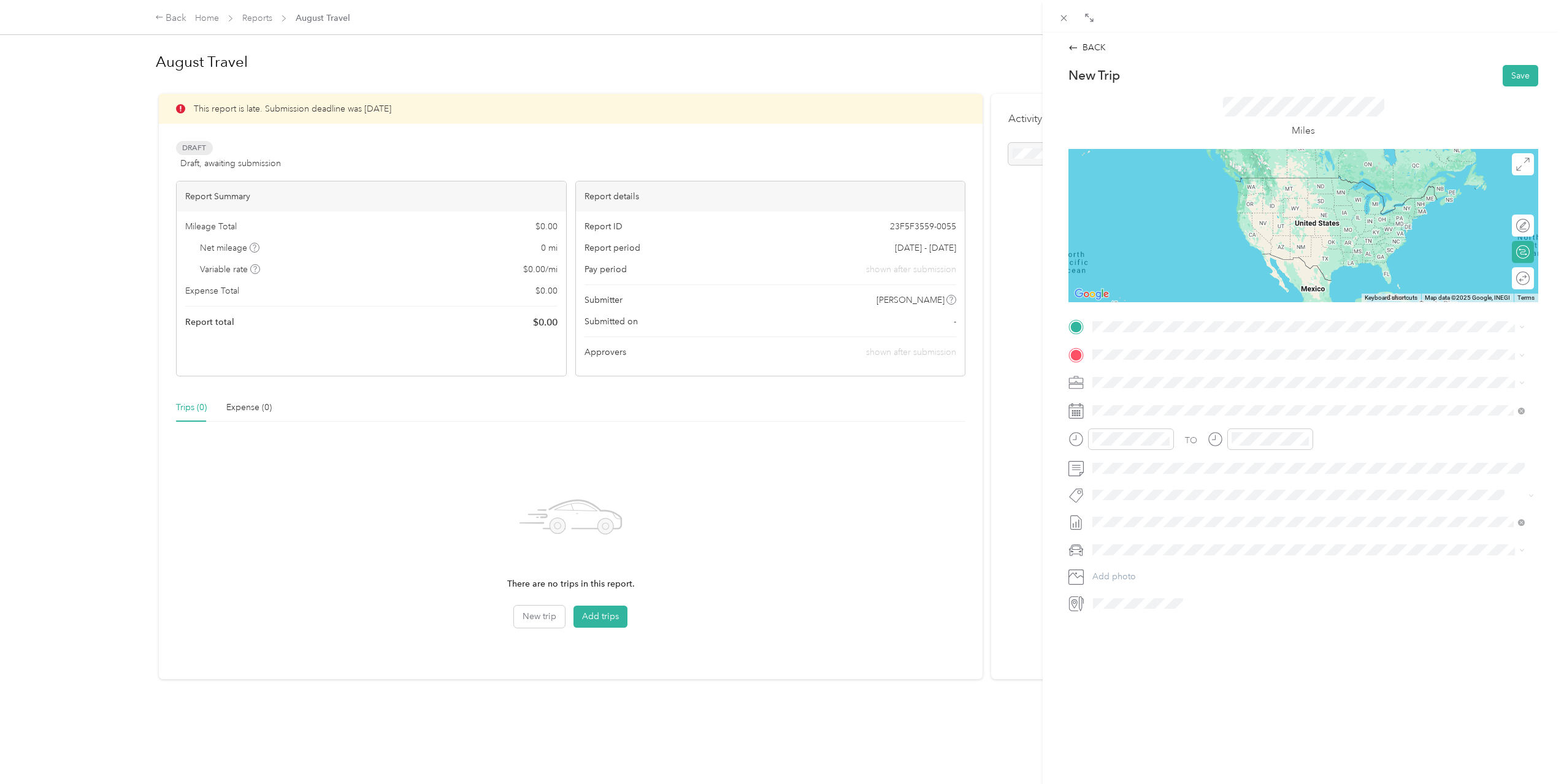
click at [1167, 393] on li "Home [STREET_ADDRESS][US_STATE]" at bounding box center [1308, 380] width 441 height 39
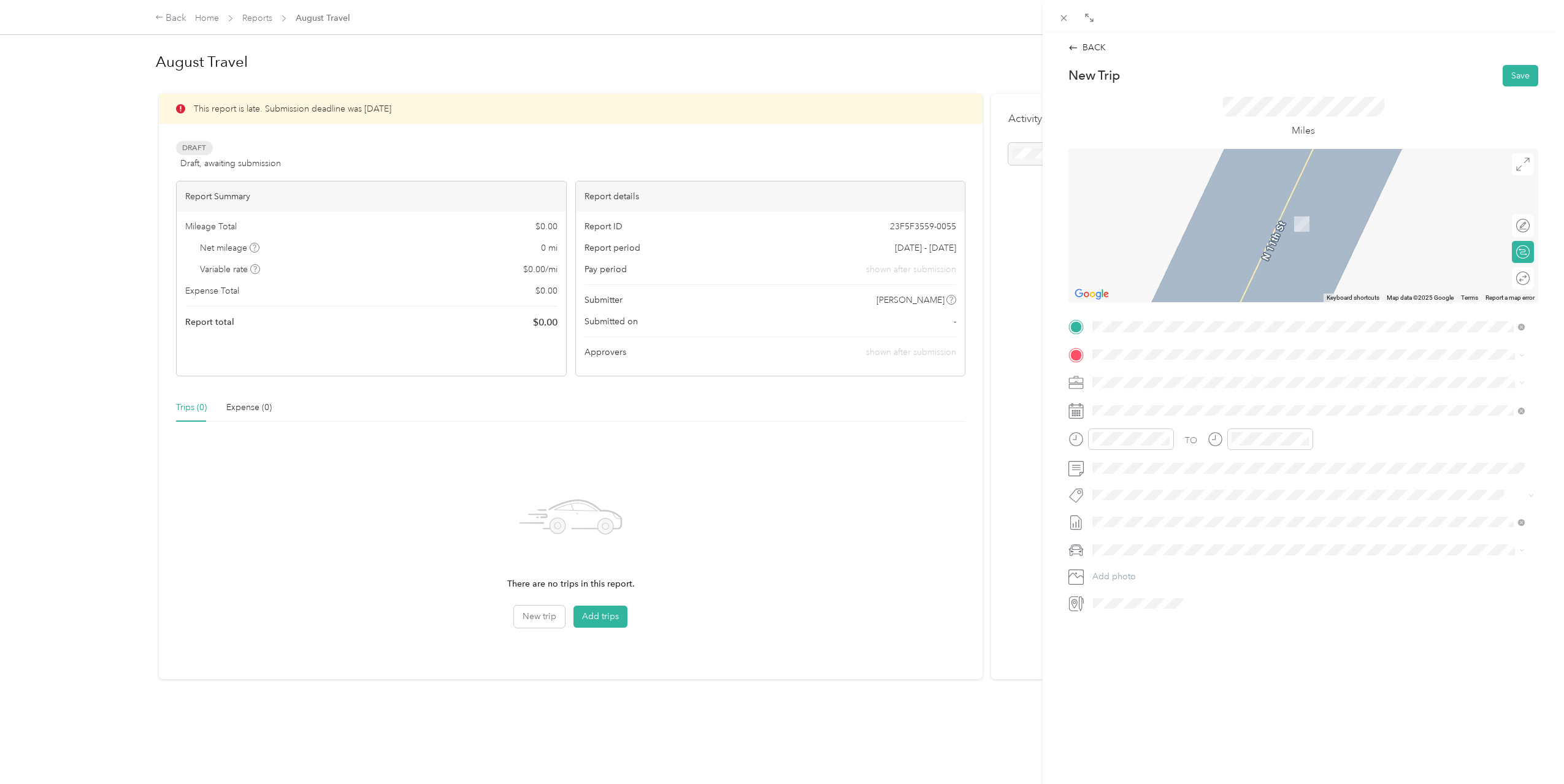
click at [1185, 418] on div "[GEOGRAPHIC_DATA] [STREET_ADDRESS][US_STATE]" at bounding box center [1308, 409] width 424 height 30
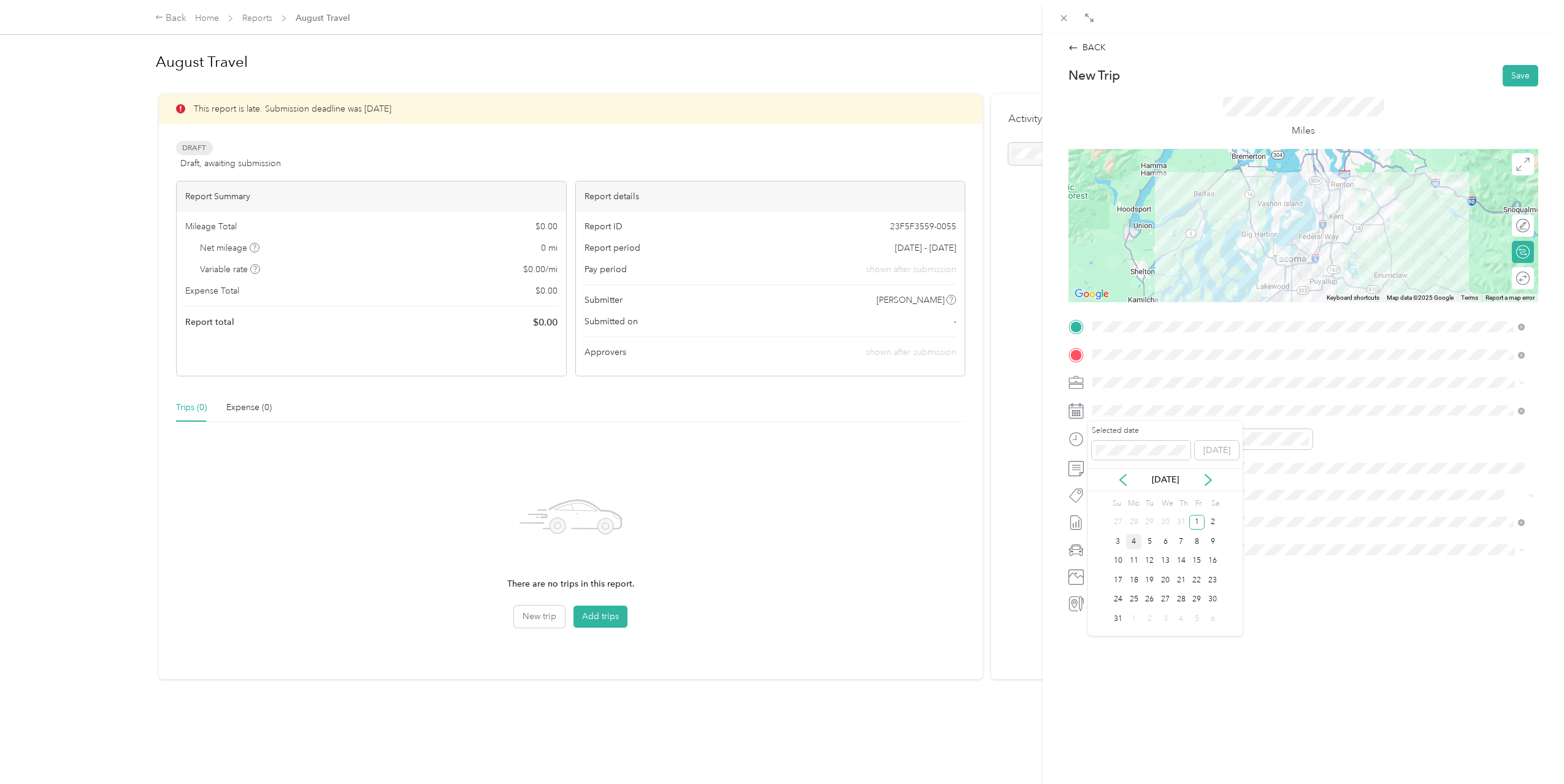
click at [1135, 539] on div "4" at bounding box center [1134, 542] width 16 height 16
click at [1164, 436] on icon "close-circle" at bounding box center [1165, 439] width 9 height 9
click at [1111, 561] on div "06" at bounding box center [1105, 568] width 30 height 17
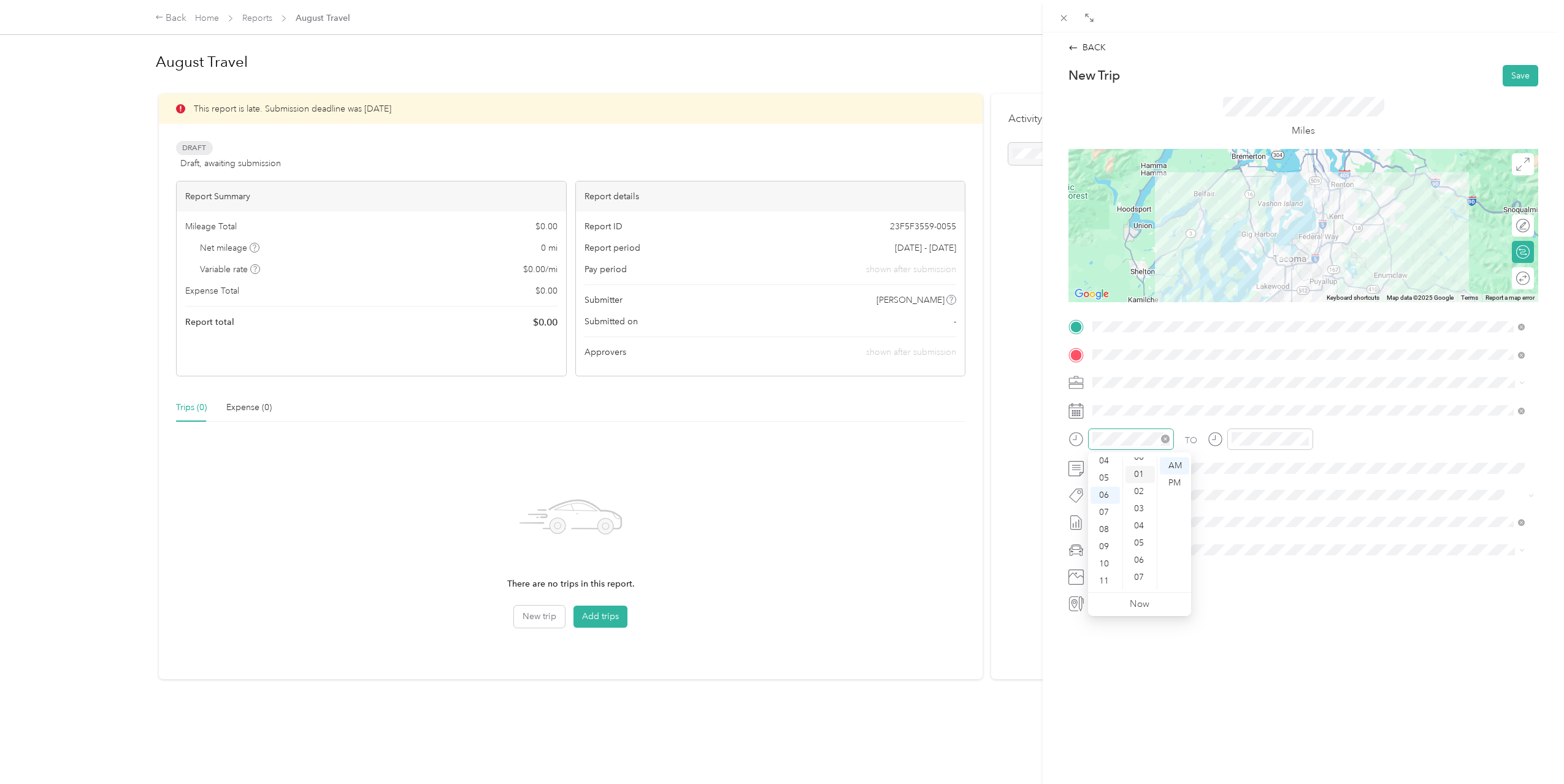
click at [1144, 474] on div "01" at bounding box center [1140, 474] width 30 height 17
click at [1167, 463] on div "AM" at bounding box center [1175, 465] width 30 height 17
click at [1249, 531] on div "07" at bounding box center [1244, 534] width 30 height 17
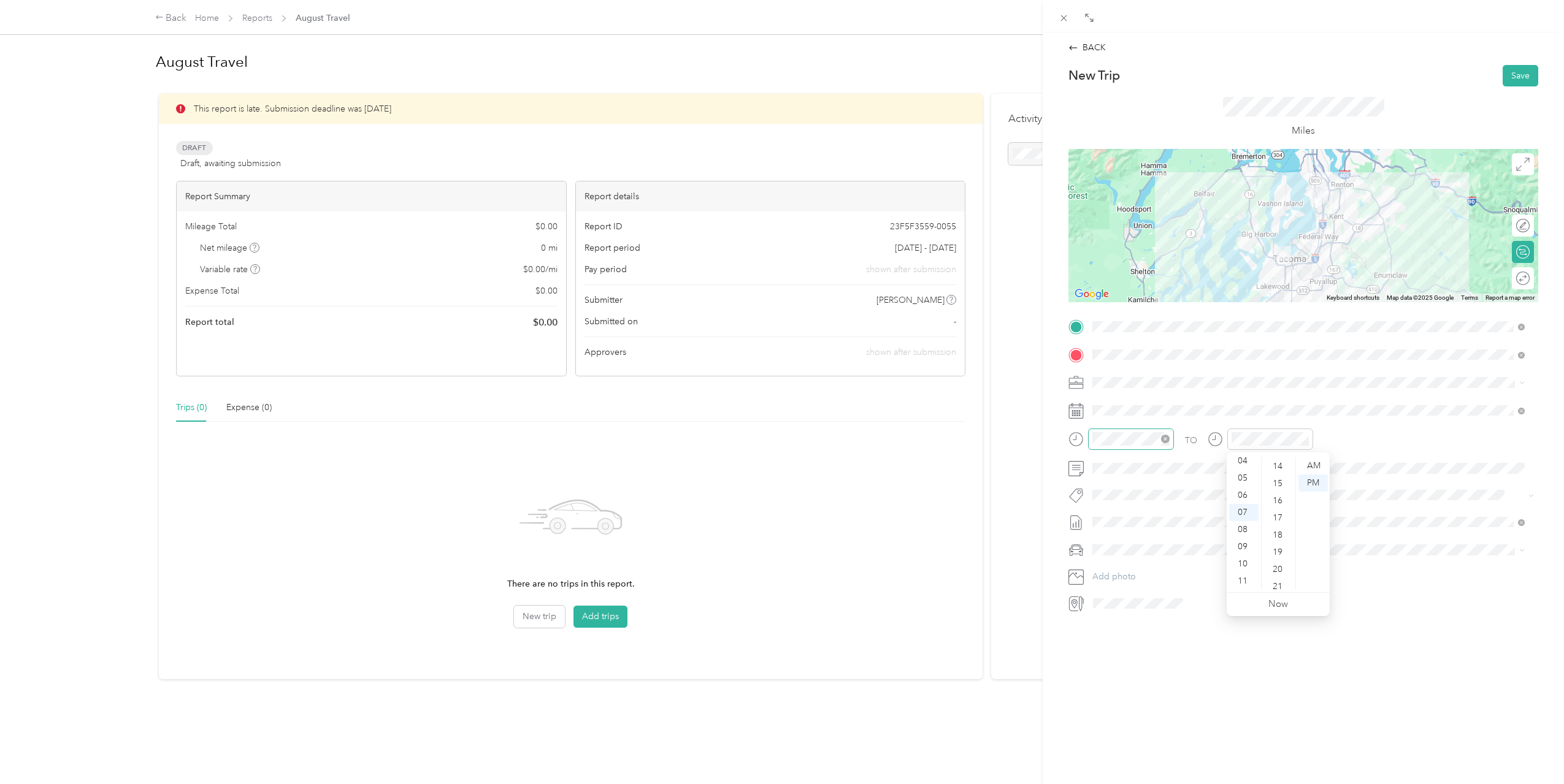
scroll to position [234, 0]
click at [1281, 489] on div "15" at bounding box center [1279, 489] width 30 height 17
click at [1305, 464] on div "AM" at bounding box center [1313, 465] width 30 height 17
click at [1389, 421] on div "TO Add photo" at bounding box center [1303, 465] width 470 height 296
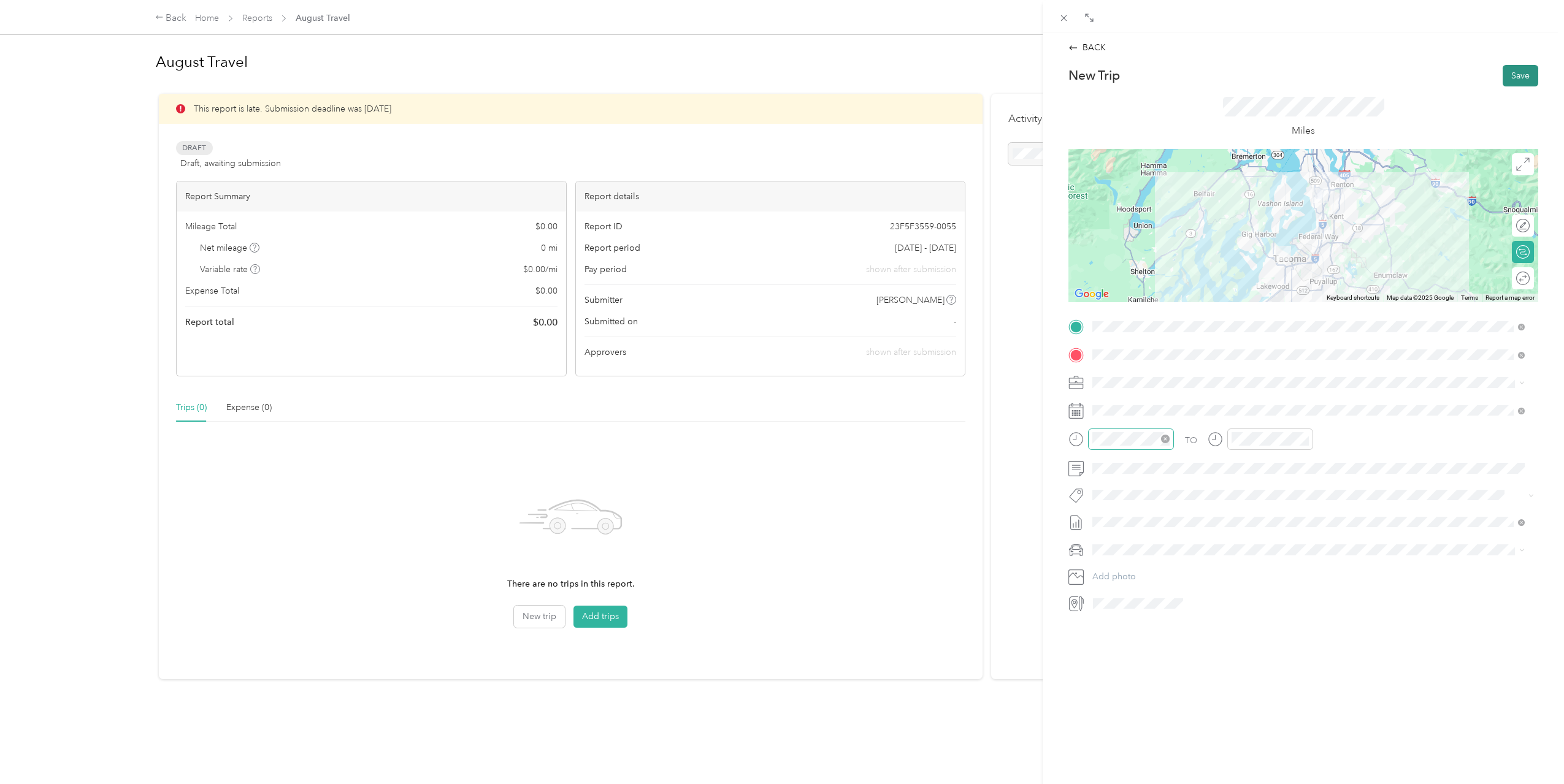
click at [1514, 82] on button "Save" at bounding box center [1520, 76] width 36 height 21
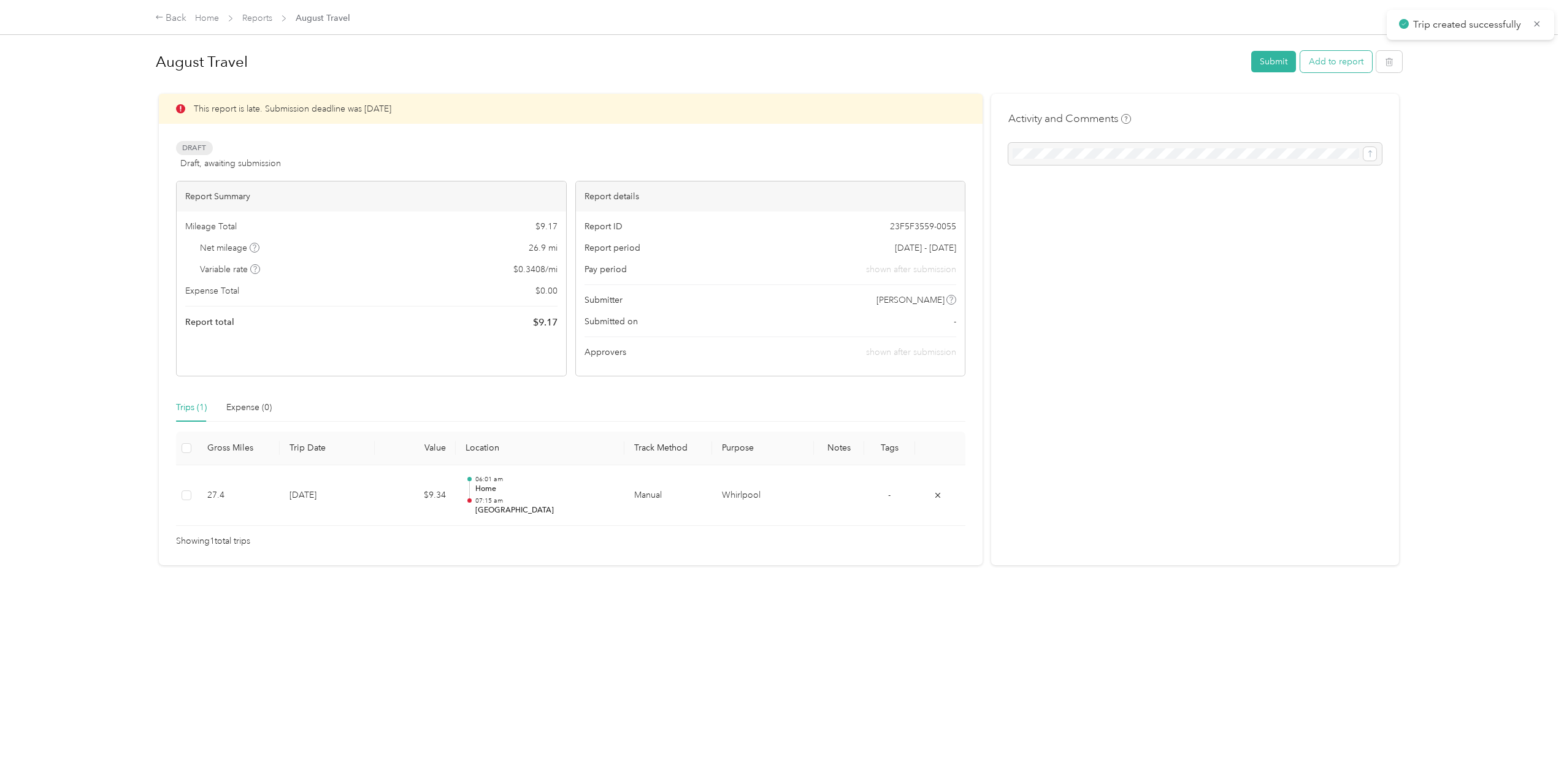
click at [1333, 59] on button "Add to report" at bounding box center [1336, 62] width 72 height 21
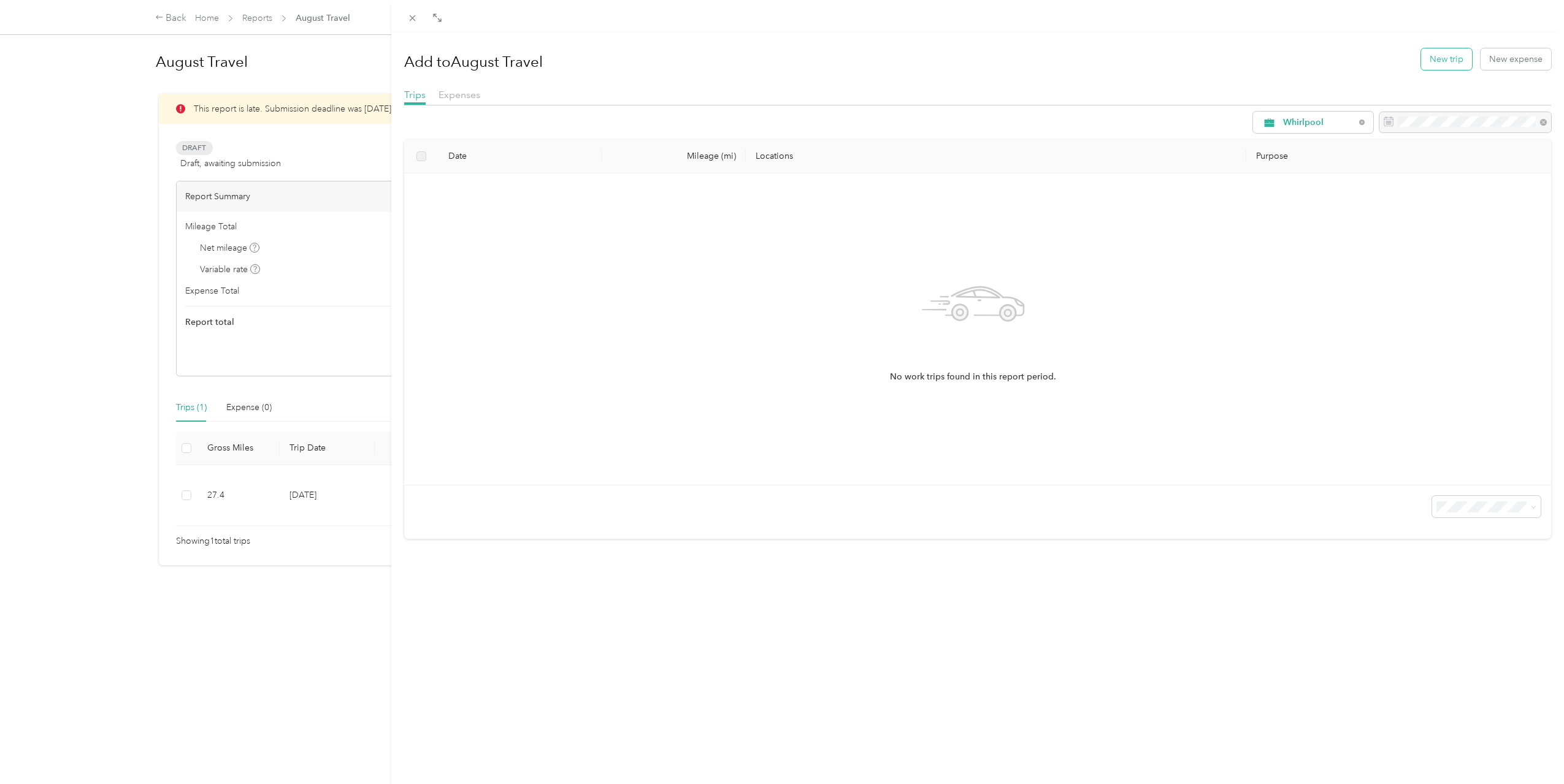
click at [1421, 62] on button "New trip" at bounding box center [1446, 59] width 51 height 21
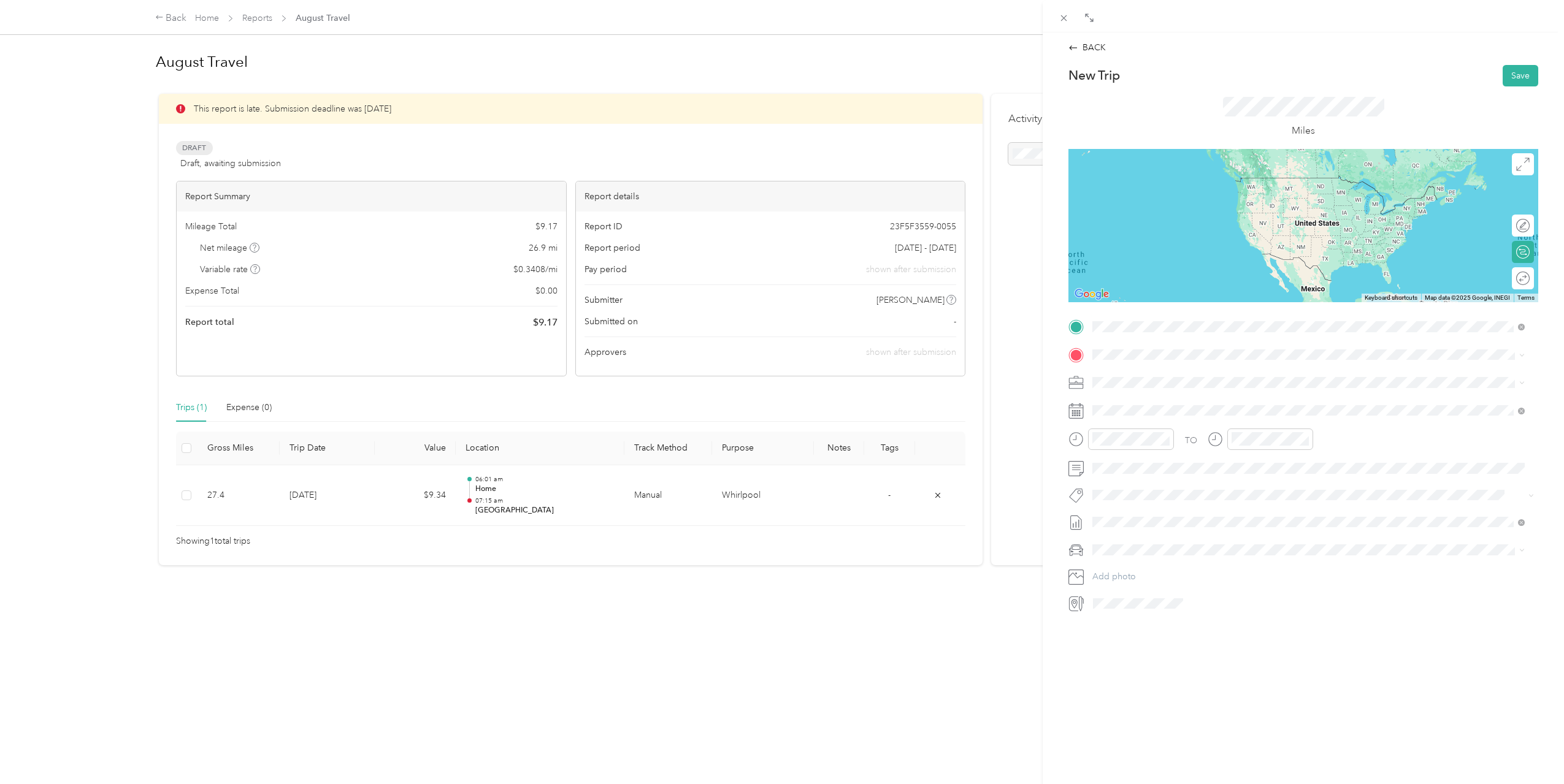
click at [1215, 376] on div "[GEOGRAPHIC_DATA] [STREET_ADDRESS][US_STATE]" at bounding box center [1176, 382] width 122 height 26
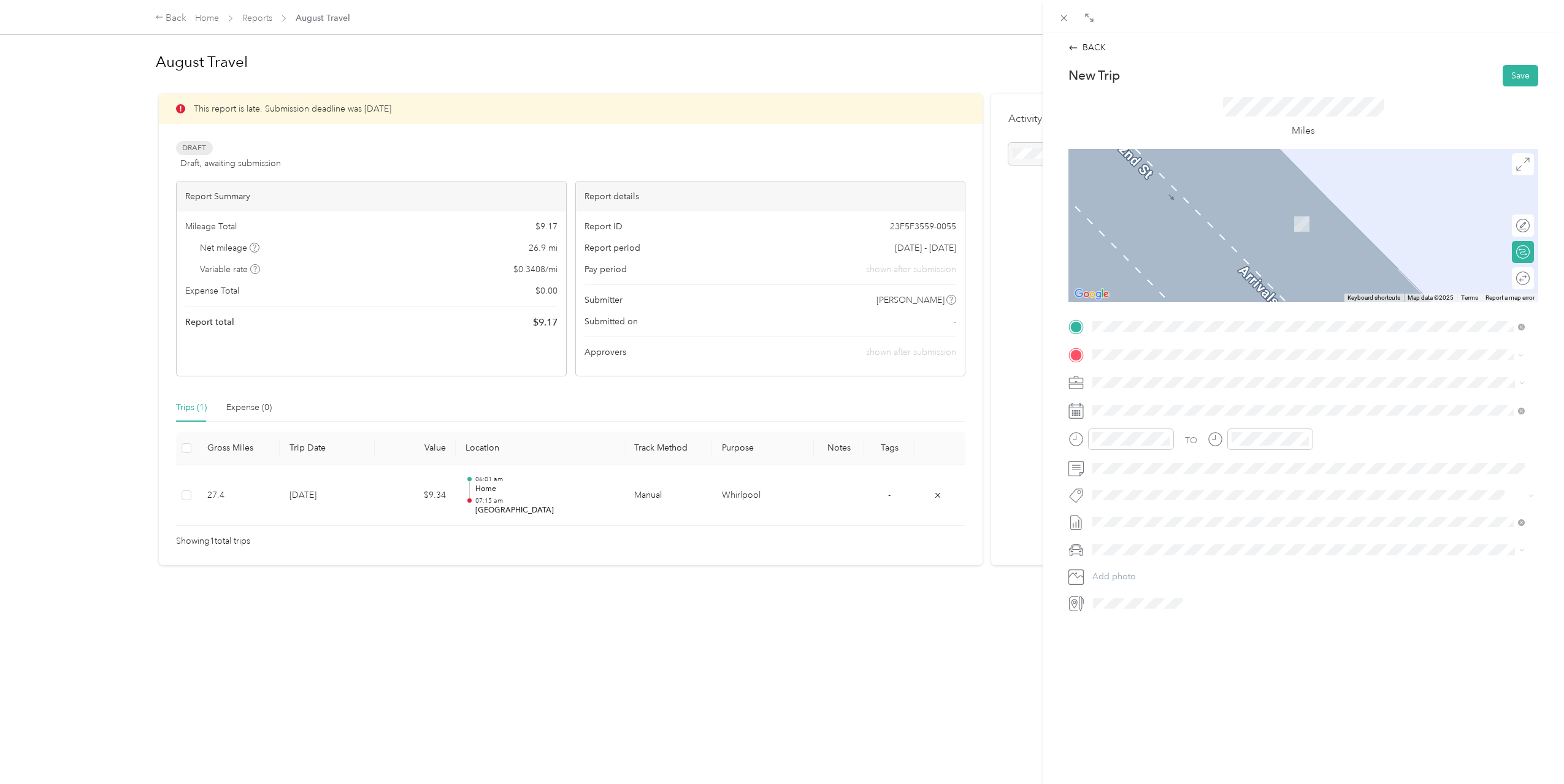
click at [1205, 411] on div "Home [STREET_ADDRESS][US_STATE]" at bounding box center [1176, 411] width 122 height 26
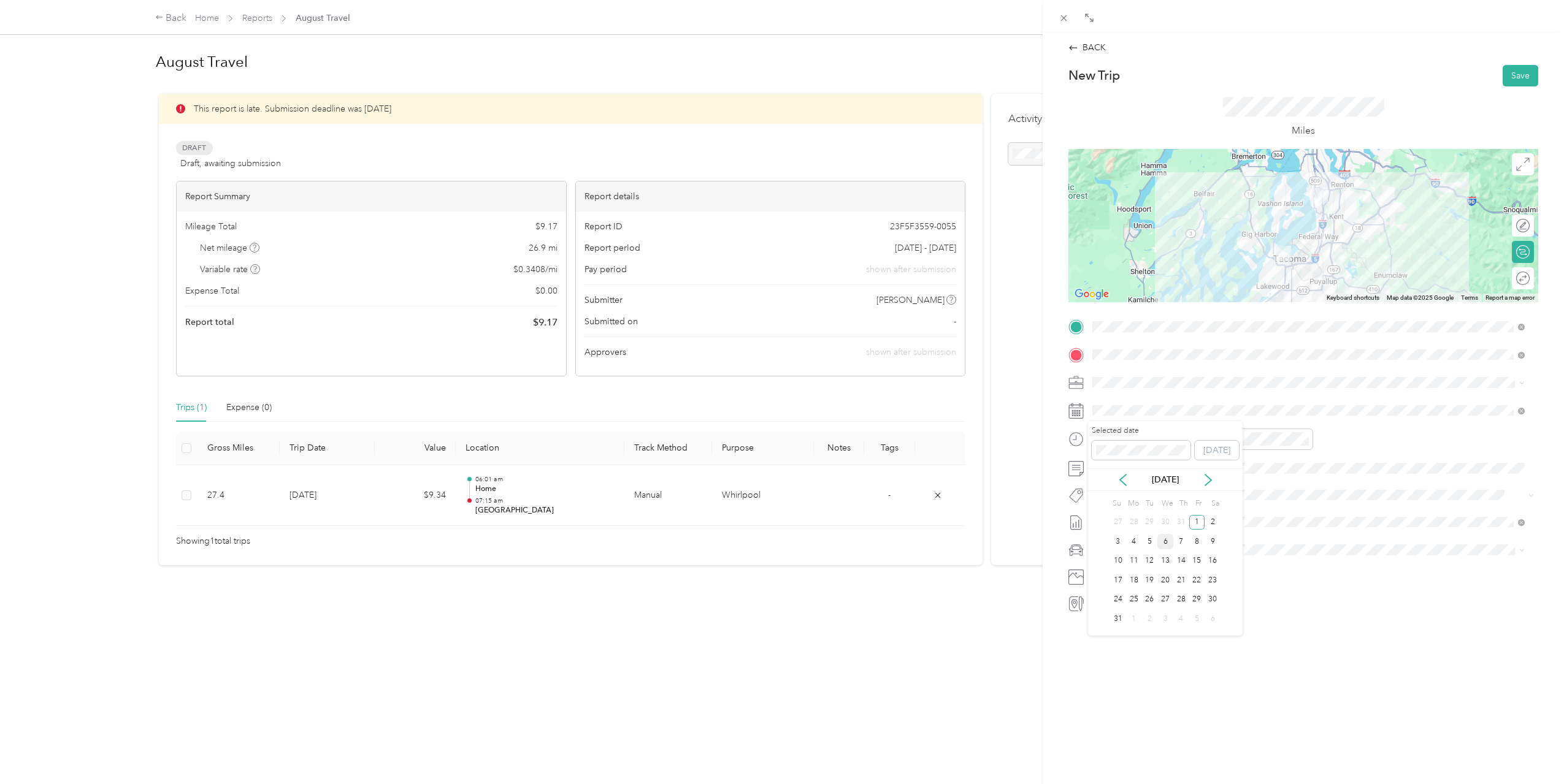
click at [1168, 543] on div "6" at bounding box center [1165, 542] width 16 height 16
click at [1110, 577] on div "10" at bounding box center [1105, 585] width 30 height 17
click at [1148, 573] on div "40" at bounding box center [1140, 571] width 30 height 17
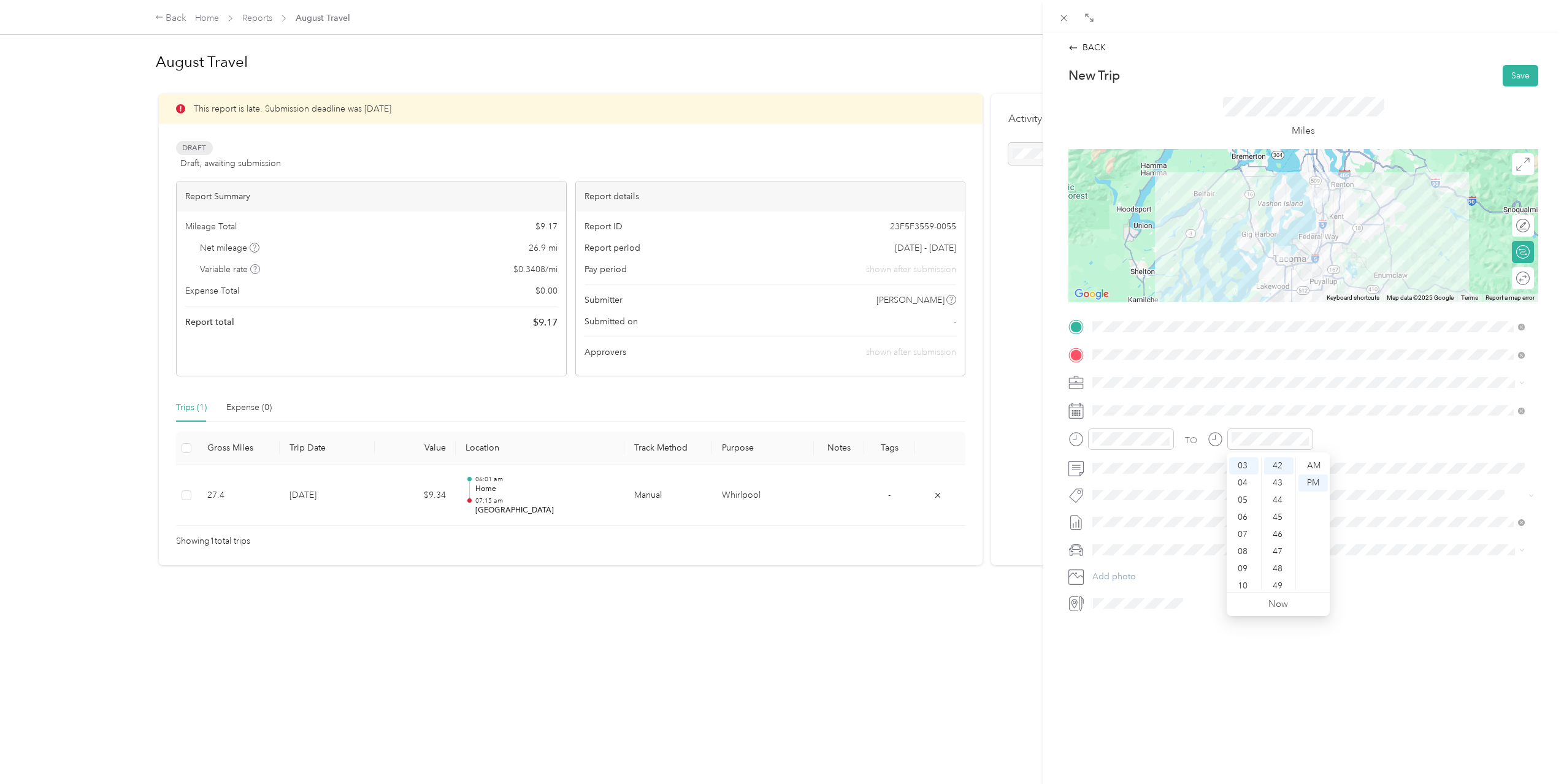
scroll to position [73, 0]
click at [1250, 576] on div "11" at bounding box center [1244, 581] width 30 height 17
click at [1279, 532] on div "30" at bounding box center [1279, 534] width 30 height 17
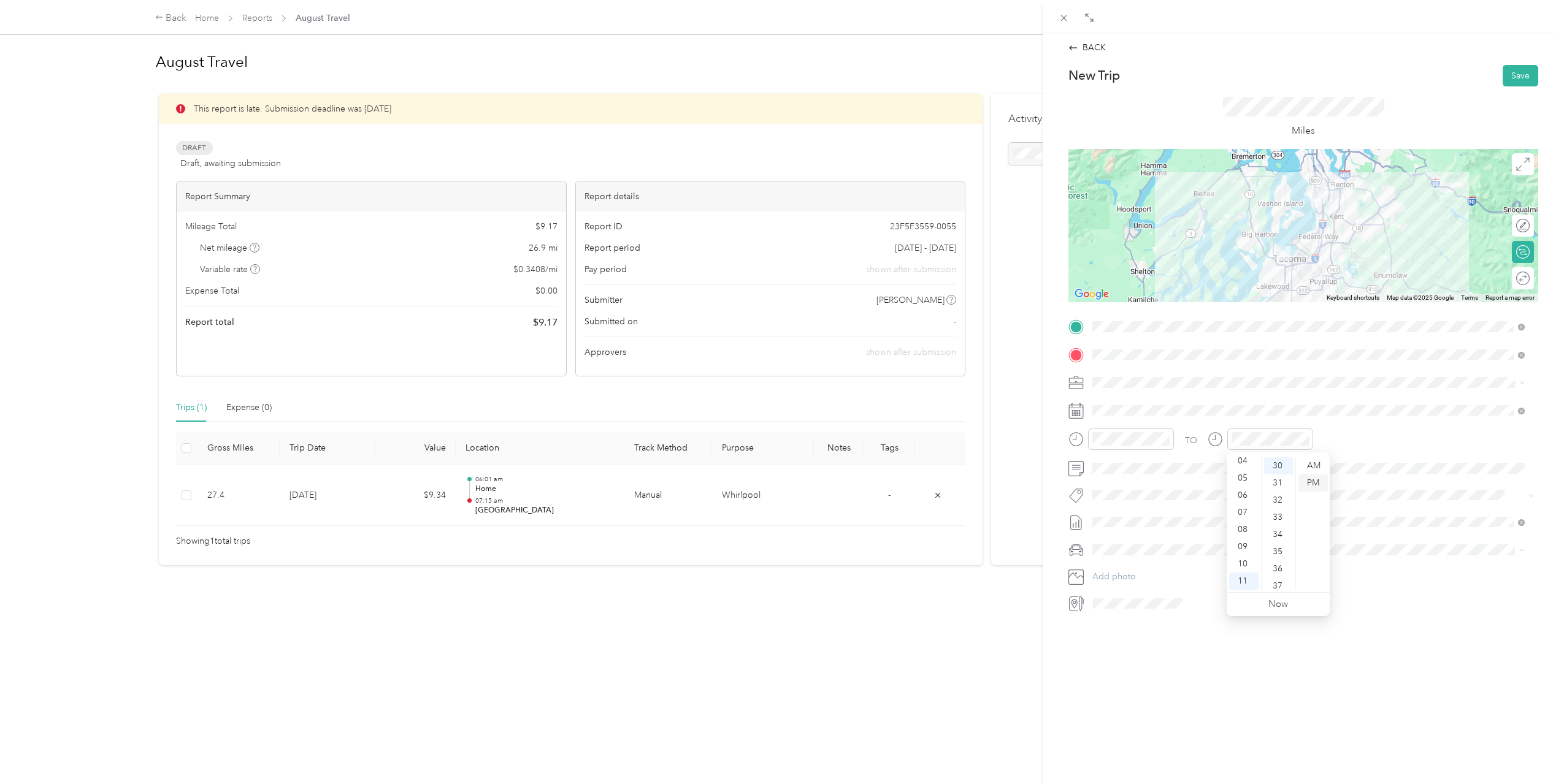
click at [1312, 482] on div "PM" at bounding box center [1313, 482] width 30 height 17
click at [1380, 425] on div "TO Add photo" at bounding box center [1303, 465] width 470 height 296
click at [1502, 81] on button "Save" at bounding box center [1520, 76] width 36 height 21
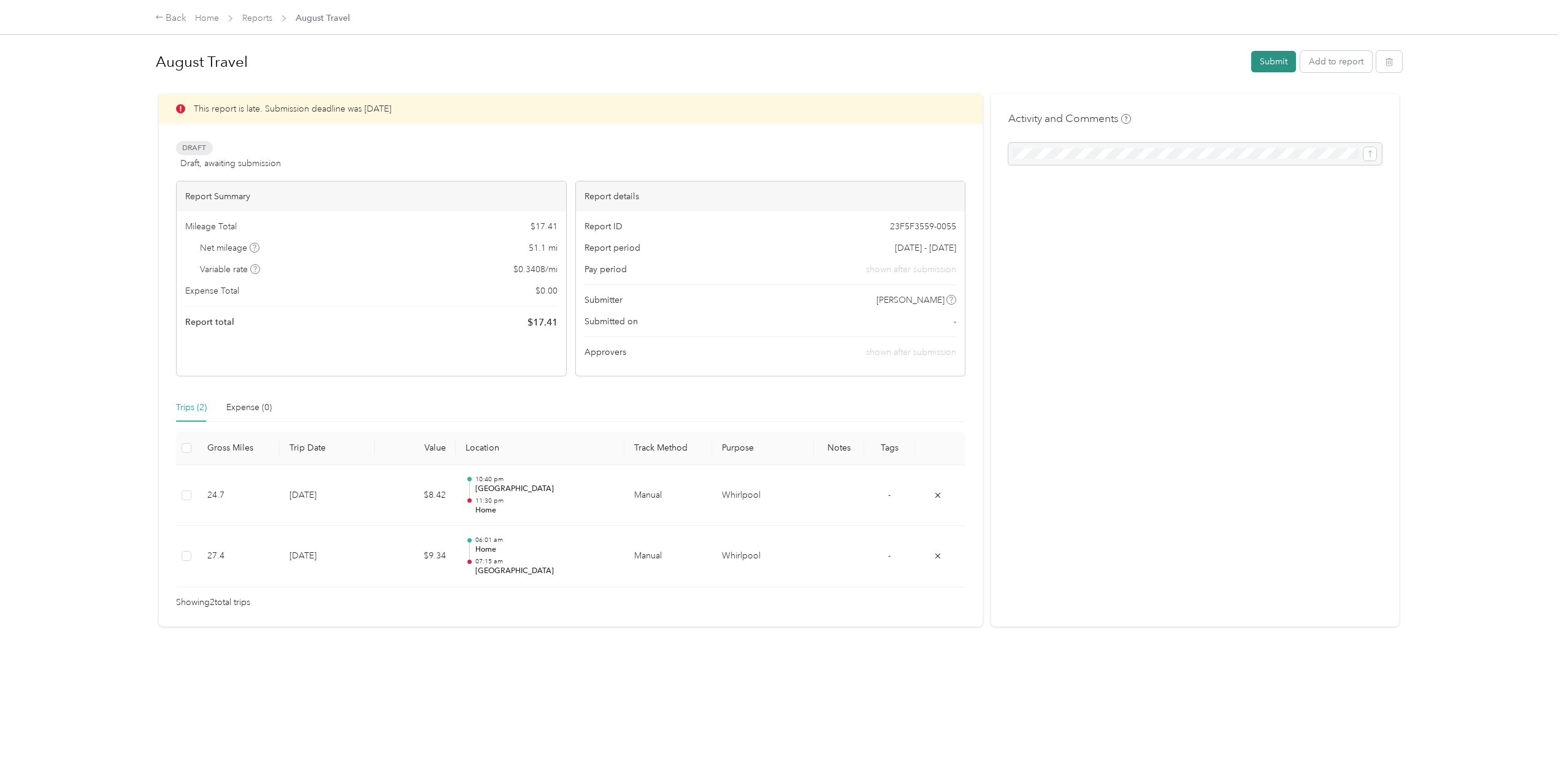
click at [1256, 66] on button "Submit" at bounding box center [1273, 62] width 44 height 21
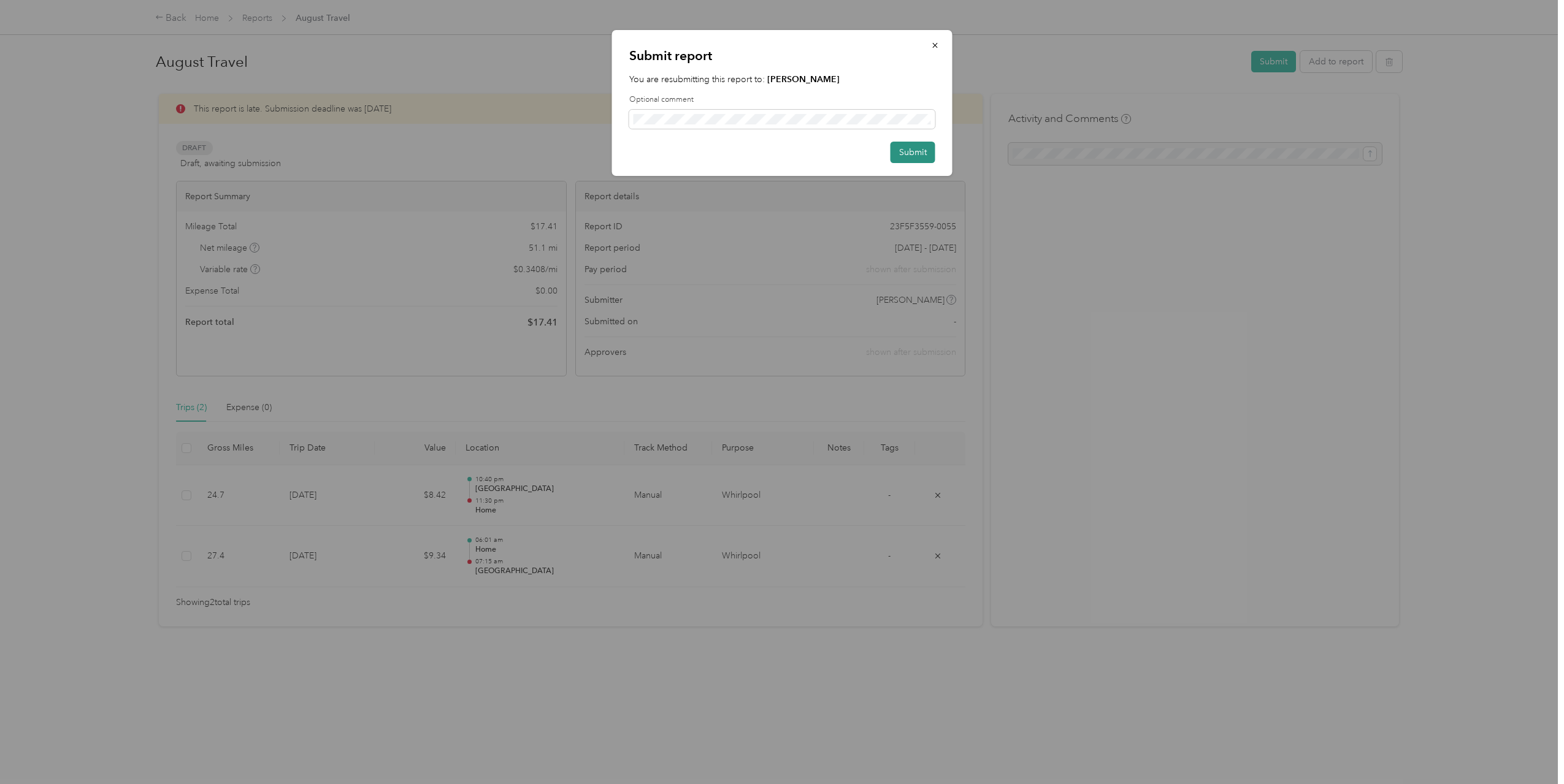
click at [922, 155] on button "Submit" at bounding box center [912, 152] width 44 height 21
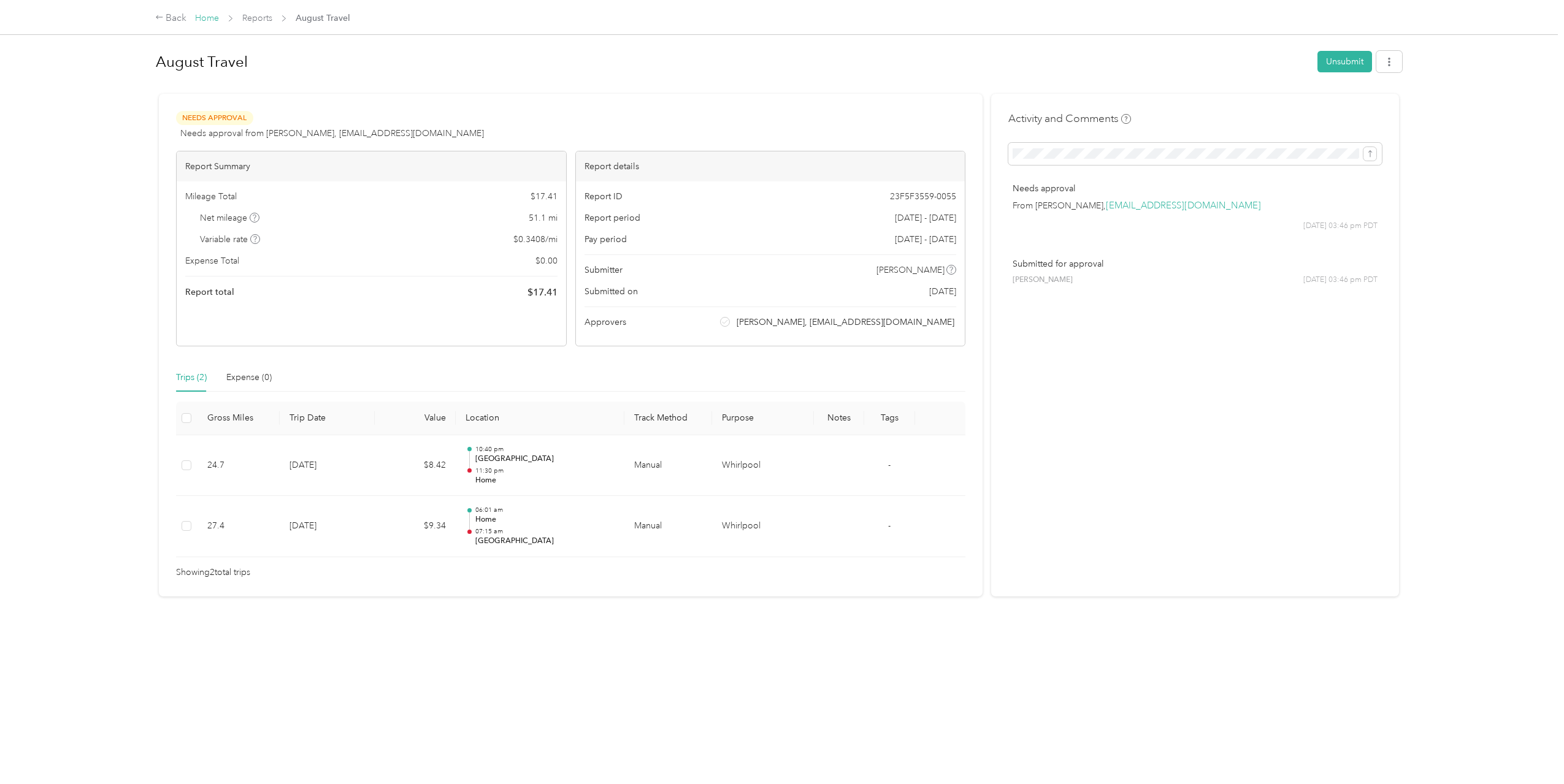
click at [208, 19] on link "Home" at bounding box center [207, 18] width 24 height 10
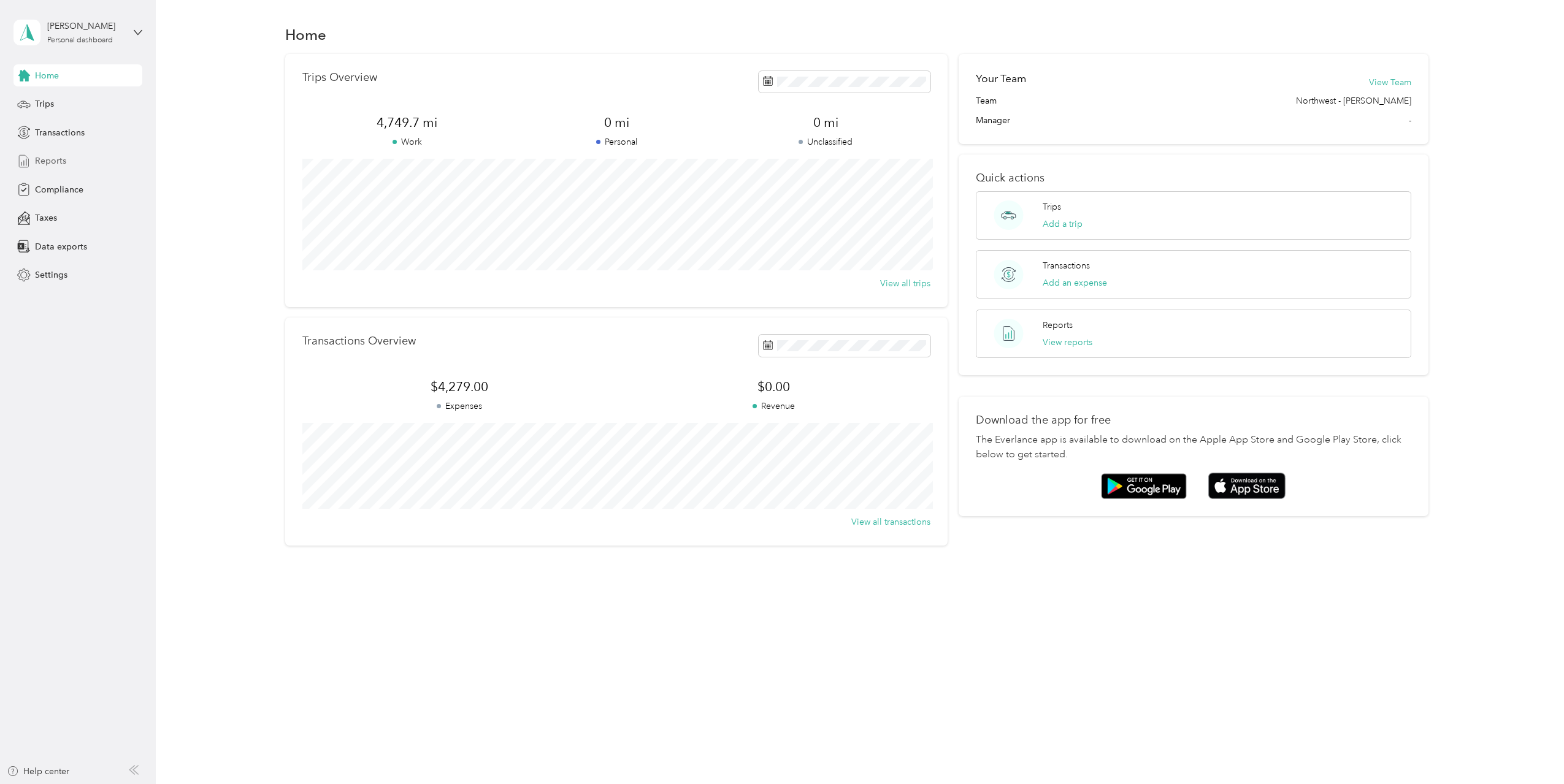
click at [85, 162] on div "Reports" at bounding box center [78, 162] width 129 height 22
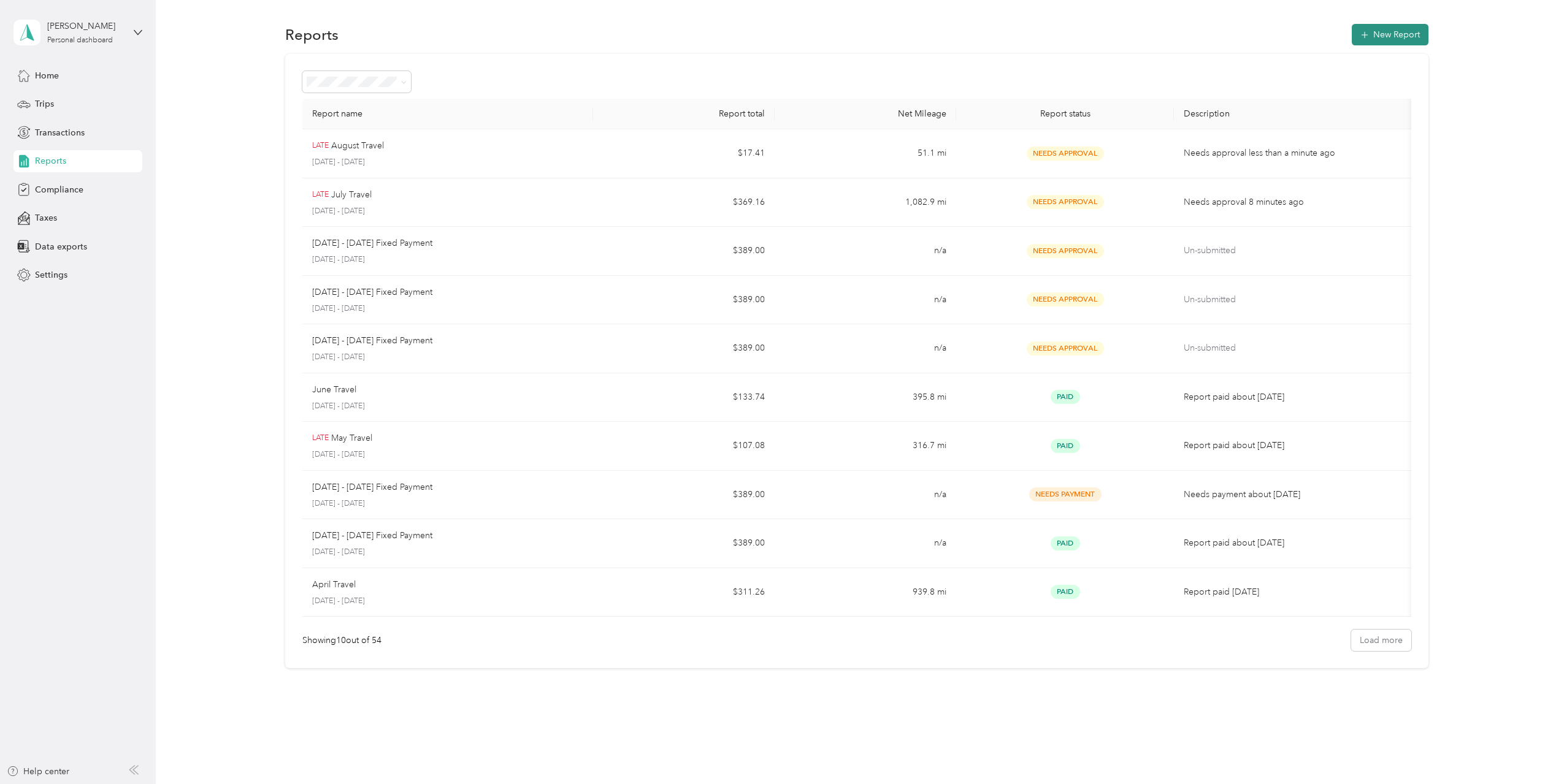
click at [1395, 35] on button "New Report" at bounding box center [1390, 34] width 76 height 21
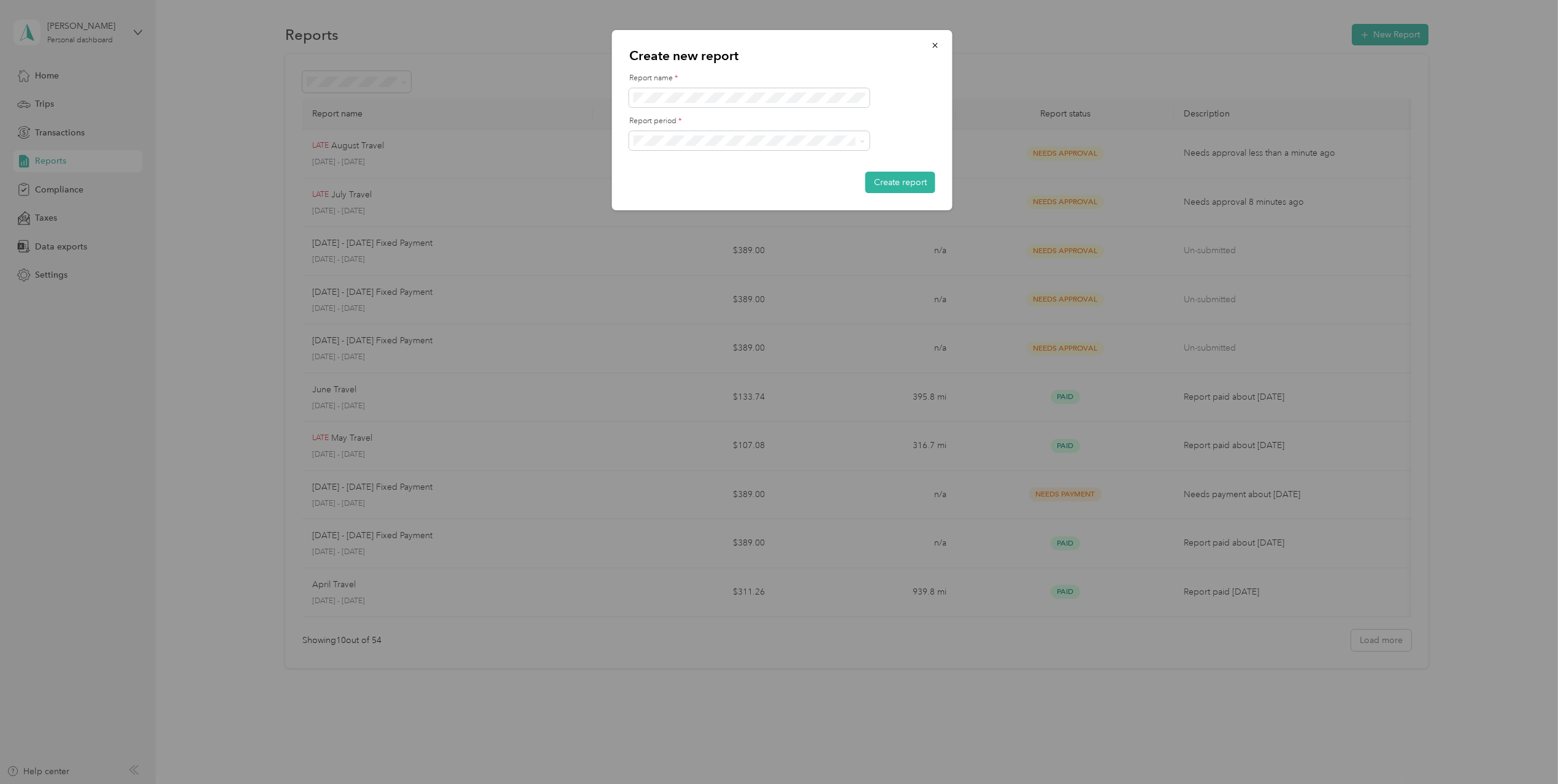
click at [726, 185] on li "[DATE] - [DATE]" at bounding box center [749, 183] width 240 height 21
click at [884, 182] on button "Create report" at bounding box center [900, 182] width 70 height 21
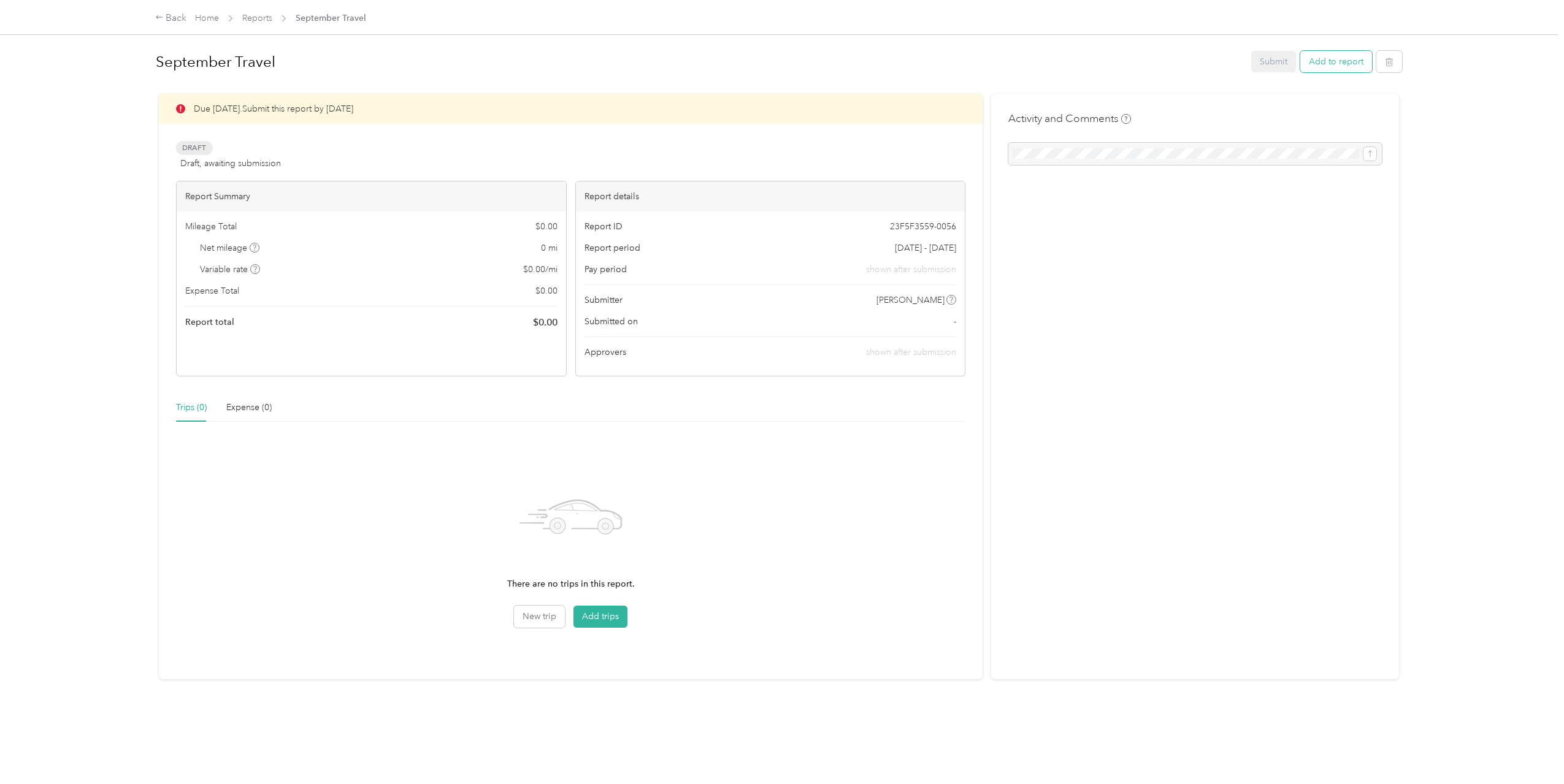
click at [1339, 64] on button "Add to report" at bounding box center [1336, 62] width 72 height 21
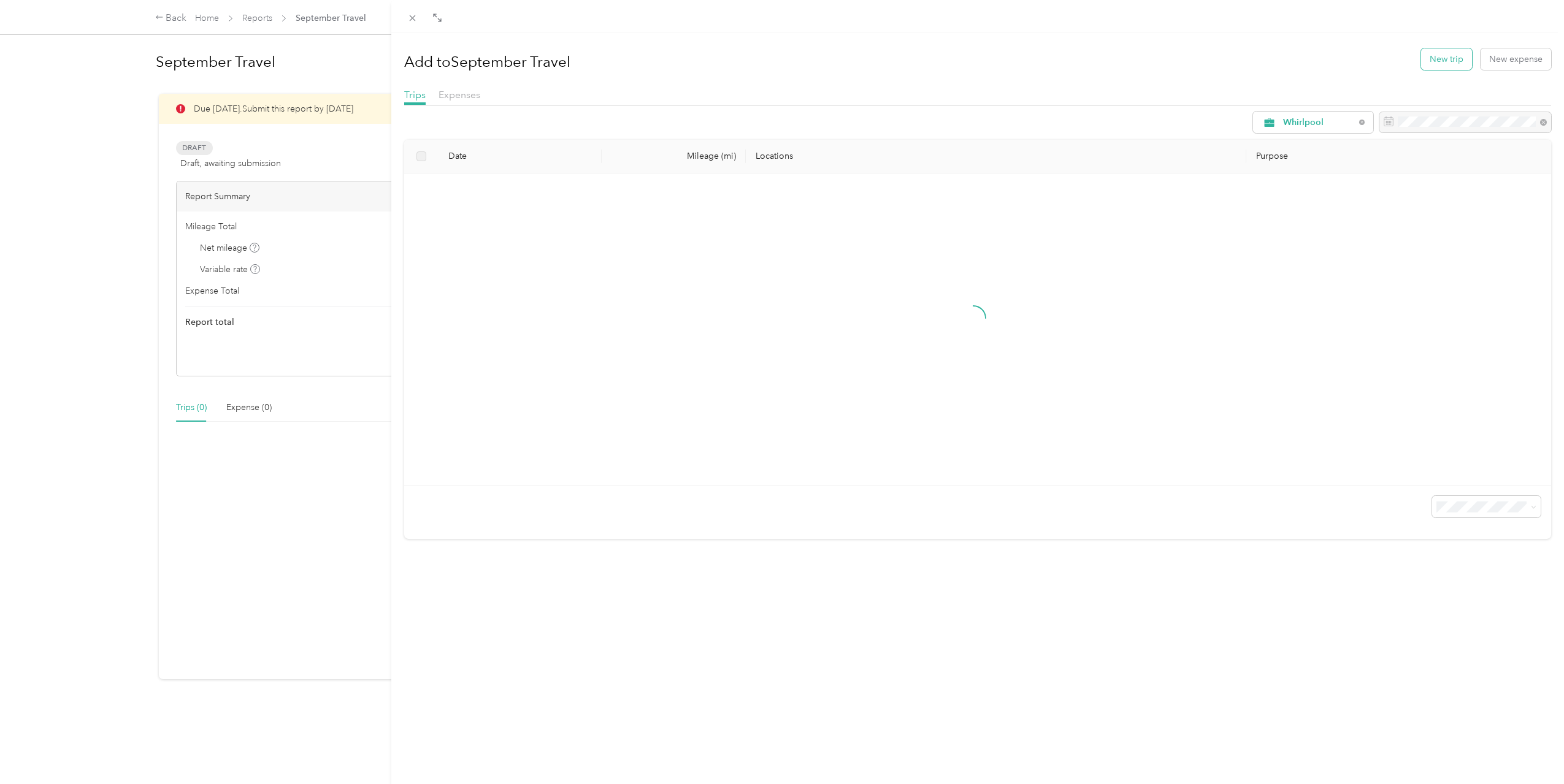
click at [1432, 61] on button "New trip" at bounding box center [1446, 59] width 51 height 21
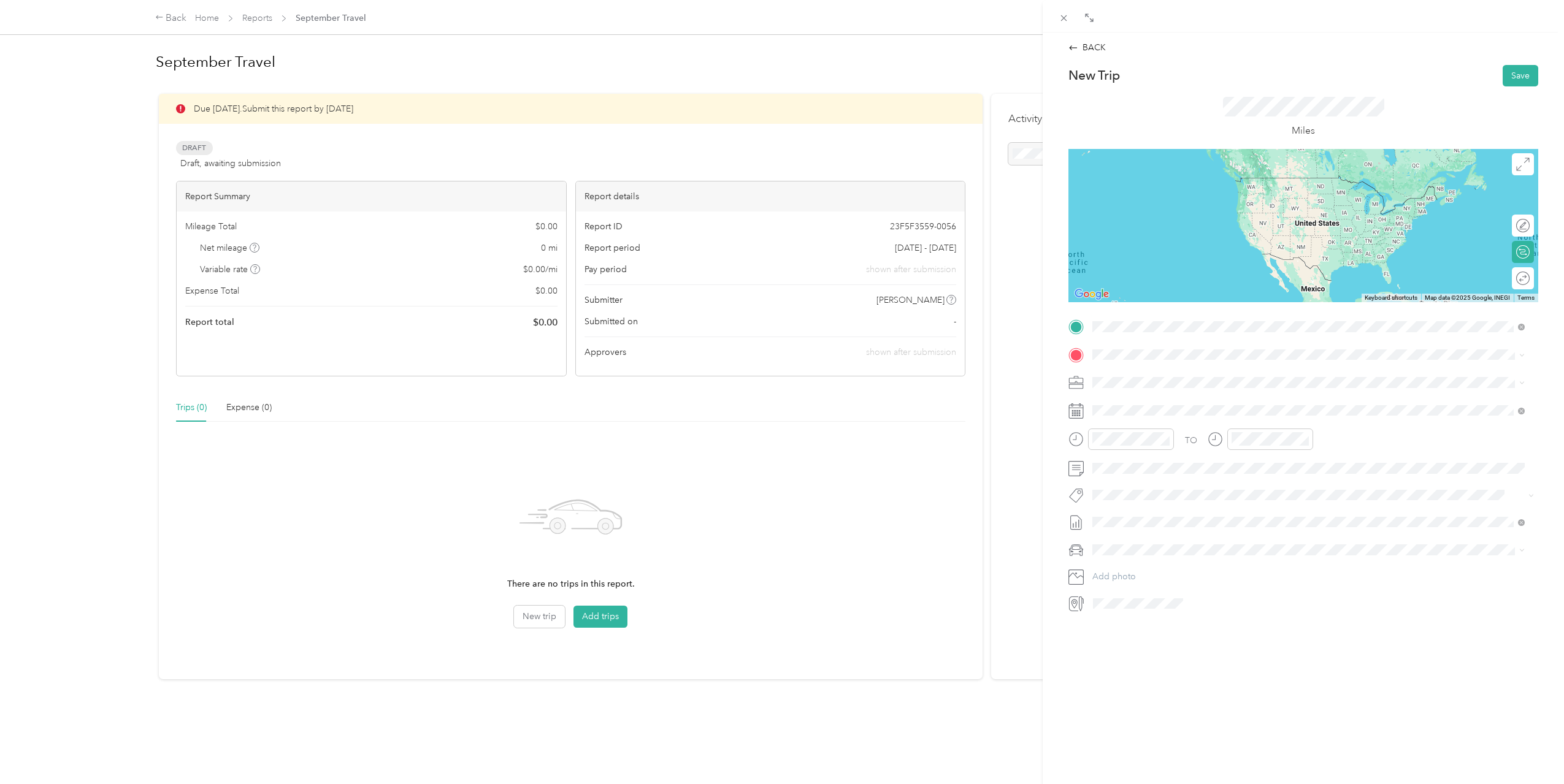
click at [1130, 389] on span "[STREET_ADDRESS][US_STATE]" at bounding box center [1176, 389] width 122 height 10
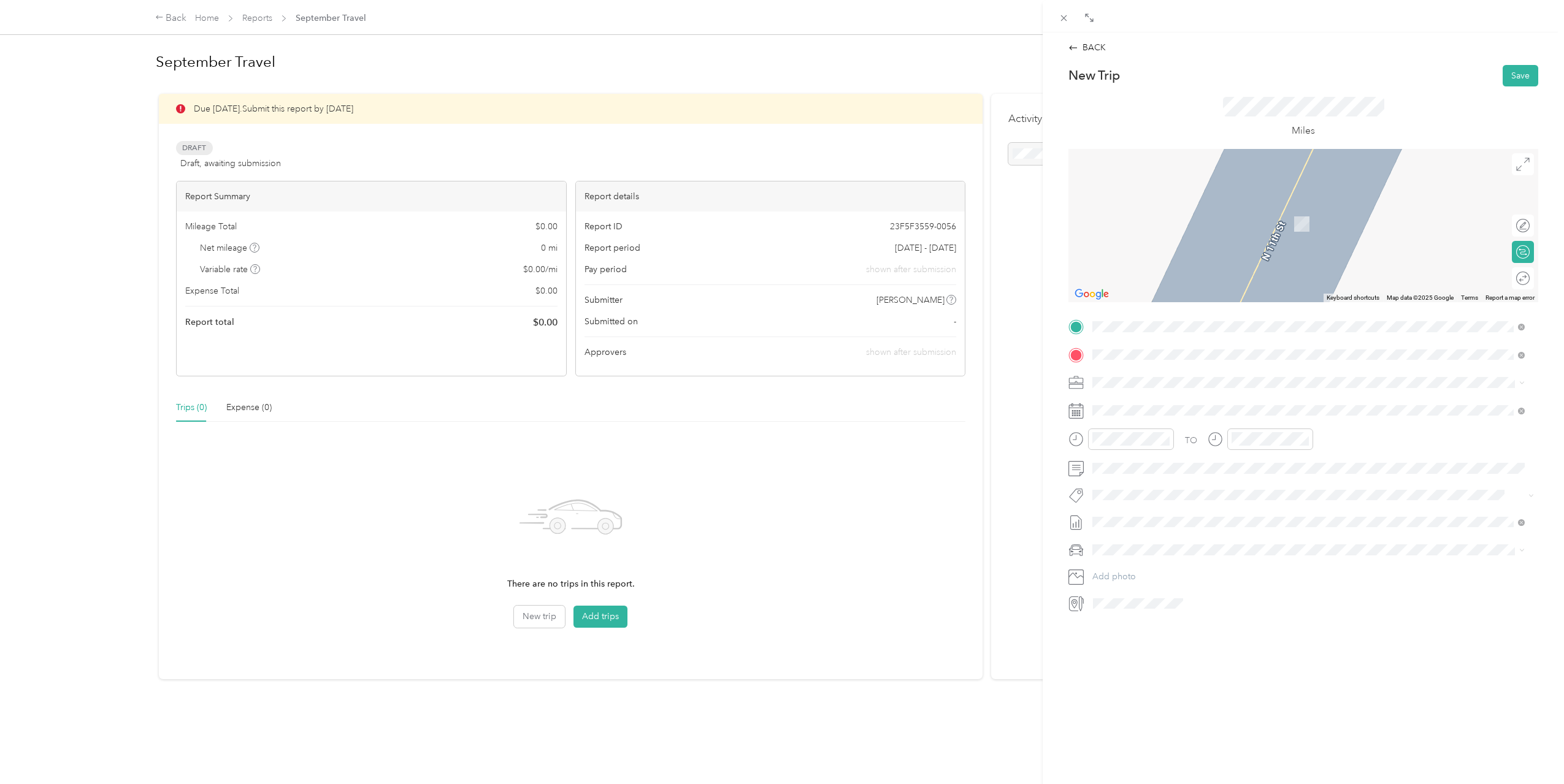
click at [1238, 403] on span "[STREET_ADDRESS][US_STATE]" at bounding box center [1176, 399] width 122 height 11
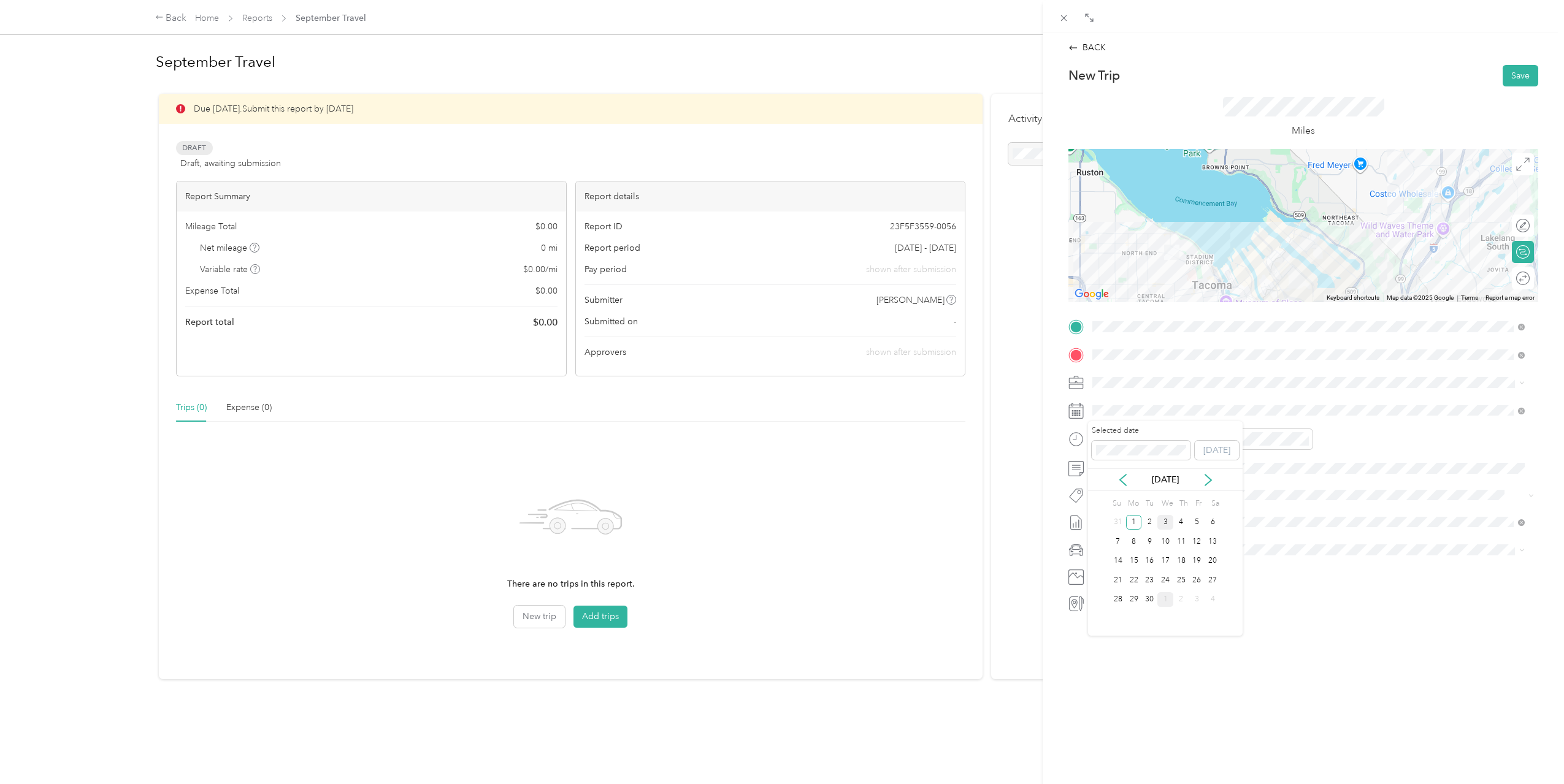
click at [1167, 525] on div "3" at bounding box center [1165, 522] width 16 height 16
click at [1113, 579] on div "11" at bounding box center [1105, 581] width 30 height 17
click at [1139, 528] on div "30" at bounding box center [1140, 528] width 30 height 17
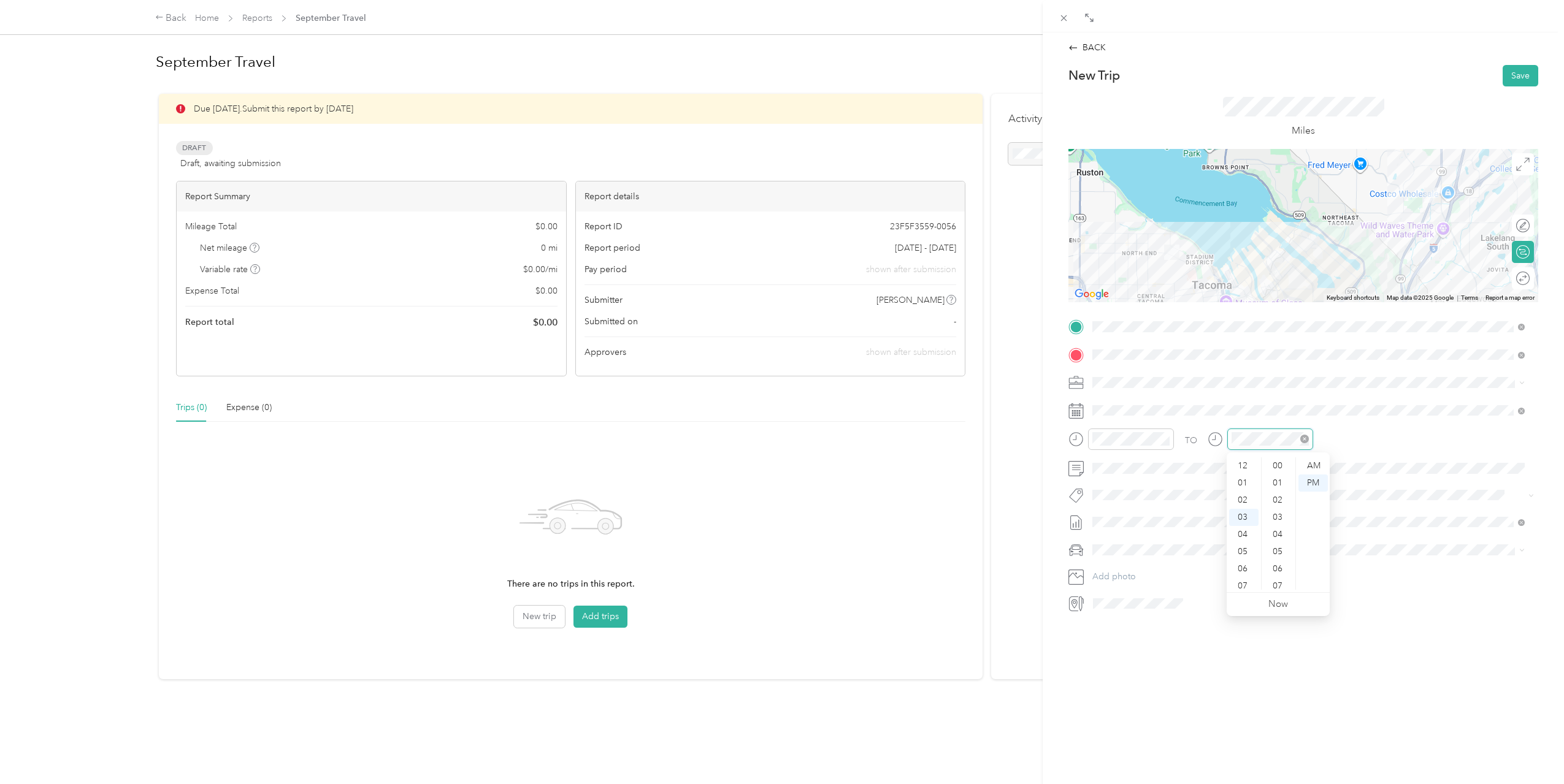
scroll to position [807, 0]
click at [1174, 467] on div "AM" at bounding box center [1175, 465] width 30 height 17
click at [1239, 462] on div "12" at bounding box center [1244, 465] width 30 height 17
click at [1277, 462] on div "00" at bounding box center [1279, 465] width 30 height 17
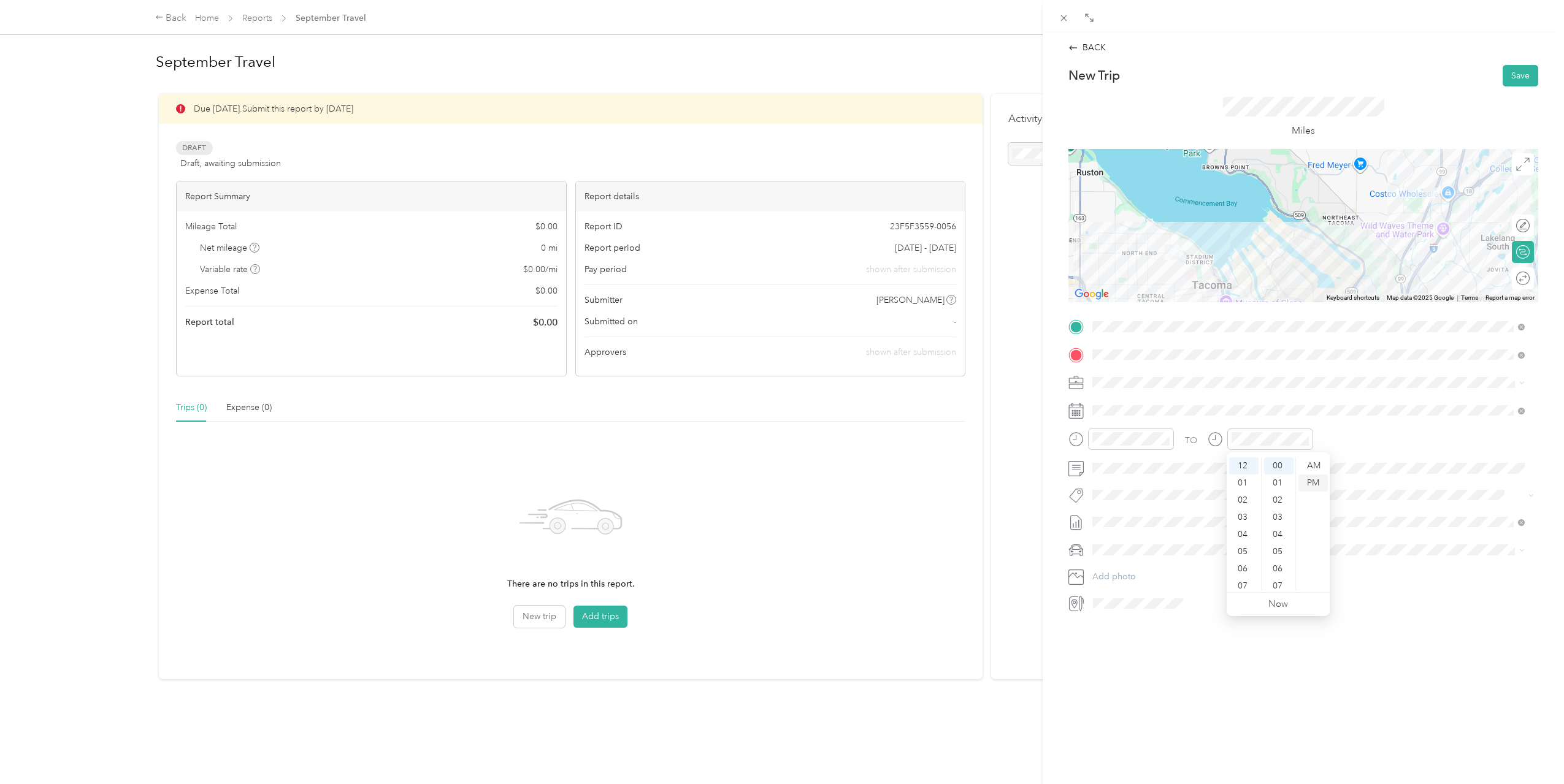
click at [1316, 487] on div "PM" at bounding box center [1313, 482] width 30 height 17
click at [1502, 84] on button "Save" at bounding box center [1520, 76] width 36 height 21
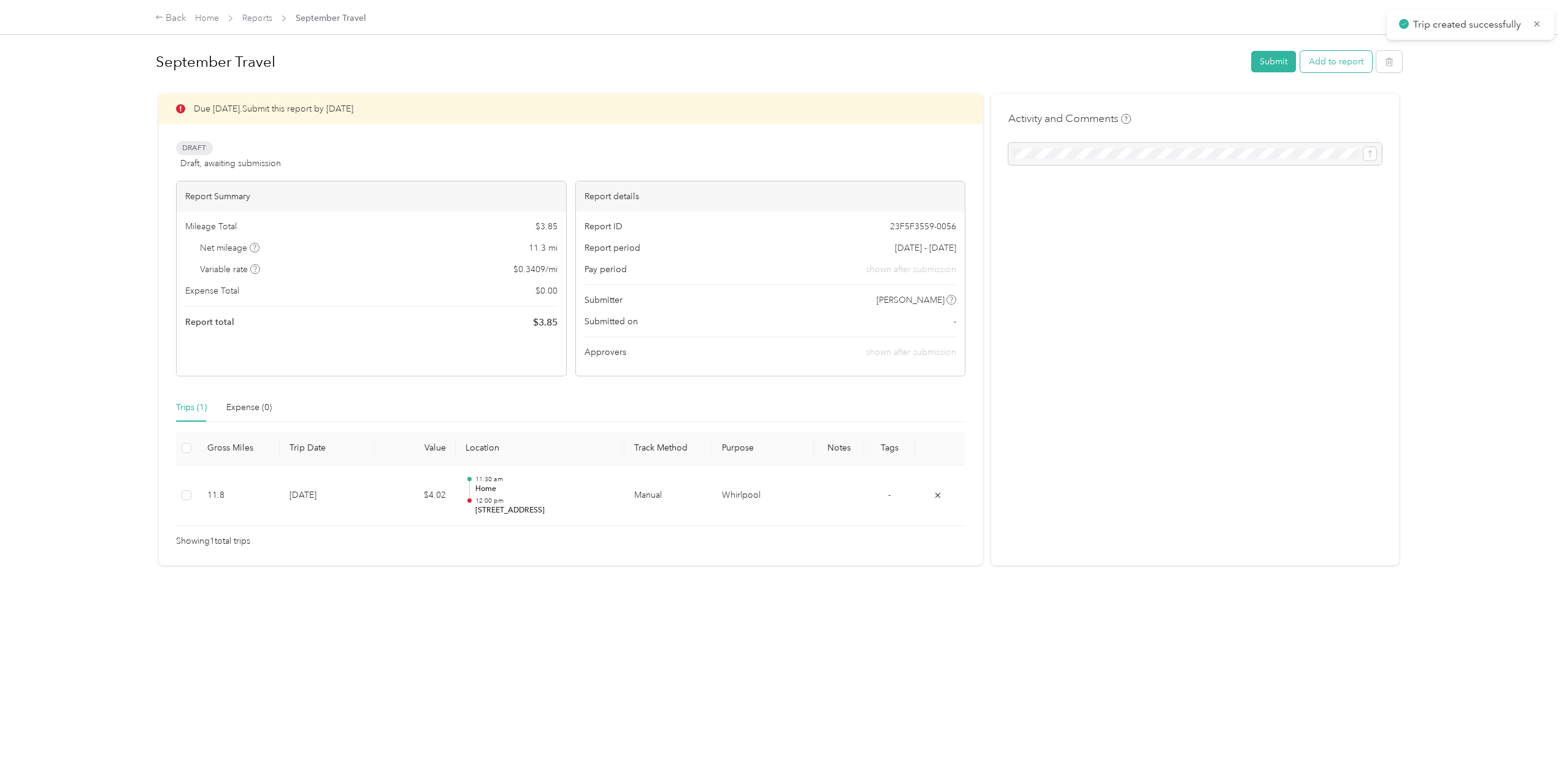
click at [1338, 68] on button "Add to report" at bounding box center [1336, 62] width 72 height 21
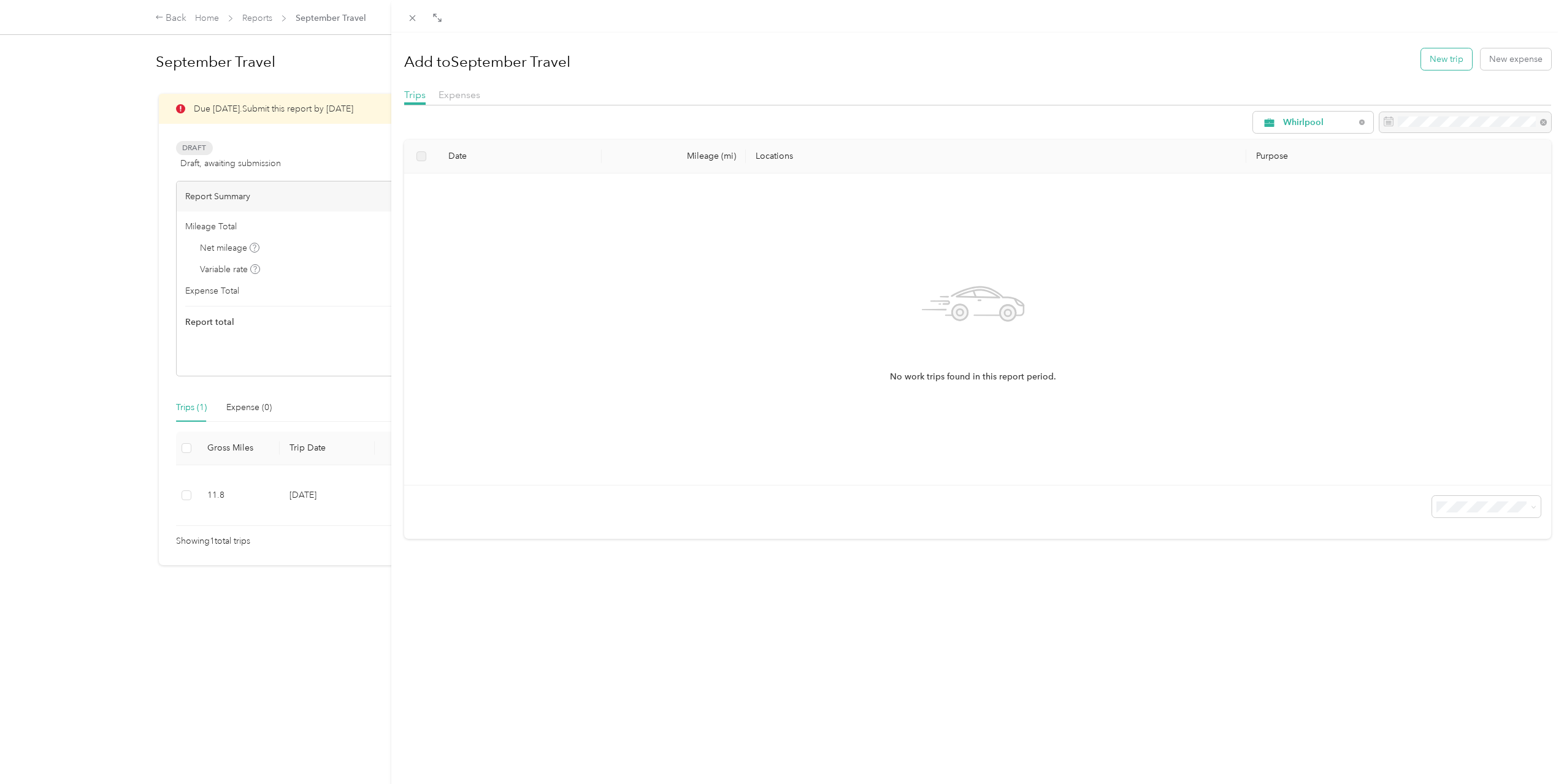
click at [1421, 60] on button "New trip" at bounding box center [1446, 59] width 51 height 21
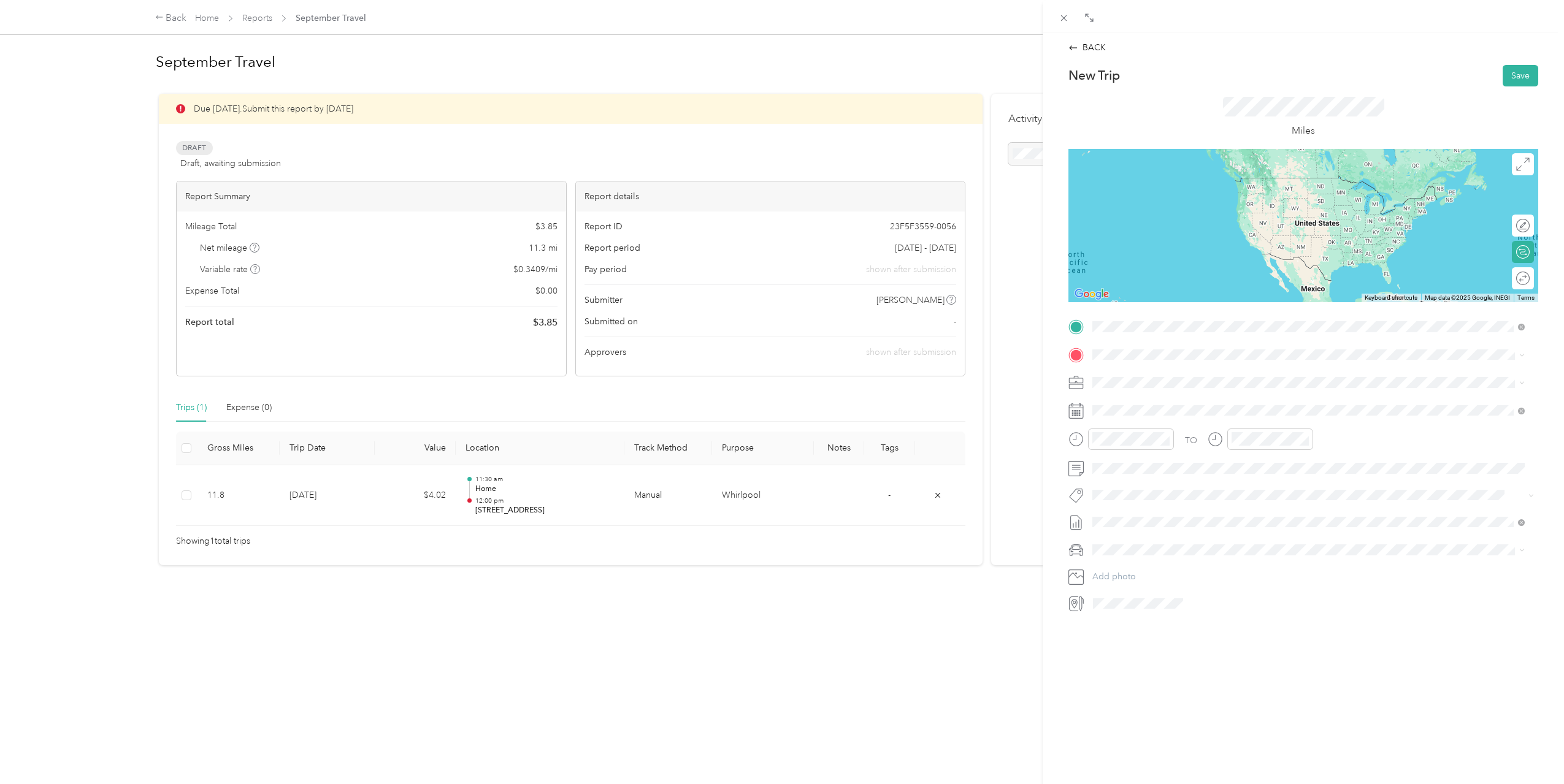
click at [1178, 376] on span "[STREET_ADDRESS][US_STATE]" at bounding box center [1176, 371] width 122 height 11
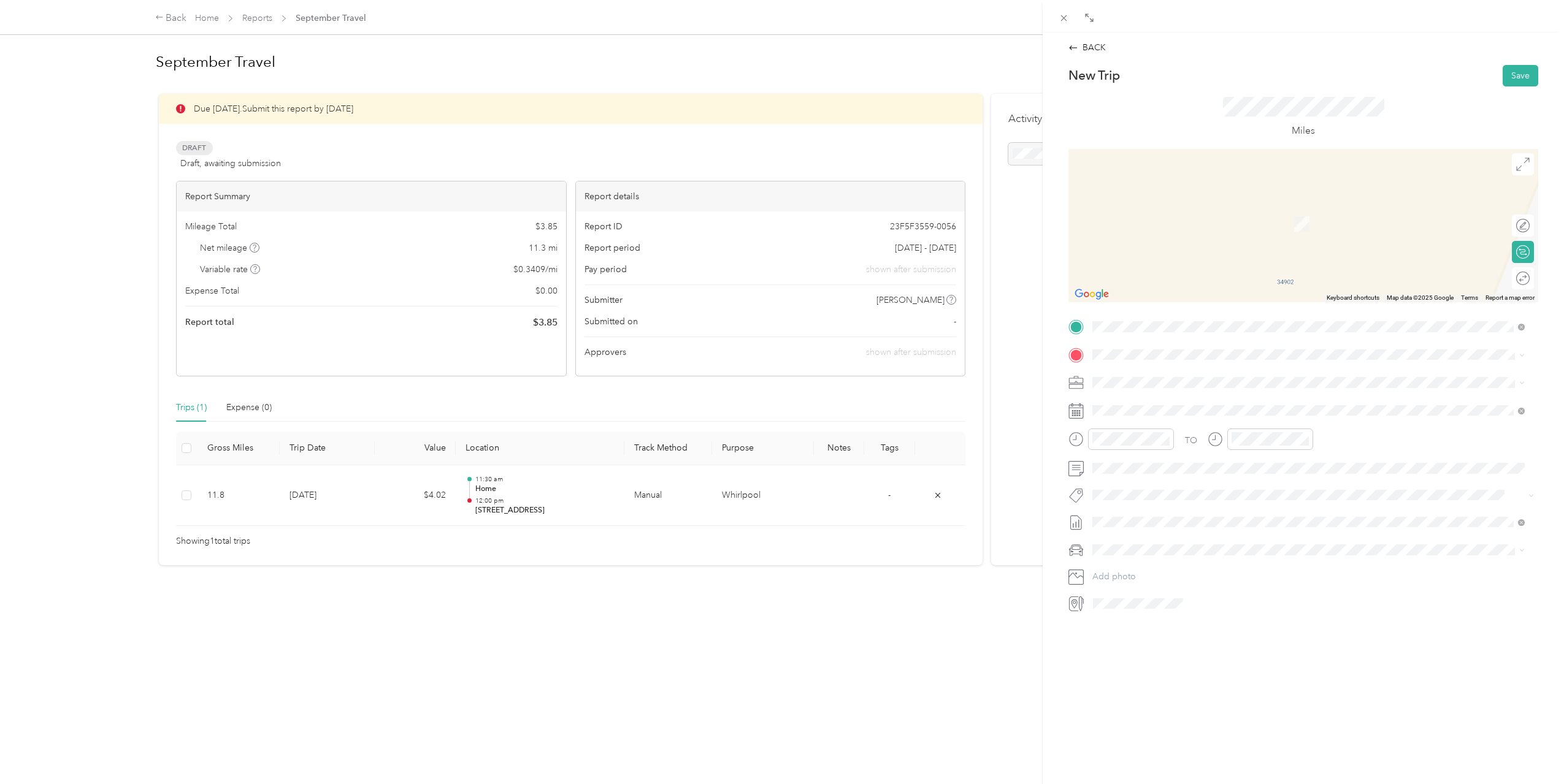
click at [1184, 418] on div "Home [STREET_ADDRESS][US_STATE]" at bounding box center [1308, 407] width 424 height 30
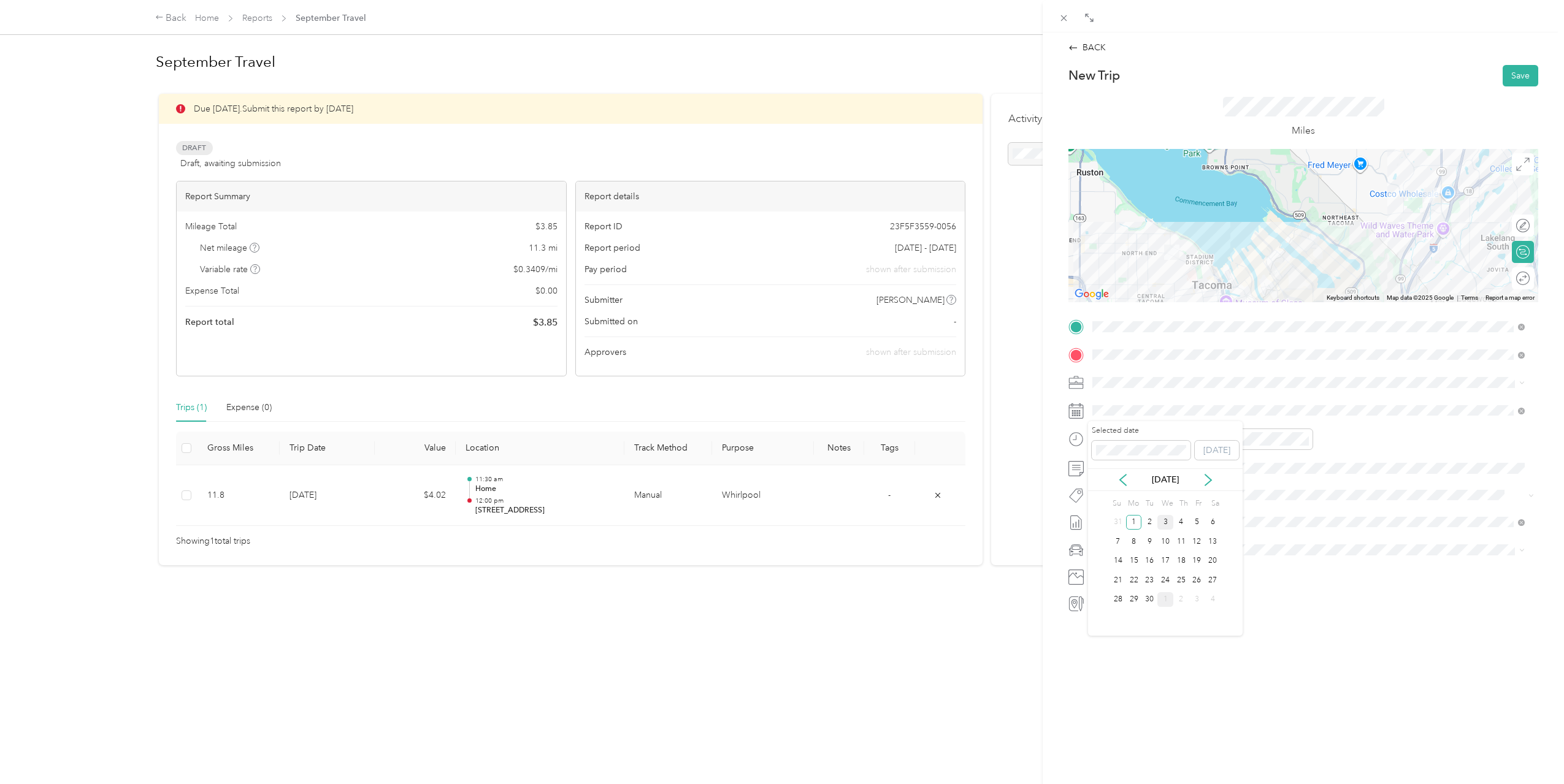
click at [1168, 522] on div "3" at bounding box center [1165, 522] width 16 height 16
click at [1106, 497] on div "02" at bounding box center [1105, 496] width 30 height 17
click at [1141, 478] on div "04" at bounding box center [1140, 483] width 30 height 17
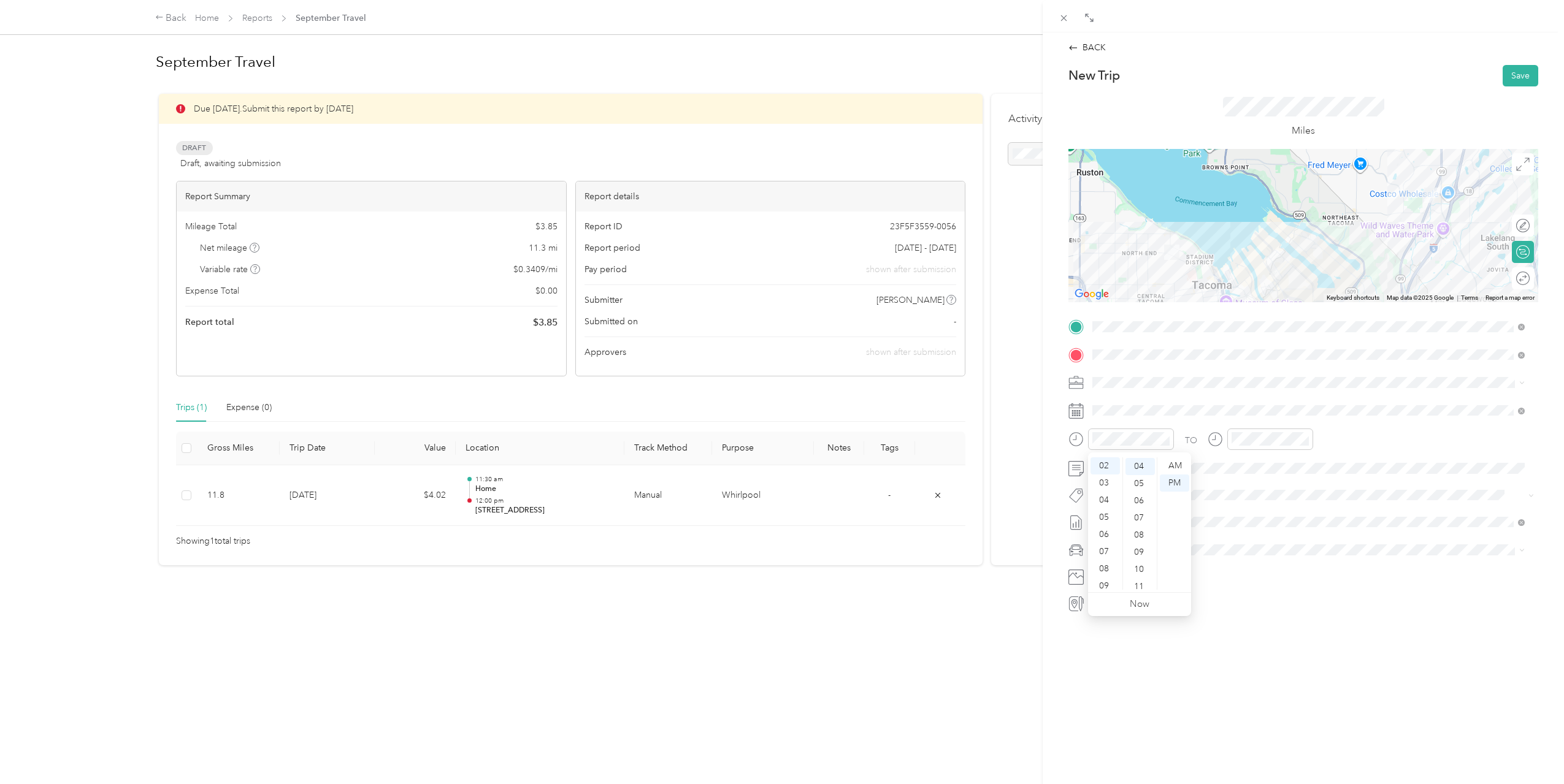
scroll to position [69, 0]
click at [1187, 484] on div "PM" at bounding box center [1175, 482] width 30 height 17
click at [1242, 477] on div "02" at bounding box center [1244, 476] width 30 height 17
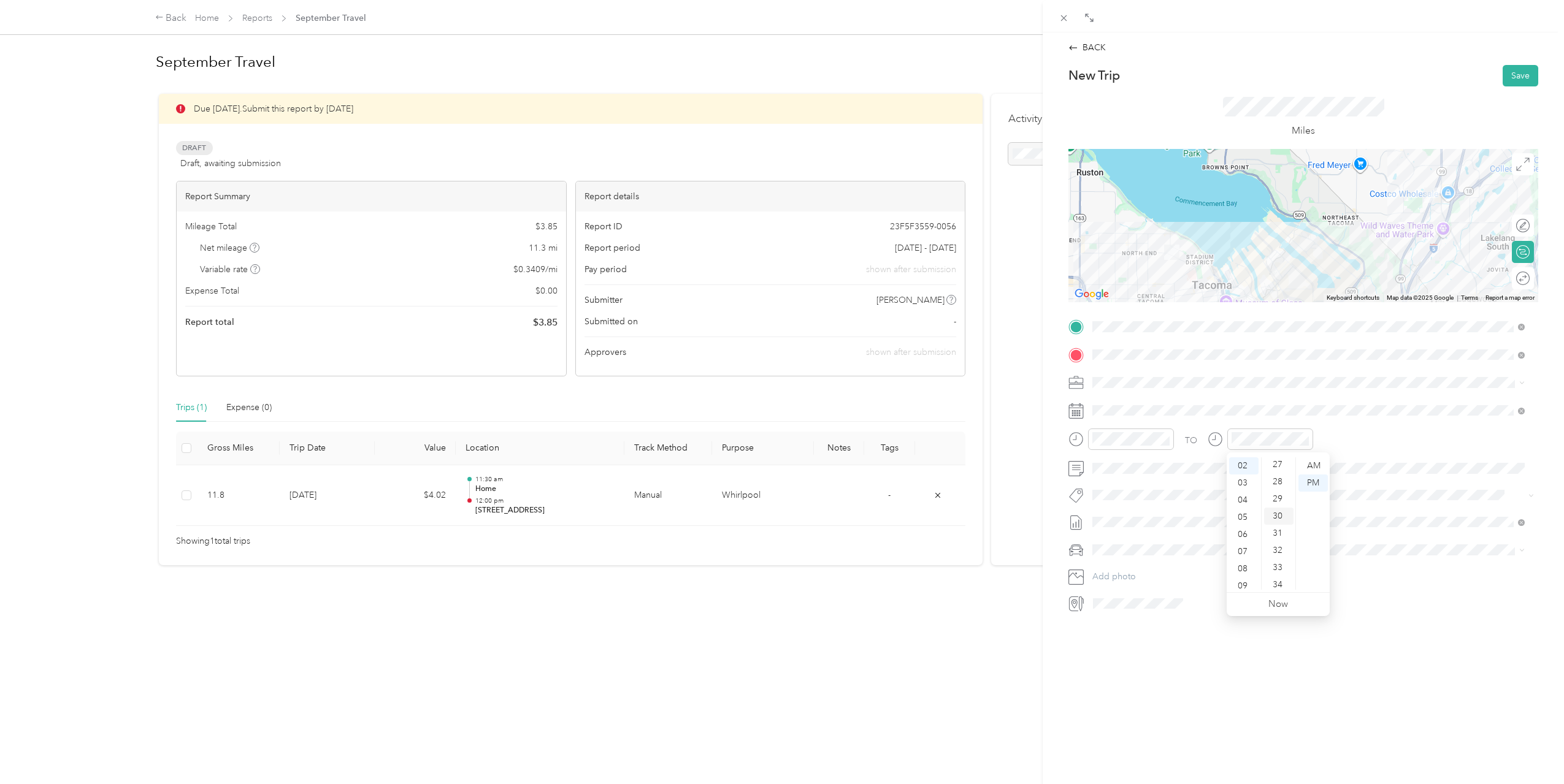
click at [1285, 520] on div "30" at bounding box center [1279, 516] width 30 height 17
click at [1316, 478] on div "PM" at bounding box center [1313, 482] width 30 height 17
click at [1365, 454] on div "TO" at bounding box center [1303, 443] width 470 height 30
click at [1502, 77] on button "Save" at bounding box center [1520, 76] width 36 height 21
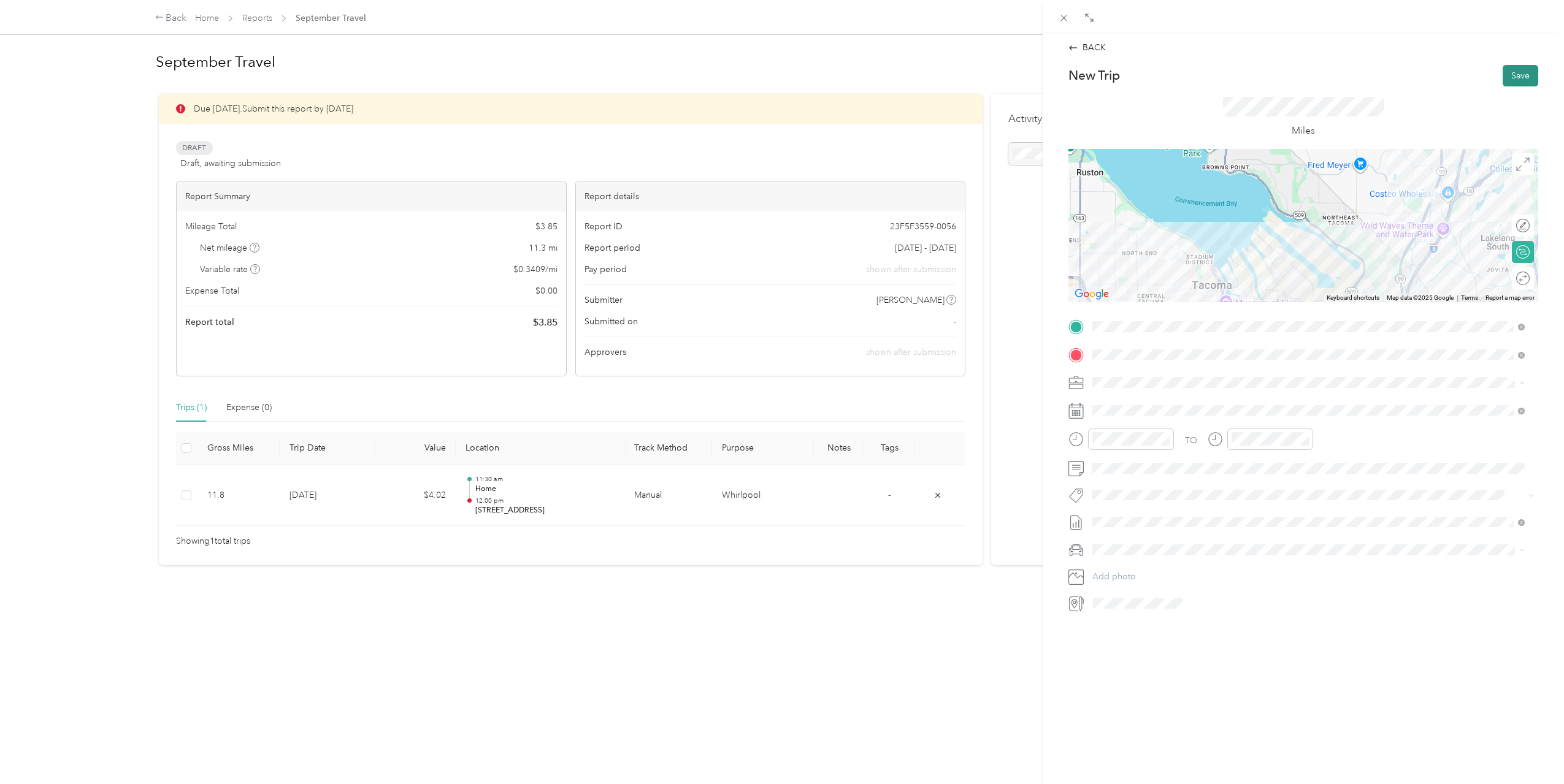
click at [1502, 77] on button "Save" at bounding box center [1520, 76] width 36 height 21
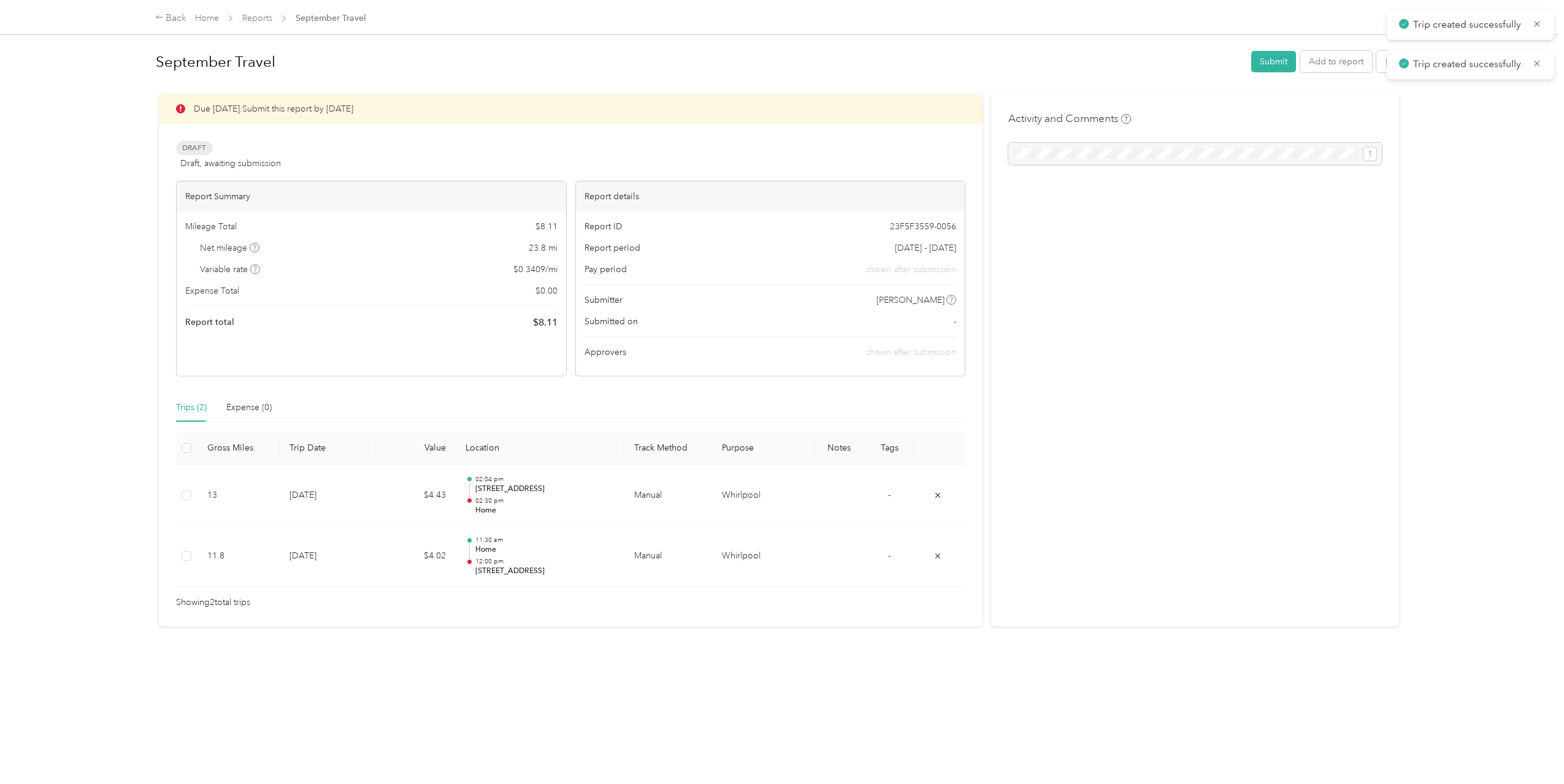
click at [1479, 164] on div "Back Home Reports September Travel September Travel Submit Add to report Due [D…" at bounding box center [779, 392] width 1558 height 784
click at [1533, 66] on icon at bounding box center [1537, 63] width 10 height 11
click at [1538, 29] on icon at bounding box center [1537, 24] width 10 height 11
click at [1316, 67] on button "Add to report" at bounding box center [1336, 62] width 72 height 21
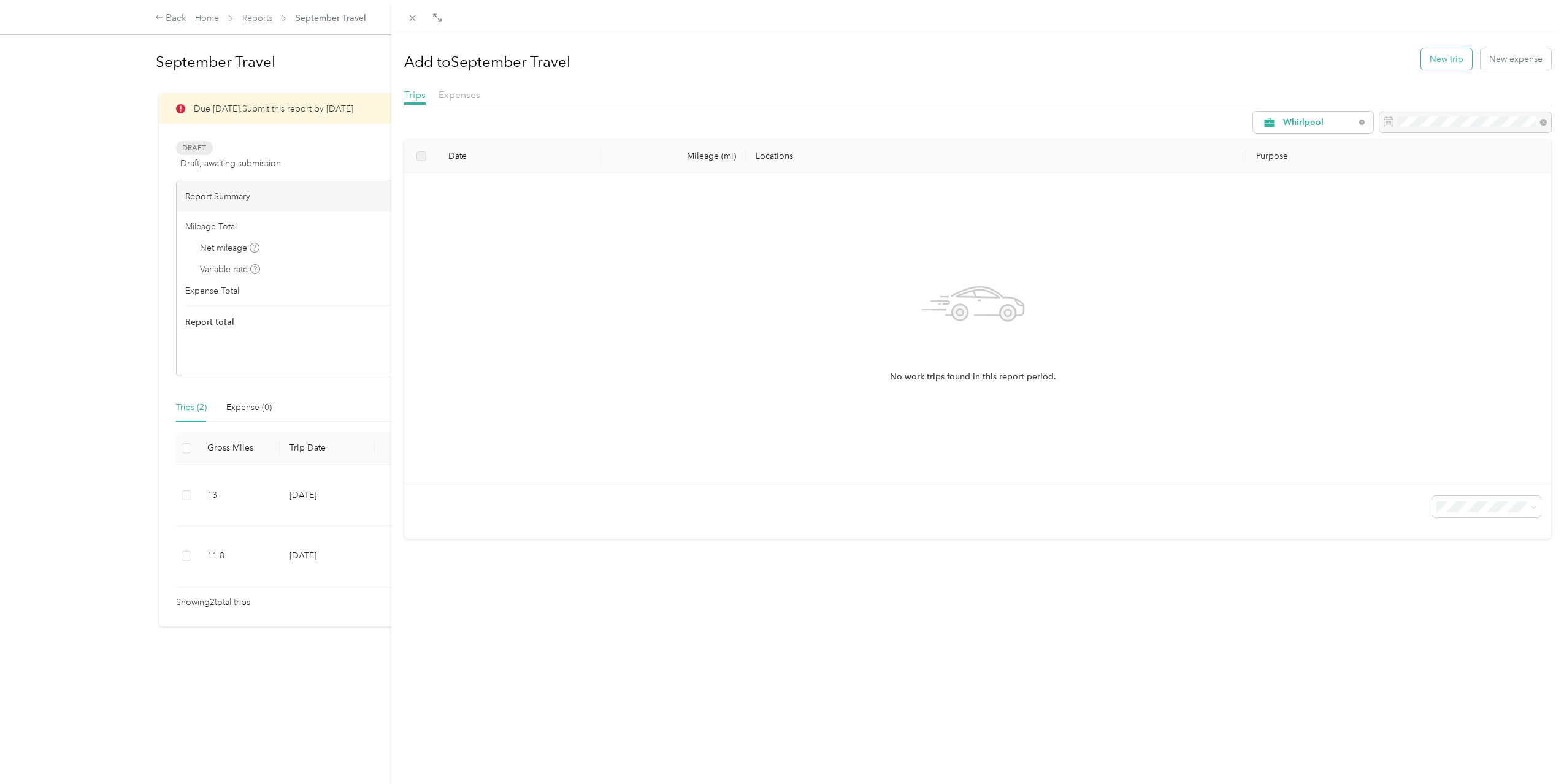
click at [1433, 62] on button "New trip" at bounding box center [1446, 59] width 51 height 21
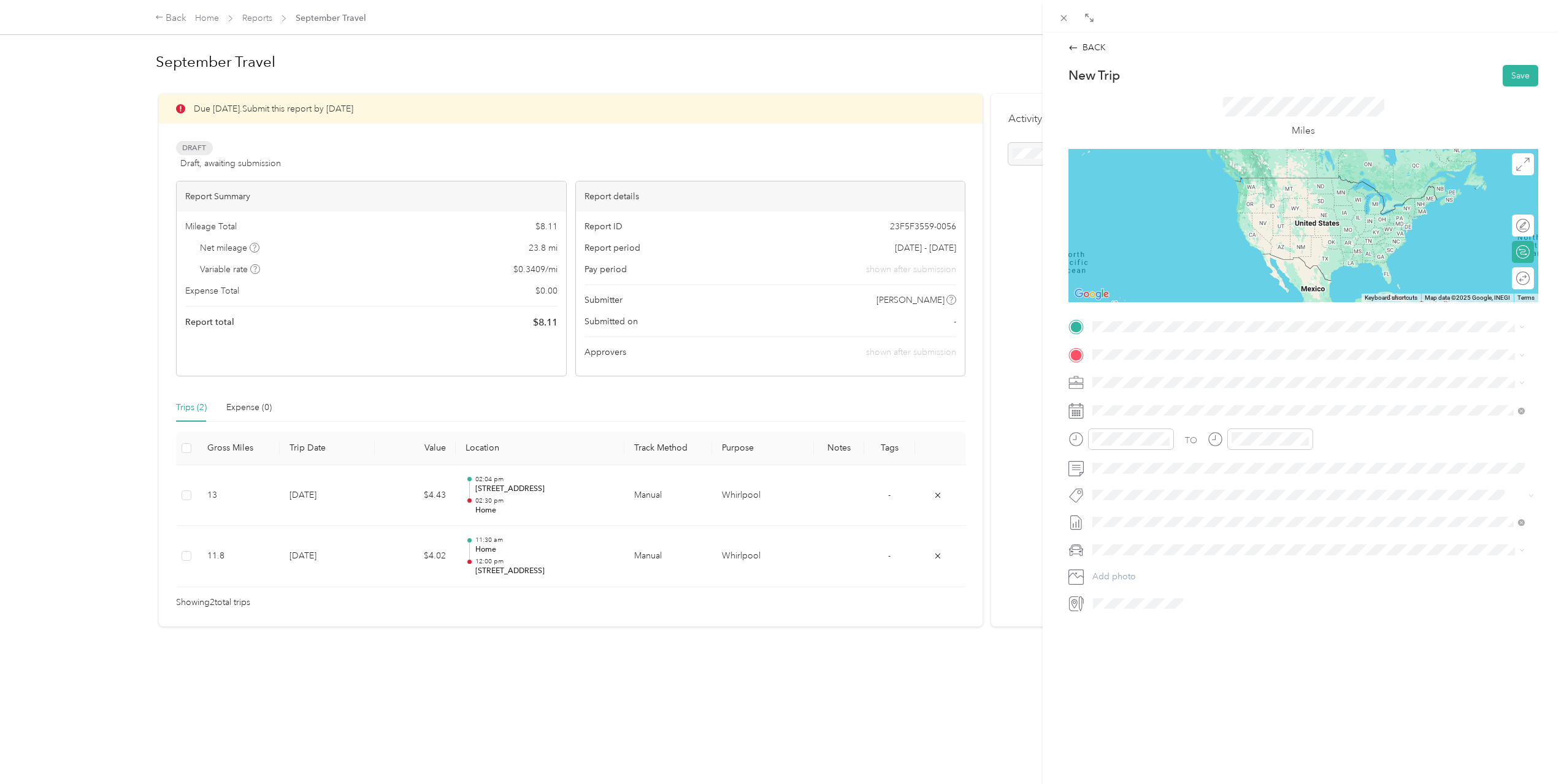
click at [1225, 394] on li "Home [STREET_ADDRESS][US_STATE]" at bounding box center [1308, 380] width 441 height 39
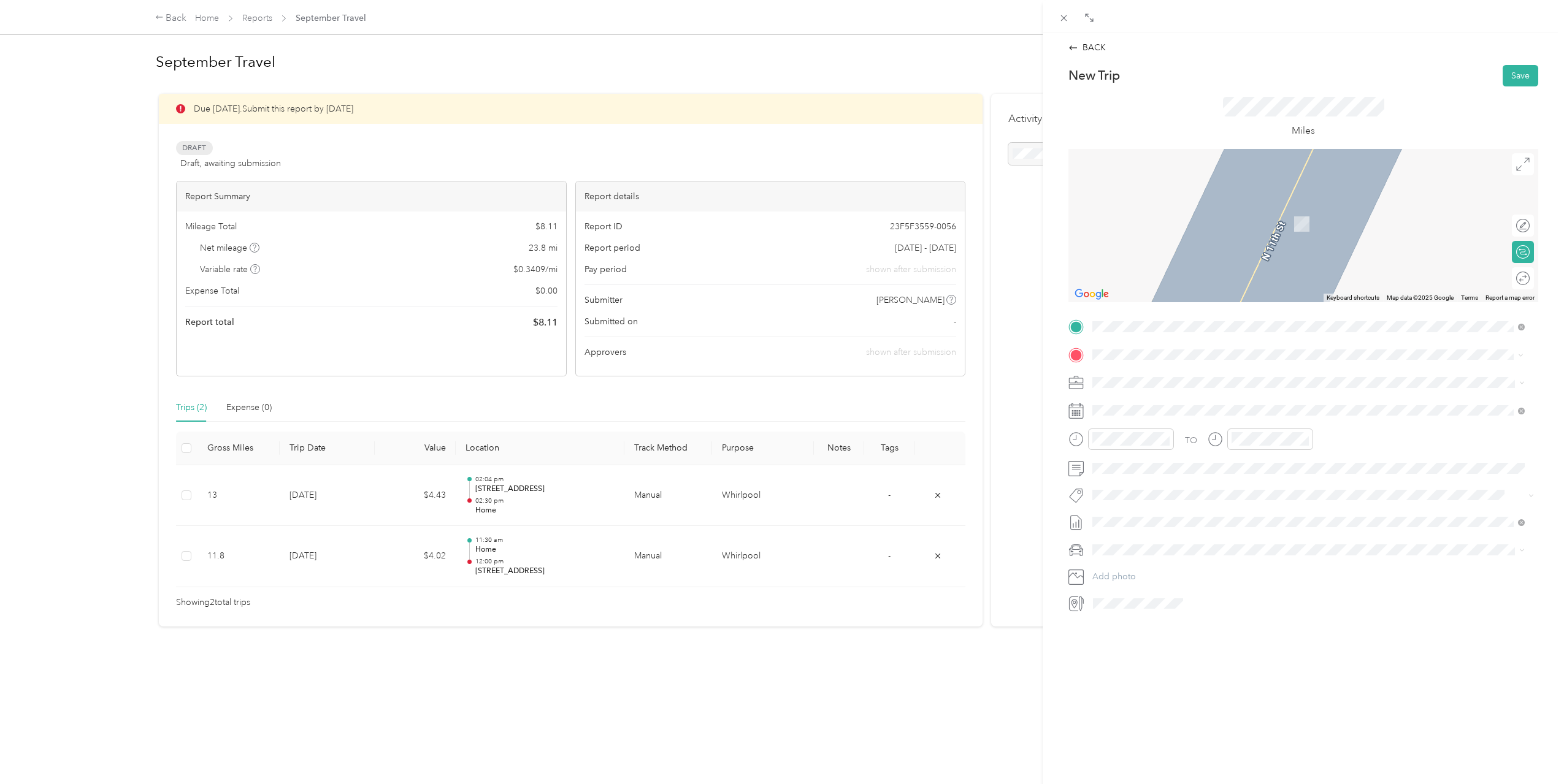
click at [1139, 405] on span "[STREET_ADDRESS][US_STATE]" at bounding box center [1176, 399] width 122 height 11
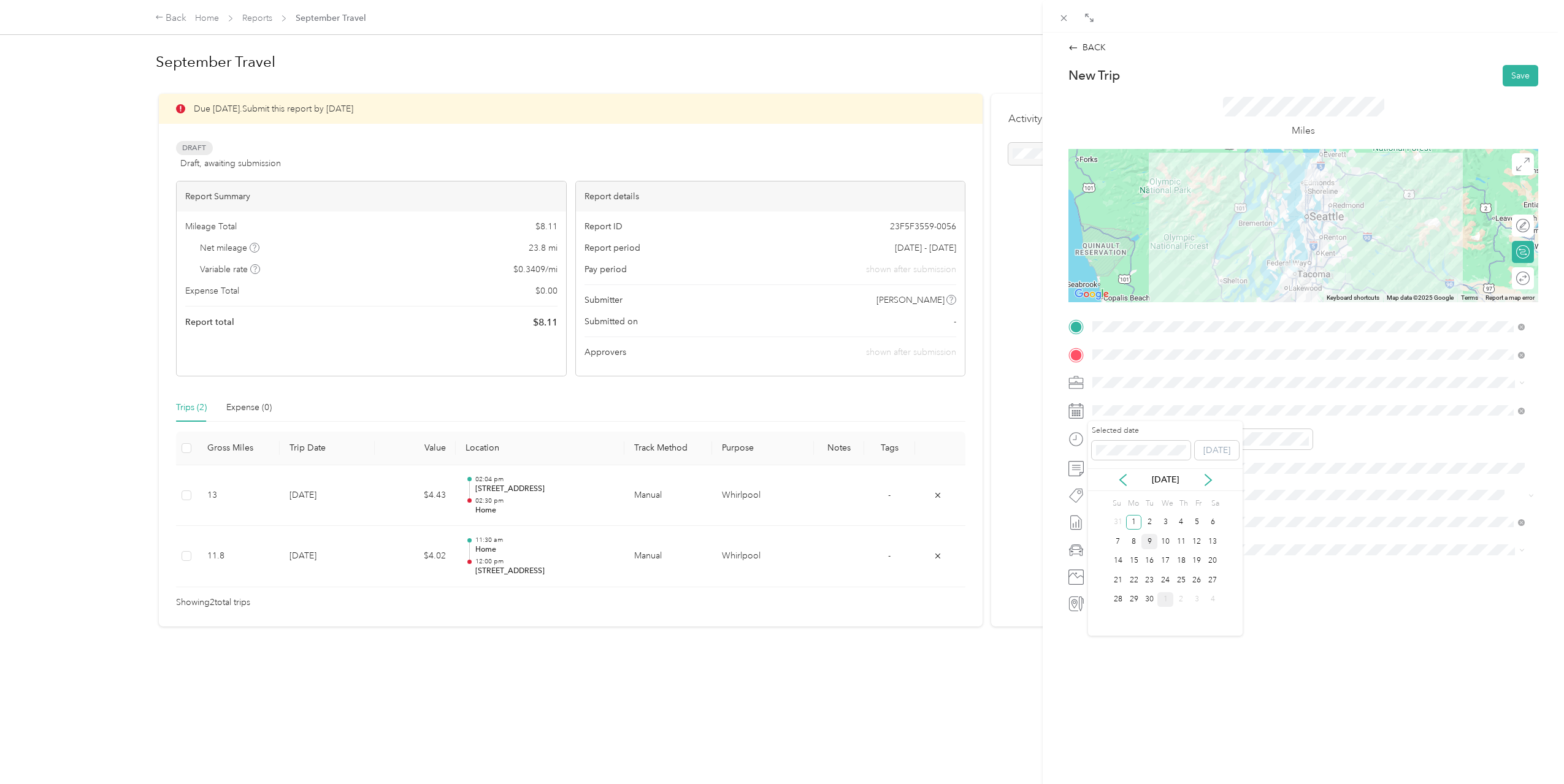
click at [1143, 538] on div "9" at bounding box center [1150, 542] width 16 height 16
click at [1103, 555] on div "08" at bounding box center [1105, 561] width 30 height 17
click at [1140, 526] on div "40" at bounding box center [1140, 528] width 30 height 17
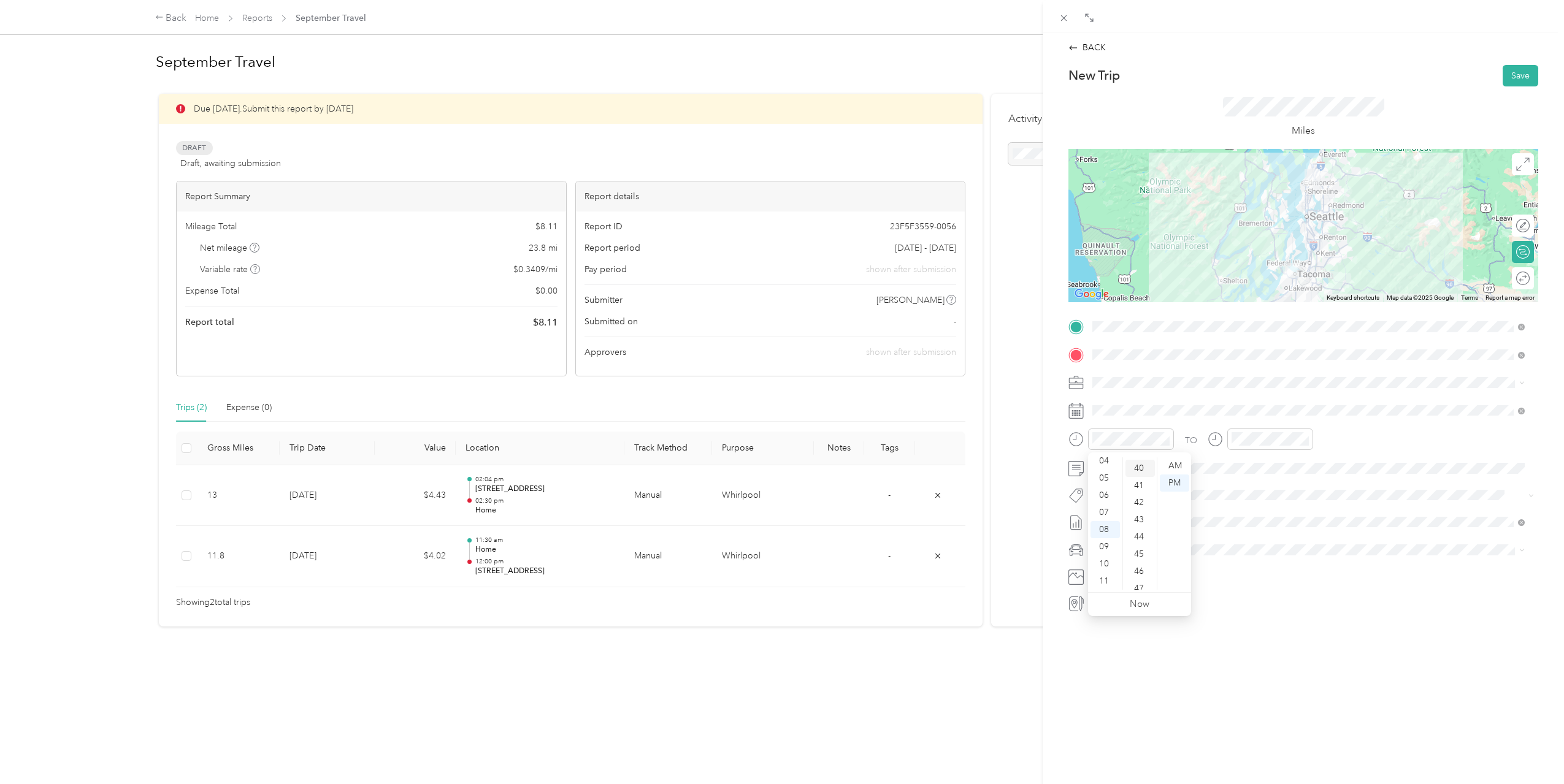
scroll to position [687, 0]
click at [1182, 466] on div "AM" at bounding box center [1175, 465] width 30 height 17
click at [1238, 574] on div "11" at bounding box center [1244, 581] width 30 height 17
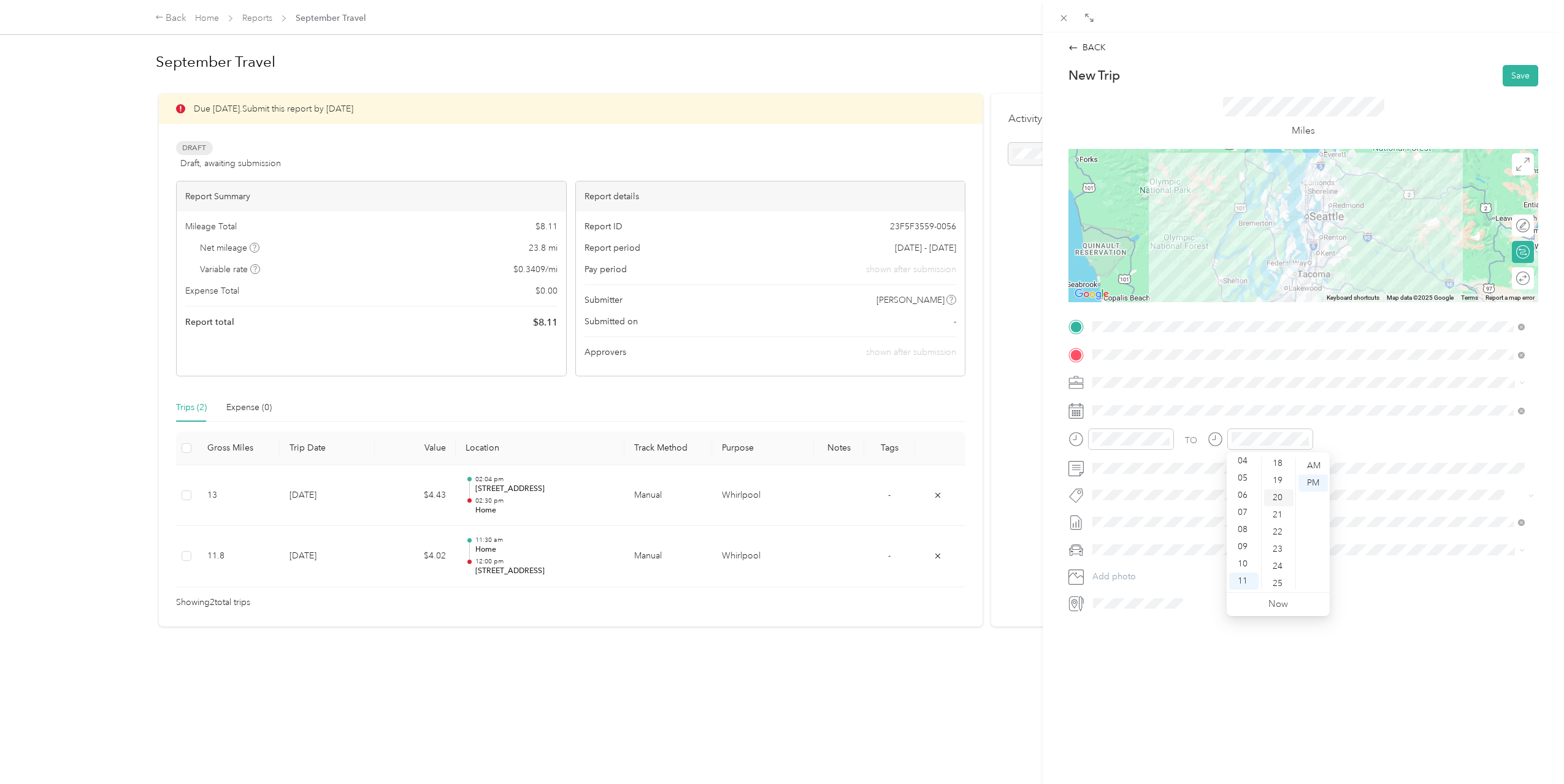
click at [1277, 499] on div "20" at bounding box center [1279, 497] width 30 height 17
click at [1299, 460] on div "AM" at bounding box center [1313, 465] width 30 height 17
click at [1305, 464] on div "AM" at bounding box center [1313, 465] width 30 height 17
click at [1370, 448] on div "TO" at bounding box center [1303, 443] width 470 height 30
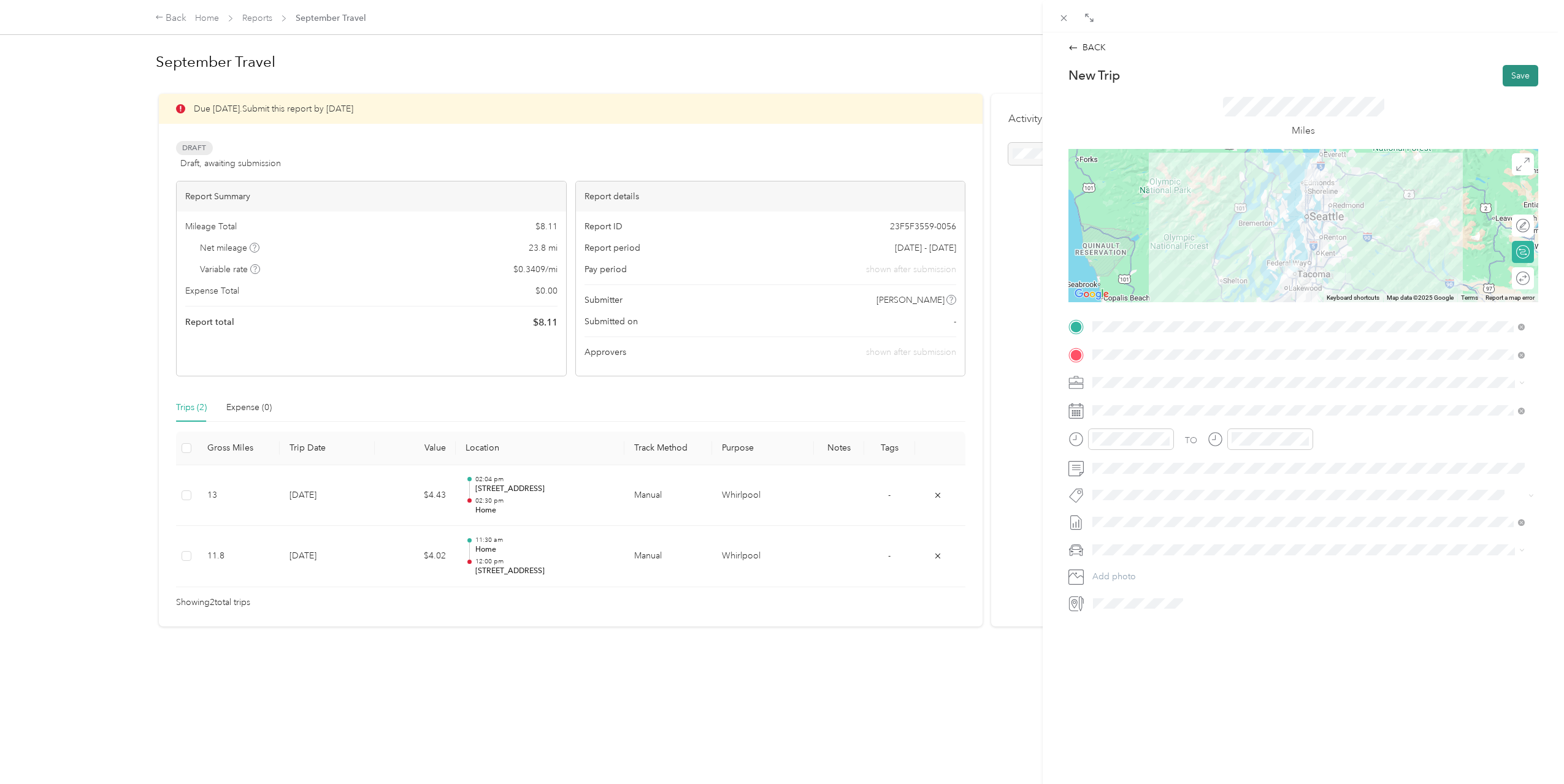
click at [1515, 75] on button "Save" at bounding box center [1520, 76] width 36 height 21
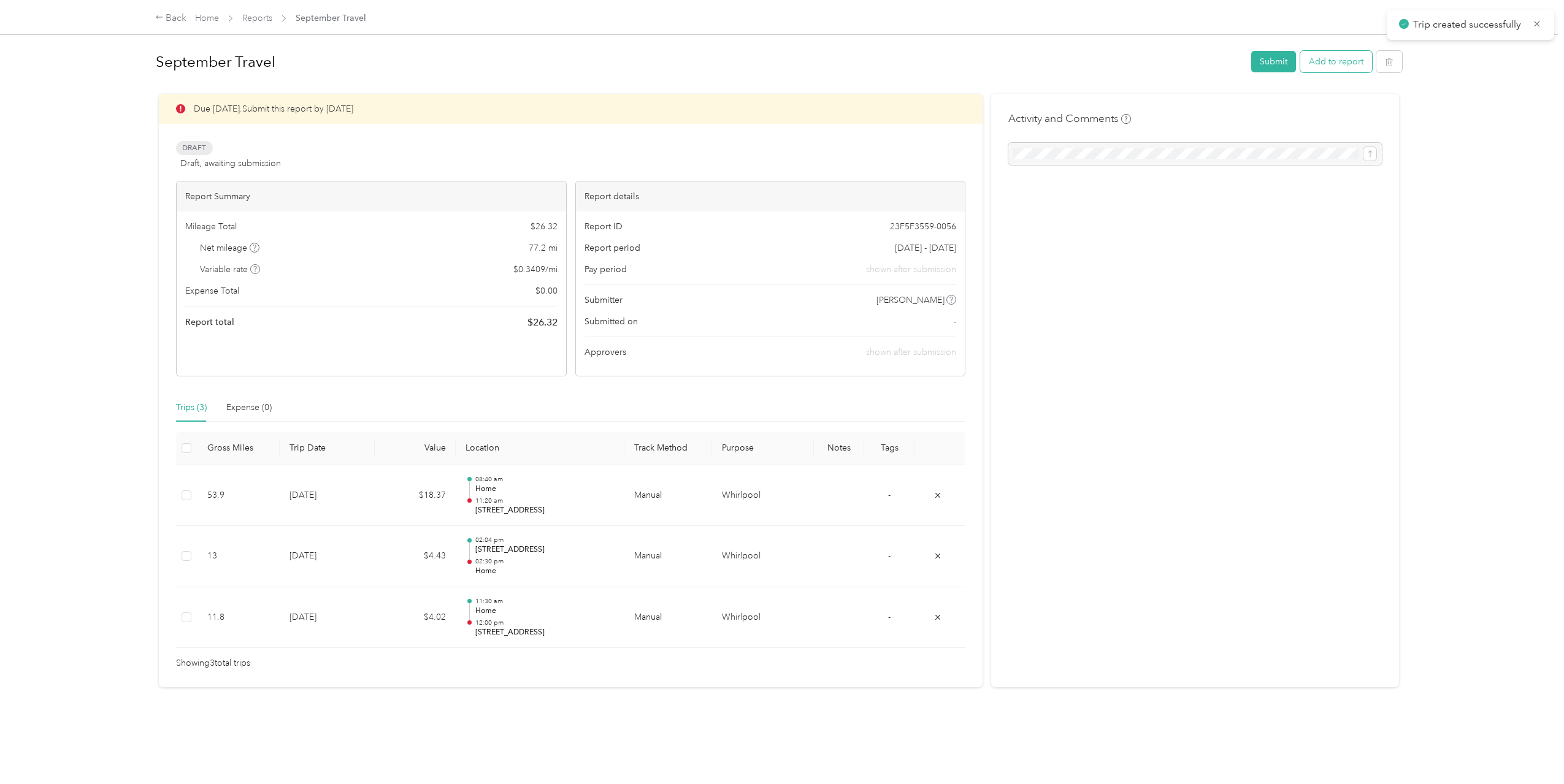
click at [1343, 66] on button "Add to report" at bounding box center [1336, 62] width 72 height 21
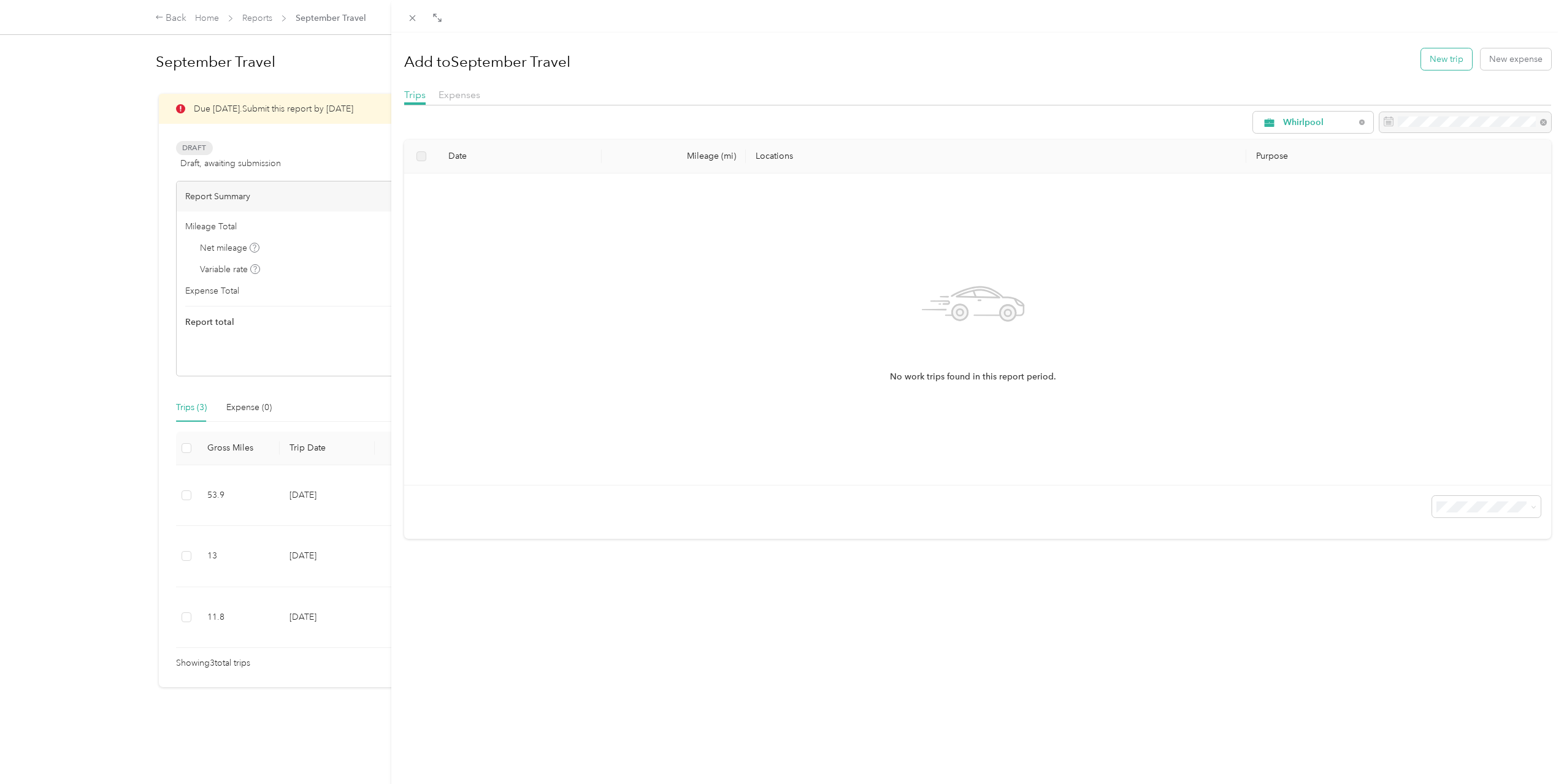
click at [1453, 66] on button "New trip" at bounding box center [1446, 59] width 51 height 21
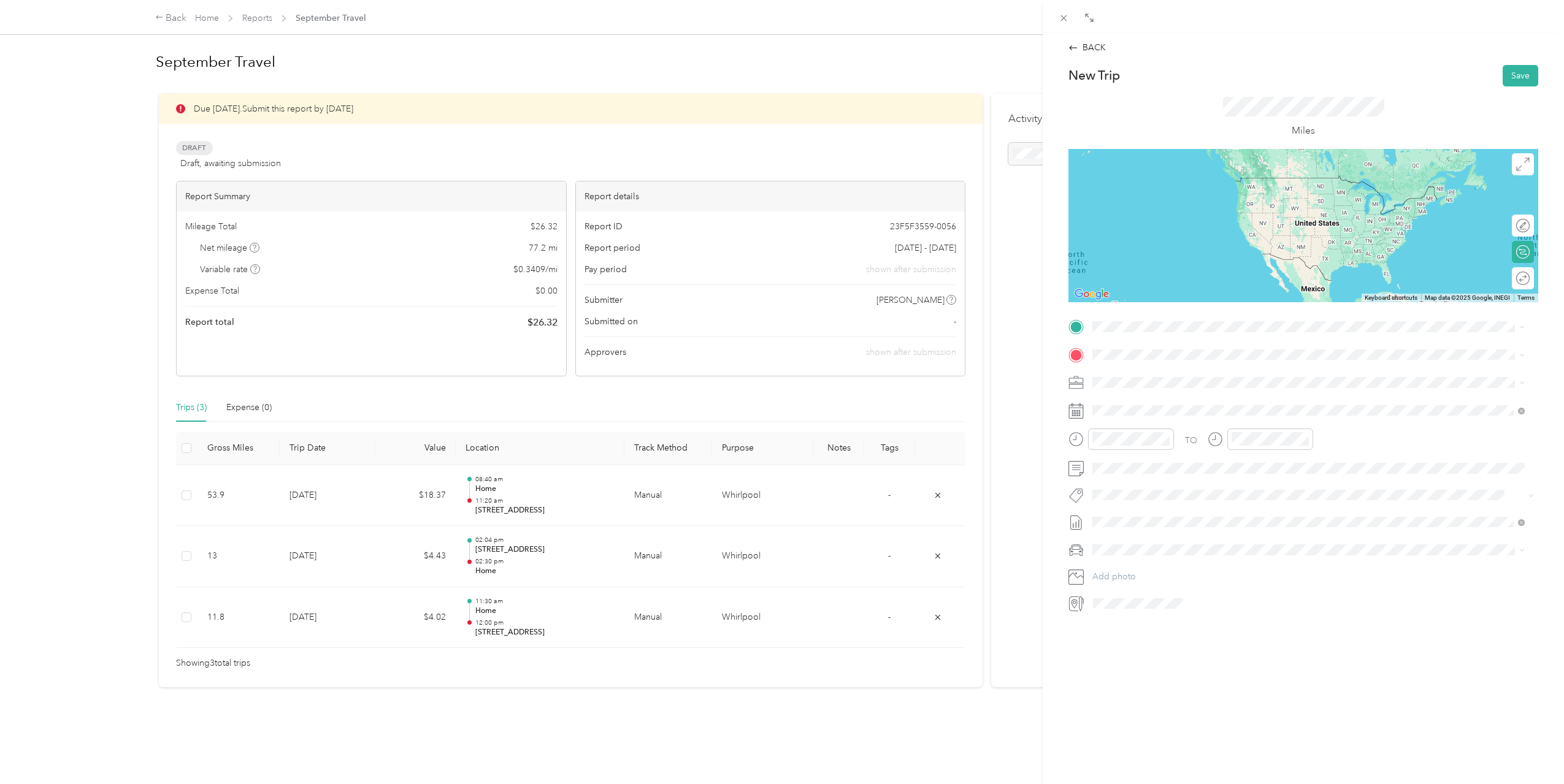
click at [1166, 373] on span "[STREET_ADDRESS][US_STATE]" at bounding box center [1176, 367] width 122 height 11
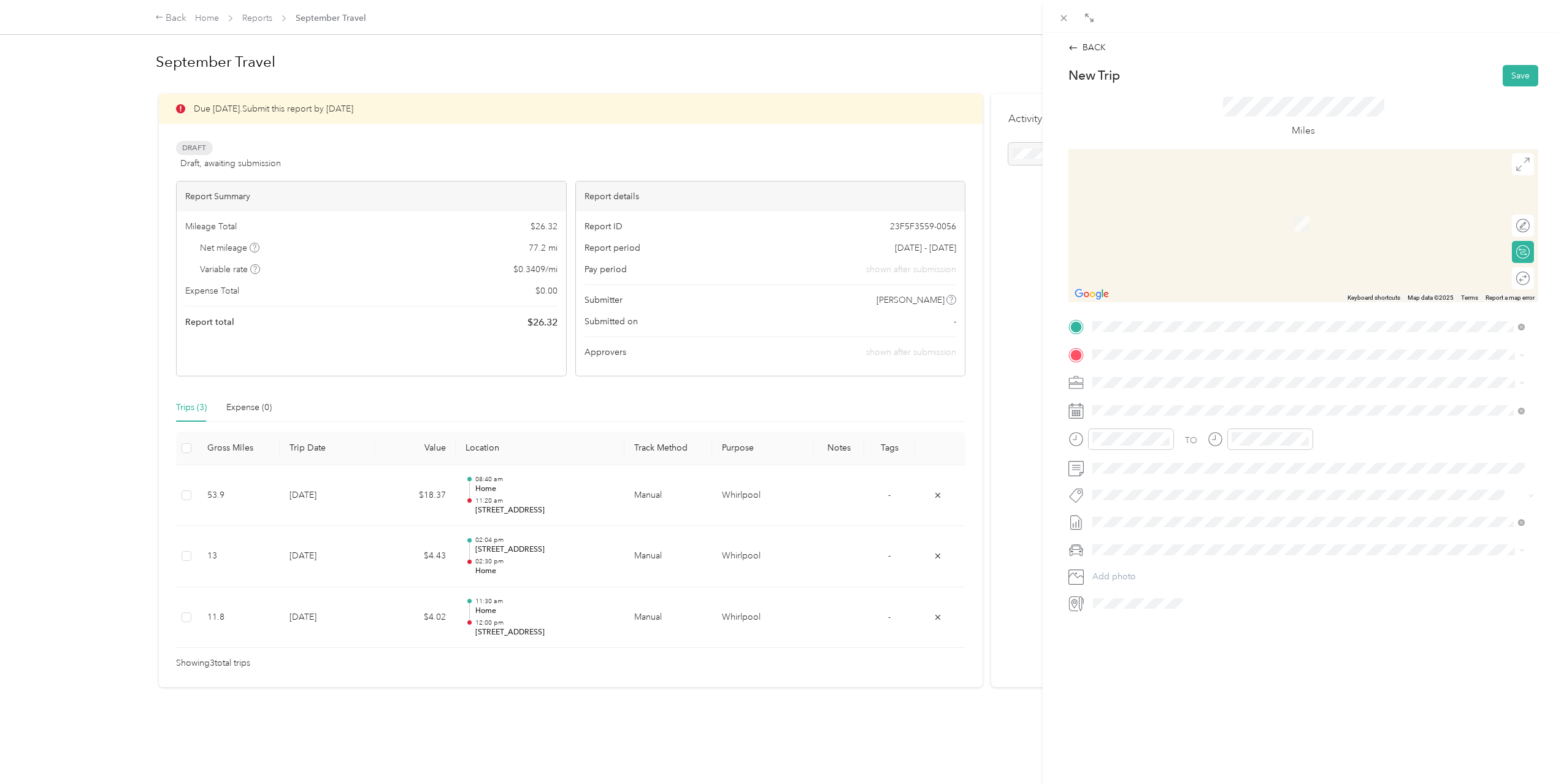
click at [1185, 443] on strong "[PERSON_NAME] & Black Lynnwood" at bounding box center [1190, 441] width 149 height 11
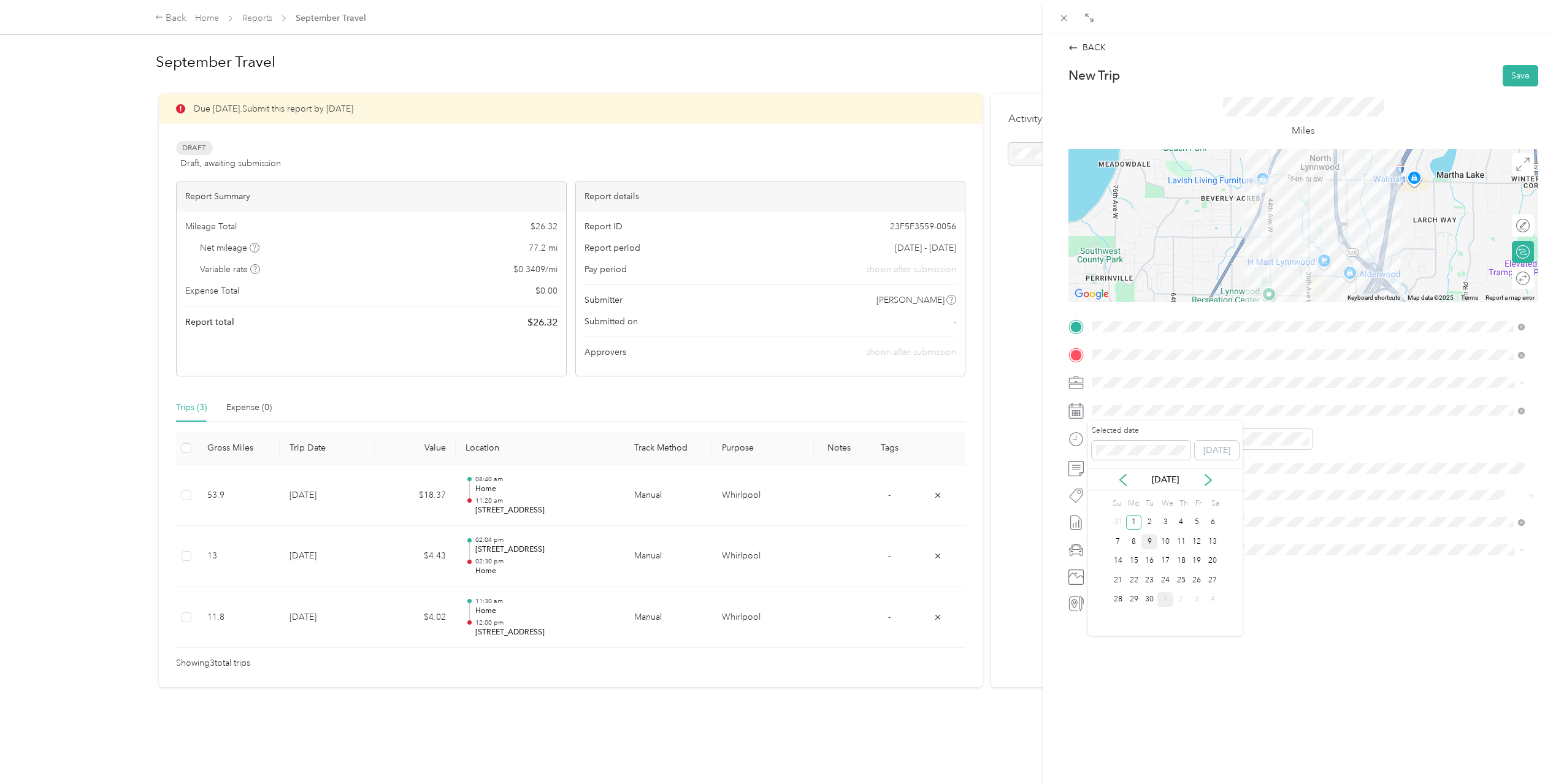
click at [1152, 542] on div "9" at bounding box center [1150, 542] width 16 height 16
click at [1099, 581] on div "11" at bounding box center [1105, 581] width 30 height 17
click at [1145, 512] on div "55" at bounding box center [1140, 512] width 30 height 17
click at [1177, 462] on div "AM" at bounding box center [1175, 465] width 30 height 17
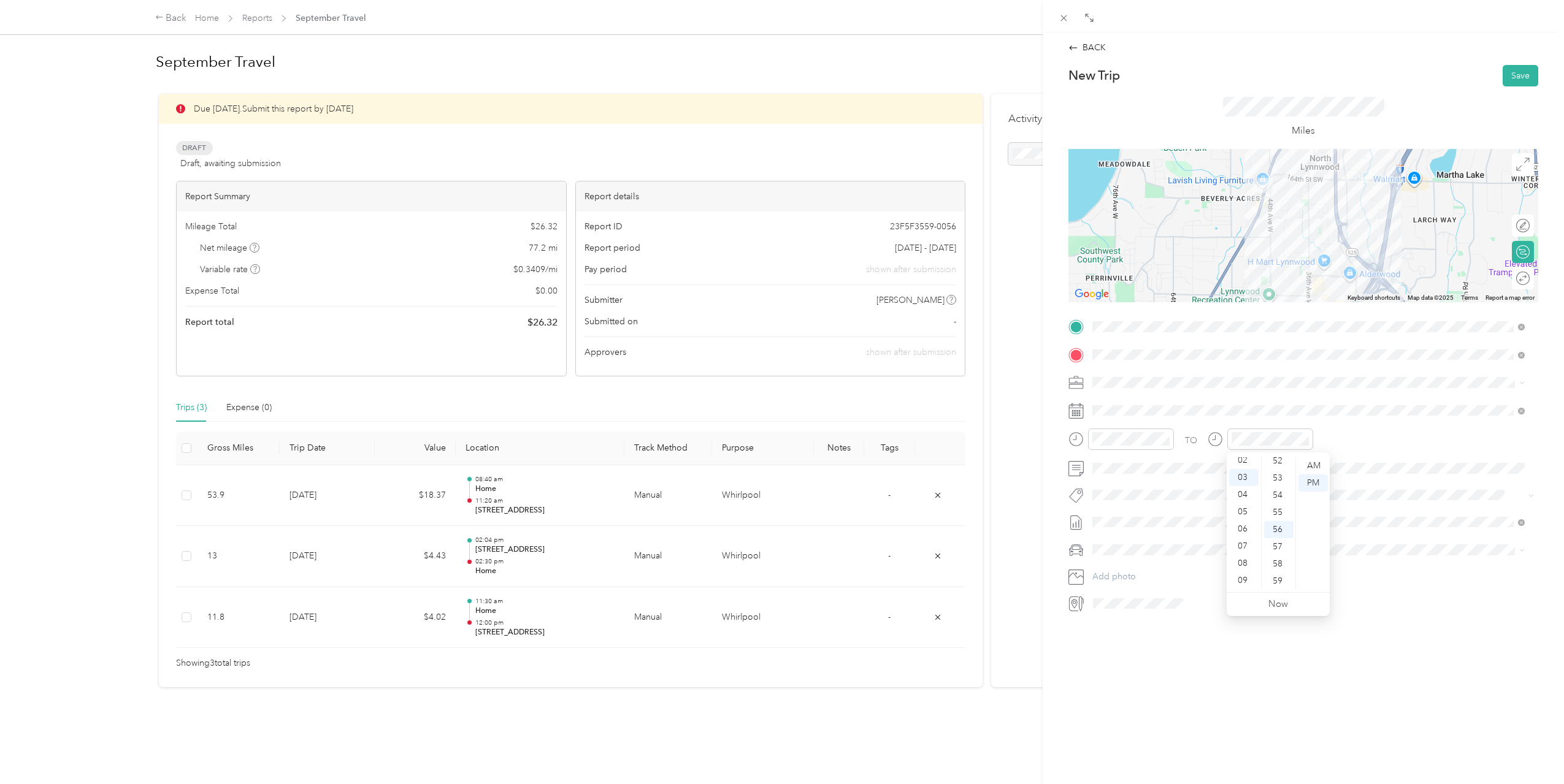
scroll to position [0, 0]
click at [1245, 467] on div "12" at bounding box center [1244, 465] width 30 height 17
drag, startPoint x: 1273, startPoint y: 585, endPoint x: 1280, endPoint y: 562, distance: 24.0
click at [1273, 584] on div "15" at bounding box center [1279, 589] width 30 height 17
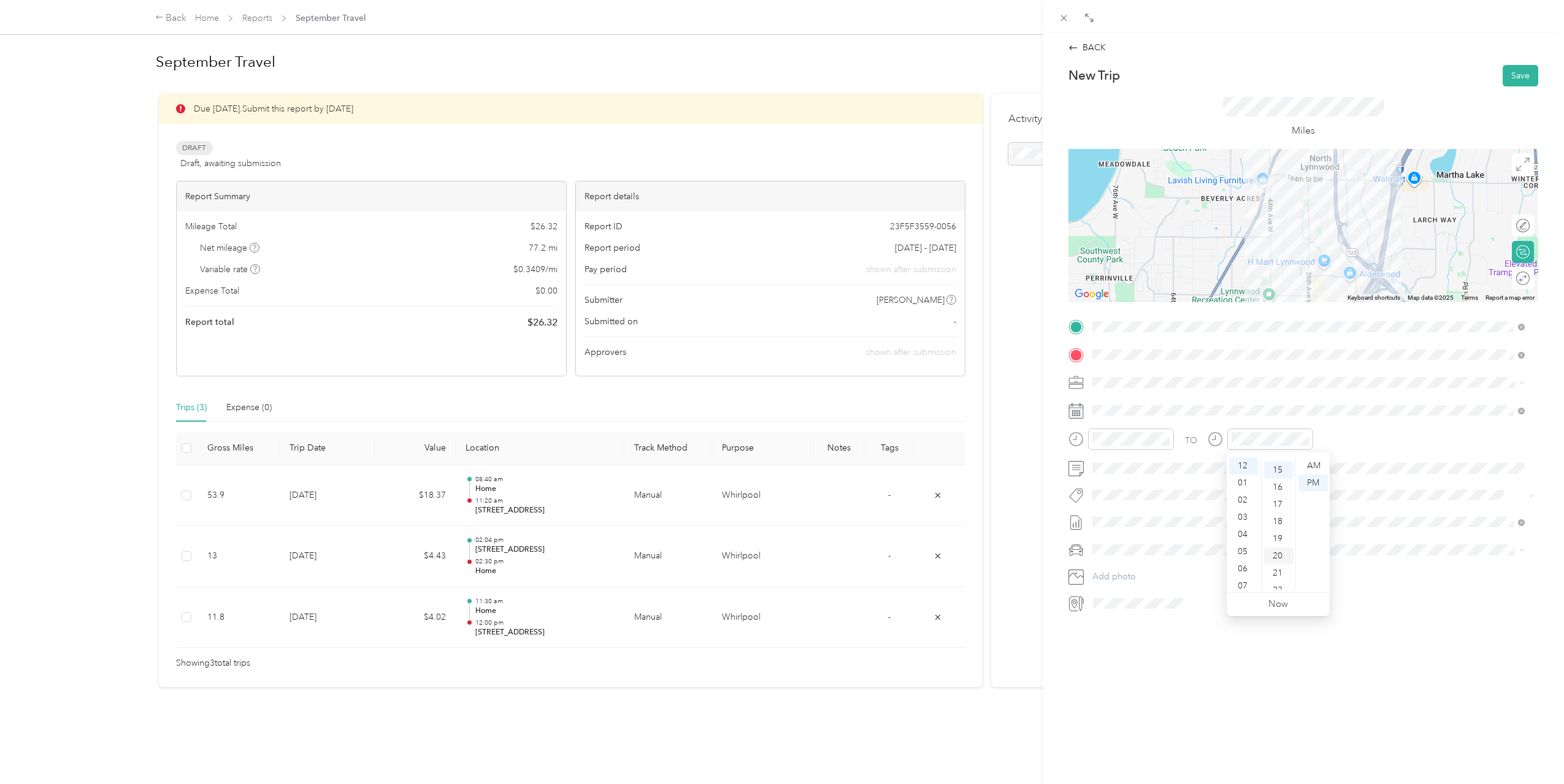
scroll to position [257, 0]
click at [1302, 482] on div "PM" at bounding box center [1313, 482] width 30 height 17
click at [1509, 76] on button "Save" at bounding box center [1520, 76] width 36 height 21
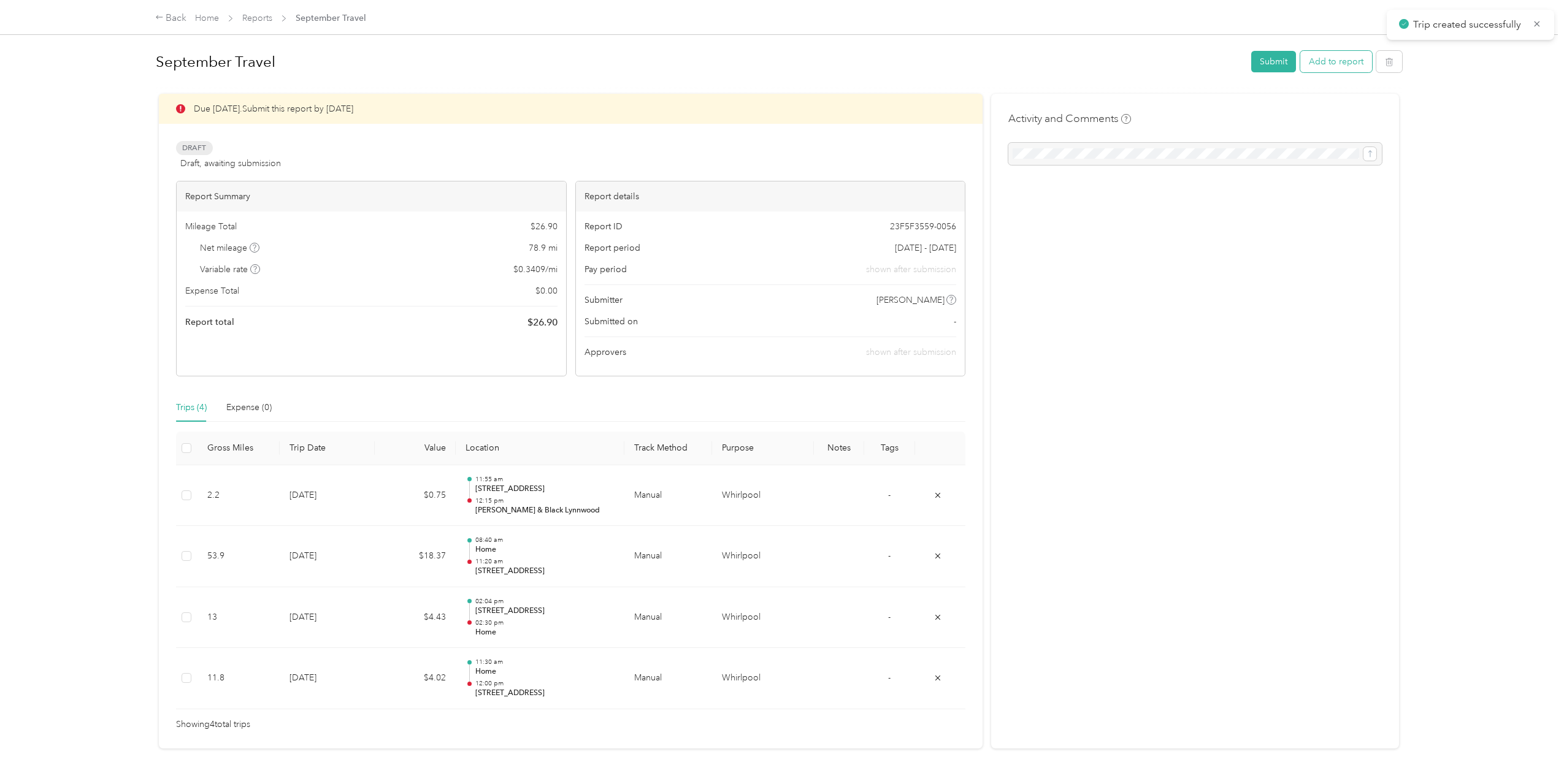
click at [1329, 64] on button "Add to report" at bounding box center [1336, 62] width 72 height 21
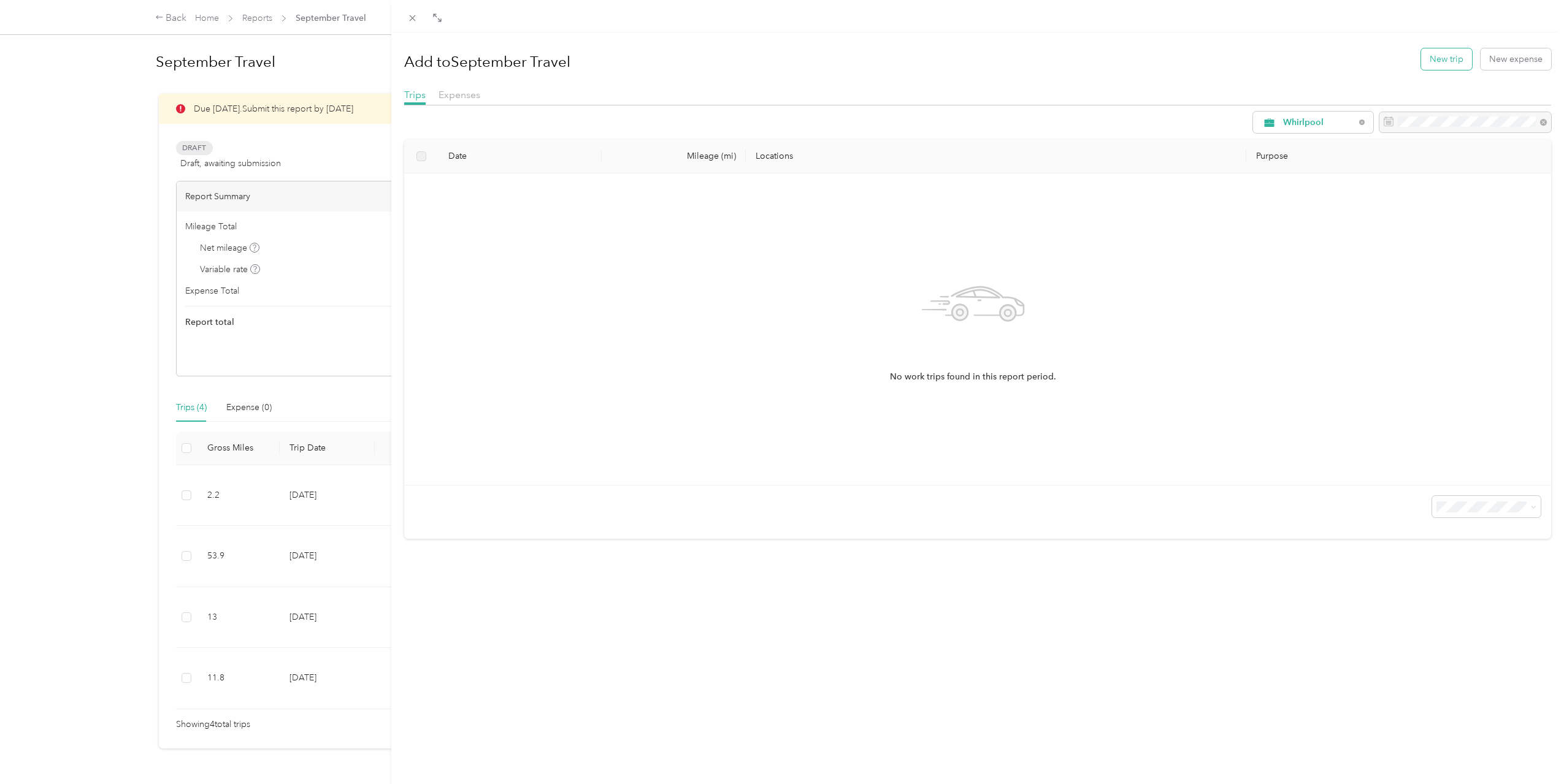
click at [1427, 58] on button "New trip" at bounding box center [1446, 59] width 51 height 21
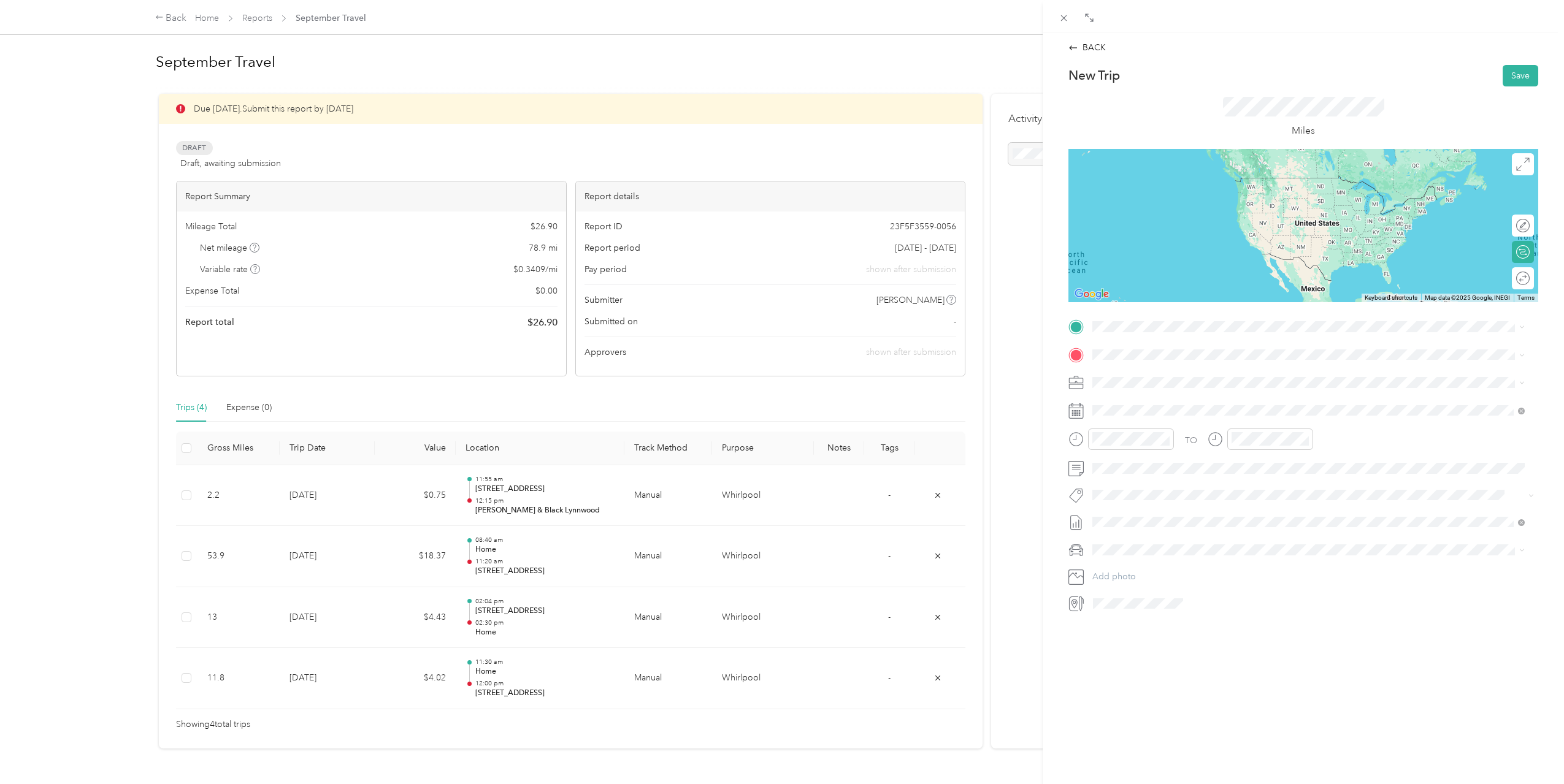
click at [1144, 419] on div "[PERSON_NAME] & Black Lynnwood [STREET_ADDRESS][US_STATE][US_STATE]" at bounding box center [1199, 416] width 168 height 26
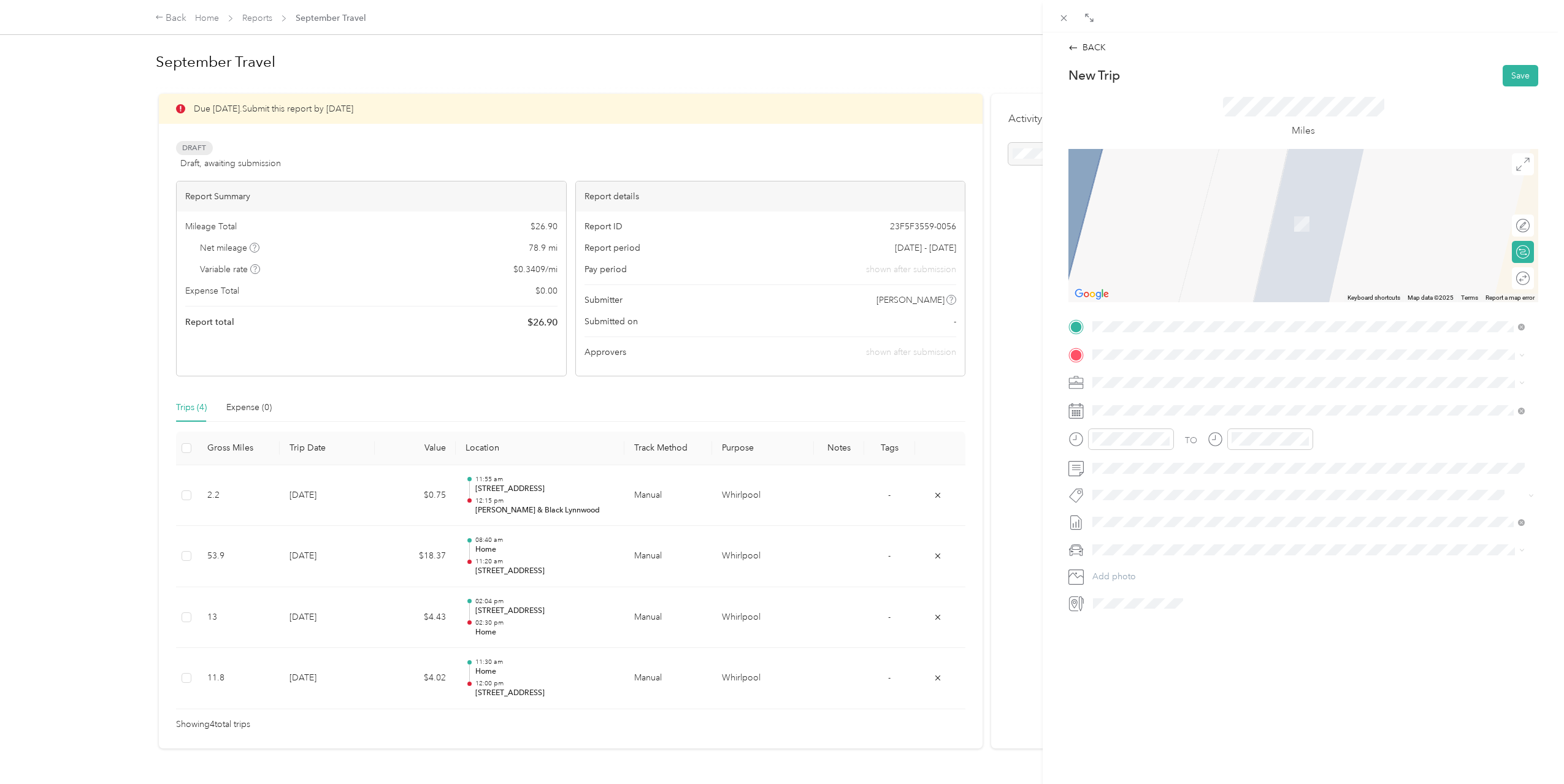
click at [1238, 405] on div "Home [STREET_ADDRESS][US_STATE]" at bounding box center [1176, 405] width 122 height 26
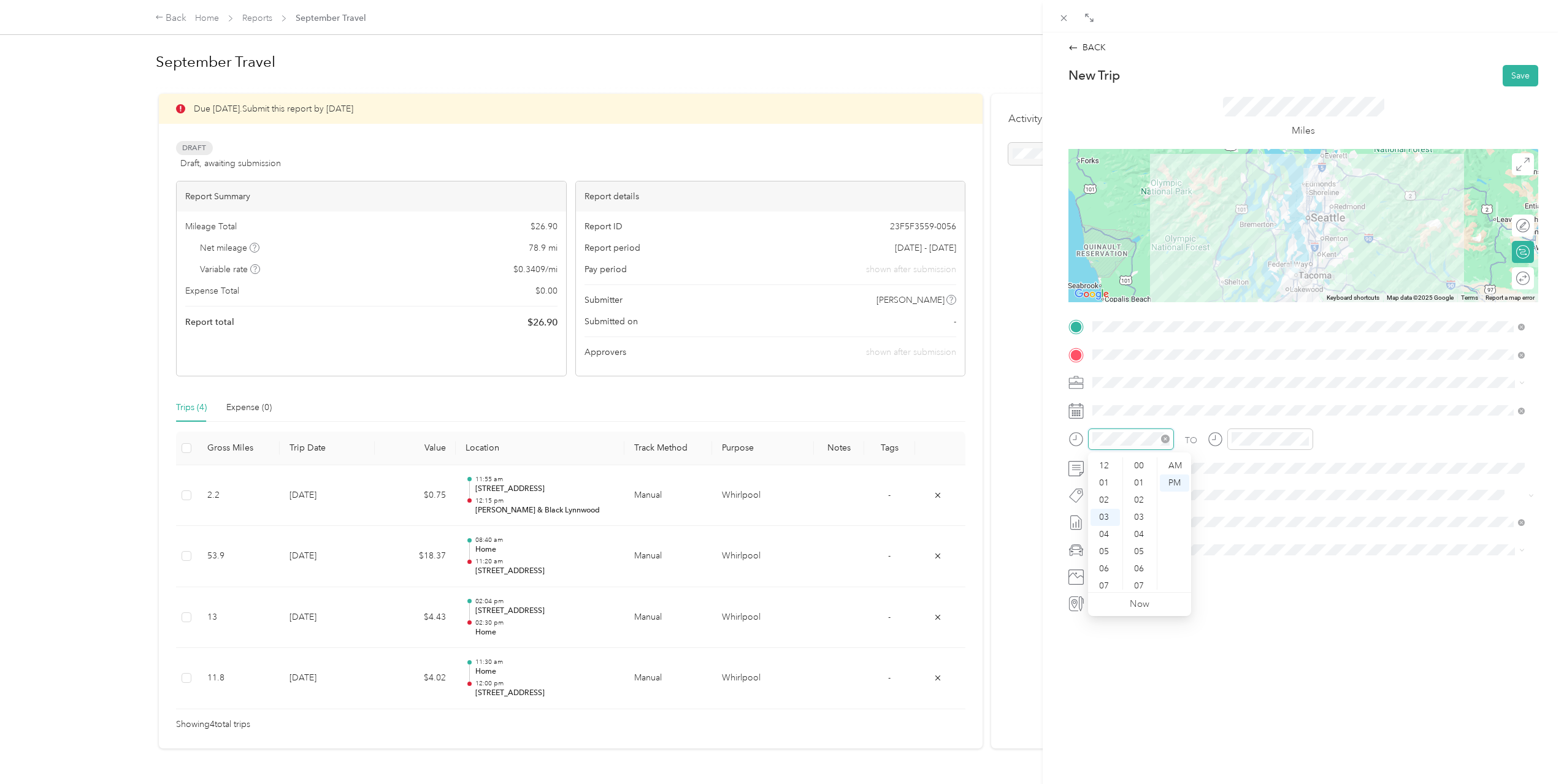
scroll to position [897, 0]
click at [1113, 468] on div "03" at bounding box center [1105, 465] width 30 height 17
drag, startPoint x: 1145, startPoint y: 491, endPoint x: 1148, endPoint y: 485, distance: 6.7
click at [1144, 491] on div "08" at bounding box center [1140, 490] width 30 height 17
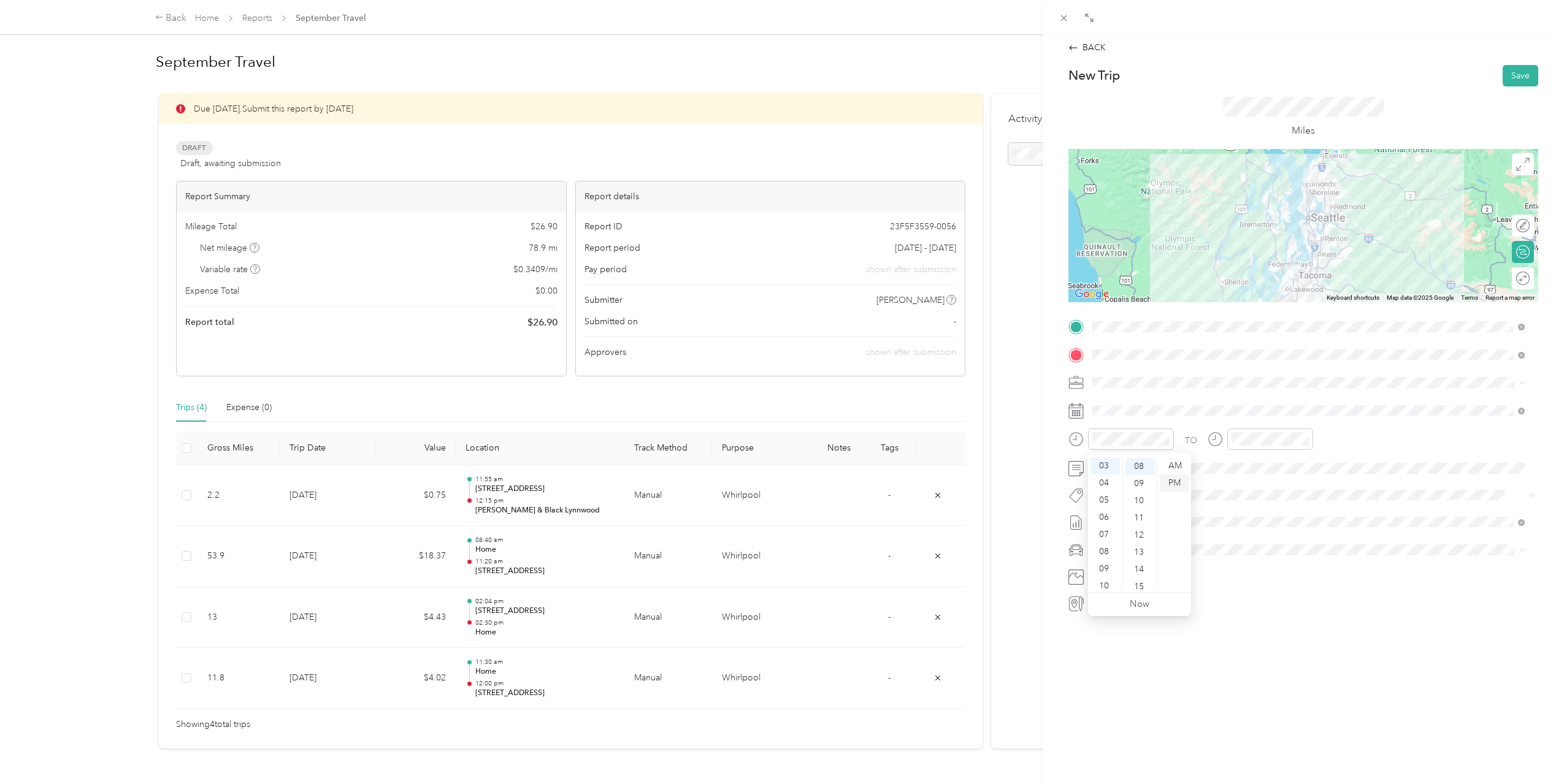
scroll to position [137, 0]
click at [1175, 485] on div "PM" at bounding box center [1175, 482] width 30 height 17
click at [1245, 502] on div "05" at bounding box center [1244, 500] width 30 height 17
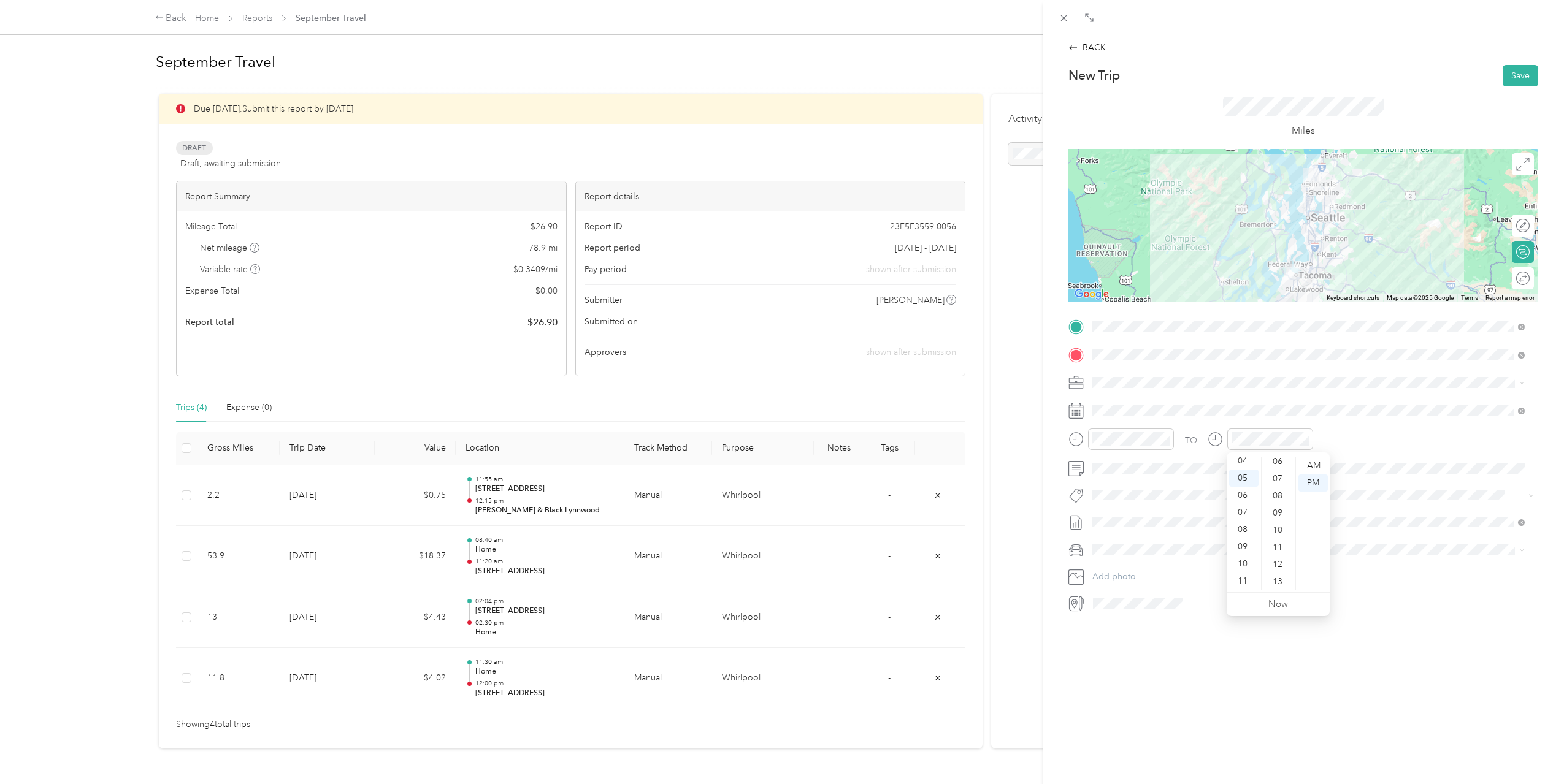
click at [1276, 545] on div "11" at bounding box center [1279, 547] width 30 height 17
click at [1315, 485] on div "PM" at bounding box center [1313, 482] width 30 height 17
click at [1365, 398] on div "TO Add photo" at bounding box center [1303, 465] width 470 height 296
click at [1153, 540] on div "9" at bounding box center [1150, 542] width 16 height 16
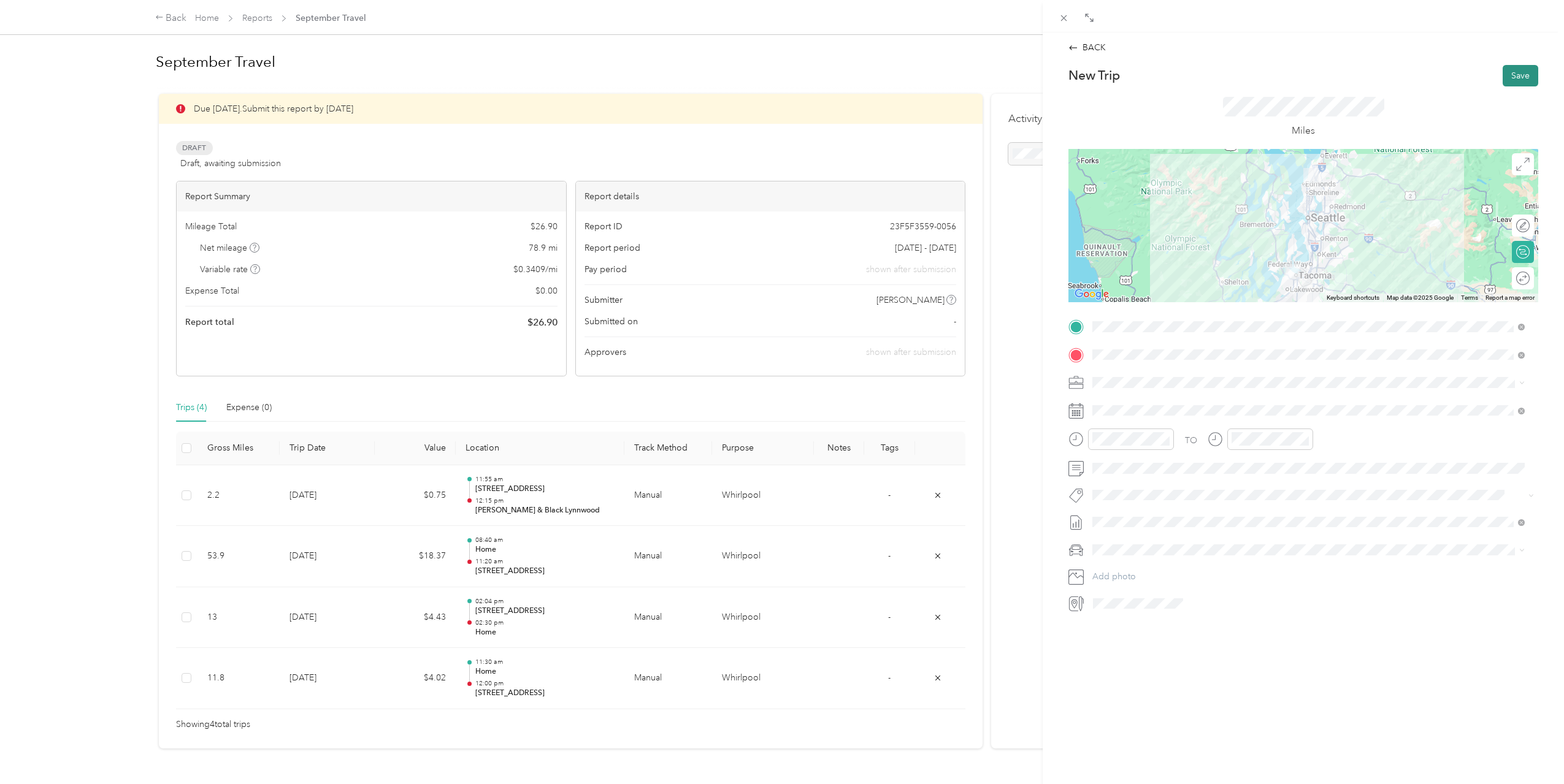
click at [1516, 85] on button "Save" at bounding box center [1520, 76] width 36 height 21
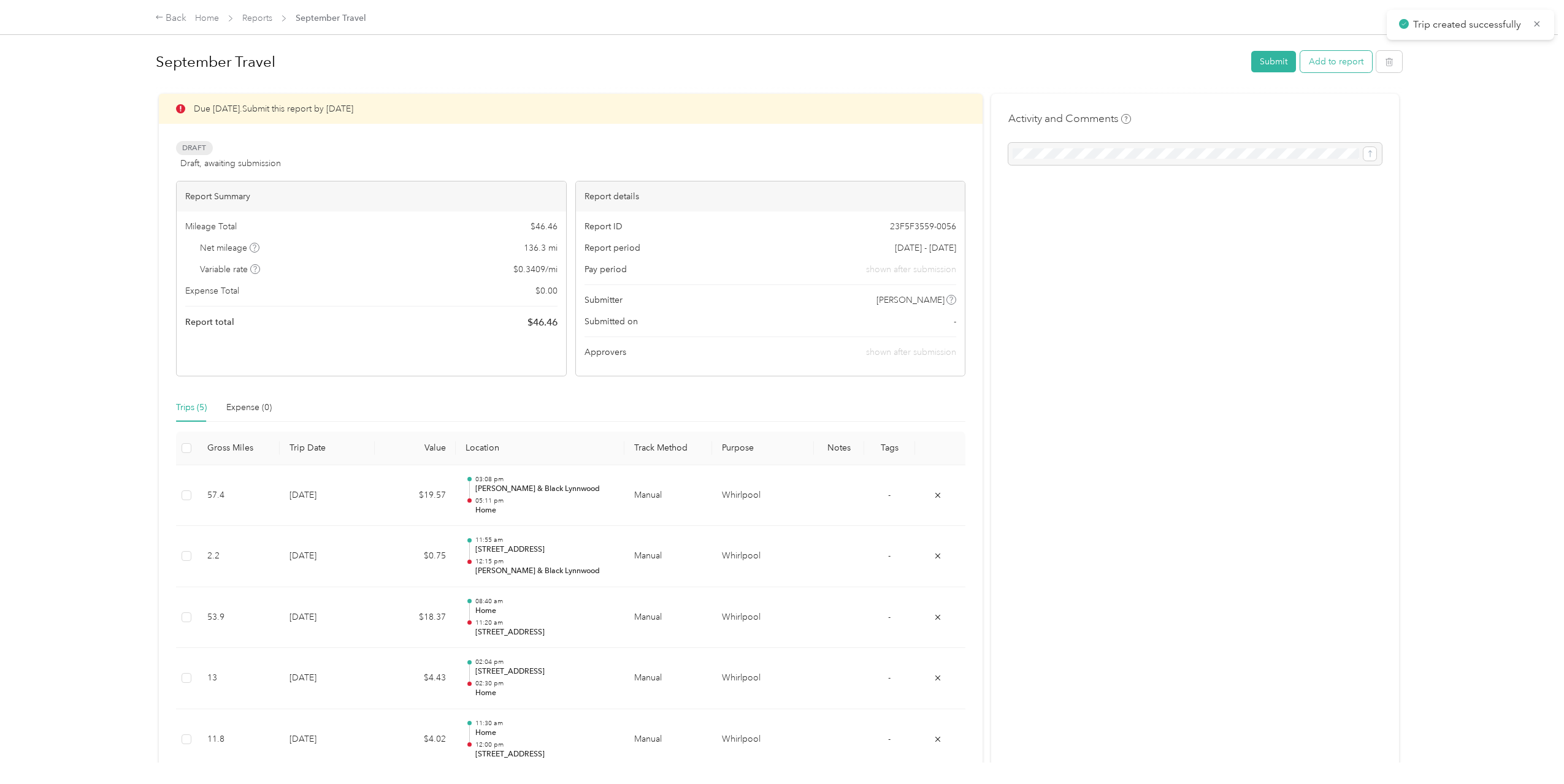
click at [1356, 64] on button "Add to report" at bounding box center [1336, 62] width 72 height 21
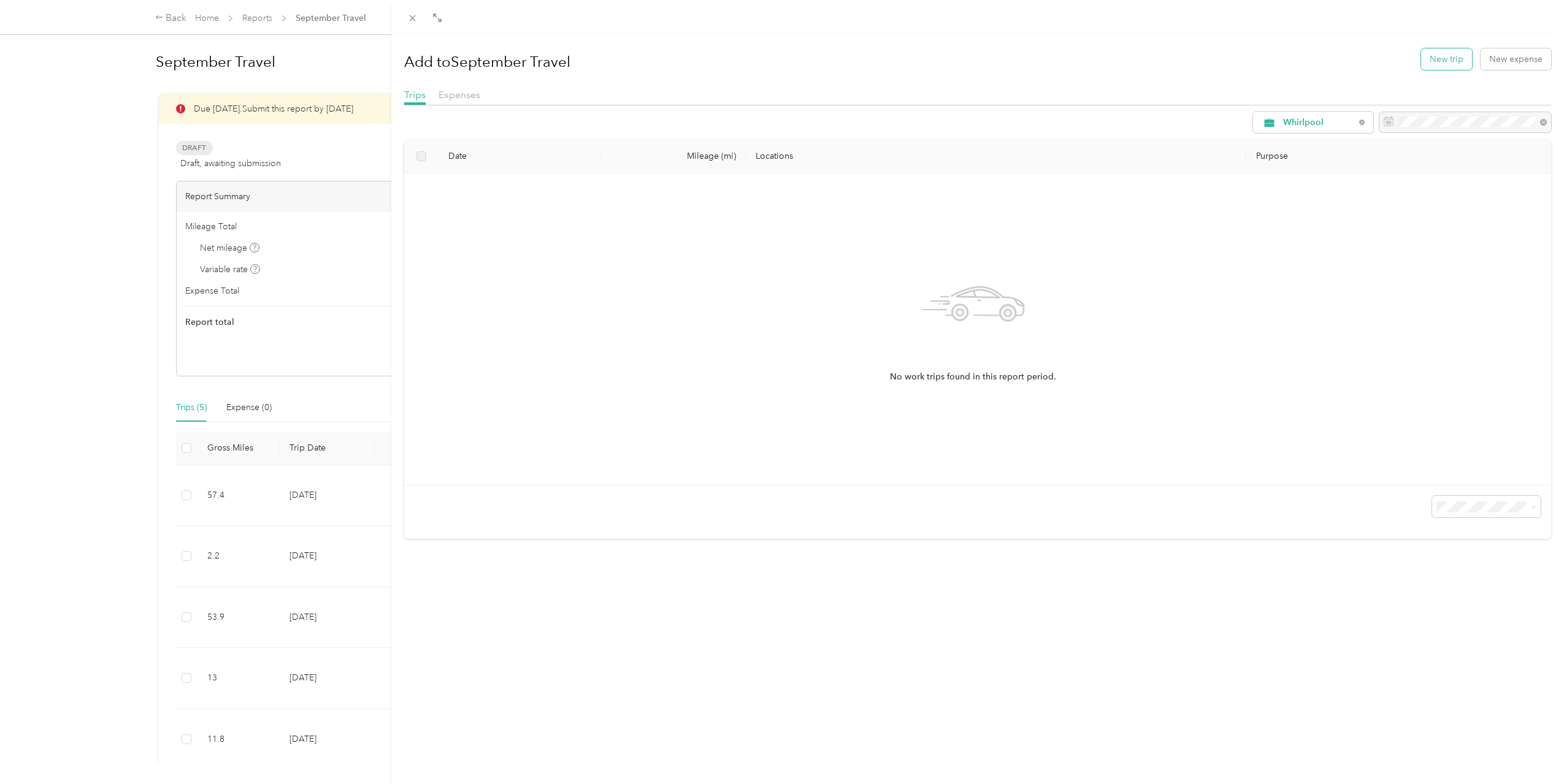
click at [1436, 62] on button "New trip" at bounding box center [1446, 59] width 51 height 21
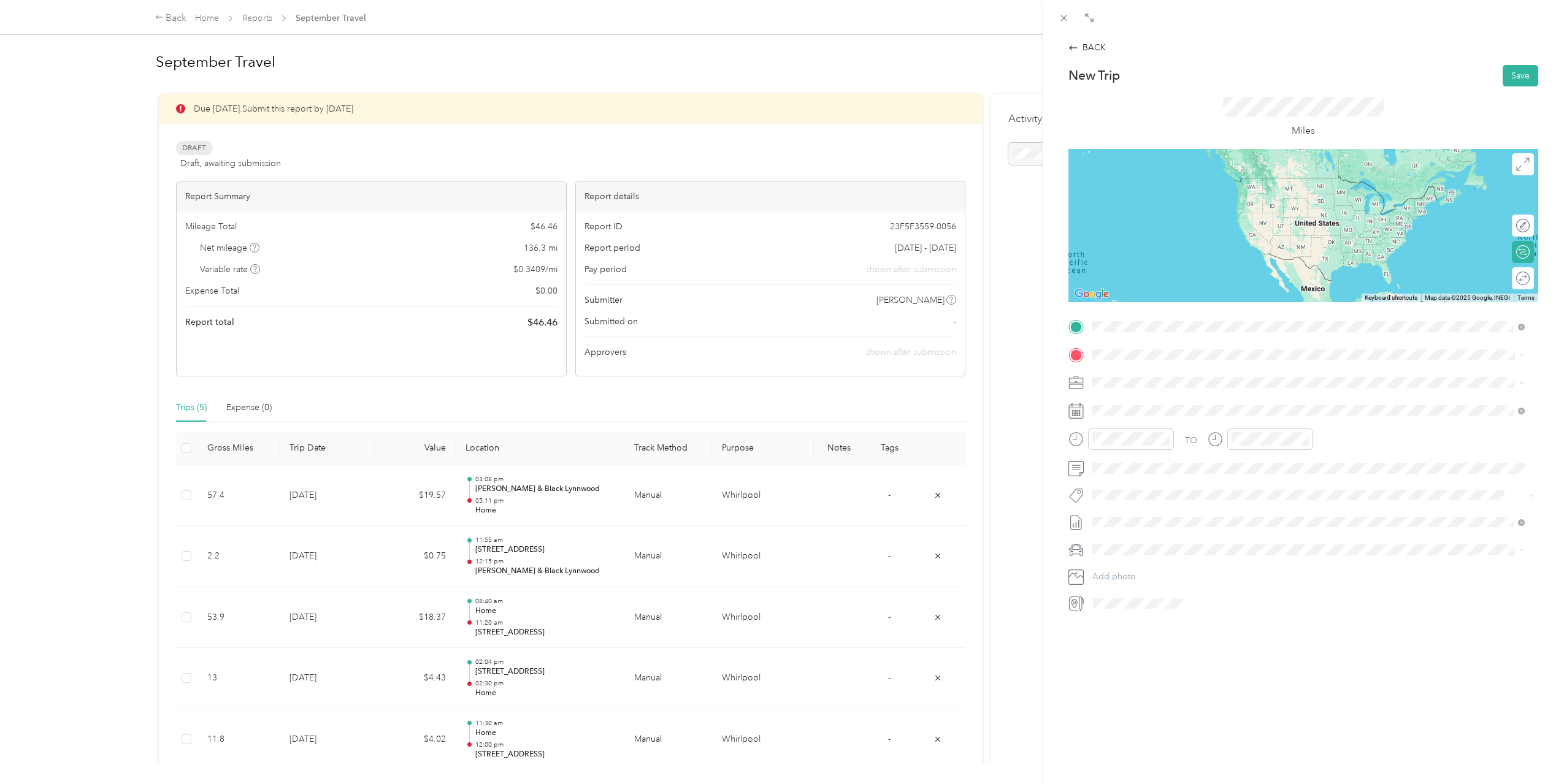
click at [1238, 389] on span "[STREET_ADDRESS][US_STATE]" at bounding box center [1176, 389] width 122 height 10
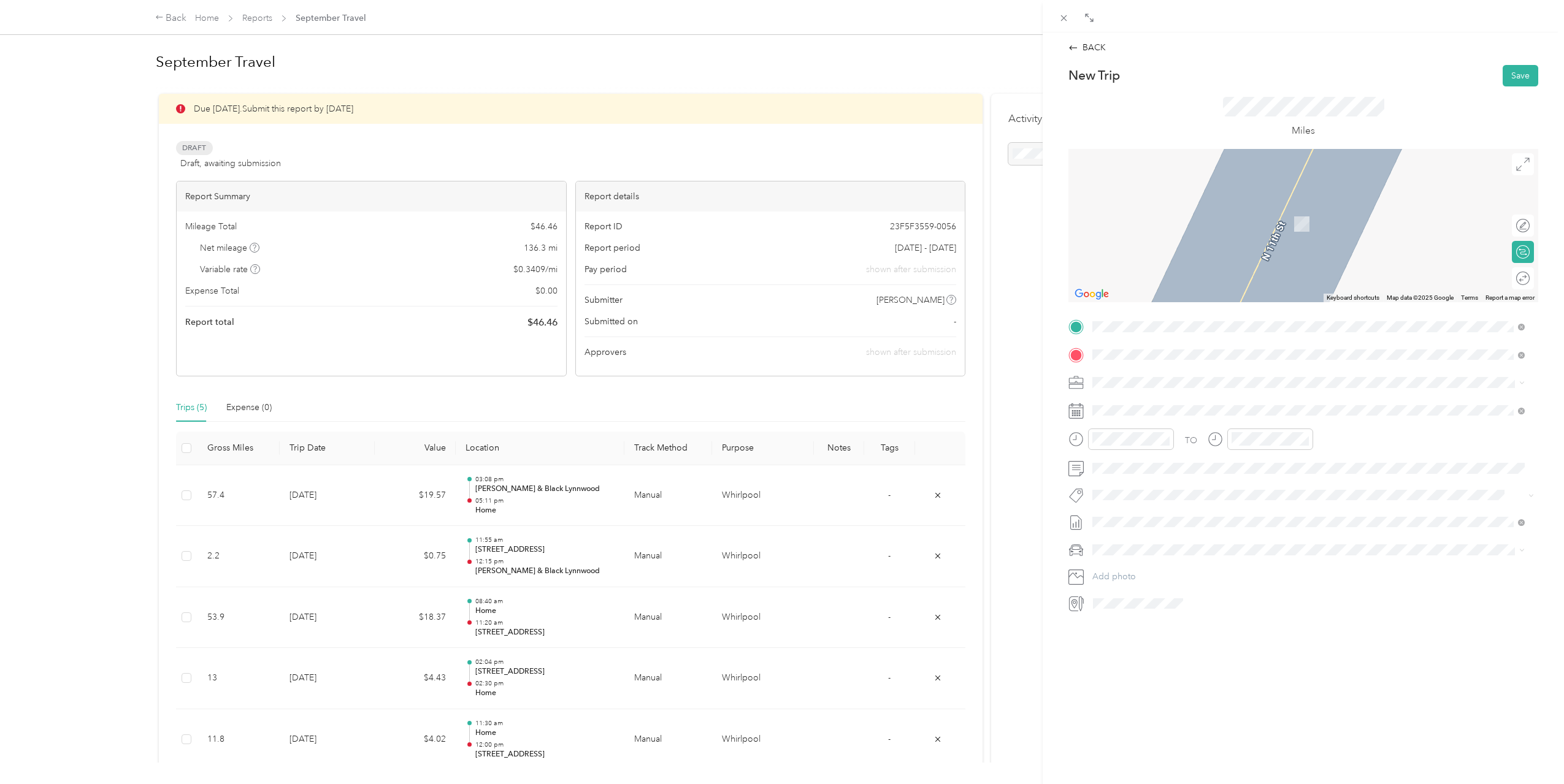
click at [1253, 403] on span "[STREET_ADDRESS][PERSON_NAME][US_STATE]" at bounding box center [1210, 399] width 190 height 11
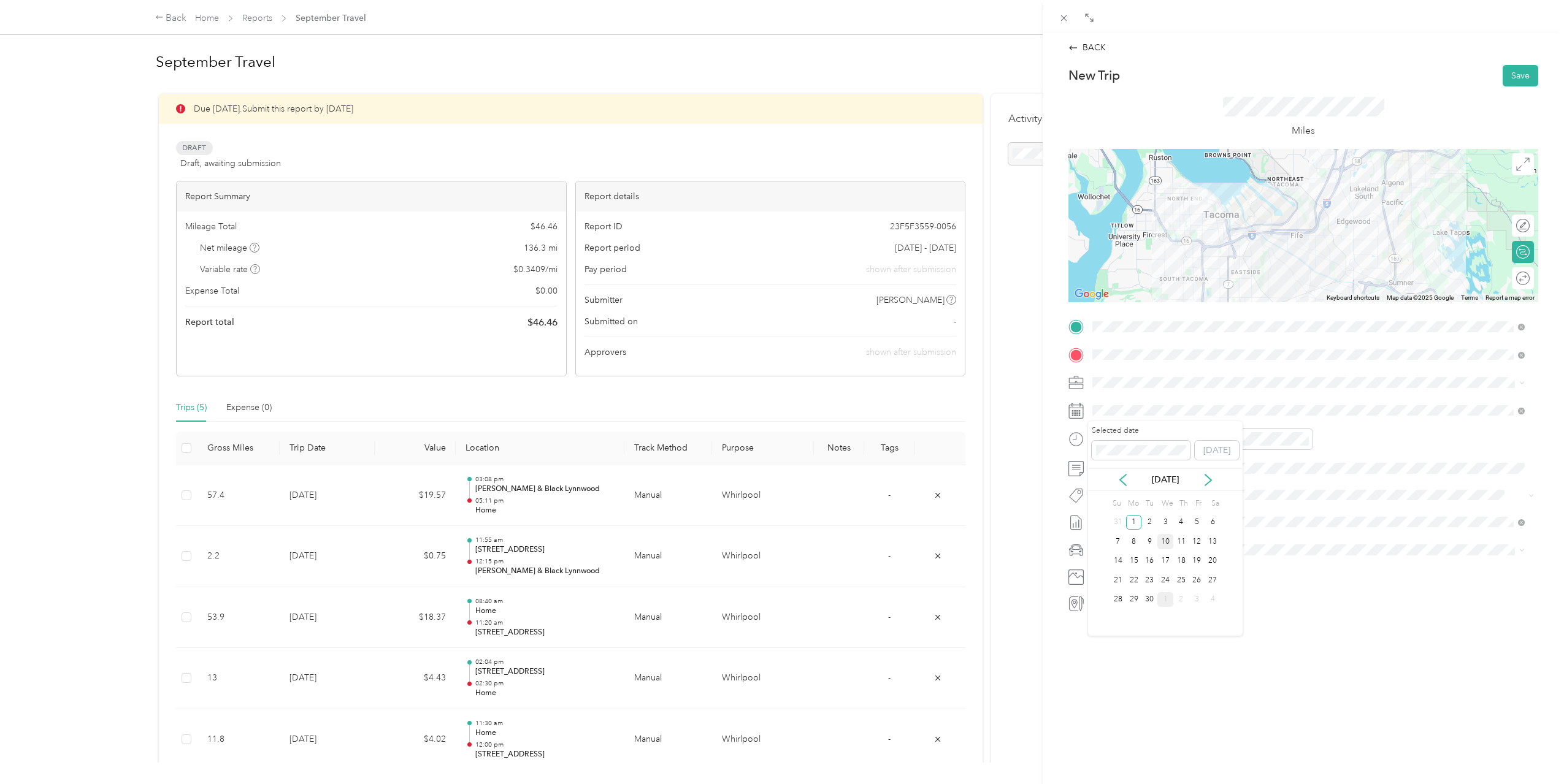
click at [1170, 542] on div "10" at bounding box center [1165, 542] width 16 height 16
click at [1110, 466] on div "12" at bounding box center [1105, 465] width 30 height 17
click at [1140, 488] on div "01" at bounding box center [1140, 482] width 30 height 17
click at [1165, 482] on div "PM" at bounding box center [1175, 482] width 30 height 17
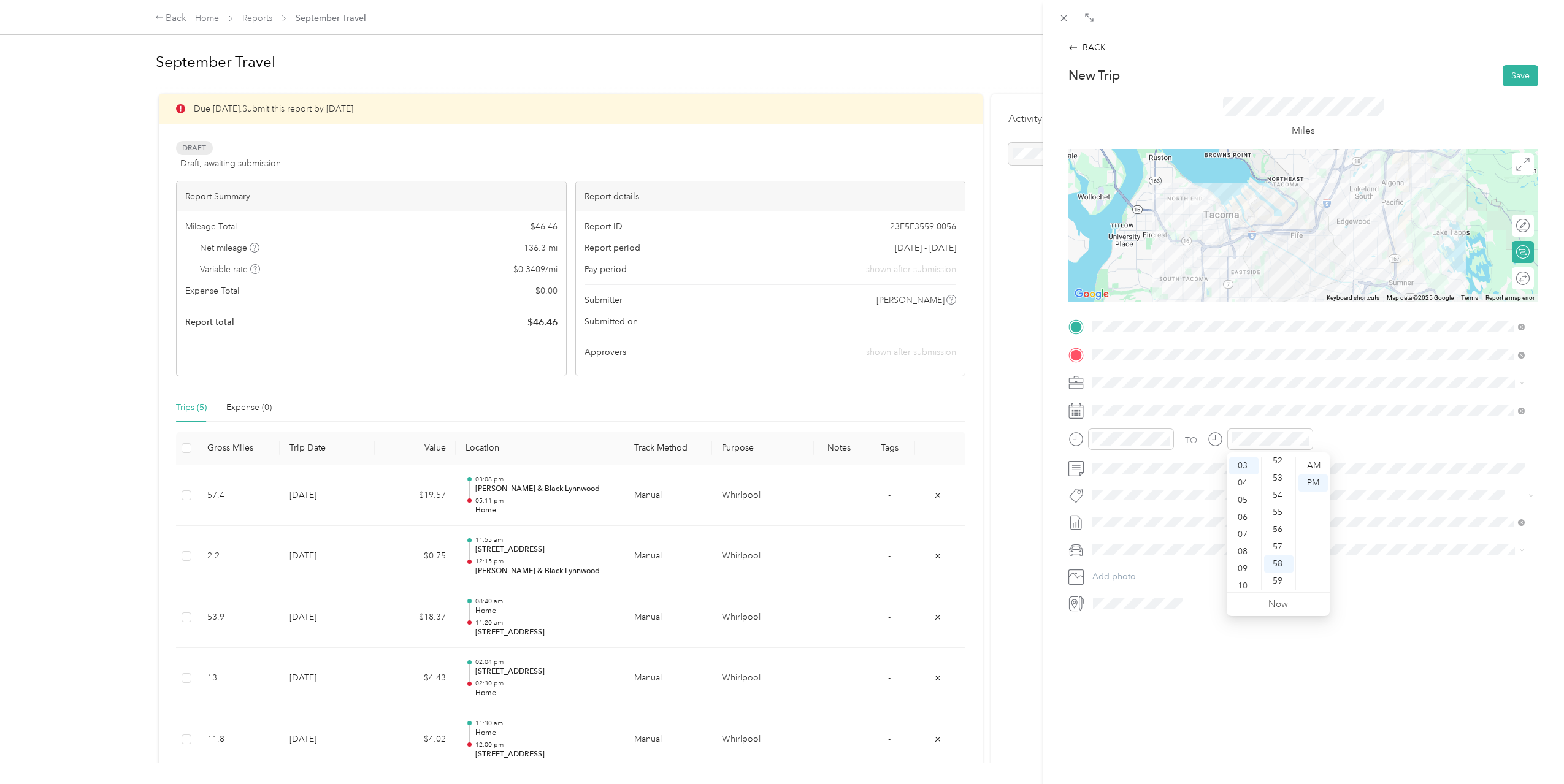
scroll to position [0, 0]
click at [1249, 465] on div "12" at bounding box center [1244, 465] width 30 height 17
click at [1277, 542] on div "42" at bounding box center [1279, 547] width 30 height 17
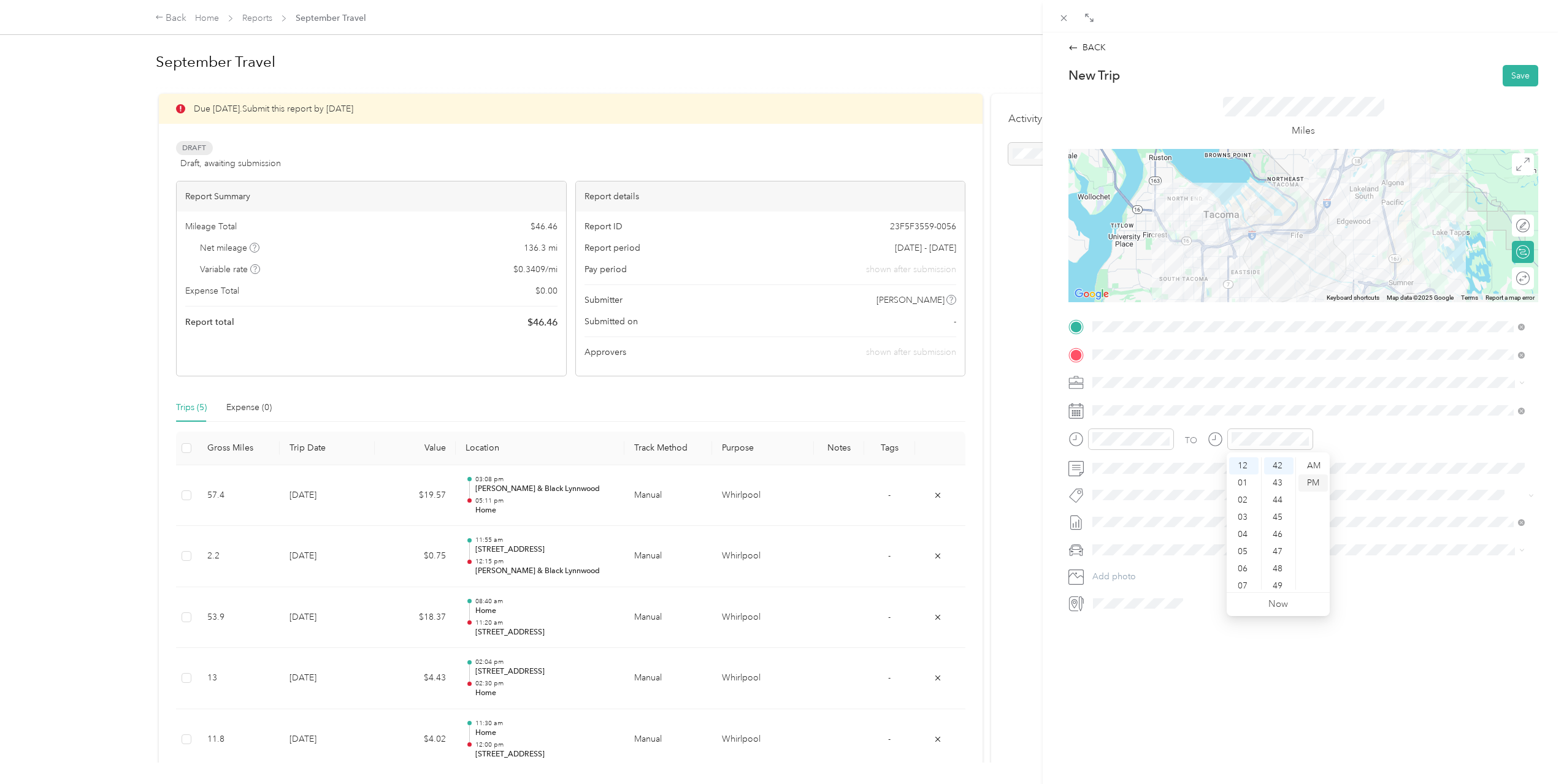
click at [1310, 481] on div "PM" at bounding box center [1313, 482] width 30 height 17
click at [1347, 418] on span at bounding box center [1313, 411] width 450 height 19
click at [1505, 84] on button "Save" at bounding box center [1520, 76] width 36 height 21
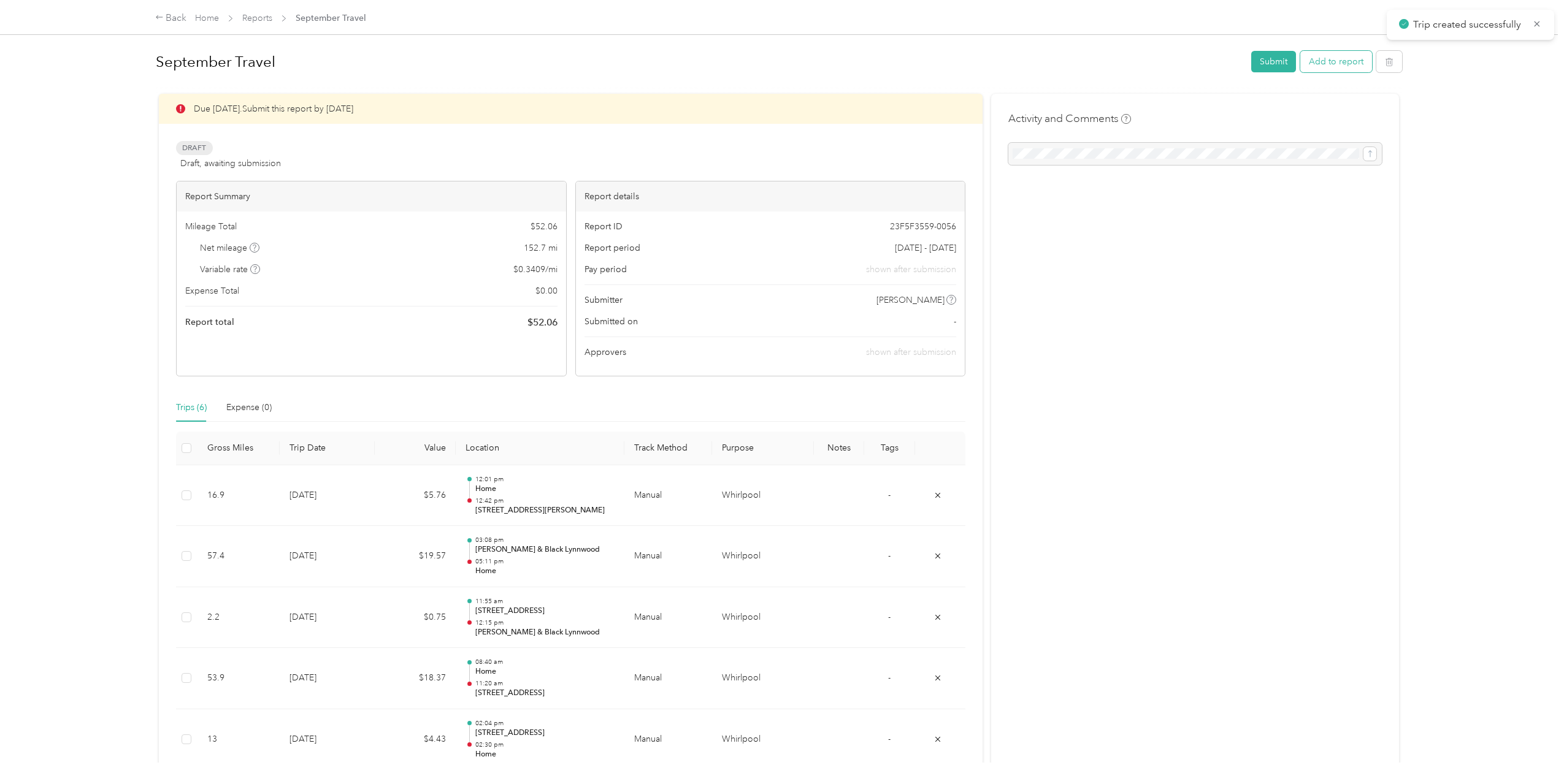
click at [1363, 64] on button "Add to report" at bounding box center [1336, 62] width 72 height 21
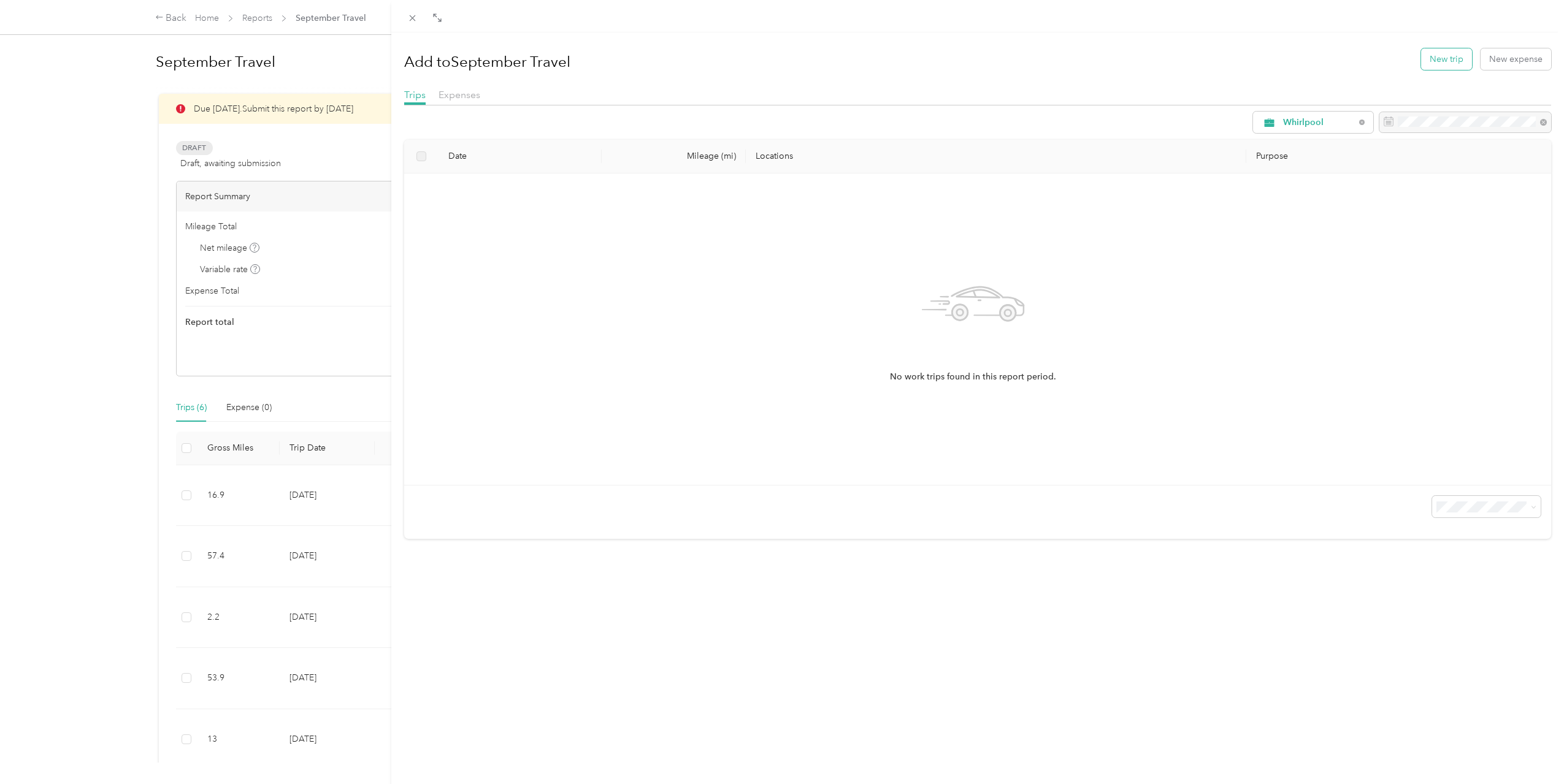
click at [1455, 56] on button "New trip" at bounding box center [1446, 59] width 51 height 21
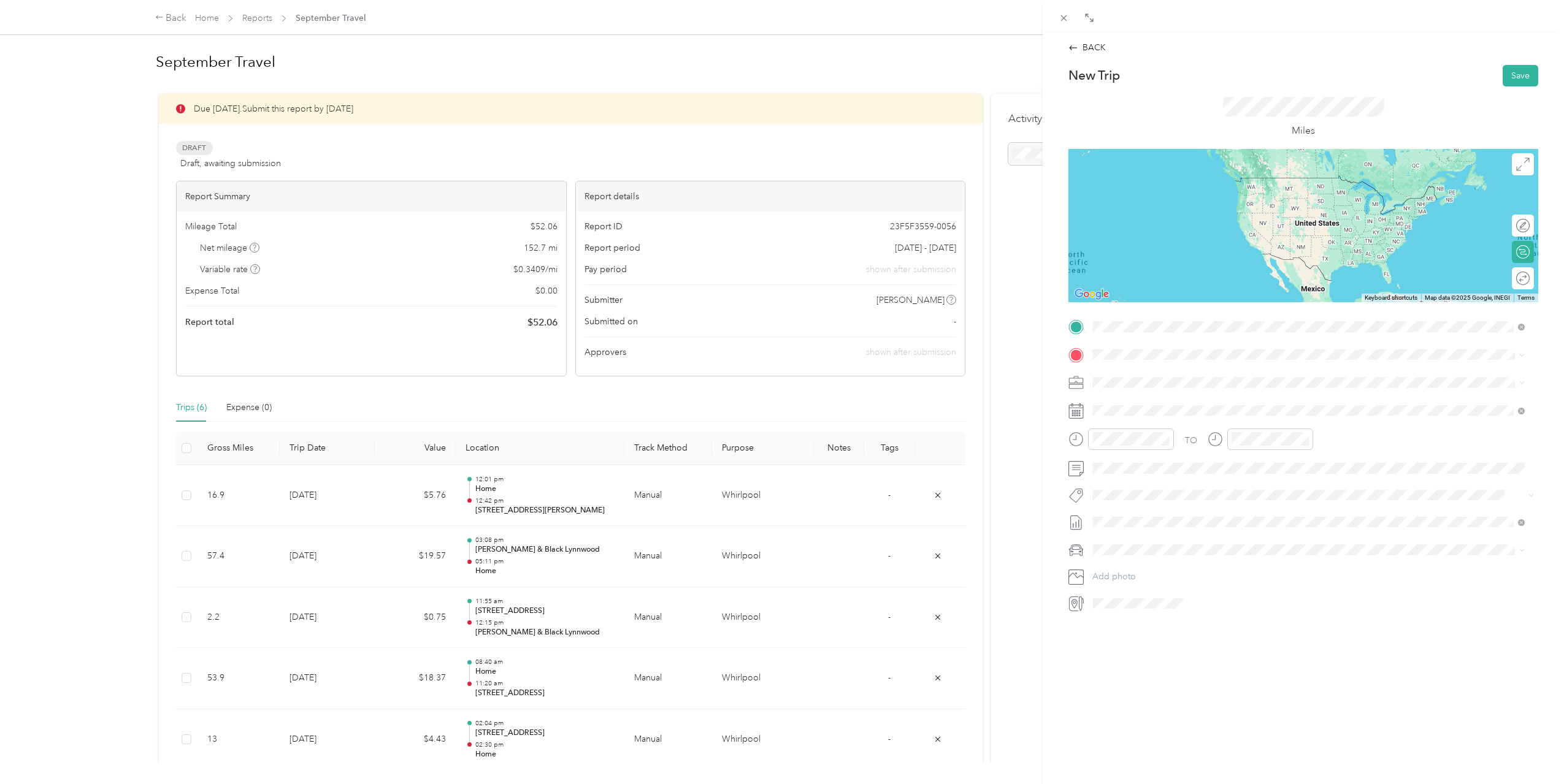
click at [1183, 375] on span "[STREET_ADDRESS][PERSON_NAME][US_STATE]" at bounding box center [1210, 371] width 190 height 11
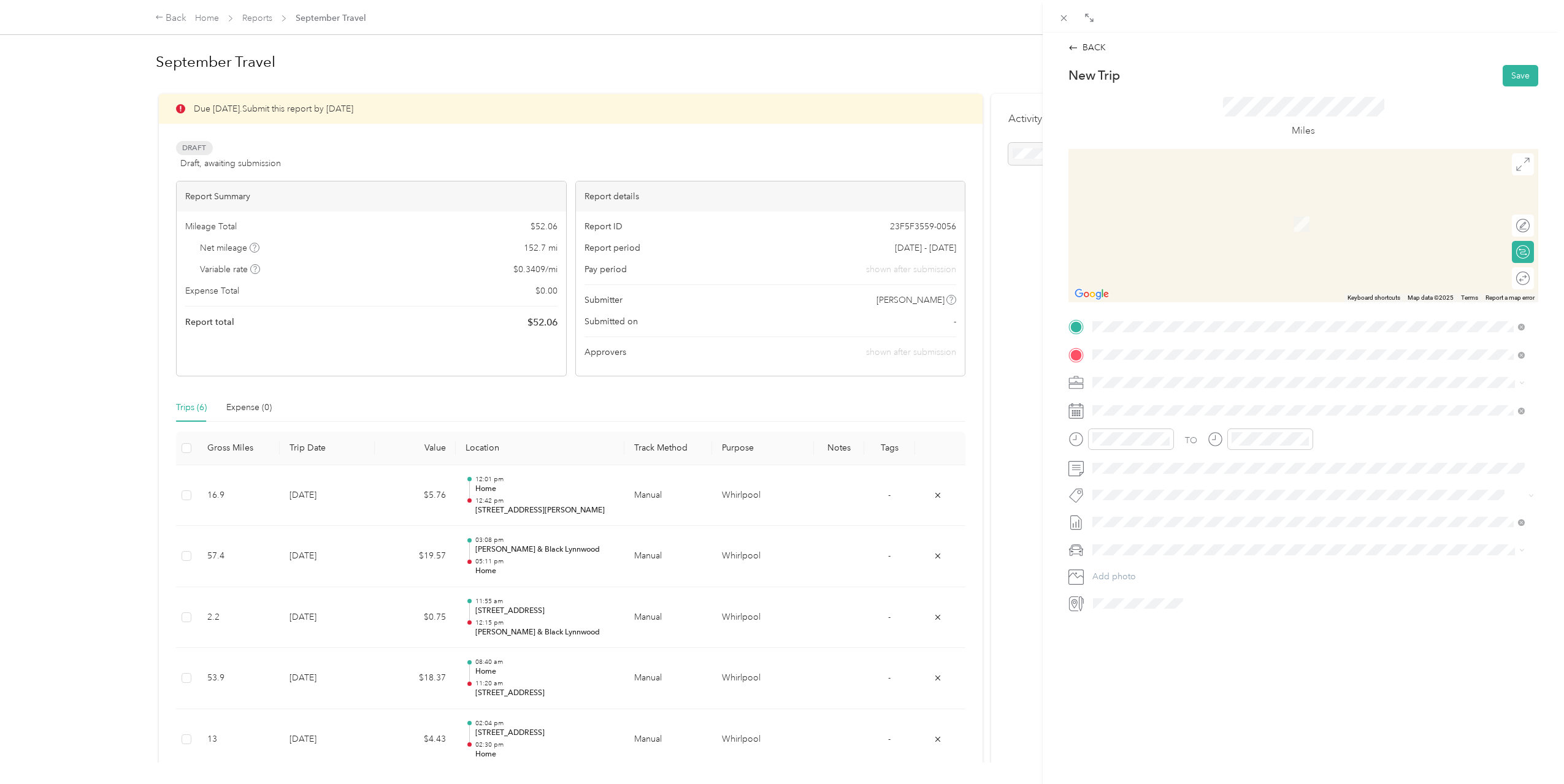
drag, startPoint x: 1218, startPoint y: 416, endPoint x: 1222, endPoint y: 411, distance: 6.4
click at [1218, 417] on span "[STREET_ADDRESS][US_STATE]" at bounding box center [1176, 417] width 122 height 10
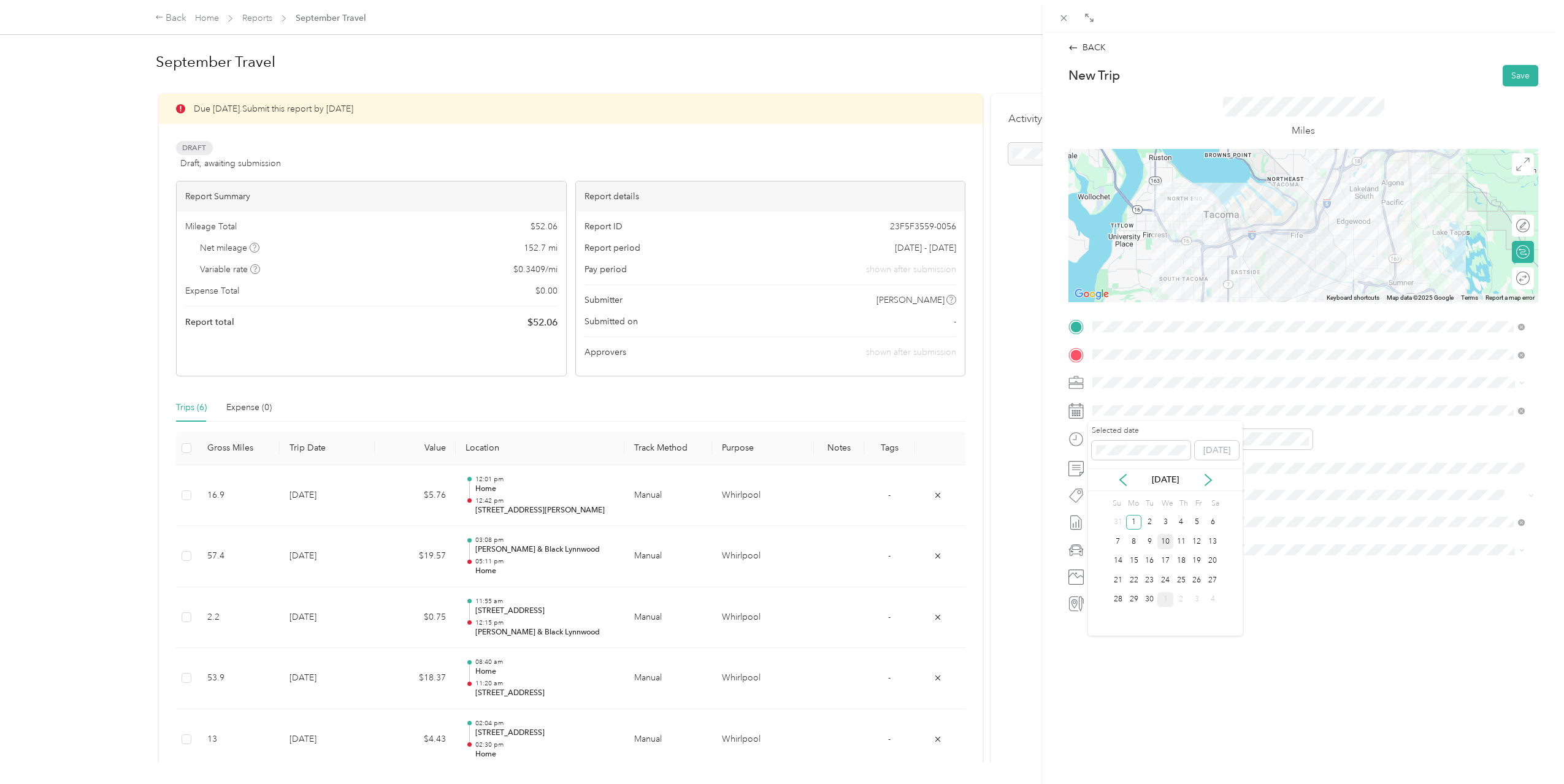
click at [1167, 546] on div "10" at bounding box center [1165, 542] width 16 height 16
click at [1111, 474] on div "02" at bounding box center [1105, 473] width 30 height 17
click at [1113, 498] on div "02" at bounding box center [1105, 500] width 30 height 17
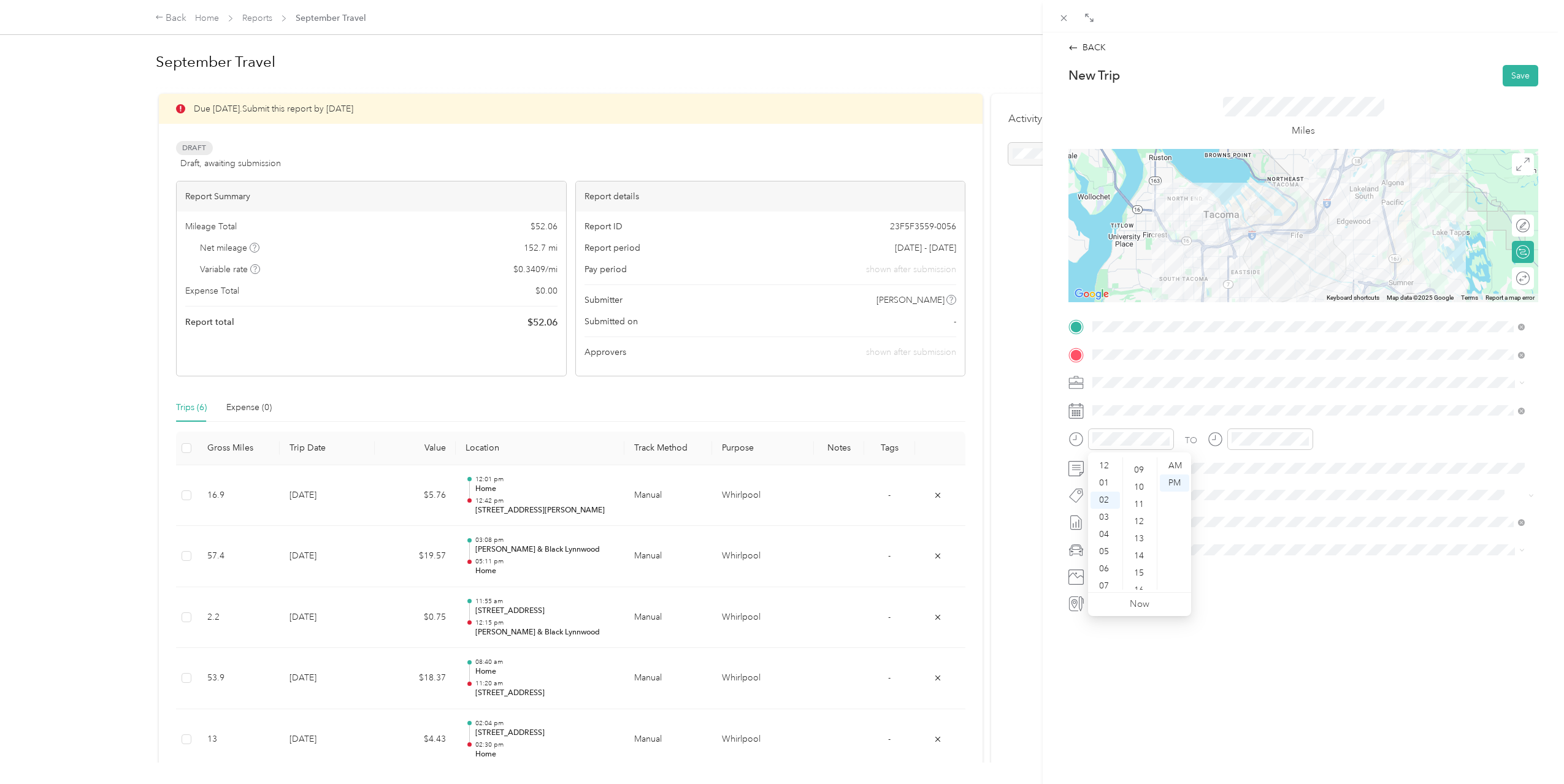
scroll to position [145, 0]
click at [1144, 498] on div "10" at bounding box center [1140, 492] width 30 height 17
click at [1248, 464] on div "03" at bounding box center [1244, 465] width 30 height 17
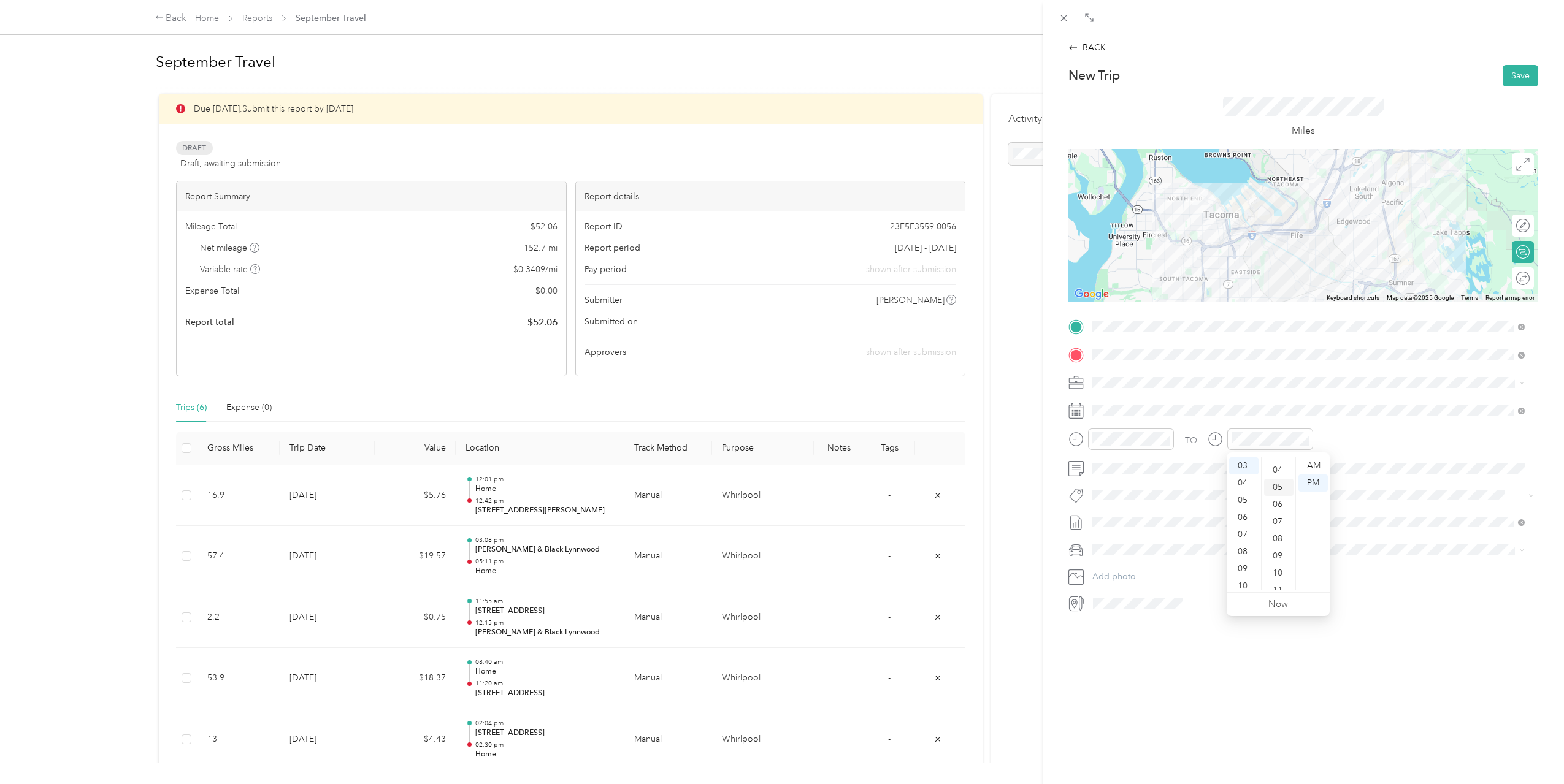
click at [1283, 485] on div "05" at bounding box center [1279, 487] width 30 height 17
click at [1303, 482] on div "PM" at bounding box center [1313, 482] width 30 height 17
click at [1353, 453] on div "TO" at bounding box center [1303, 443] width 470 height 30
click at [1514, 78] on button "Save" at bounding box center [1520, 76] width 36 height 21
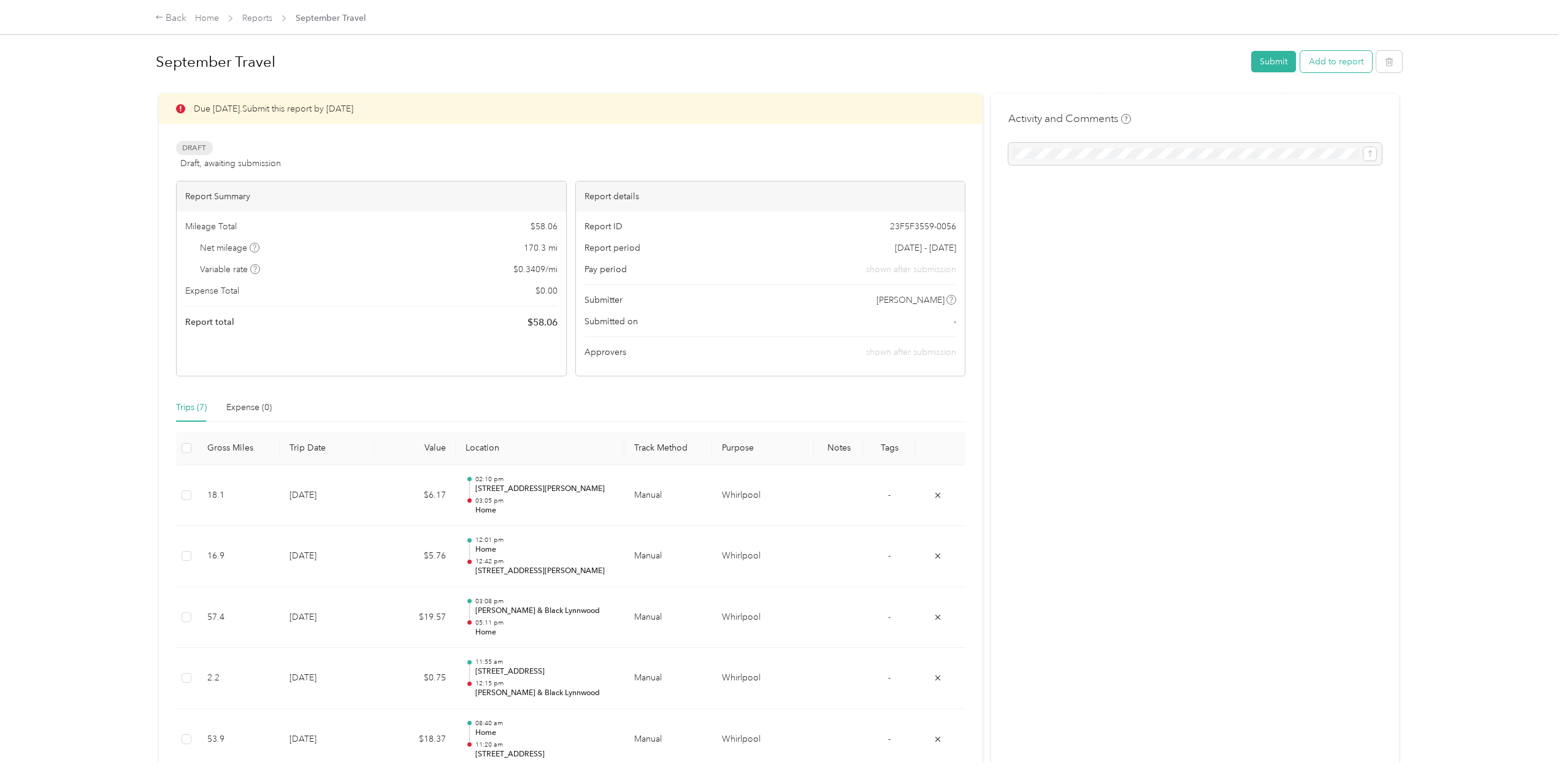
click at [1334, 64] on button "Add to report" at bounding box center [1336, 62] width 72 height 21
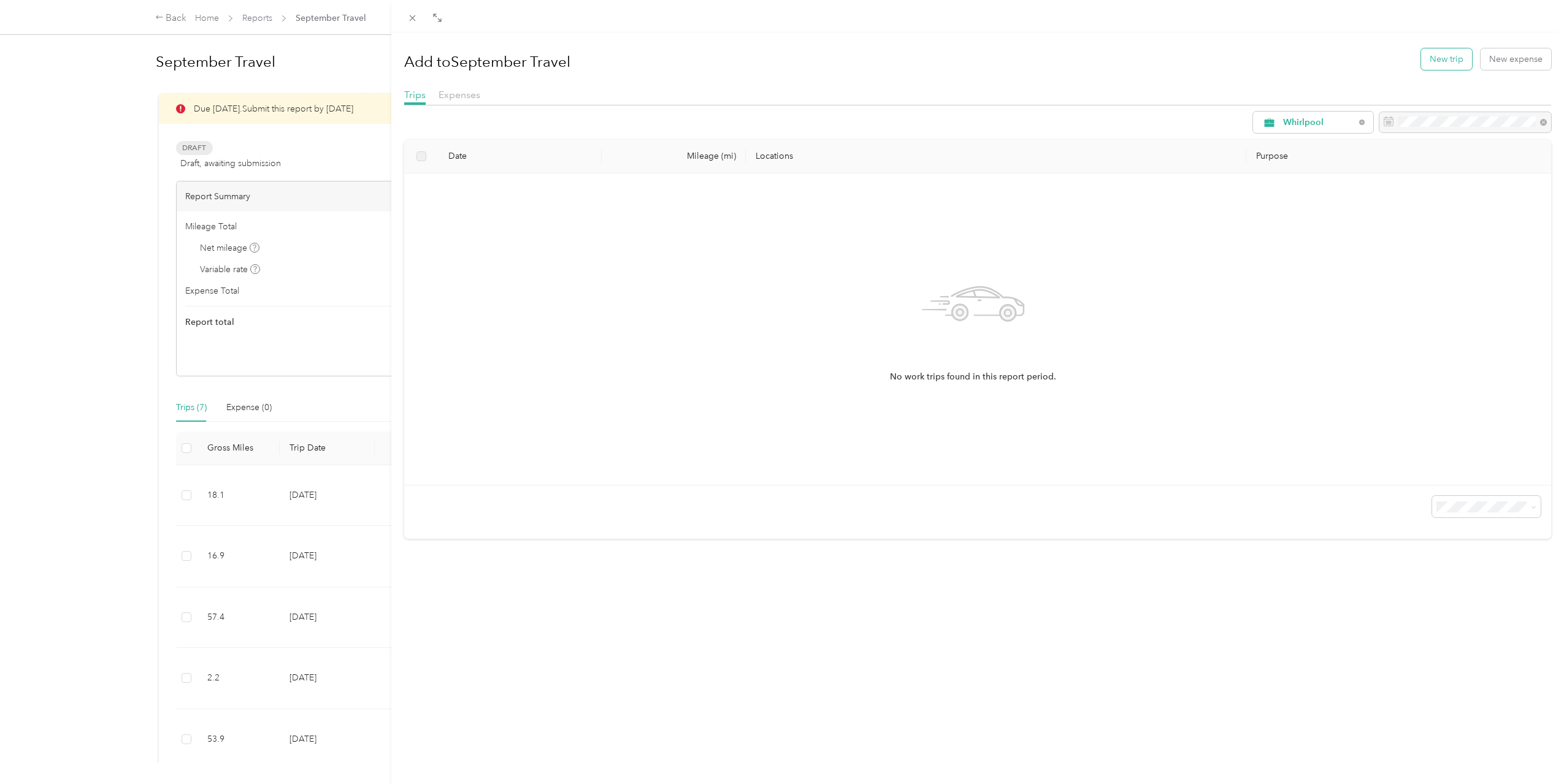
click at [1445, 58] on button "New trip" at bounding box center [1446, 59] width 51 height 21
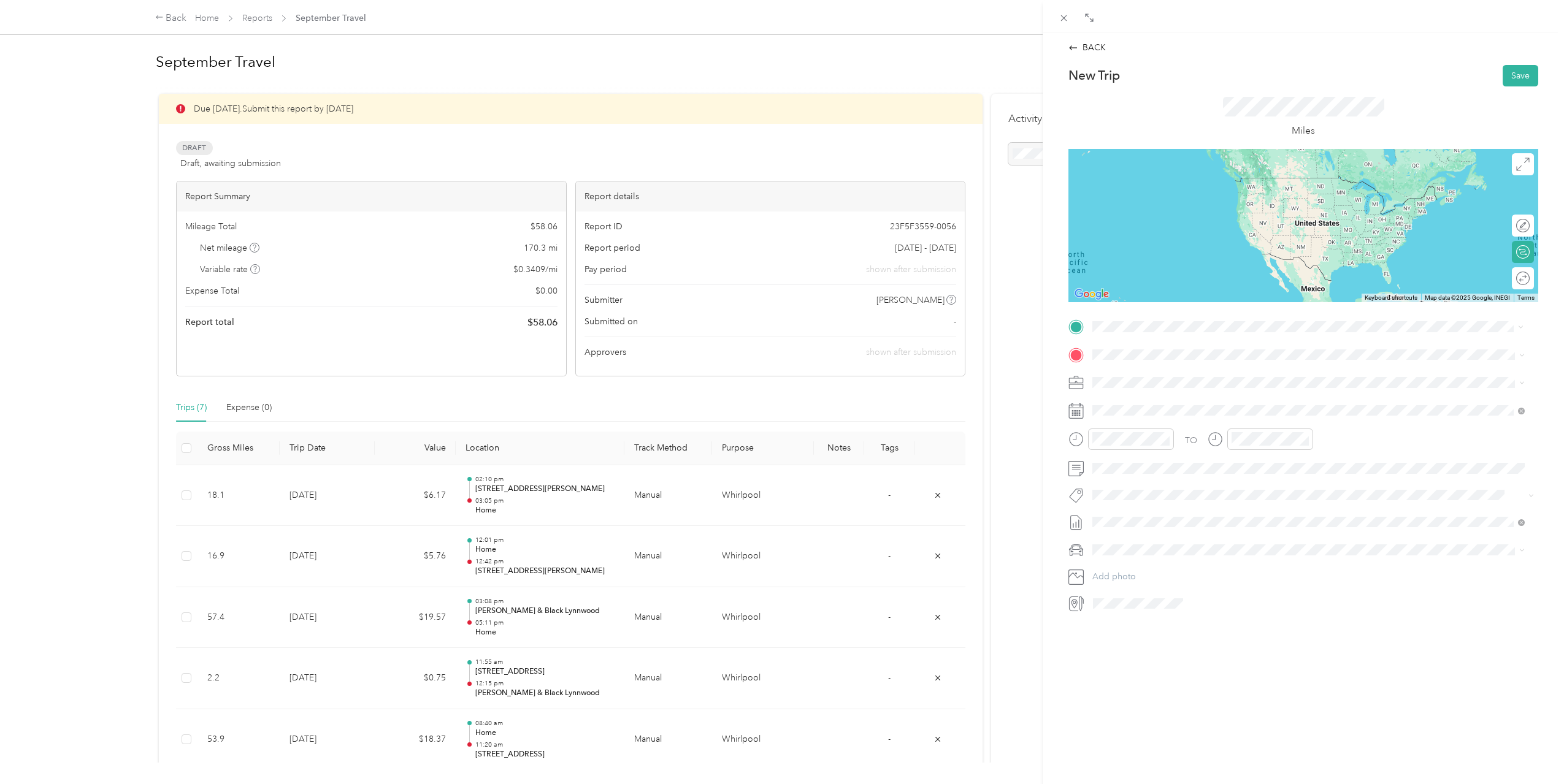
click at [1228, 380] on div "Home [STREET_ADDRESS][US_STATE]" at bounding box center [1176, 382] width 122 height 26
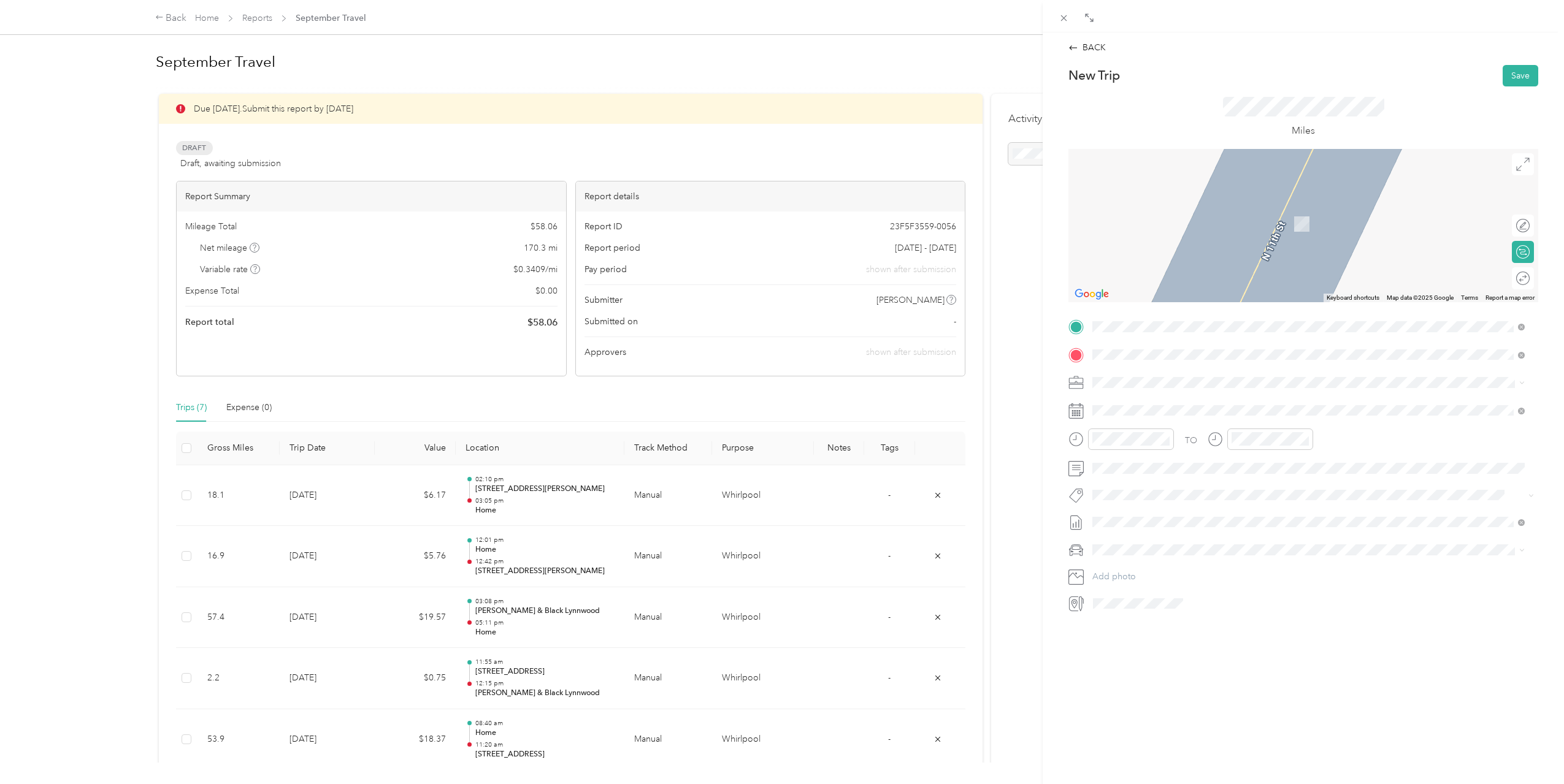
click at [1174, 401] on span "[STREET_ADDRESS][US_STATE]" at bounding box center [1176, 399] width 122 height 11
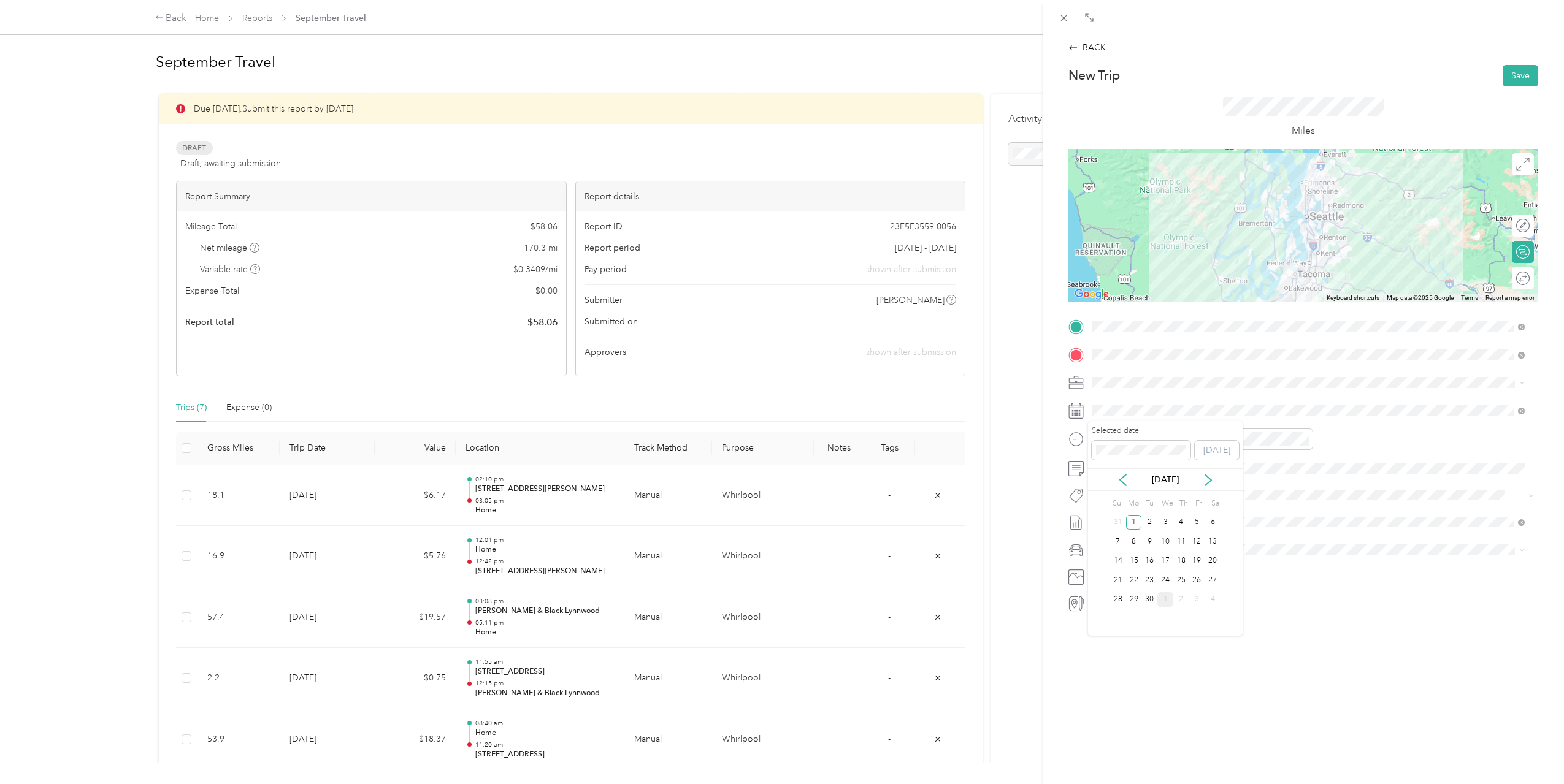
click at [1149, 554] on div "16" at bounding box center [1150, 561] width 16 height 16
click at [1107, 530] on div "08" at bounding box center [1105, 529] width 30 height 17
click at [1144, 571] on div "48" at bounding box center [1140, 574] width 30 height 17
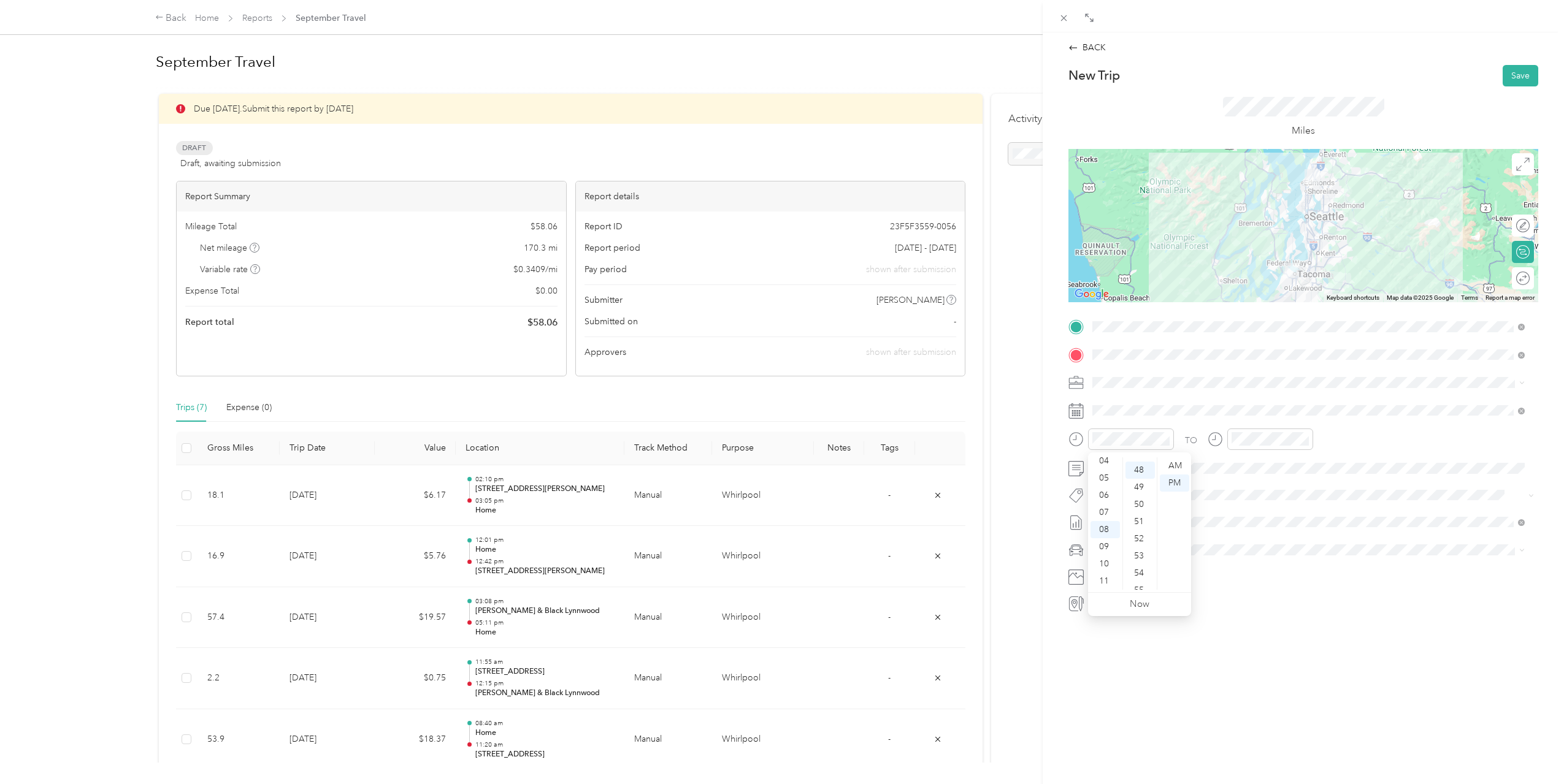
scroll to position [824, 0]
click at [1180, 463] on div "AM" at bounding box center [1175, 465] width 30 height 17
click at [1247, 561] on div "10" at bounding box center [1244, 564] width 30 height 17
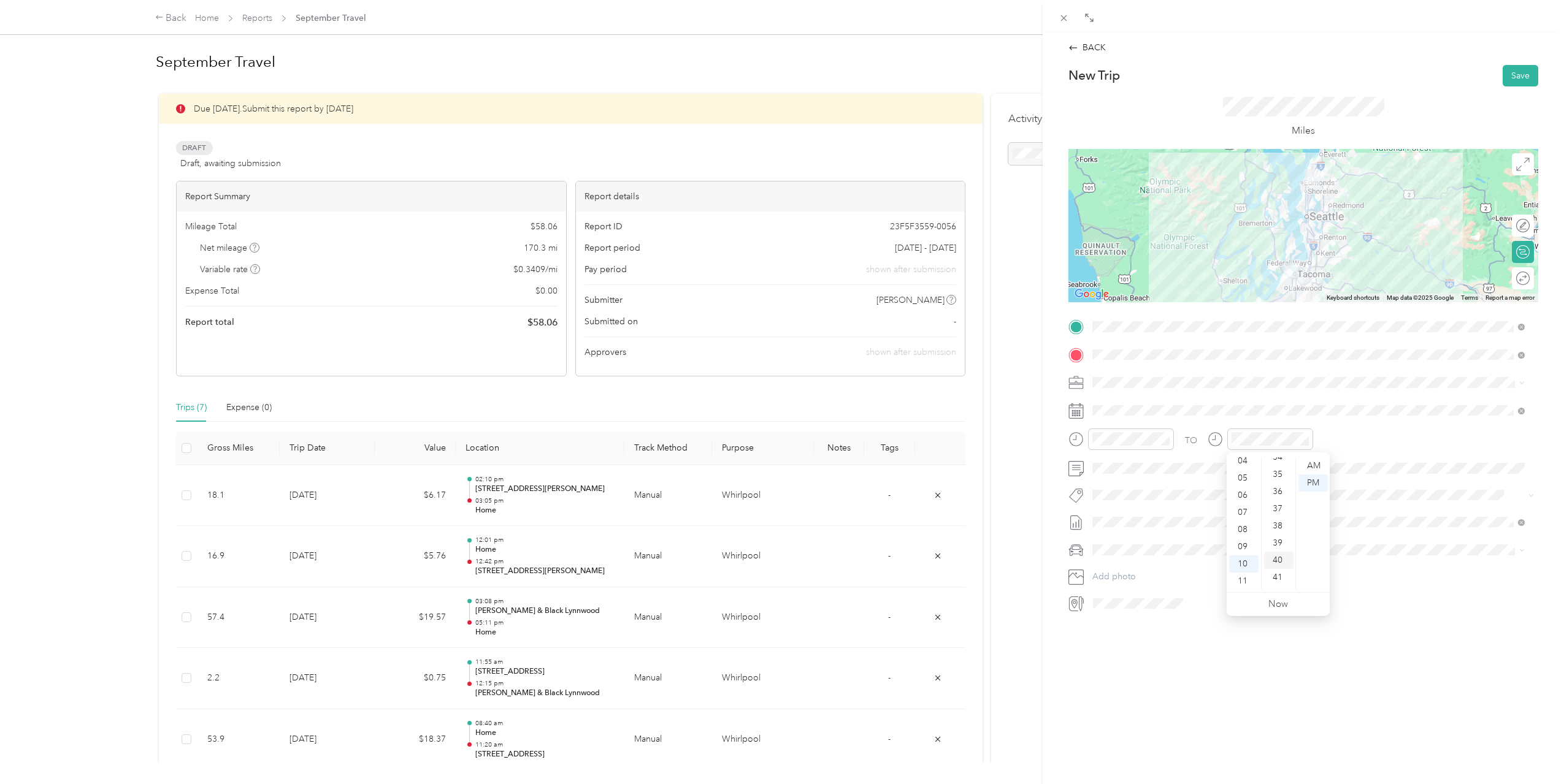
click at [1277, 556] on div "40" at bounding box center [1279, 560] width 30 height 17
click at [1309, 464] on div "AM" at bounding box center [1313, 465] width 30 height 17
click at [1379, 432] on div "TO" at bounding box center [1303, 443] width 470 height 30
click at [1517, 76] on button "Save" at bounding box center [1520, 76] width 36 height 21
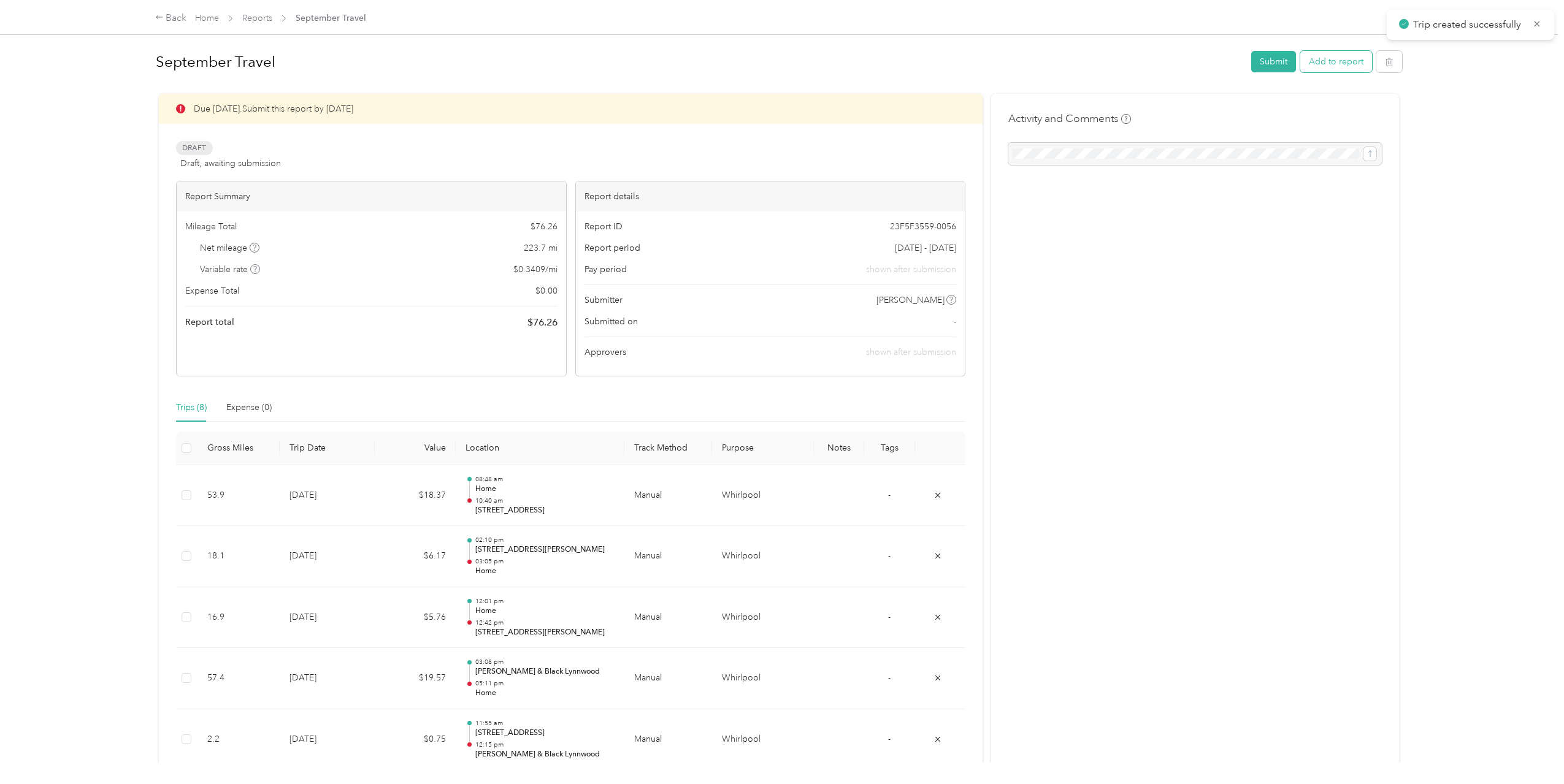
click at [1345, 59] on button "Add to report" at bounding box center [1336, 62] width 72 height 21
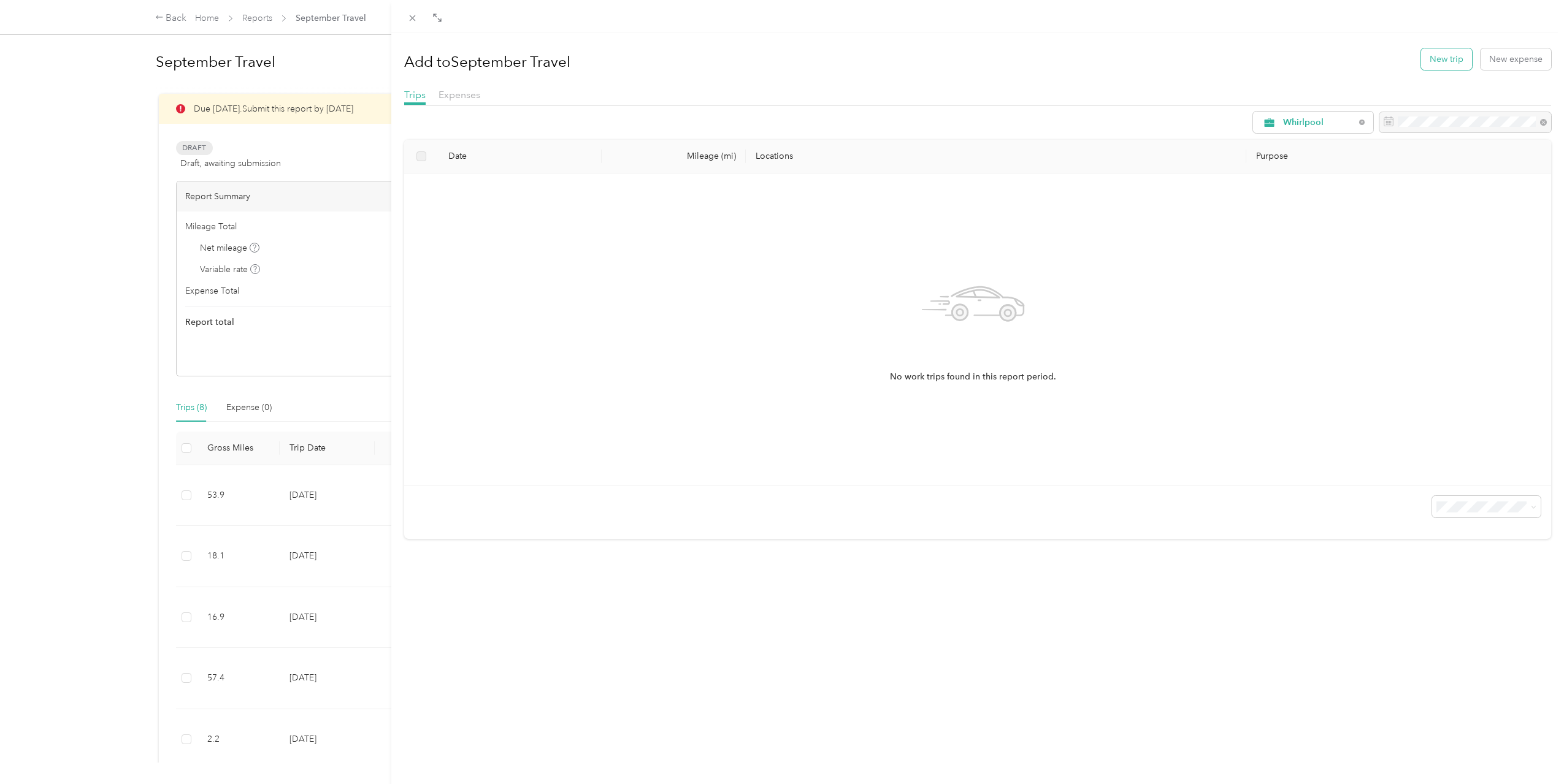
click at [1421, 60] on button "New trip" at bounding box center [1446, 59] width 51 height 21
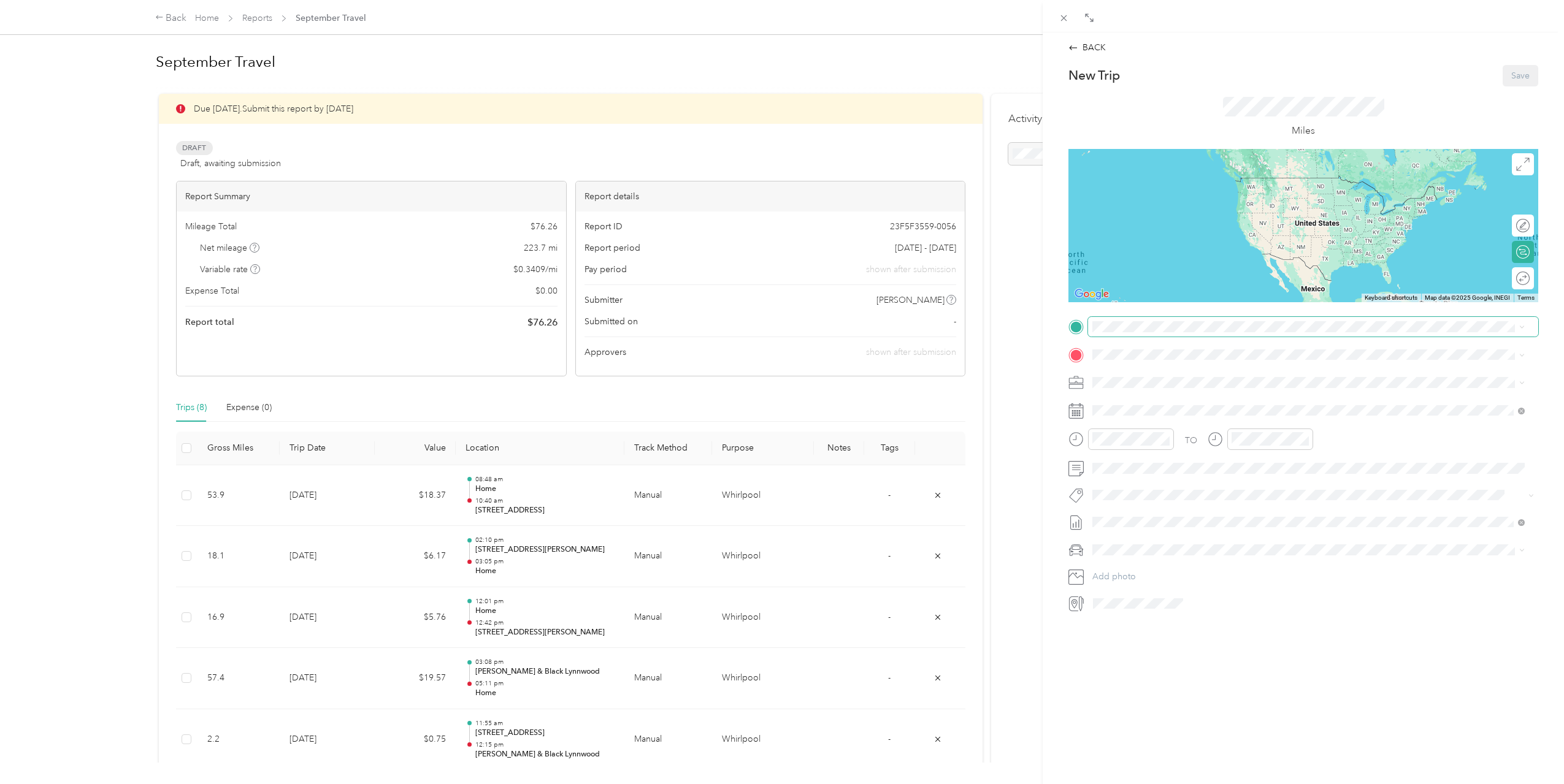
click at [1184, 321] on span at bounding box center [1313, 327] width 450 height 19
click at [1207, 374] on span "[STREET_ADDRESS][US_STATE]" at bounding box center [1176, 371] width 122 height 11
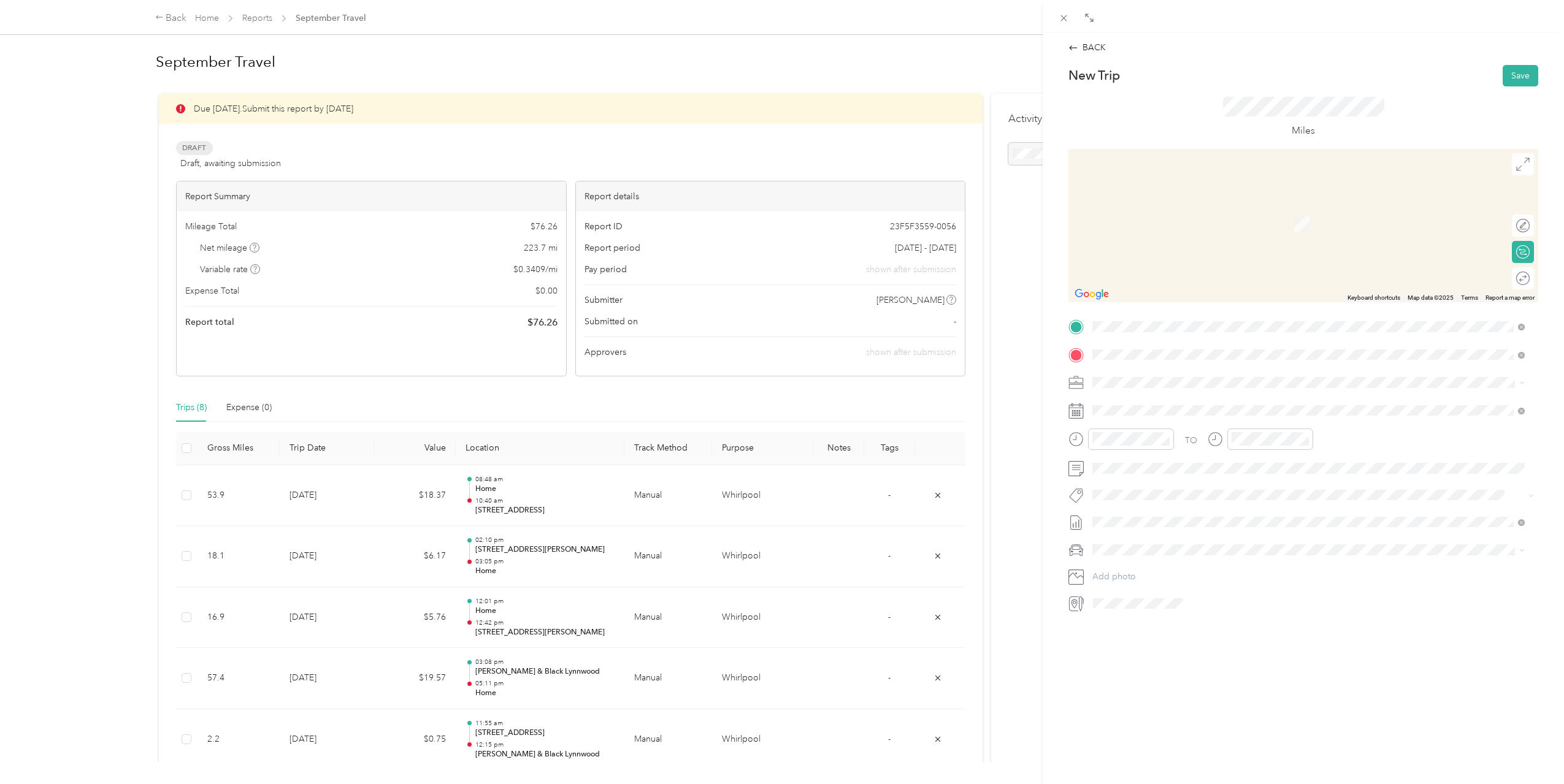
click at [1188, 481] on strong "[PERSON_NAME] & [PERSON_NAME]" at bounding box center [1193, 480] width 156 height 11
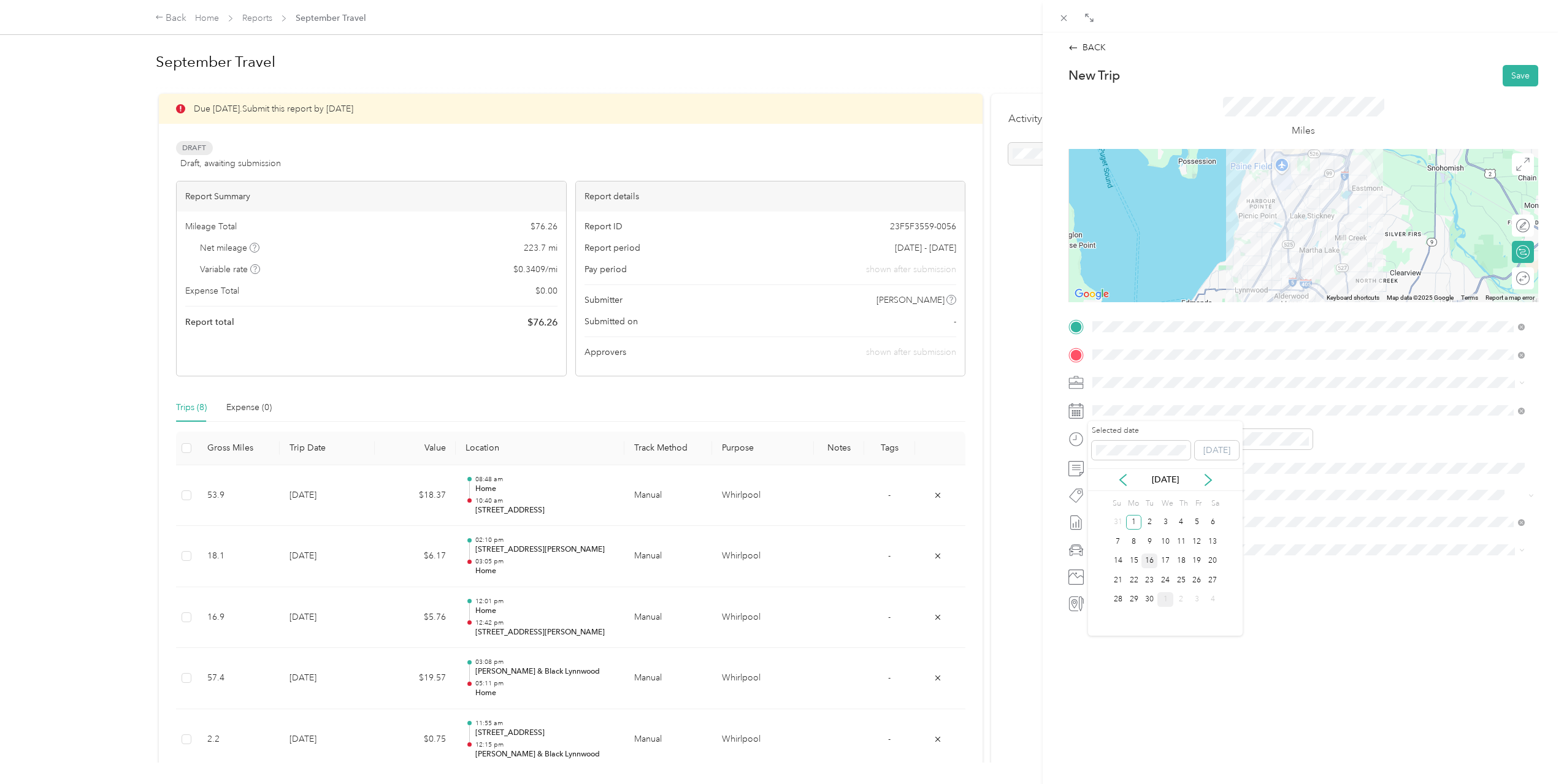
click at [1147, 558] on div "16" at bounding box center [1150, 561] width 16 height 16
click at [1103, 581] on div "11" at bounding box center [1105, 585] width 30 height 17
drag, startPoint x: 1139, startPoint y: 516, endPoint x: 1147, endPoint y: 507, distance: 12.0
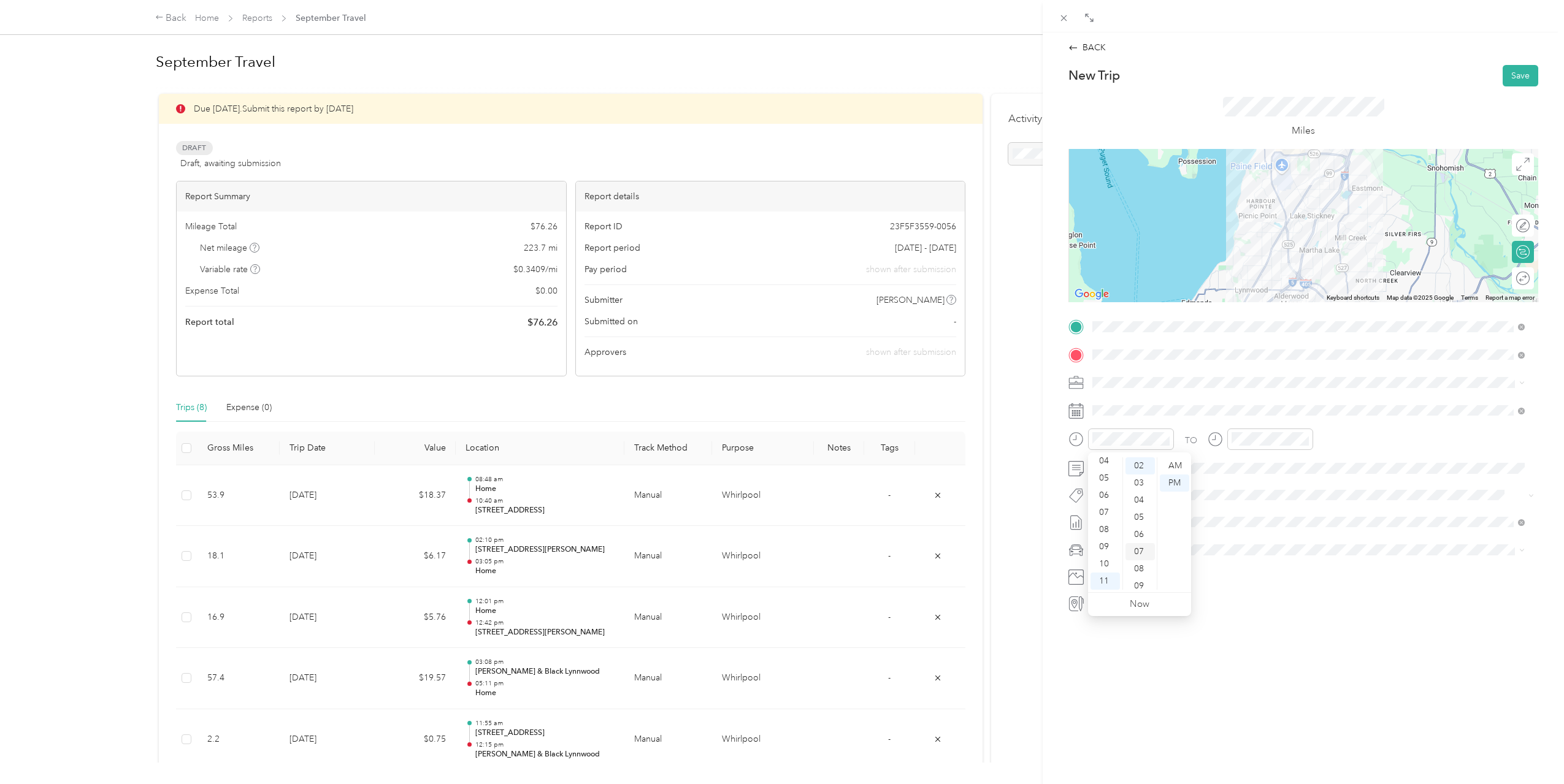
click at [1139, 516] on div "05" at bounding box center [1140, 517] width 30 height 17
click at [1248, 583] on div "11" at bounding box center [1244, 585] width 30 height 17
click at [1280, 539] on div "30" at bounding box center [1279, 543] width 30 height 17
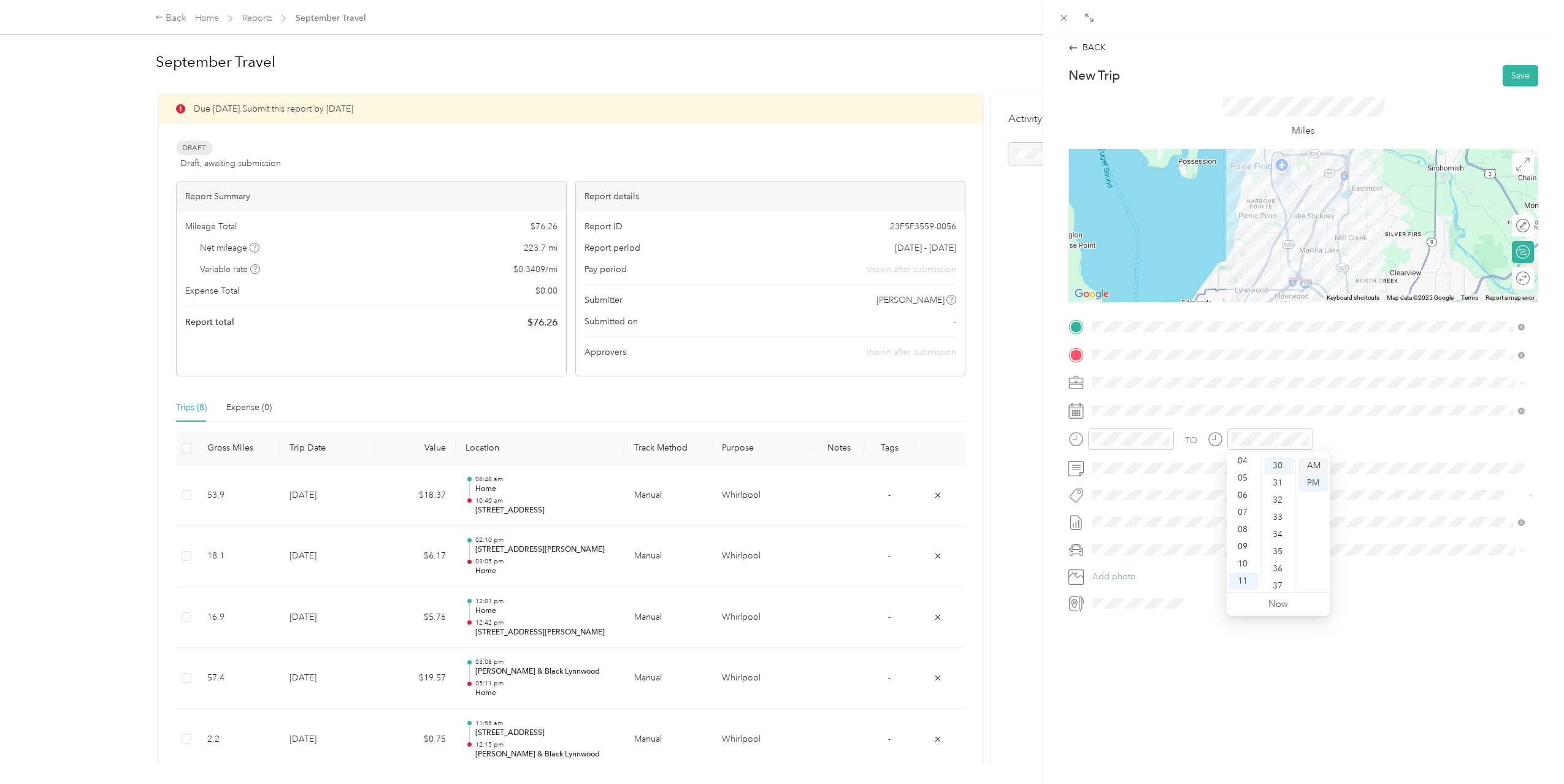
click at [1315, 463] on div "AM" at bounding box center [1313, 465] width 30 height 17
click at [1168, 459] on div "AM" at bounding box center [1175, 465] width 30 height 17
click at [1112, 527] on div "08" at bounding box center [1105, 529] width 30 height 17
click at [1144, 584] on div "38" at bounding box center [1140, 585] width 30 height 17
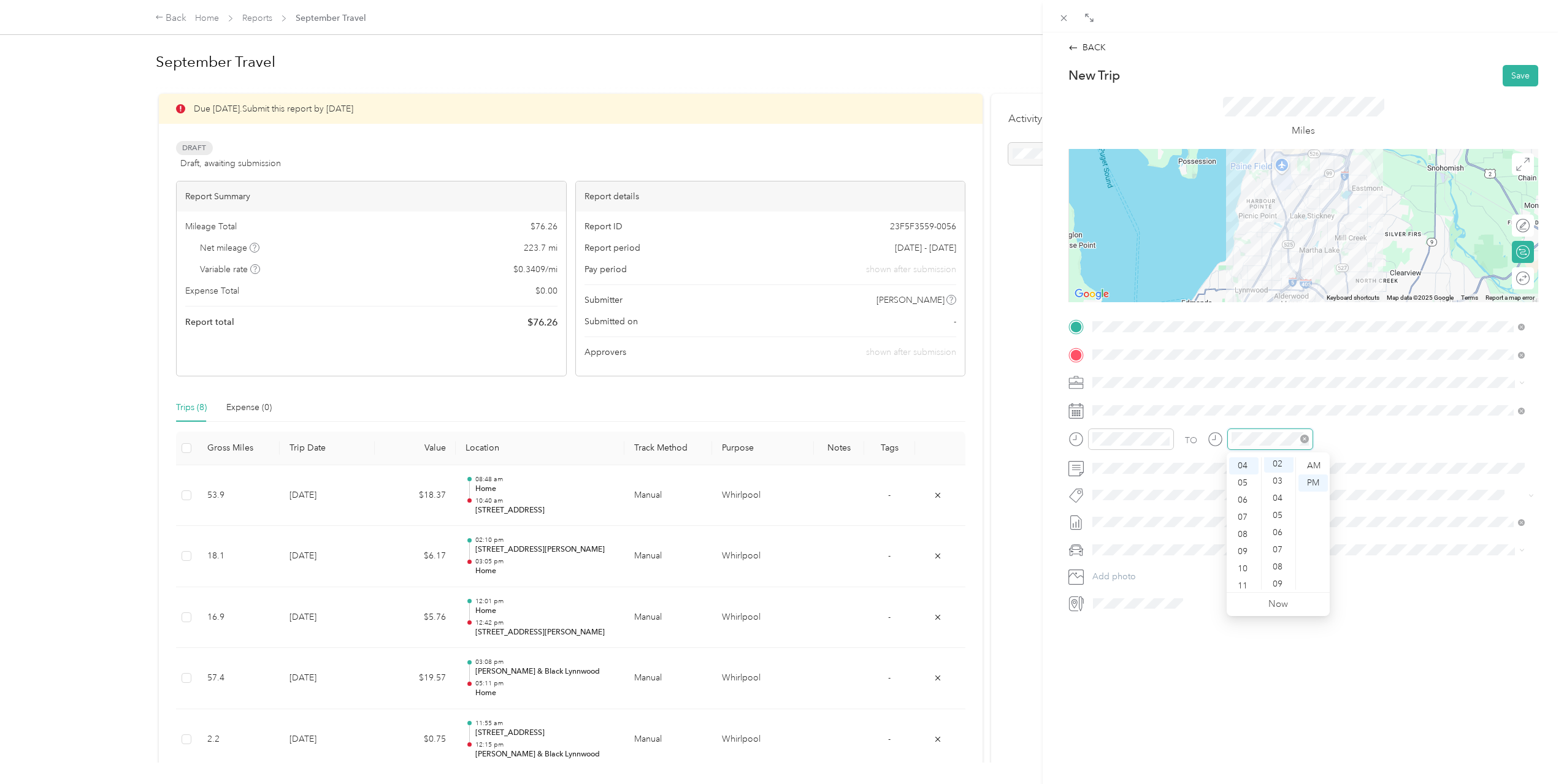
scroll to position [34, 0]
click at [1242, 563] on div "10" at bounding box center [1244, 568] width 30 height 17
click at [1276, 577] on div "29" at bounding box center [1279, 574] width 30 height 17
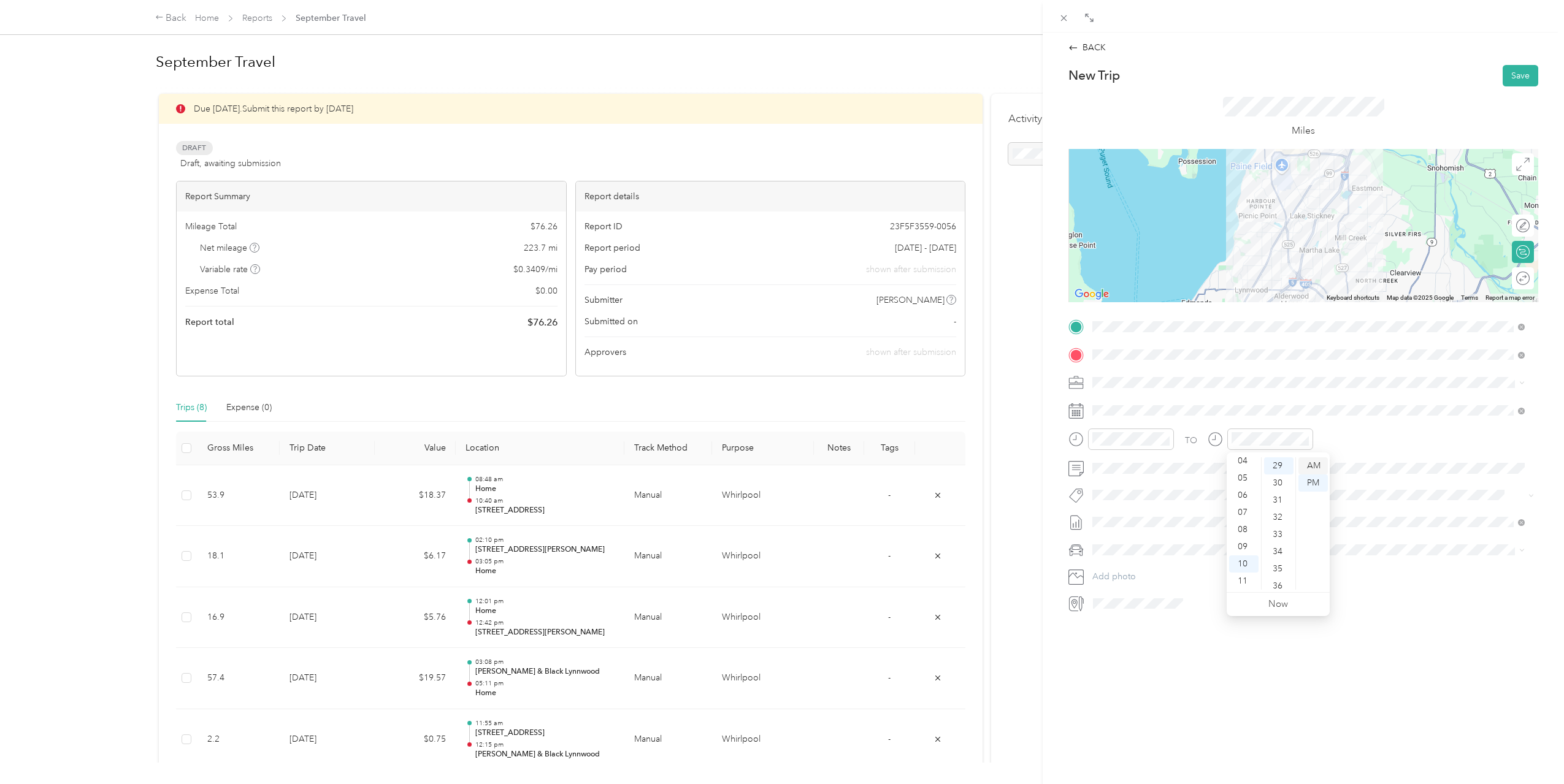
click at [1316, 465] on div "AM" at bounding box center [1313, 465] width 30 height 17
click at [1110, 572] on div "10" at bounding box center [1105, 564] width 30 height 17
click at [1139, 477] on div "10" at bounding box center [1140, 479] width 30 height 17
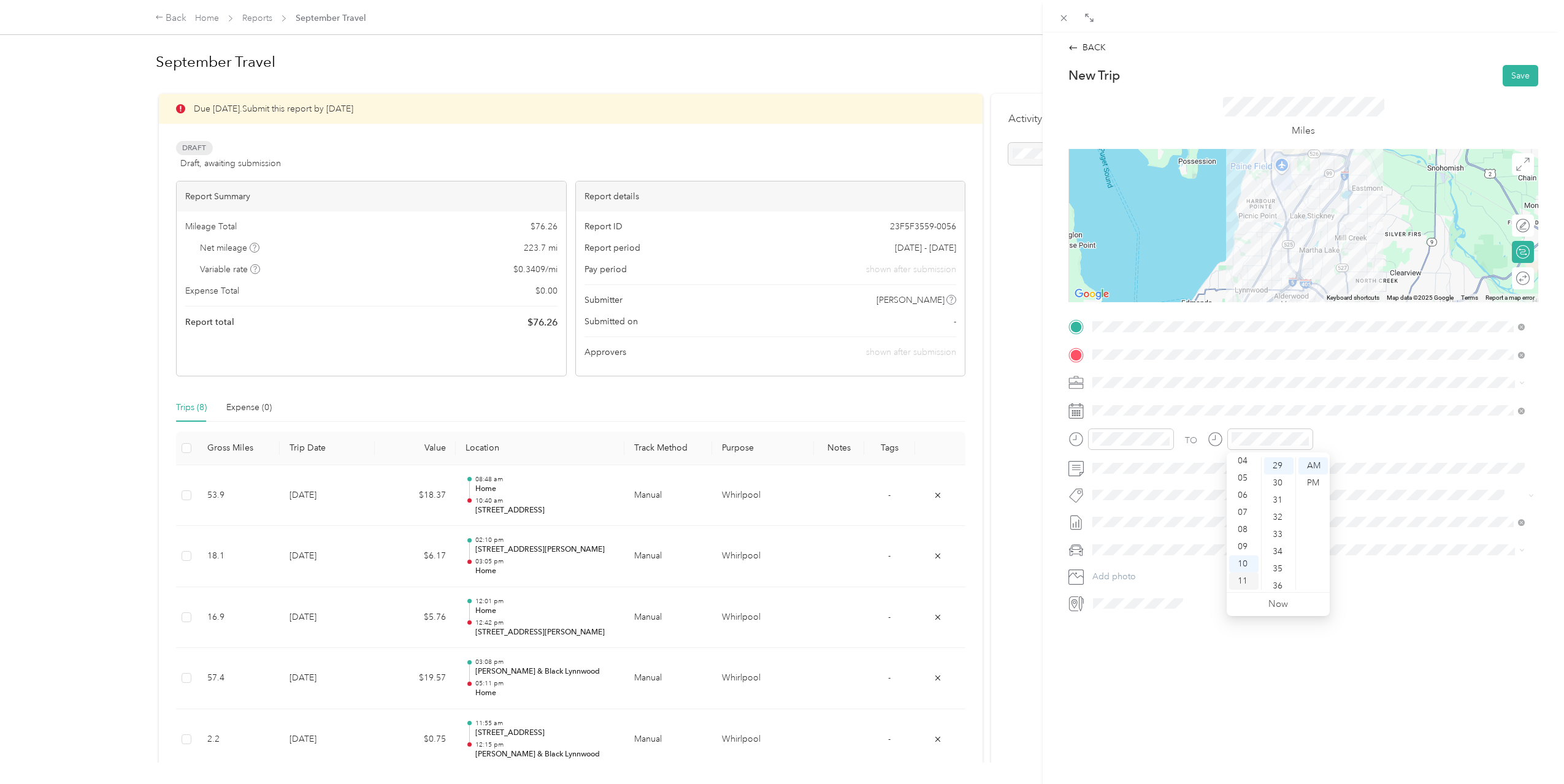
click at [1238, 575] on div "11" at bounding box center [1244, 581] width 30 height 17
click at [1270, 564] on div "35" at bounding box center [1279, 568] width 30 height 17
click at [1510, 71] on button "Save" at bounding box center [1520, 76] width 36 height 21
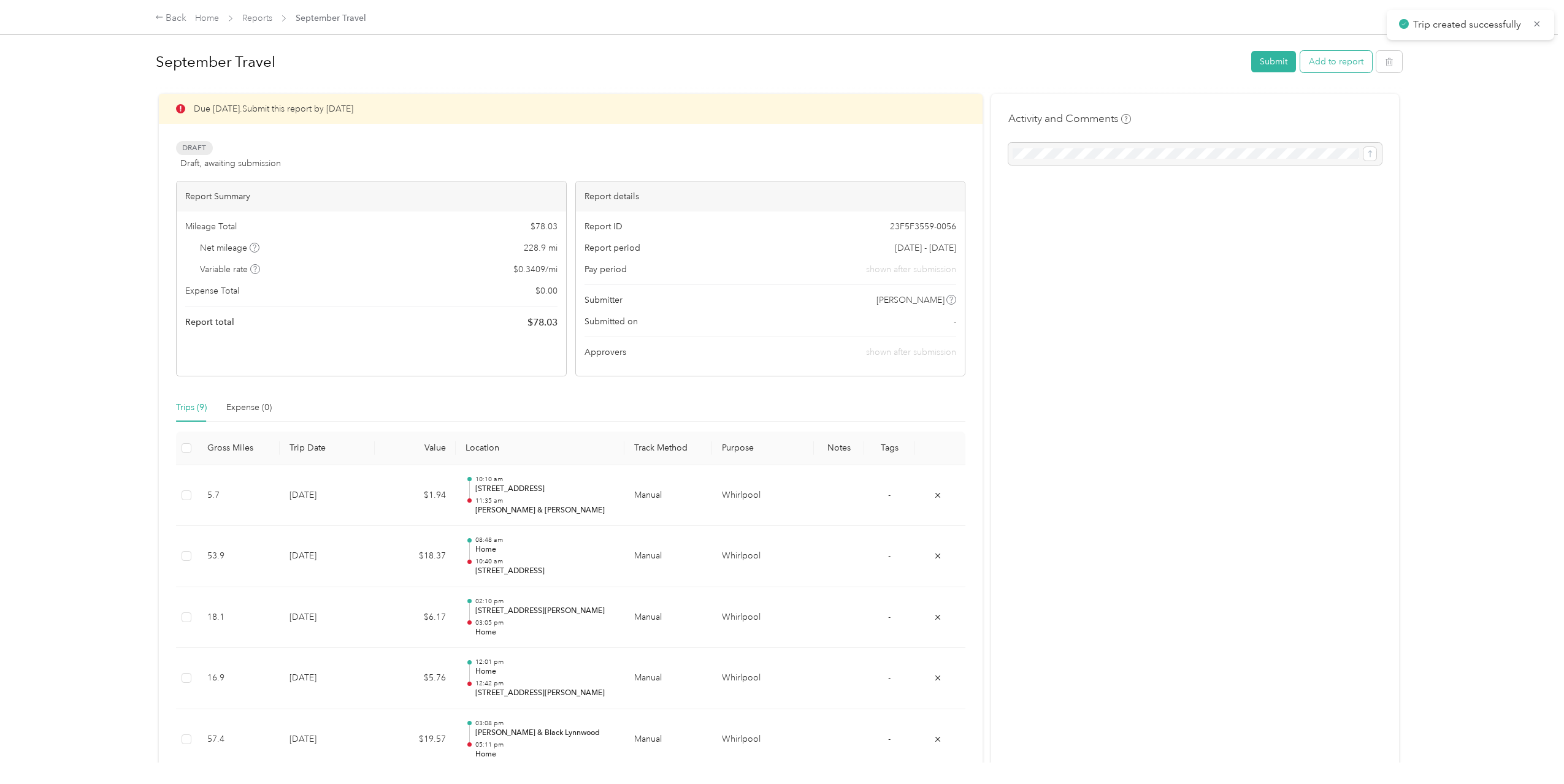
click at [1310, 59] on button "Add to report" at bounding box center [1336, 62] width 72 height 21
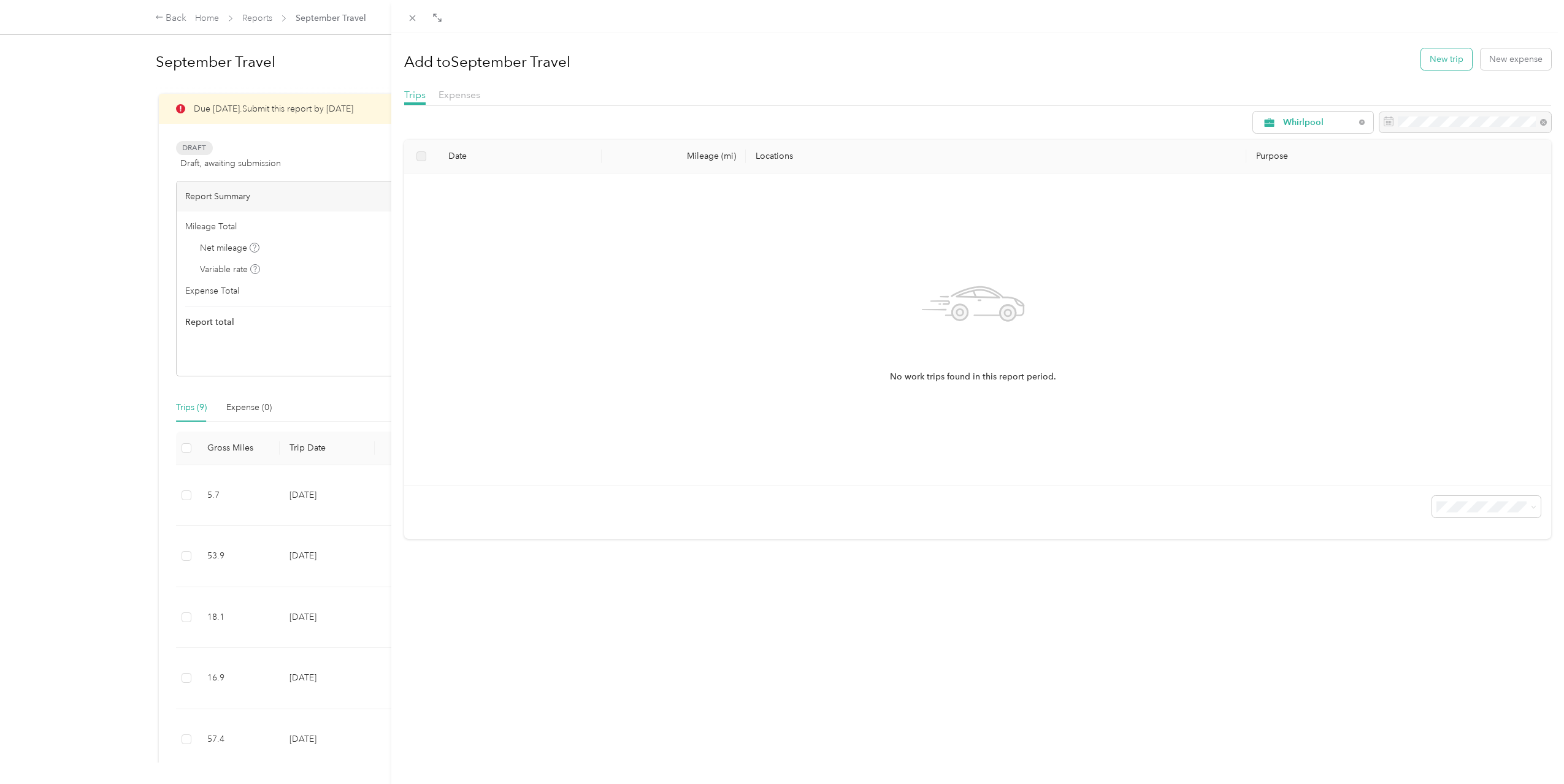
click at [1421, 67] on button "New trip" at bounding box center [1446, 59] width 51 height 21
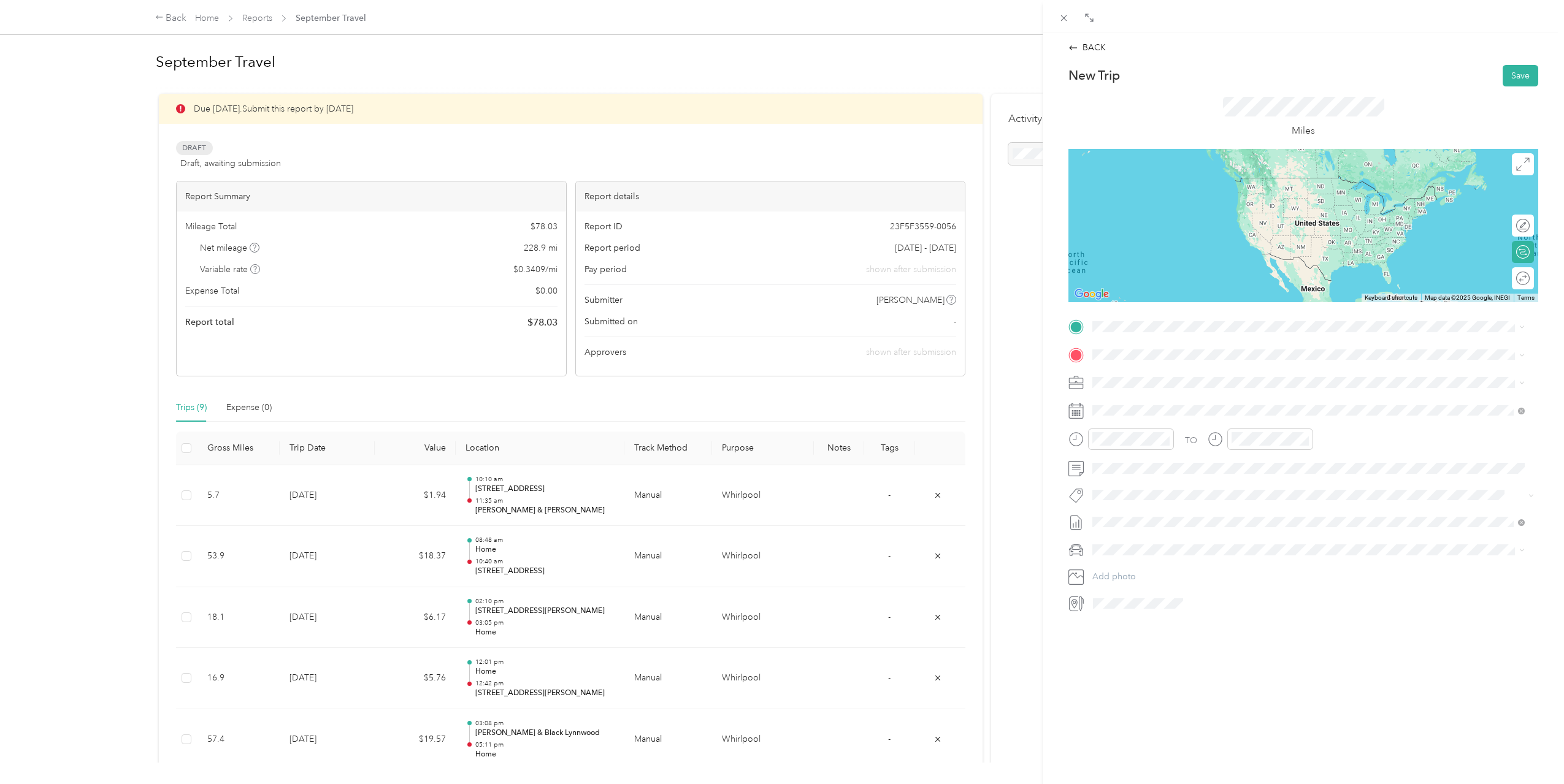
click at [1257, 452] on div "[PERSON_NAME] & [PERSON_NAME]" at bounding box center [1245, 448] width 259 height 11
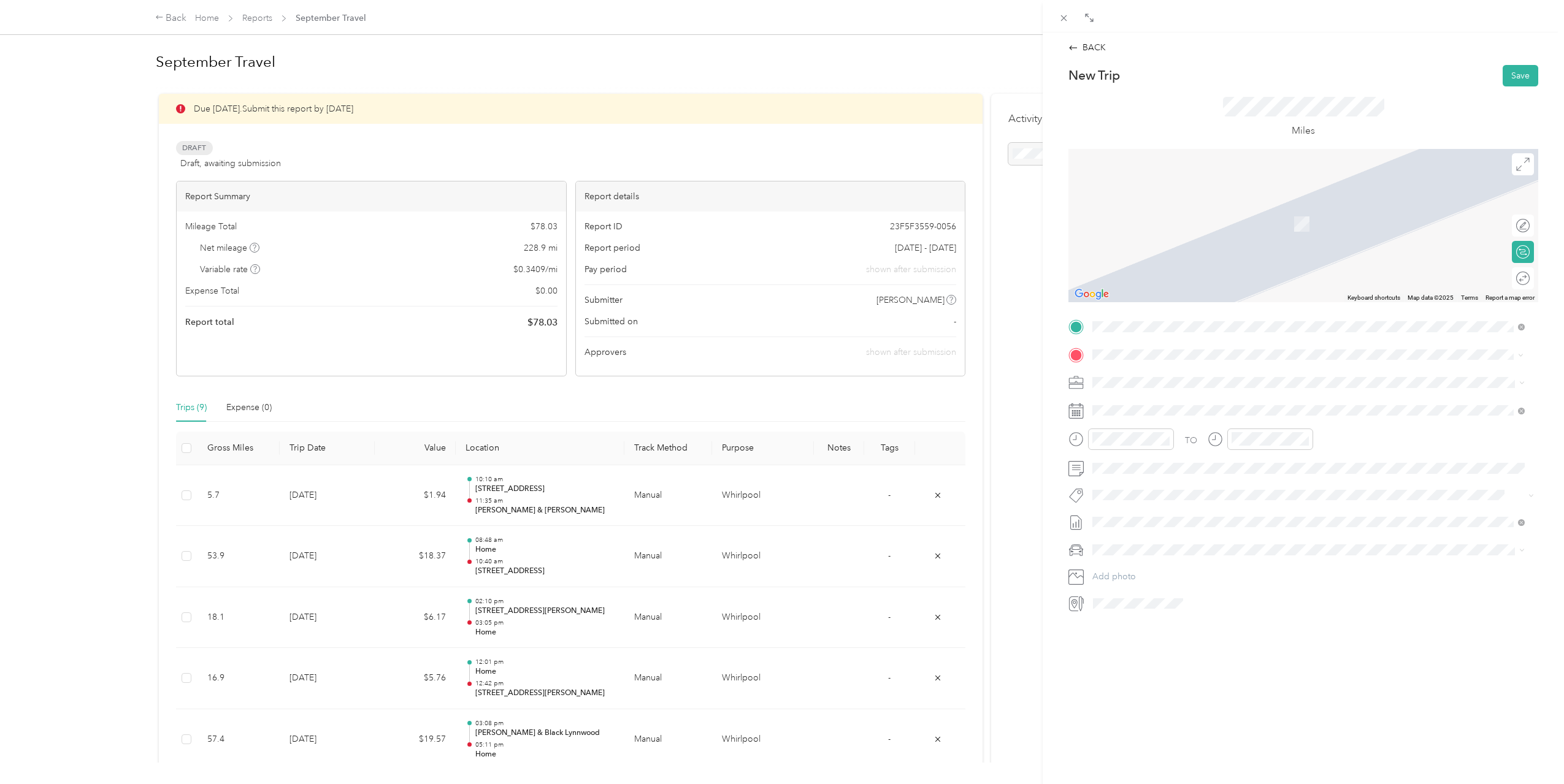
click at [1205, 419] on div "Home [STREET_ADDRESS][US_STATE]" at bounding box center [1308, 411] width 424 height 30
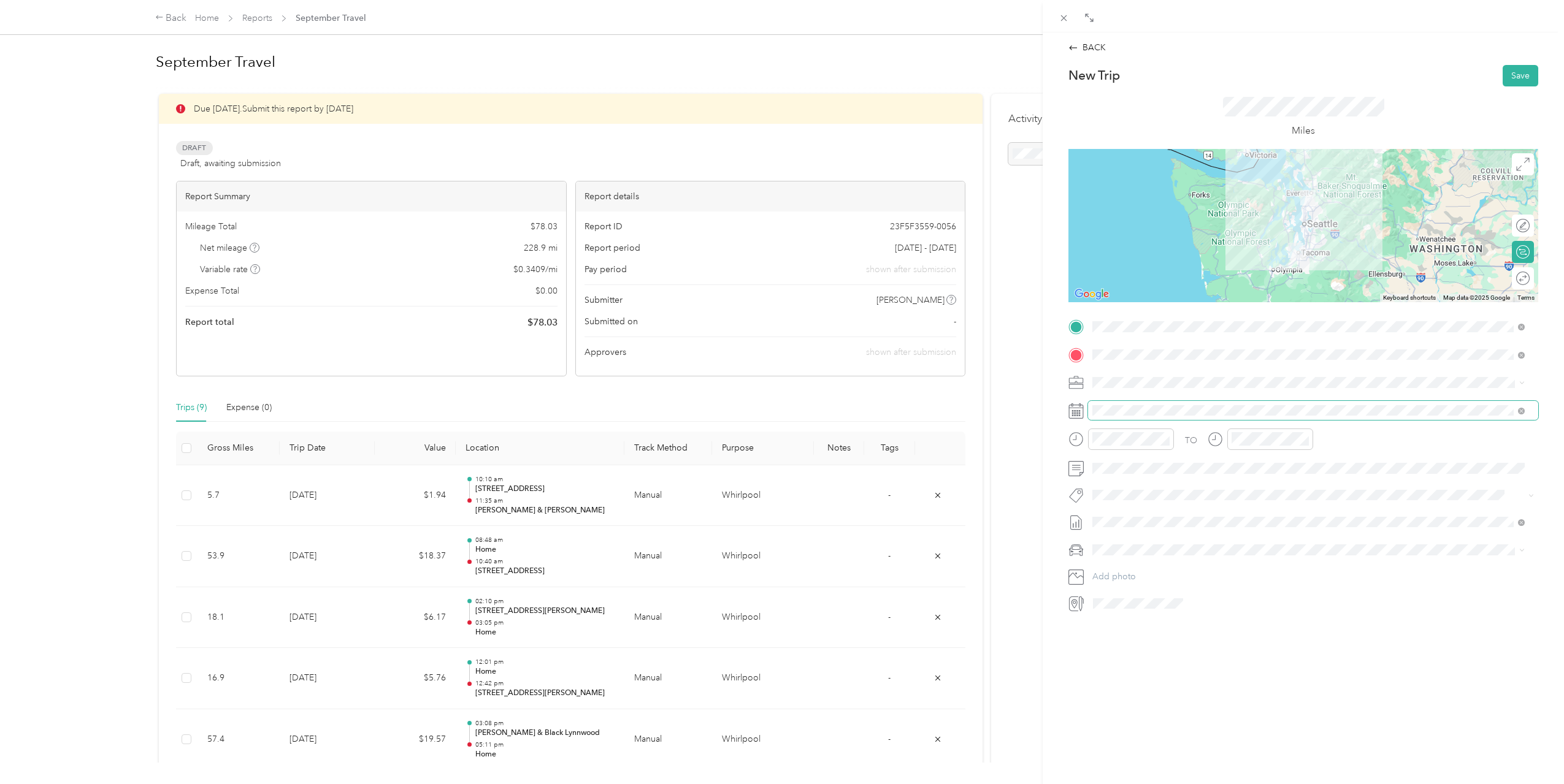
click at [1197, 416] on span at bounding box center [1313, 411] width 450 height 19
click at [1158, 559] on div "17" at bounding box center [1165, 561] width 16 height 16
click at [1101, 480] on div "04" at bounding box center [1105, 479] width 30 height 17
click at [1130, 465] on div "04" at bounding box center [1140, 465] width 30 height 17
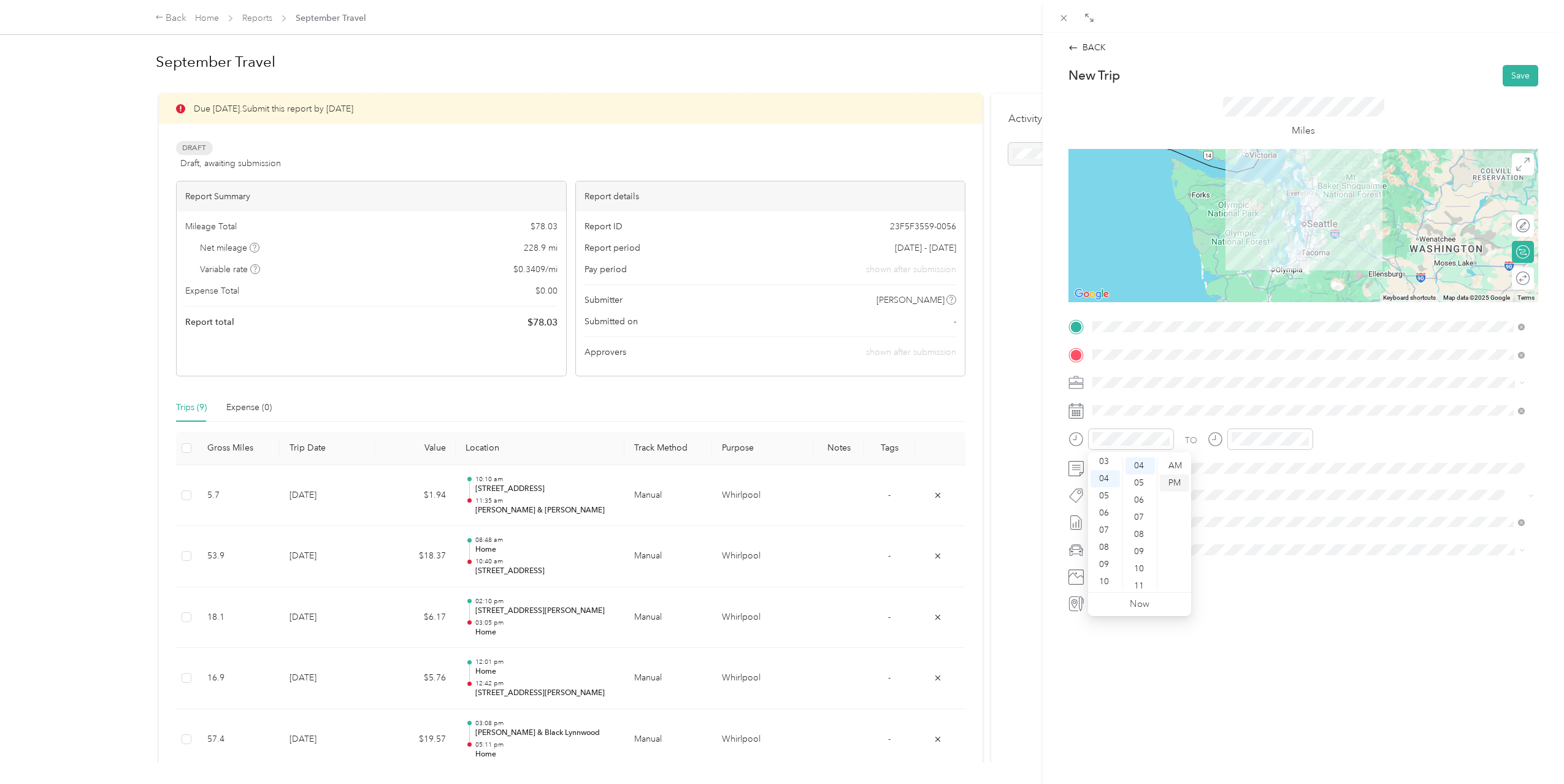
click at [1164, 480] on div "PM" at bounding box center [1175, 482] width 30 height 17
click at [1243, 500] on div "06" at bounding box center [1244, 500] width 30 height 17
click at [1284, 563] on div "10" at bounding box center [1279, 568] width 30 height 17
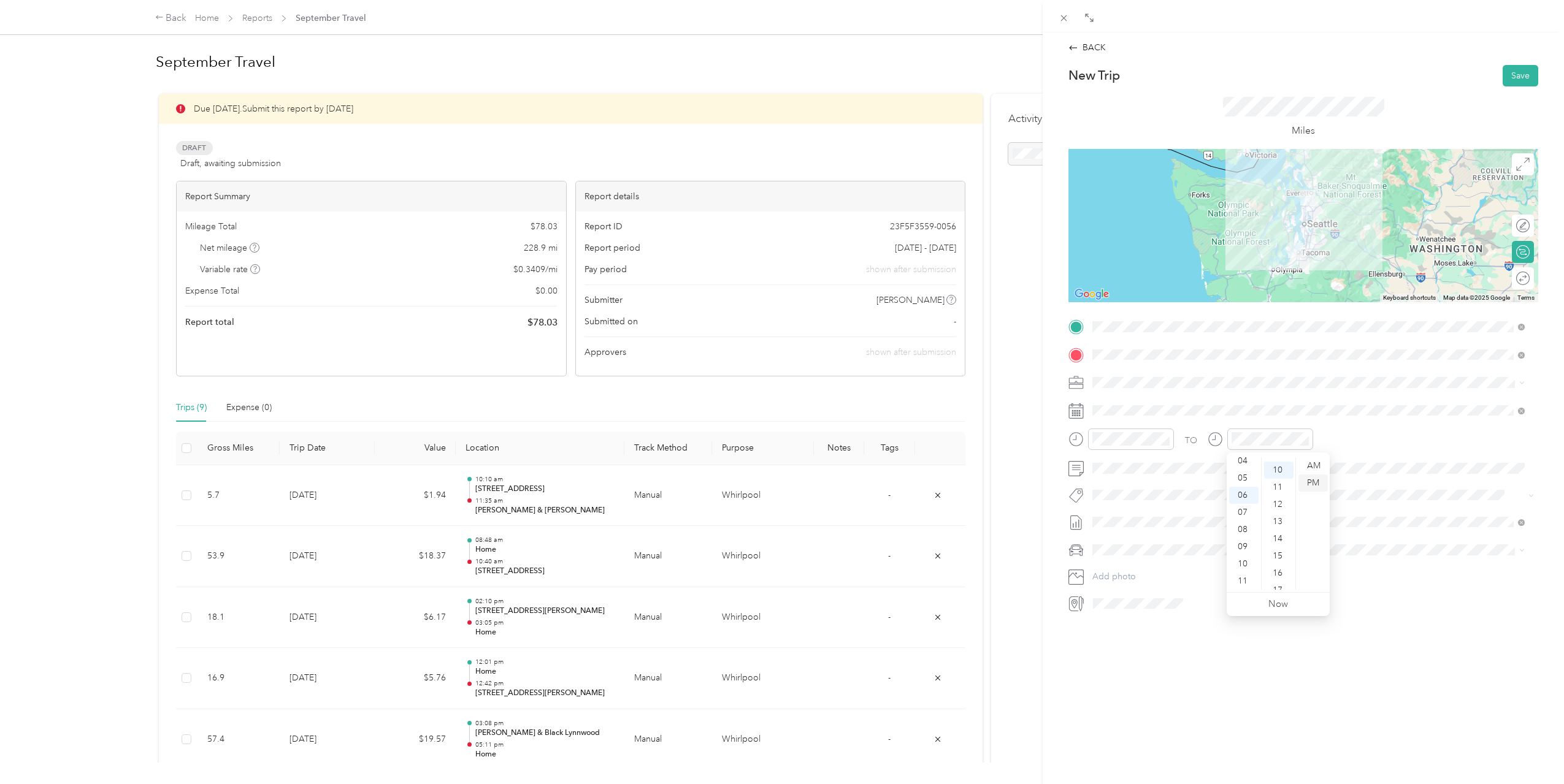
scroll to position [172, 0]
click at [1322, 484] on div "PM" at bounding box center [1313, 482] width 30 height 17
click at [1366, 446] on div "TO" at bounding box center [1303, 443] width 470 height 30
click at [1153, 557] on div "16" at bounding box center [1150, 561] width 16 height 16
click at [1519, 77] on button "Save" at bounding box center [1520, 76] width 36 height 21
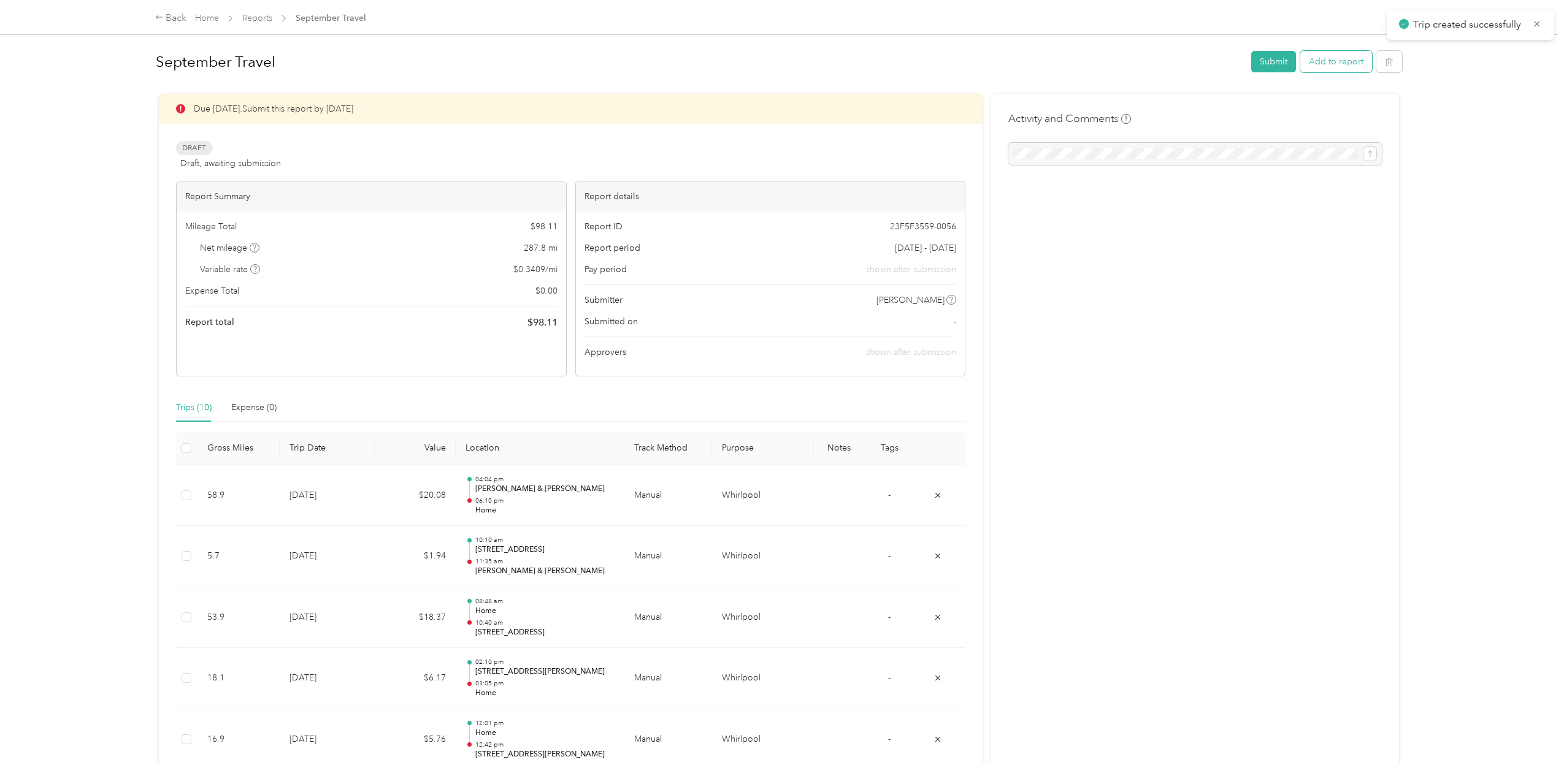
click at [1336, 65] on button "Add to report" at bounding box center [1336, 62] width 72 height 21
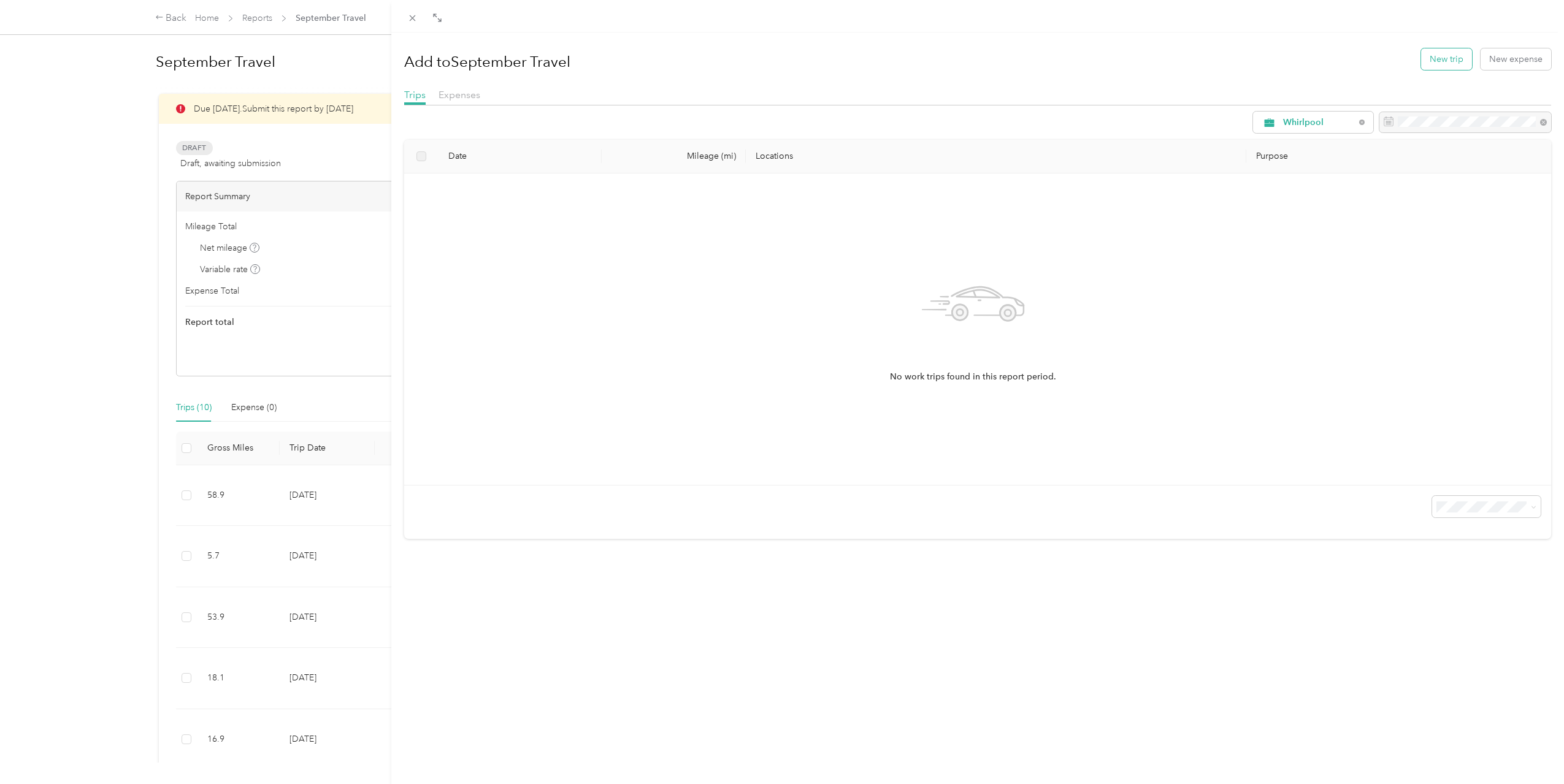
click at [1447, 51] on button "New trip" at bounding box center [1446, 59] width 51 height 21
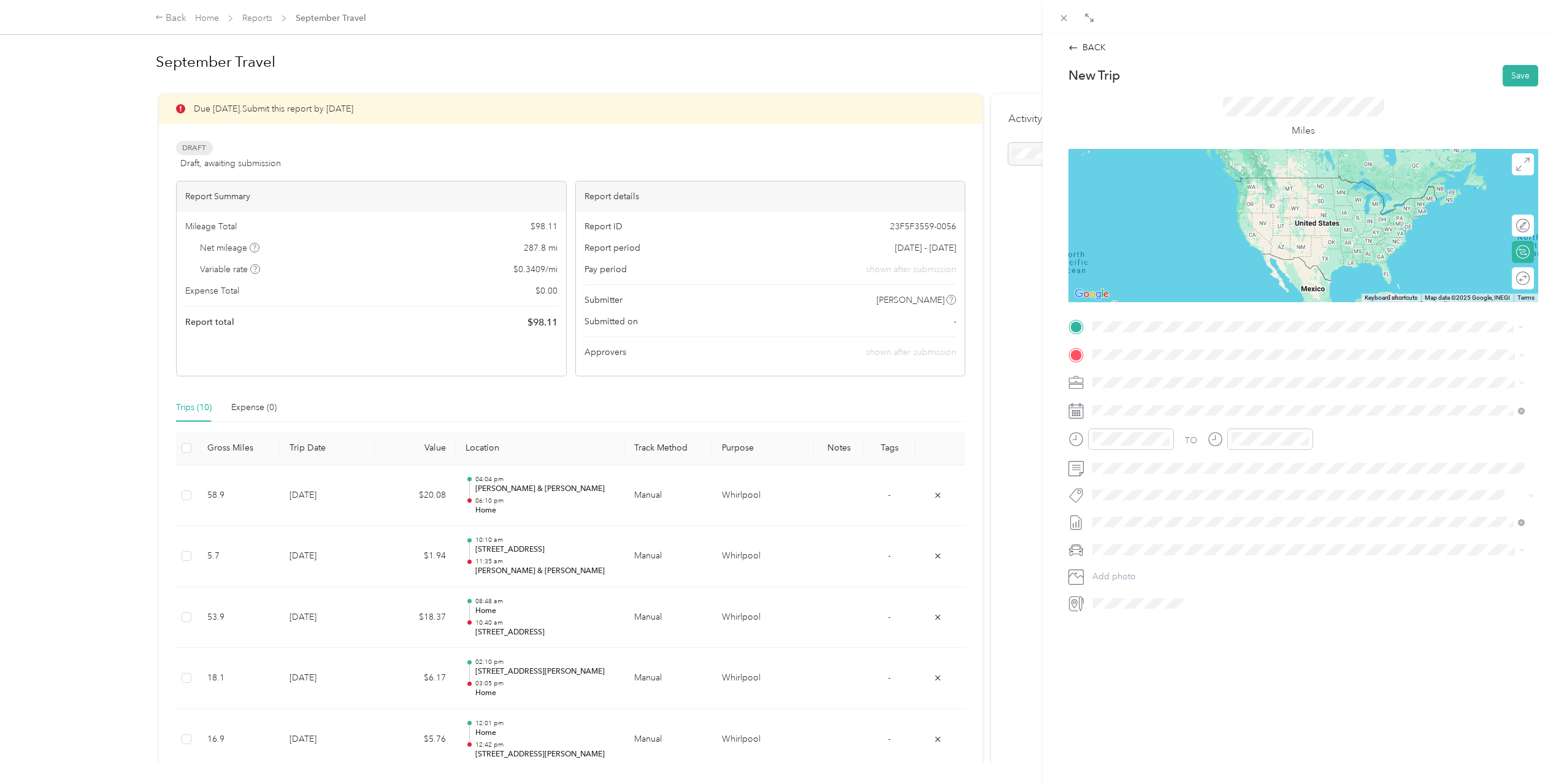
click at [1135, 386] on span "[STREET_ADDRESS][US_STATE]" at bounding box center [1176, 389] width 122 height 10
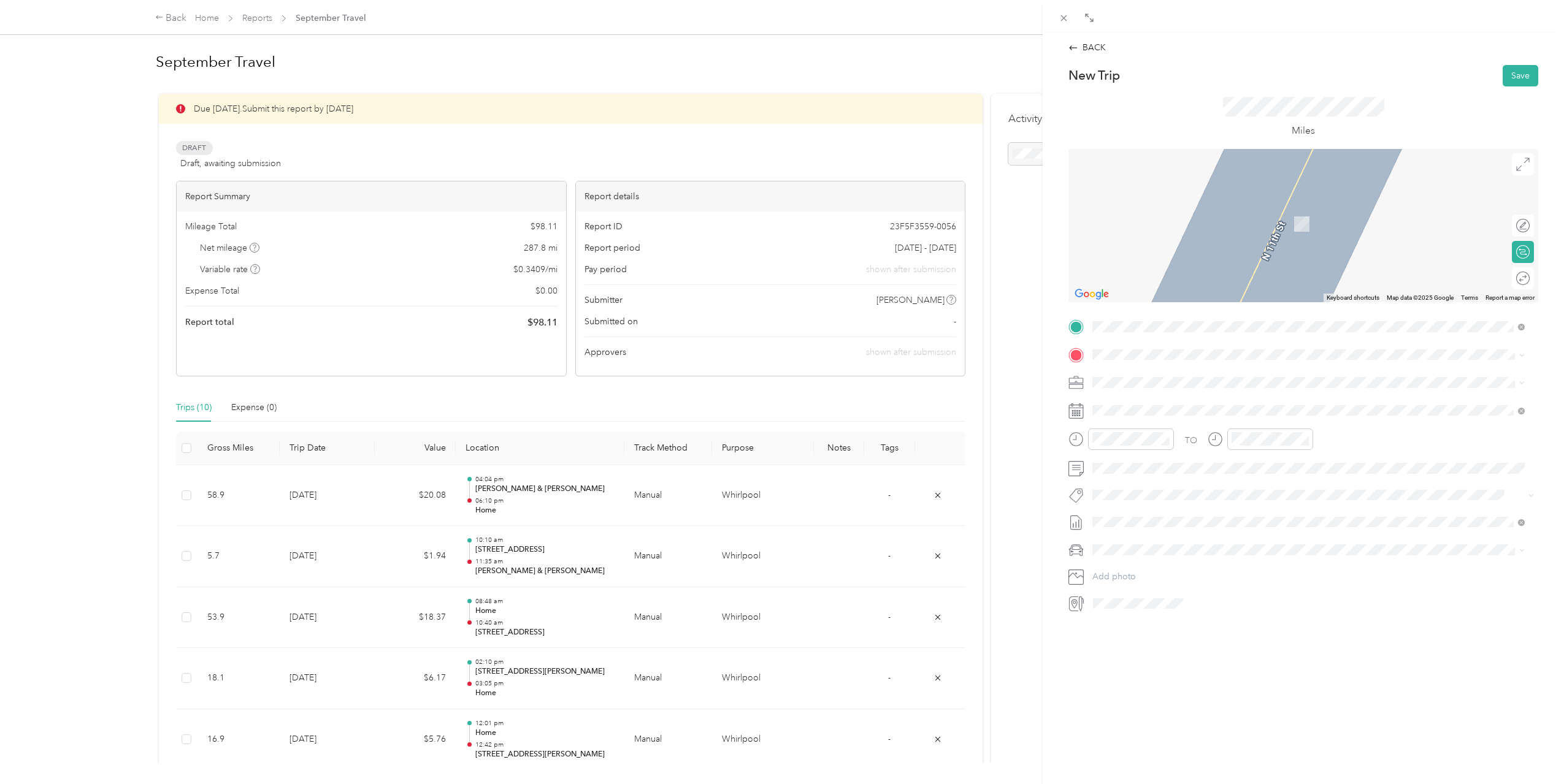
click at [1237, 417] on span "[STREET_ADDRESS][PERSON_NAME][US_STATE]" at bounding box center [1210, 416] width 190 height 10
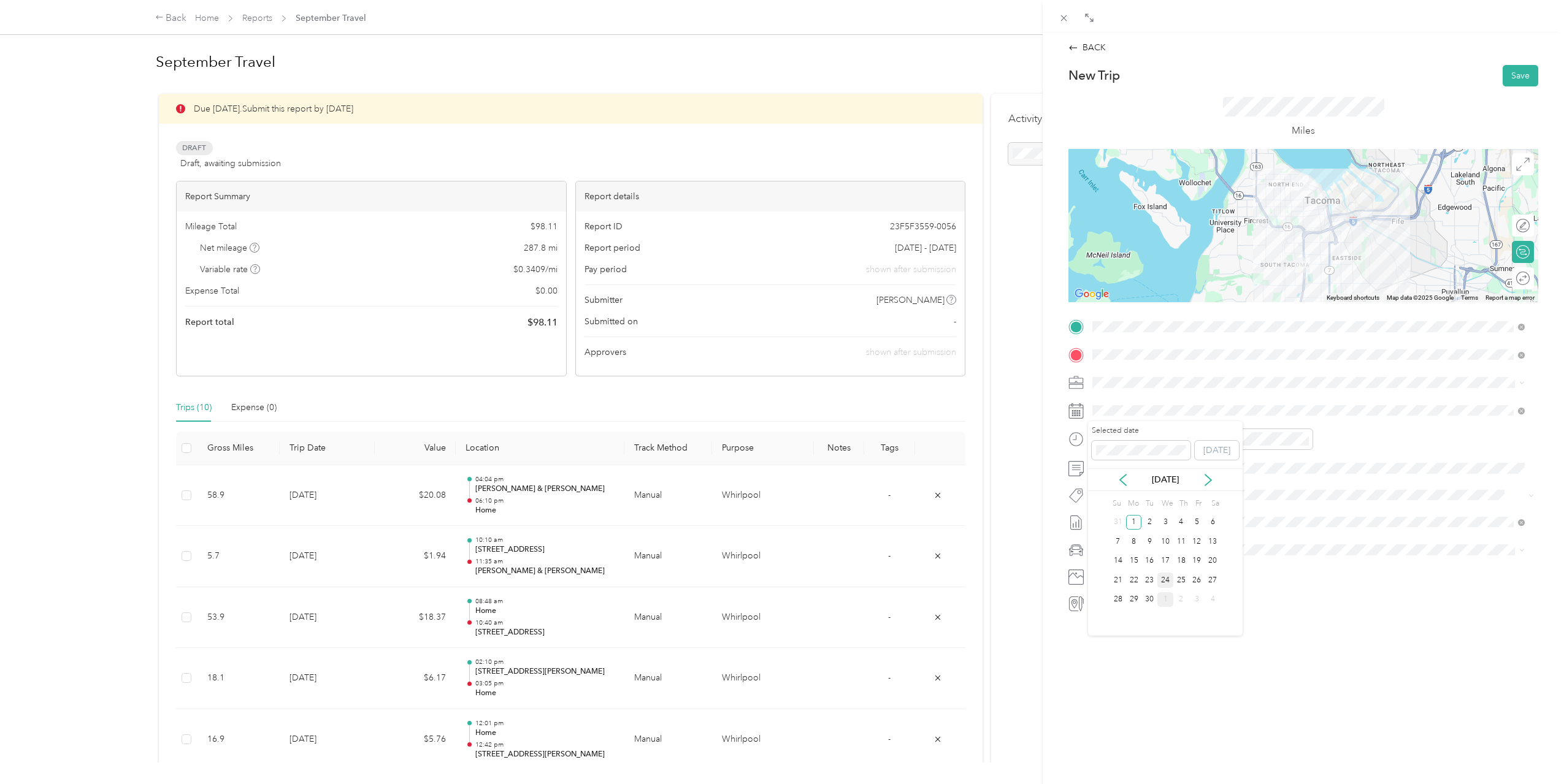
click at [1170, 581] on div "24" at bounding box center [1165, 580] width 16 height 16
click at [1105, 571] on div "10" at bounding box center [1105, 568] width 30 height 17
click at [1141, 517] on div "08" at bounding box center [1140, 517] width 30 height 17
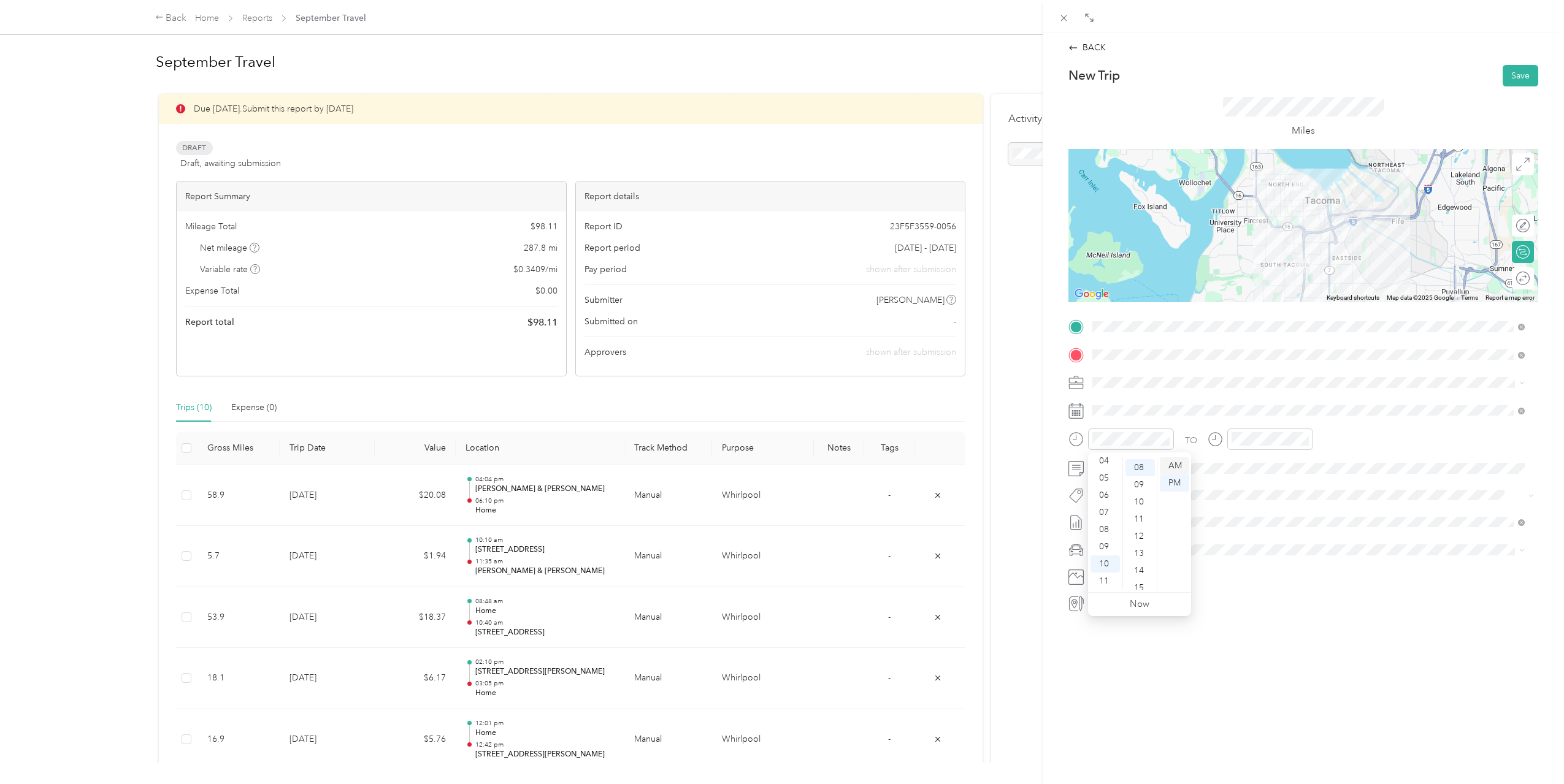
scroll to position [137, 0]
click at [1184, 468] on div "AM" at bounding box center [1175, 465] width 30 height 17
click at [1247, 566] on div "10" at bounding box center [1244, 568] width 30 height 17
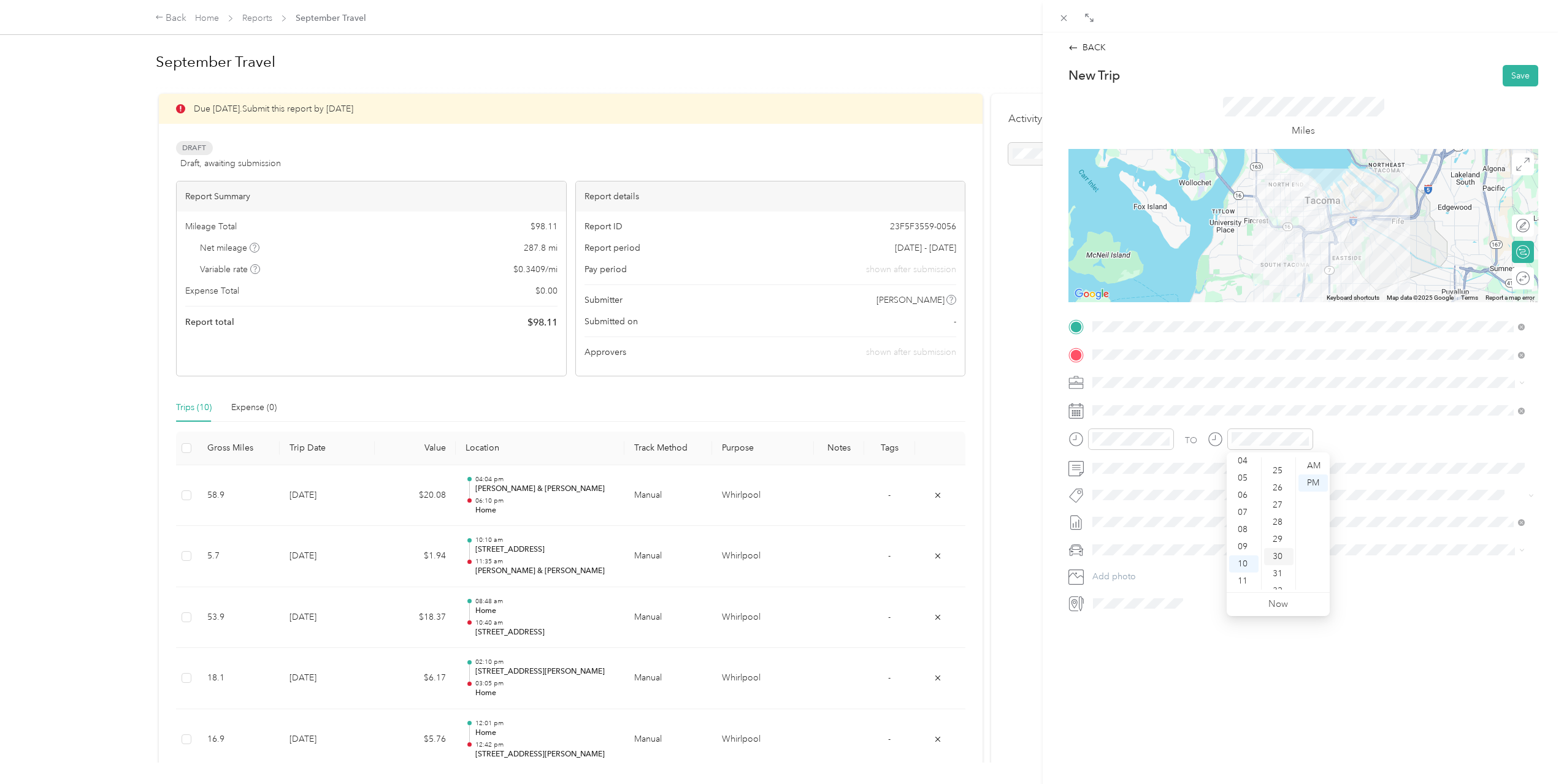
click at [1279, 552] on div "30" at bounding box center [1279, 557] width 30 height 17
click at [1311, 468] on div "AM" at bounding box center [1313, 465] width 30 height 17
click at [1383, 452] on div "TO" at bounding box center [1303, 443] width 470 height 30
click at [1511, 73] on button "Save" at bounding box center [1520, 76] width 36 height 21
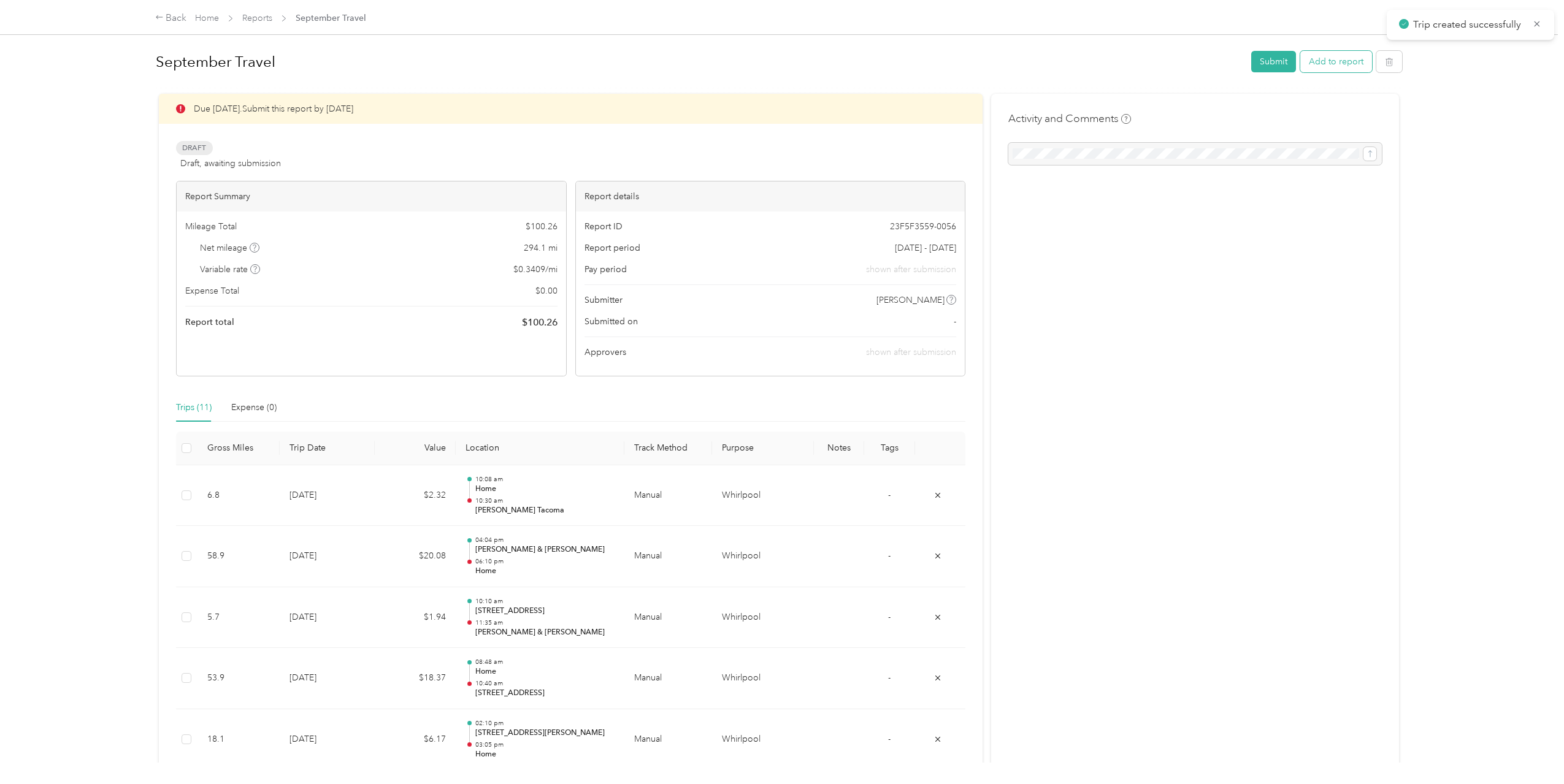
click at [1325, 59] on button "Add to report" at bounding box center [1336, 62] width 72 height 21
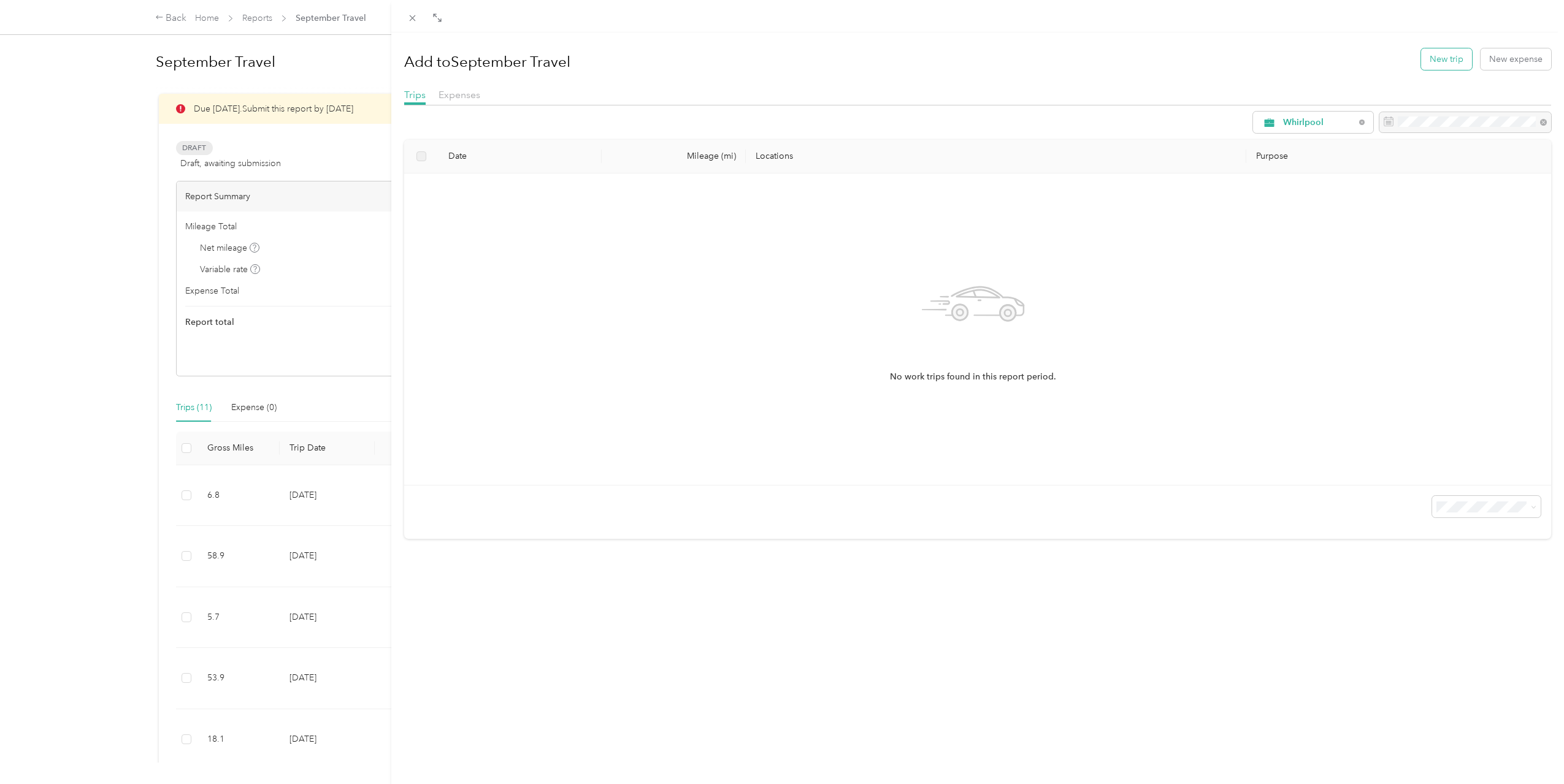
click at [1445, 56] on button "New trip" at bounding box center [1446, 59] width 51 height 21
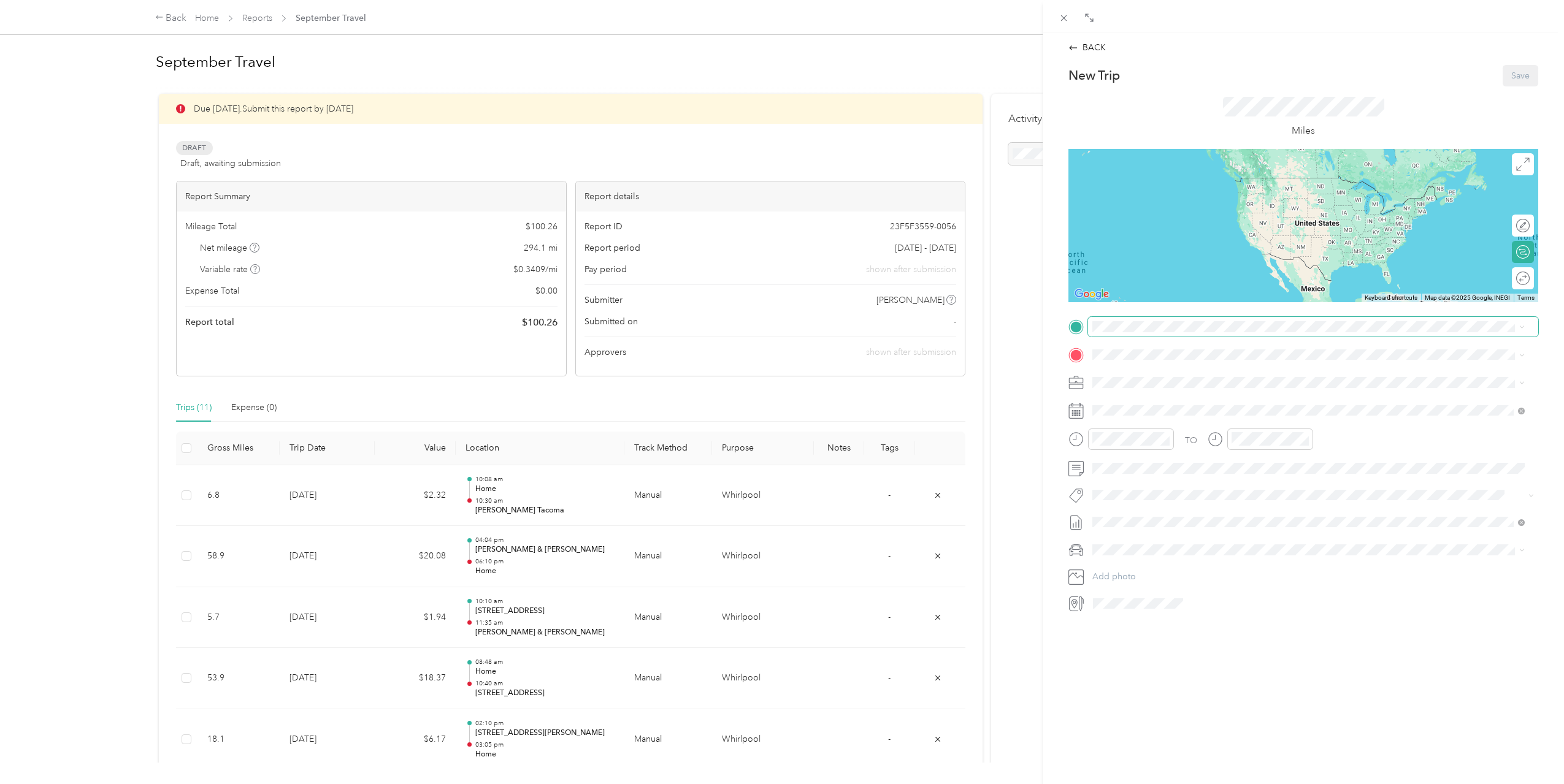
click at [1230, 332] on span at bounding box center [1313, 327] width 450 height 19
click at [1219, 376] on div "[PERSON_NAME] Tacoma" at bounding box center [1210, 375] width 190 height 11
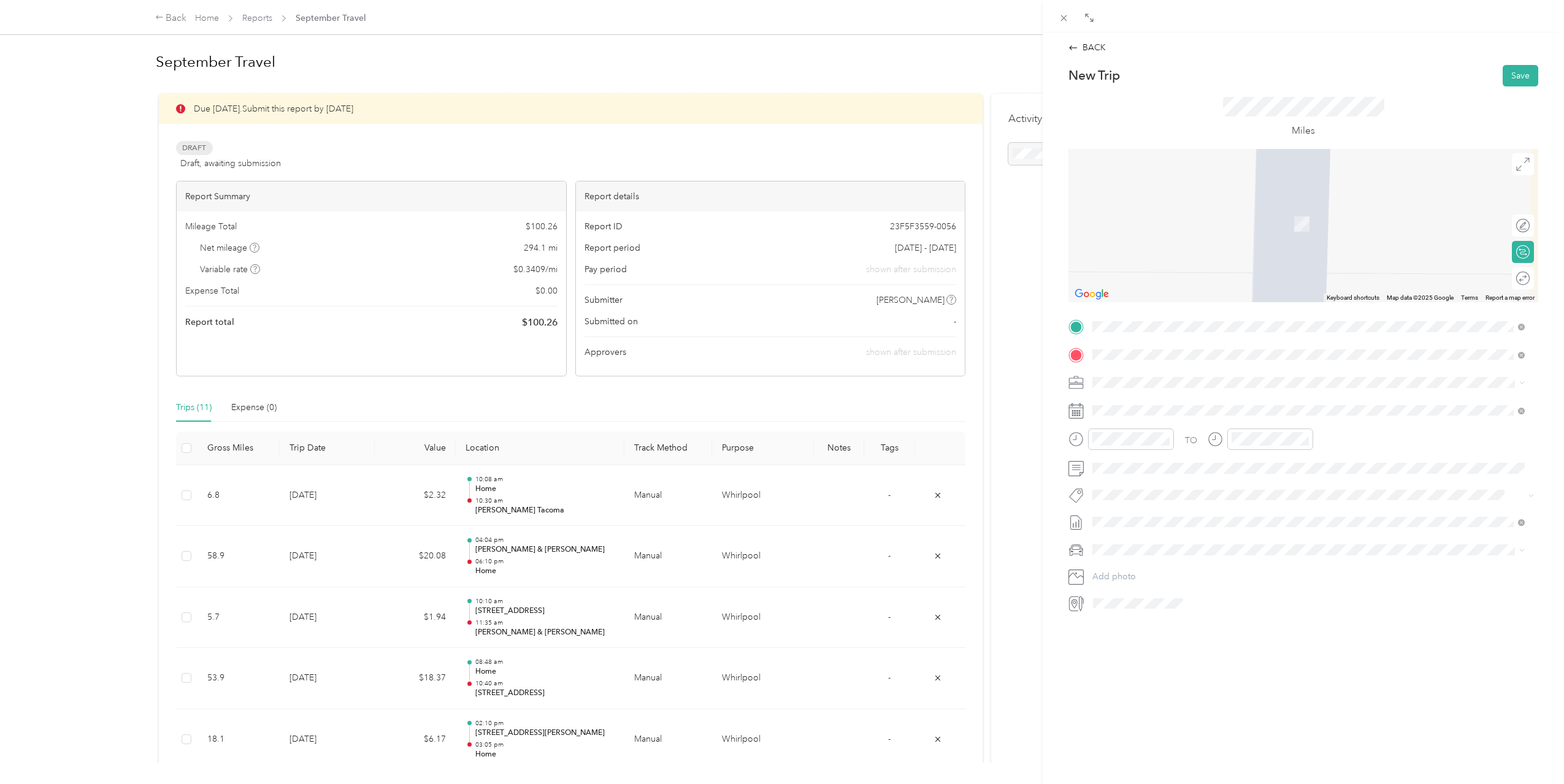
click at [1325, 406] on div "[STREET_ADDRESS][US_STATE]" at bounding box center [1308, 399] width 424 height 16
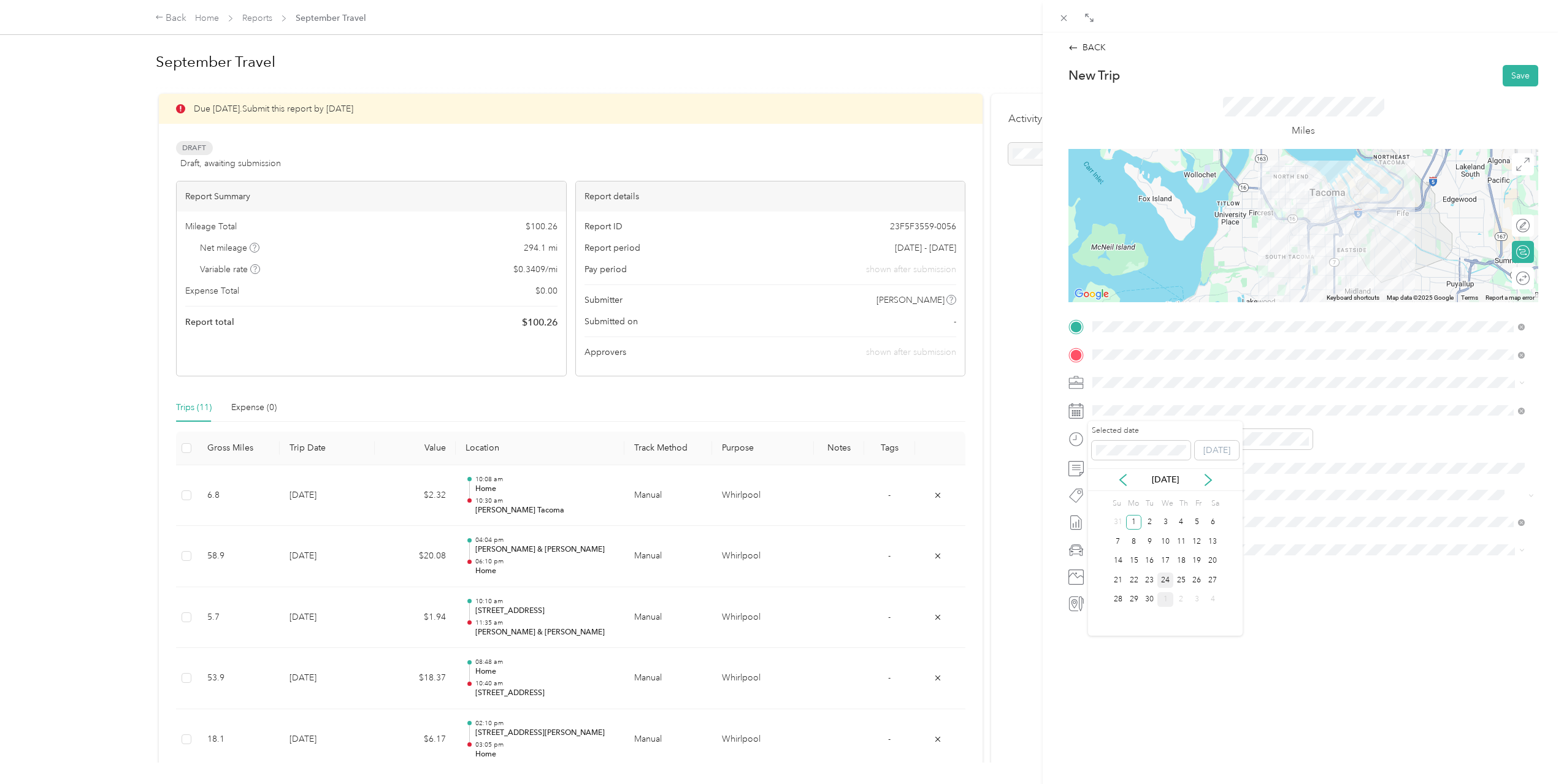
click at [1162, 579] on div "24" at bounding box center [1165, 580] width 16 height 16
click at [1105, 578] on div "11" at bounding box center [1105, 581] width 30 height 17
drag, startPoint x: 1156, startPoint y: 529, endPoint x: 1158, endPoint y: 545, distance: 16.1
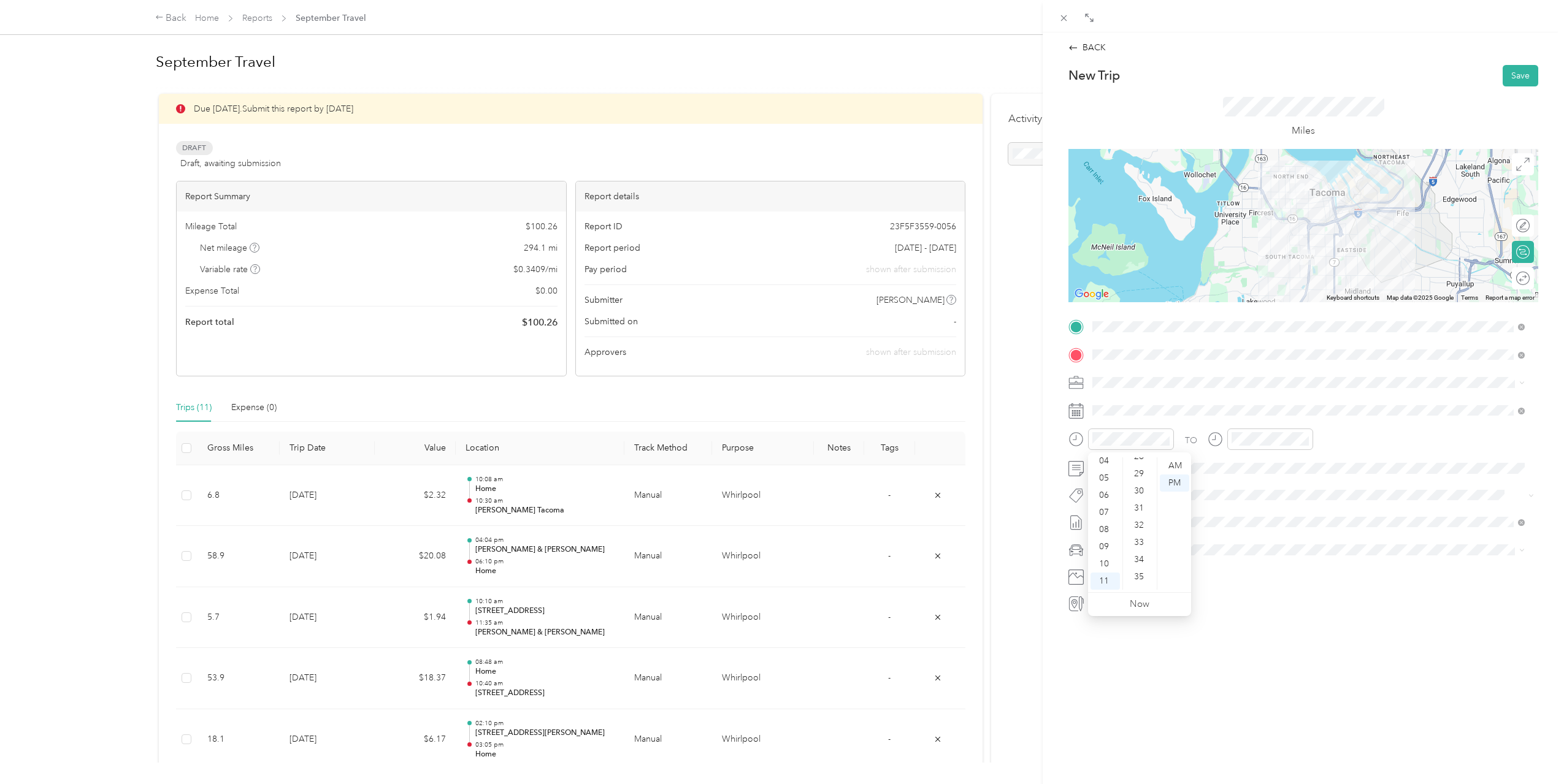
click at [1158, 545] on ul "AM PM" at bounding box center [1173, 523] width 34 height 133
click at [1144, 556] on div "46" at bounding box center [1140, 556] width 30 height 17
click at [1241, 460] on div "12" at bounding box center [1244, 465] width 30 height 17
click at [1281, 465] on div "06" at bounding box center [1279, 465] width 30 height 17
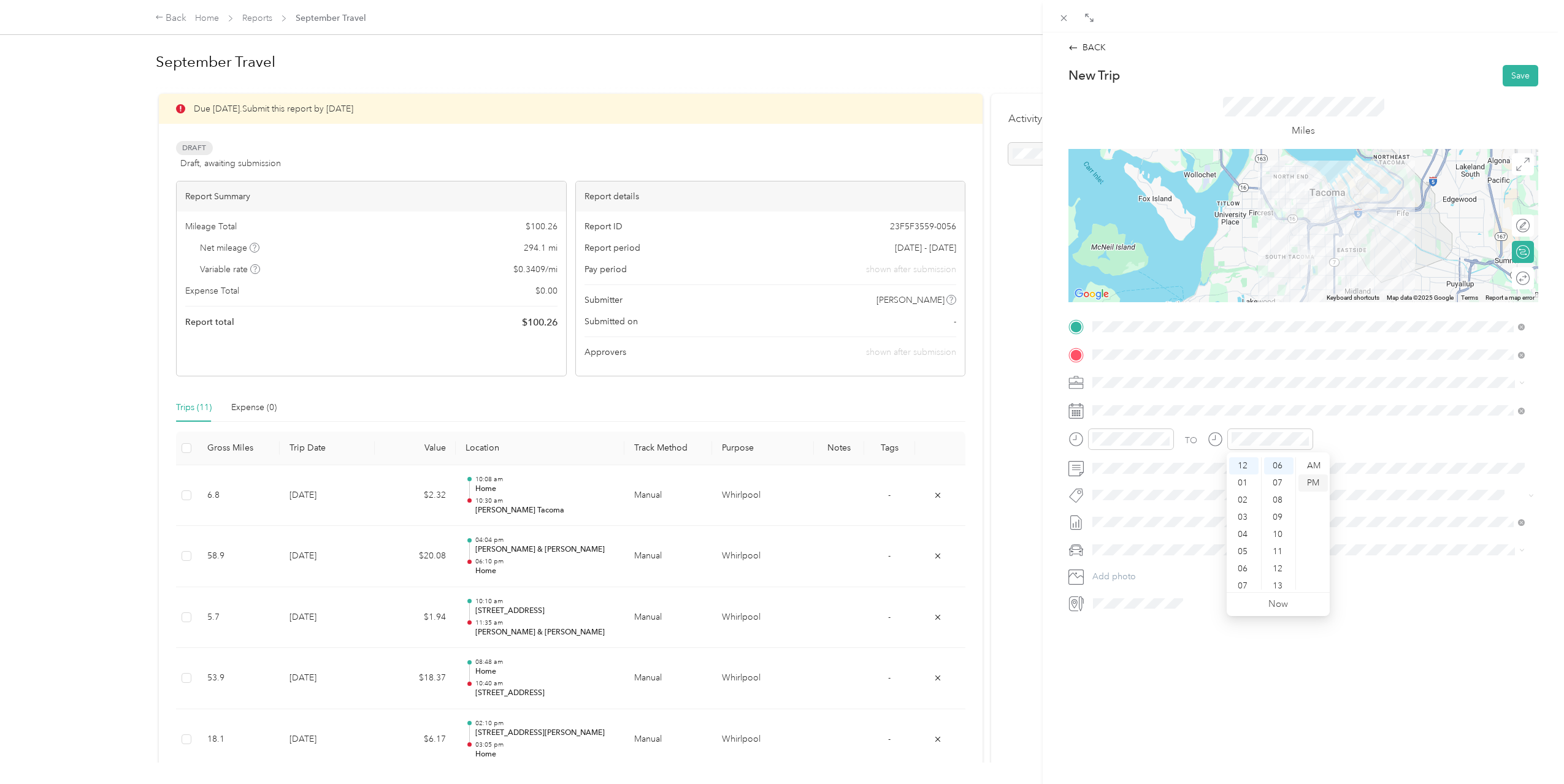
click at [1317, 482] on div "PM" at bounding box center [1313, 482] width 30 height 17
click at [1181, 463] on div "AM" at bounding box center [1175, 465] width 30 height 17
click at [1262, 474] on span at bounding box center [1313, 468] width 450 height 19
click at [1247, 462] on div "12" at bounding box center [1244, 465] width 30 height 17
click at [1280, 496] on div "08" at bounding box center [1279, 500] width 30 height 17
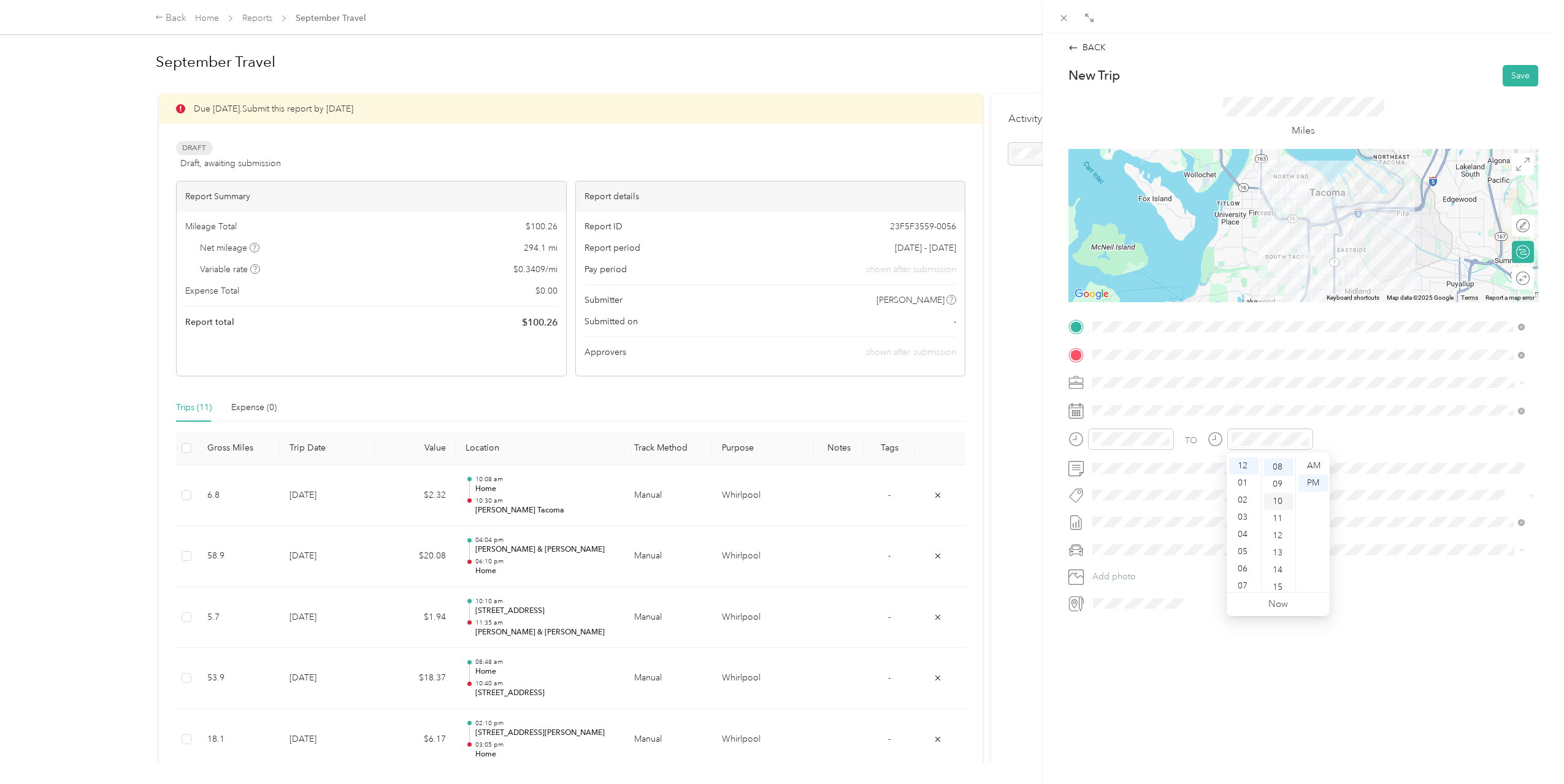
scroll to position [137, 0]
click at [1316, 482] on div "PM" at bounding box center [1313, 482] width 30 height 17
click at [1414, 453] on div "TO" at bounding box center [1303, 443] width 470 height 30
click at [1513, 82] on button "Save" at bounding box center [1520, 76] width 36 height 21
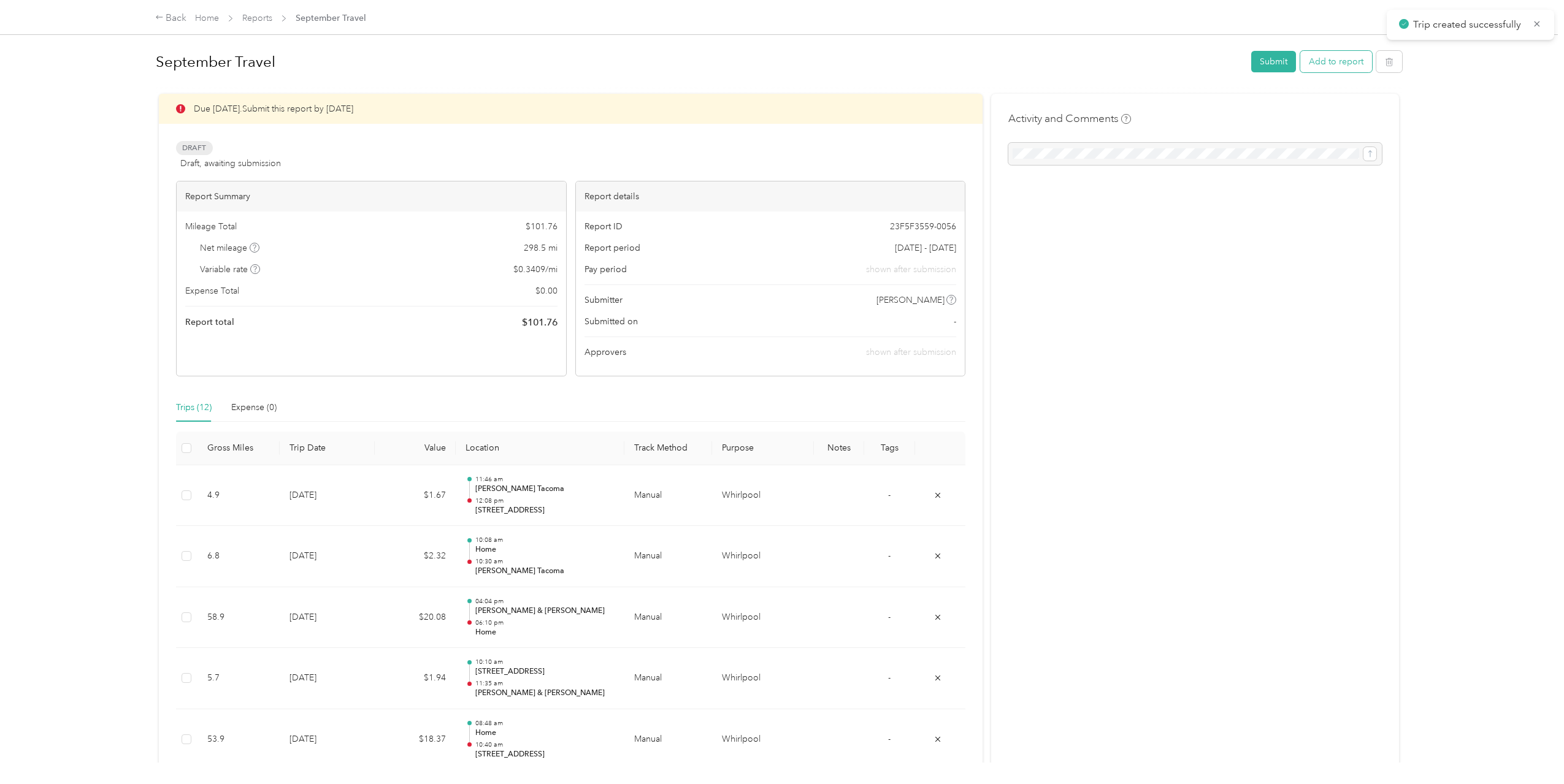
click at [1331, 70] on button "Add to report" at bounding box center [1336, 62] width 72 height 21
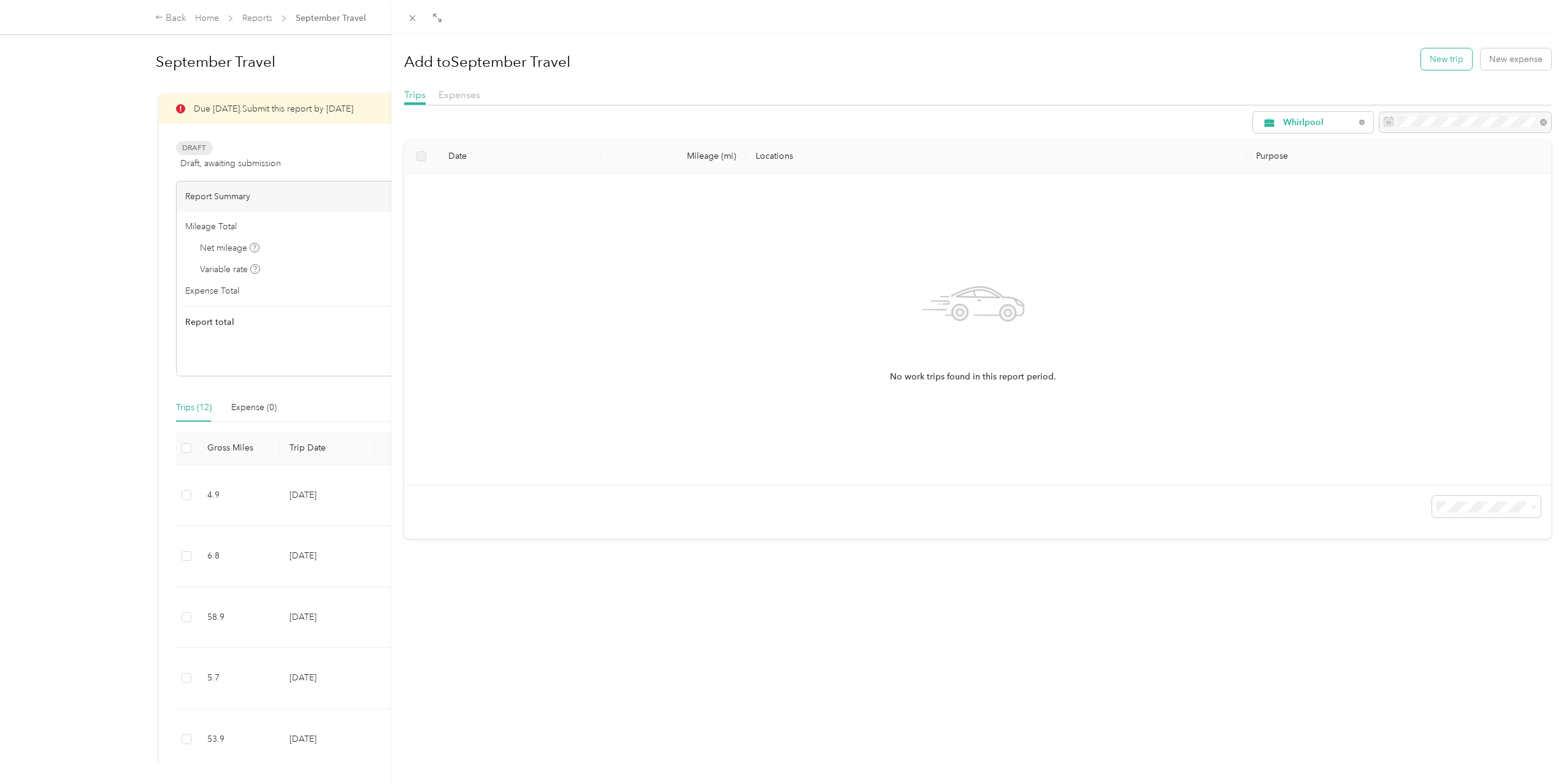
click at [1421, 62] on button "New trip" at bounding box center [1446, 59] width 51 height 21
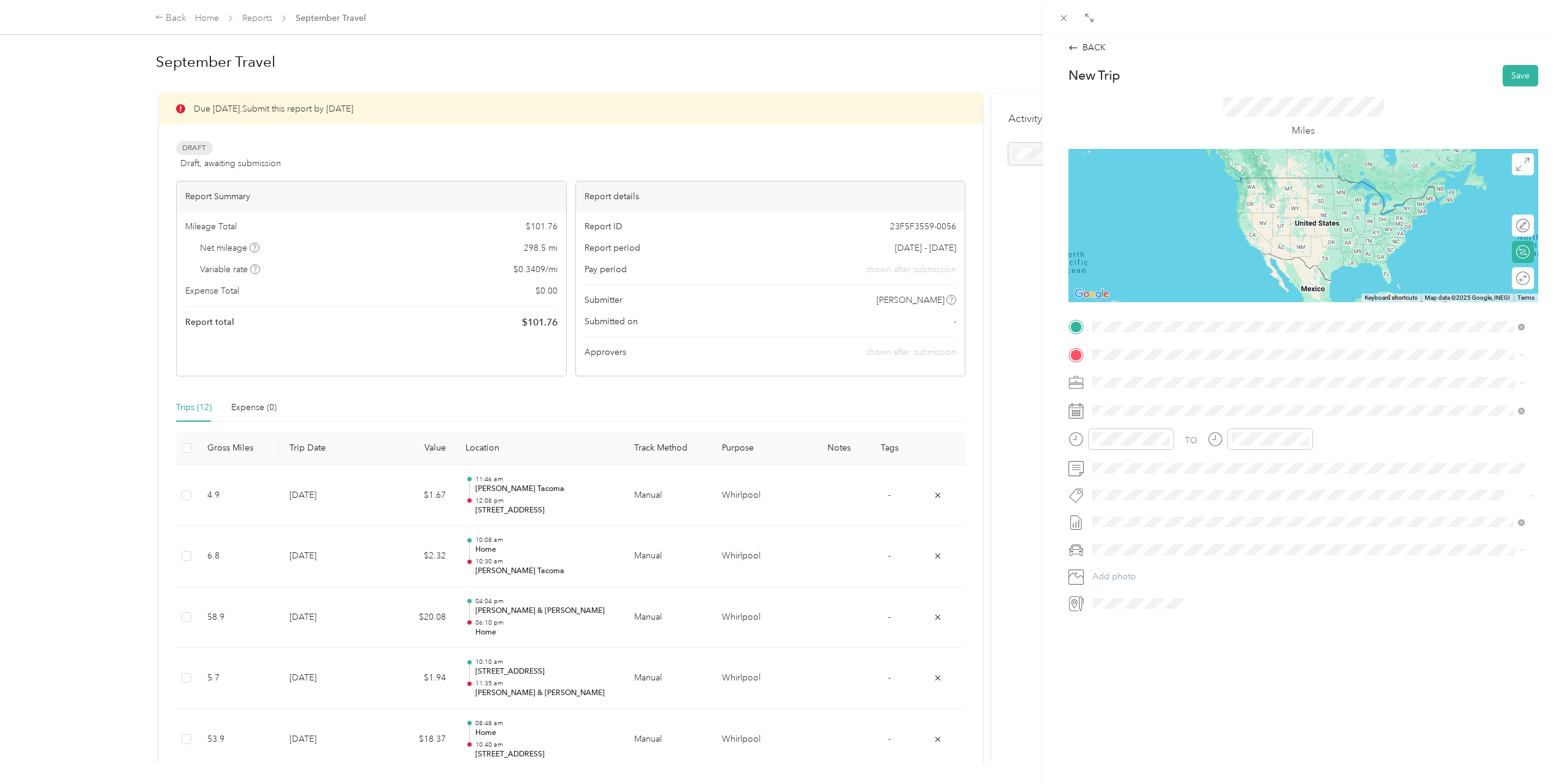
click at [1238, 376] on span "[STREET_ADDRESS][US_STATE]" at bounding box center [1176, 371] width 122 height 11
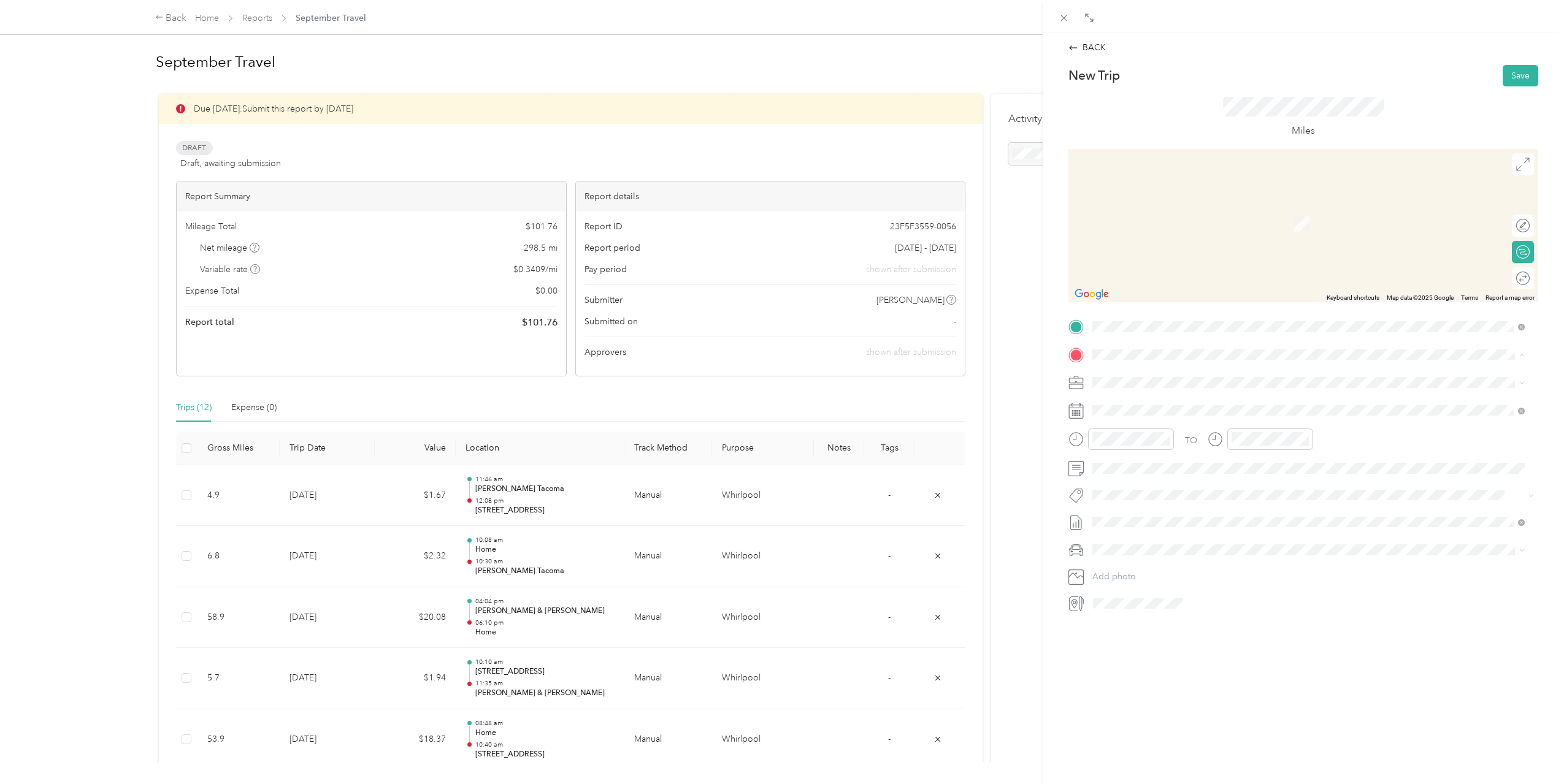
click at [1211, 359] on li "From your Favorite places" at bounding box center [1308, 372] width 441 height 26
click at [1178, 398] on span "1521 [STREET_ADDRESS][US_STATE]" at bounding box center [1187, 399] width 145 height 11
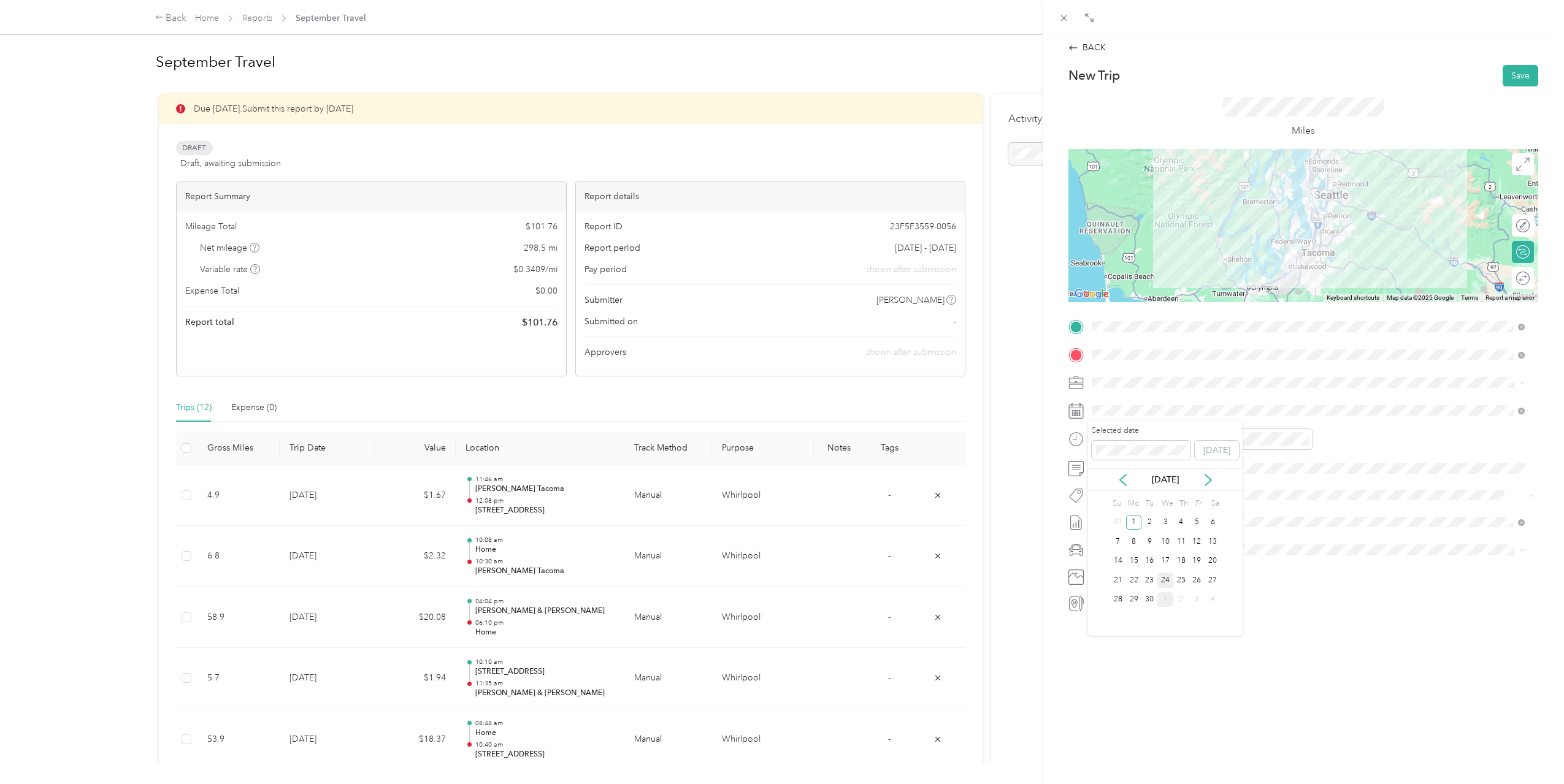
click at [1162, 581] on div "24" at bounding box center [1165, 580] width 16 height 16
click at [1099, 479] on div "01" at bounding box center [1105, 482] width 30 height 17
click at [1129, 512] on div "28" at bounding box center [1140, 517] width 30 height 17
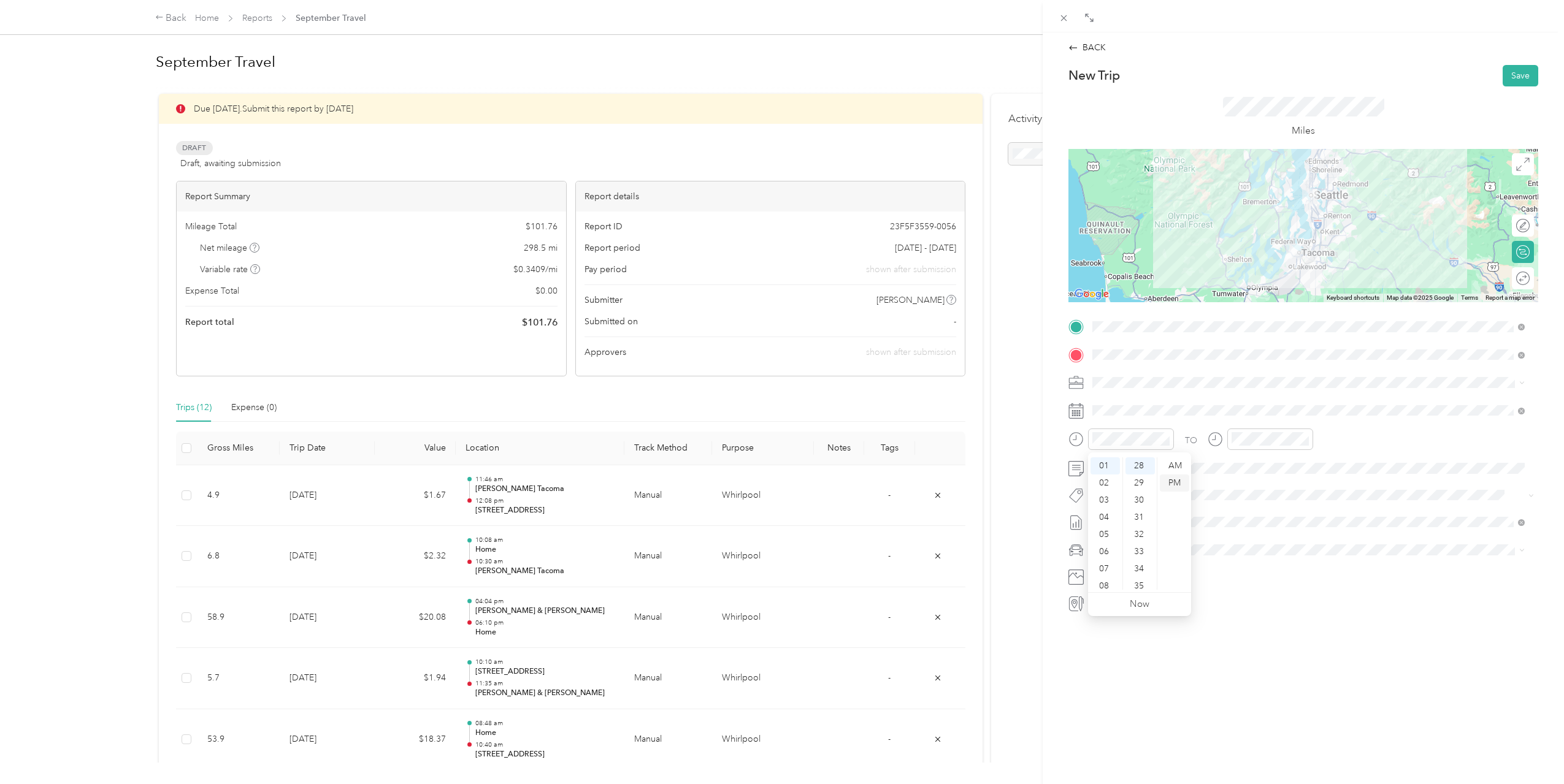
click at [1174, 478] on div "PM" at bounding box center [1175, 482] width 30 height 17
click at [1247, 477] on div "02" at bounding box center [1244, 485] width 30 height 17
click at [1308, 482] on div "PM" at bounding box center [1313, 482] width 30 height 17
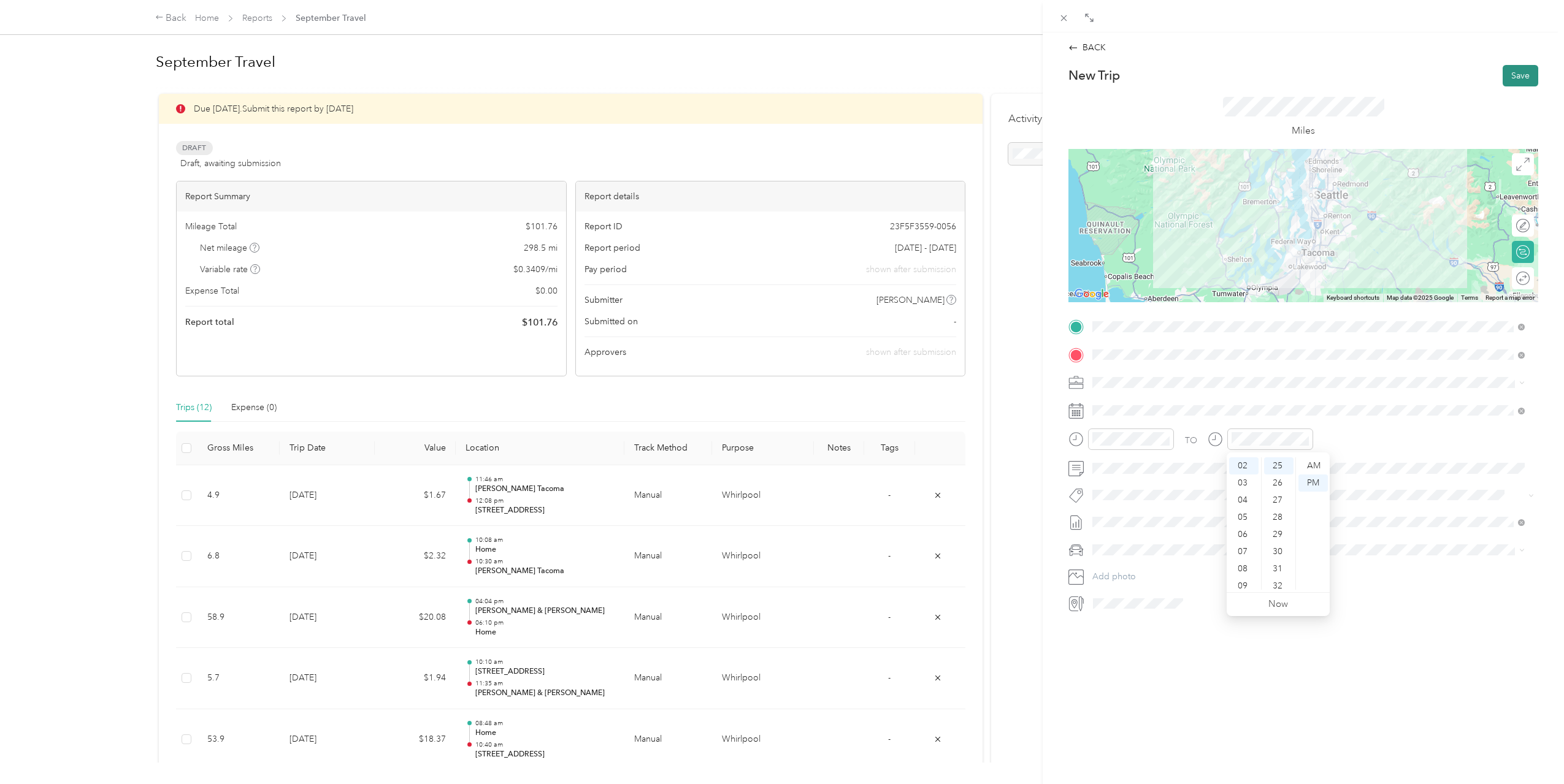
click at [1502, 79] on button "Save" at bounding box center [1520, 76] width 36 height 21
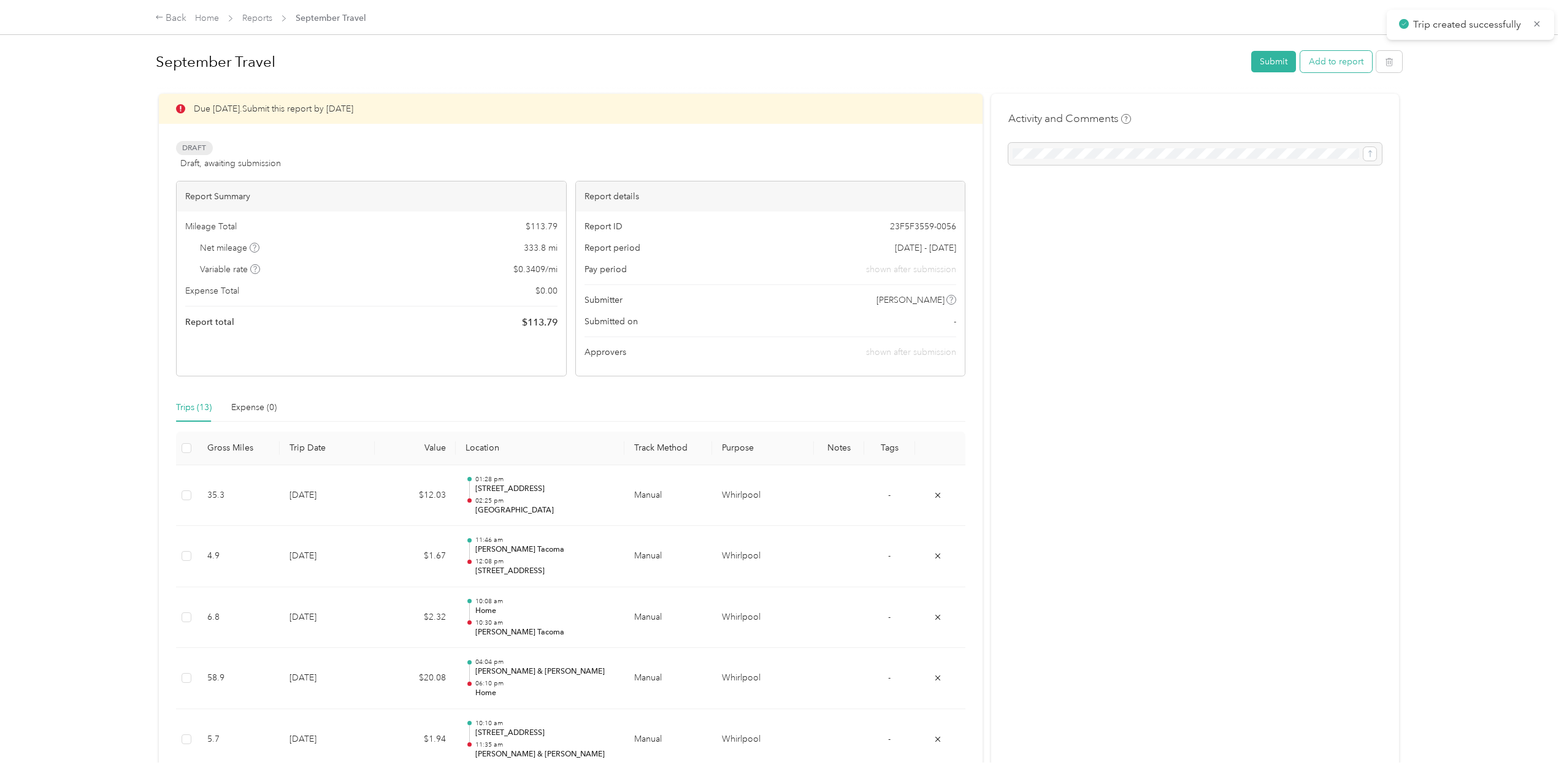
click at [1336, 65] on button "Add to report" at bounding box center [1336, 62] width 72 height 21
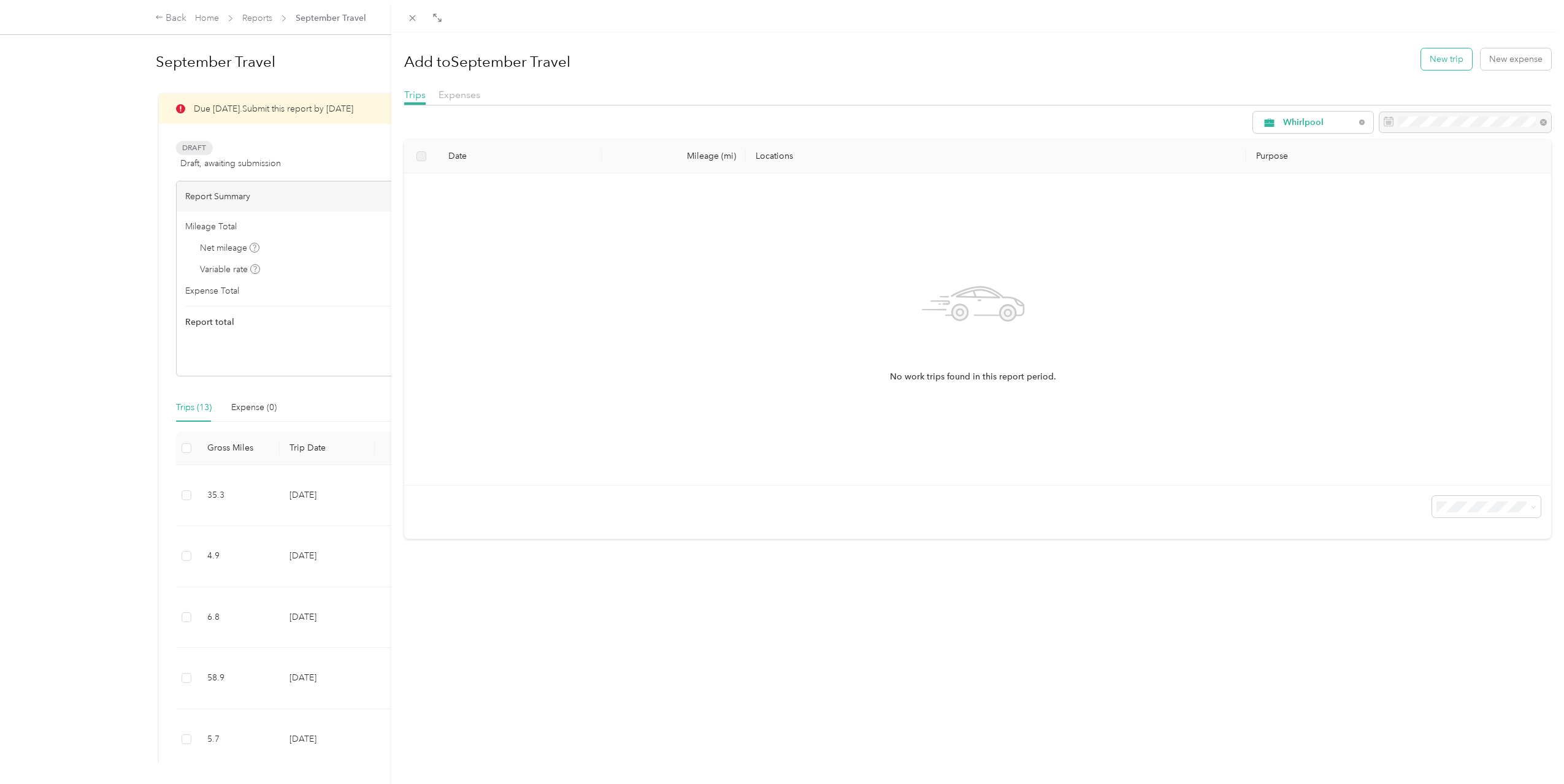
click at [1439, 64] on button "New trip" at bounding box center [1446, 59] width 51 height 21
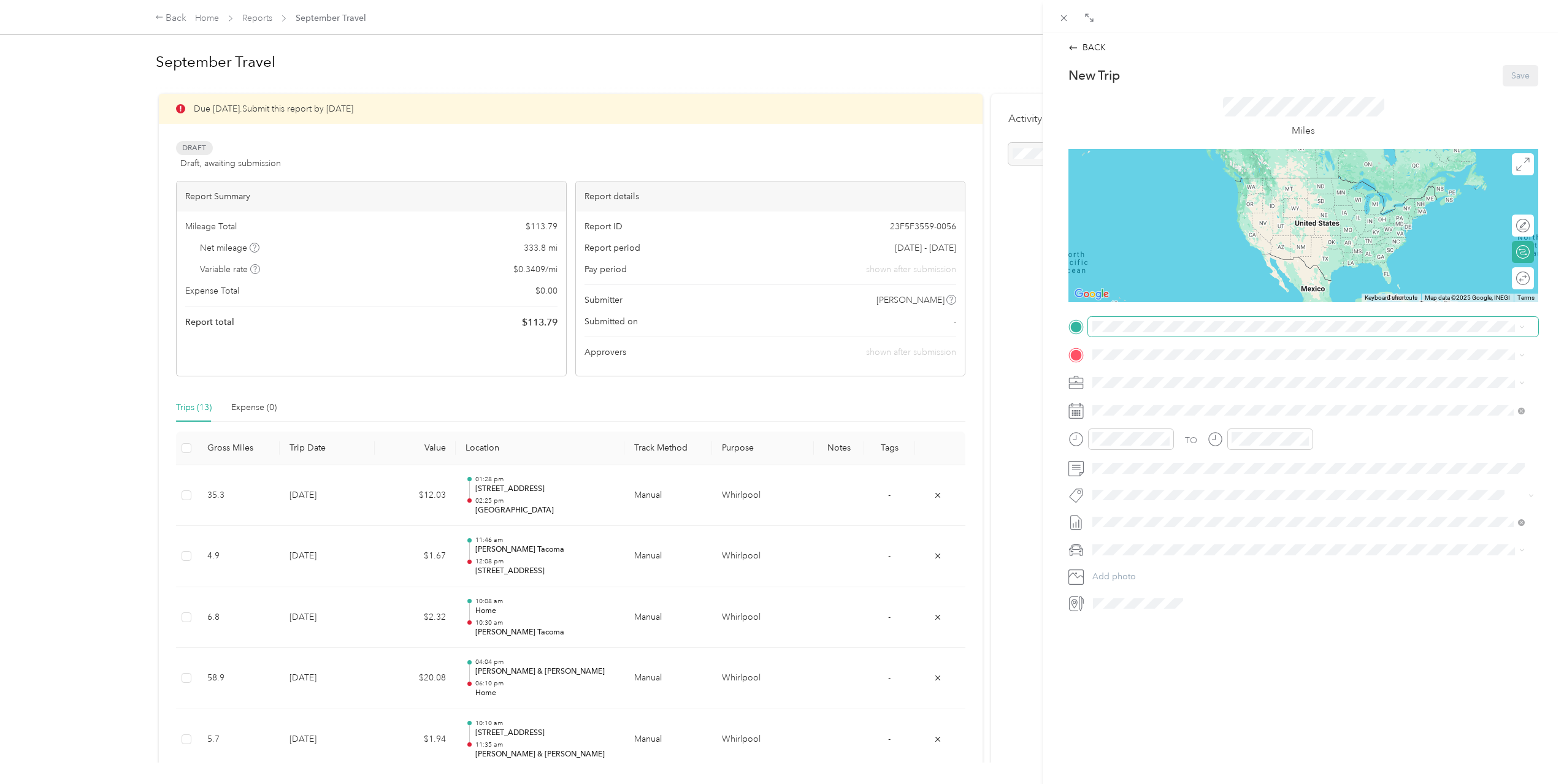
click at [1225, 321] on span at bounding box center [1313, 327] width 450 height 19
click at [1212, 372] on span "1521 [STREET_ADDRESS][US_STATE]" at bounding box center [1187, 366] width 145 height 11
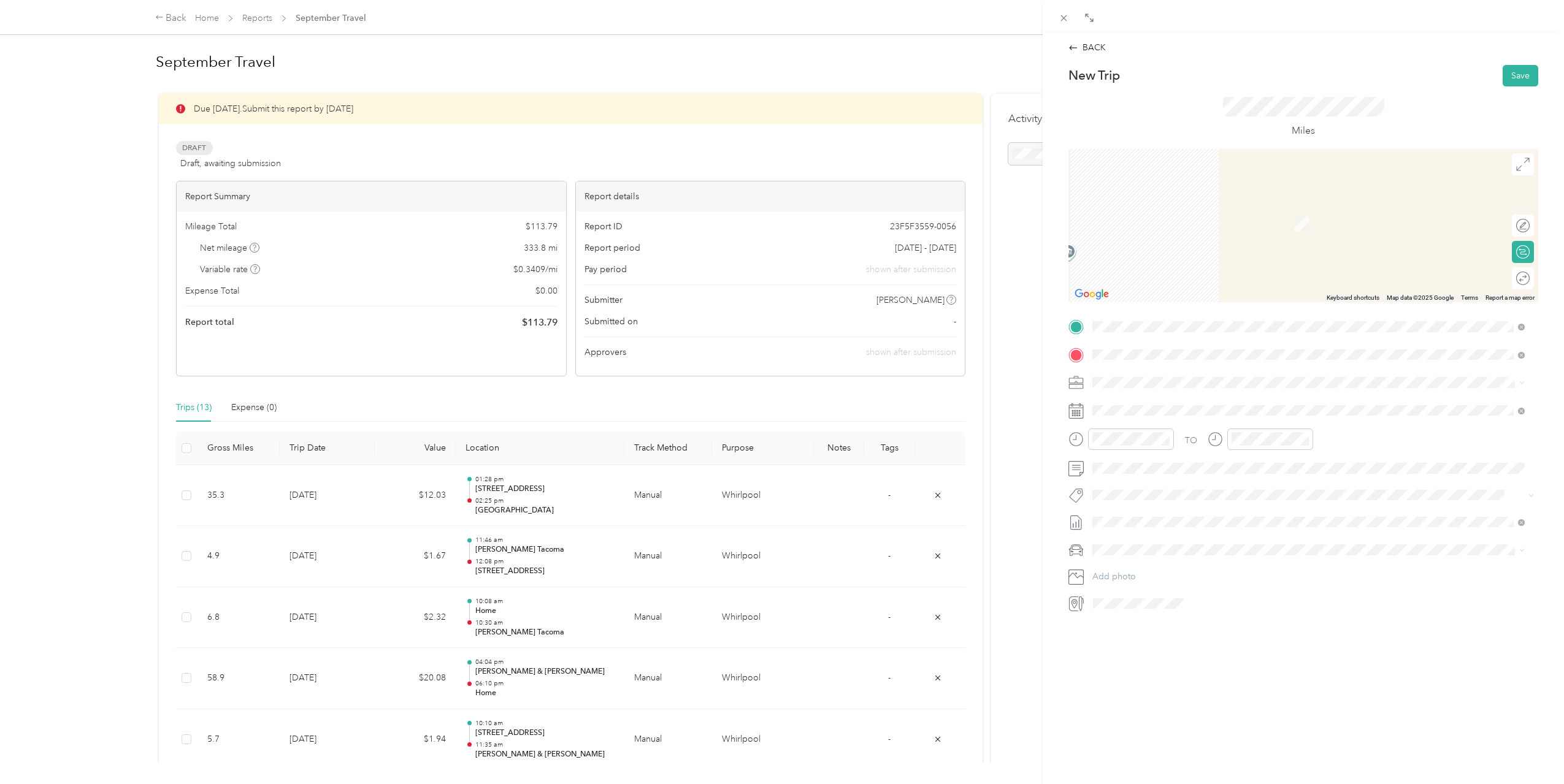
click at [1167, 419] on div "Home [STREET_ADDRESS][US_STATE]" at bounding box center [1176, 411] width 122 height 26
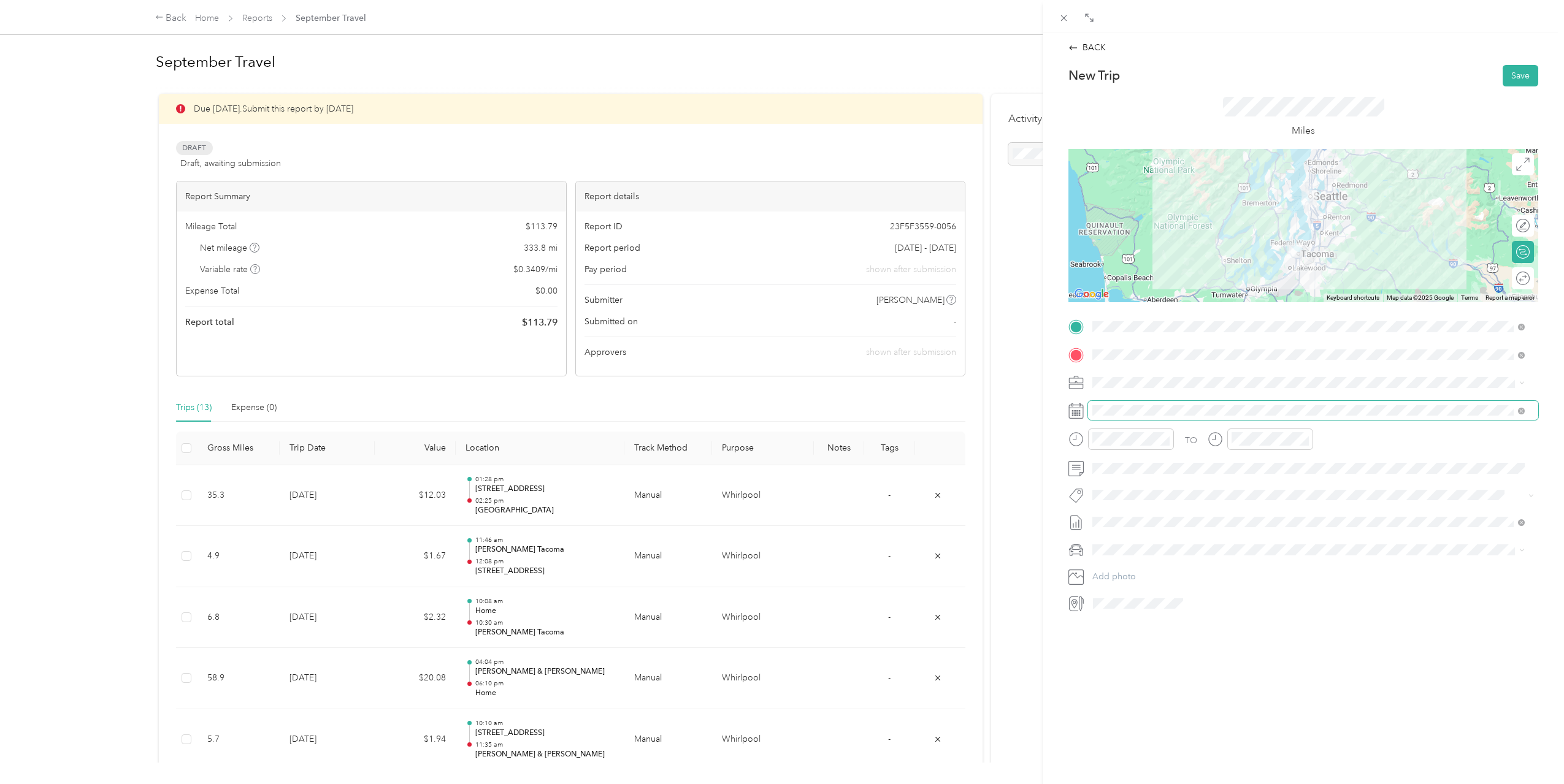
click at [1163, 416] on span at bounding box center [1313, 411] width 450 height 19
click at [1164, 581] on div "24" at bounding box center [1165, 580] width 16 height 16
click at [1103, 471] on div "03" at bounding box center [1105, 470] width 30 height 17
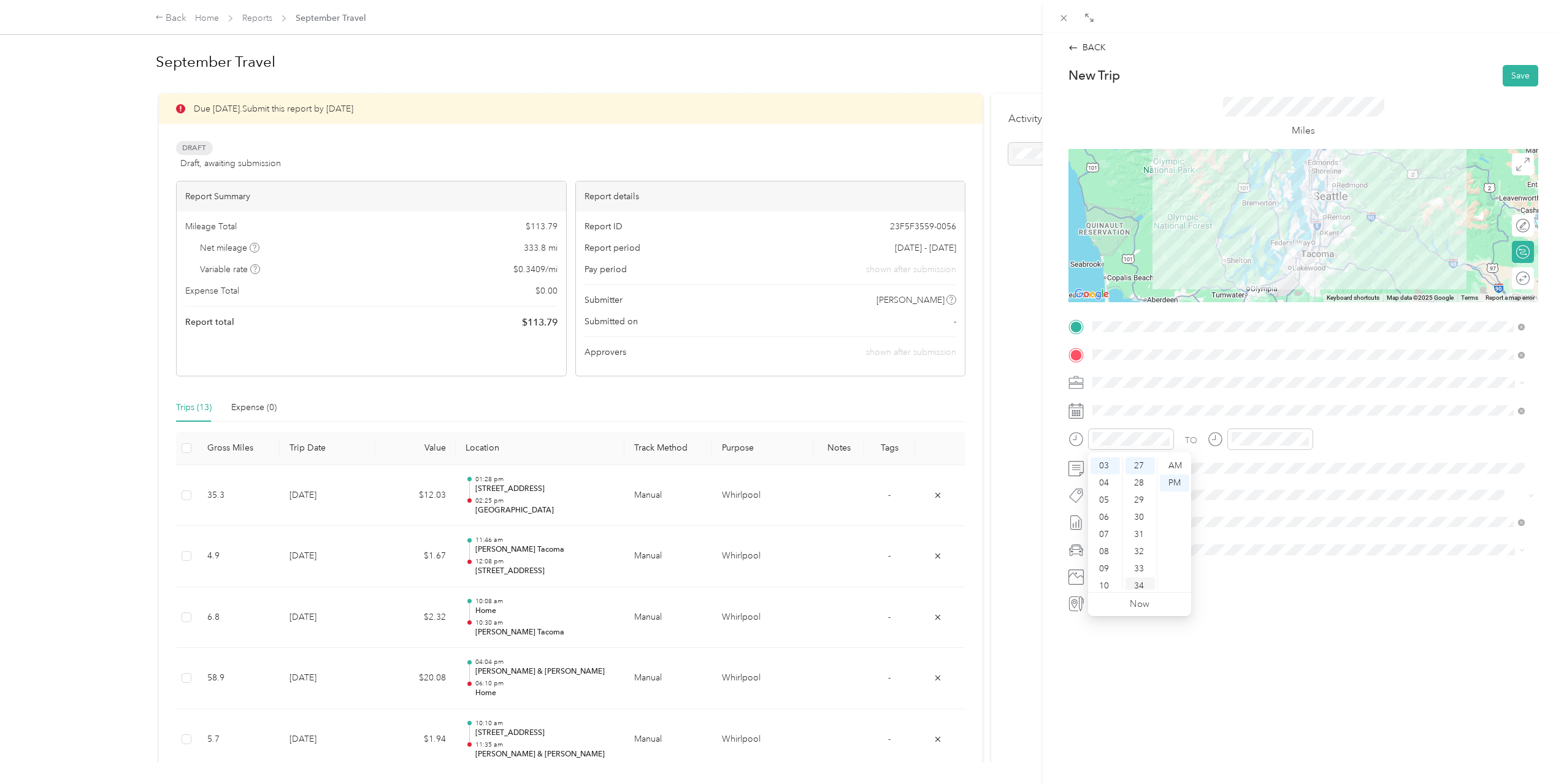
click at [1137, 584] on div "34" at bounding box center [1140, 585] width 30 height 17
click at [1251, 468] on div "04" at bounding box center [1244, 465] width 30 height 17
click at [1284, 569] on div "33" at bounding box center [1279, 568] width 30 height 17
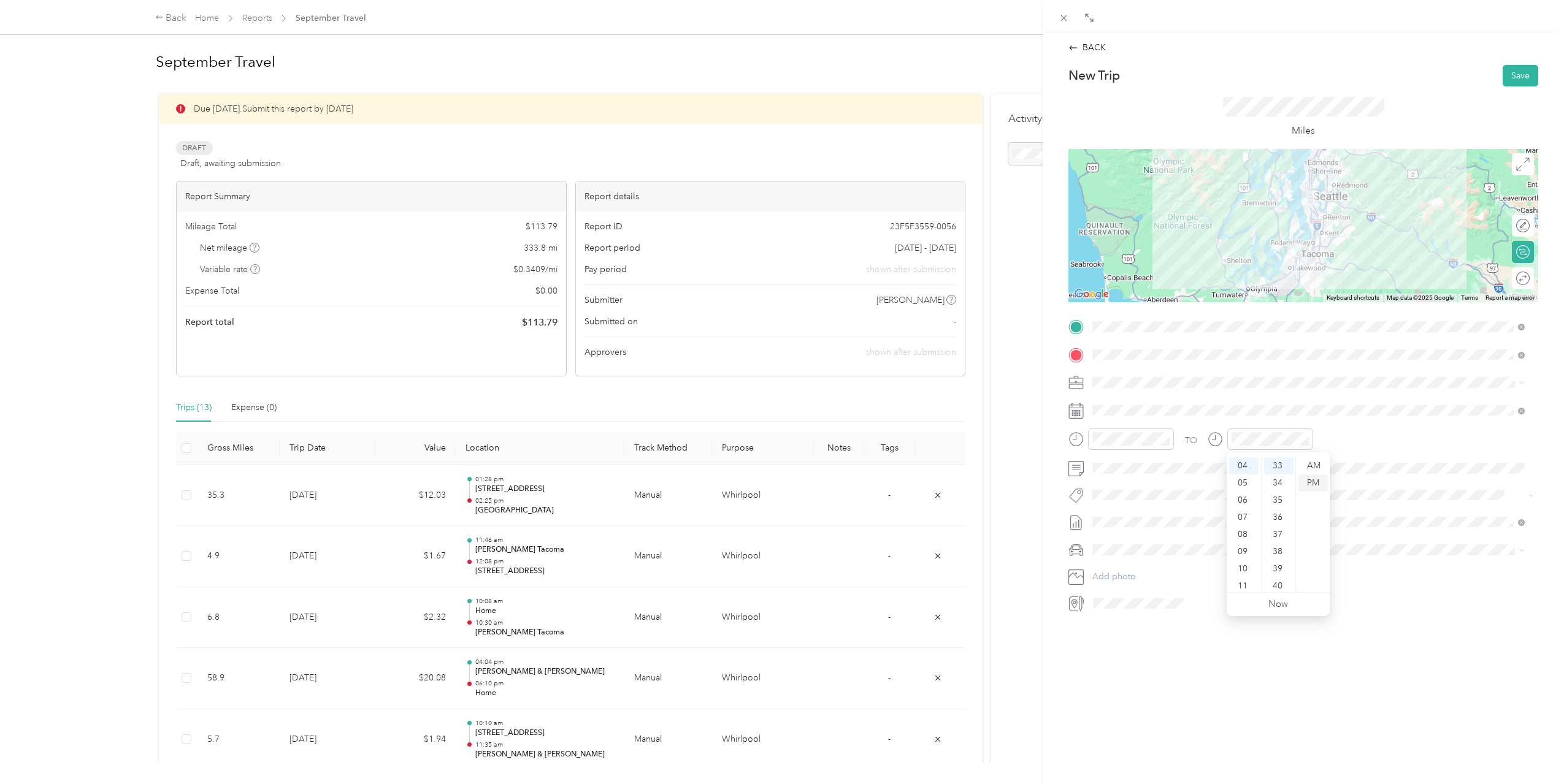
click at [1313, 485] on div "PM" at bounding box center [1313, 482] width 30 height 17
click at [1517, 76] on button "Save" at bounding box center [1520, 76] width 36 height 21
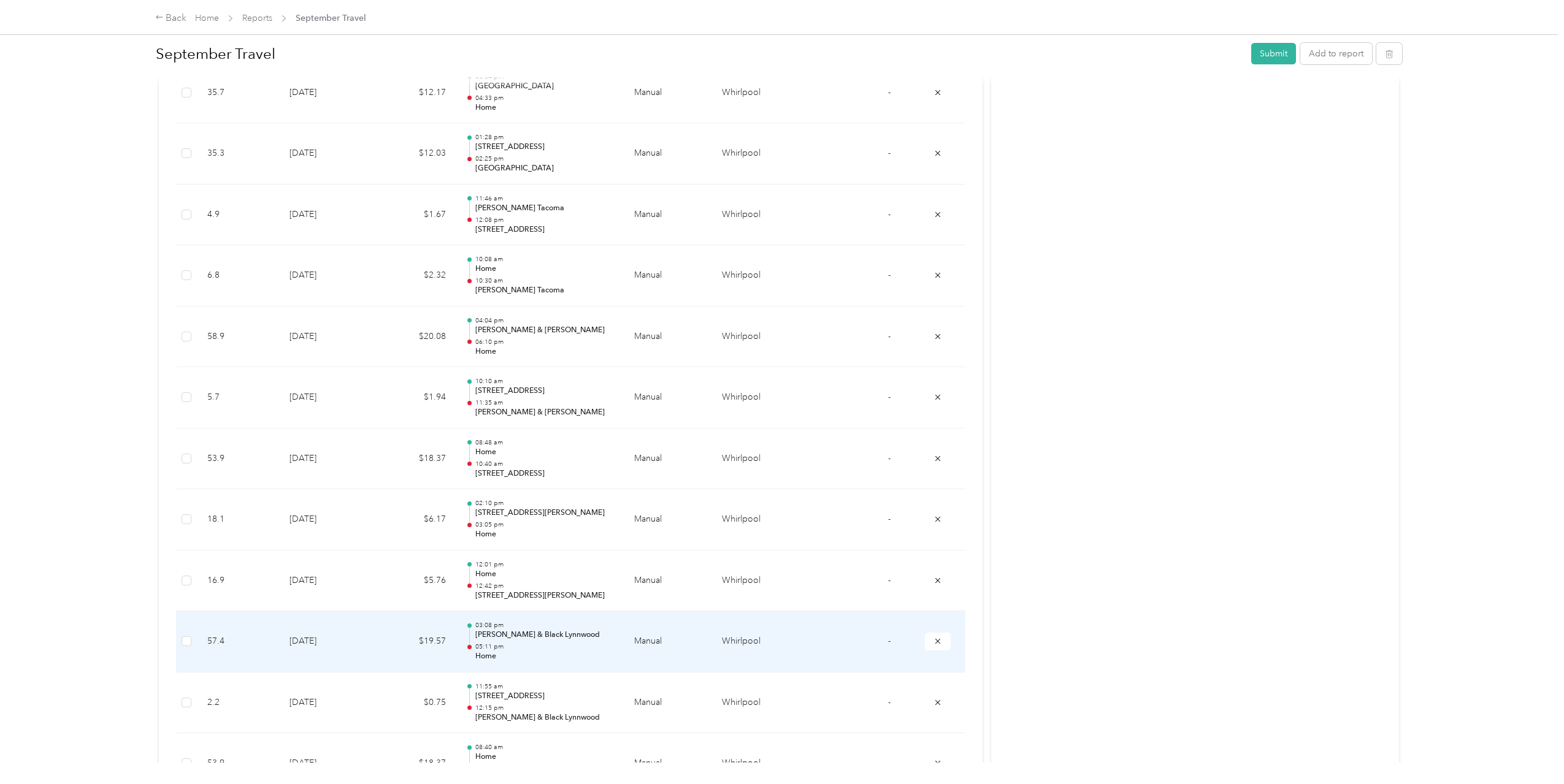
scroll to position [342, 0]
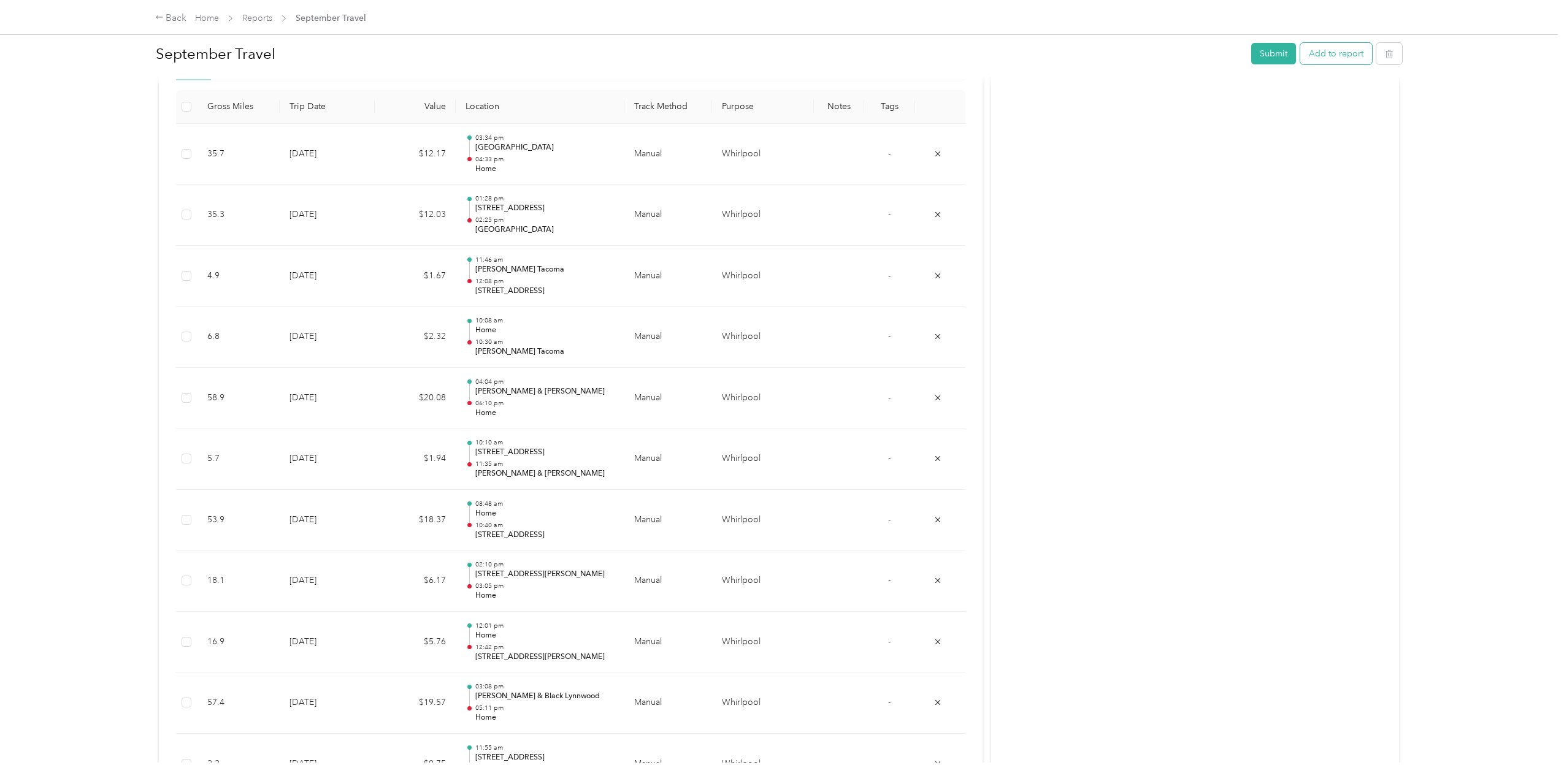
click at [1332, 55] on button "Add to report" at bounding box center [1336, 53] width 72 height 21
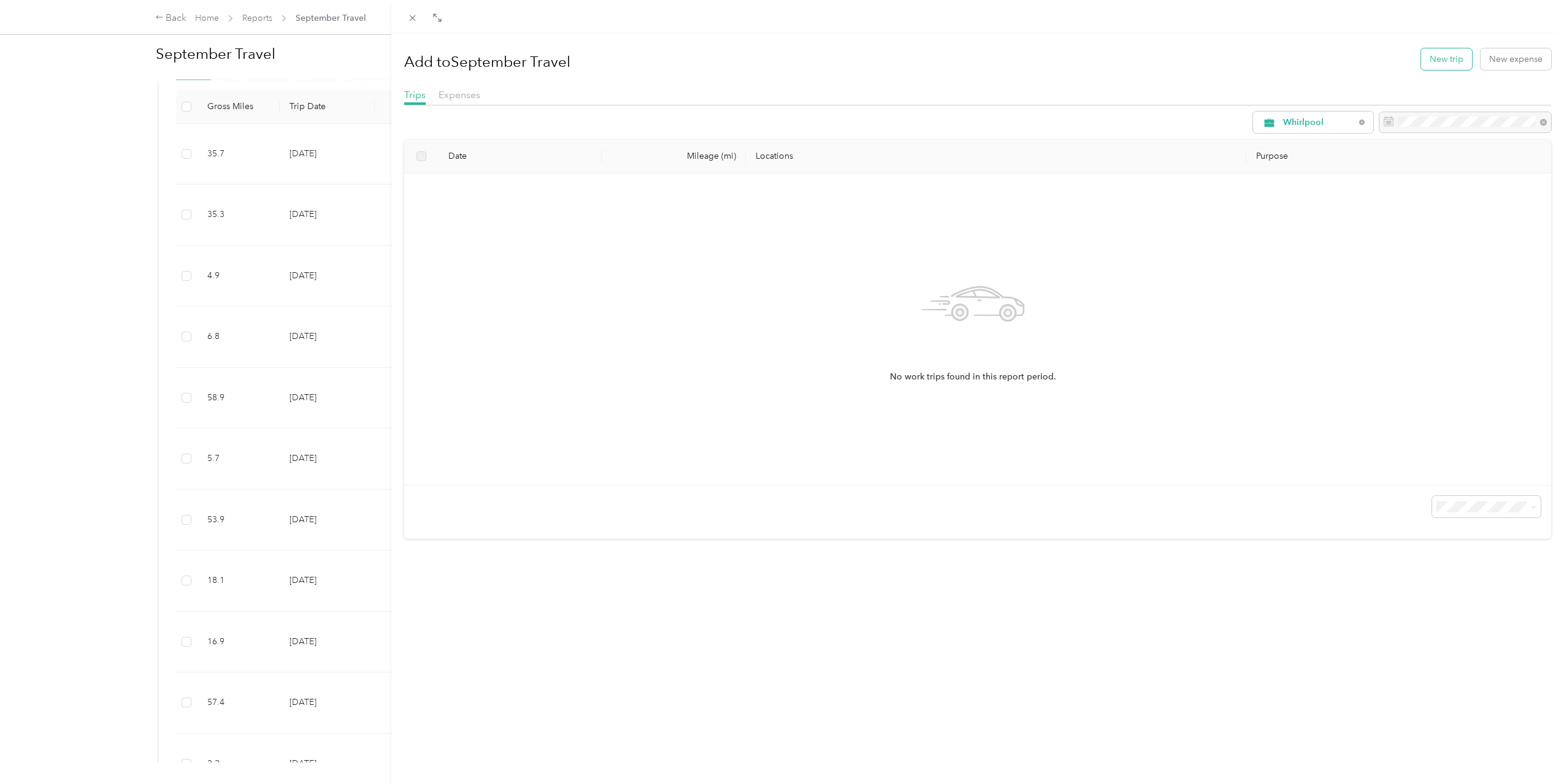
click at [1421, 59] on button "New trip" at bounding box center [1446, 59] width 51 height 21
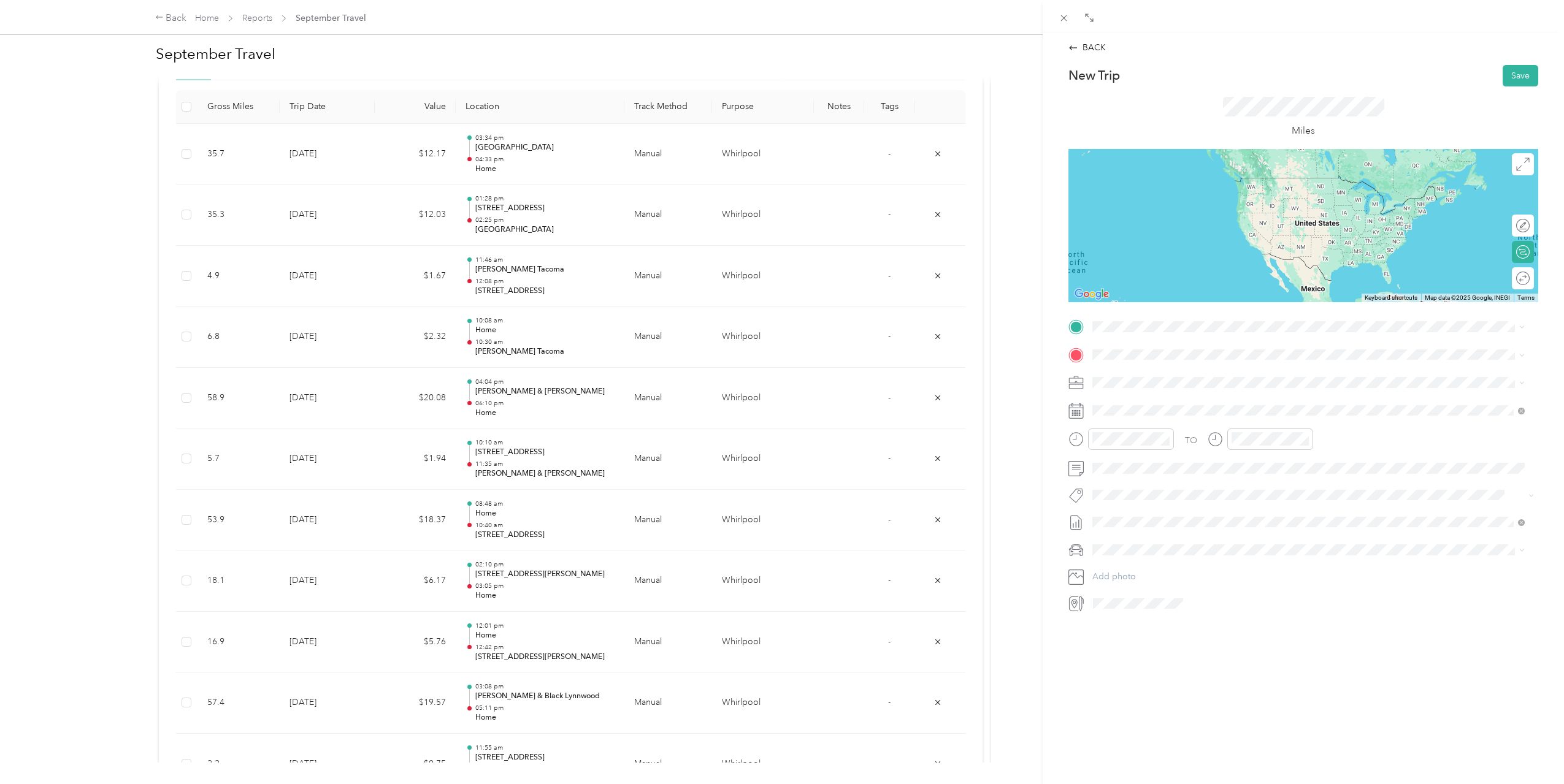
click at [1213, 385] on span "[STREET_ADDRESS][US_STATE]" at bounding box center [1176, 388] width 122 height 10
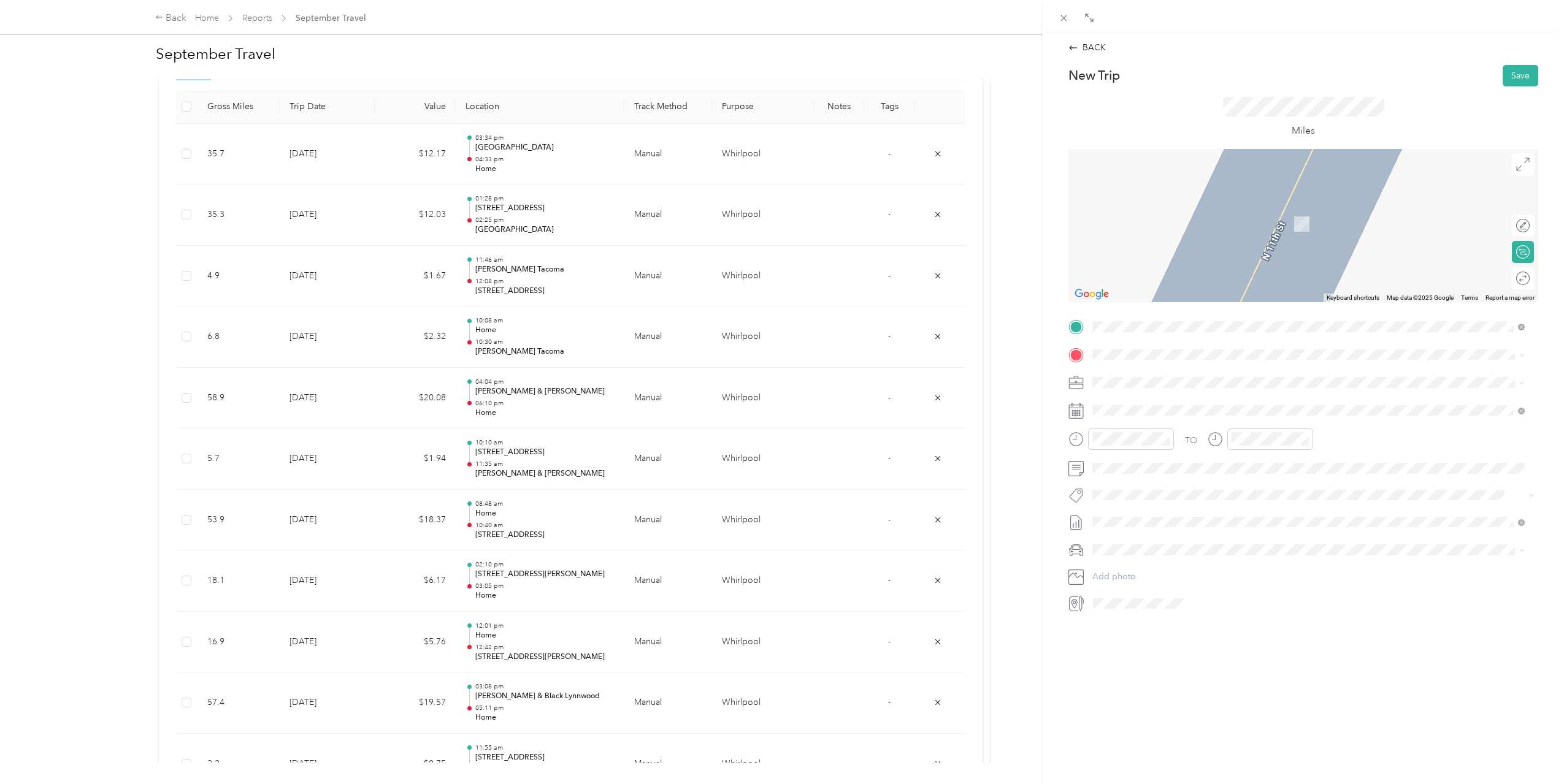
click at [1198, 413] on span "[STREET_ADDRESS][PERSON_NAME][US_STATE]" at bounding box center [1210, 415] width 190 height 10
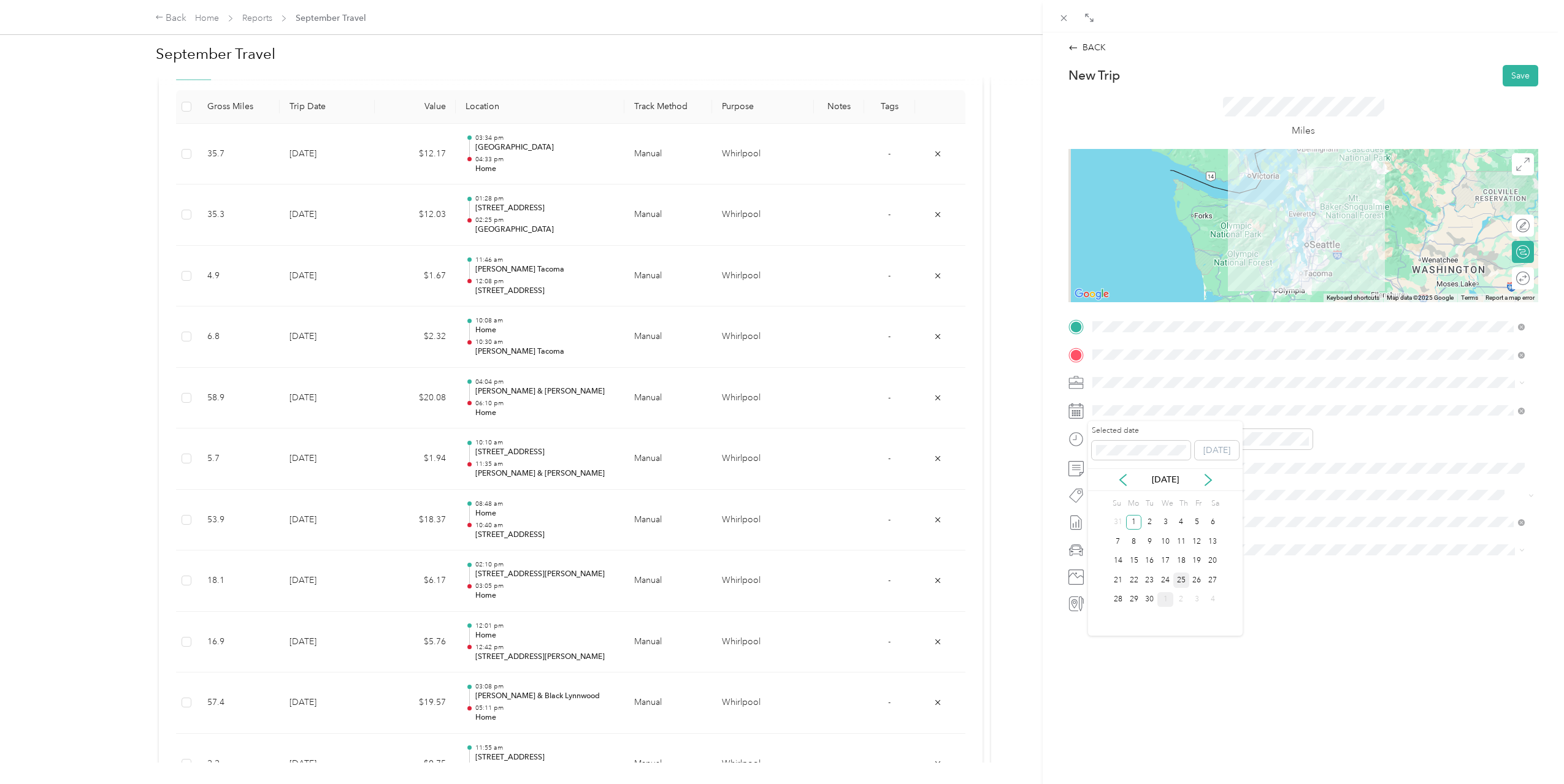
click at [1184, 577] on div "25" at bounding box center [1182, 580] width 16 height 16
click at [1108, 556] on div "09" at bounding box center [1105, 559] width 30 height 17
click at [1141, 476] on div "04" at bounding box center [1140, 477] width 30 height 17
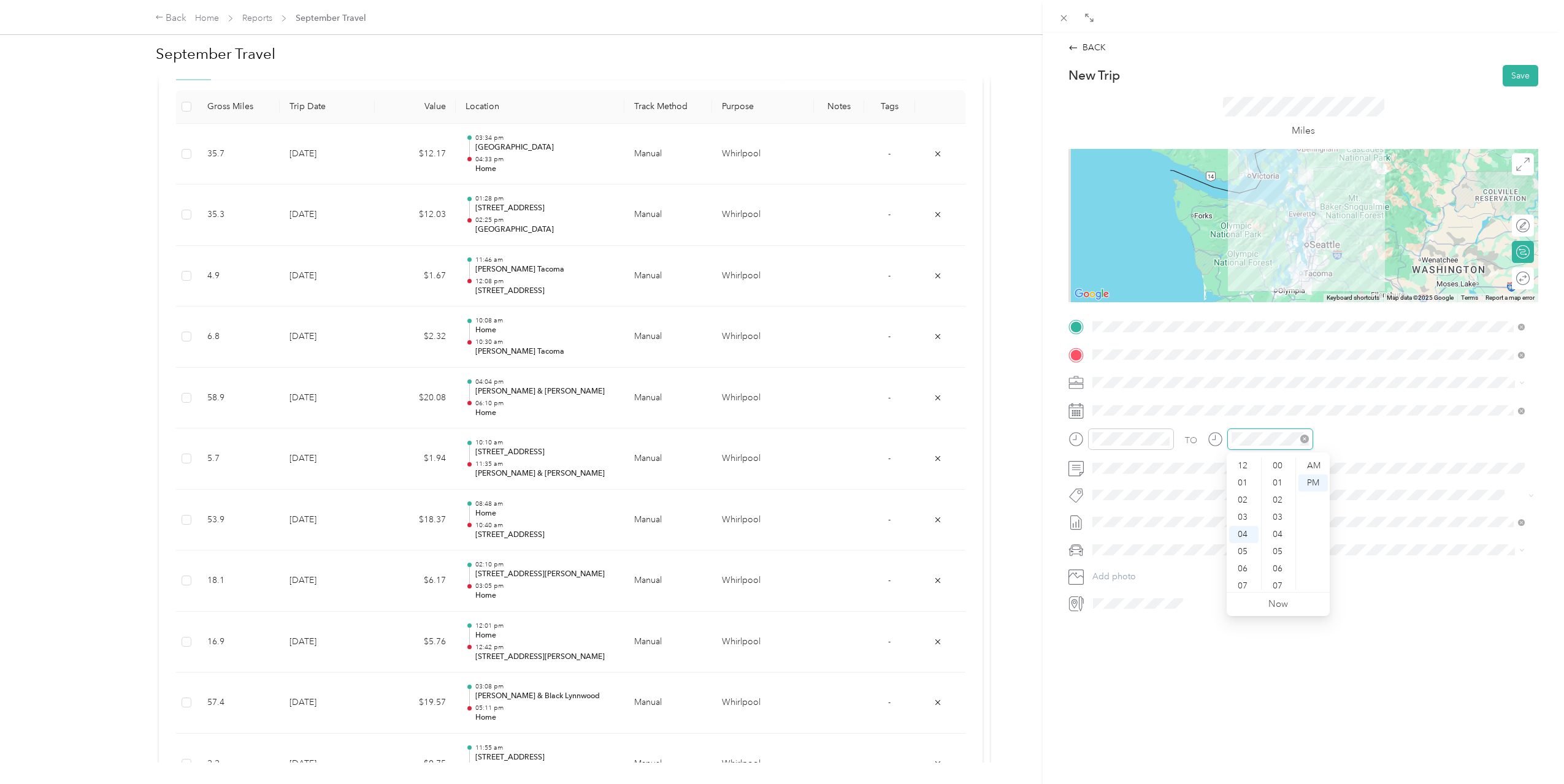
scroll to position [498, 0]
click at [1248, 581] on div "11" at bounding box center [1244, 585] width 30 height 17
click at [1279, 482] on div "30" at bounding box center [1279, 482] width 30 height 17
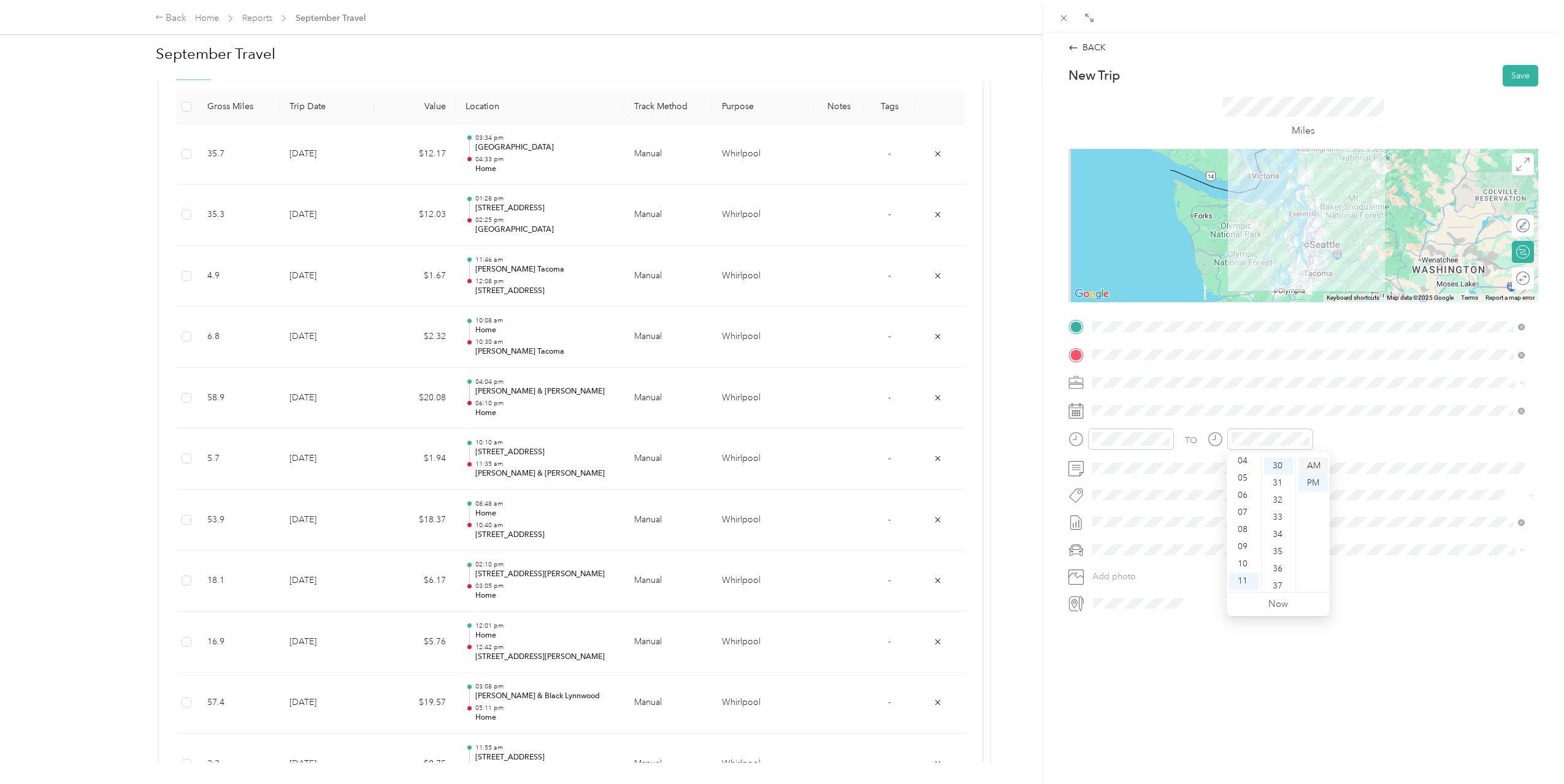
click at [1311, 466] on div "AM" at bounding box center [1313, 465] width 30 height 17
click at [1500, 528] on span at bounding box center [1313, 522] width 450 height 19
click at [1522, 78] on button "Save" at bounding box center [1520, 76] width 36 height 21
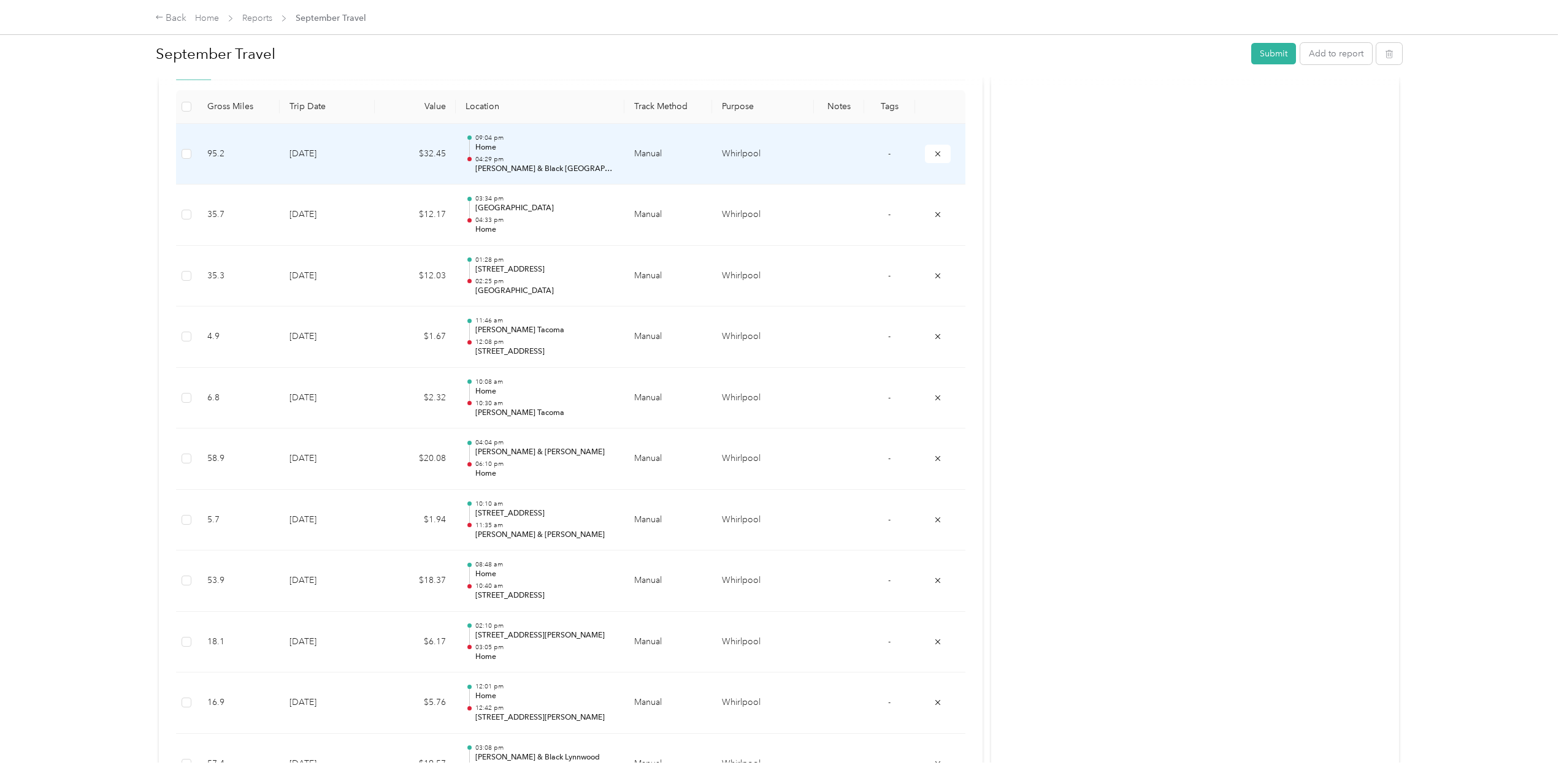
click at [543, 162] on p "04:29 pm" at bounding box center [545, 159] width 139 height 9
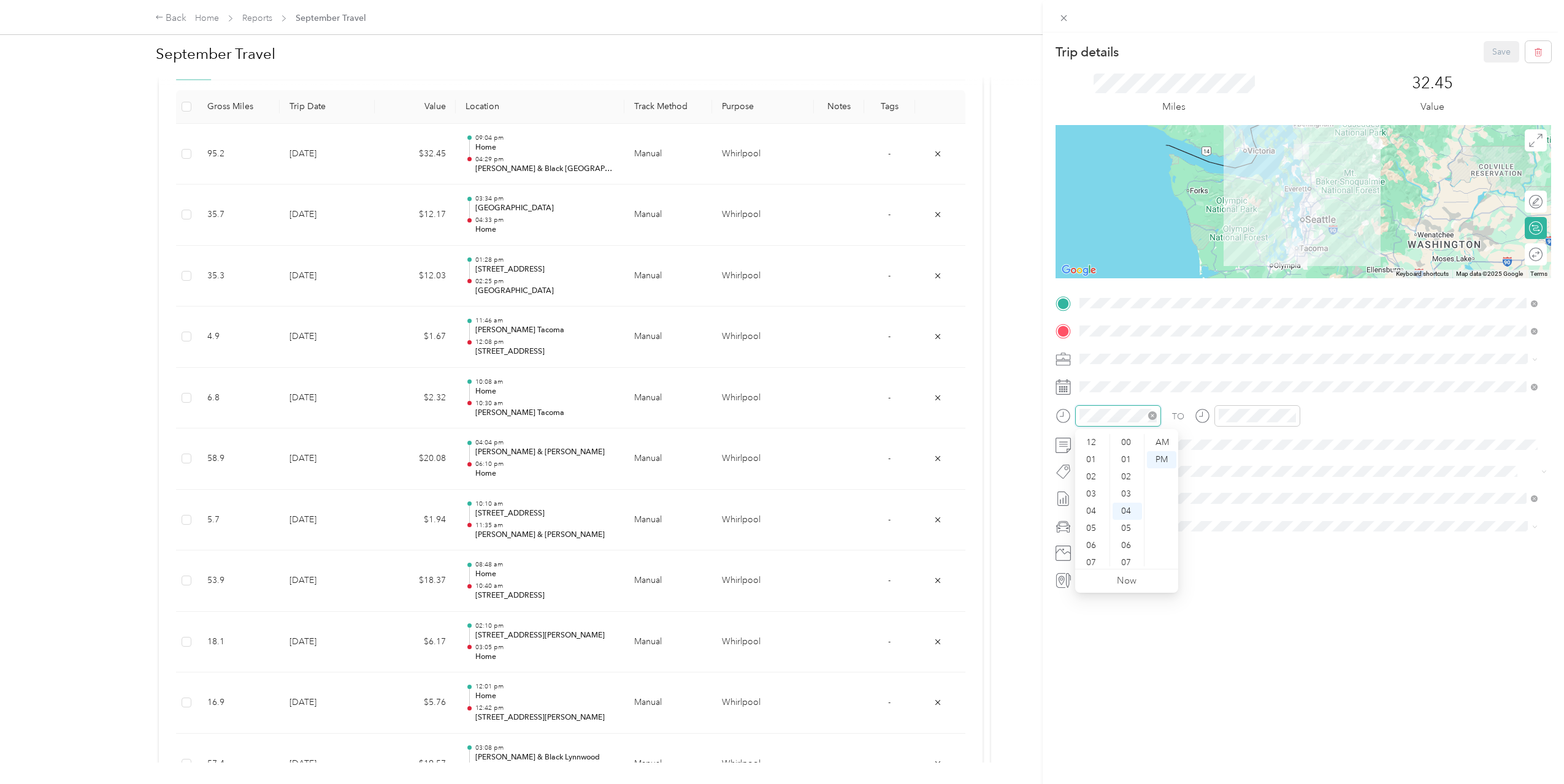
scroll to position [73, 0]
click at [1156, 442] on div "AM" at bounding box center [1162, 442] width 30 height 17
click at [1292, 439] on div "AM" at bounding box center [1300, 442] width 30 height 17
click at [1237, 561] on div "11" at bounding box center [1231, 562] width 30 height 17
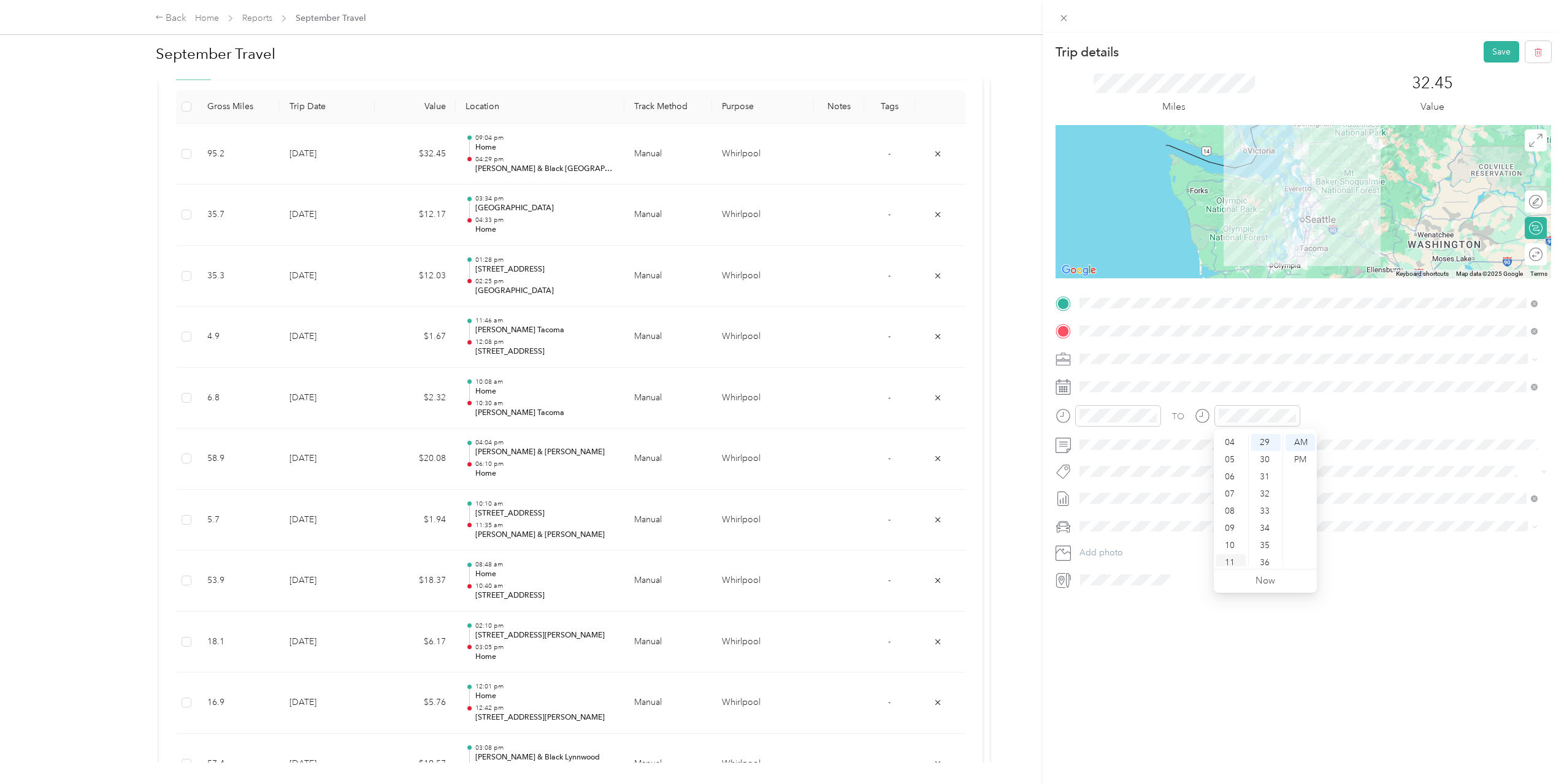
scroll to position [73, 0]
click at [1494, 59] on button "Save" at bounding box center [1501, 51] width 36 height 21
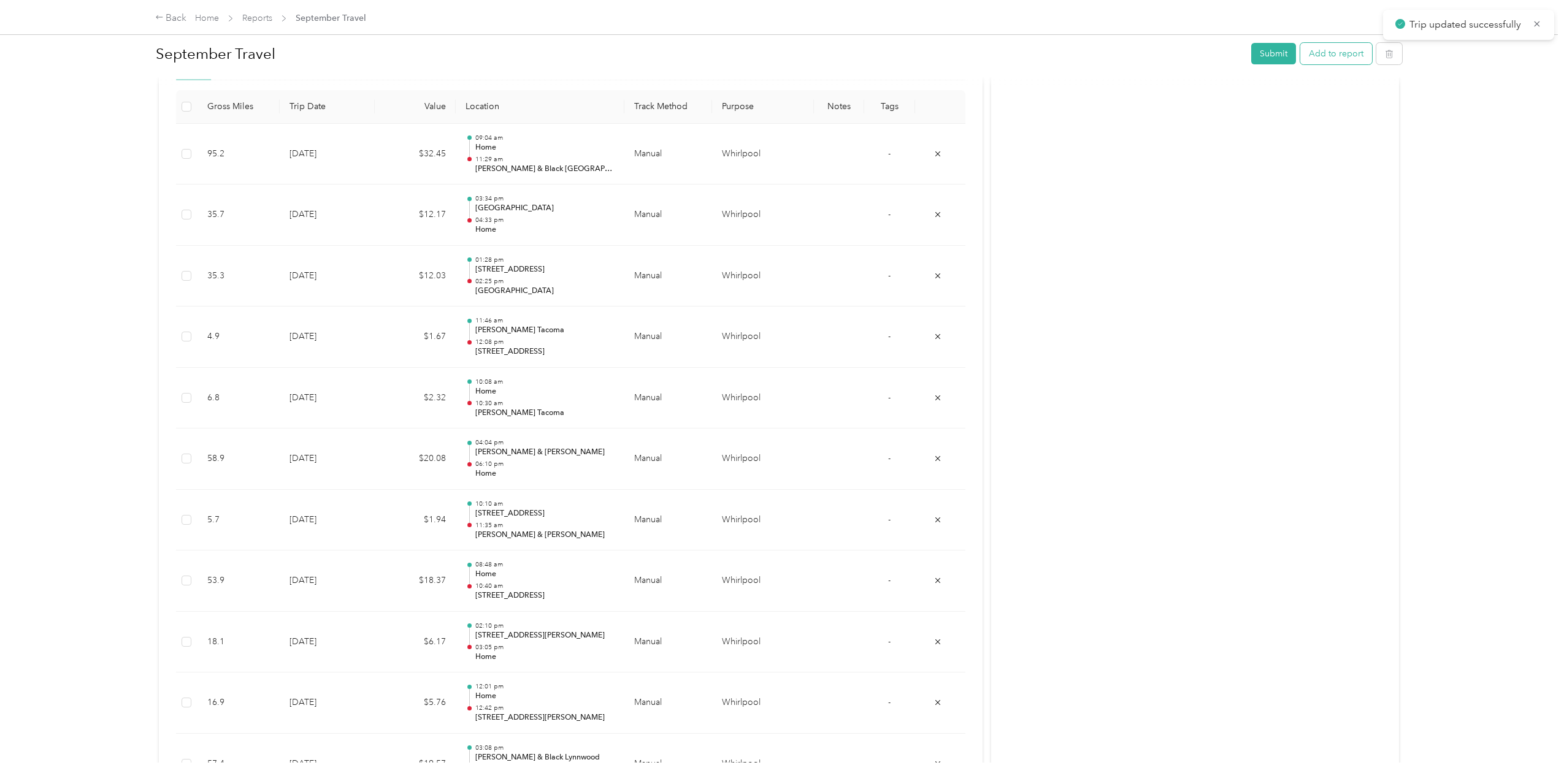
click at [1344, 53] on button "Add to report" at bounding box center [1336, 53] width 72 height 21
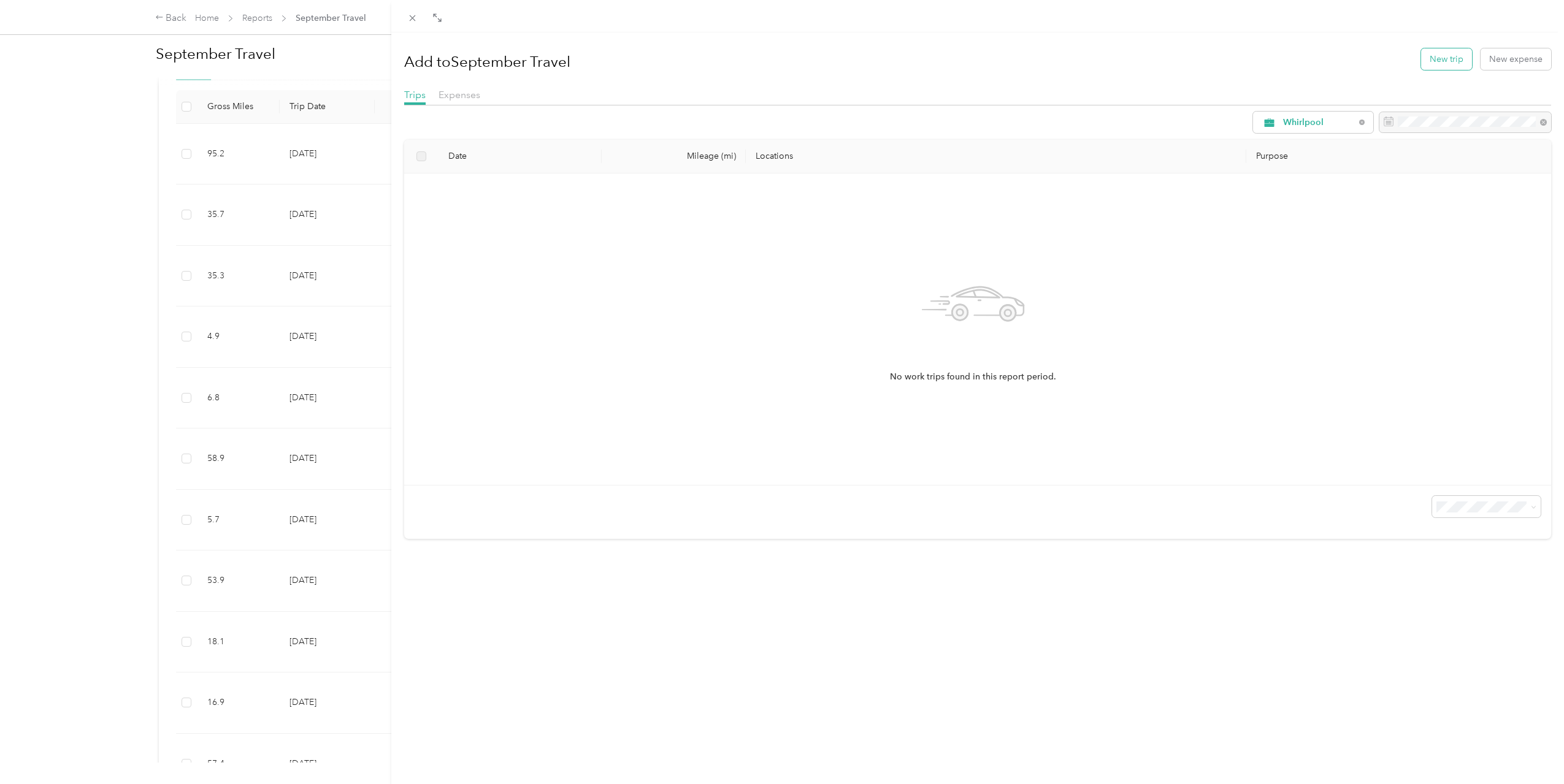
click at [1421, 62] on button "New trip" at bounding box center [1446, 59] width 51 height 21
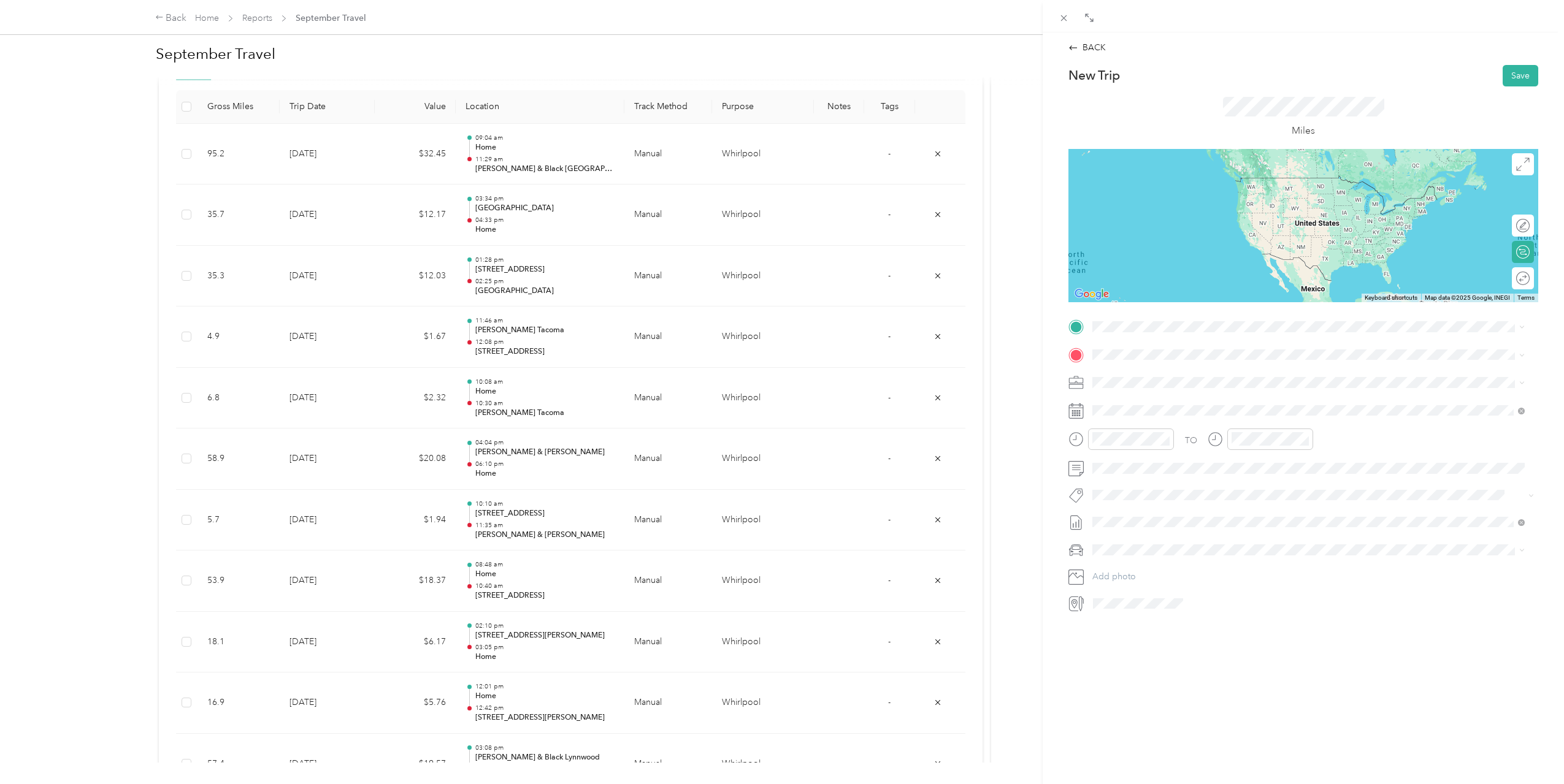
click at [1164, 378] on div "[PERSON_NAME] & Black [GEOGRAPHIC_DATA][PERSON_NAME] [STREET_ADDRESS][PERSON_NA…" at bounding box center [1251, 381] width 272 height 26
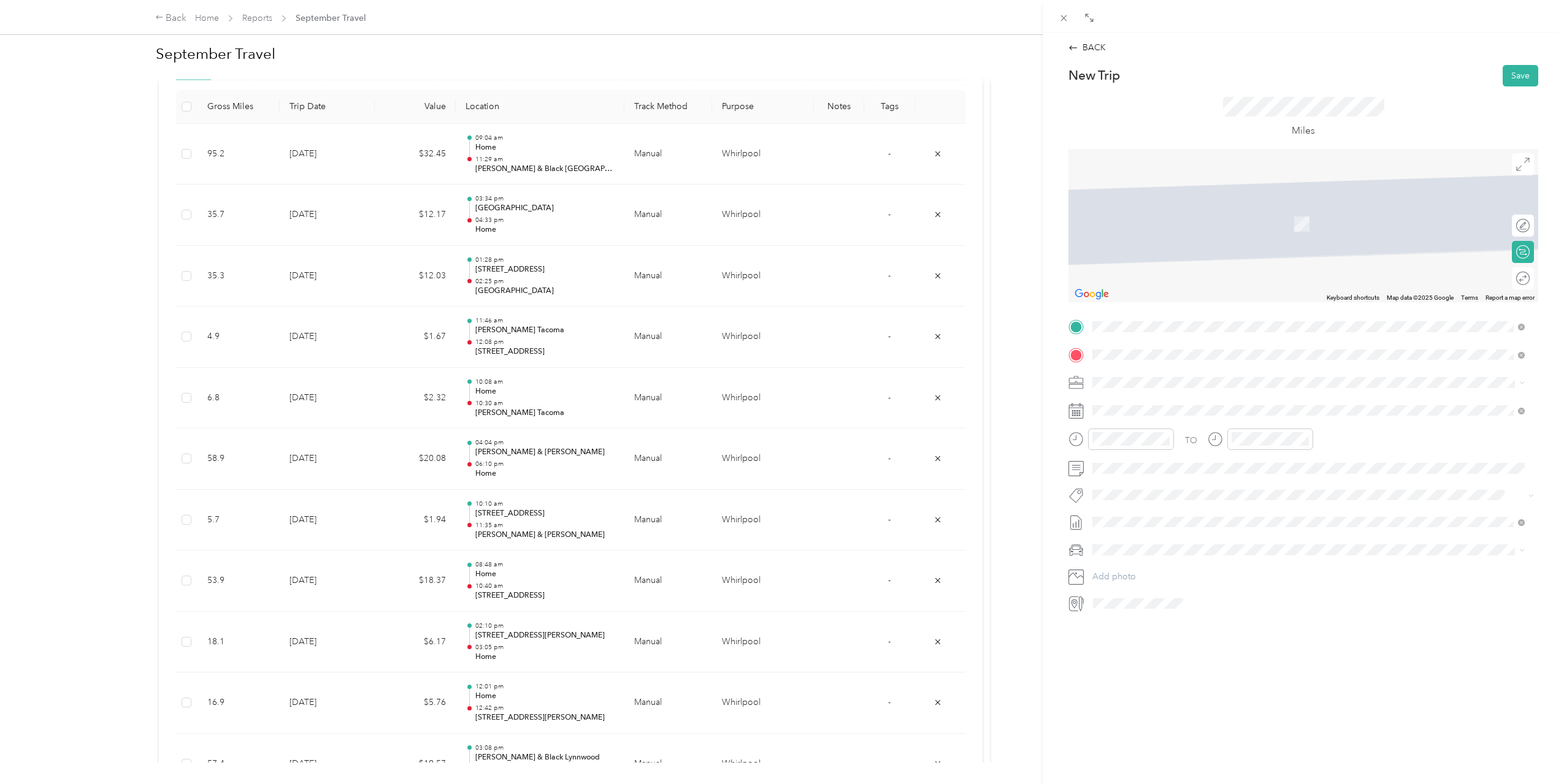
click at [1238, 405] on span "[STREET_ADDRESS][US_STATE]" at bounding box center [1176, 399] width 122 height 11
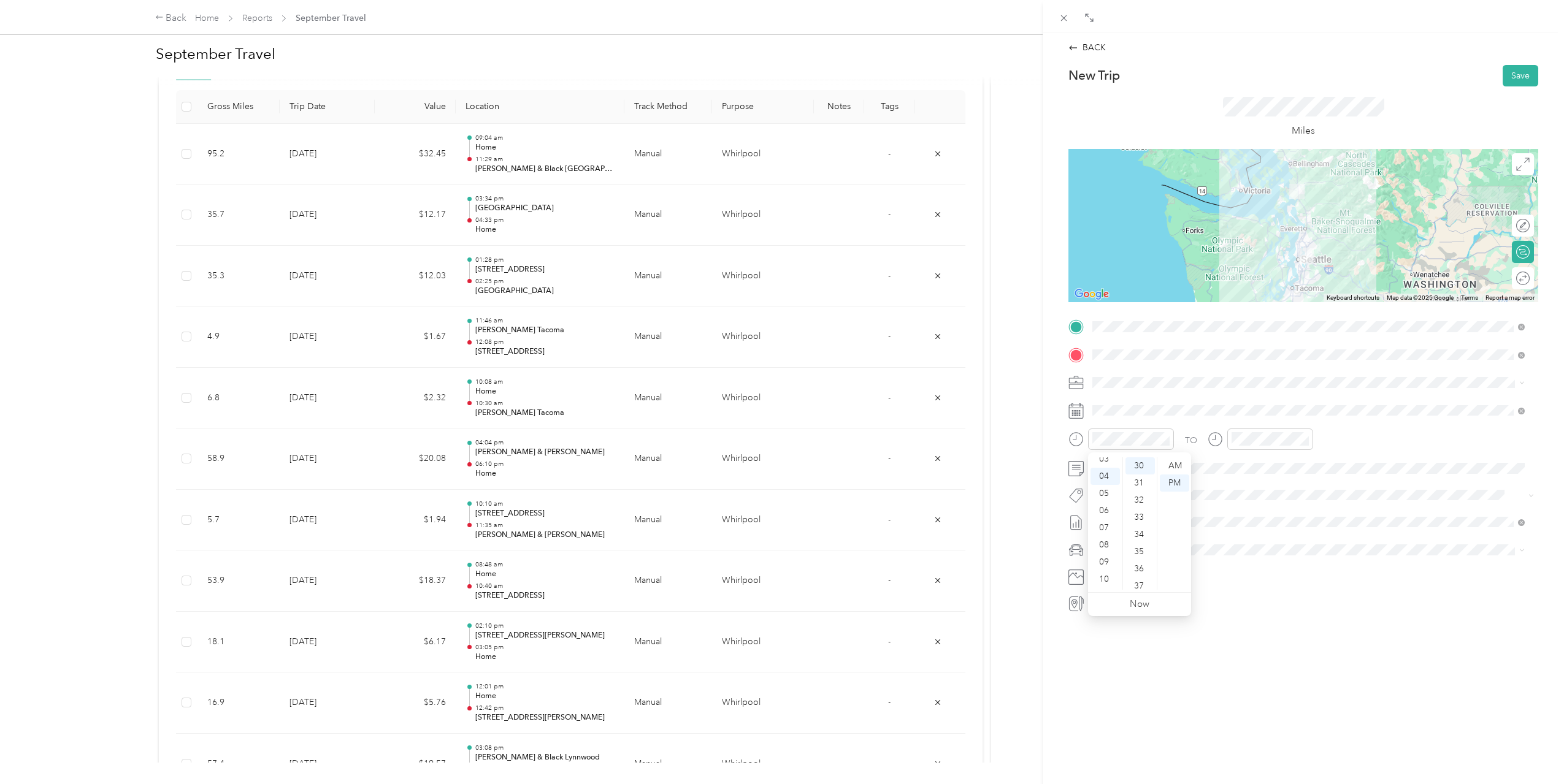
scroll to position [30, 0]
click at [1107, 481] on div "03" at bounding box center [1105, 487] width 30 height 17
click at [1141, 479] on div "10" at bounding box center [1140, 477] width 30 height 17
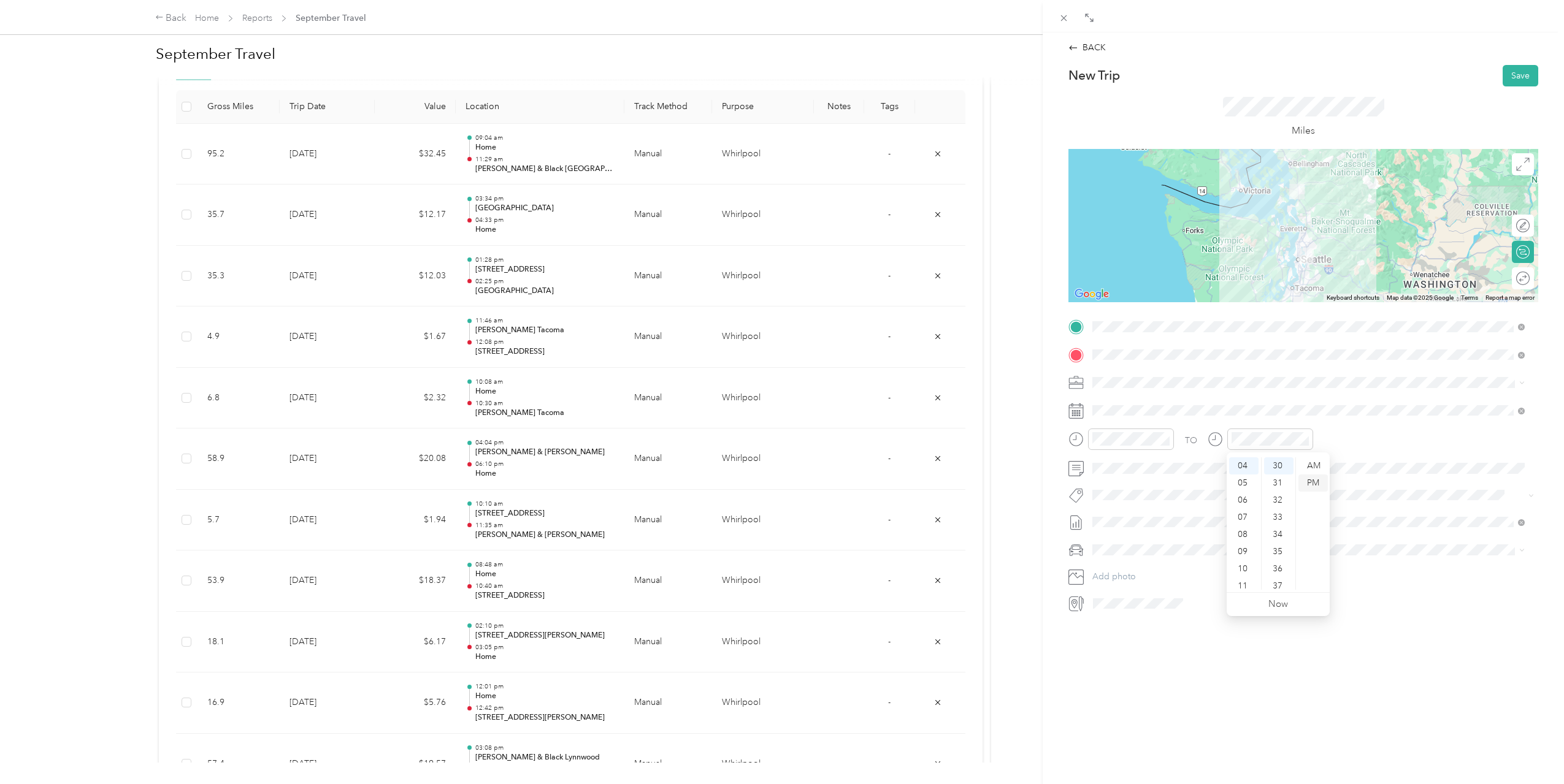
click at [1313, 482] on div "PM" at bounding box center [1313, 482] width 30 height 17
click at [1182, 575] on div "25" at bounding box center [1182, 580] width 16 height 16
click at [1508, 73] on button "Save" at bounding box center [1520, 76] width 36 height 21
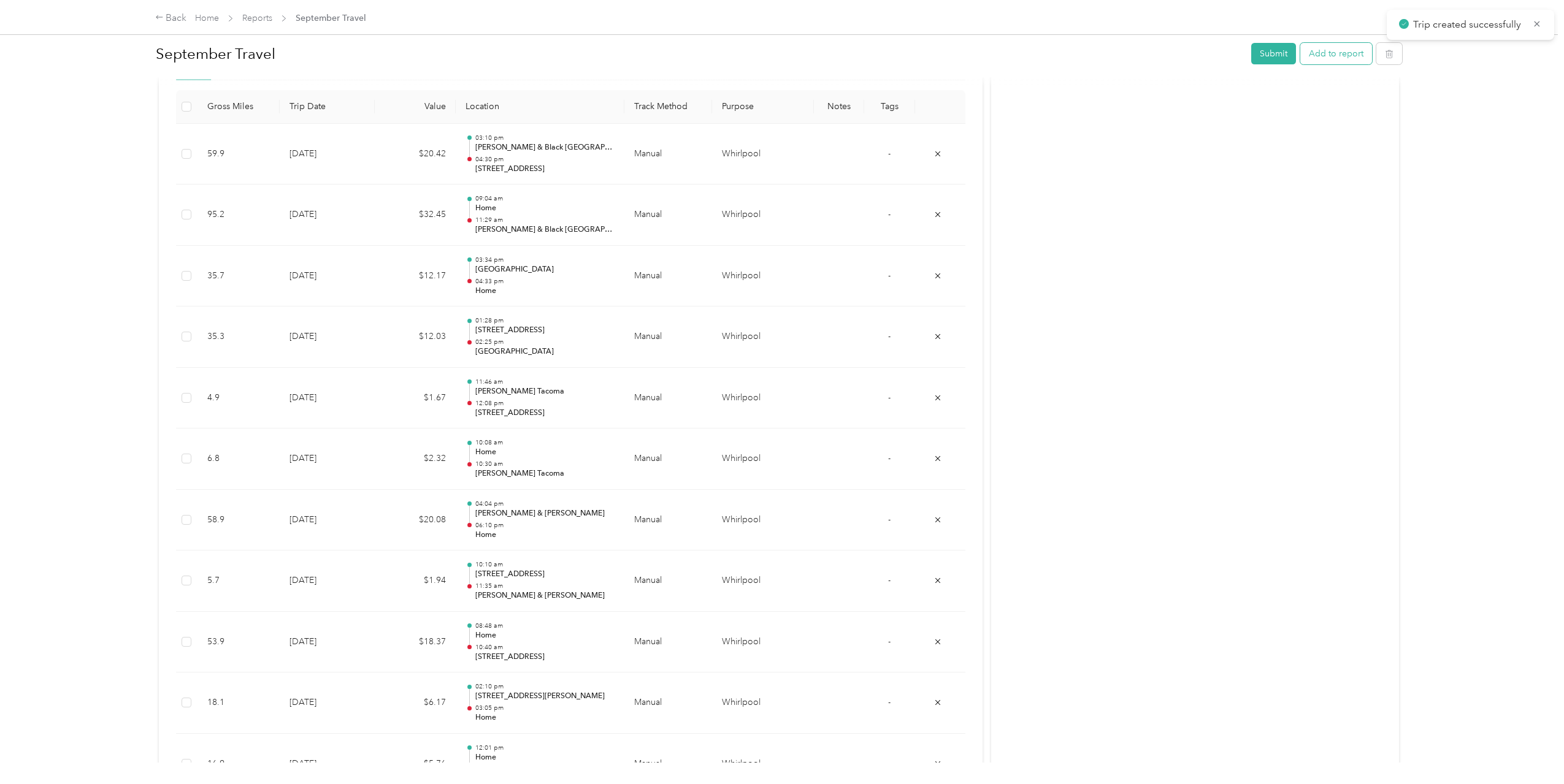
click at [1319, 55] on button "Add to report" at bounding box center [1336, 53] width 72 height 21
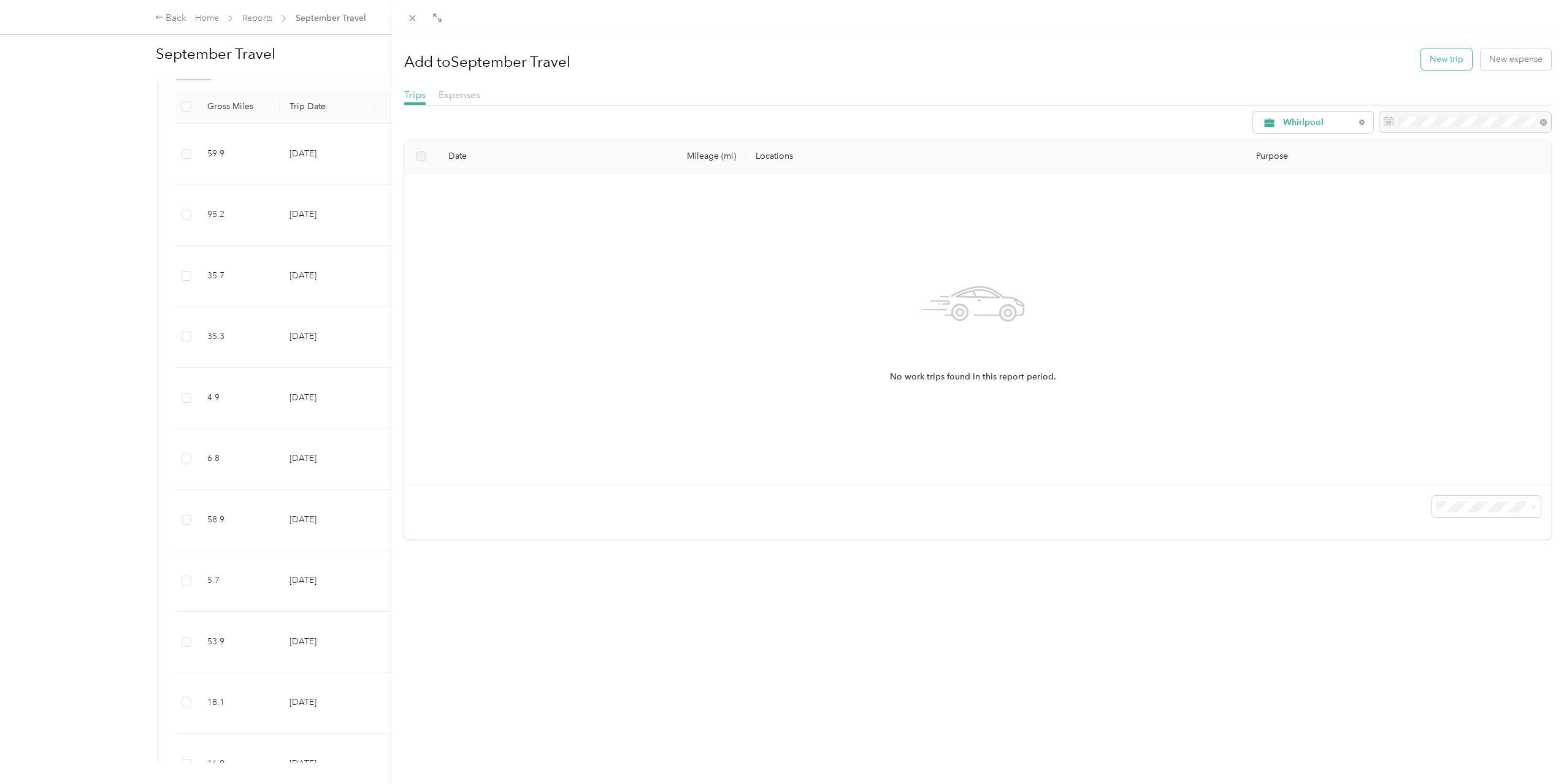
click at [1422, 66] on button "New trip" at bounding box center [1446, 59] width 51 height 21
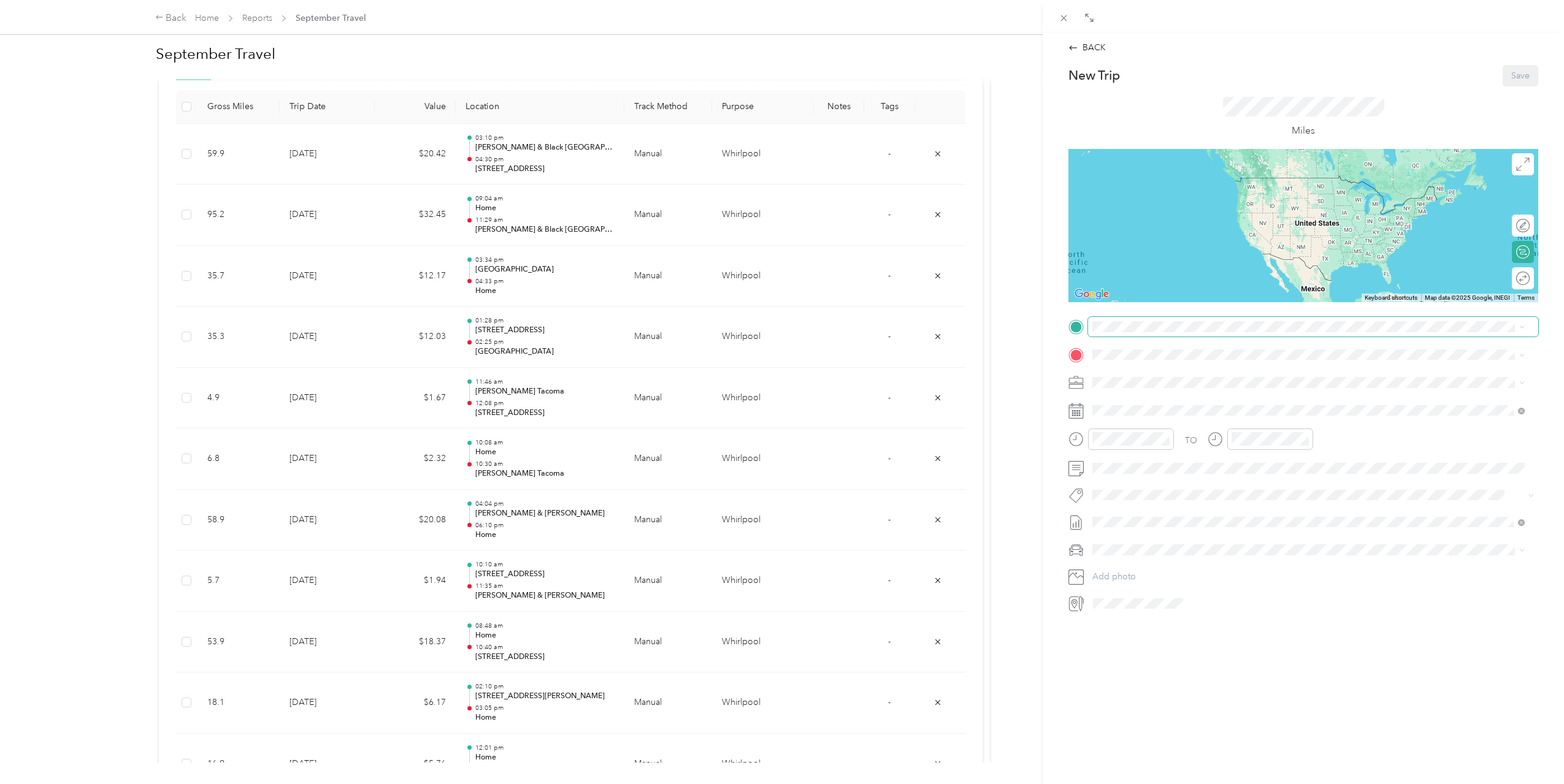
click at [1275, 319] on span at bounding box center [1313, 327] width 450 height 19
click at [1295, 385] on li "[STREET_ADDRESS][US_STATE]" at bounding box center [1308, 372] width 441 height 25
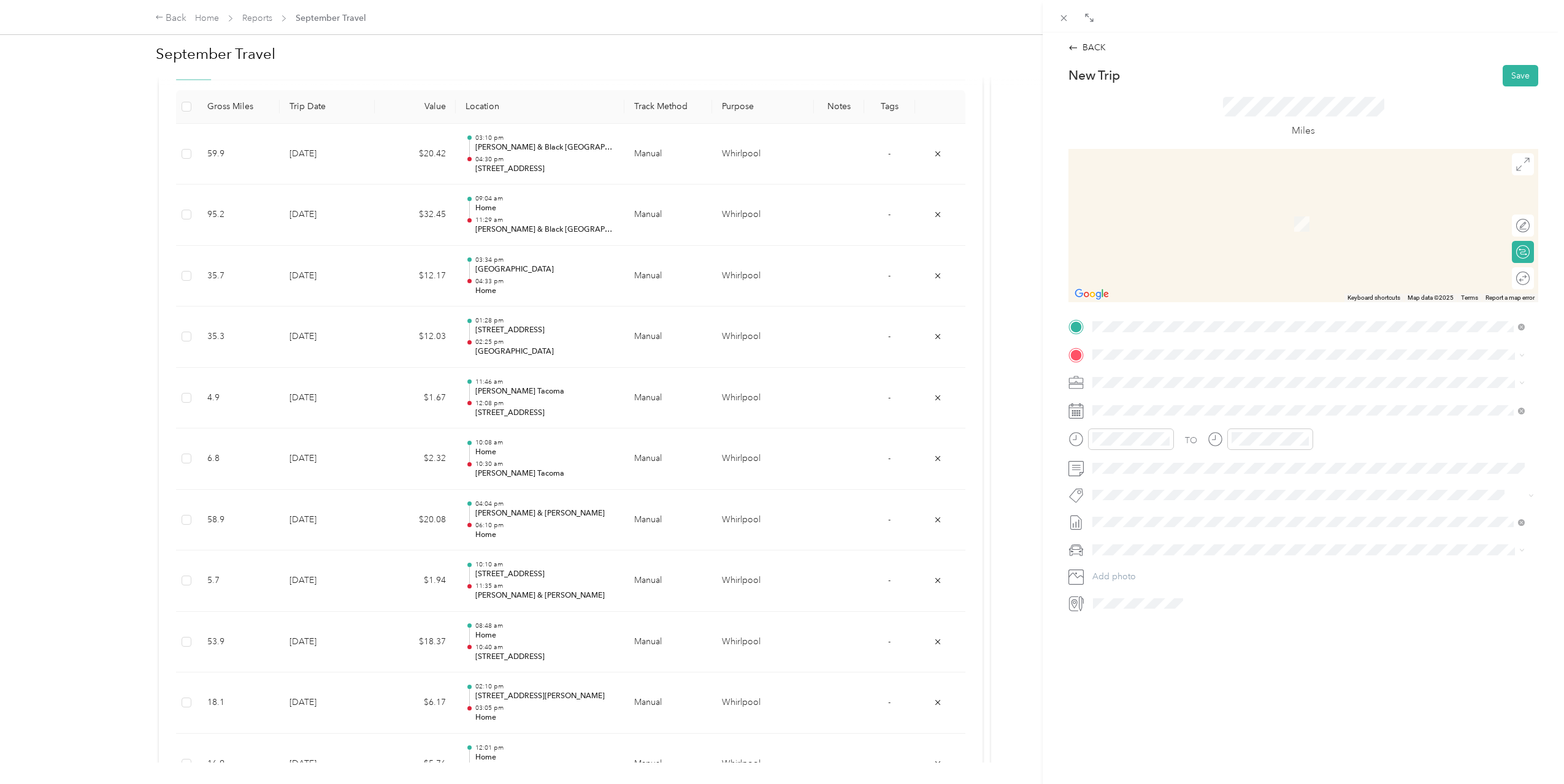
click at [1243, 421] on div "Home [STREET_ADDRESS][US_STATE]" at bounding box center [1308, 410] width 424 height 30
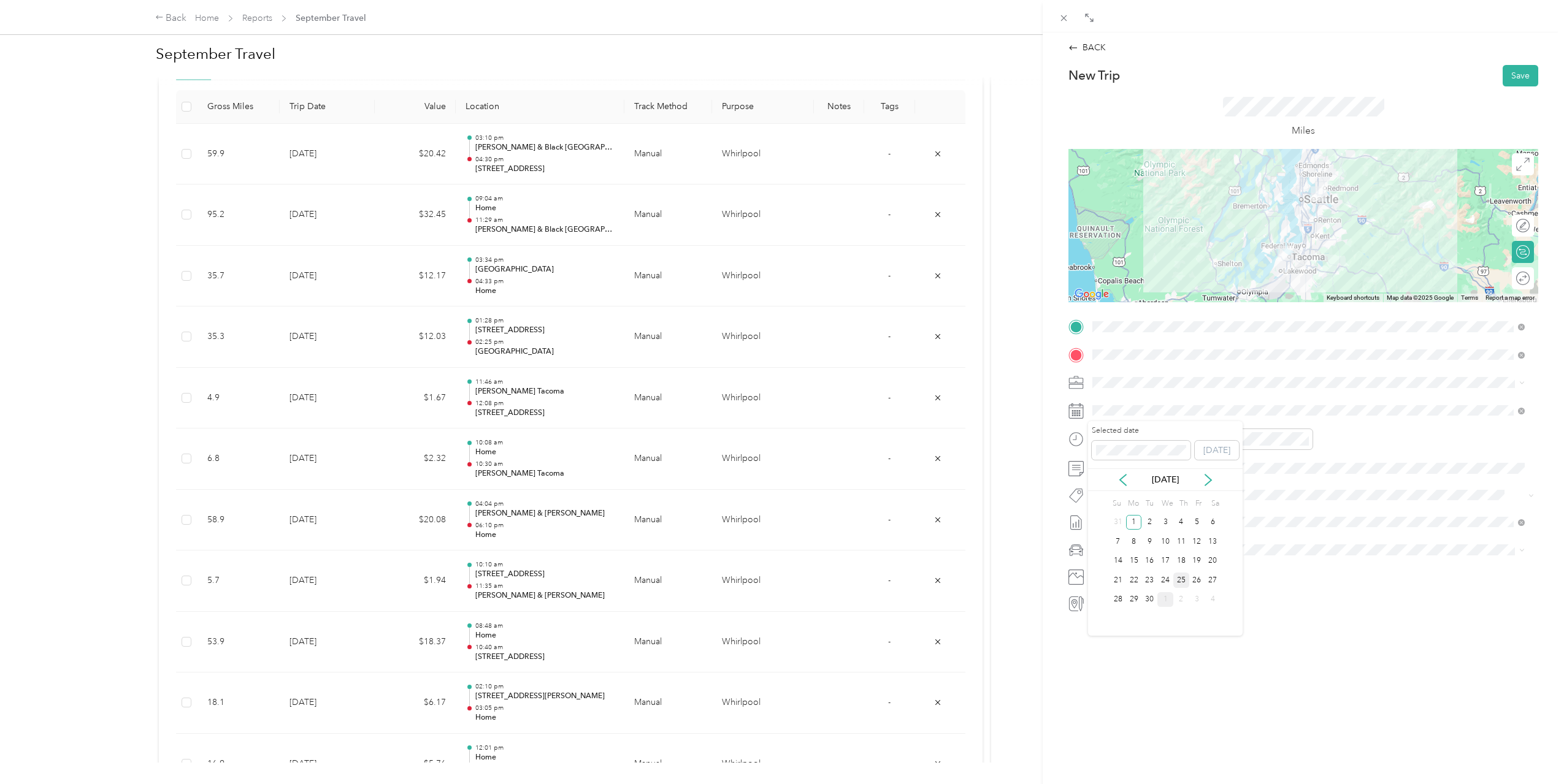
click at [1175, 582] on div "25" at bounding box center [1182, 580] width 16 height 16
click at [1109, 534] on div "08" at bounding box center [1105, 534] width 30 height 17
click at [1146, 502] on div "10" at bounding box center [1140, 502] width 30 height 17
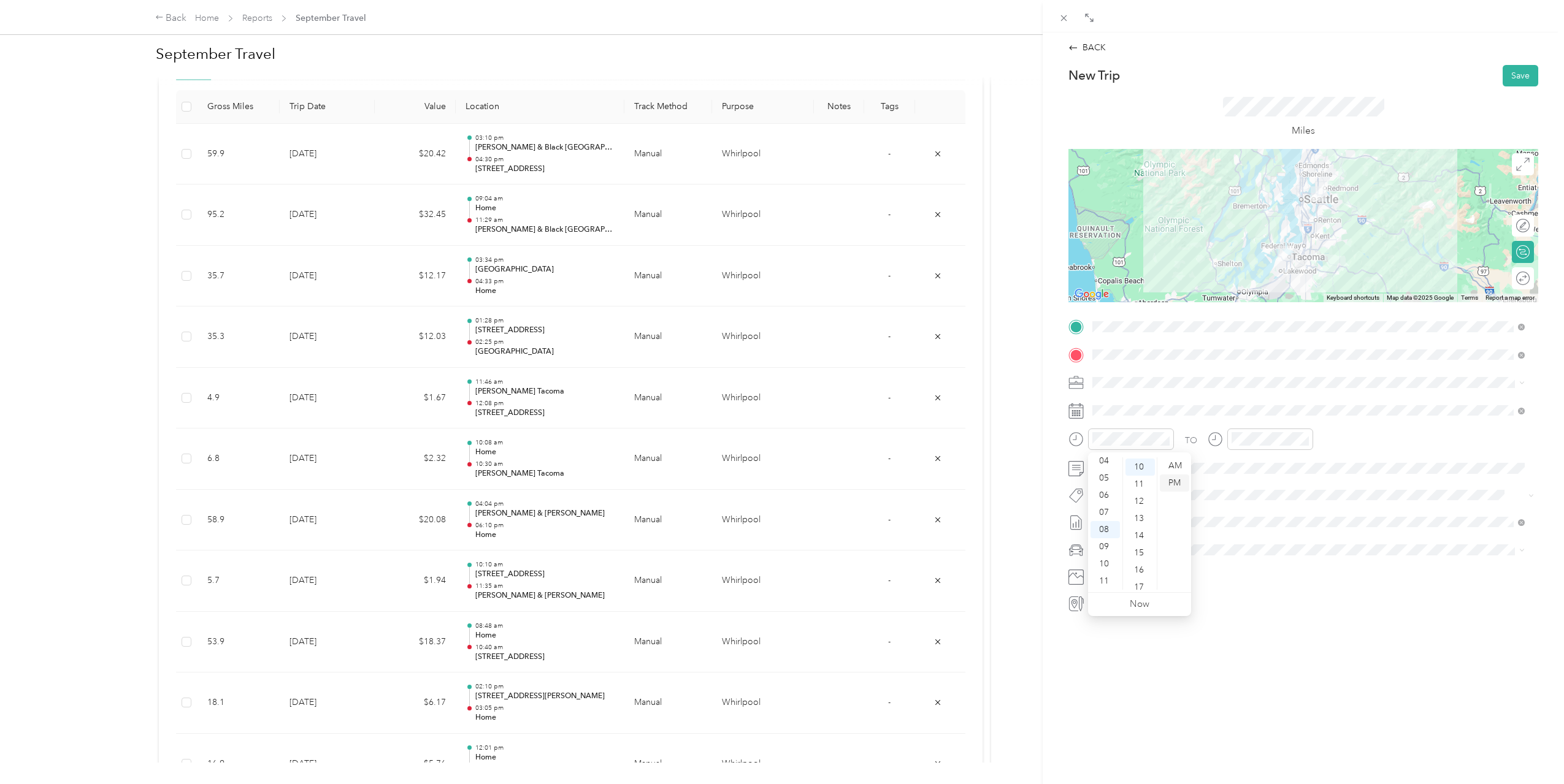
scroll to position [172, 0]
click at [1172, 484] on div "PM" at bounding box center [1175, 482] width 30 height 17
click at [1248, 549] on div "09" at bounding box center [1244, 551] width 30 height 17
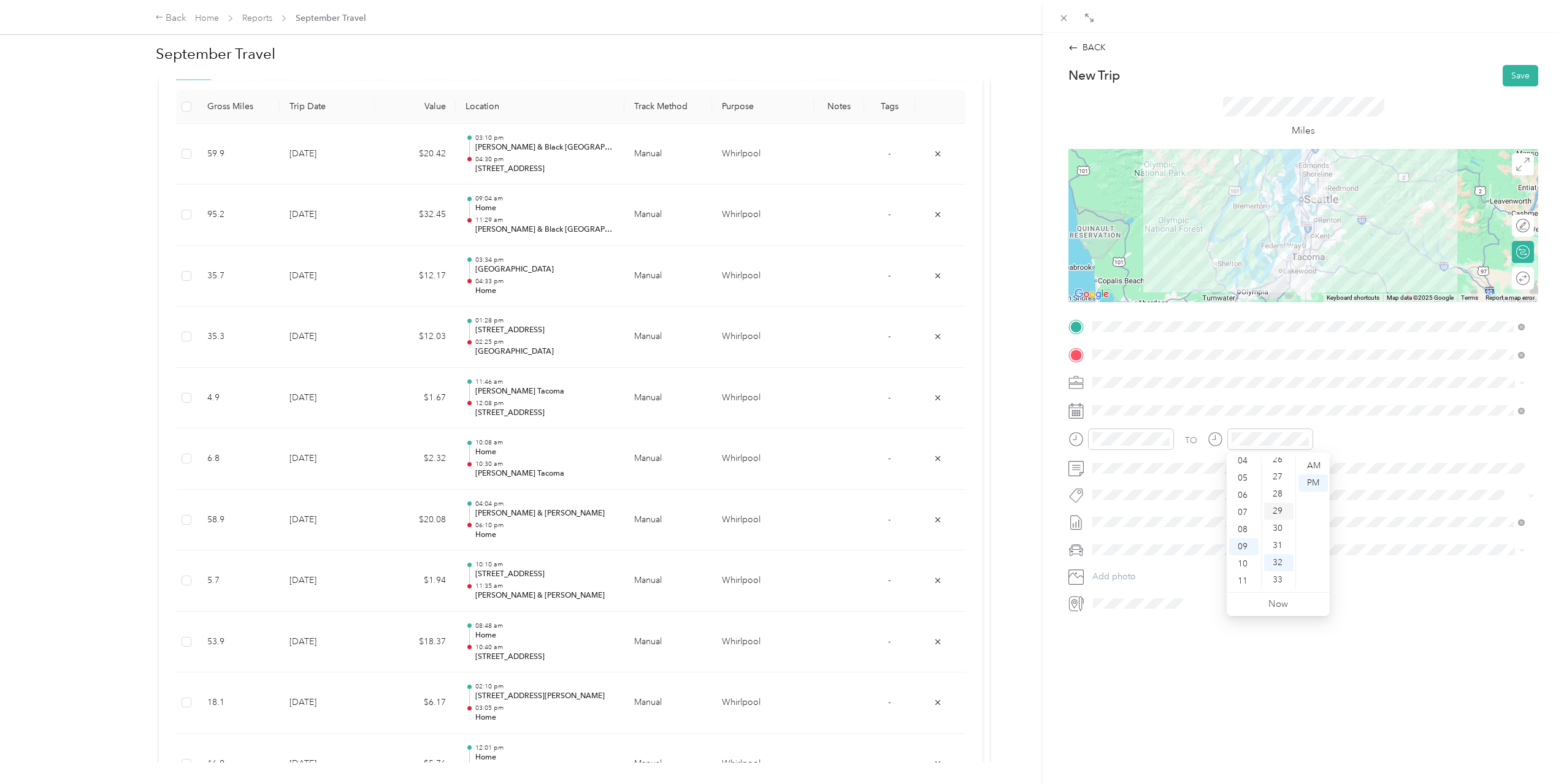
click at [1282, 507] on div "29" at bounding box center [1279, 511] width 30 height 17
click at [1325, 480] on div "PM" at bounding box center [1313, 482] width 30 height 17
click at [1506, 71] on button "Save" at bounding box center [1520, 76] width 36 height 21
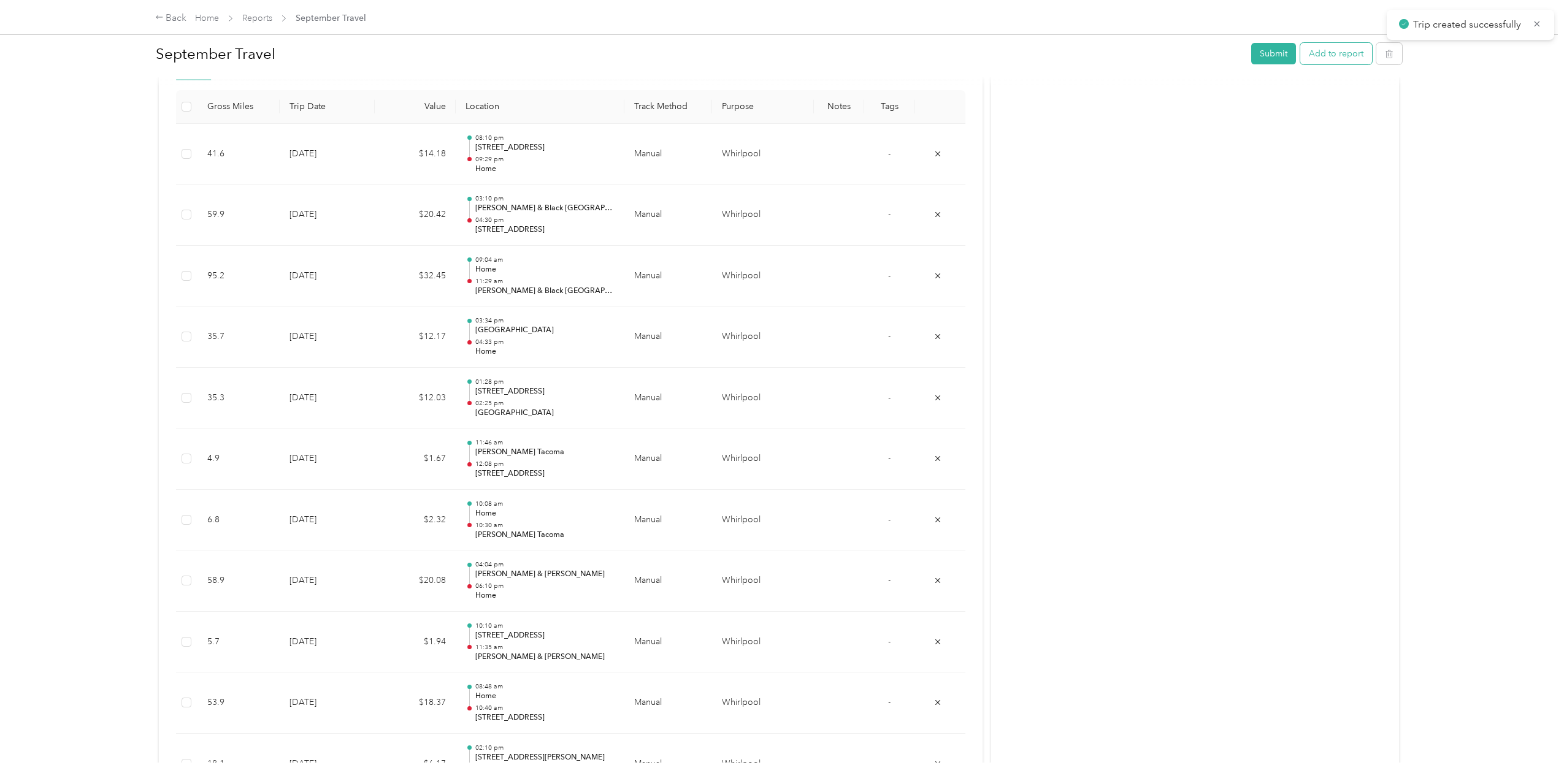
click at [1353, 59] on button "Add to report" at bounding box center [1336, 53] width 72 height 21
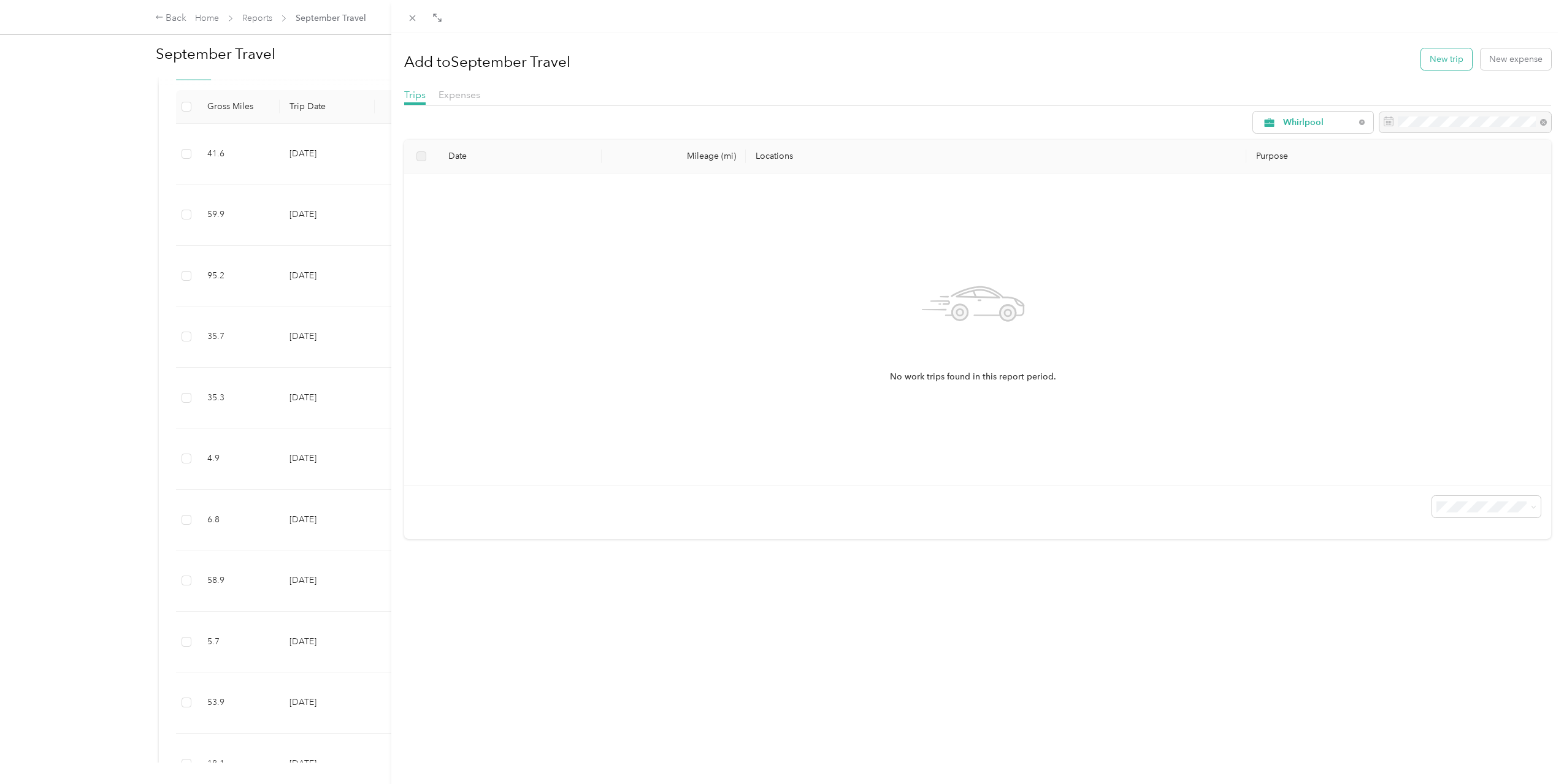
click at [1434, 62] on button "New trip" at bounding box center [1446, 59] width 51 height 21
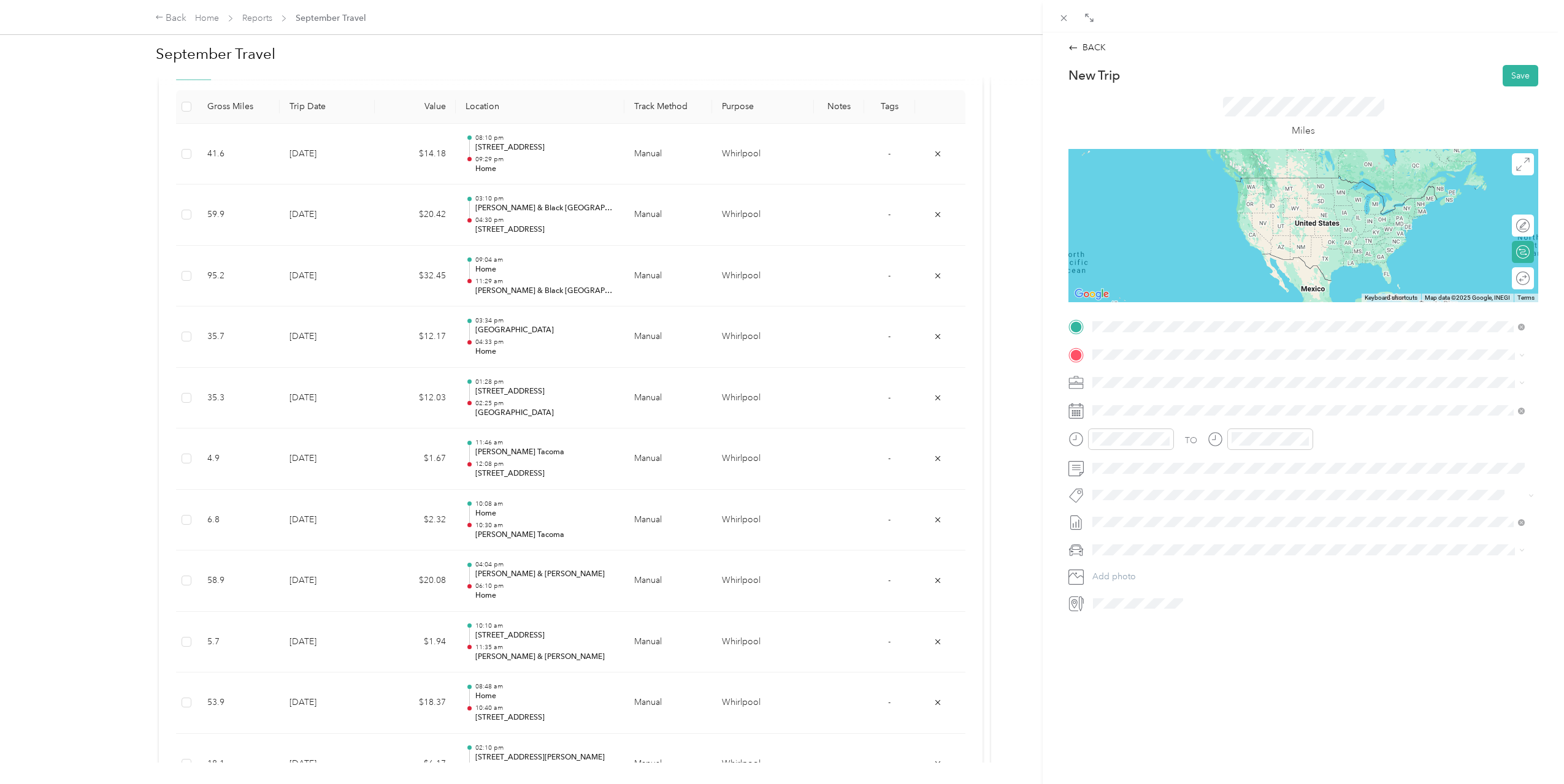
click at [1238, 385] on span "[STREET_ADDRESS][US_STATE]" at bounding box center [1176, 389] width 122 height 10
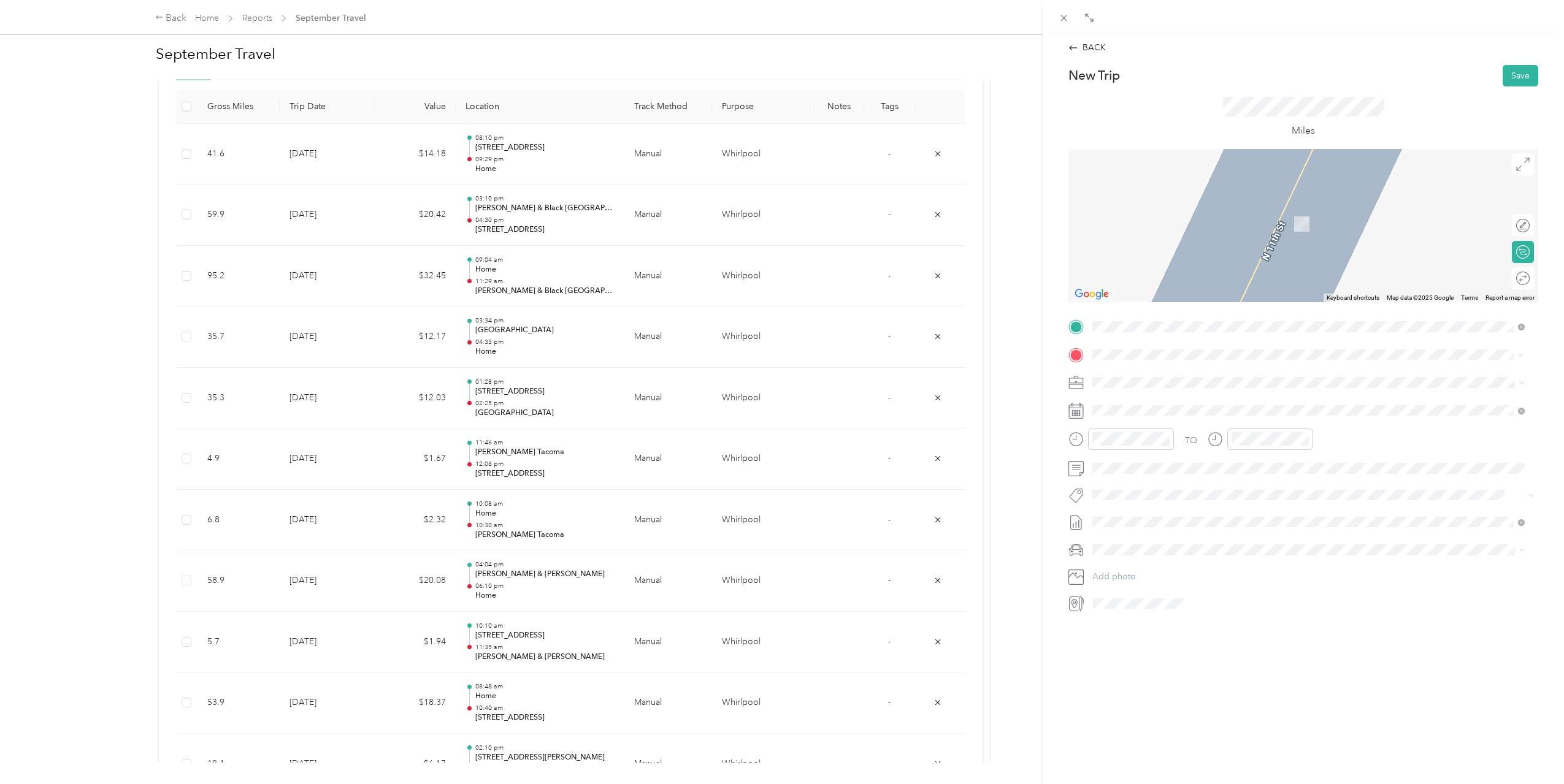
click at [1170, 413] on span "[STREET_ADDRESS][PERSON_NAME][US_STATE]" at bounding box center [1210, 416] width 190 height 10
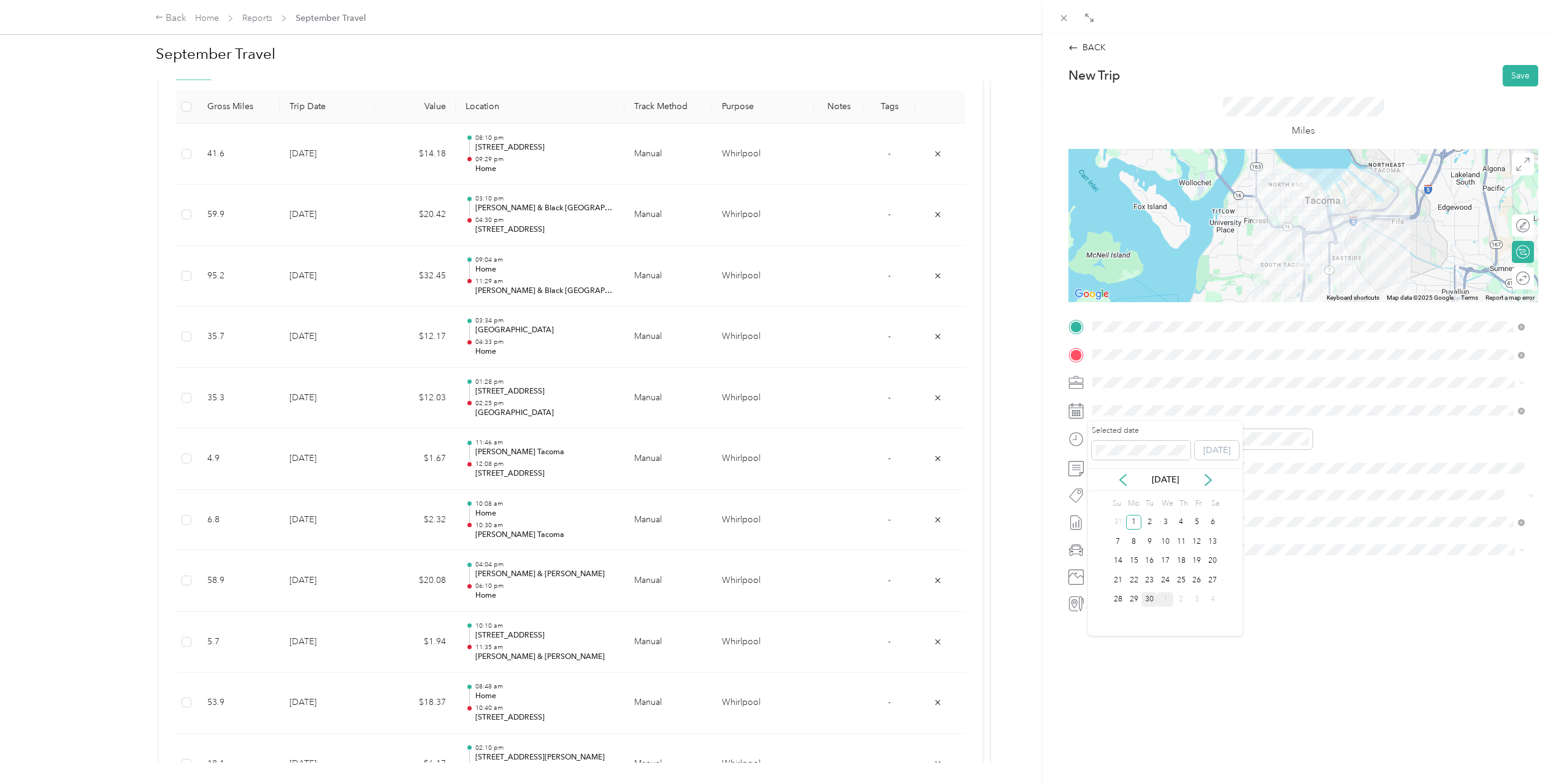
click at [1147, 602] on div "30" at bounding box center [1150, 599] width 16 height 16
click at [1101, 544] on div "09" at bounding box center [1105, 546] width 30 height 17
click at [1137, 496] on div "35" at bounding box center [1140, 500] width 30 height 17
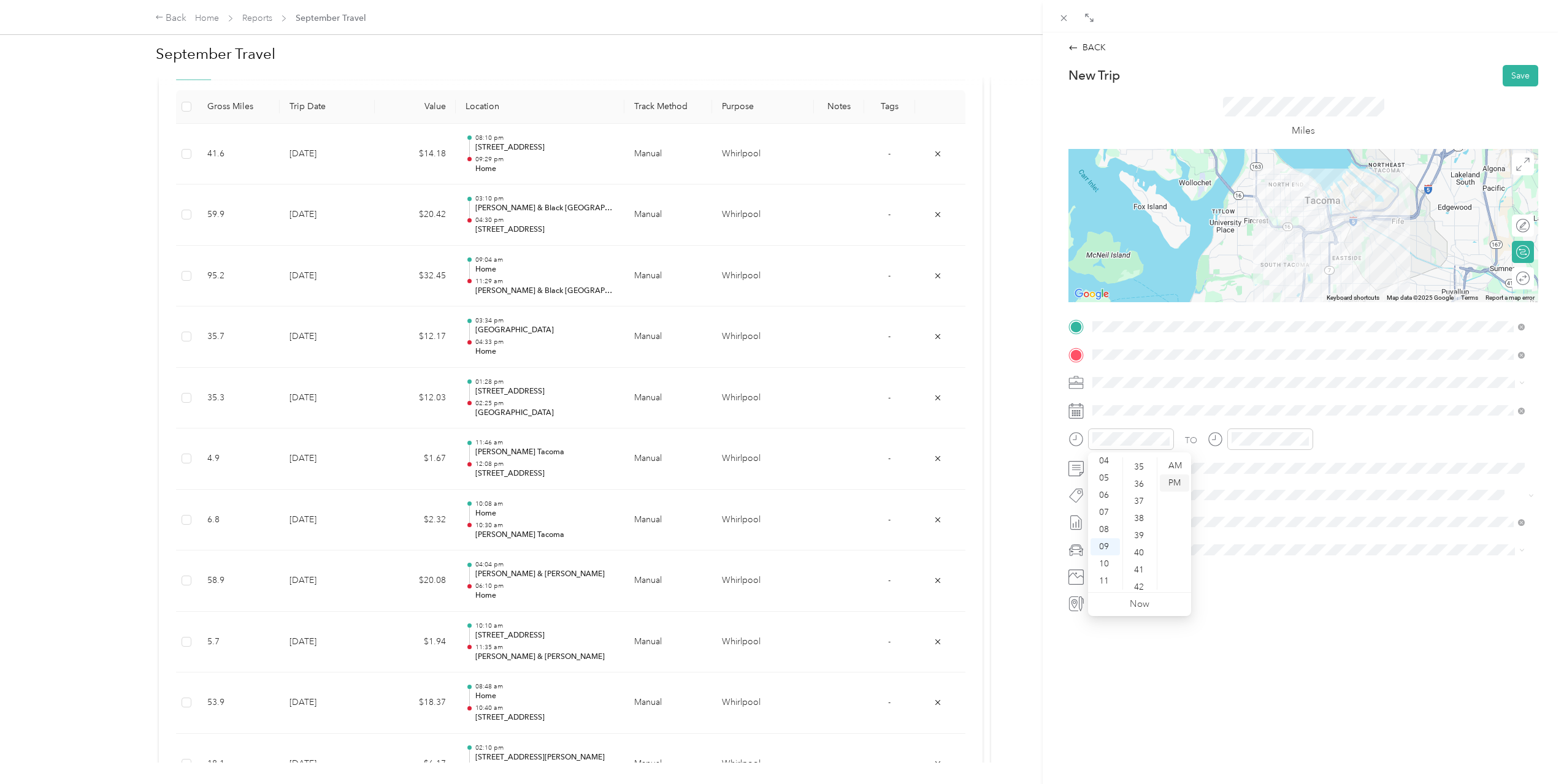
scroll to position [601, 0]
drag, startPoint x: 1176, startPoint y: 466, endPoint x: 1206, endPoint y: 456, distance: 31.6
click at [1176, 465] on div "AM" at bounding box center [1175, 465] width 30 height 17
click at [1242, 562] on div "10" at bounding box center [1244, 568] width 30 height 17
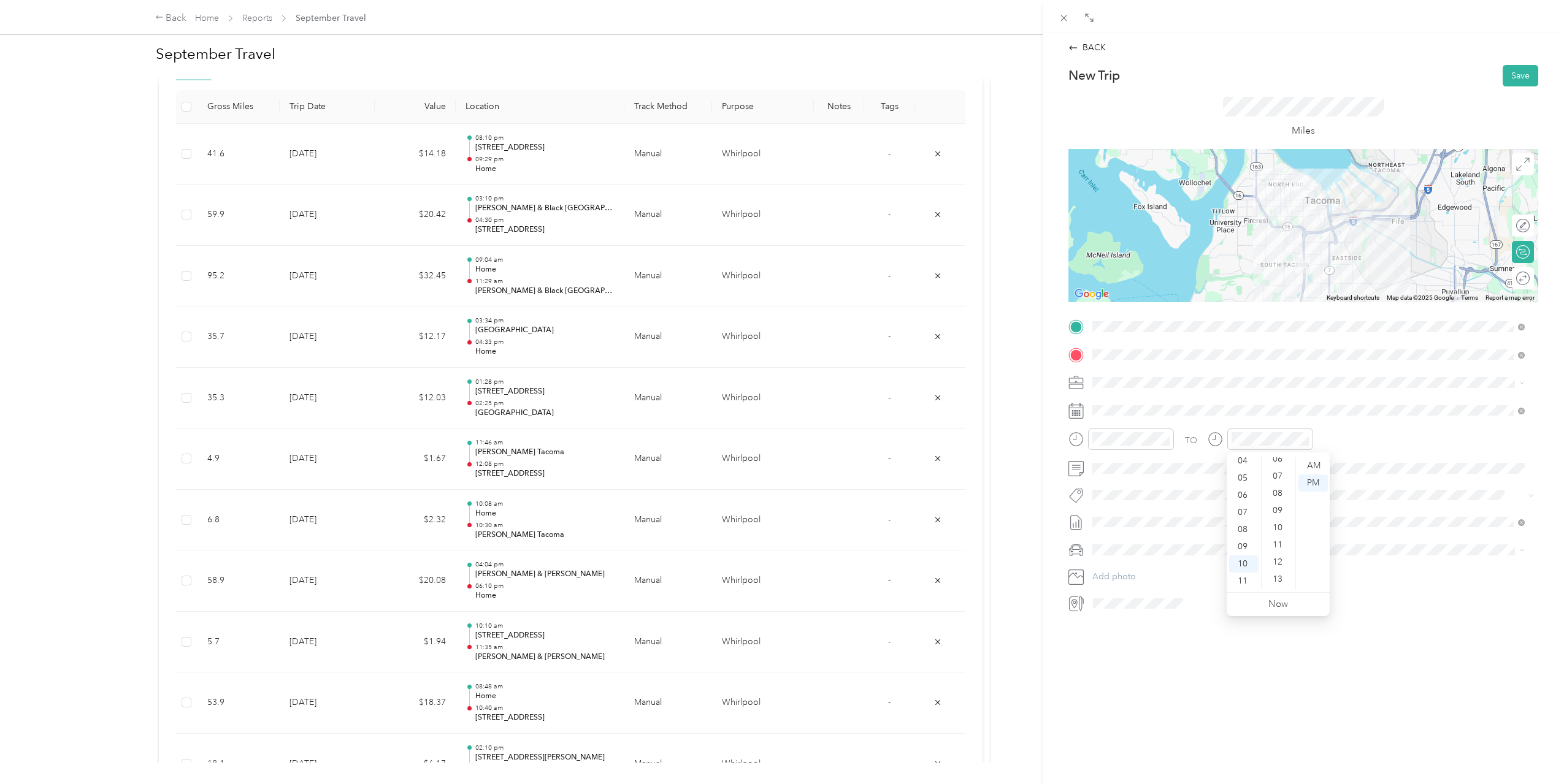
scroll to position [7, 0]
click at [1285, 474] on div "01" at bounding box center [1279, 475] width 30 height 17
click at [1305, 465] on div "AM" at bounding box center [1313, 465] width 30 height 17
click at [1308, 465] on div "AM" at bounding box center [1313, 465] width 30 height 17
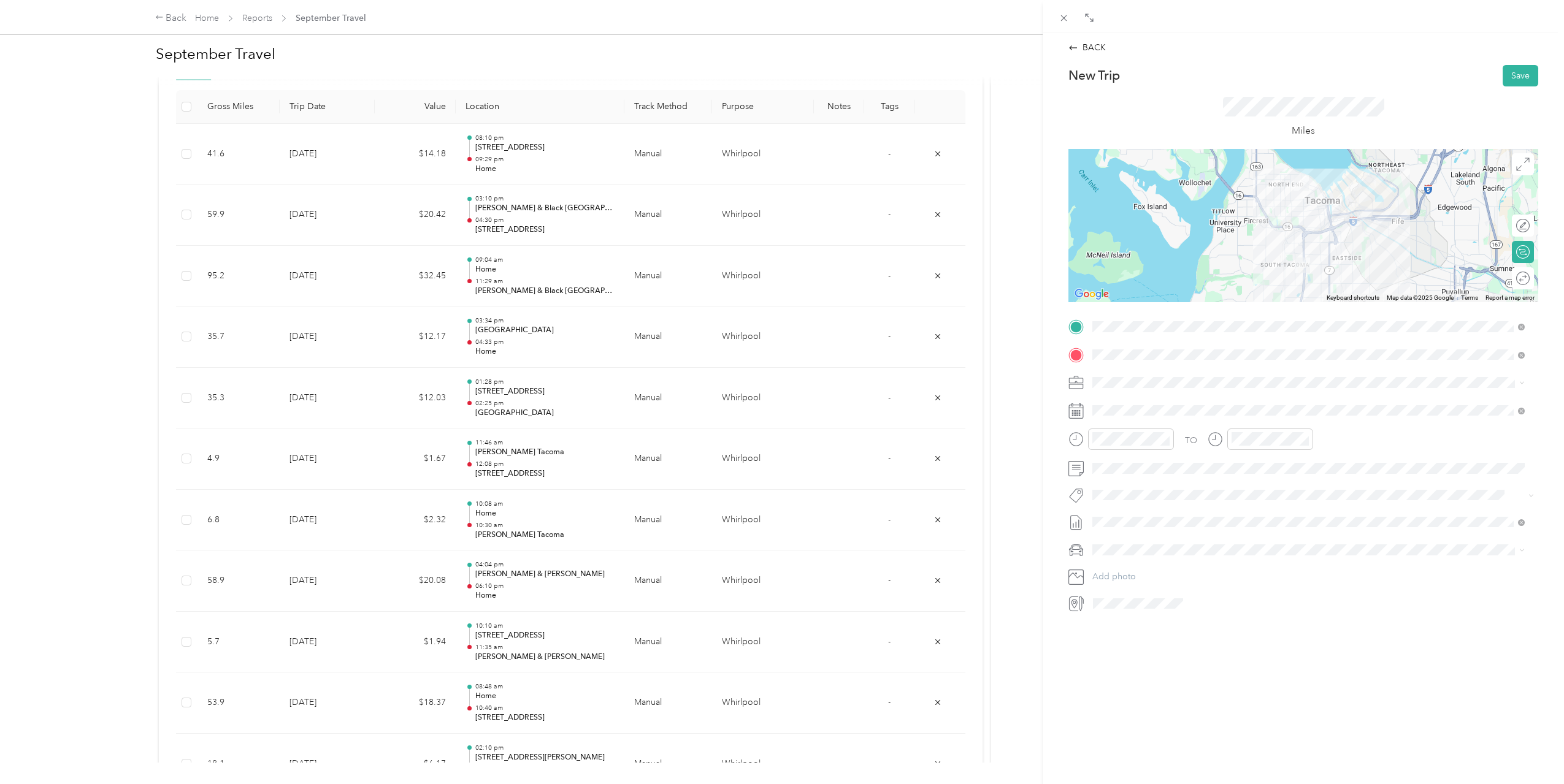
click at [1351, 437] on div "TO" at bounding box center [1303, 443] width 470 height 30
click at [1503, 76] on button "Save" at bounding box center [1520, 76] width 36 height 21
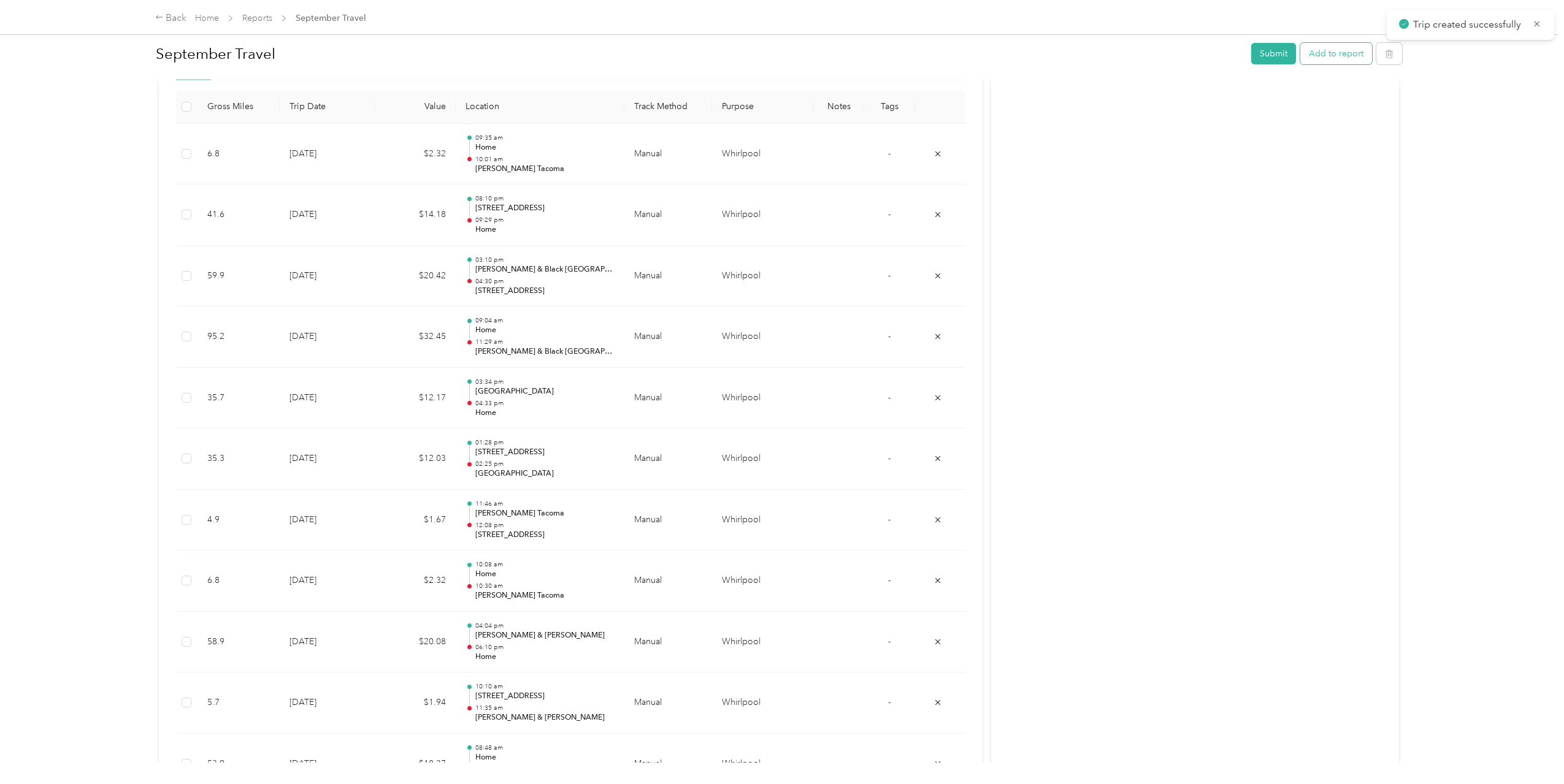
click at [1352, 56] on button "Add to report" at bounding box center [1336, 53] width 72 height 21
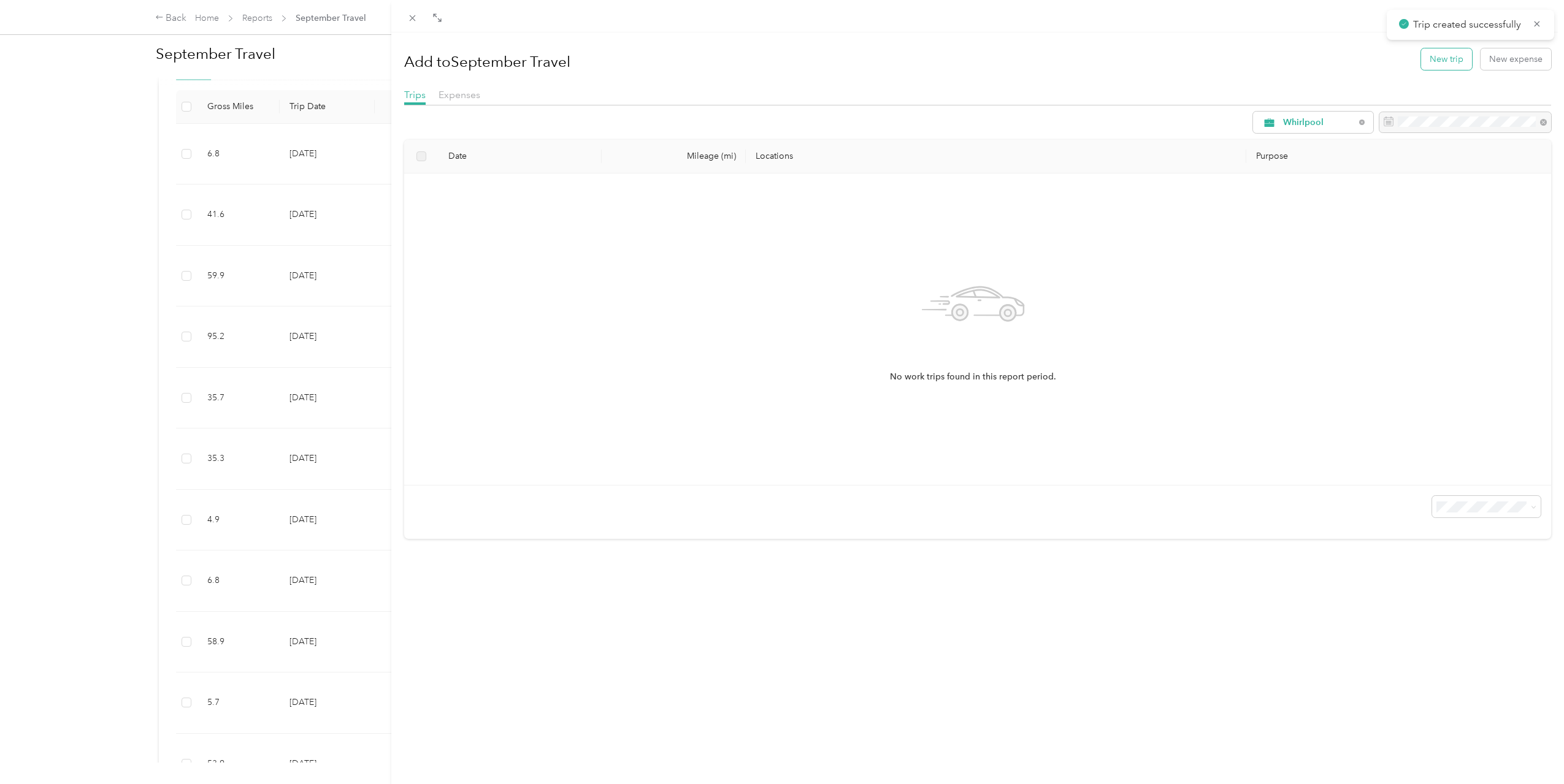
click at [1436, 64] on button "New trip" at bounding box center [1446, 59] width 51 height 21
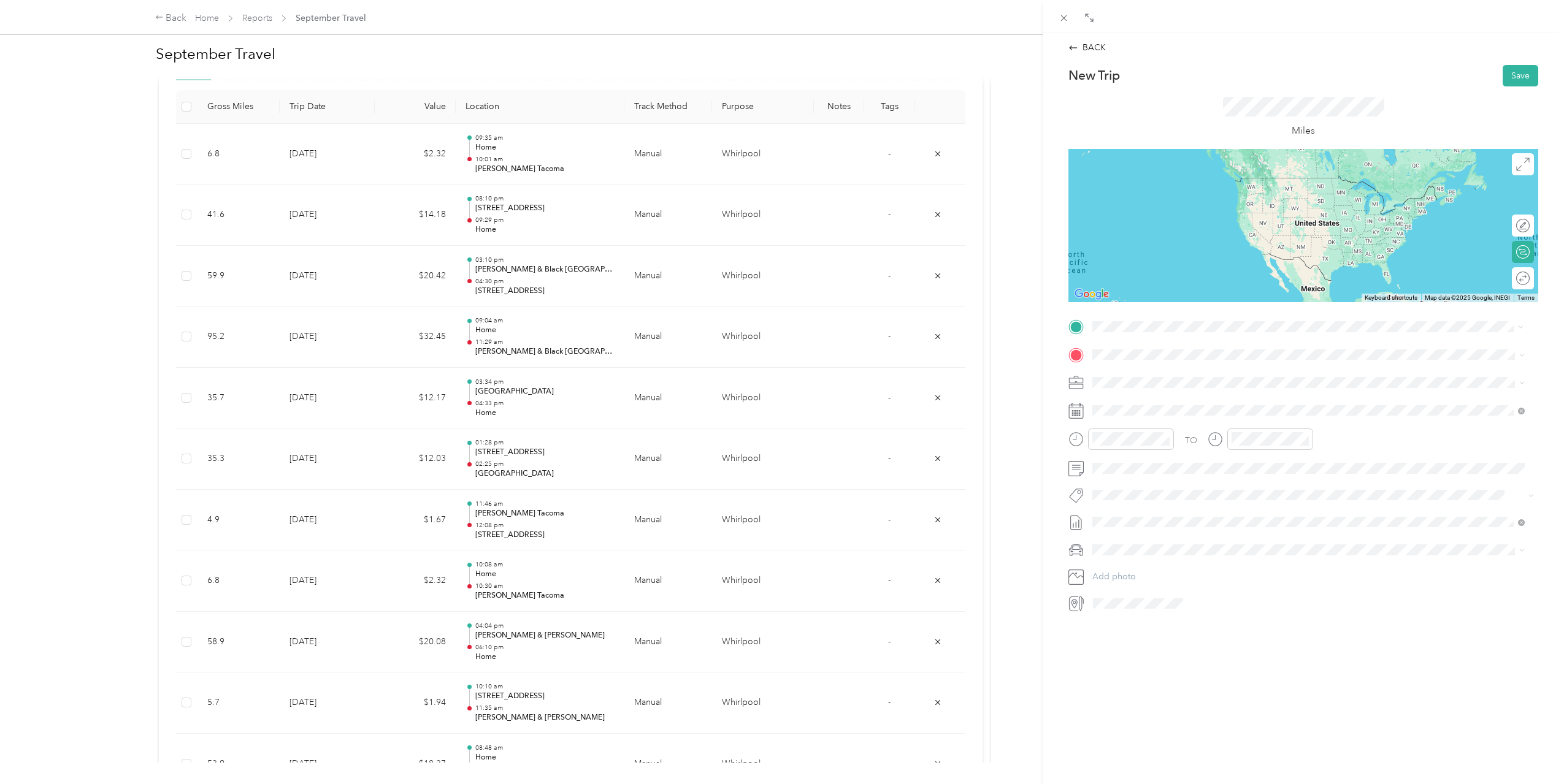
click at [1218, 389] on span "[STREET_ADDRESS][PERSON_NAME][US_STATE]" at bounding box center [1210, 388] width 190 height 10
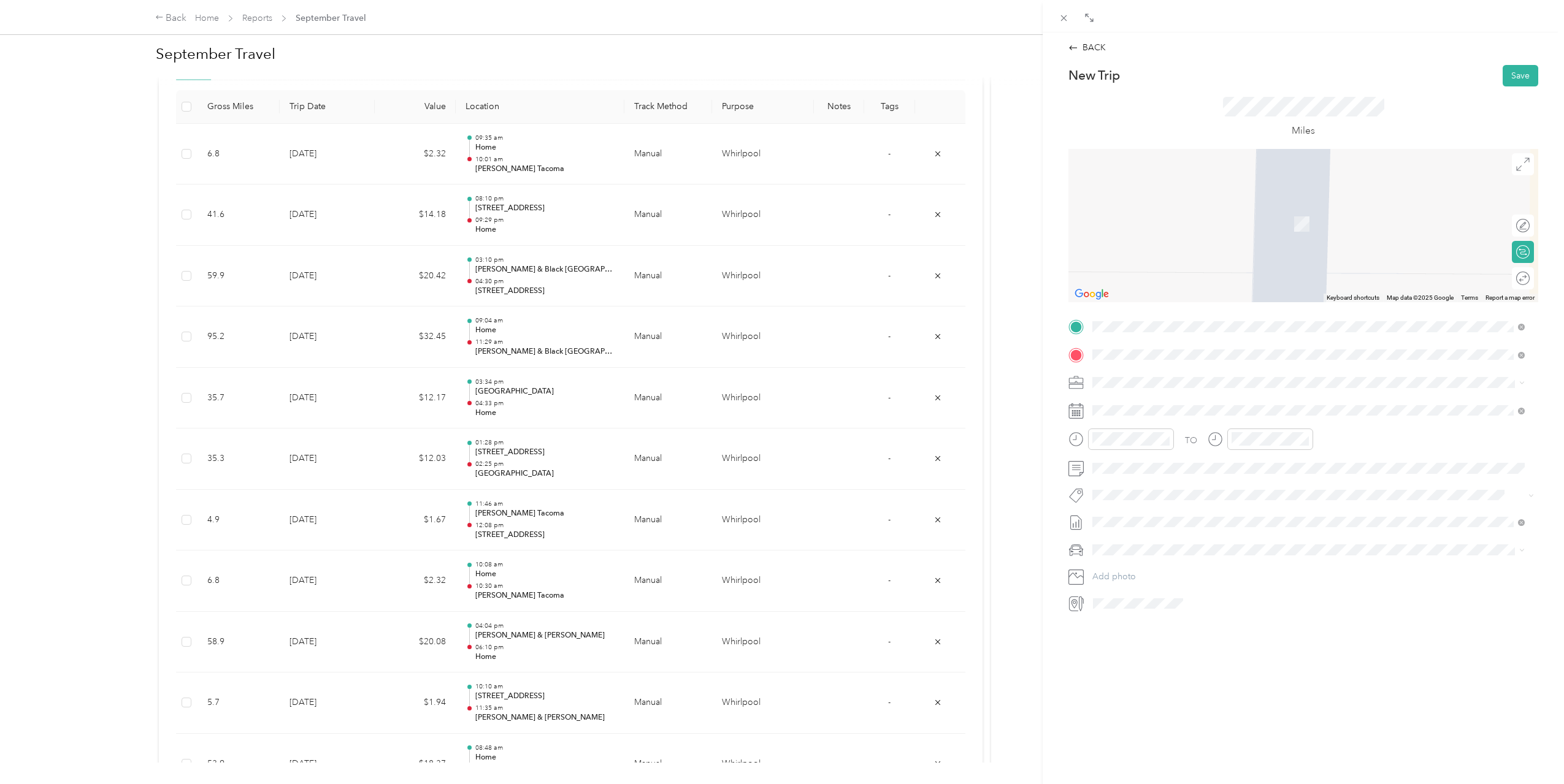
click at [1201, 417] on span "[STREET_ADDRESS][US_STATE]" at bounding box center [1176, 417] width 122 height 10
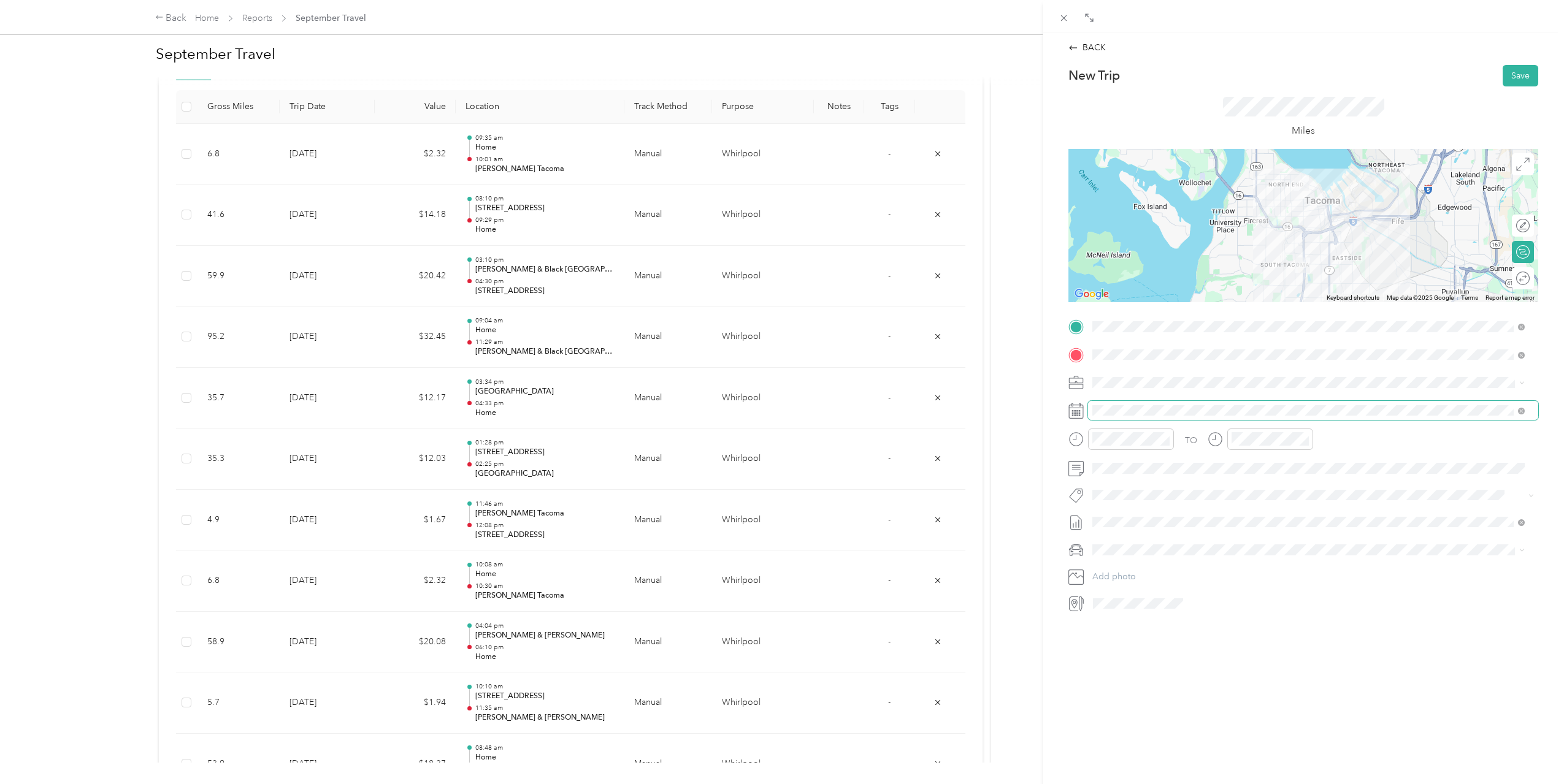
click at [1196, 404] on span at bounding box center [1313, 411] width 450 height 19
click at [1193, 416] on span at bounding box center [1313, 411] width 450 height 19
click at [1153, 604] on div "30" at bounding box center [1150, 599] width 16 height 16
click at [1104, 588] on div "11" at bounding box center [1105, 585] width 30 height 17
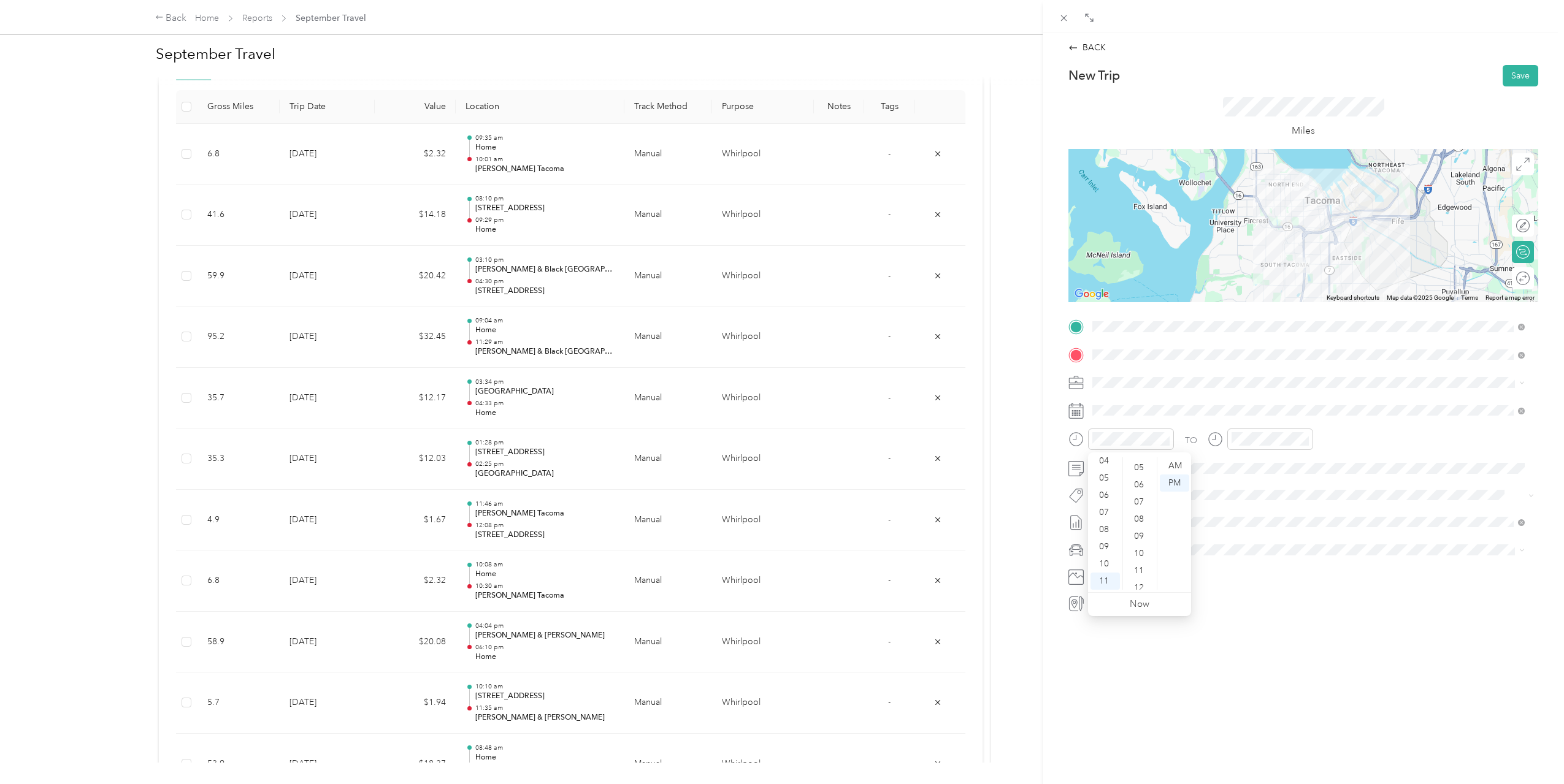
scroll to position [0, 0]
click at [1138, 462] on div "00" at bounding box center [1140, 465] width 30 height 17
click at [1170, 467] on div "AM" at bounding box center [1175, 465] width 30 height 17
click at [1244, 585] on div "11" at bounding box center [1244, 585] width 30 height 17
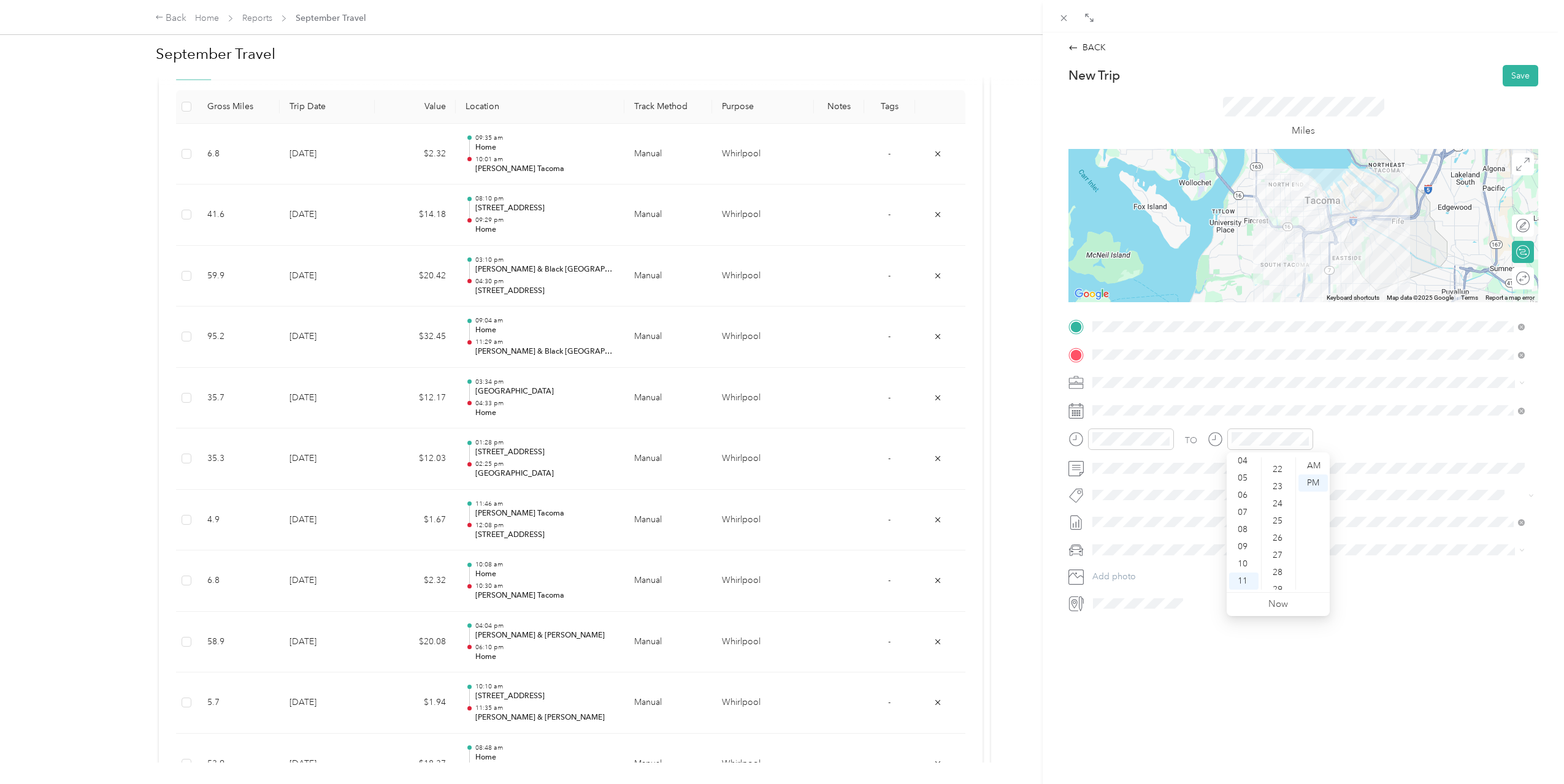
scroll to position [304, 0]
click at [1277, 508] on div "20" at bounding box center [1279, 505] width 30 height 17
click at [1313, 468] on div "AM" at bounding box center [1313, 465] width 30 height 17
click at [1387, 423] on div "TO Add photo" at bounding box center [1303, 465] width 470 height 296
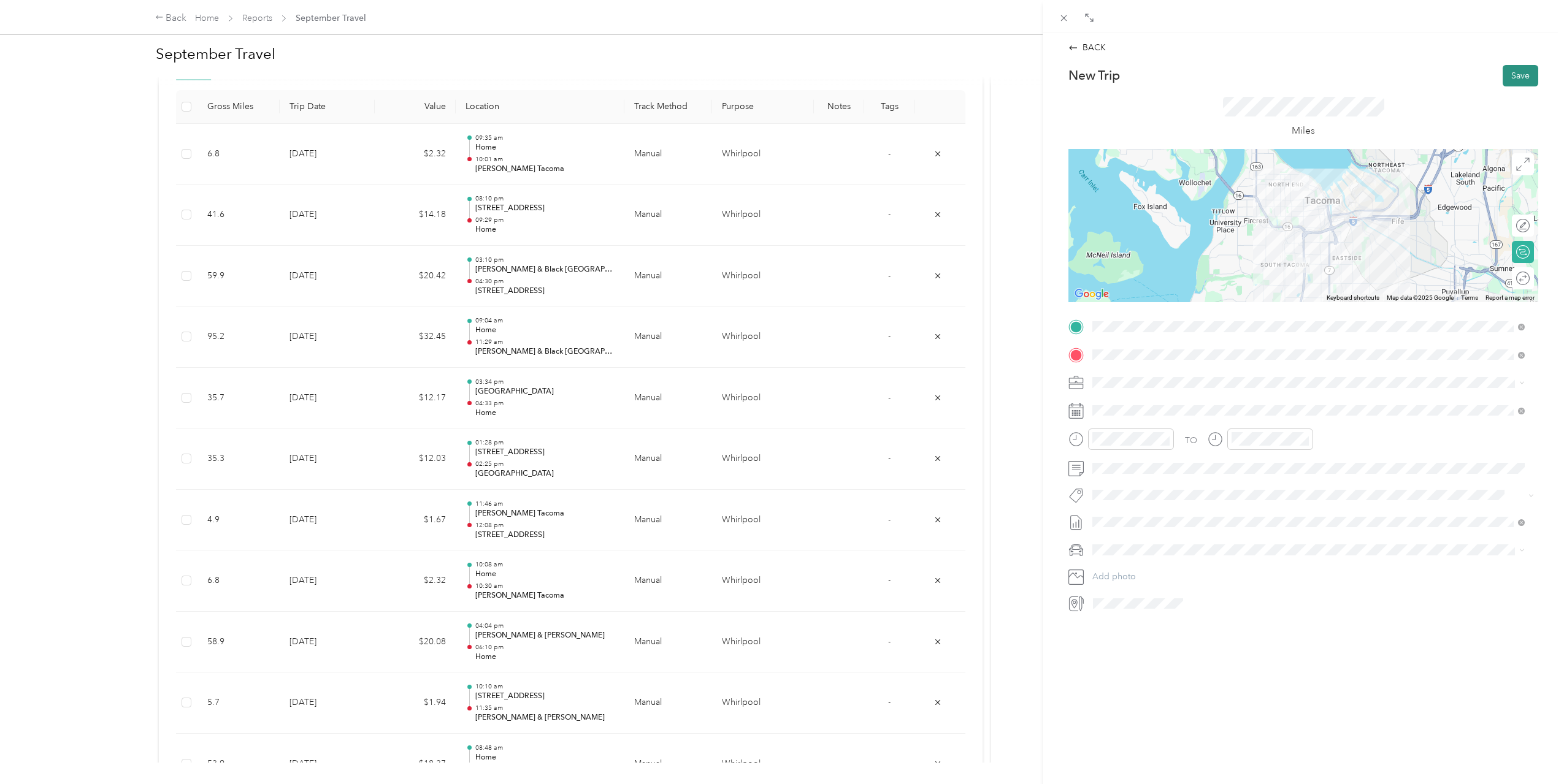
click at [1512, 76] on button "Save" at bounding box center [1520, 76] width 36 height 21
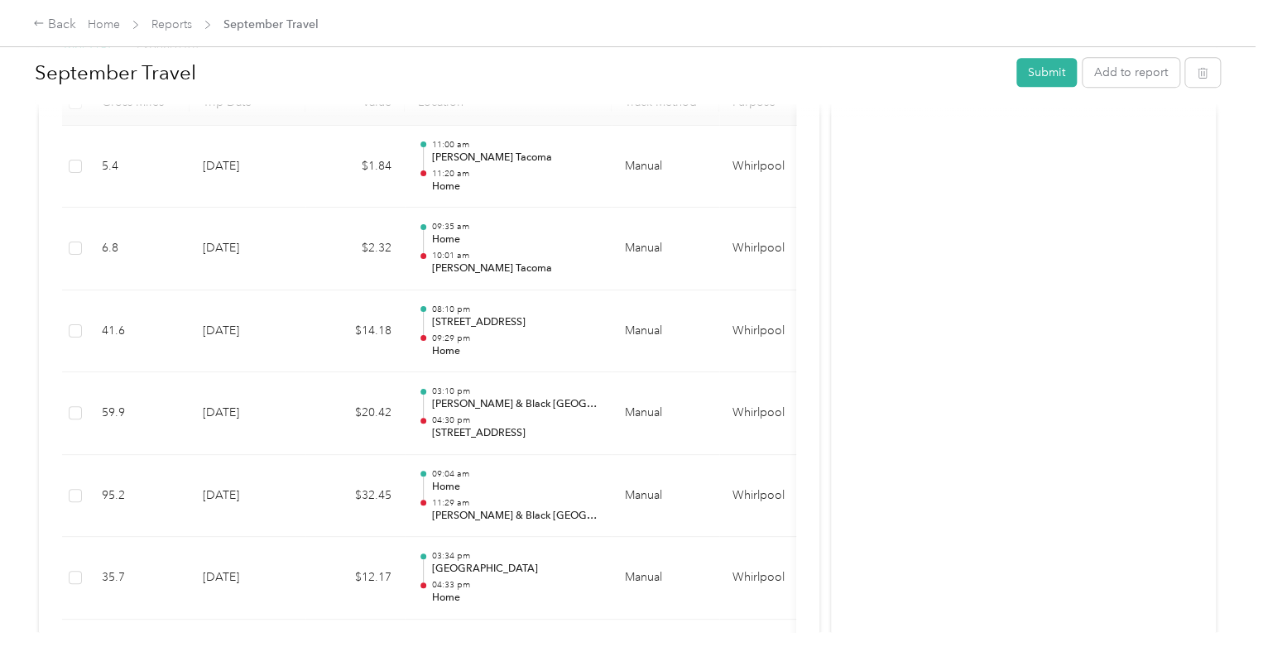
scroll to position [541, 0]
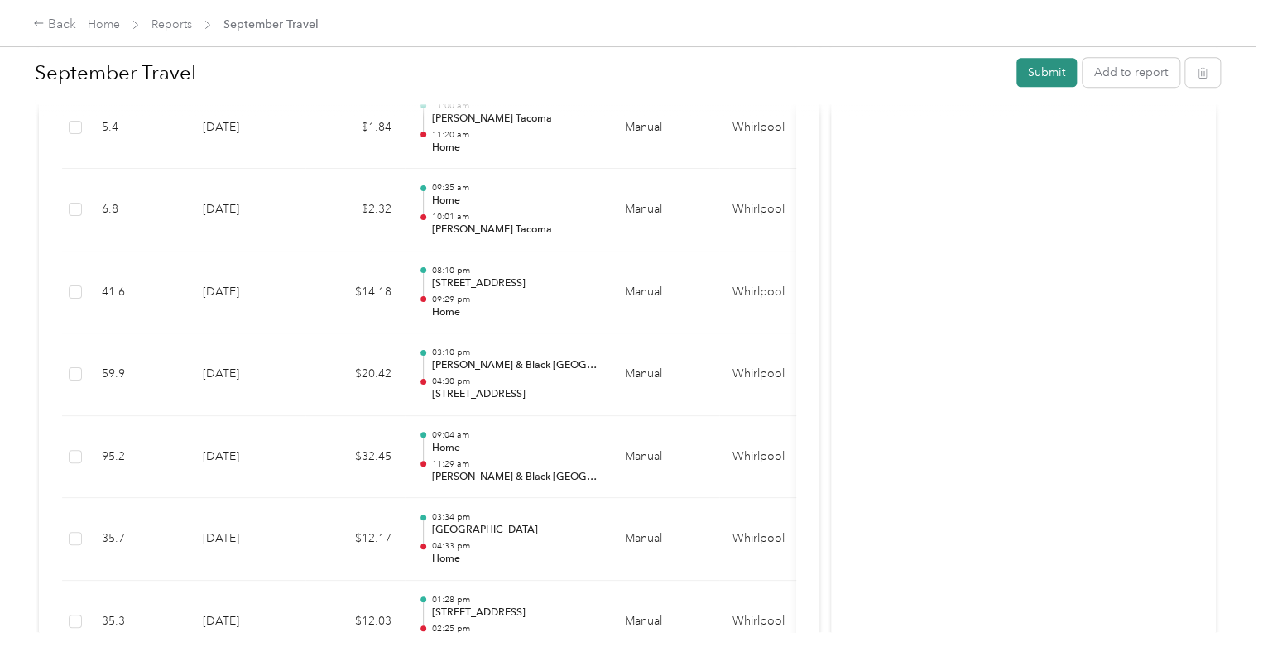
click at [1030, 74] on button "Submit" at bounding box center [1046, 72] width 60 height 29
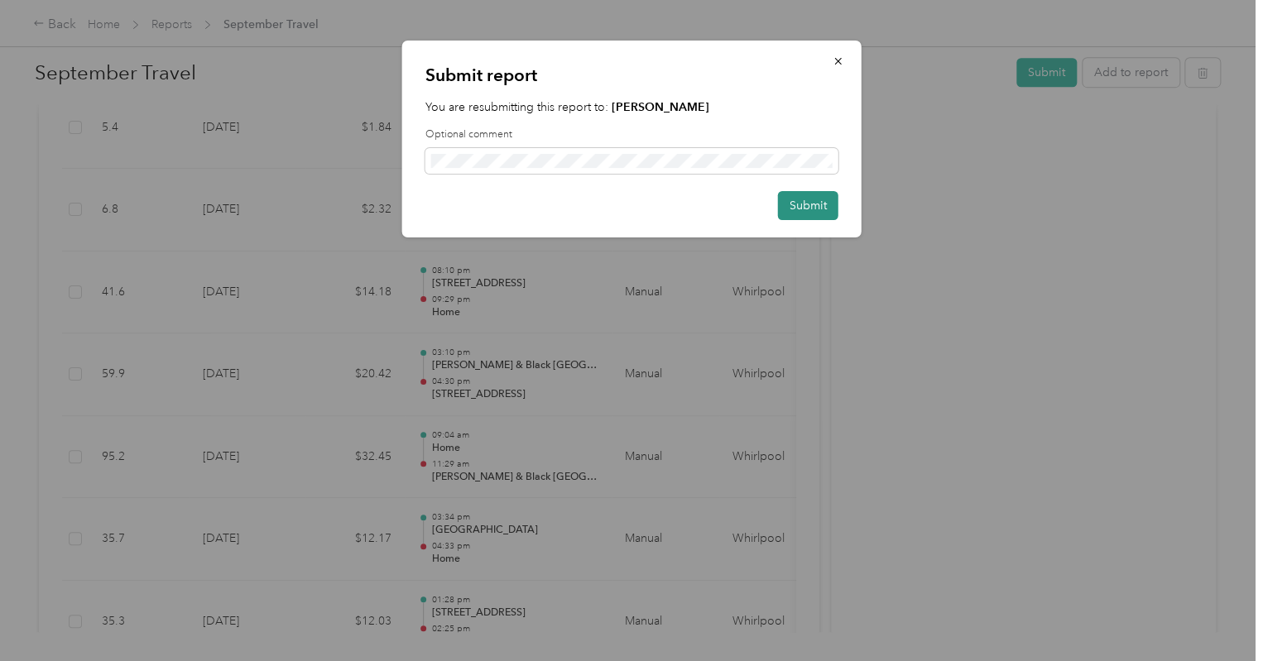
click at [798, 204] on button "Submit" at bounding box center [808, 205] width 60 height 29
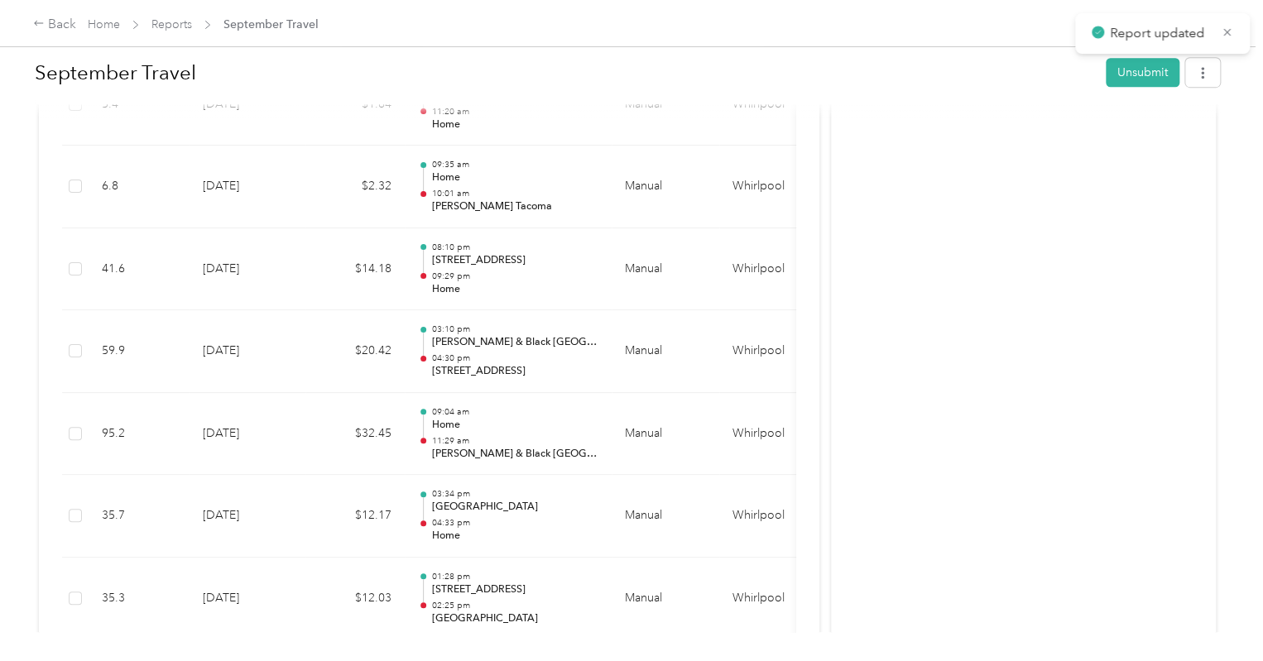
scroll to position [500, 0]
